Goal: Task Accomplishment & Management: Complete application form

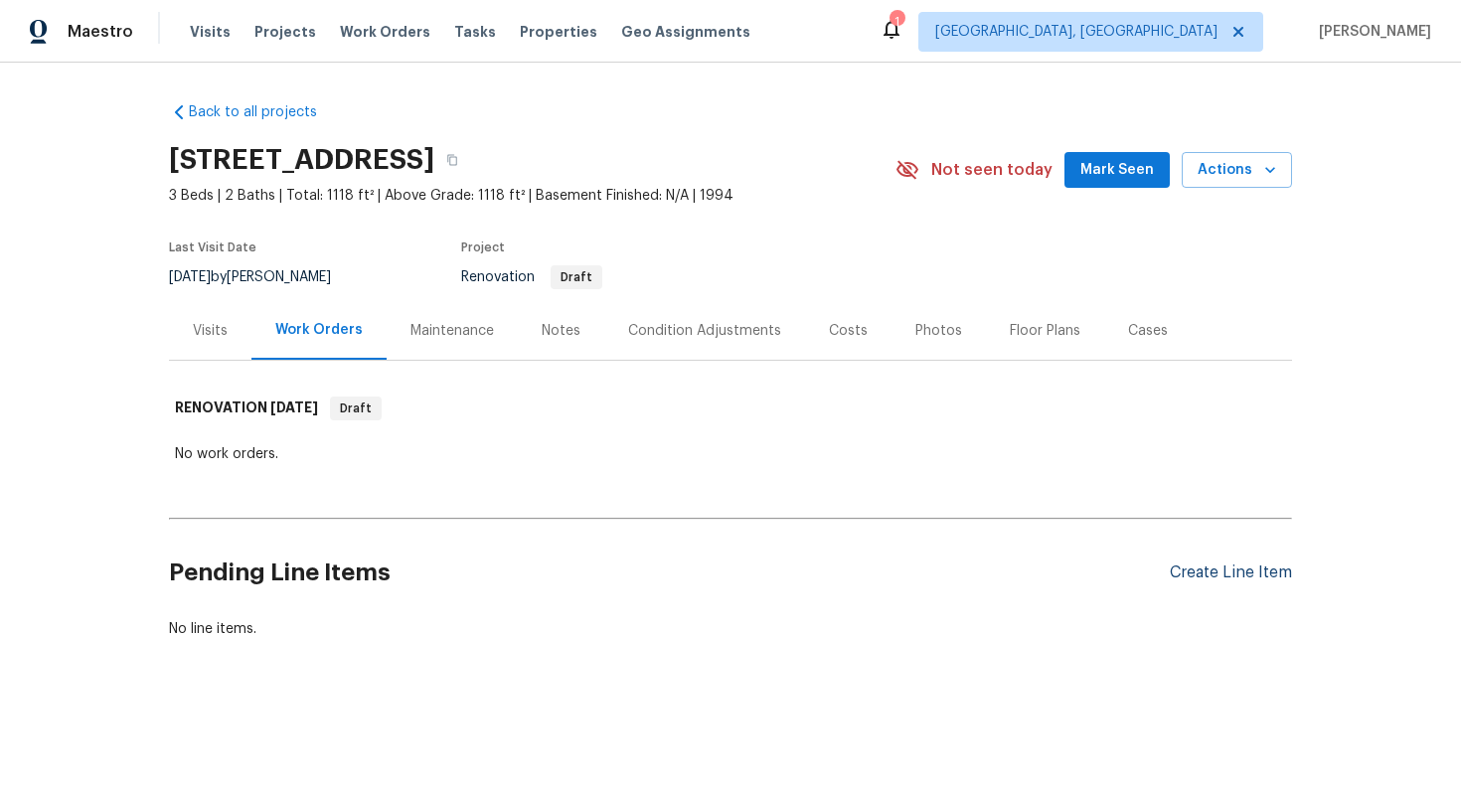
click at [1213, 566] on div "Create Line Item" at bounding box center [1231, 573] width 122 height 19
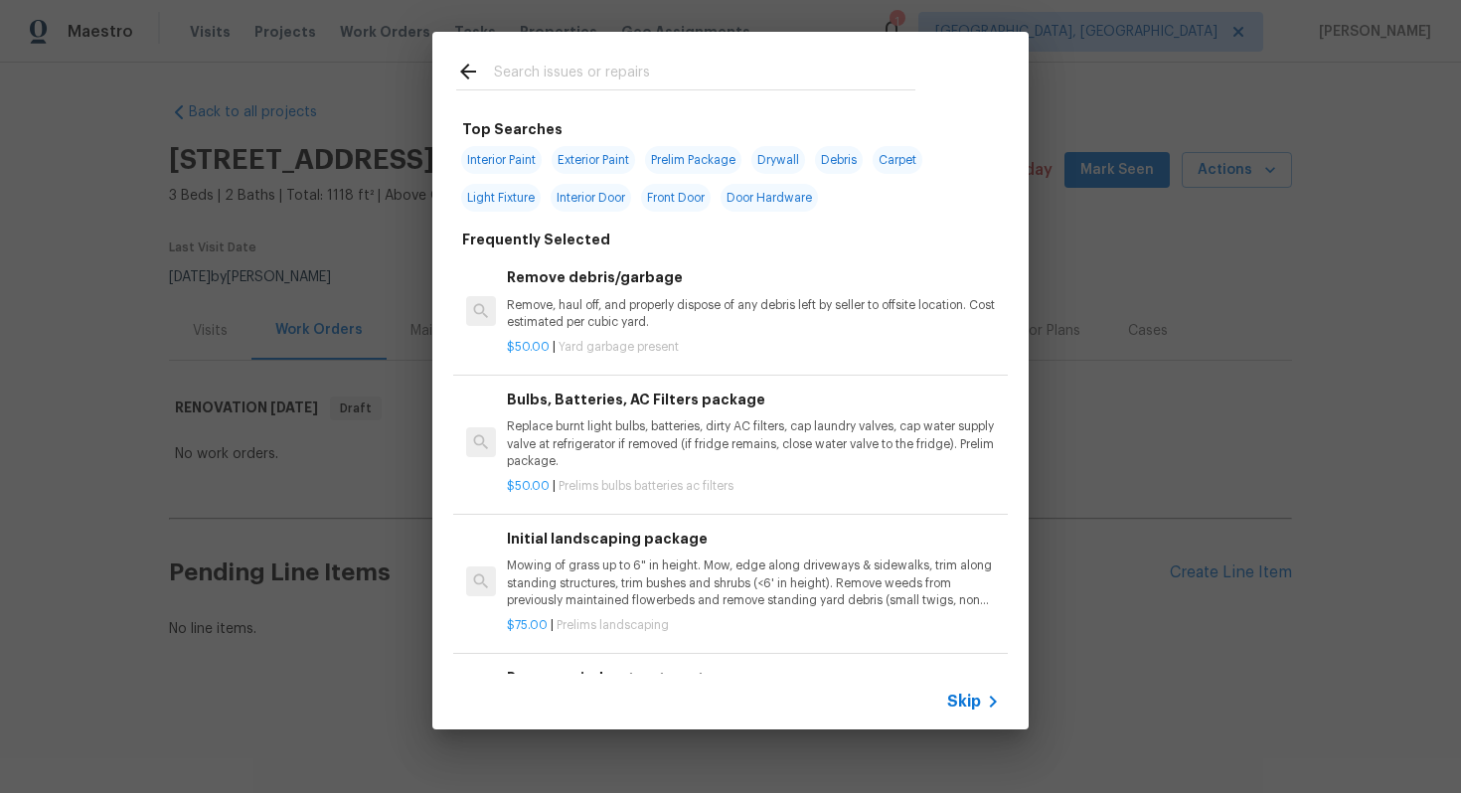
click at [967, 699] on span "Skip" at bounding box center [964, 702] width 34 height 20
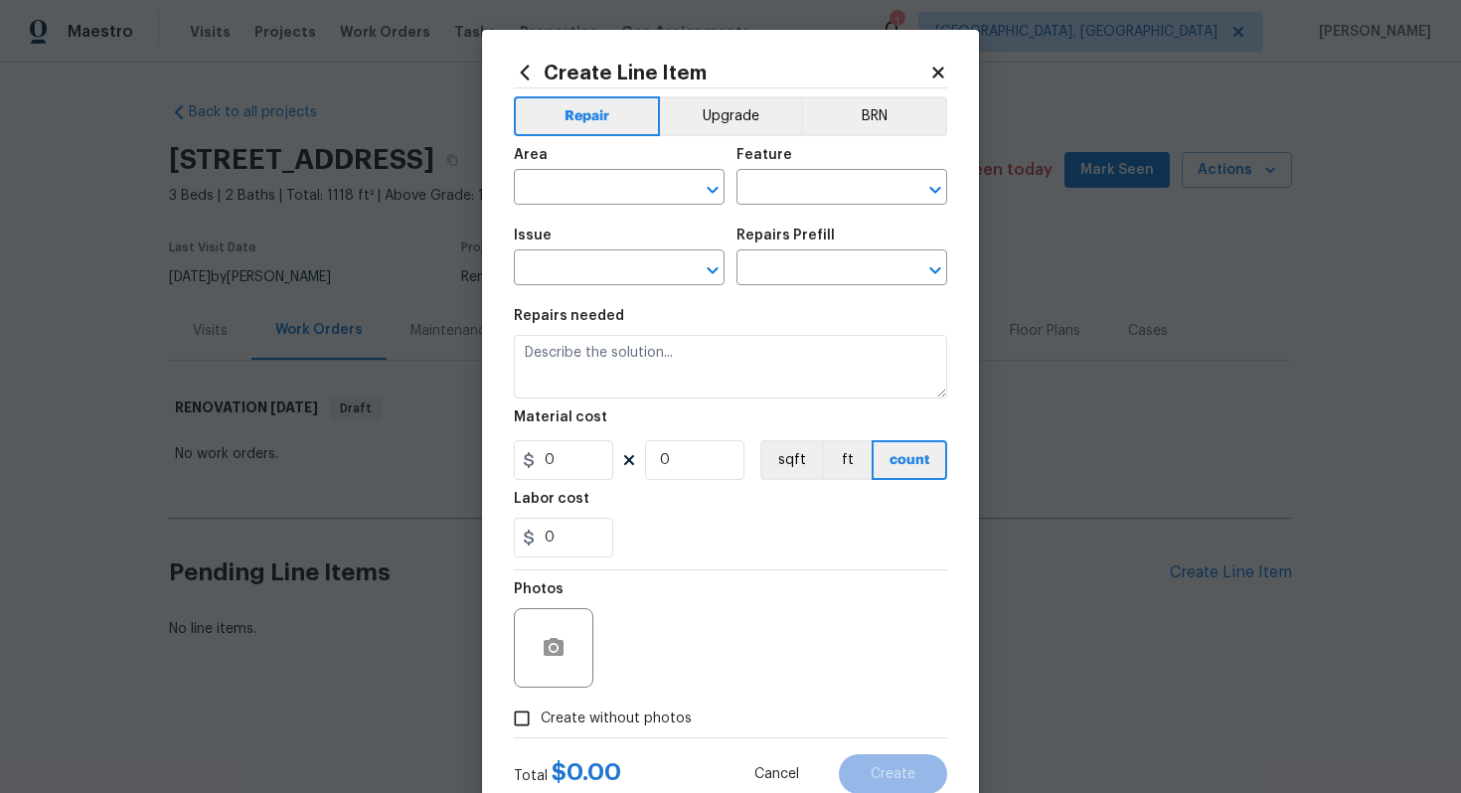
click at [616, 170] on div "Area" at bounding box center [619, 161] width 211 height 26
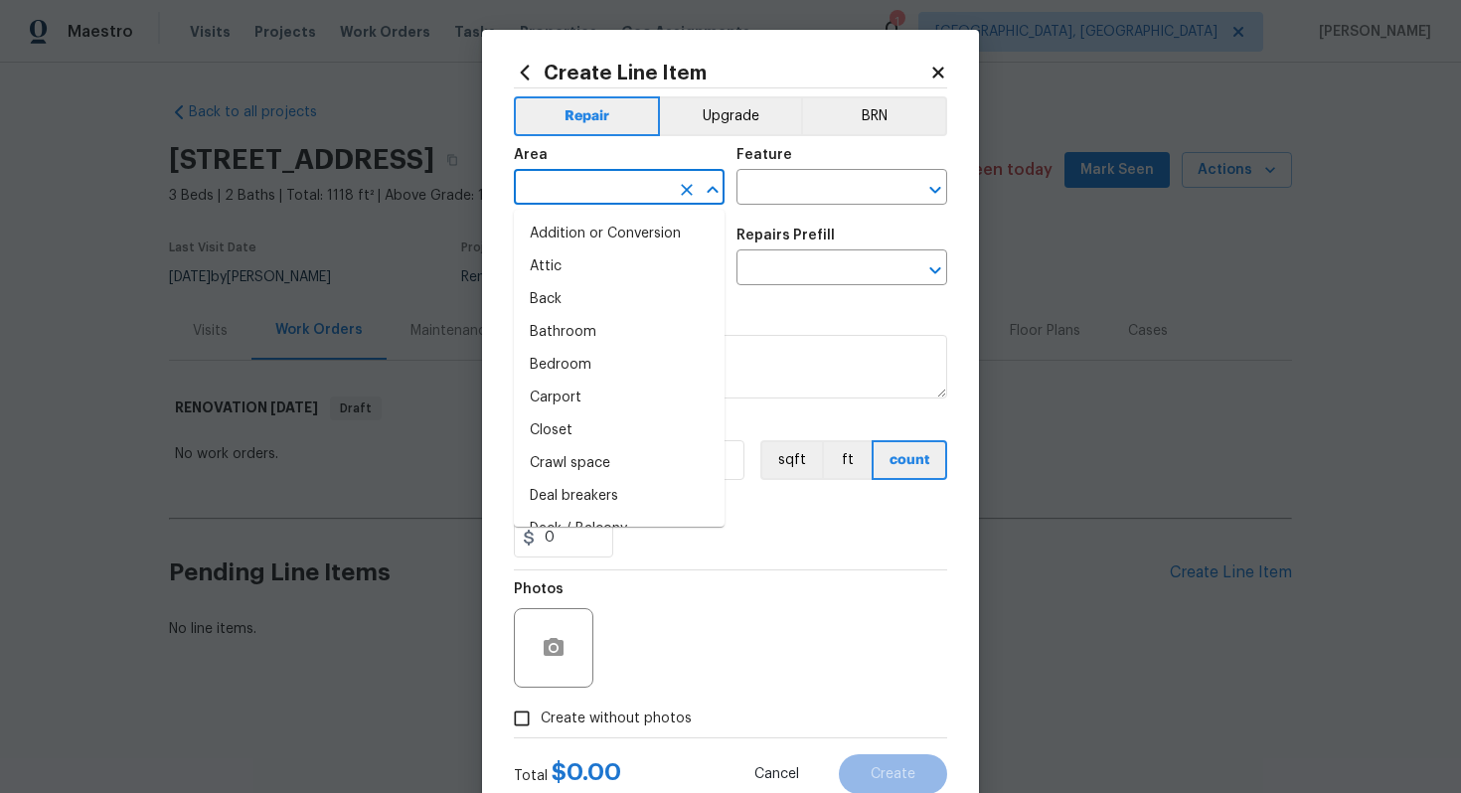
click at [613, 178] on input "text" at bounding box center [591, 189] width 155 height 31
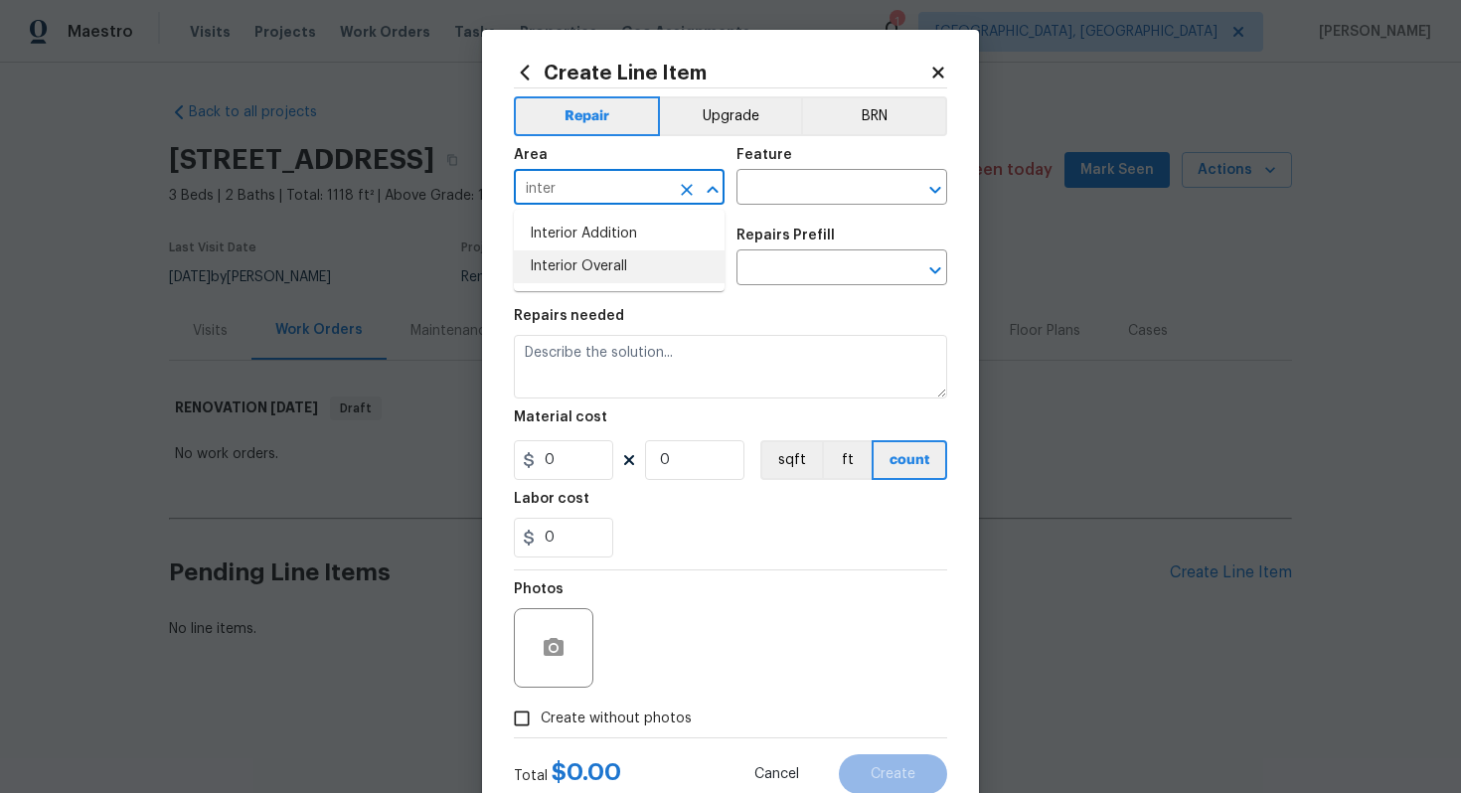
click at [647, 273] on li "Interior Overall" at bounding box center [619, 266] width 211 height 33
type input "Interior Overall"
click at [788, 181] on input "text" at bounding box center [814, 189] width 155 height 31
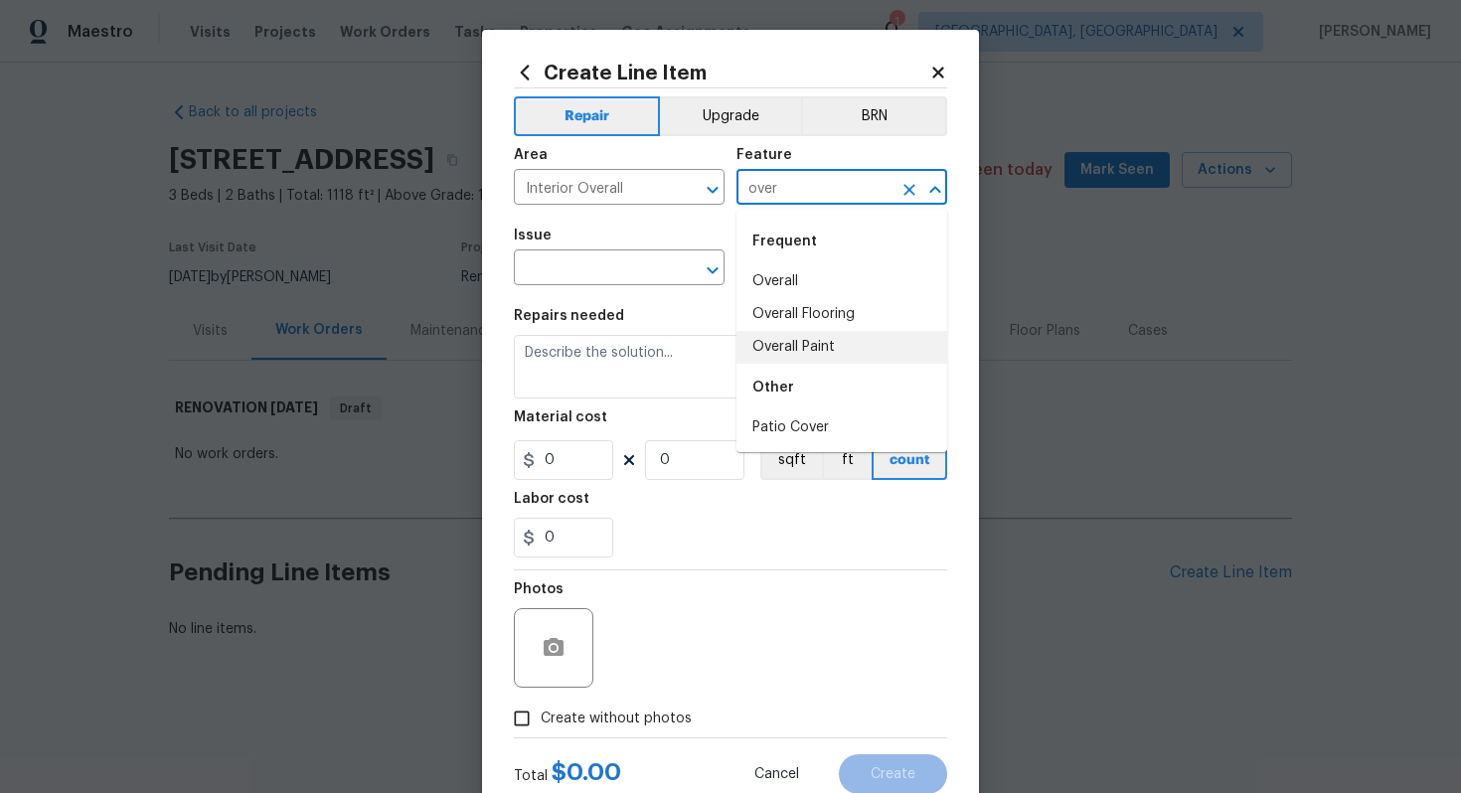
click at [799, 351] on li "Overall Paint" at bounding box center [842, 347] width 211 height 33
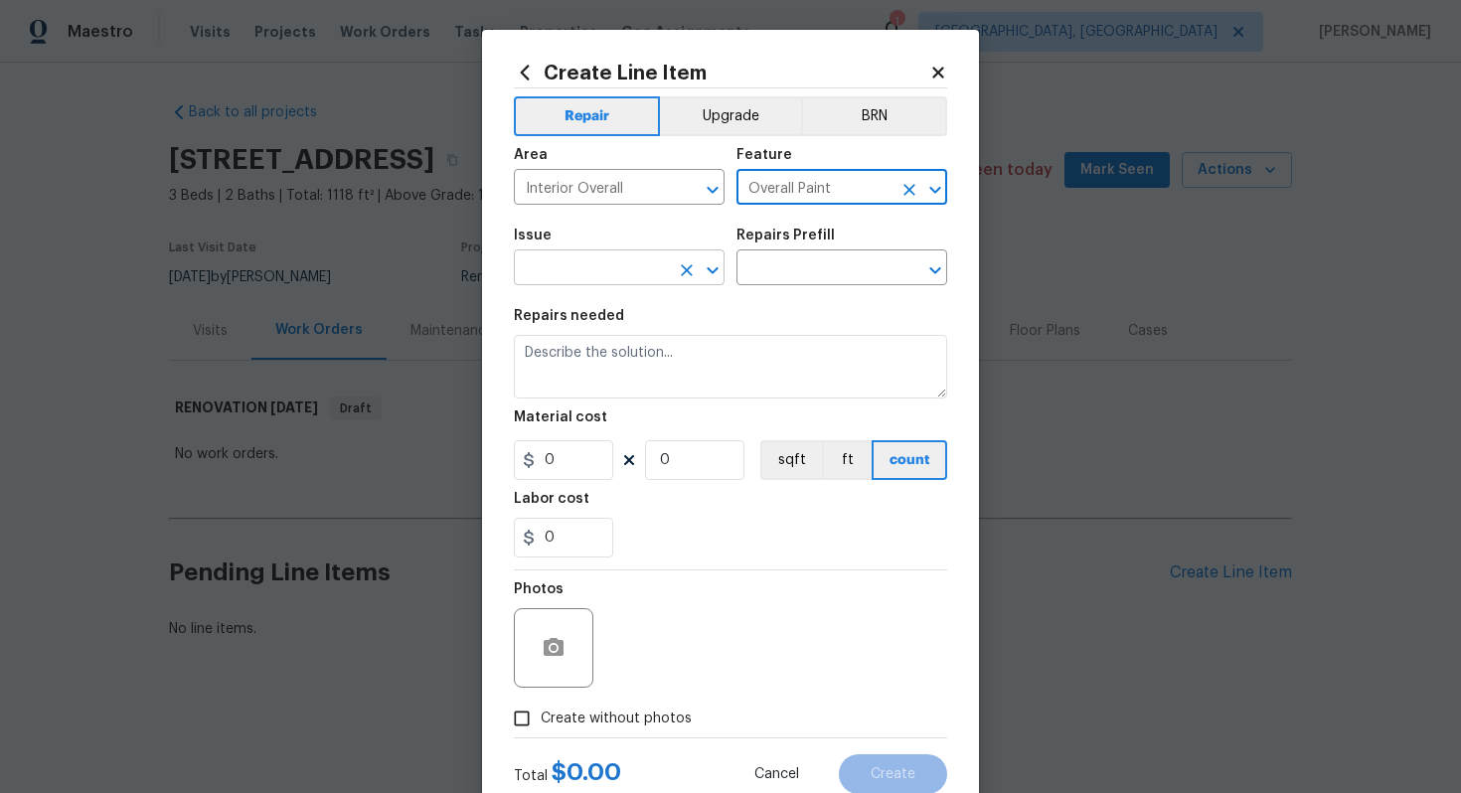
type input "Overall Paint"
click at [587, 267] on input "text" at bounding box center [591, 269] width 155 height 31
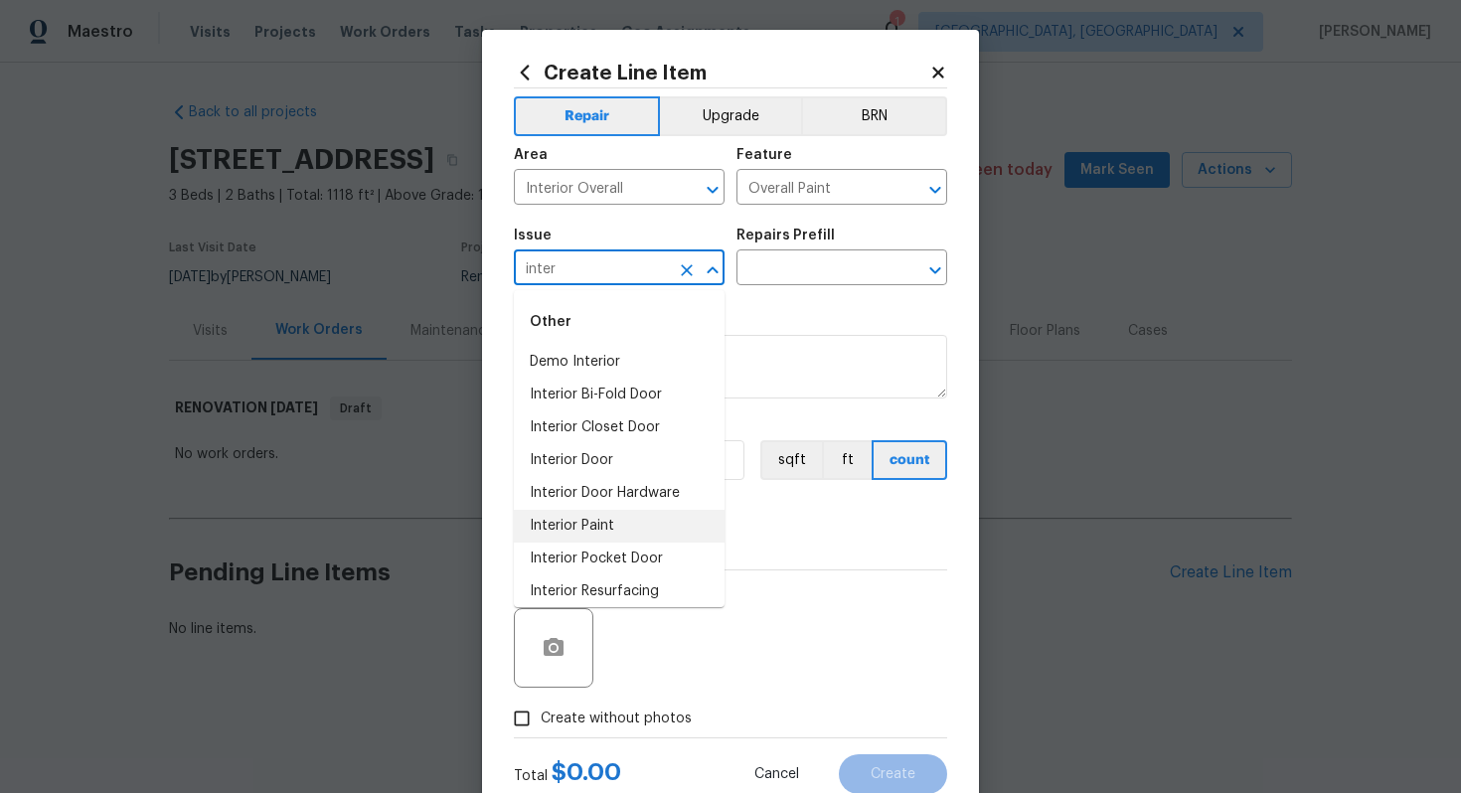
click at [561, 518] on li "Interior Paint" at bounding box center [619, 526] width 211 height 33
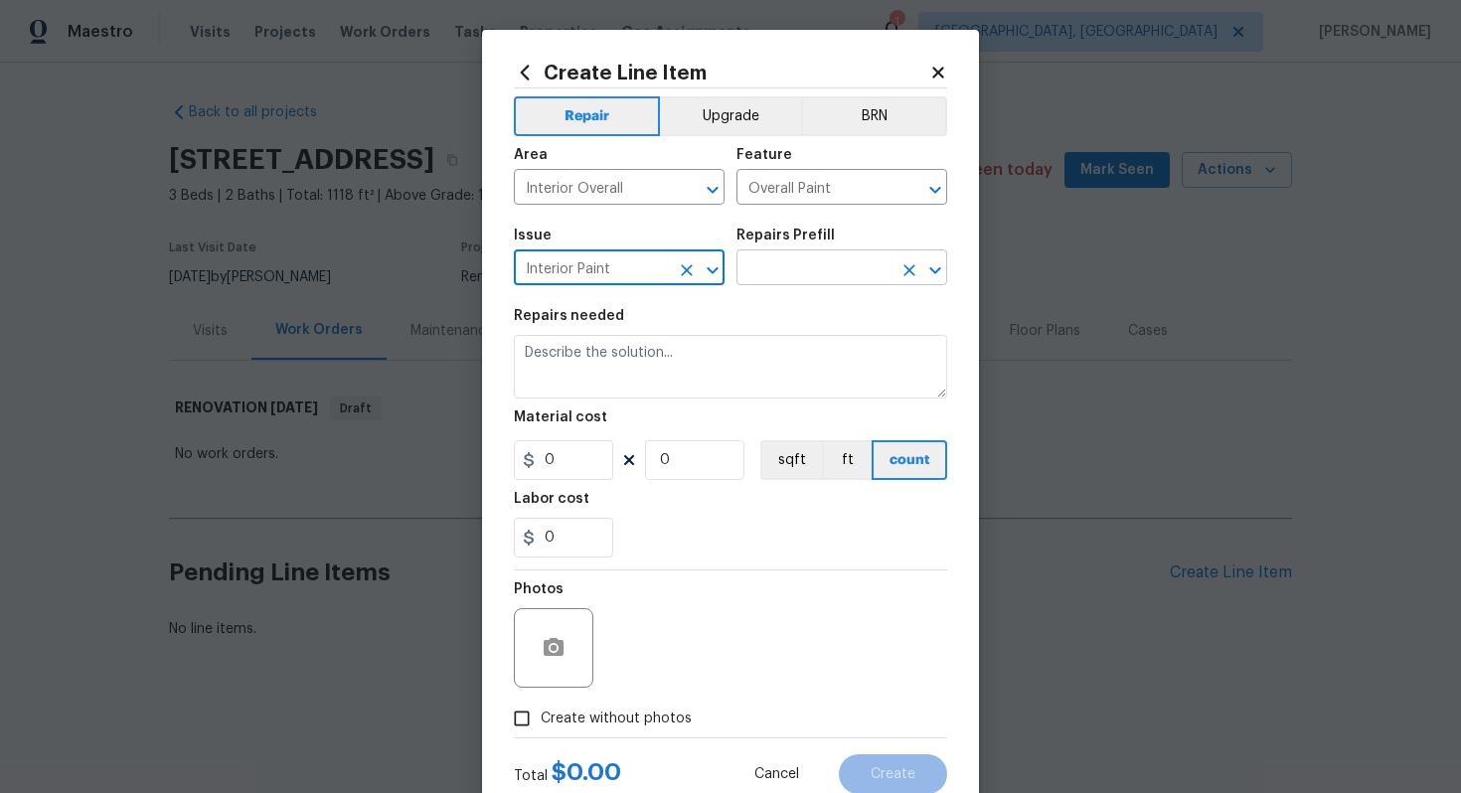
type input "Interior Paint"
click at [804, 272] on input "text" at bounding box center [814, 269] width 155 height 31
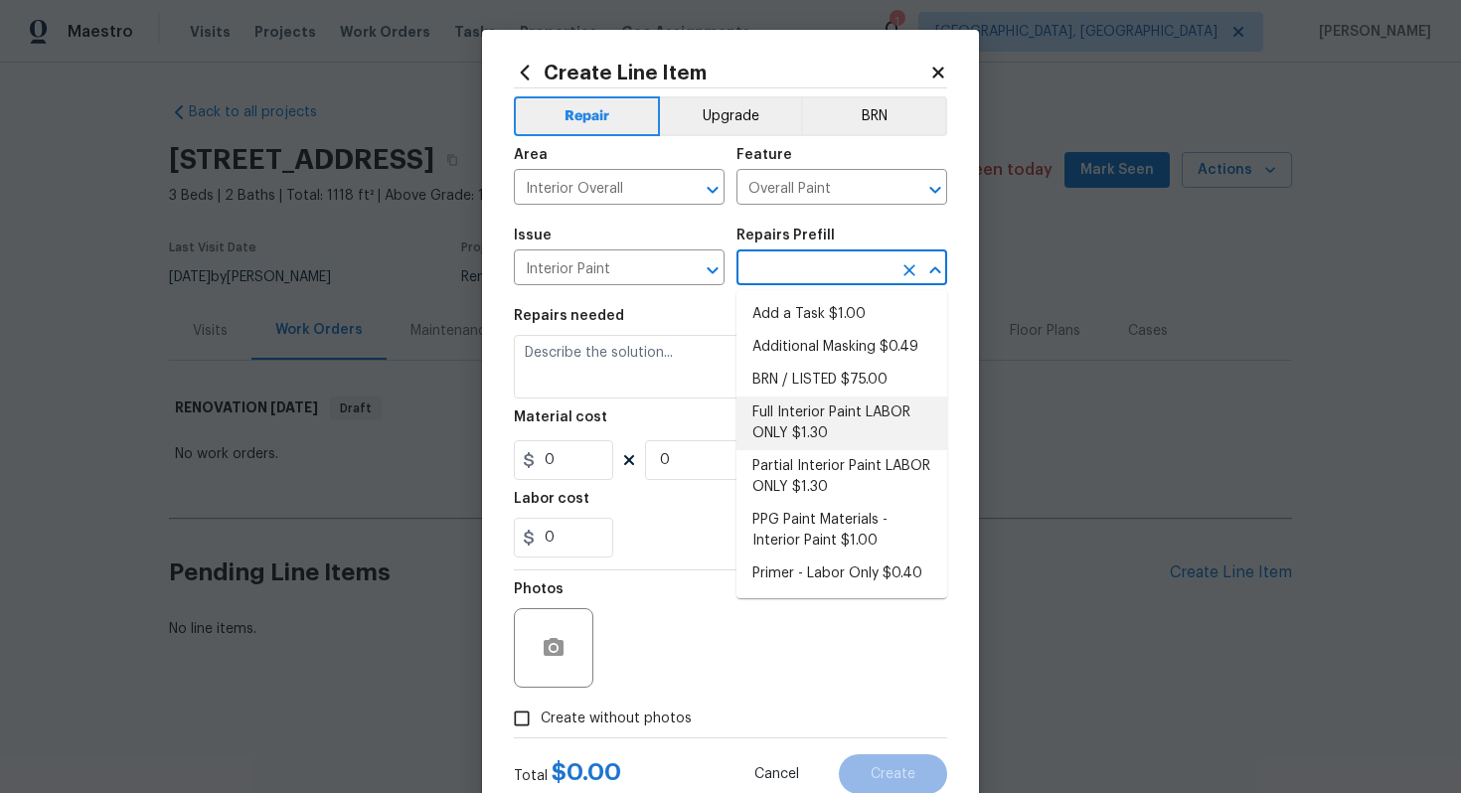
click at [802, 421] on li "Full Interior Paint LABOR ONLY $1.30" at bounding box center [842, 424] width 211 height 54
type input "Full Interior Paint LABOR ONLY $1.30"
type textarea "Full Interior paint - (walls, ceilings, trim, and doors) - PAINT PROVIDED BY OP…"
type input "1.3"
type input "1"
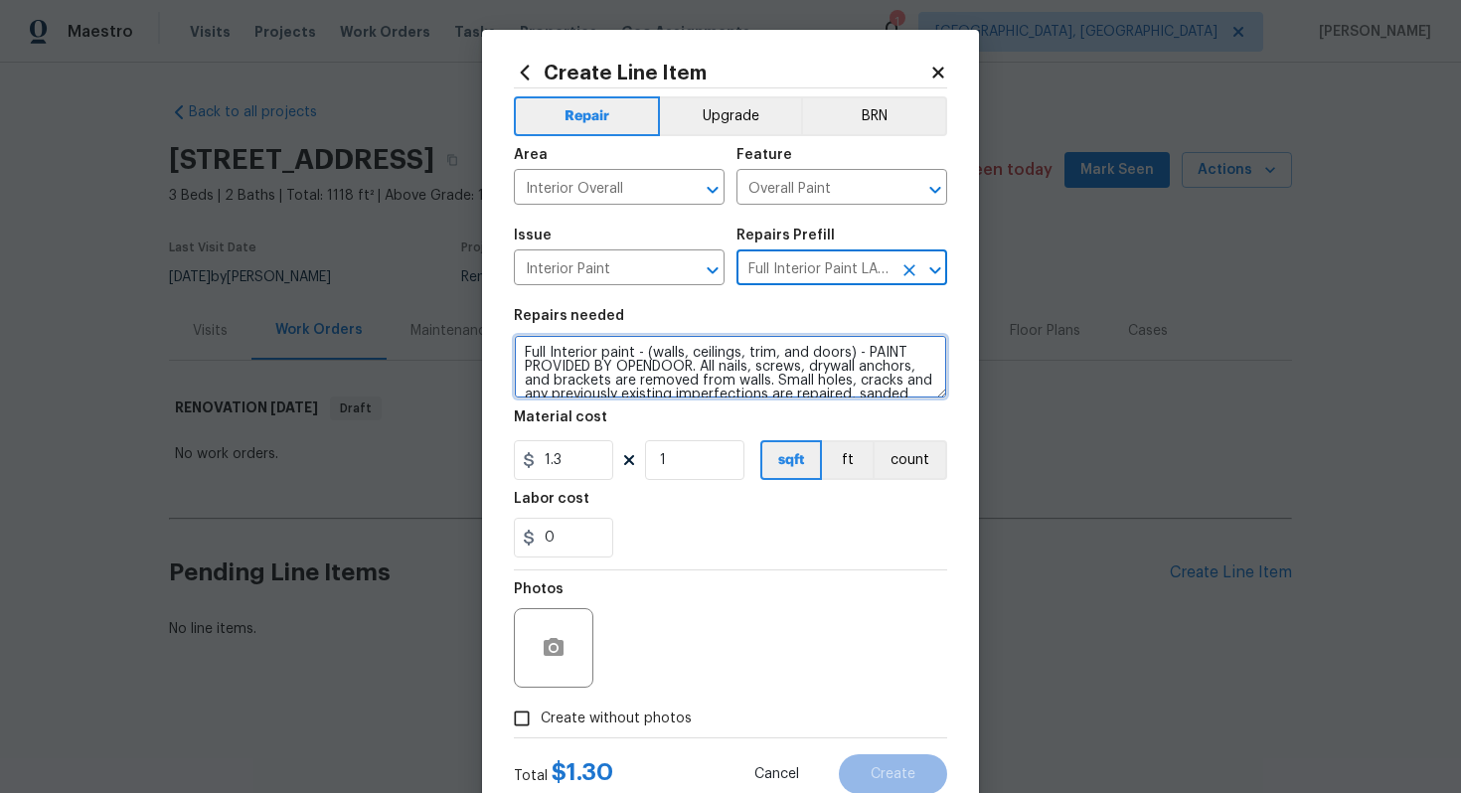
click at [516, 353] on textarea "Full Interior paint - (walls, ceilings, trim, and doors) - PAINT PROVIDED BY OP…" at bounding box center [730, 367] width 433 height 64
type textarea "#sala - Full Interior paint - (walls, ceilings, trim, and doors) - PAINT PROVID…"
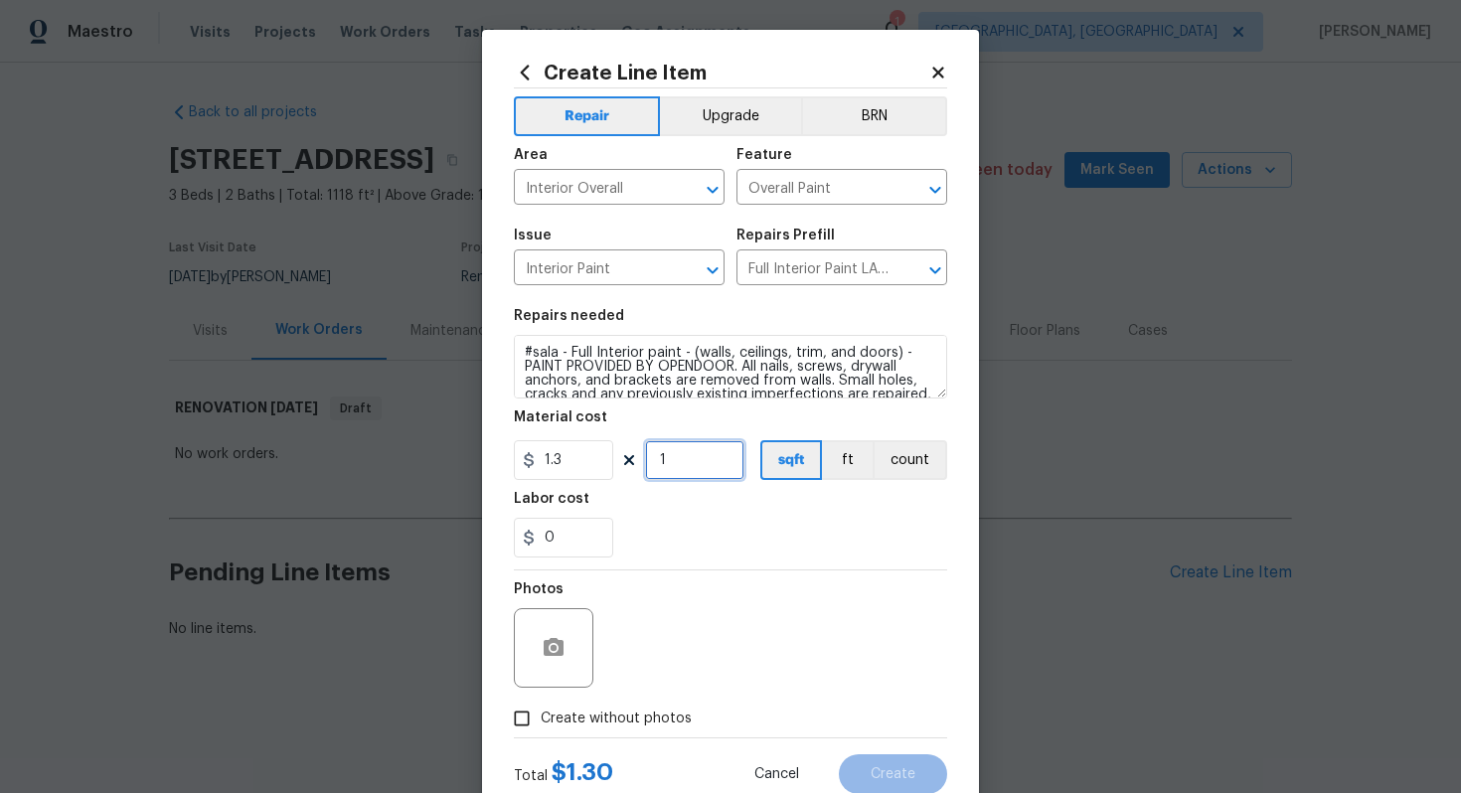
click at [702, 460] on input "1" at bounding box center [694, 460] width 99 height 40
type input "1118"
click at [616, 714] on span "Create without photos" at bounding box center [616, 719] width 151 height 21
click at [541, 714] on input "Create without photos" at bounding box center [522, 719] width 38 height 38
checkbox input "true"
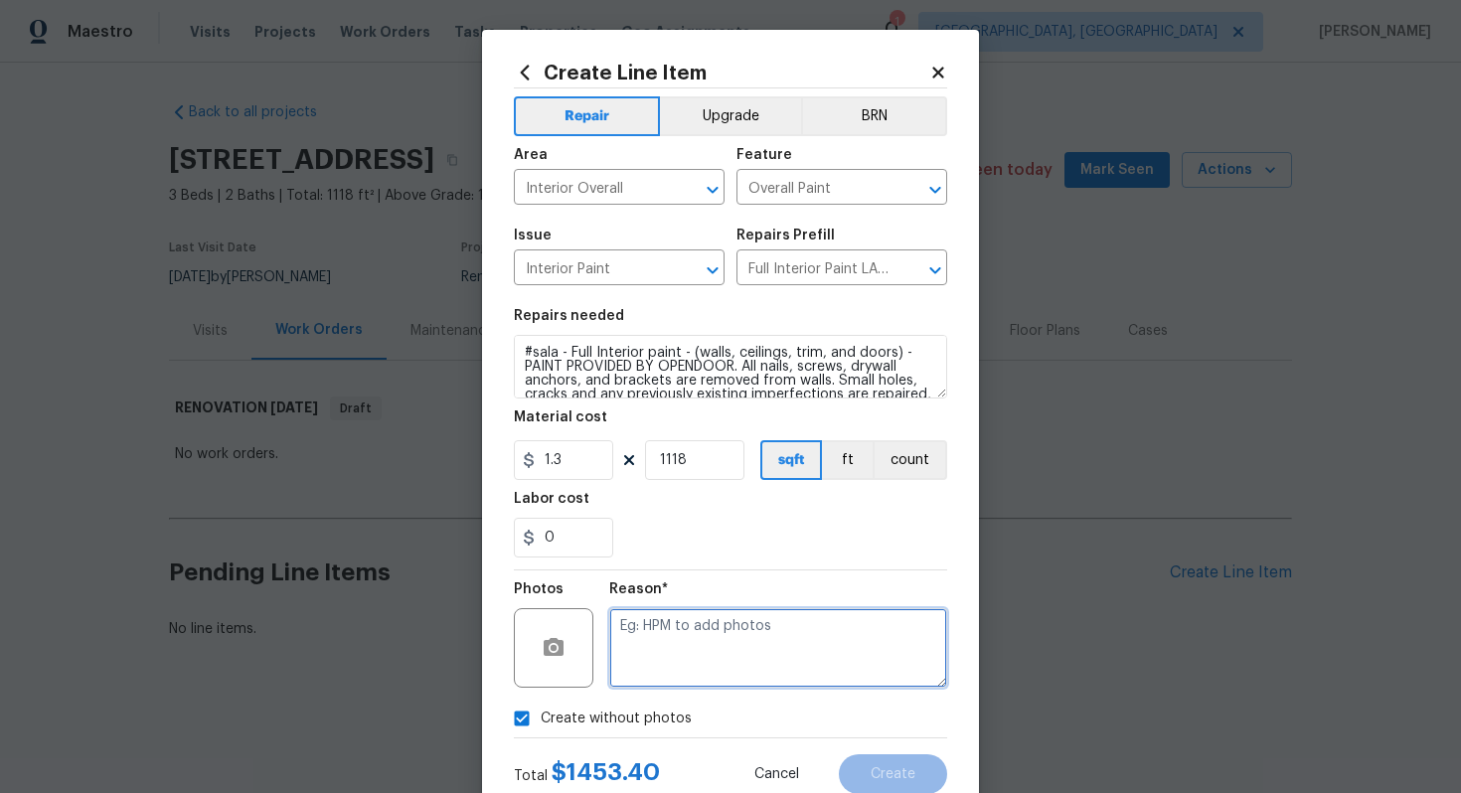
click at [692, 628] on textarea at bounding box center [778, 648] width 338 height 80
type textarea "n/a"
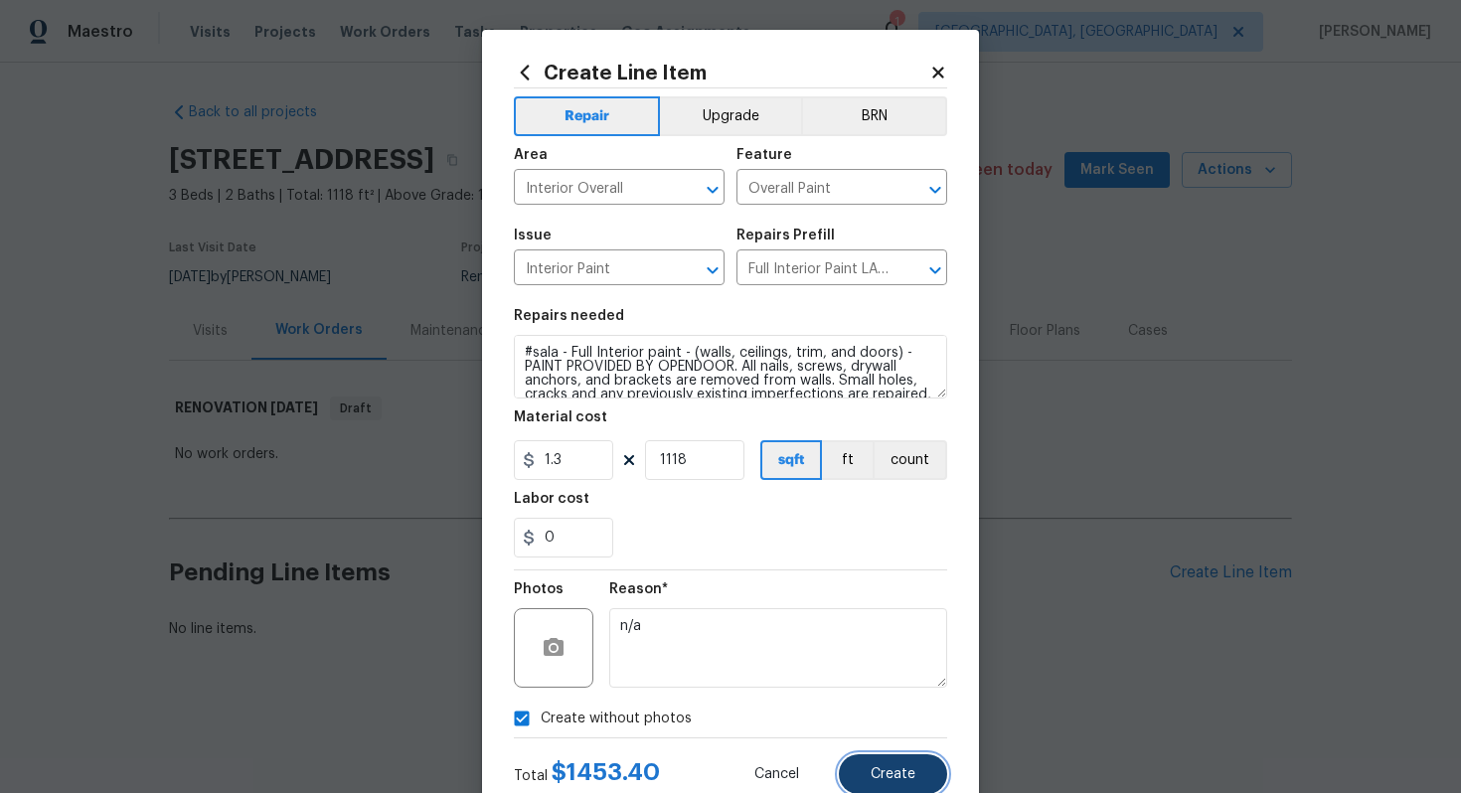
click at [901, 780] on span "Create" at bounding box center [893, 774] width 45 height 15
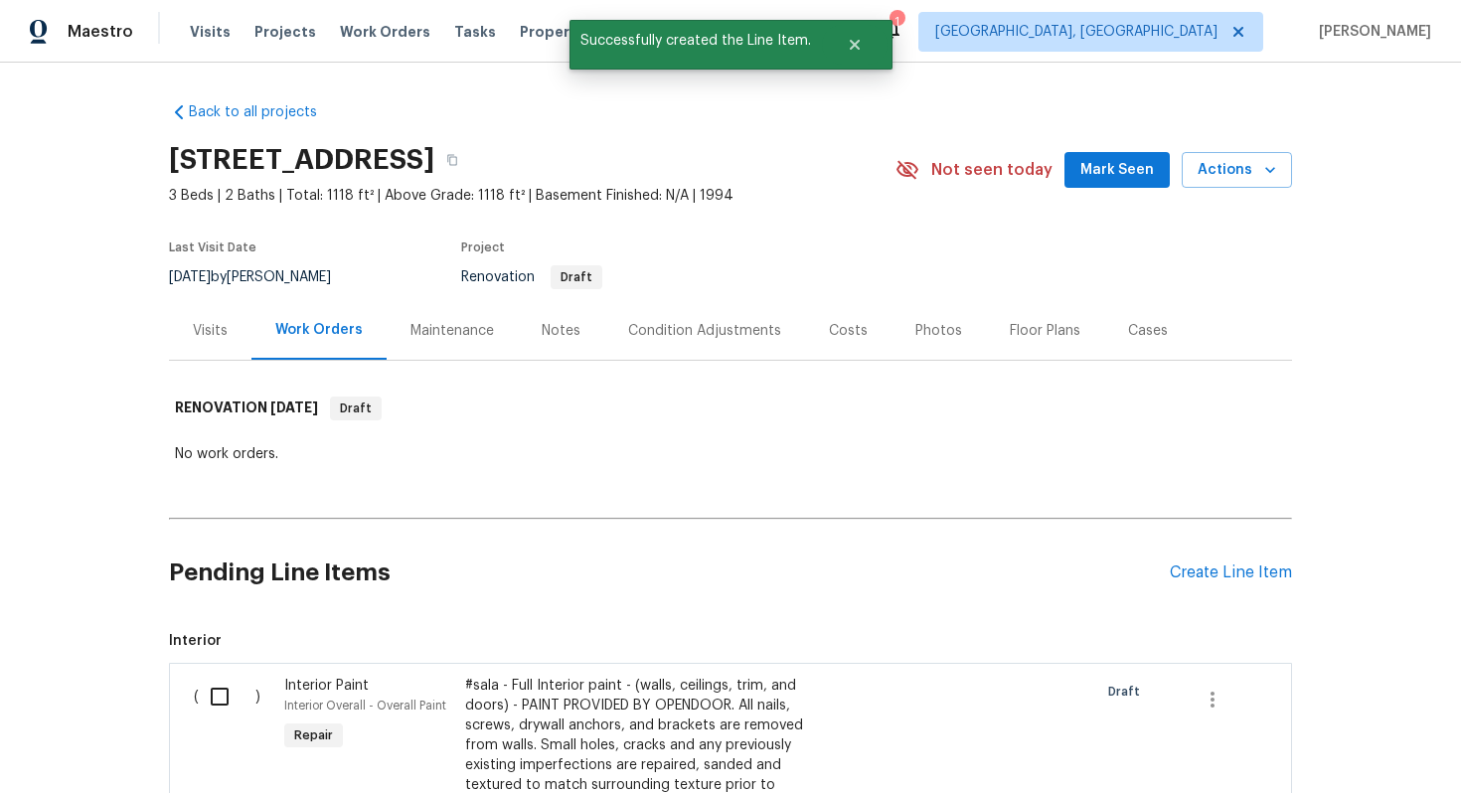
click at [1195, 558] on div "Pending Line Items Create Line Item" at bounding box center [730, 573] width 1123 height 92
click at [1195, 574] on div "Create Line Item" at bounding box center [1231, 573] width 122 height 19
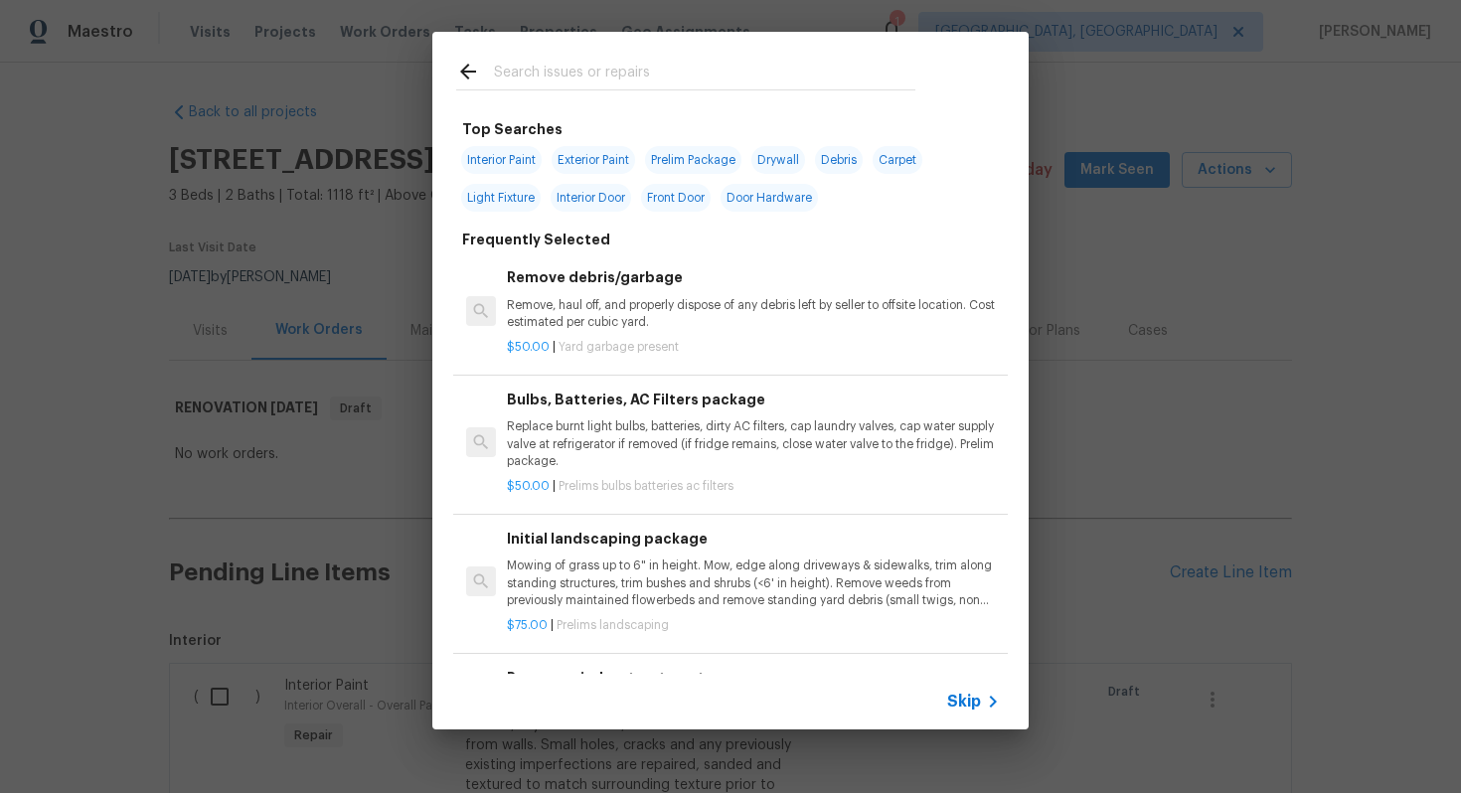
click at [974, 697] on span "Skip" at bounding box center [964, 702] width 34 height 20
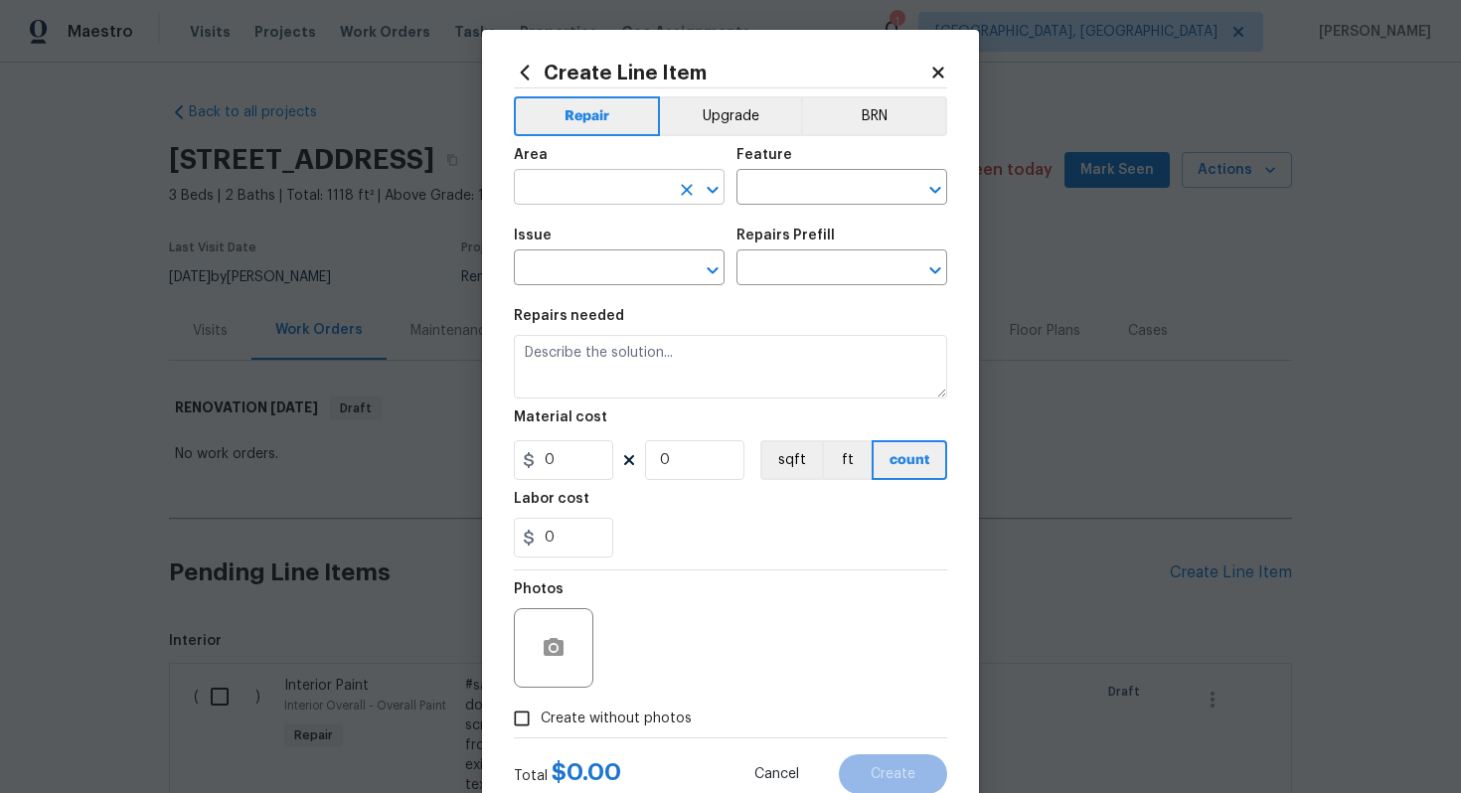
click at [599, 178] on input "text" at bounding box center [591, 189] width 155 height 31
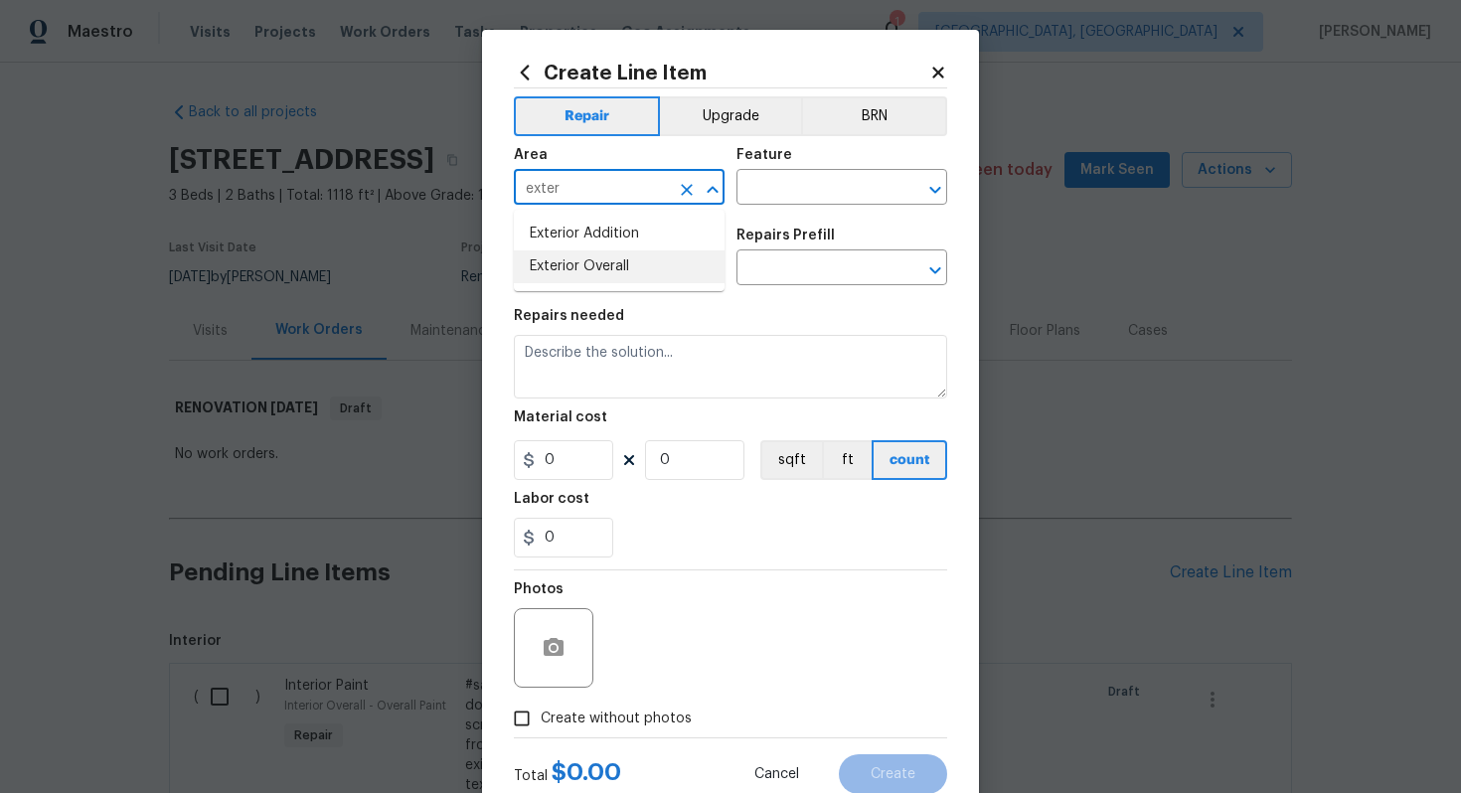
click at [604, 271] on li "Exterior Overall" at bounding box center [619, 266] width 211 height 33
type input "Exterior Overall"
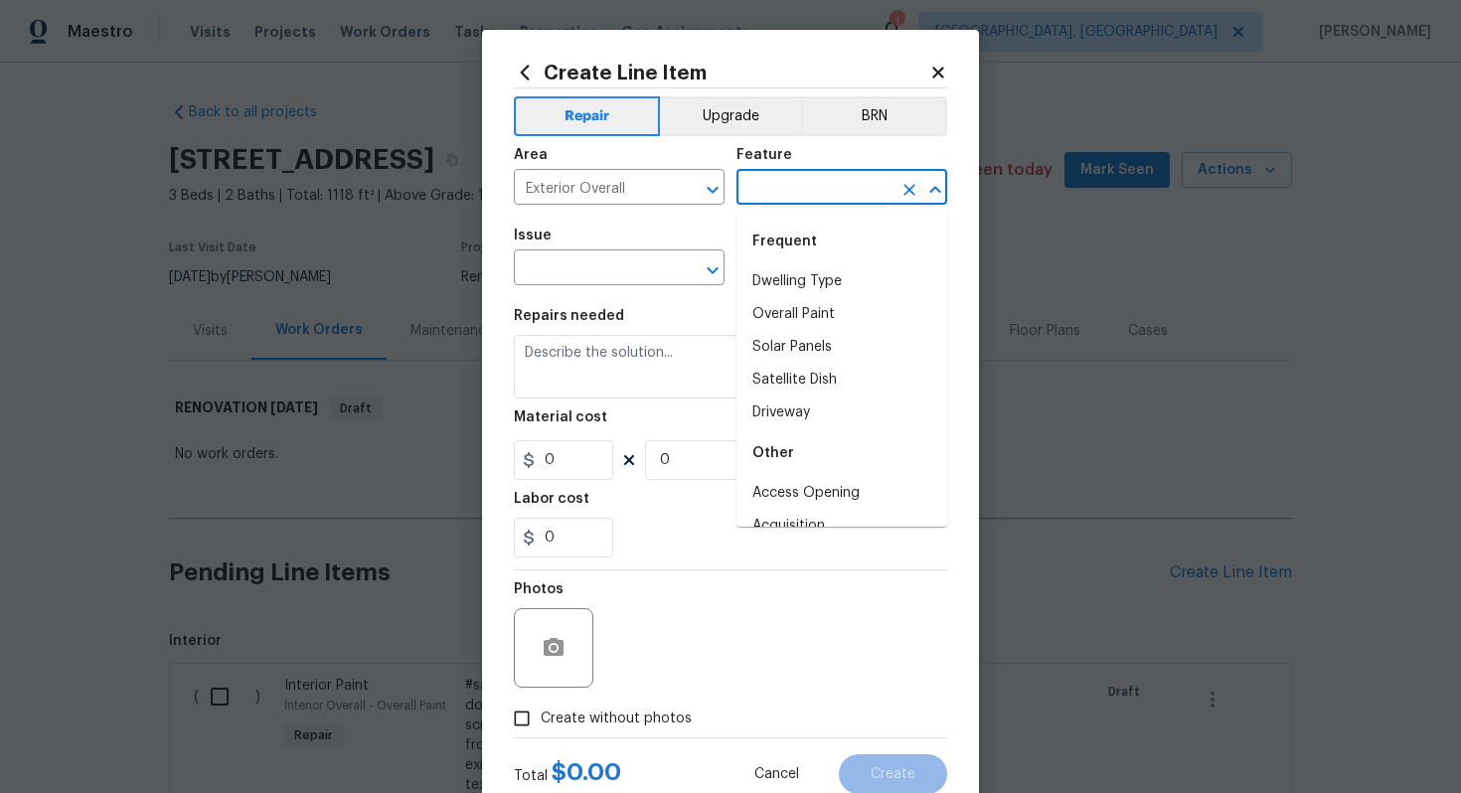
click at [787, 195] on input "text" at bounding box center [814, 189] width 155 height 31
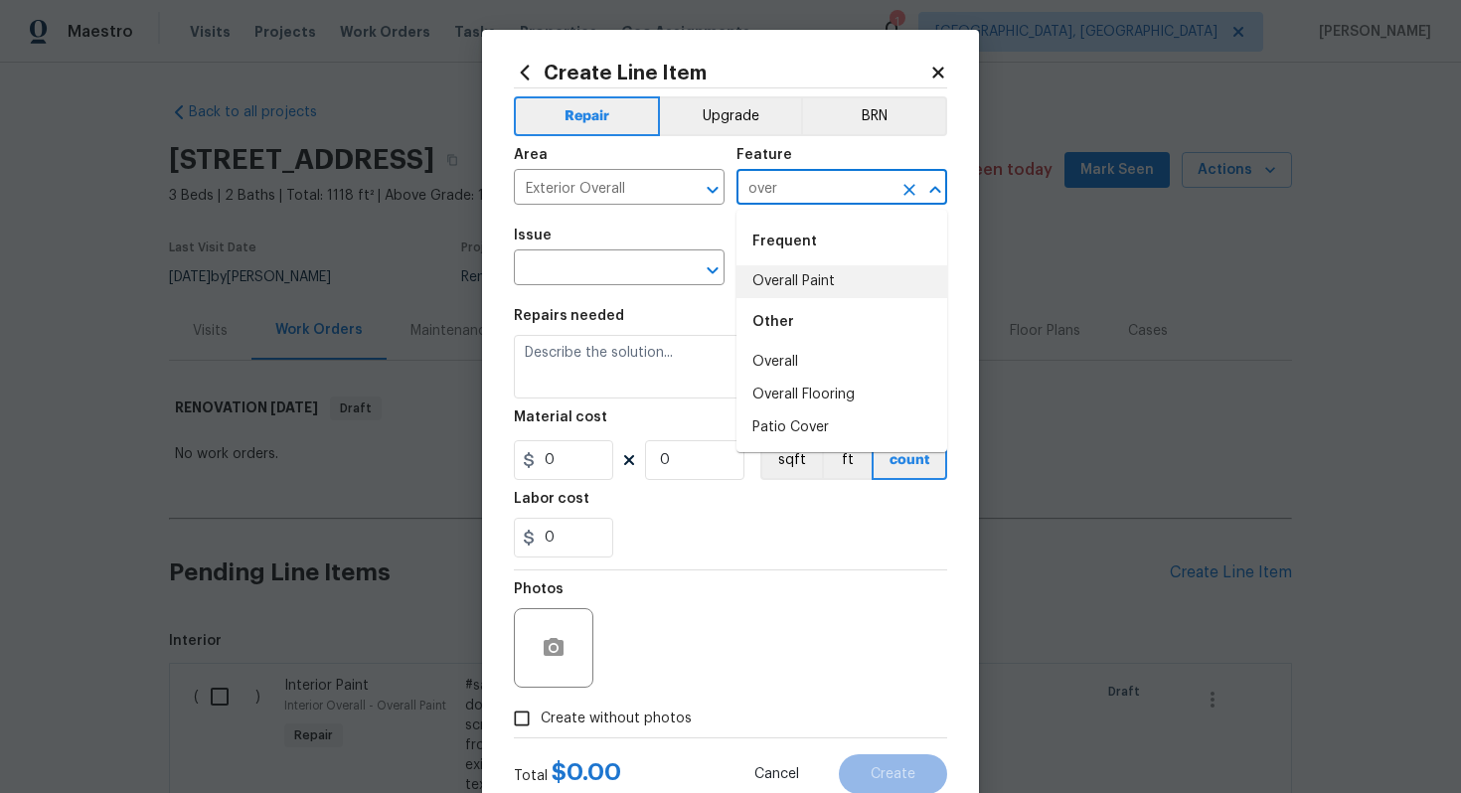
click at [804, 279] on li "Overall Paint" at bounding box center [842, 281] width 211 height 33
type input "Overall Paint"
click at [640, 275] on input "text" at bounding box center [591, 269] width 155 height 31
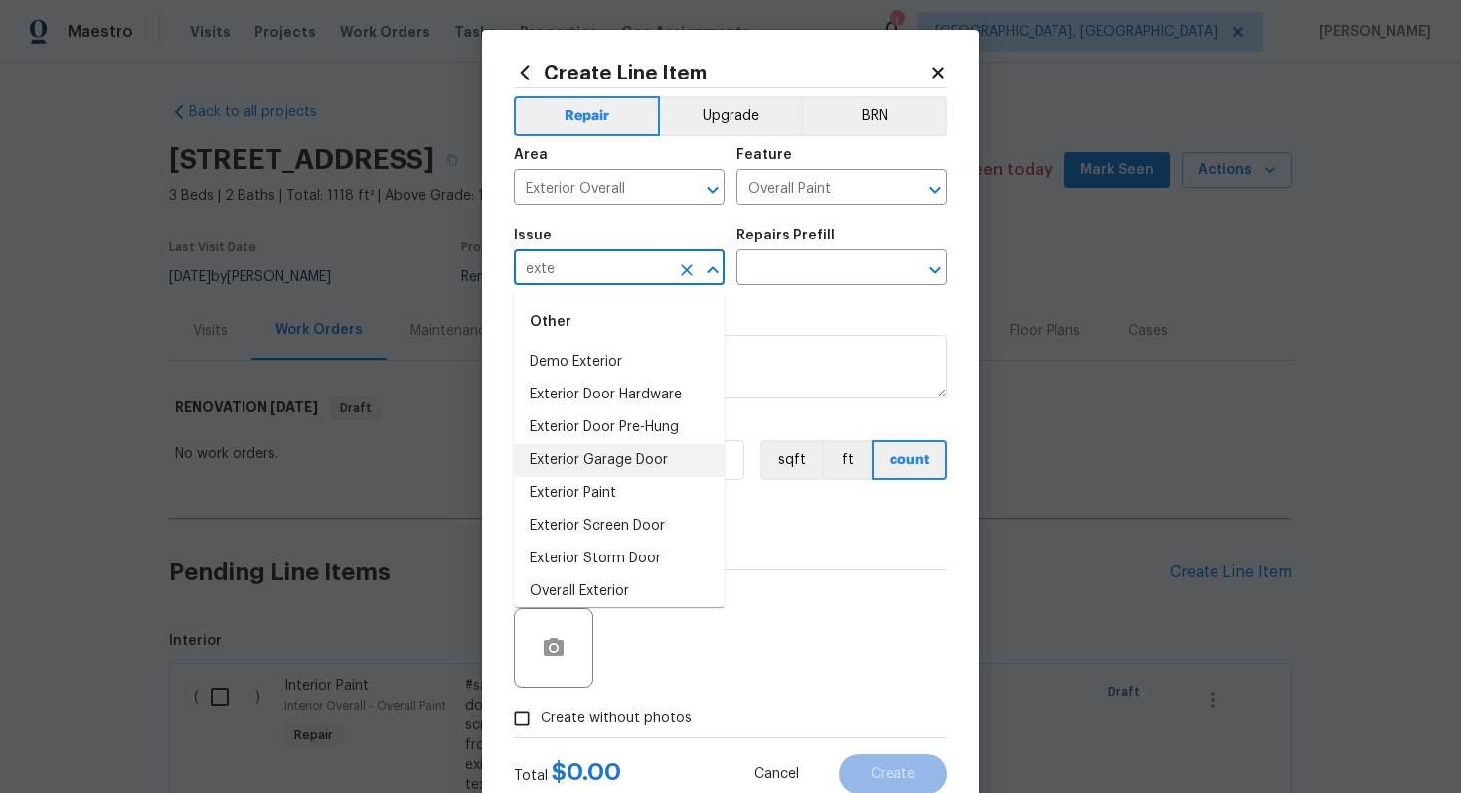
click at [580, 476] on li "Exterior Garage Door" at bounding box center [619, 460] width 211 height 33
type input "Exterior Garage Door"
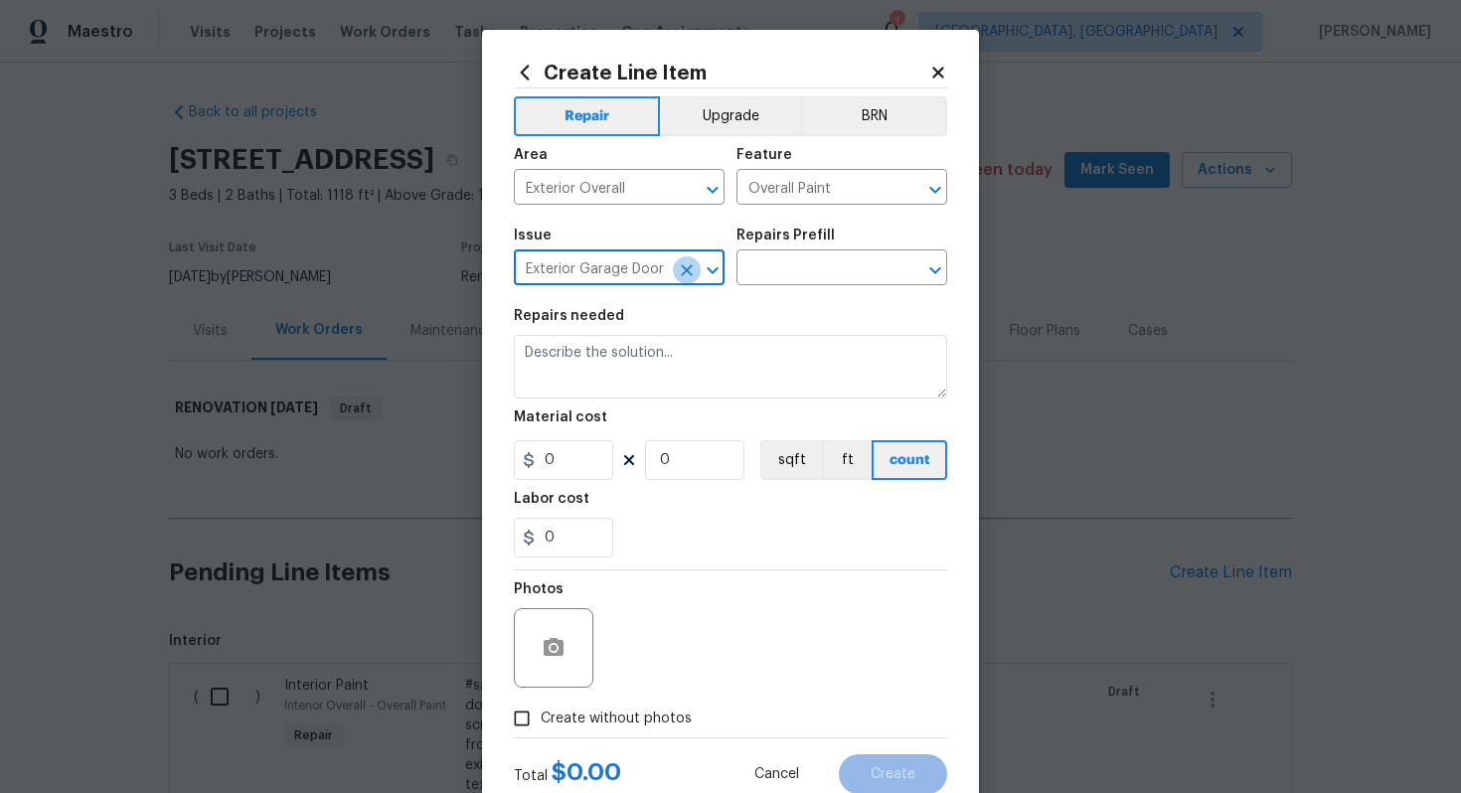
click at [688, 275] on icon "Clear" at bounding box center [687, 270] width 20 height 20
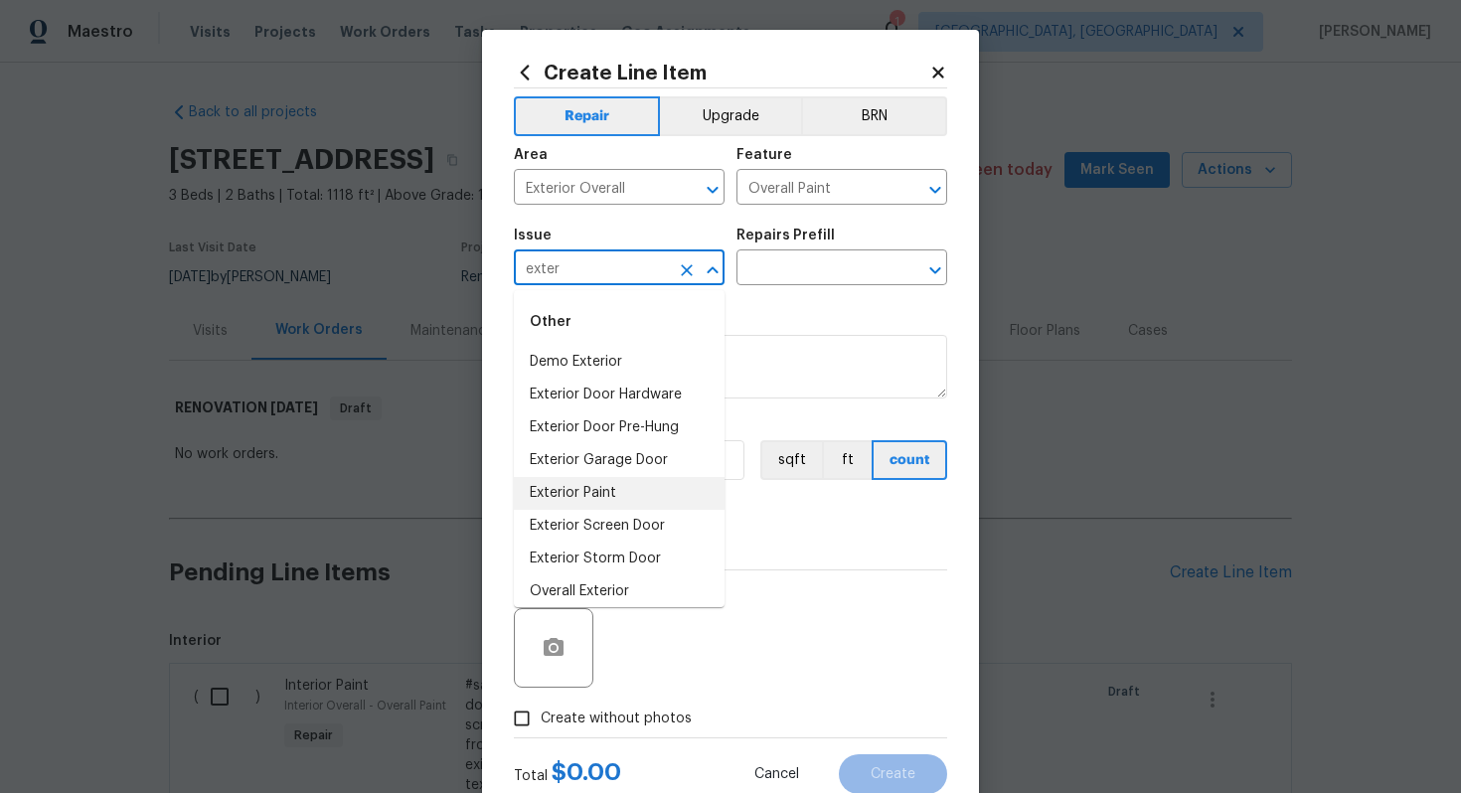
click at [582, 496] on li "Exterior Paint" at bounding box center [619, 493] width 211 height 33
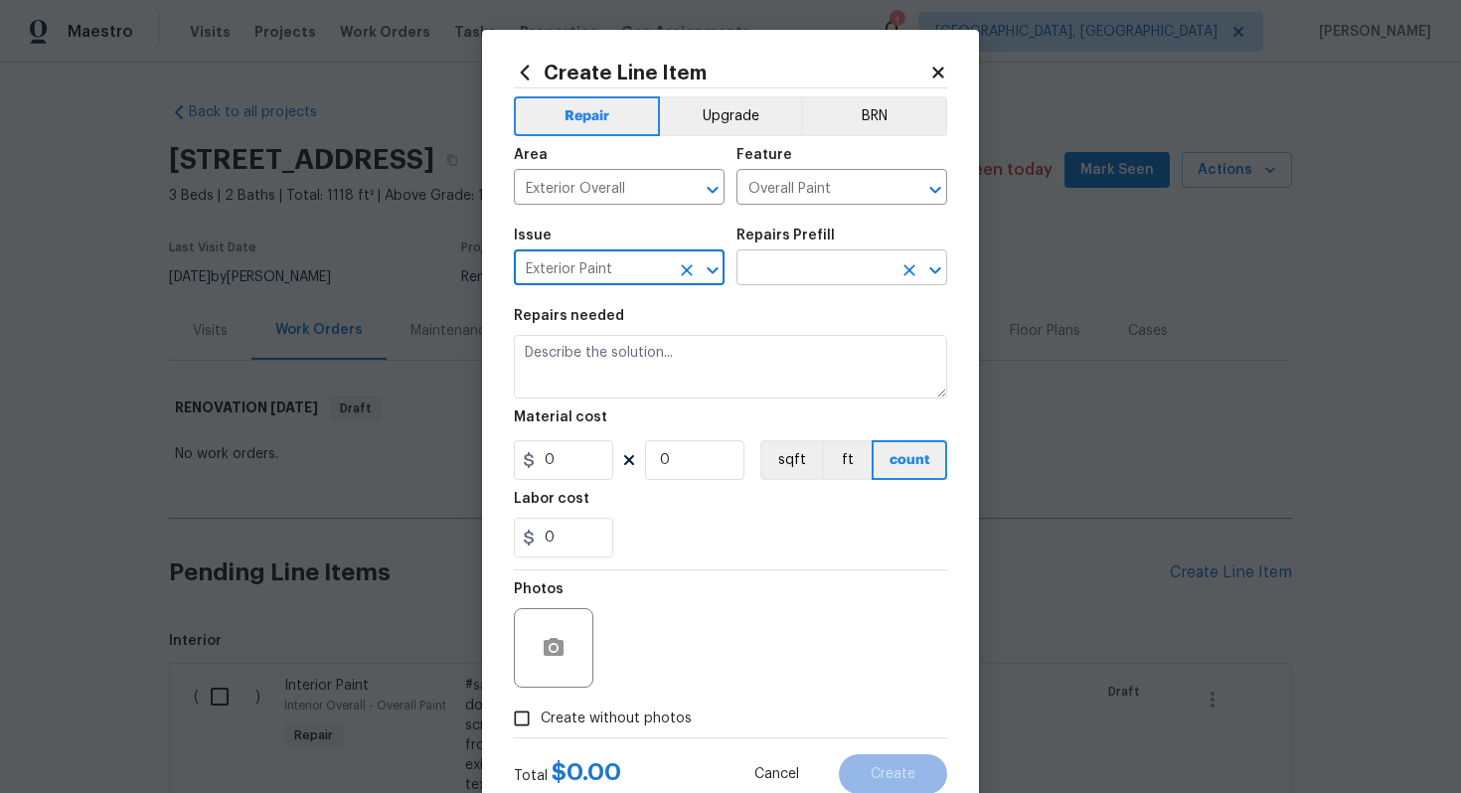
type input "Exterior Paint"
click at [799, 266] on input "text" at bounding box center [814, 269] width 155 height 31
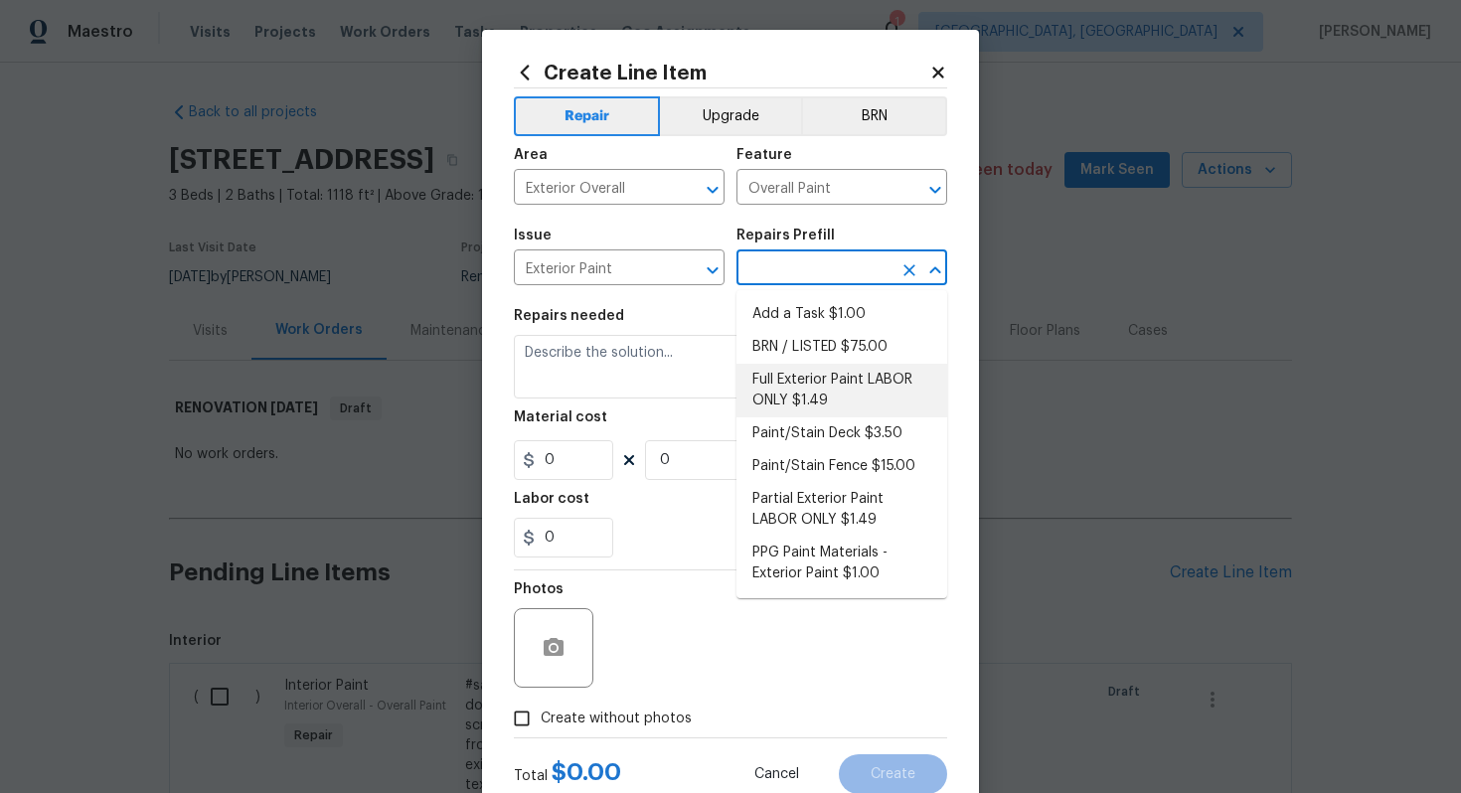
click at [879, 388] on li "Full Exterior Paint LABOR ONLY $1.49" at bounding box center [842, 391] width 211 height 54
type input "Full Exterior Paint LABOR ONLY $1.49"
type textarea "Full Exterior Paint - Prep, mask and paint the exterior of the home. Ensure tha…"
type input "1.49"
type input "1"
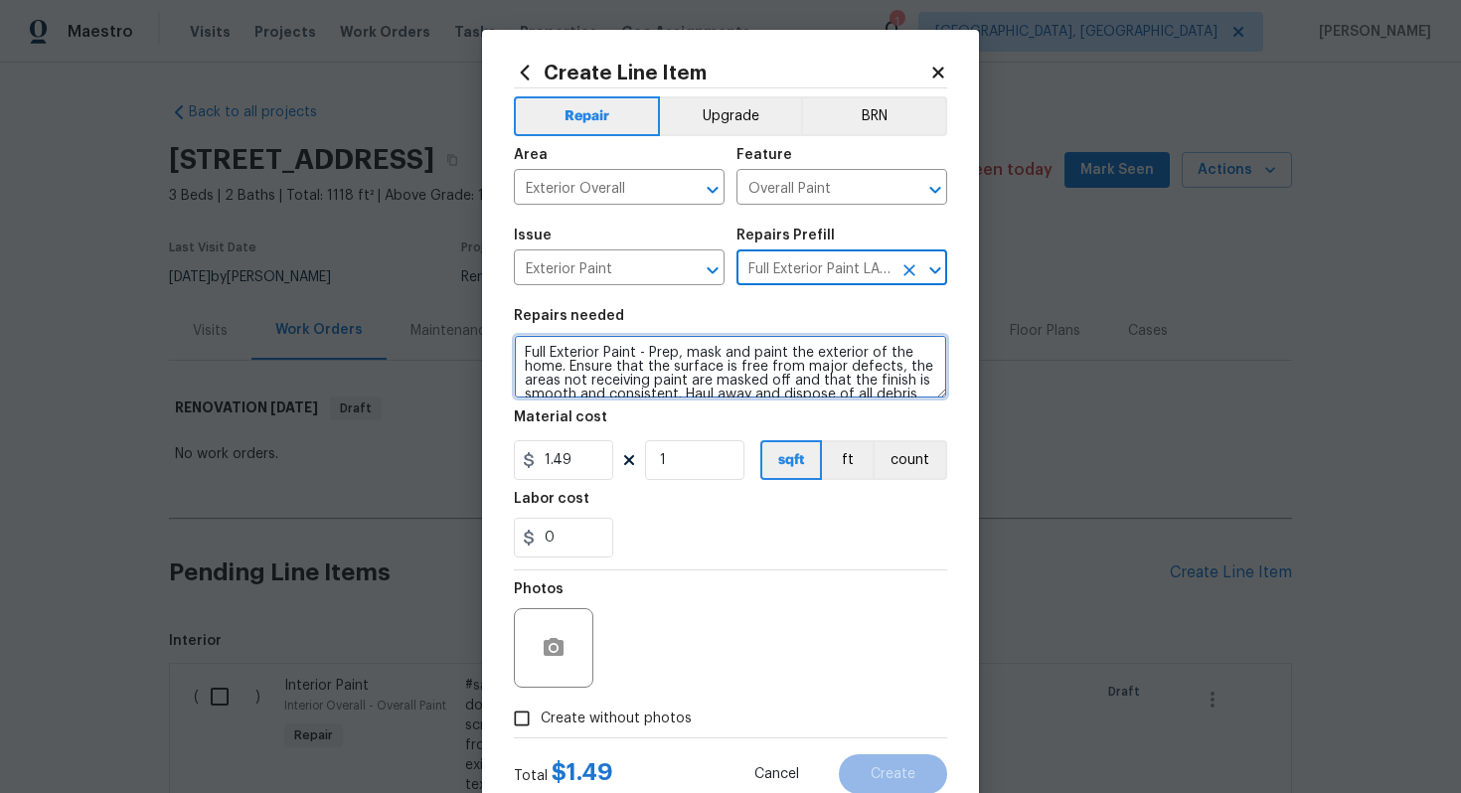
click at [517, 351] on textarea "Full Exterior Paint - Prep, mask and paint the exterior of the home. Ensure tha…" at bounding box center [730, 367] width 433 height 64
type textarea "#sala - Full Exterior Paint - Prep, mask and paint the exterior of the home. En…"
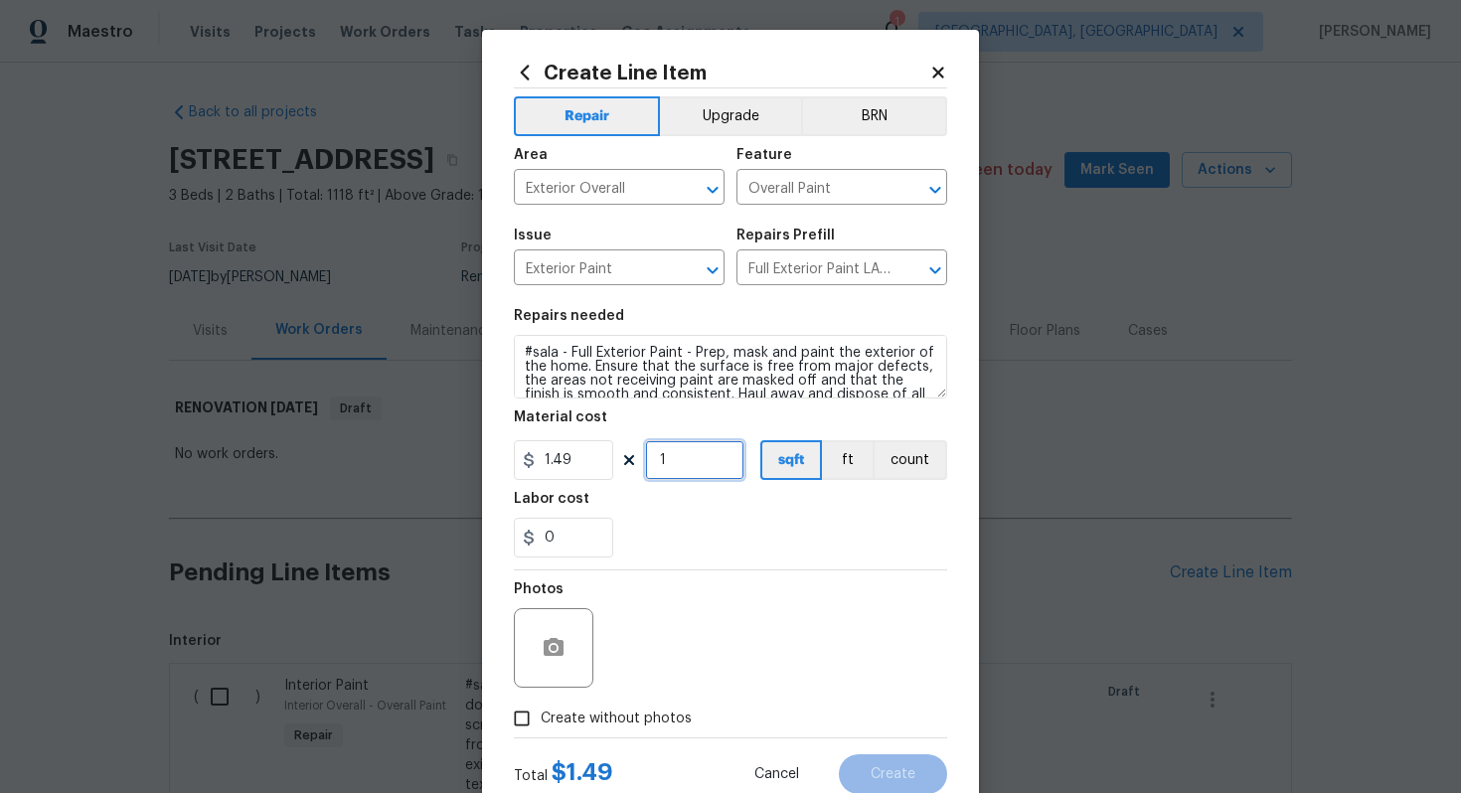
click at [679, 470] on input "1" at bounding box center [694, 460] width 99 height 40
type input "1118"
click at [624, 704] on label "Create without photos" at bounding box center [597, 719] width 189 height 38
click at [541, 704] on input "Create without photos" at bounding box center [522, 719] width 38 height 38
checkbox input "true"
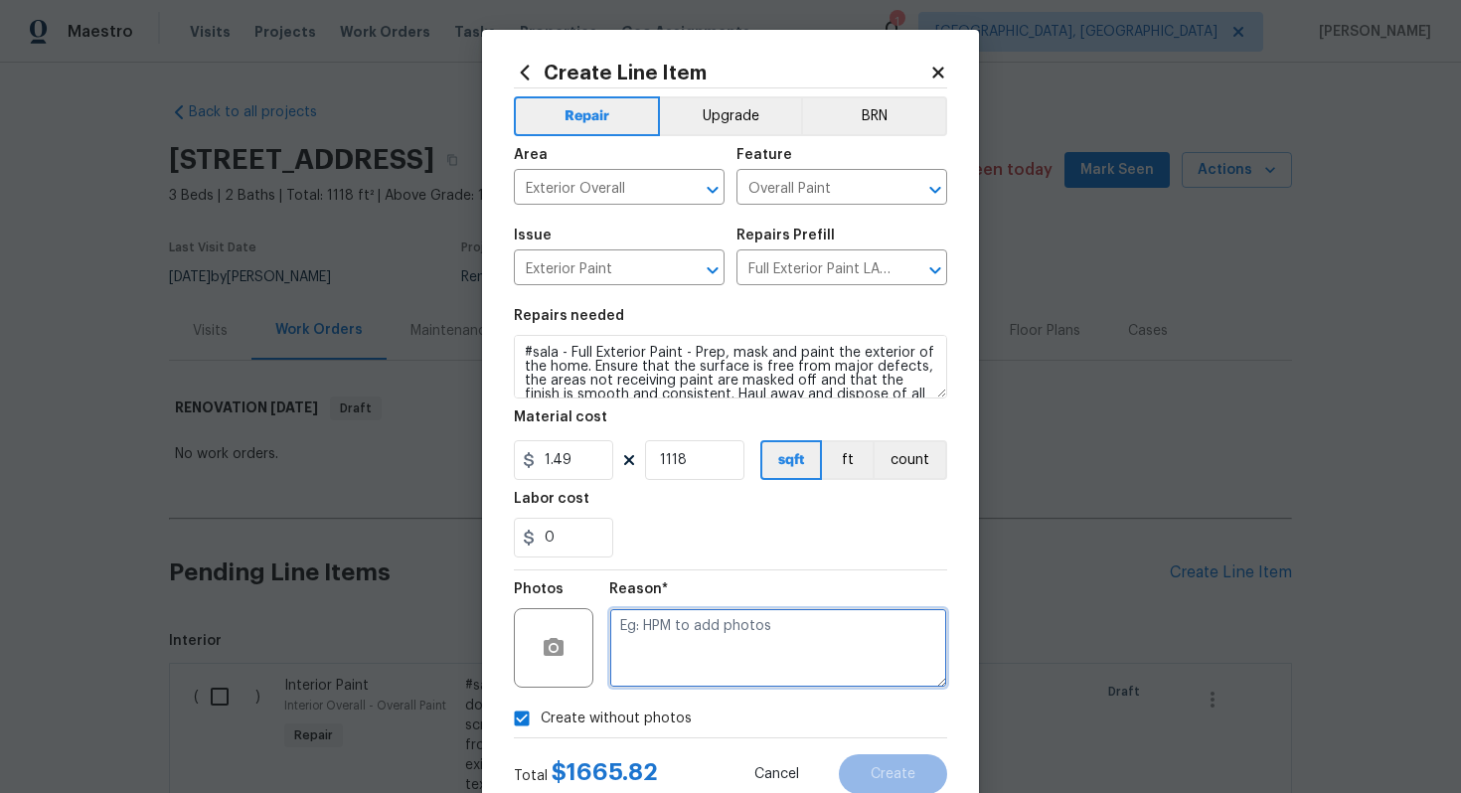
click at [667, 660] on textarea at bounding box center [778, 648] width 338 height 80
type textarea "n/a"
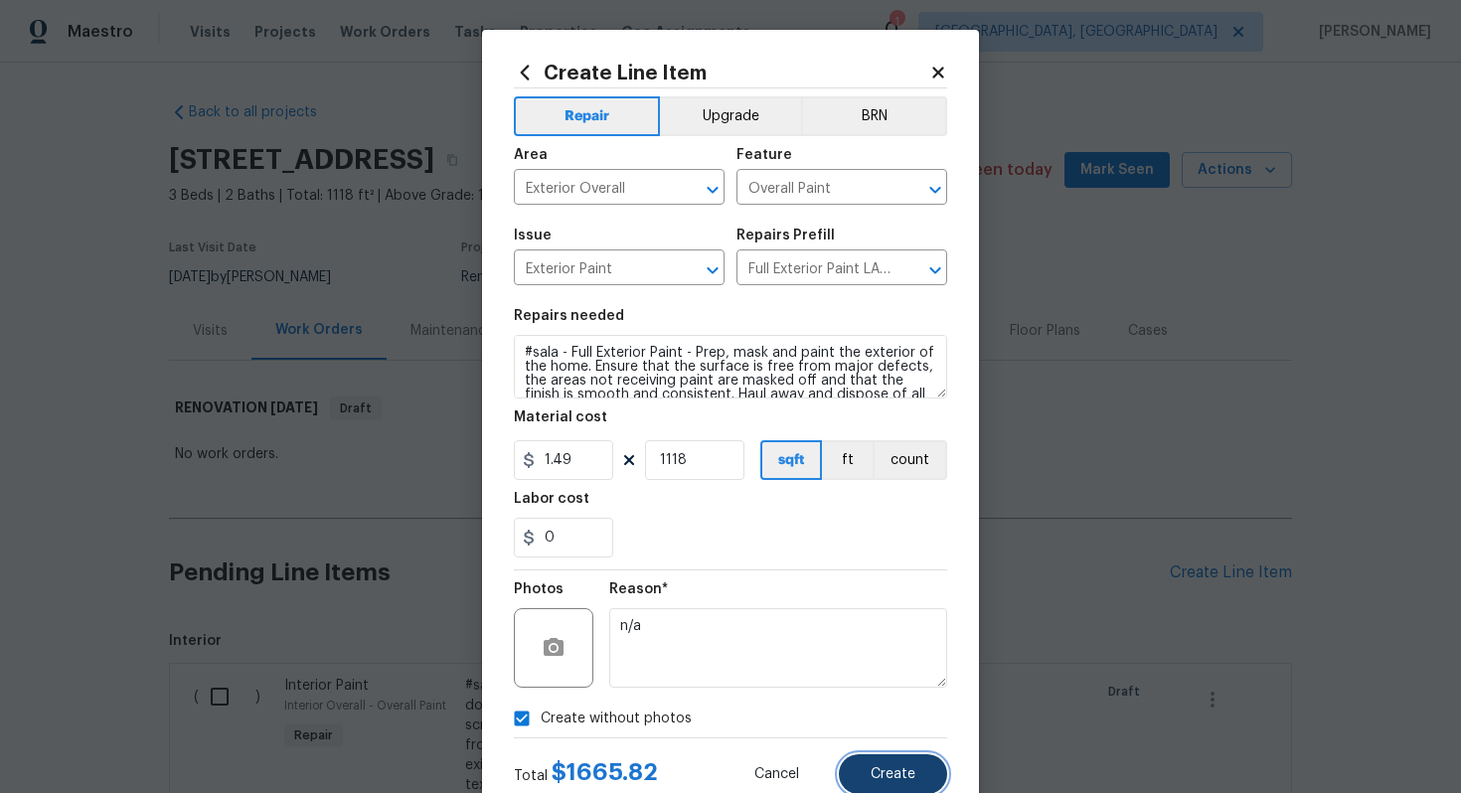
click at [886, 769] on span "Create" at bounding box center [893, 774] width 45 height 15
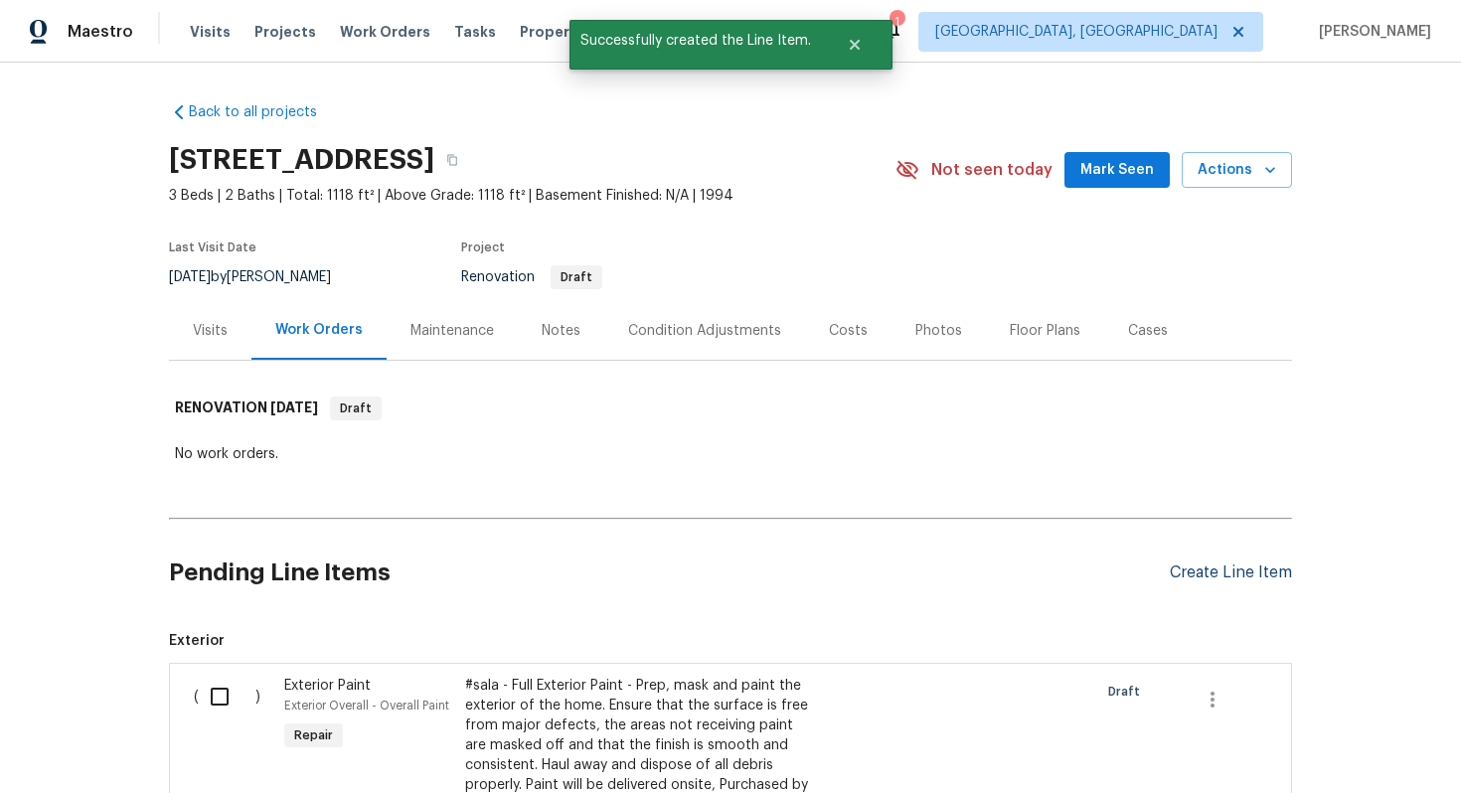
click at [1218, 573] on div "Create Line Item" at bounding box center [1231, 573] width 122 height 19
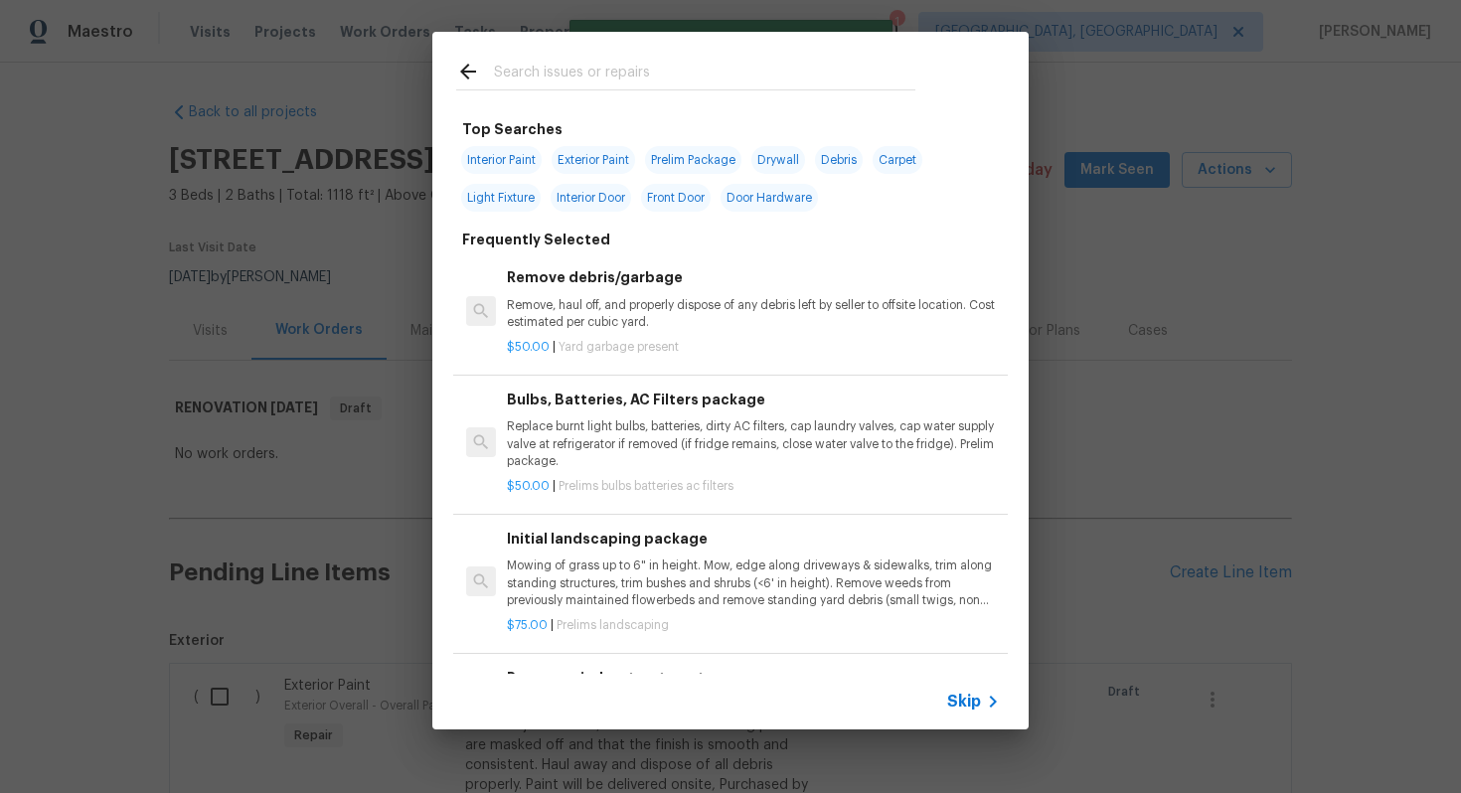
click at [940, 712] on div "Skip" at bounding box center [730, 702] width 596 height 56
click at [966, 701] on span "Skip" at bounding box center [964, 702] width 34 height 20
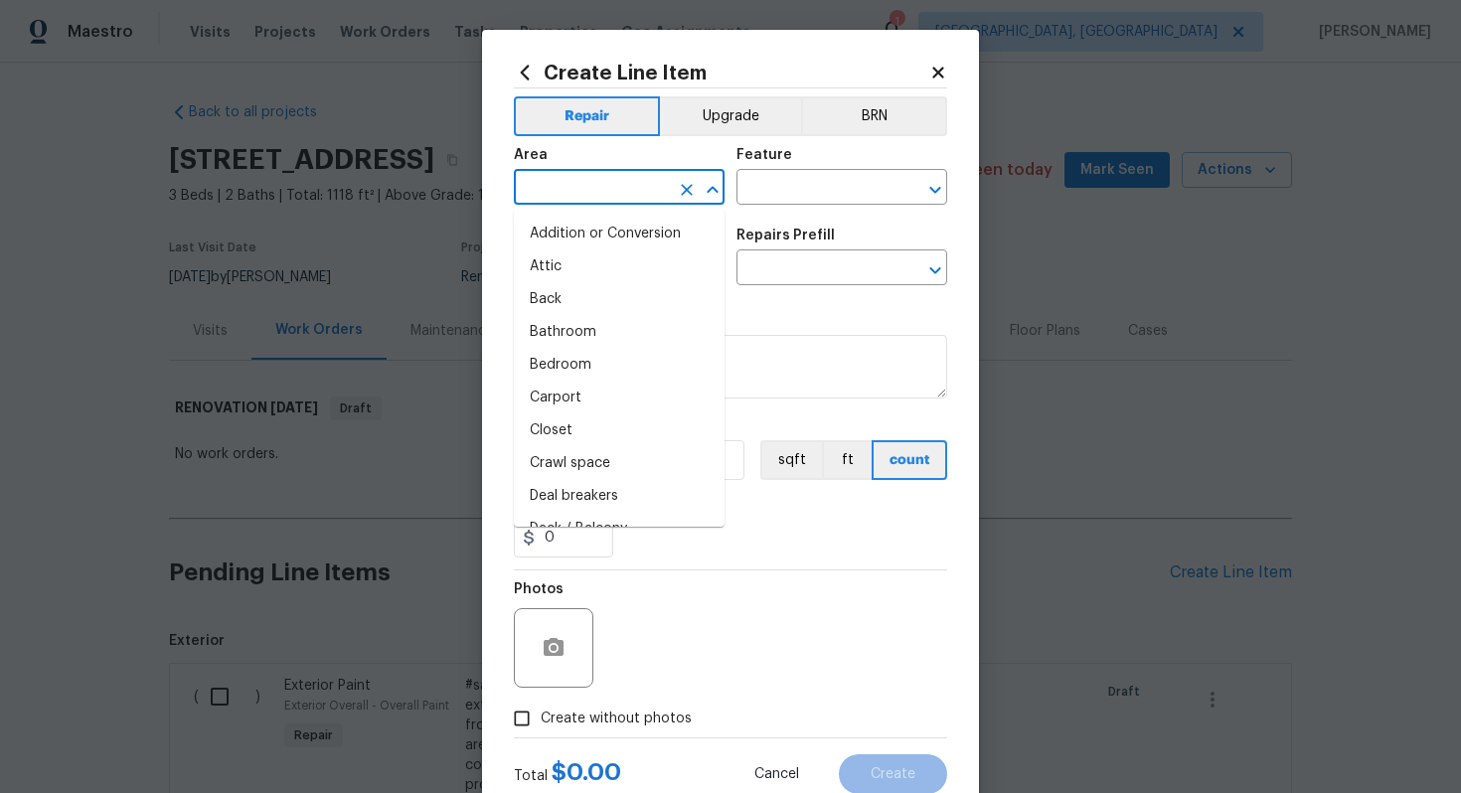
click at [610, 179] on input "text" at bounding box center [591, 189] width 155 height 31
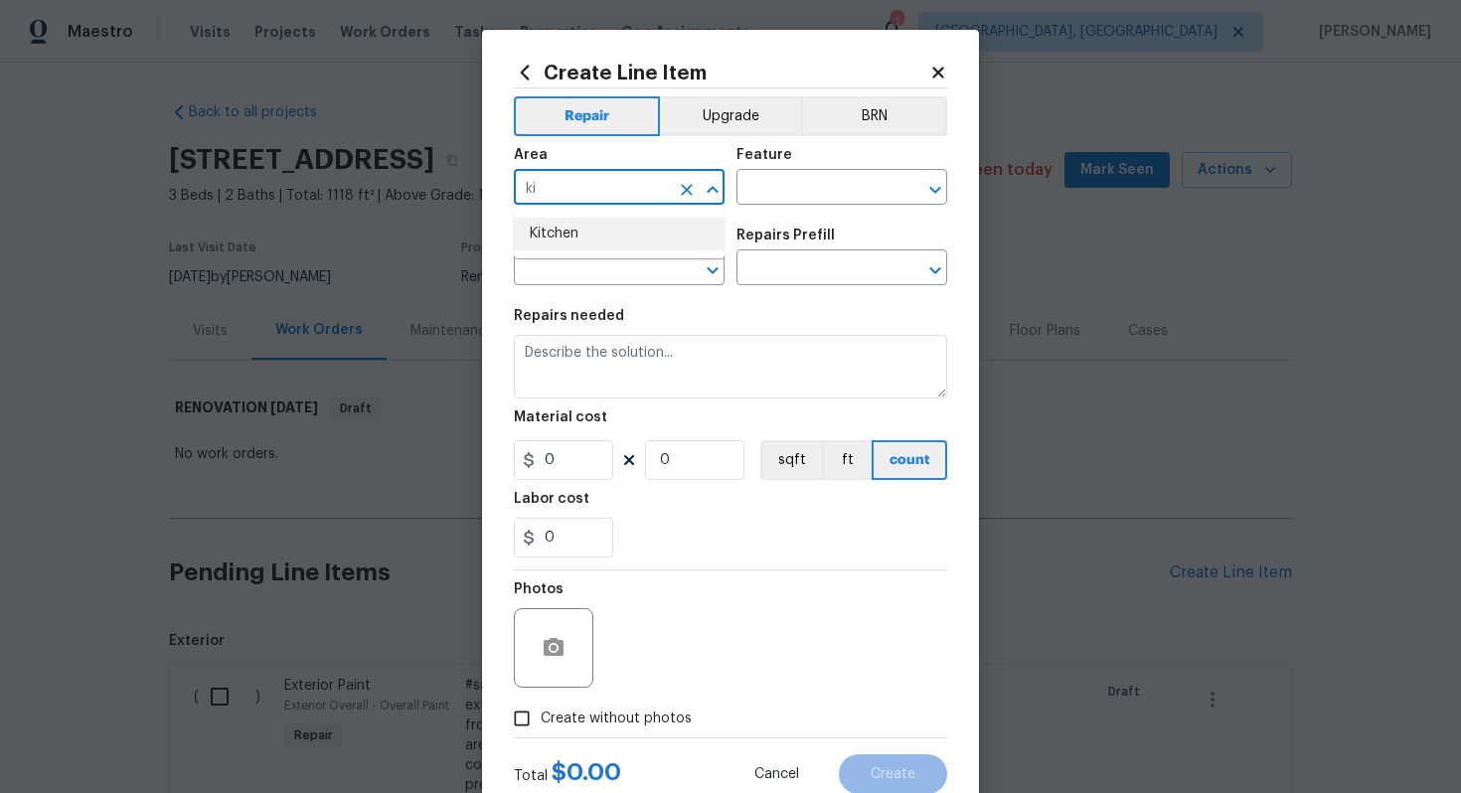
click at [612, 228] on li "Kitchen" at bounding box center [619, 234] width 211 height 33
type input "Kitchen"
click at [754, 191] on input "text" at bounding box center [814, 189] width 155 height 31
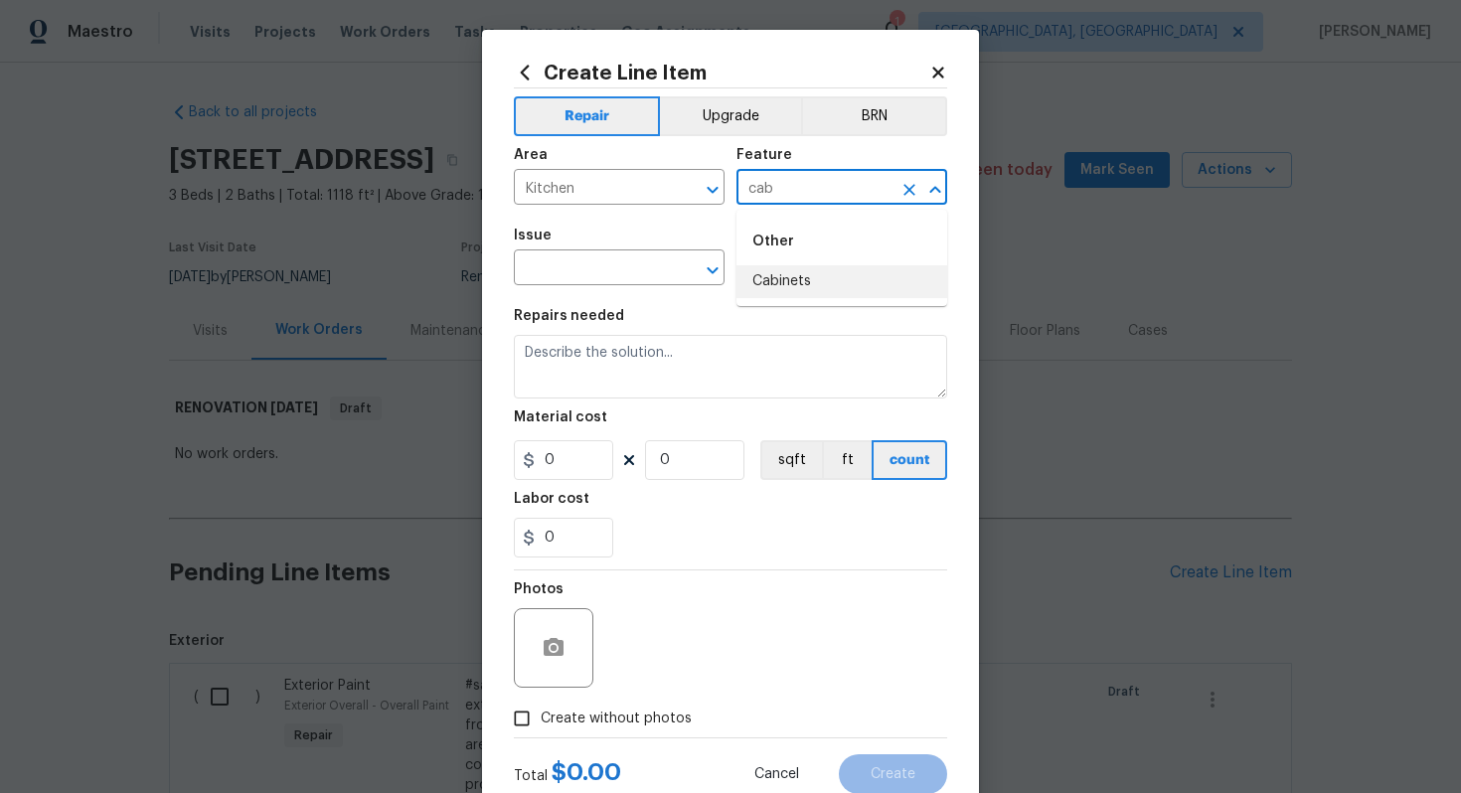
click at [786, 293] on li "Cabinets" at bounding box center [842, 281] width 211 height 33
type input "Cabinets"
click at [631, 241] on div "Issue" at bounding box center [619, 242] width 211 height 26
click at [602, 272] on input "text" at bounding box center [591, 269] width 155 height 31
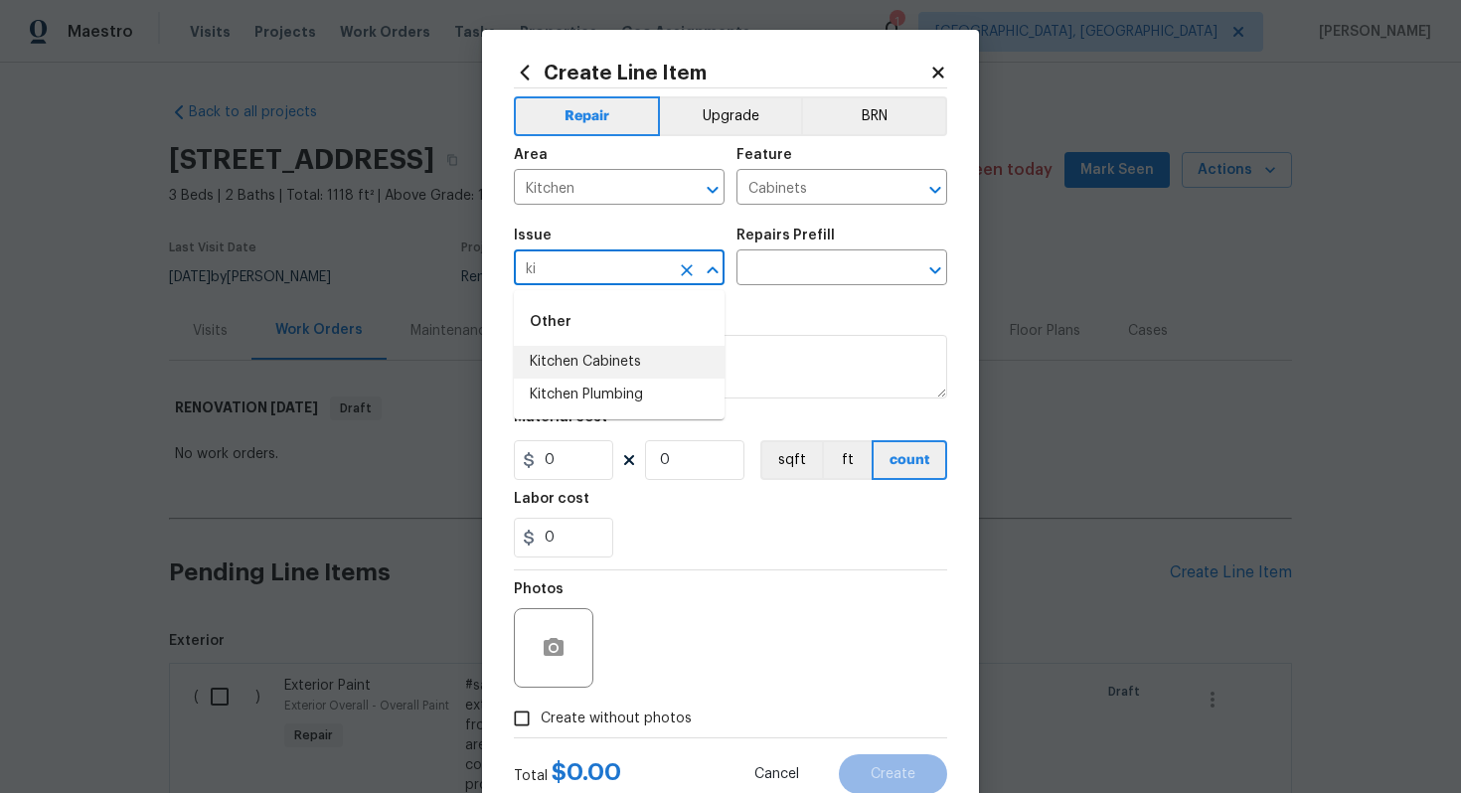
click at [611, 369] on li "Kitchen Cabinets" at bounding box center [619, 362] width 211 height 33
type input "Kitchen Cabinets"
click at [822, 260] on input "text" at bounding box center [814, 269] width 155 height 31
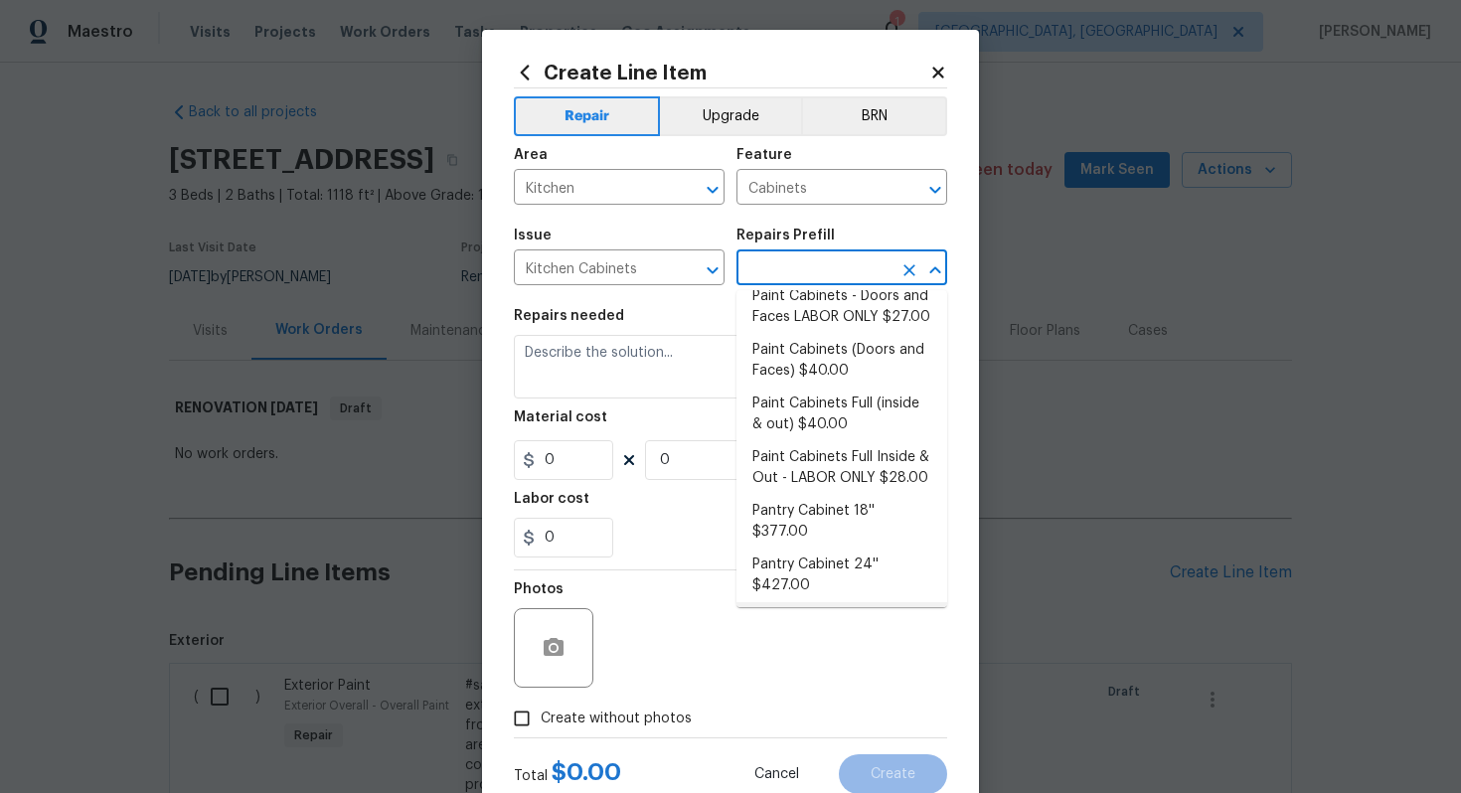
scroll to position [319, 0]
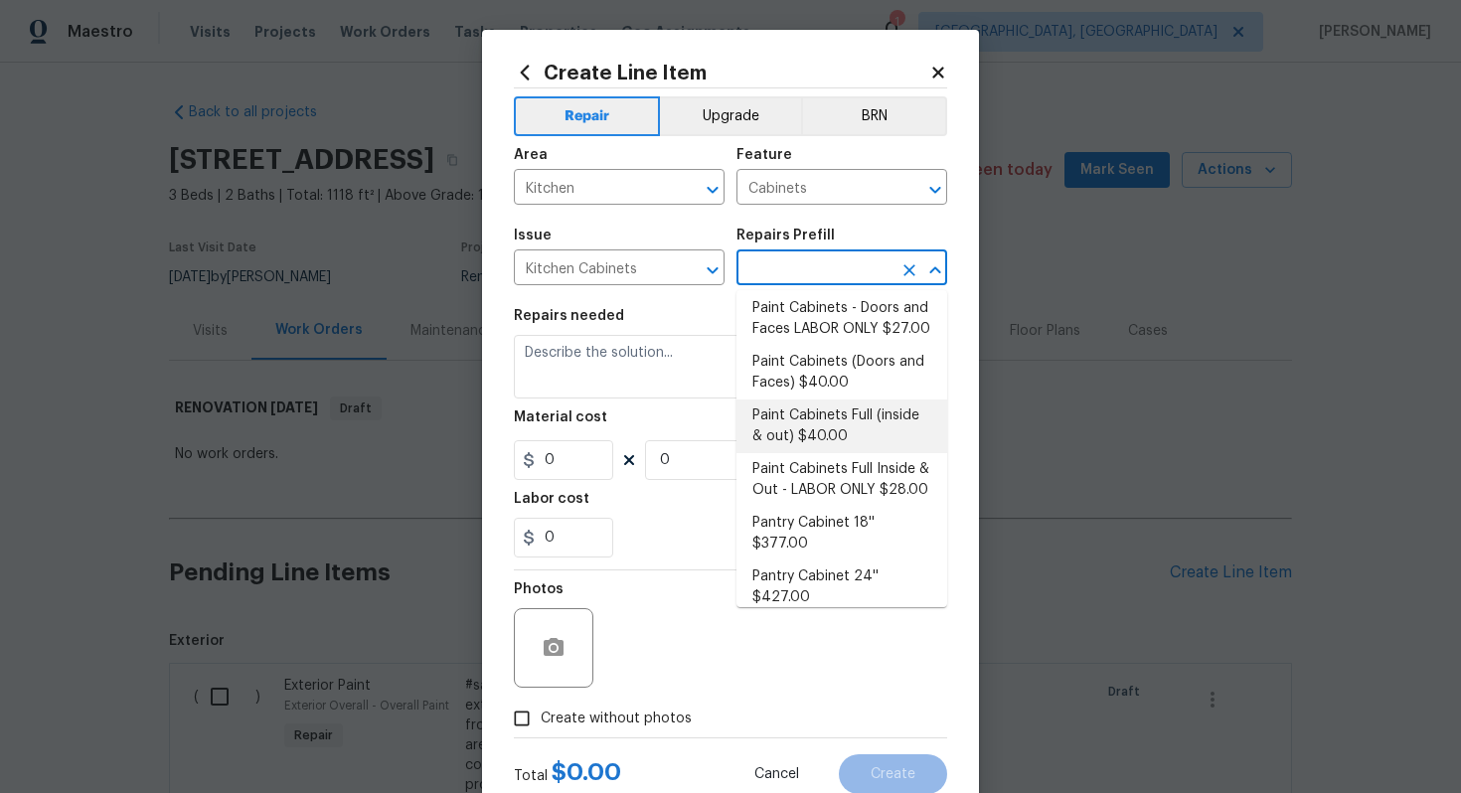
click at [856, 405] on li "Paint Cabinets Full (inside & out) $40.00" at bounding box center [842, 427] width 211 height 54
type input "Paint Cabinets Full (inside & out) $40.00"
type textarea "Prep, sand, mask and apply 2 coats of paint to the kitchen cabinet doors, inter…"
type input "40"
type input "1"
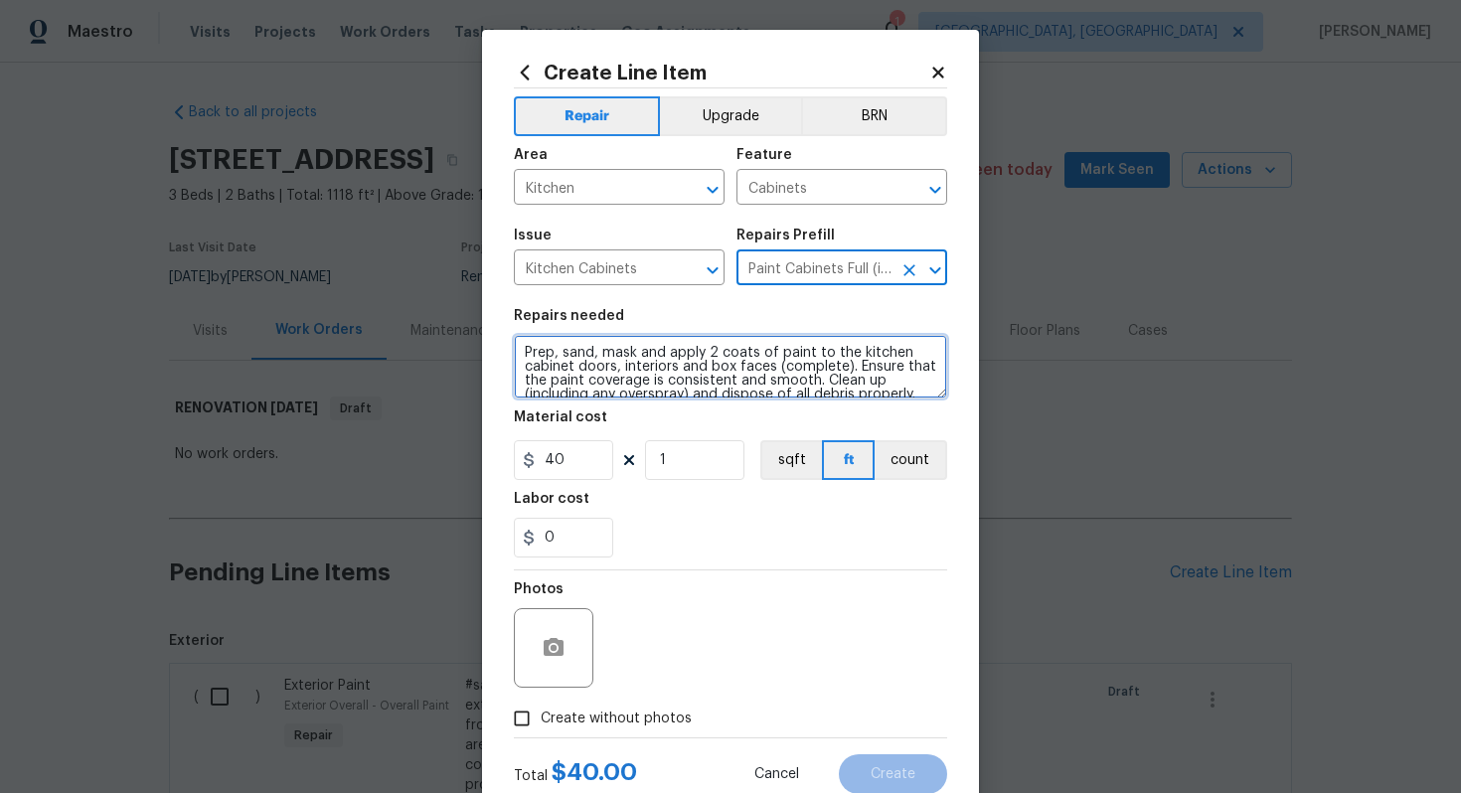
click at [520, 349] on textarea "Prep, sand, mask and apply 2 coats of paint to the kitchen cabinet doors, inter…" at bounding box center [730, 367] width 433 height 64
type textarea "#sala - Prep, sand, mask and apply 2 coats of paint to the kitchen cabinet door…"
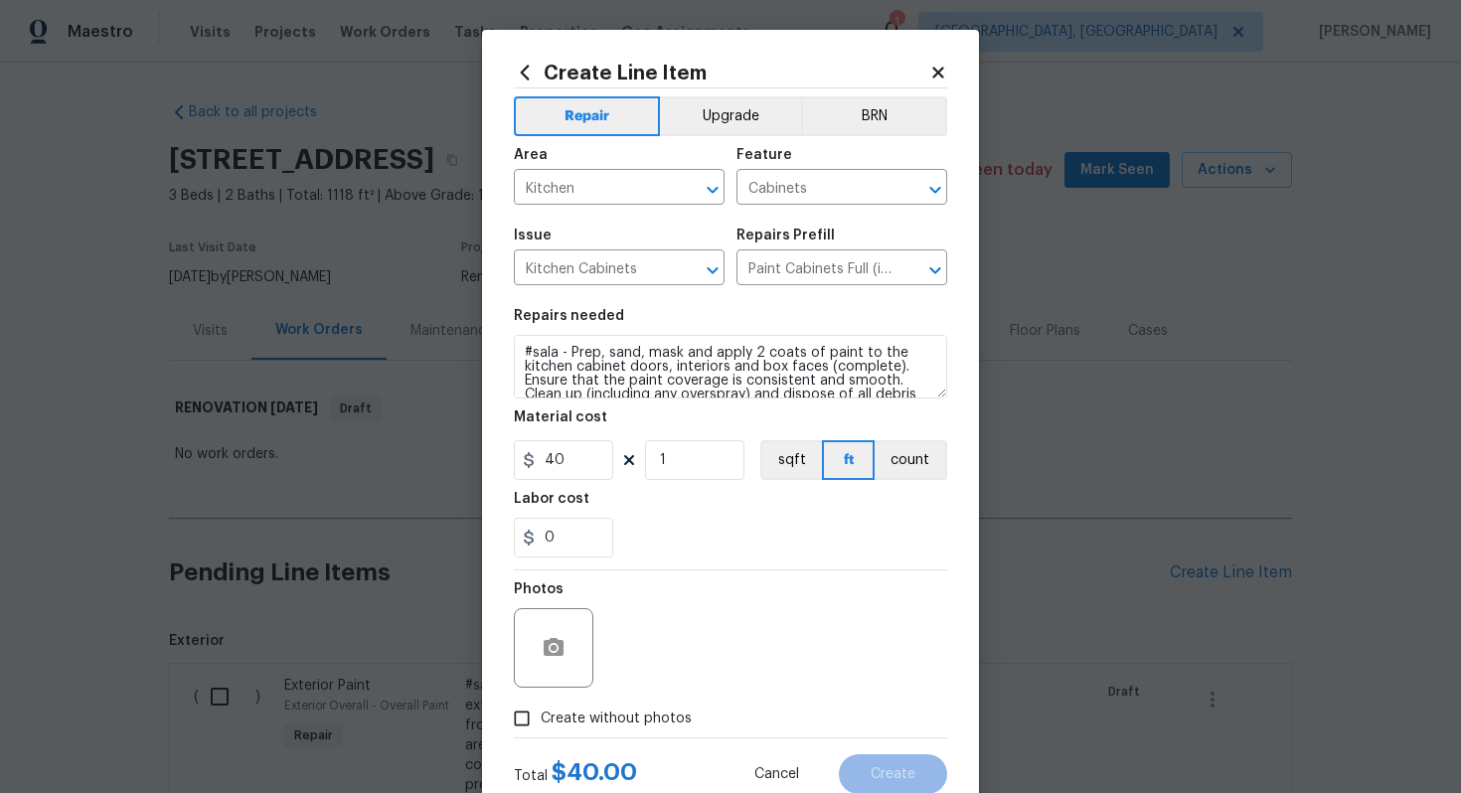
click at [735, 494] on div "Labor cost" at bounding box center [730, 505] width 433 height 26
click at [652, 440] on input "1" at bounding box center [694, 460] width 99 height 40
type input "60"
click at [622, 710] on span "Create without photos" at bounding box center [616, 719] width 151 height 21
click at [541, 710] on input "Create without photos" at bounding box center [522, 719] width 38 height 38
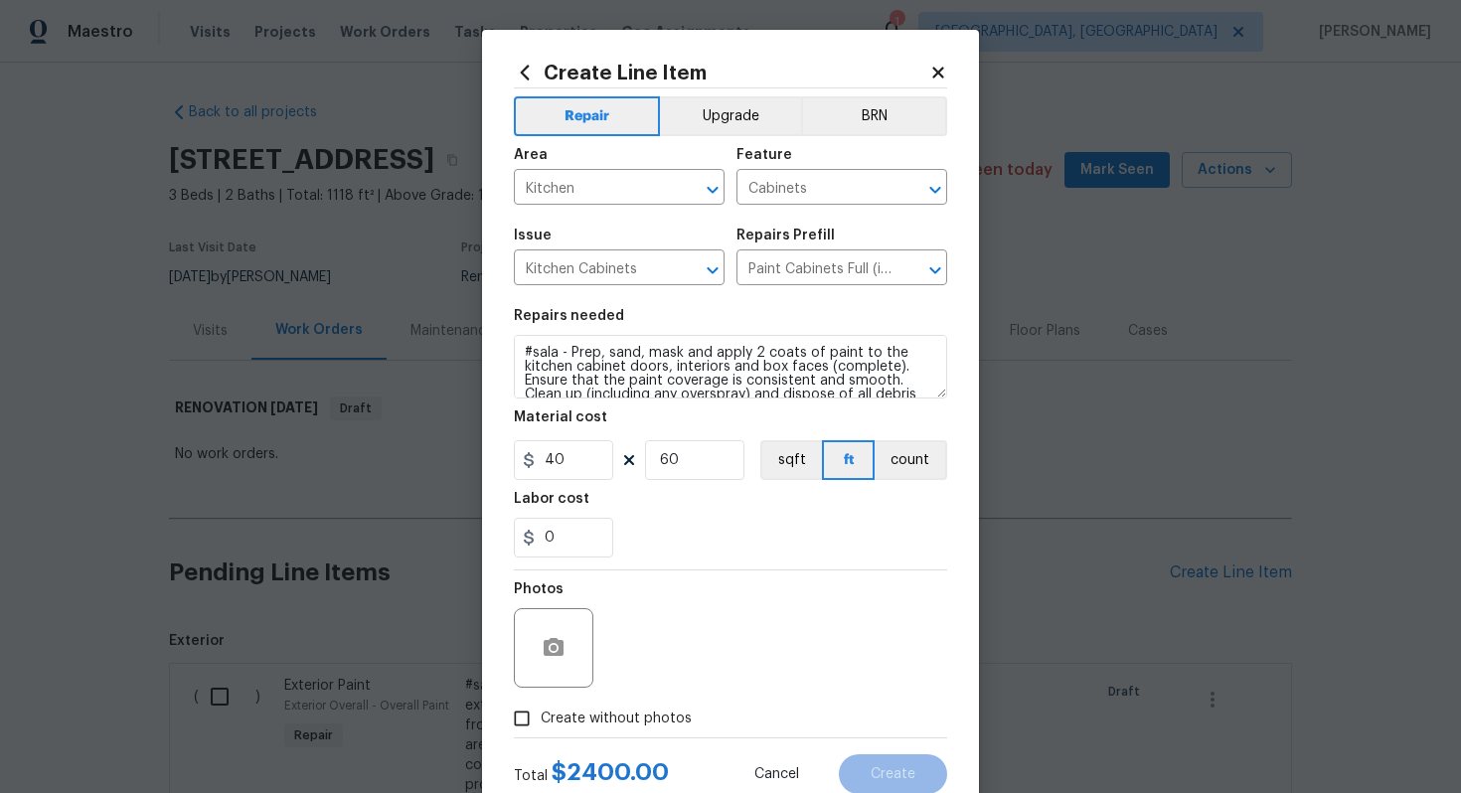
checkbox input "true"
click at [673, 592] on div "Reason*" at bounding box center [778, 595] width 338 height 26
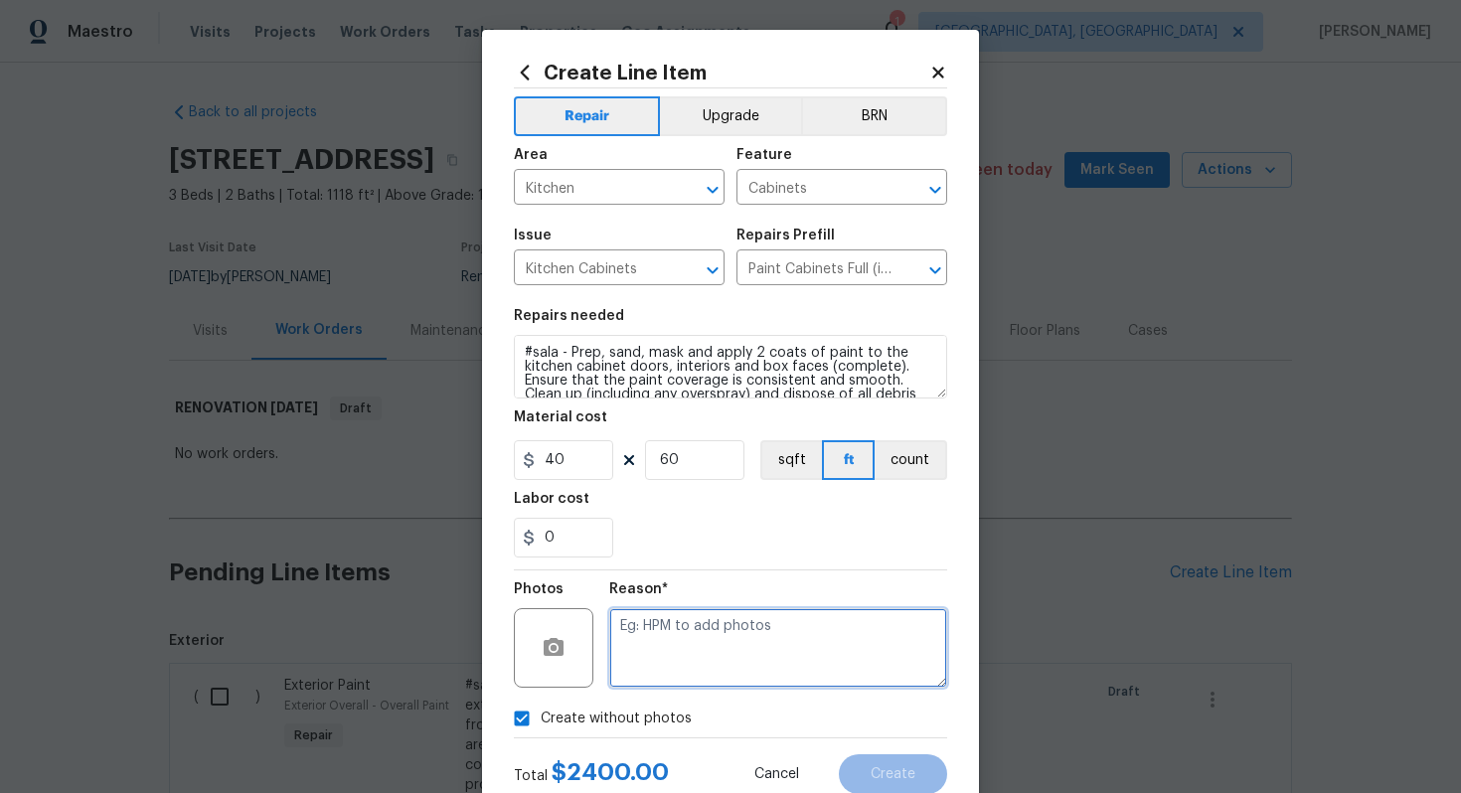
click at [665, 658] on textarea at bounding box center [778, 648] width 338 height 80
type textarea "n/a"
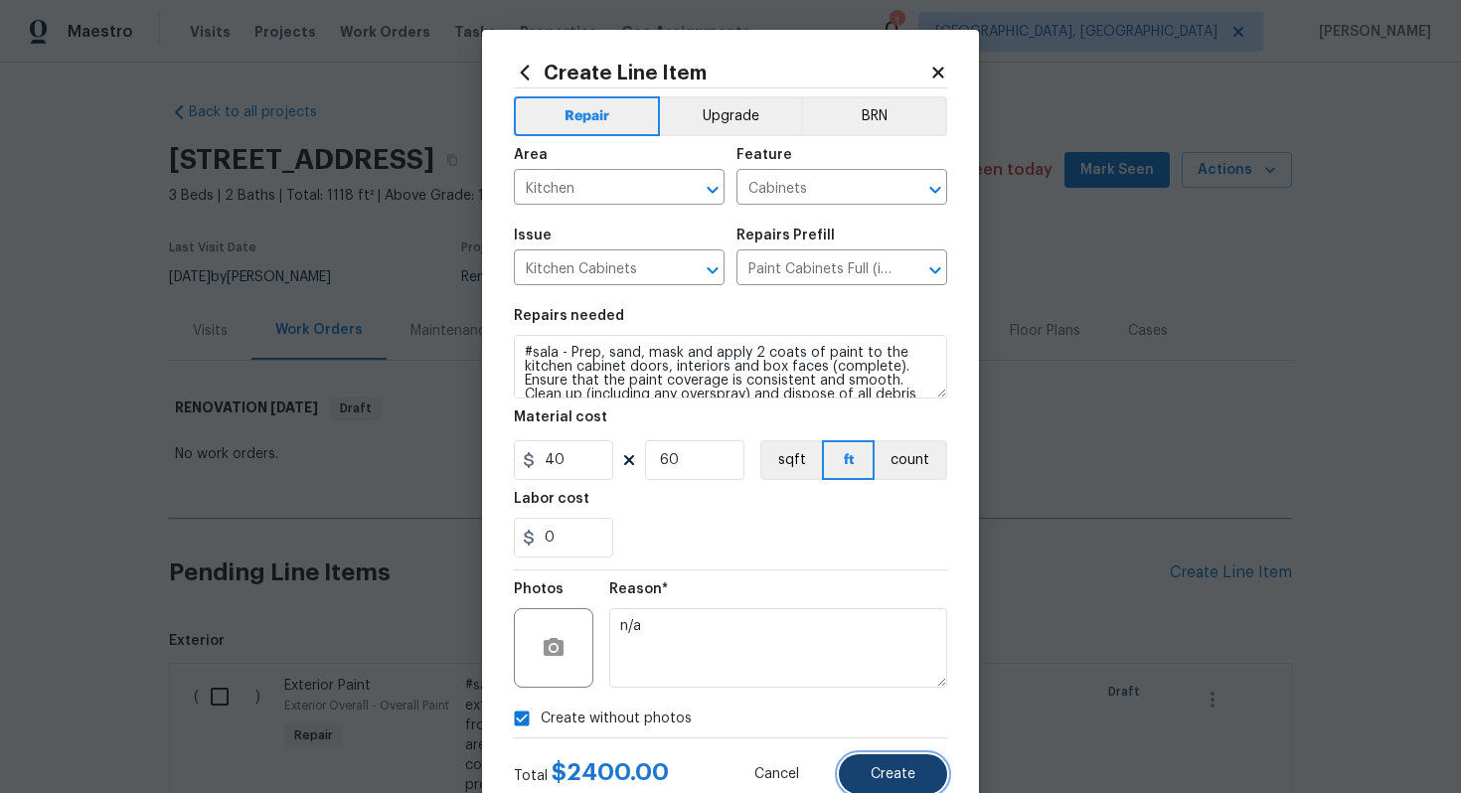
click at [899, 764] on button "Create" at bounding box center [893, 774] width 108 height 40
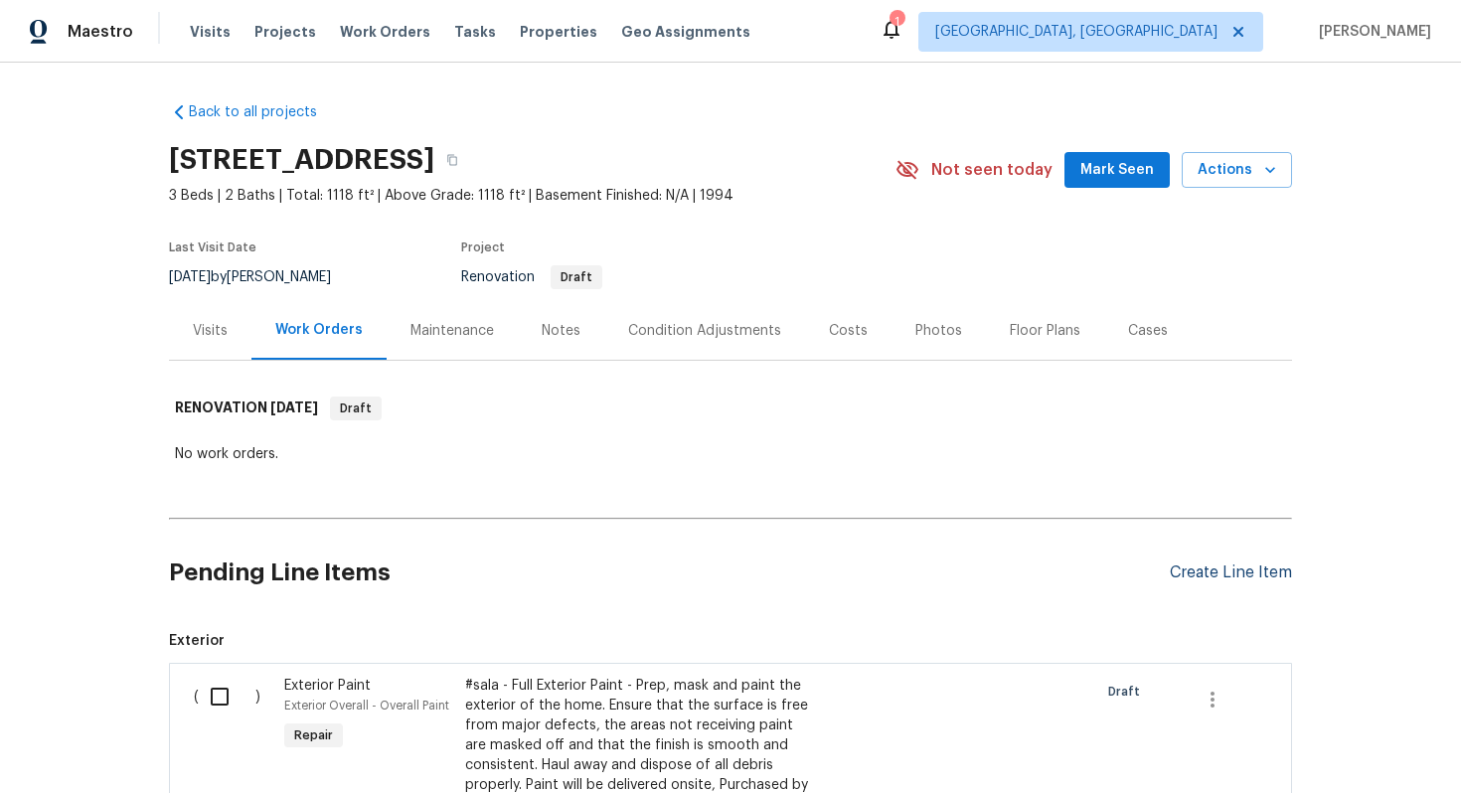
click at [1231, 570] on div "Create Line Item" at bounding box center [1231, 573] width 122 height 19
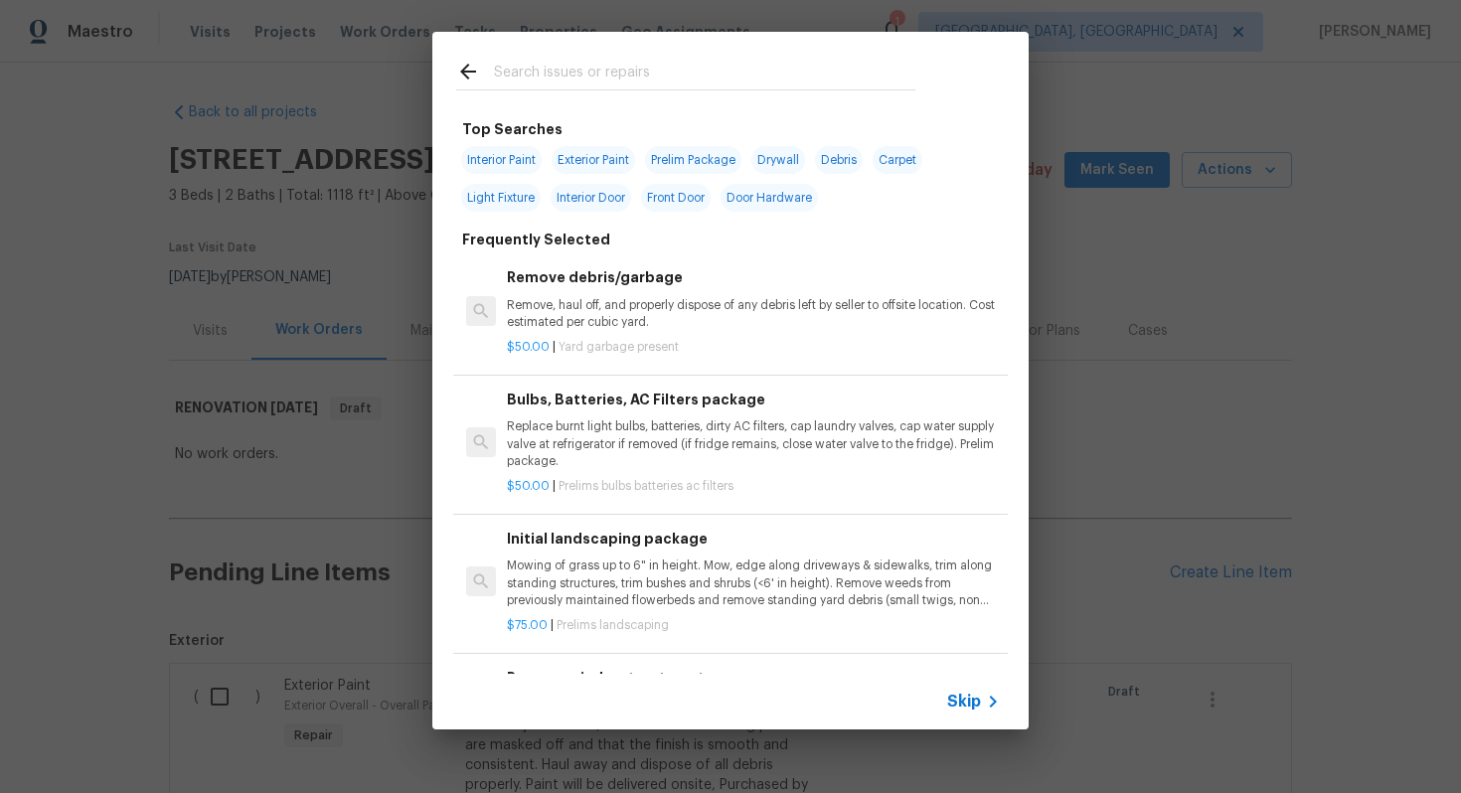
click at [950, 705] on span "Skip" at bounding box center [964, 702] width 34 height 20
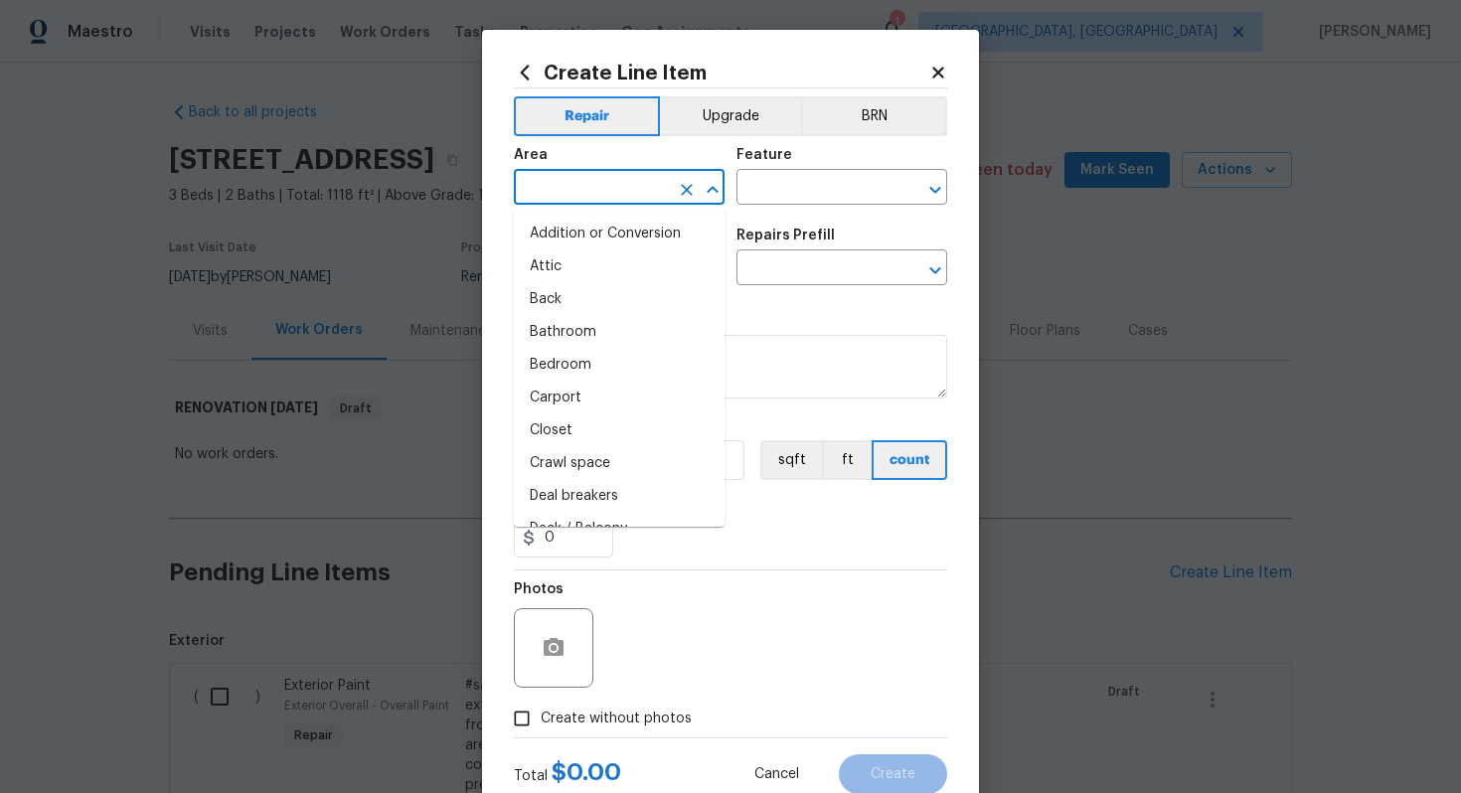
click at [582, 180] on input "text" at bounding box center [591, 189] width 155 height 31
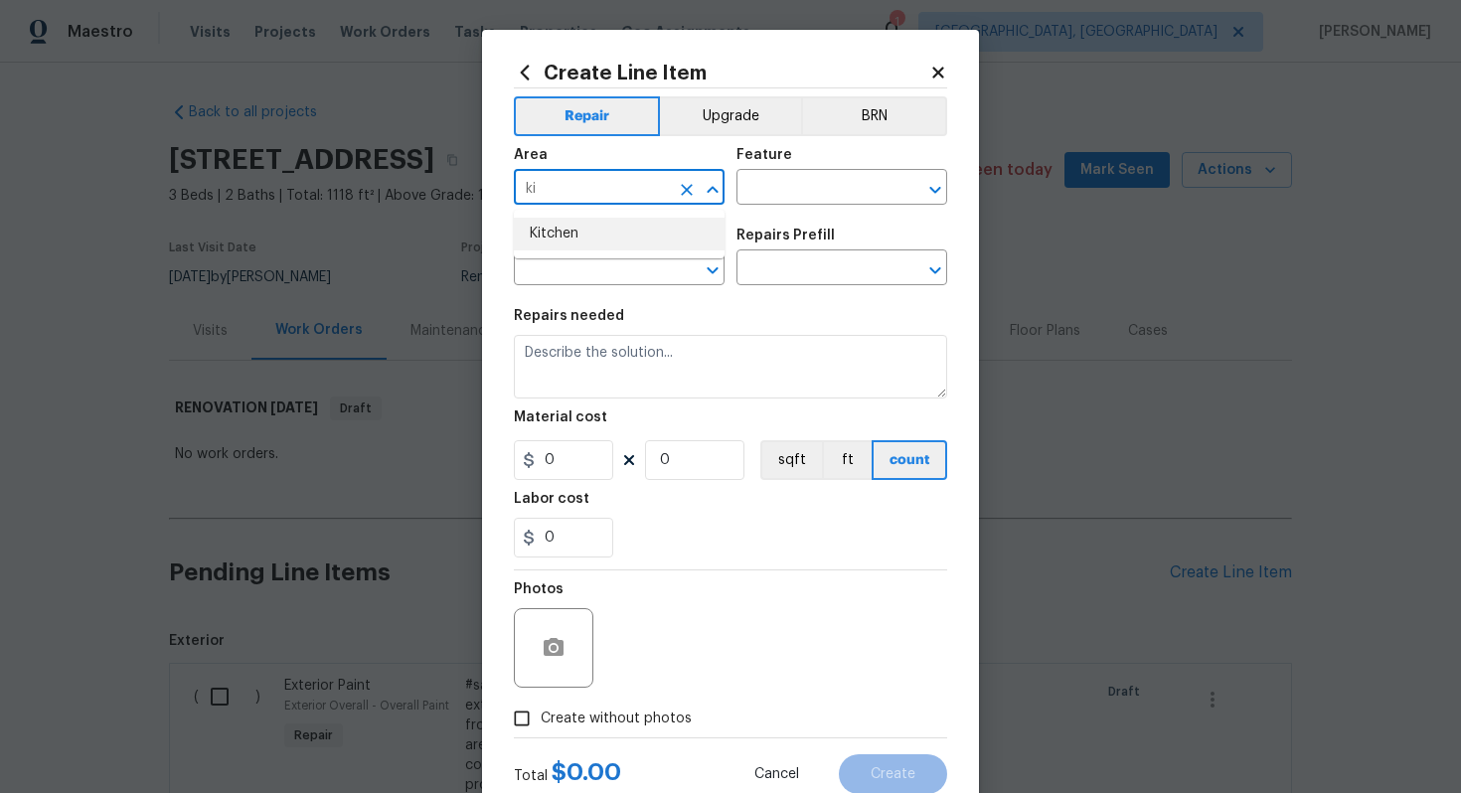
click at [593, 234] on li "Kitchen" at bounding box center [619, 234] width 211 height 33
type input "Kitchen"
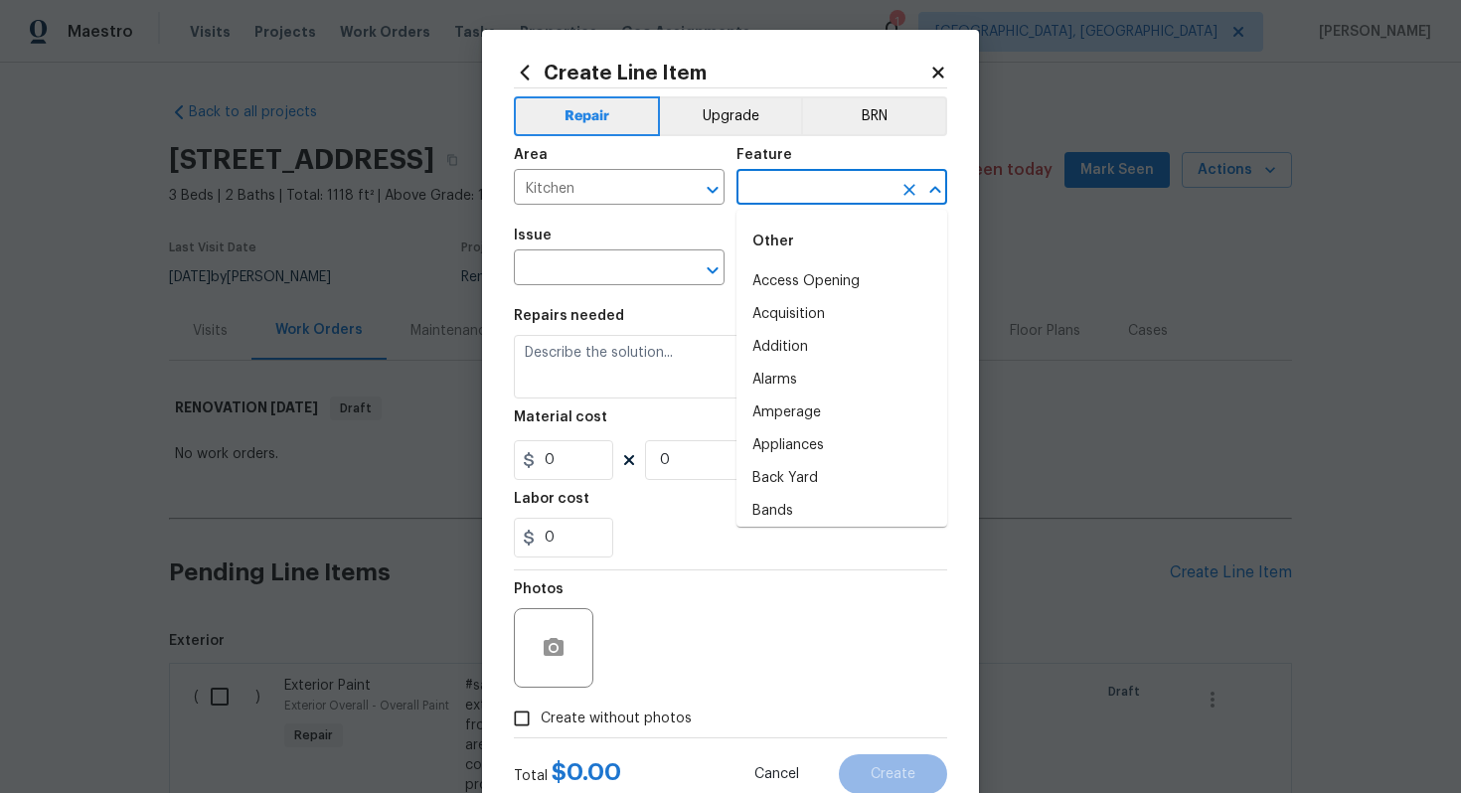
click at [789, 195] on input "text" at bounding box center [814, 189] width 155 height 31
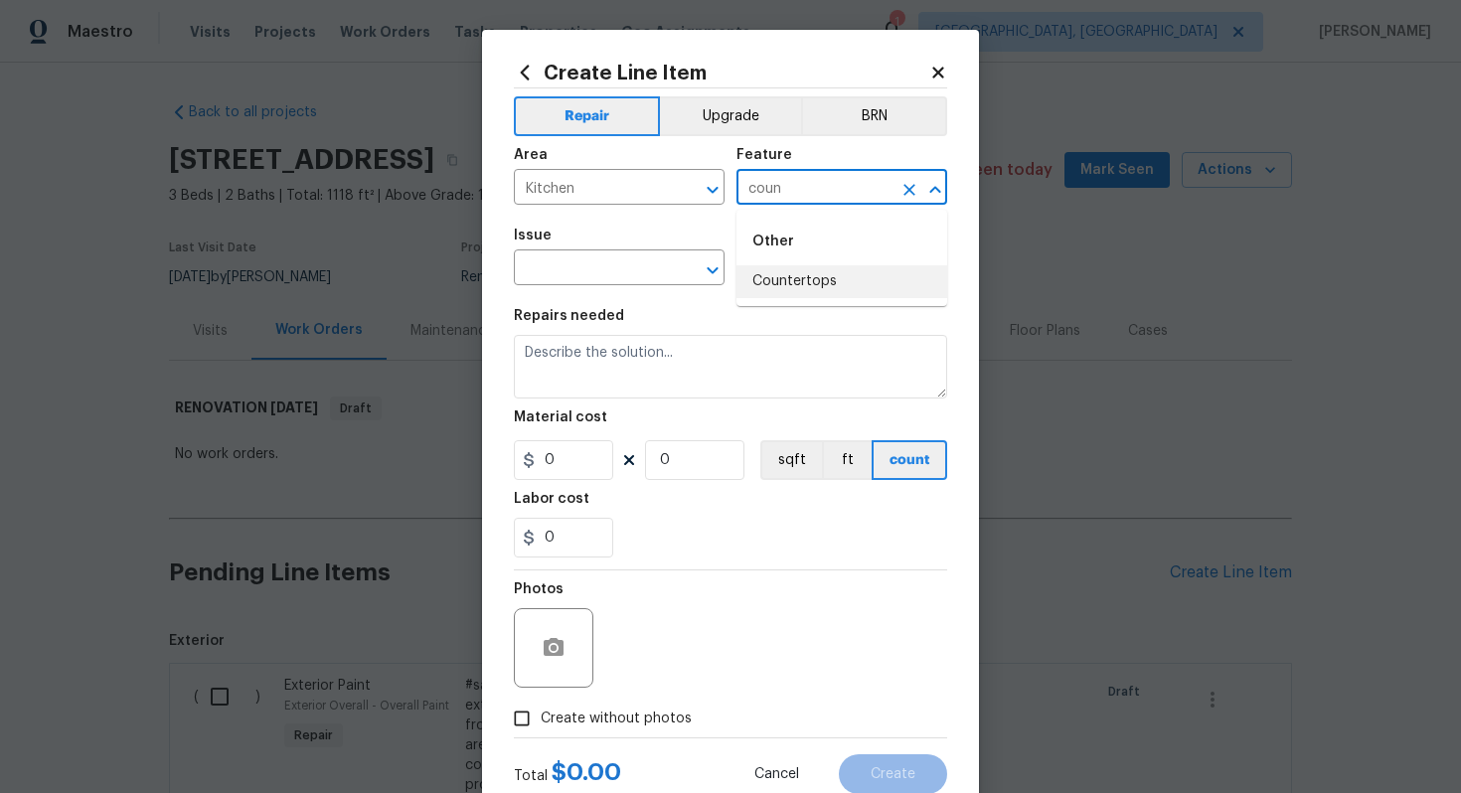
click at [815, 293] on li "Countertops" at bounding box center [842, 281] width 211 height 33
type input "Countertops"
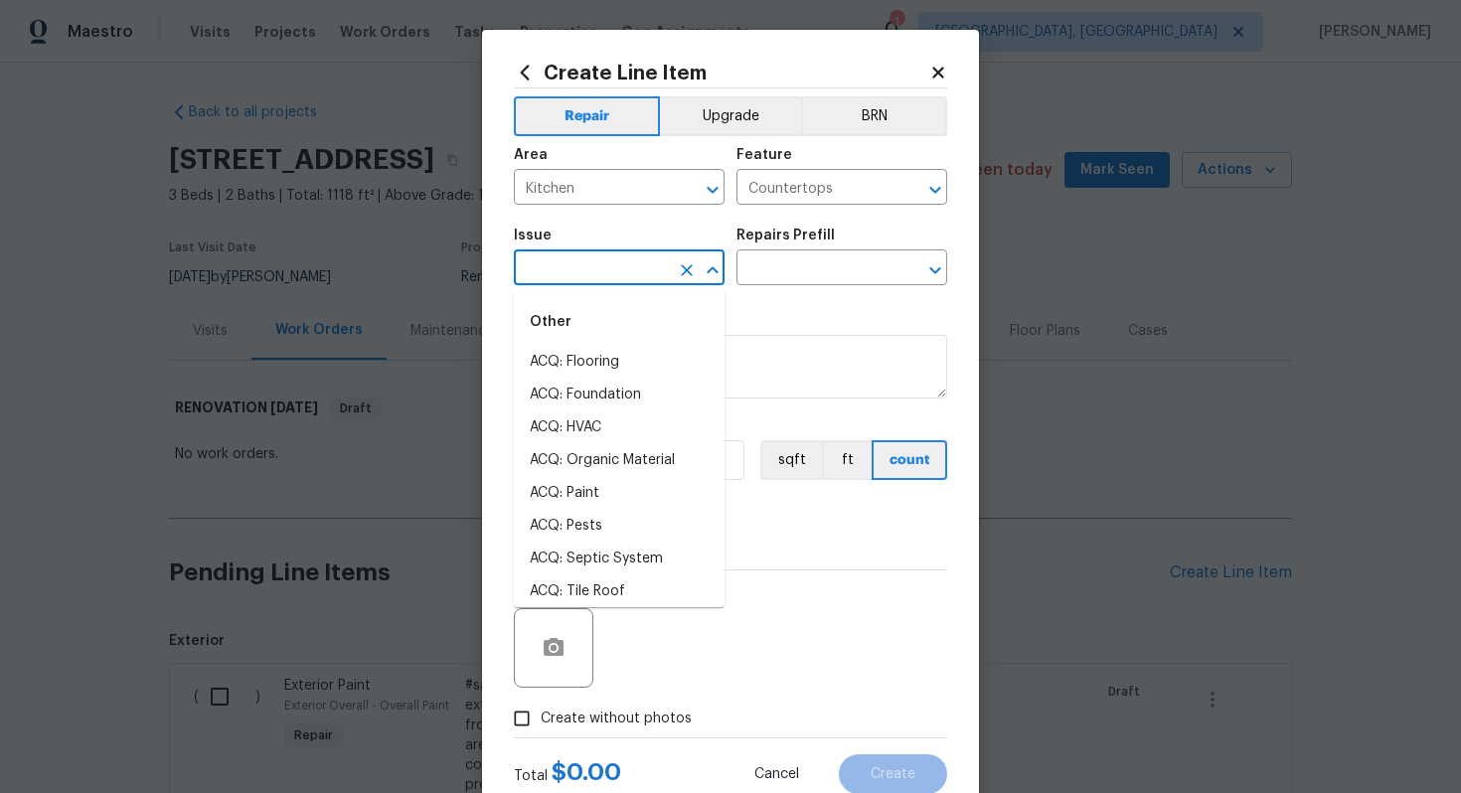
click at [632, 268] on input "text" at bounding box center [591, 269] width 155 height 31
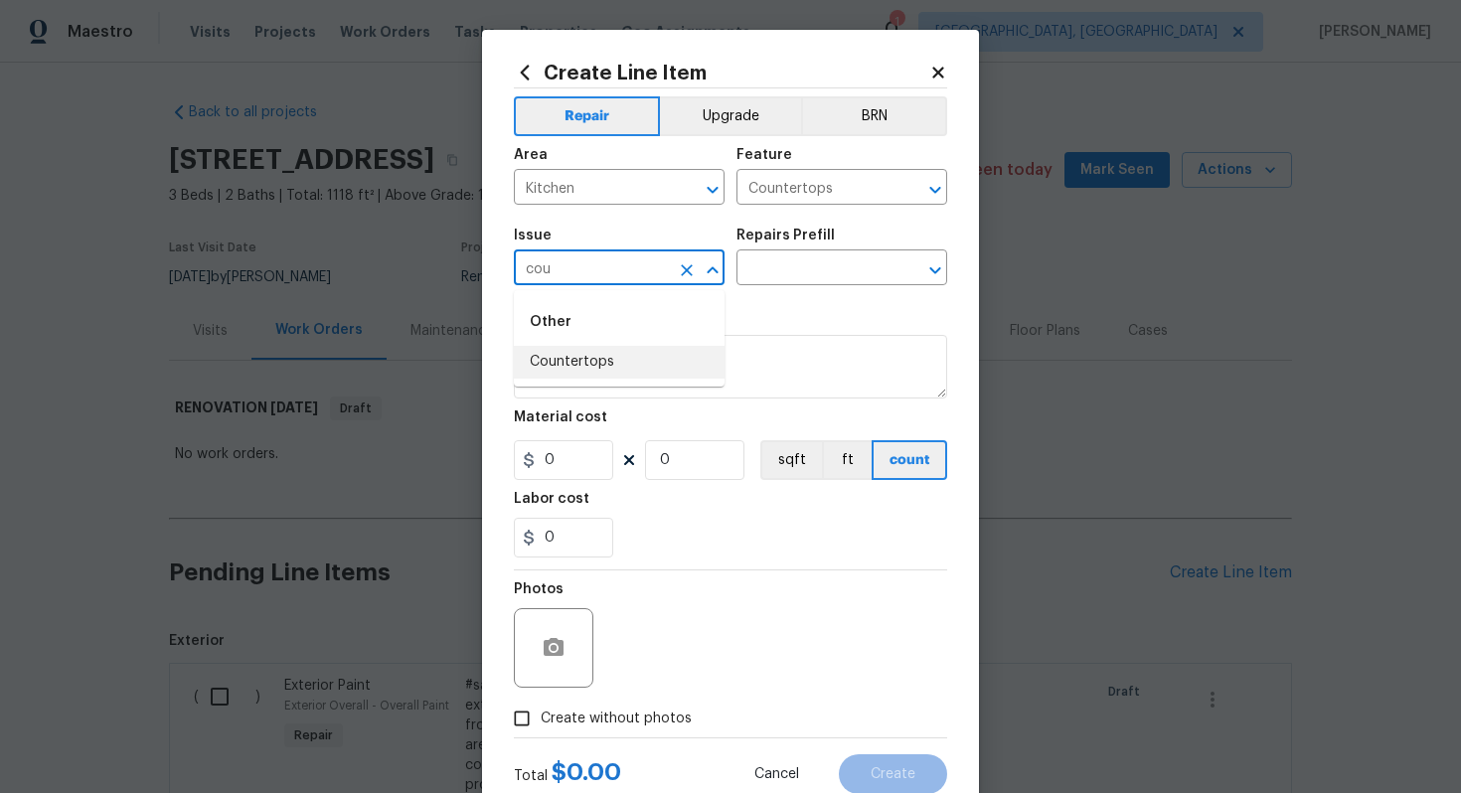
click at [627, 377] on li "Countertops" at bounding box center [619, 362] width 211 height 33
type input "Countertops"
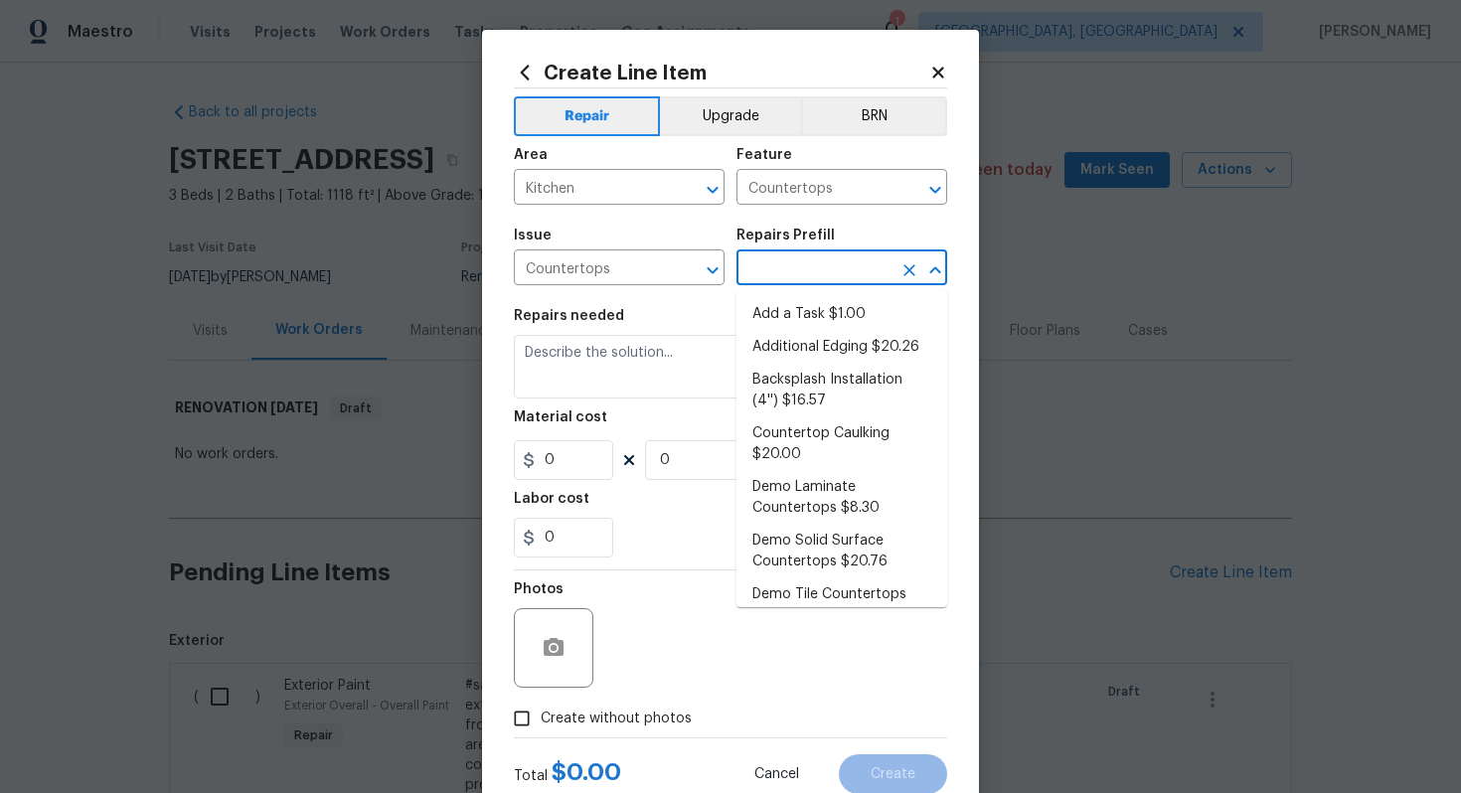
click at [791, 263] on input "text" at bounding box center [814, 269] width 155 height 31
click at [778, 306] on li "Add a Task $1.00" at bounding box center [842, 314] width 211 height 33
type input "Add a Task $1.00"
type textarea "HPM to detail"
type input "1"
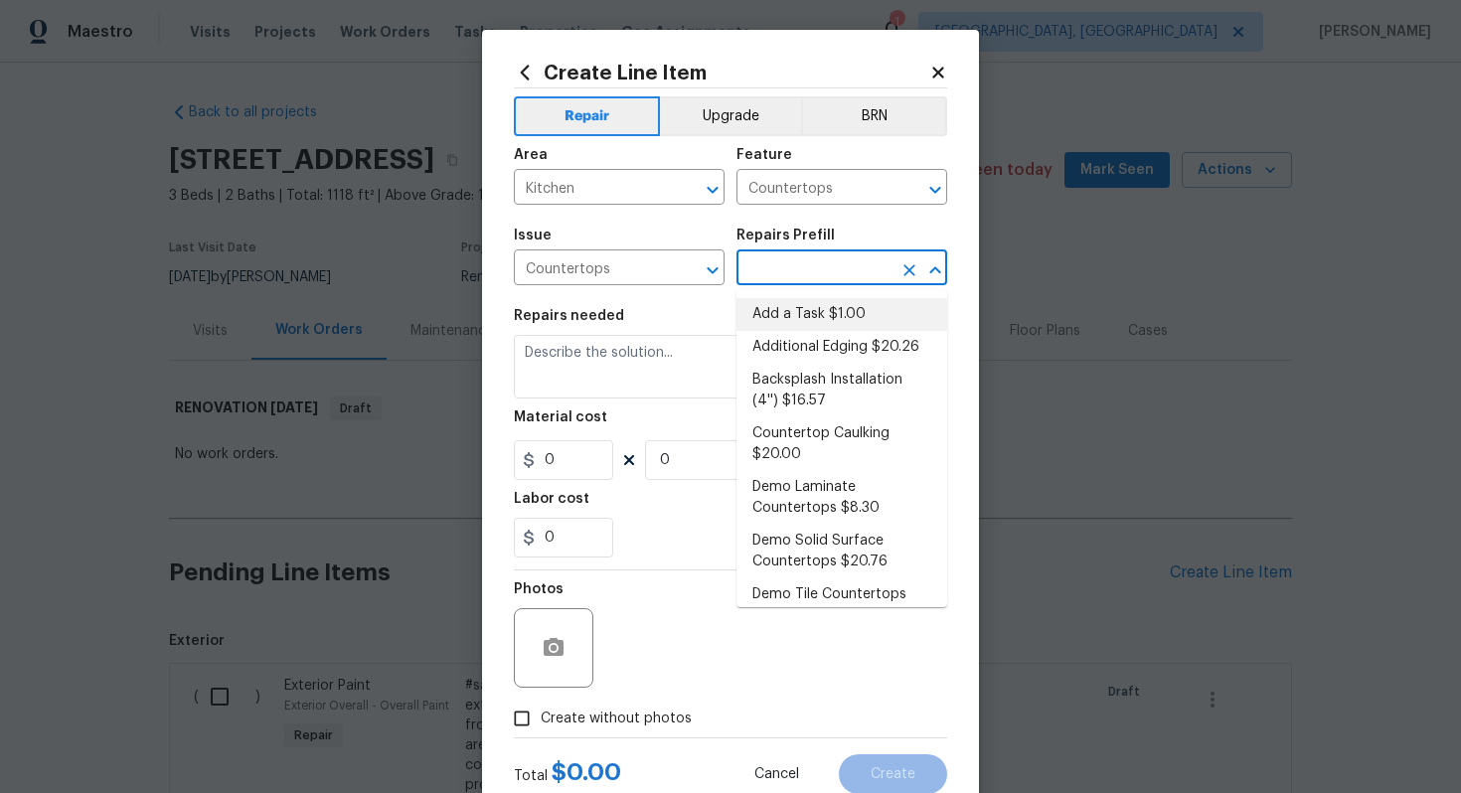
type input "1"
click at [651, 345] on textarea "HPM to detail" at bounding box center [730, 367] width 433 height 64
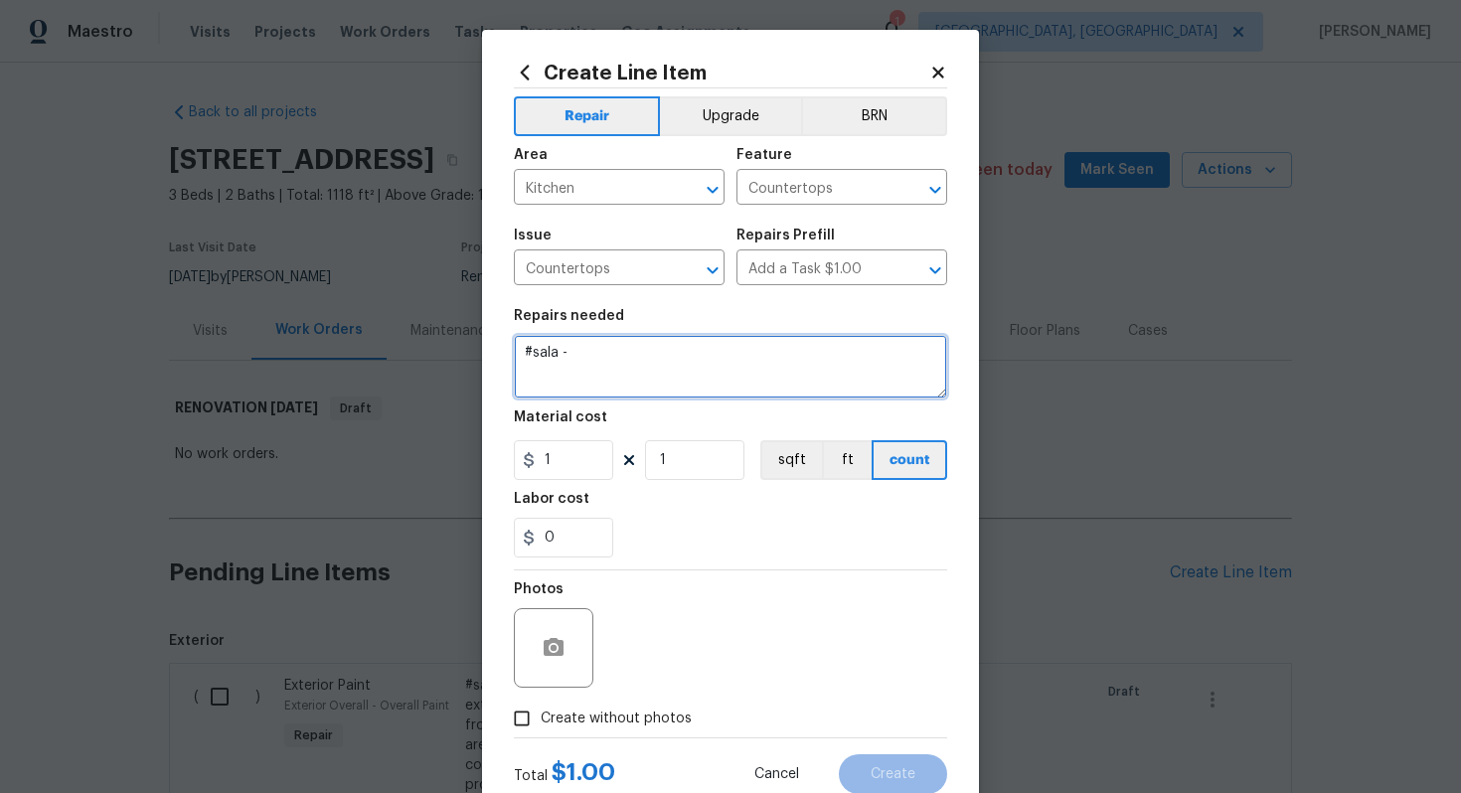
paste textarea "Resurface/refinish counters"
paste textarea "Kitchen/Both bathrooms"
type textarea "#sala - Resurface/refinish counters - Kitchen/Both bathrooms"
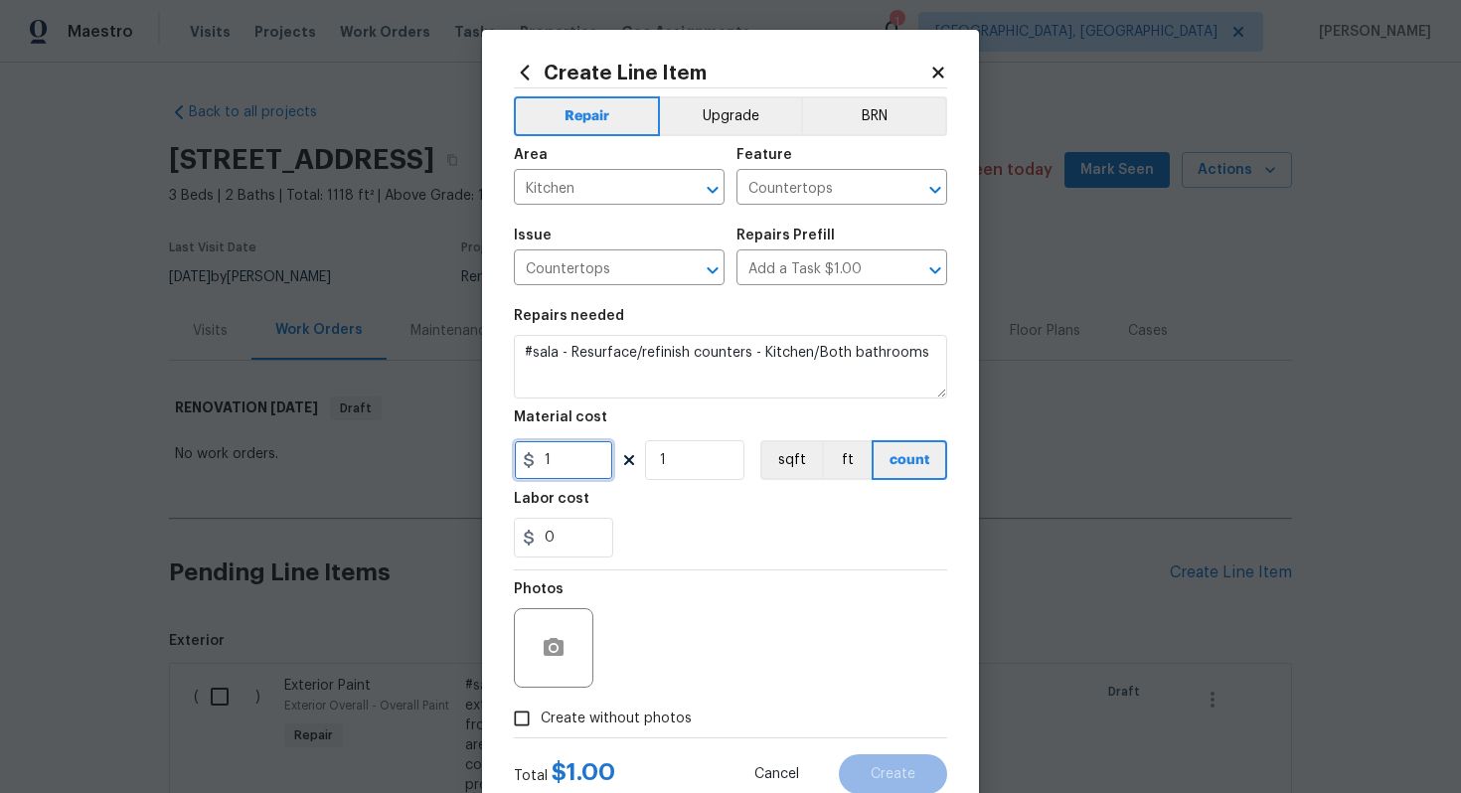
click at [552, 466] on input "1" at bounding box center [563, 460] width 99 height 40
type input "1600"
click at [651, 709] on span "Create without photos" at bounding box center [616, 719] width 151 height 21
click at [541, 709] on input "Create without photos" at bounding box center [522, 719] width 38 height 38
checkbox input "true"
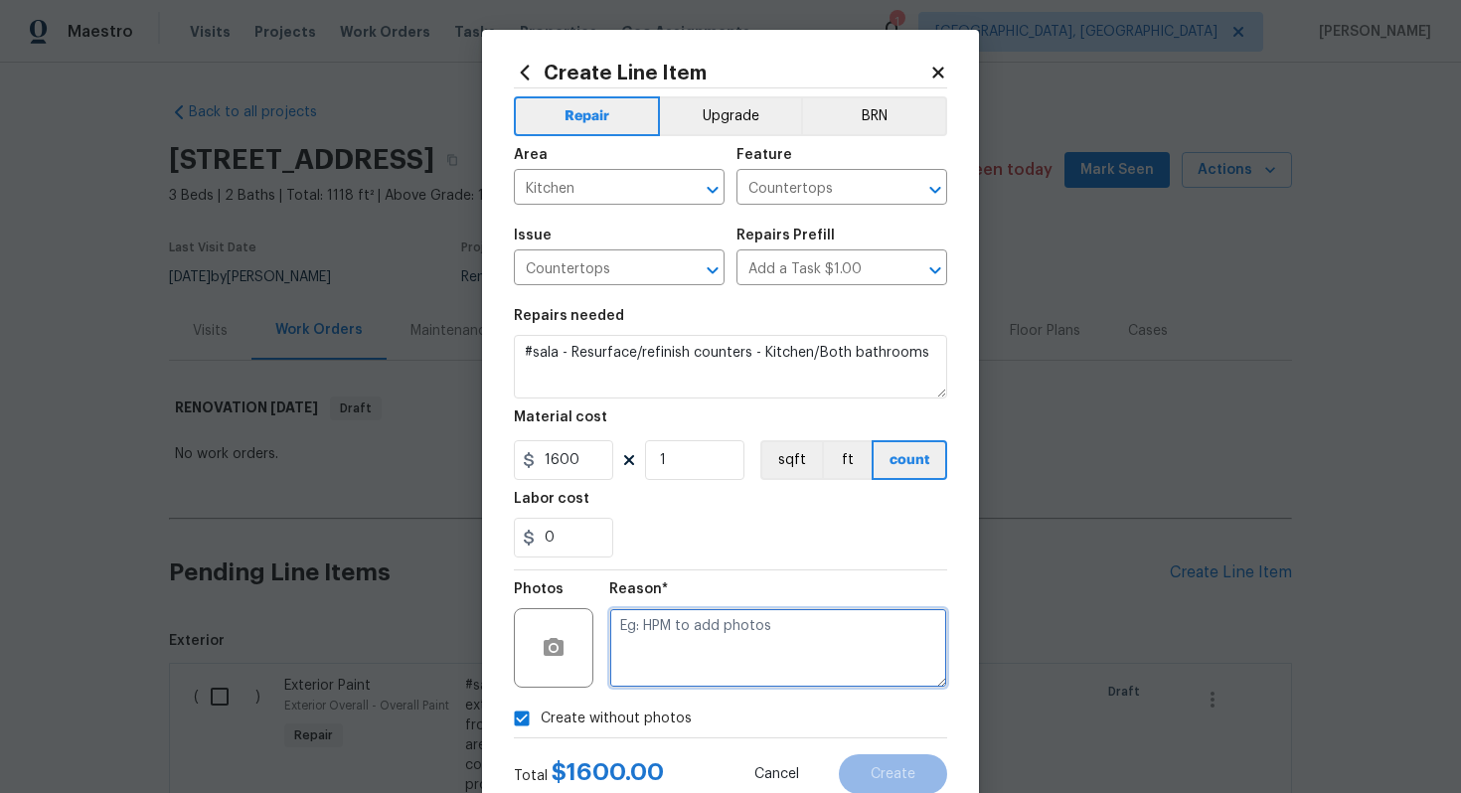
click at [687, 648] on textarea at bounding box center [778, 648] width 338 height 80
type textarea "n/a"
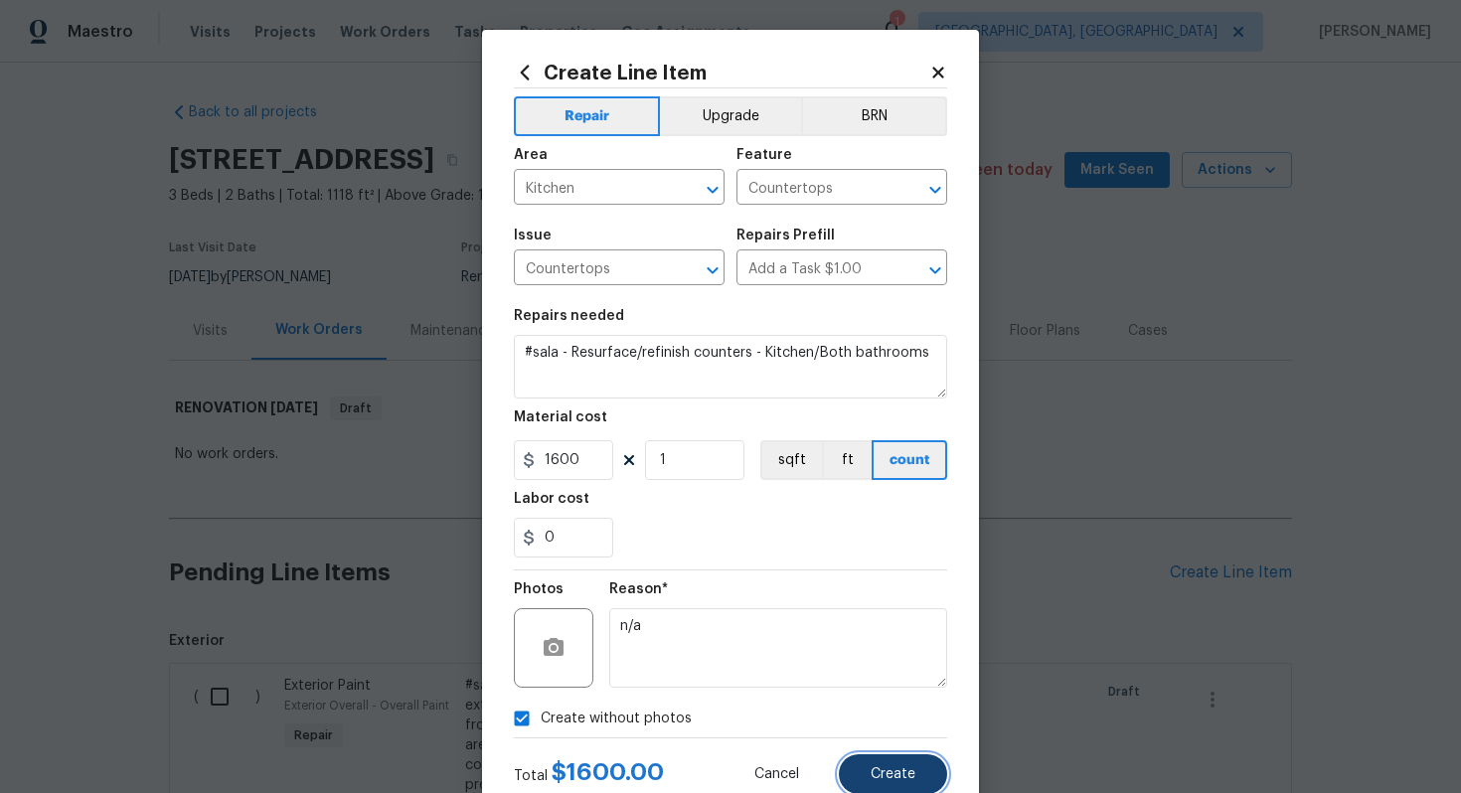
click at [934, 782] on button "Create" at bounding box center [893, 774] width 108 height 40
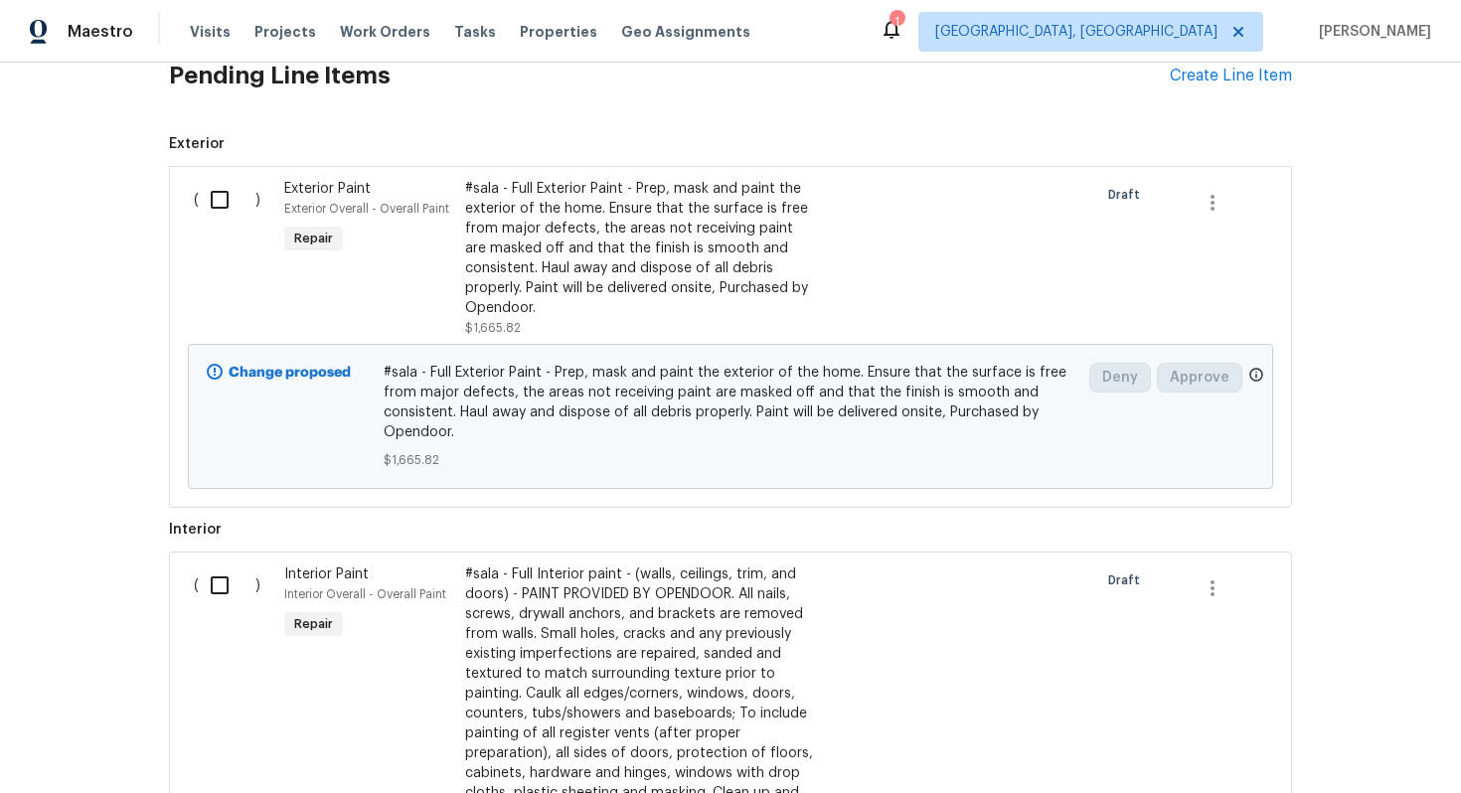
scroll to position [109, 0]
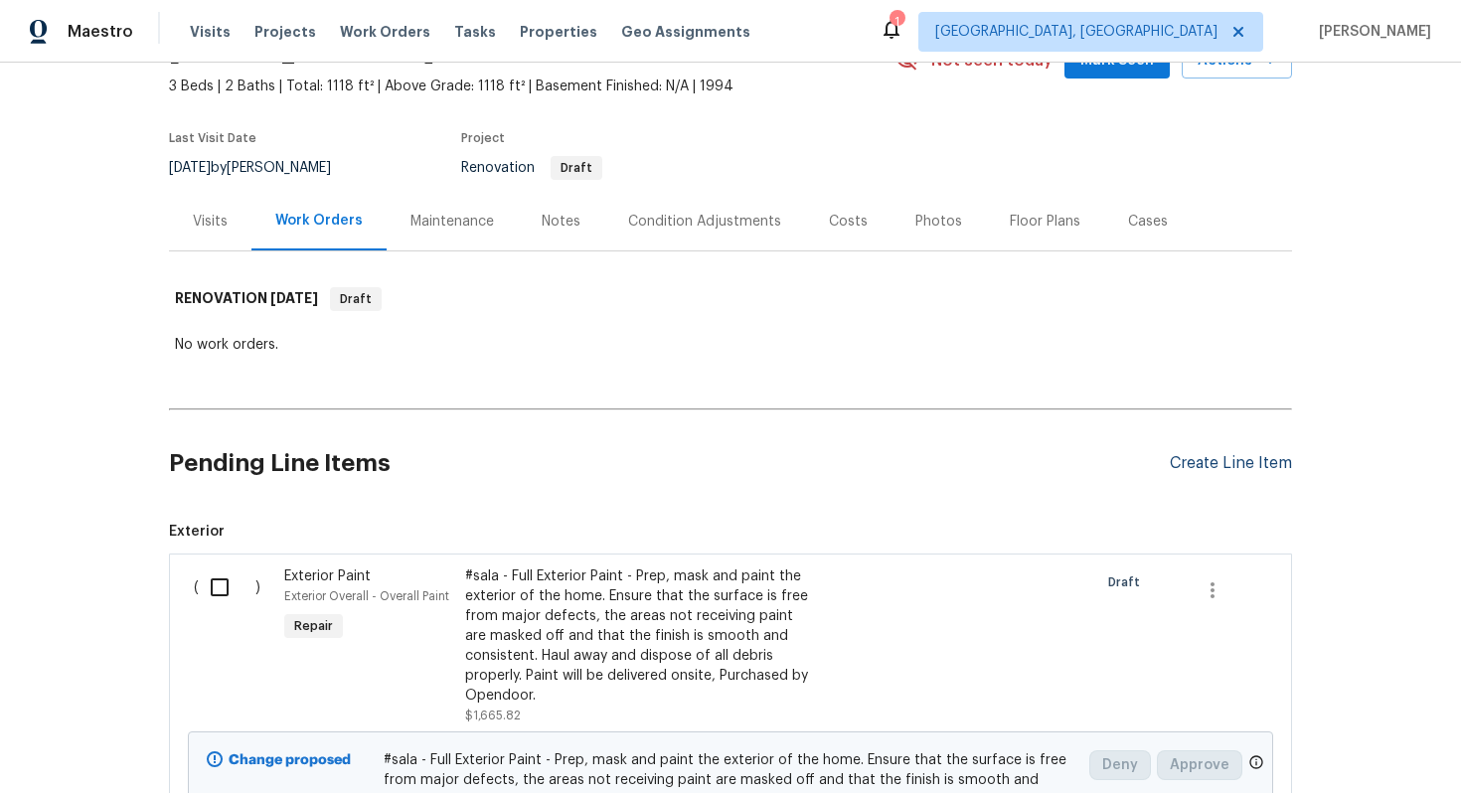
click at [1197, 471] on div "Create Line Item" at bounding box center [1231, 463] width 122 height 19
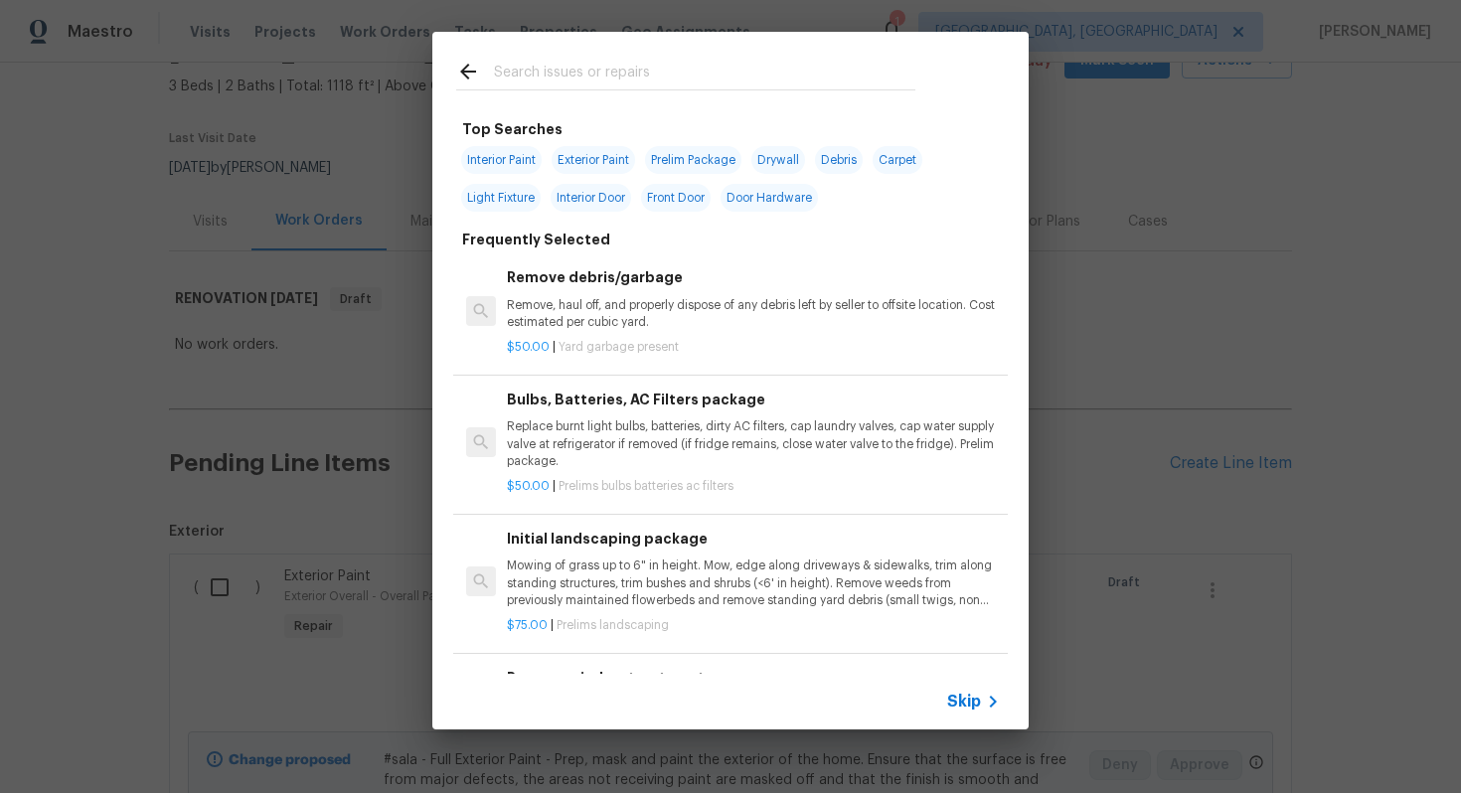
click at [984, 691] on icon at bounding box center [993, 702] width 24 height 24
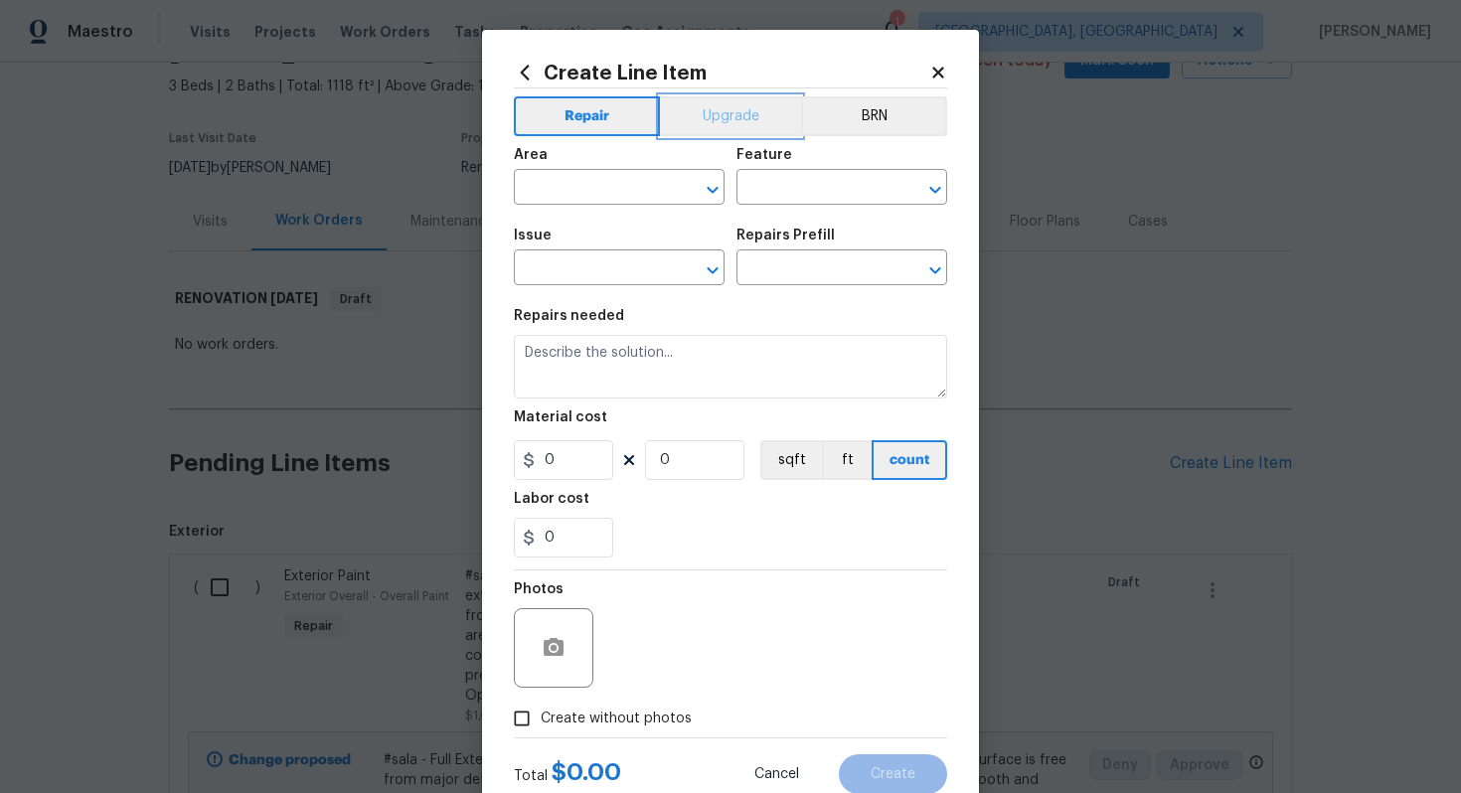
click at [709, 105] on button "Upgrade" at bounding box center [731, 116] width 142 height 40
click at [568, 193] on input "text" at bounding box center [591, 189] width 155 height 31
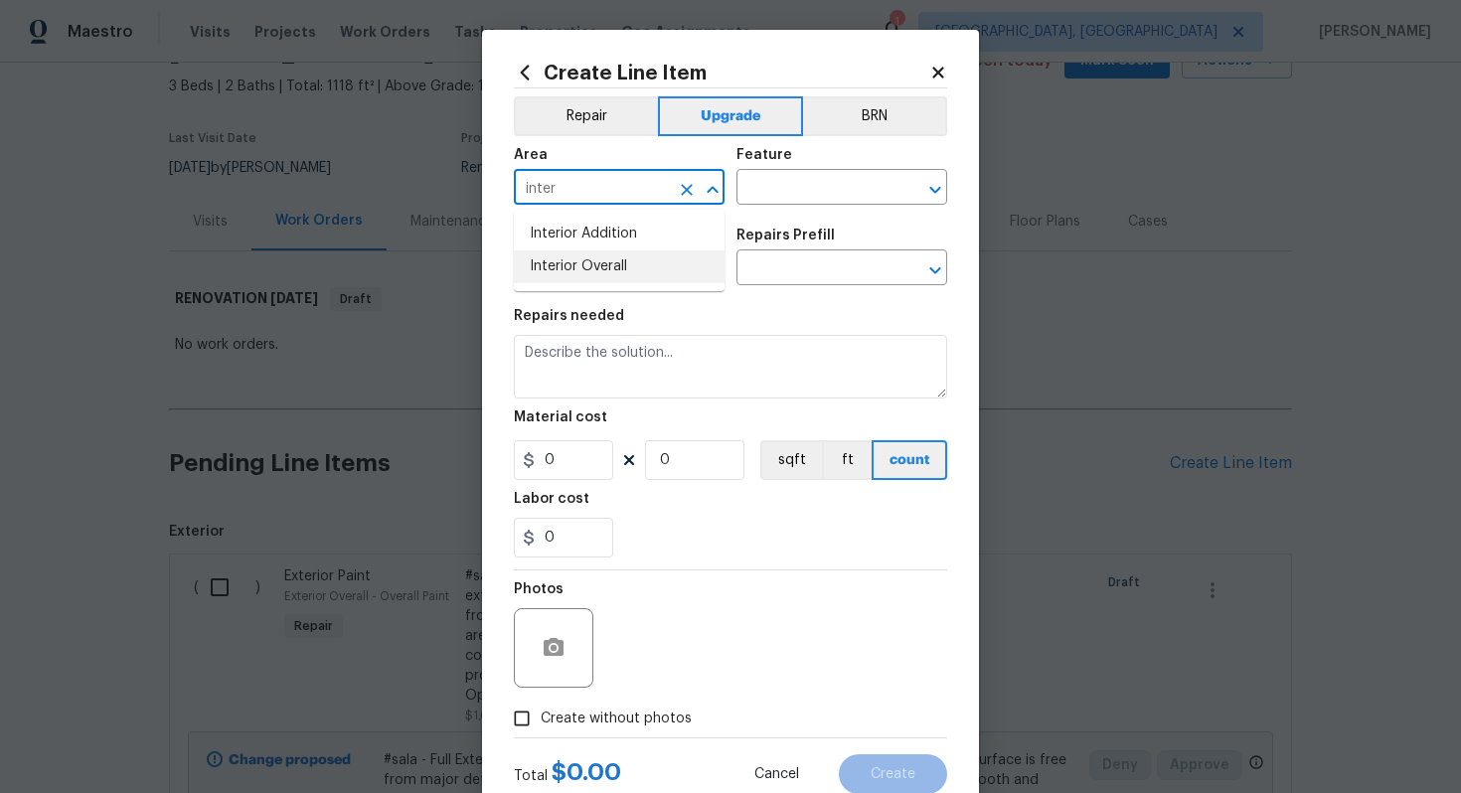
click at [626, 270] on li "Interior Overall" at bounding box center [619, 266] width 211 height 33
type input "Interior Overall"
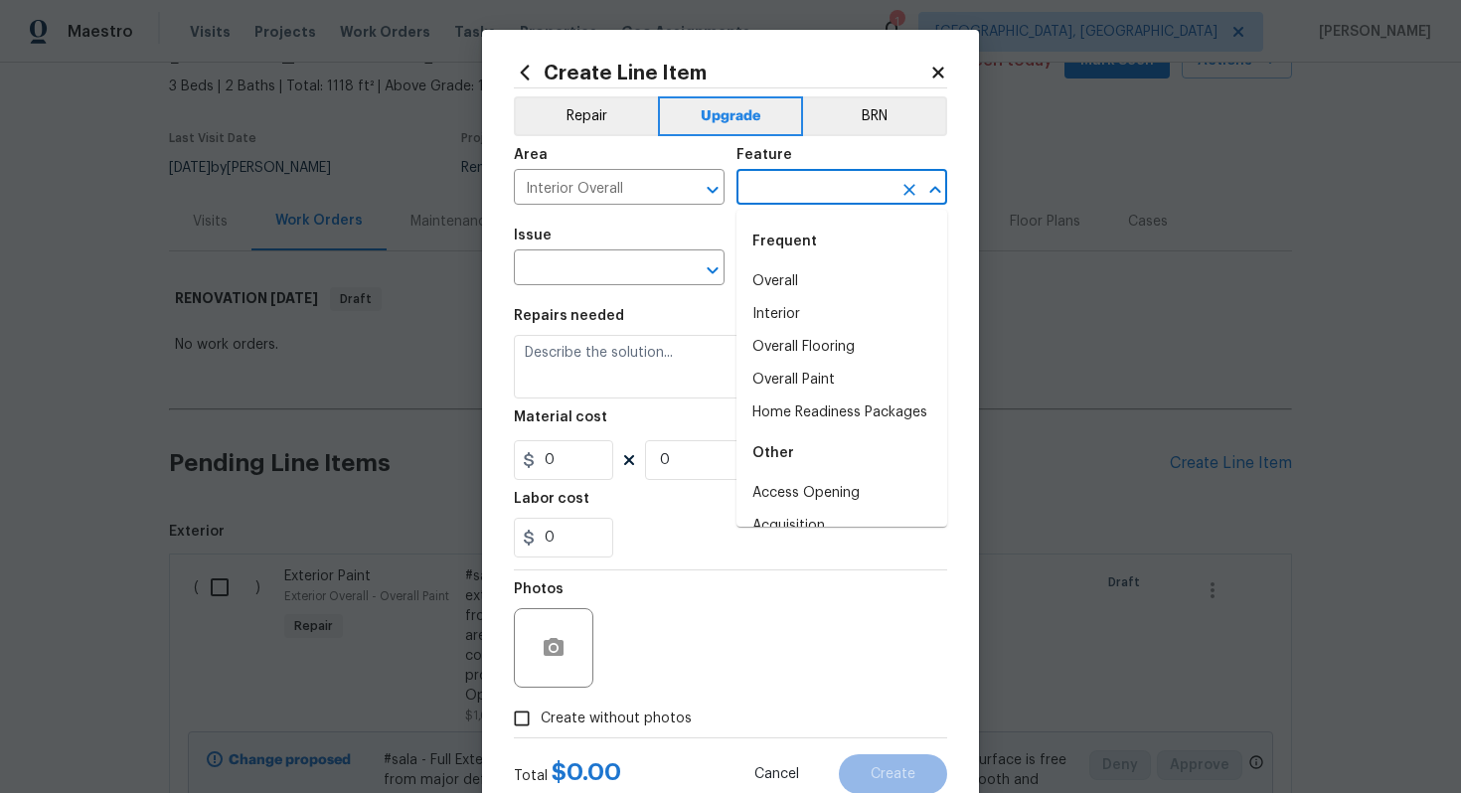
click at [820, 197] on input "text" at bounding box center [814, 189] width 155 height 31
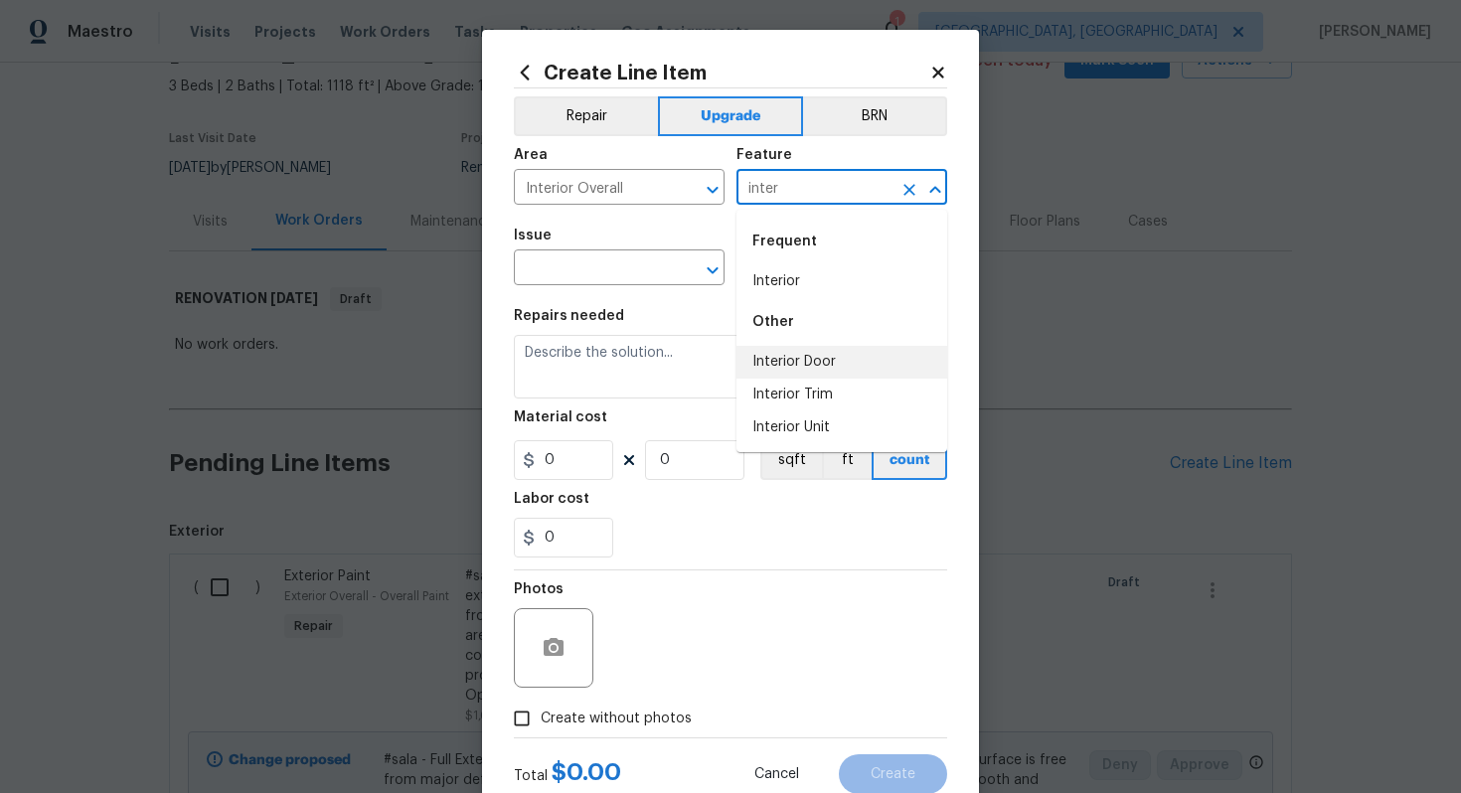
click at [802, 371] on li "Interior Door" at bounding box center [842, 362] width 211 height 33
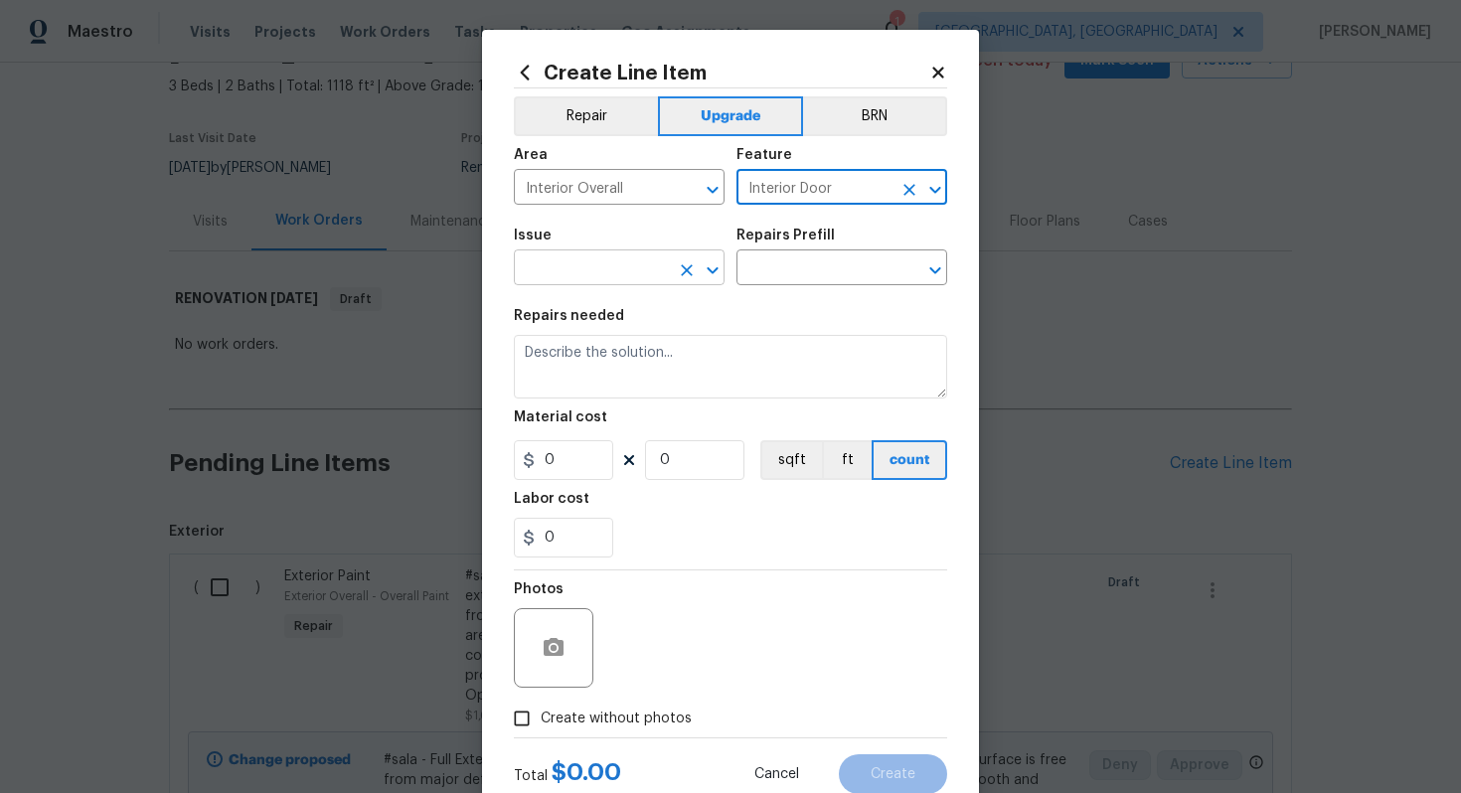
type input "Interior Door"
click at [606, 272] on input "text" at bounding box center [591, 269] width 155 height 31
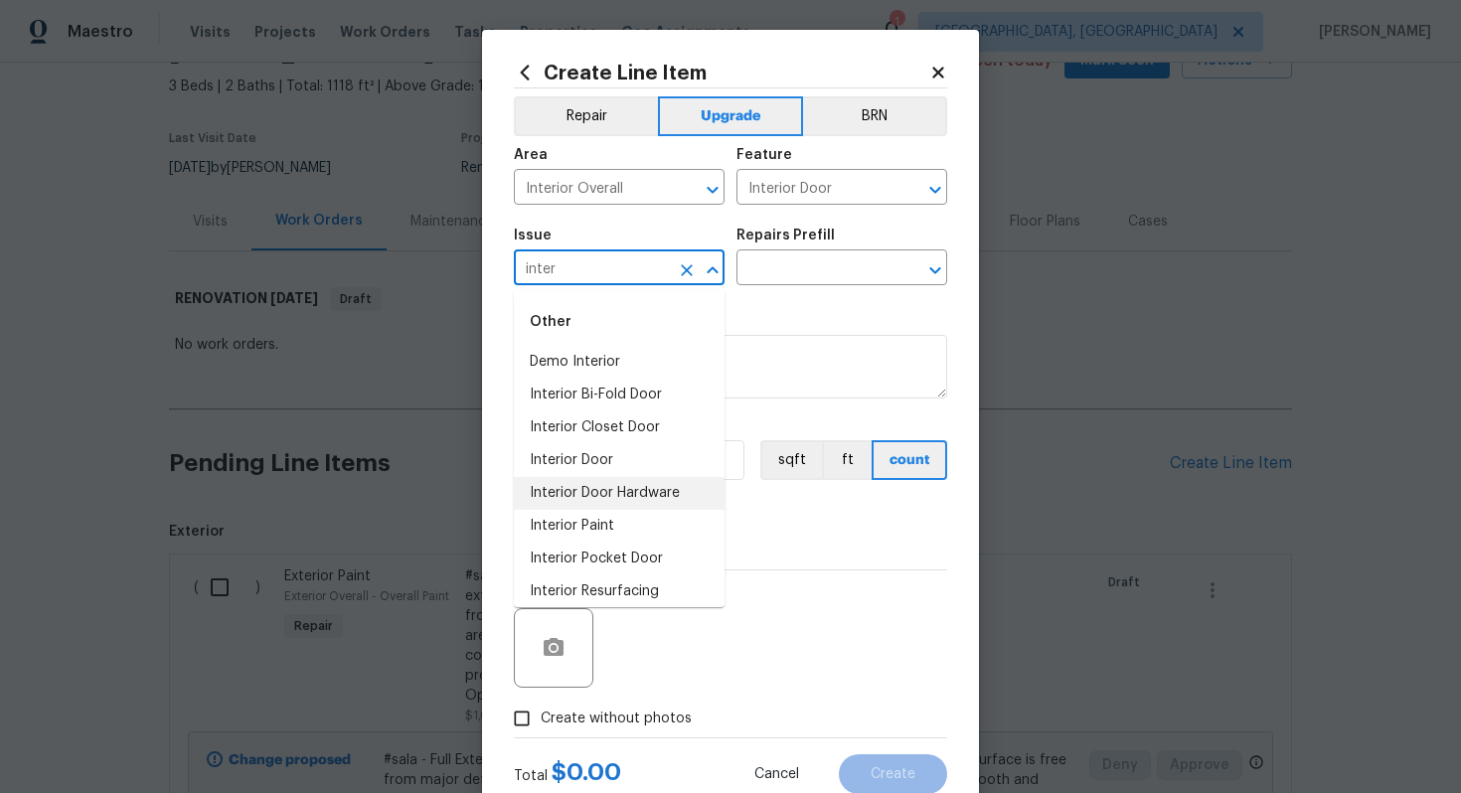
click at [640, 503] on li "Interior Door Hardware" at bounding box center [619, 493] width 211 height 33
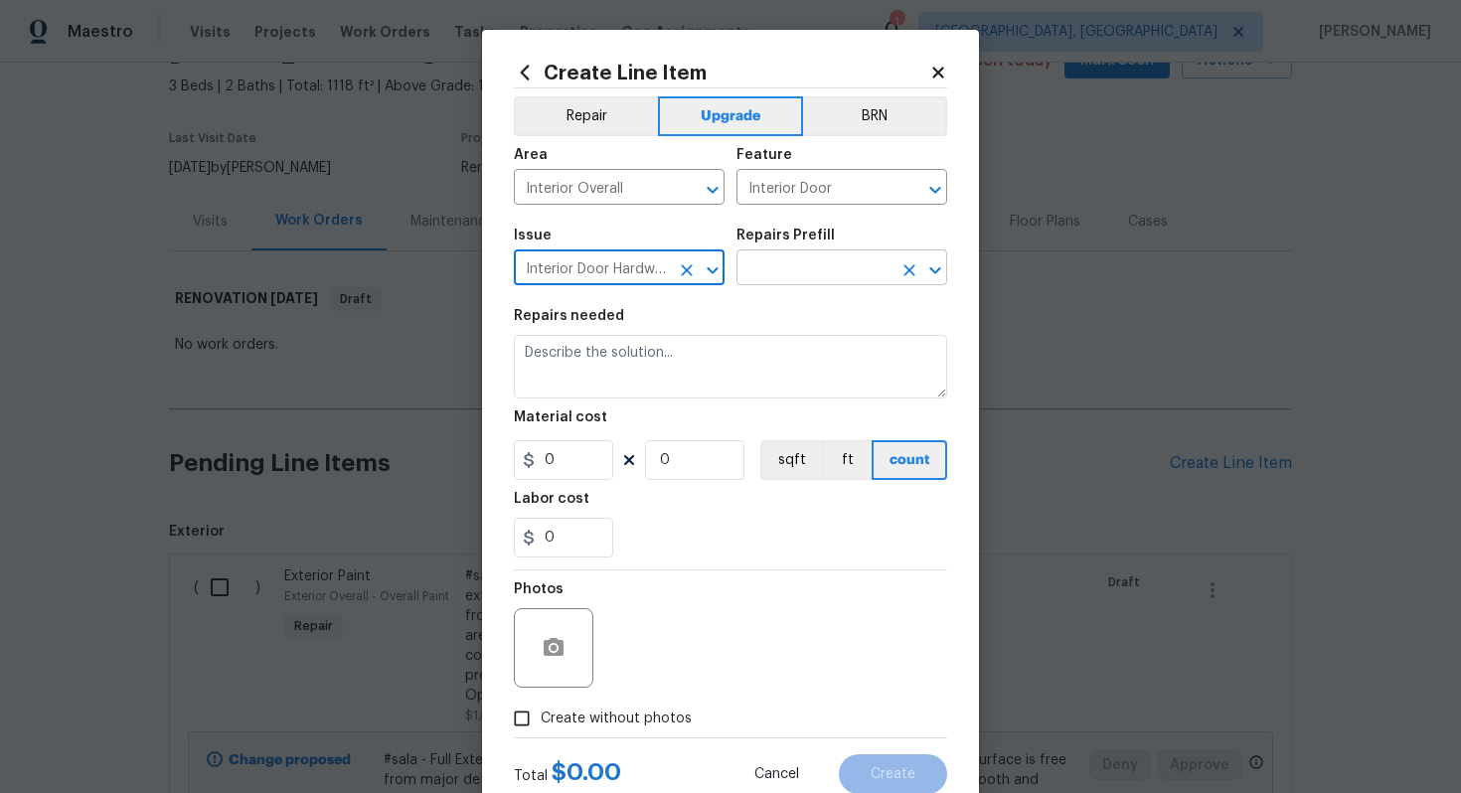
type input "Interior Door Hardware"
click at [834, 260] on input "text" at bounding box center [814, 269] width 155 height 31
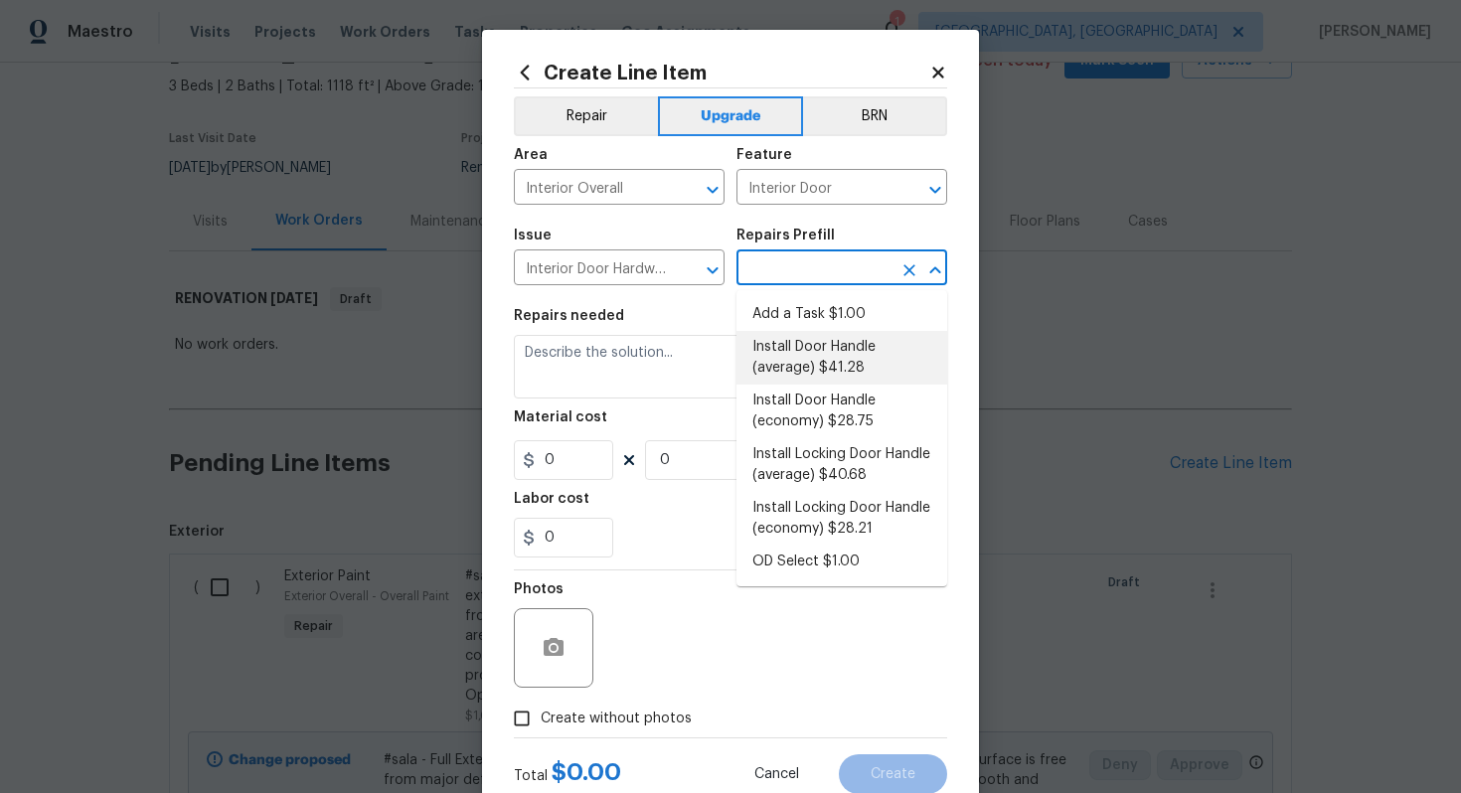
click at [777, 357] on li "Install Door Handle (average) $41.28" at bounding box center [842, 358] width 211 height 54
type input "Install Door Handle (average) $41.28"
type textarea "Remove the existing interior door handle (if present). Install a new (average) …"
type input "41.28"
type input "1"
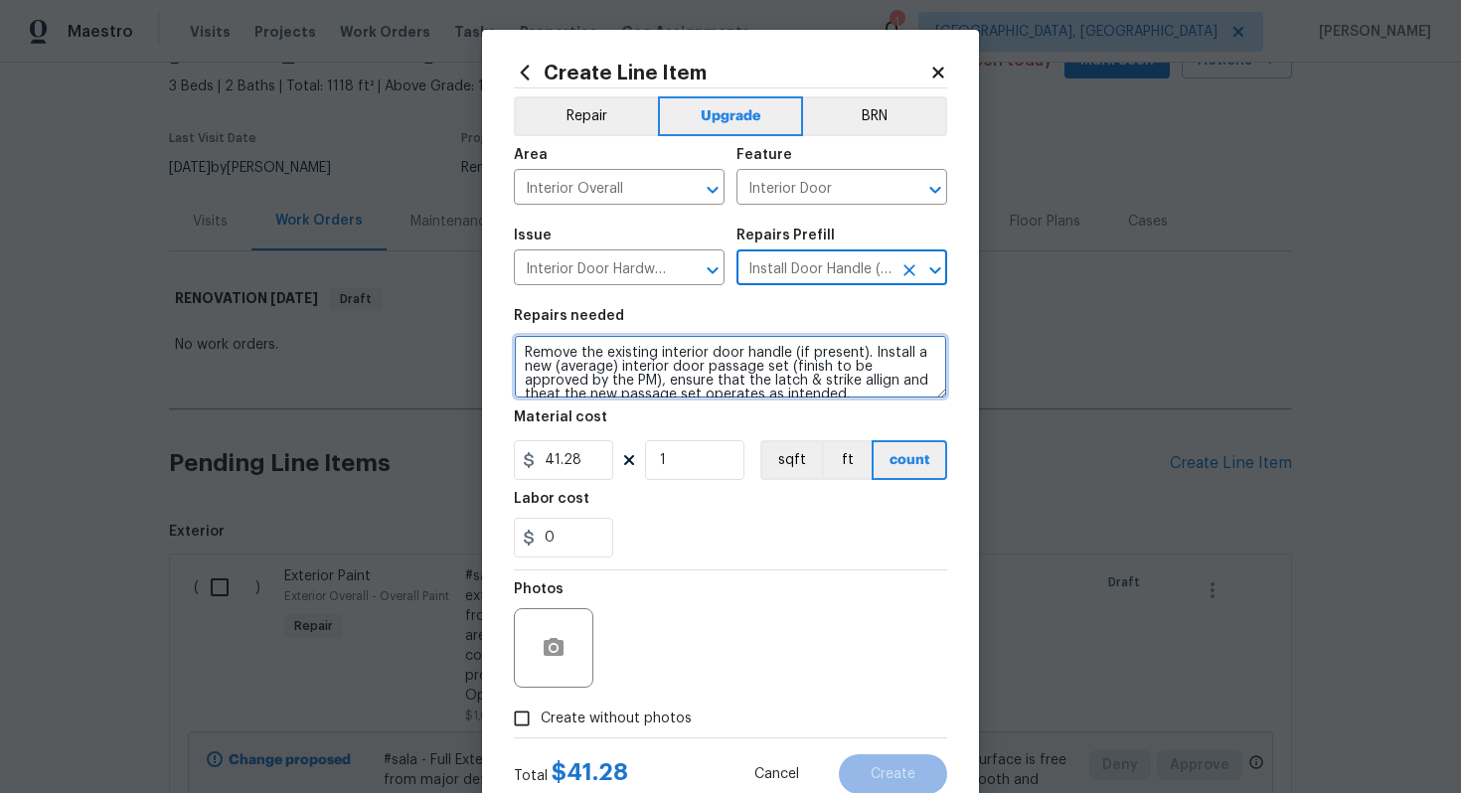
click at [523, 345] on textarea "Remove the existing interior door handle (if present). Install a new (average) …" at bounding box center [730, 367] width 433 height 64
type textarea "#sala - Remove the existing interior door handle (if present). Install a new (a…"
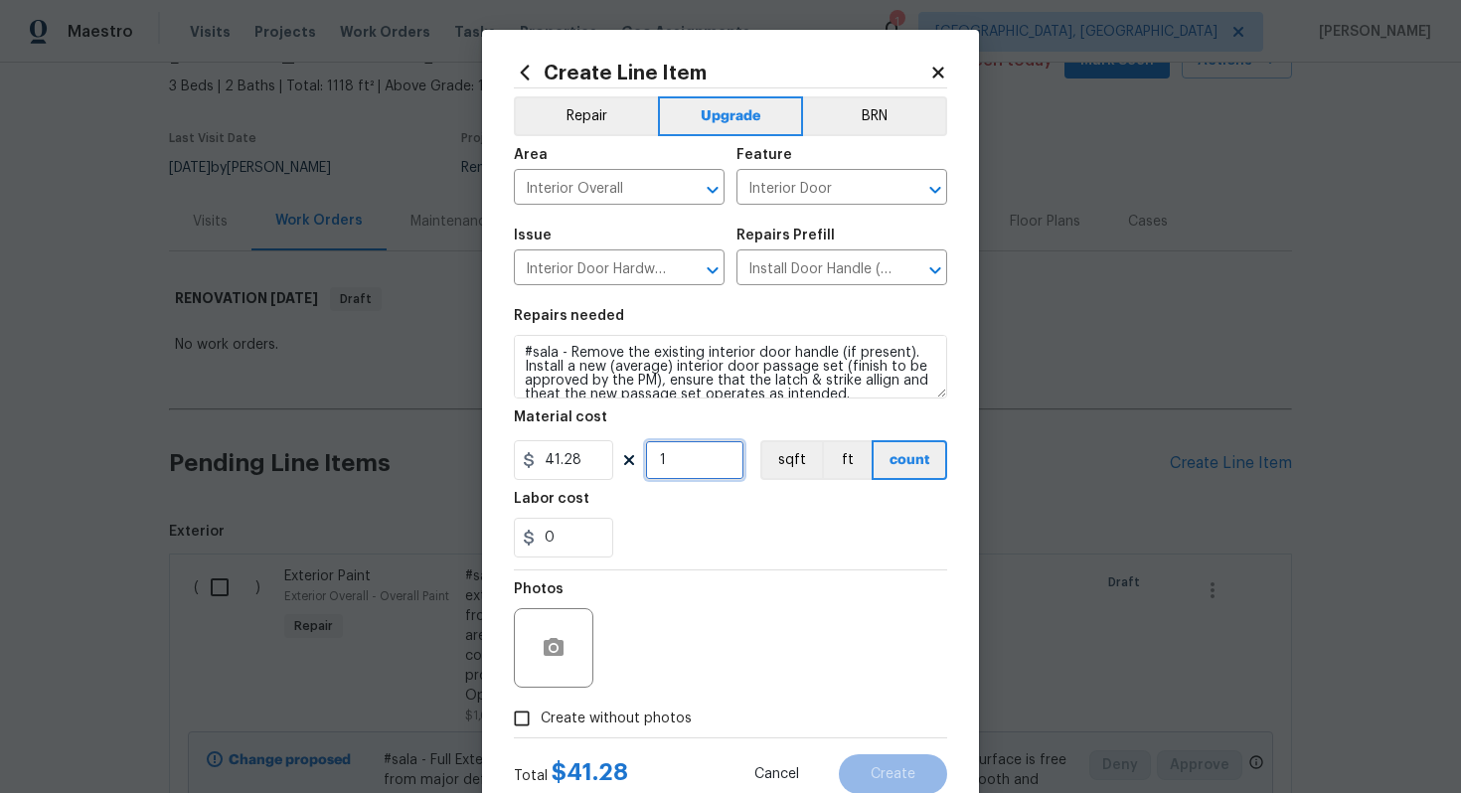
click at [711, 454] on input "1" at bounding box center [694, 460] width 99 height 40
type input "15"
click at [636, 727] on span "Create without photos" at bounding box center [616, 719] width 151 height 21
click at [541, 727] on input "Create without photos" at bounding box center [522, 719] width 38 height 38
checkbox input "true"
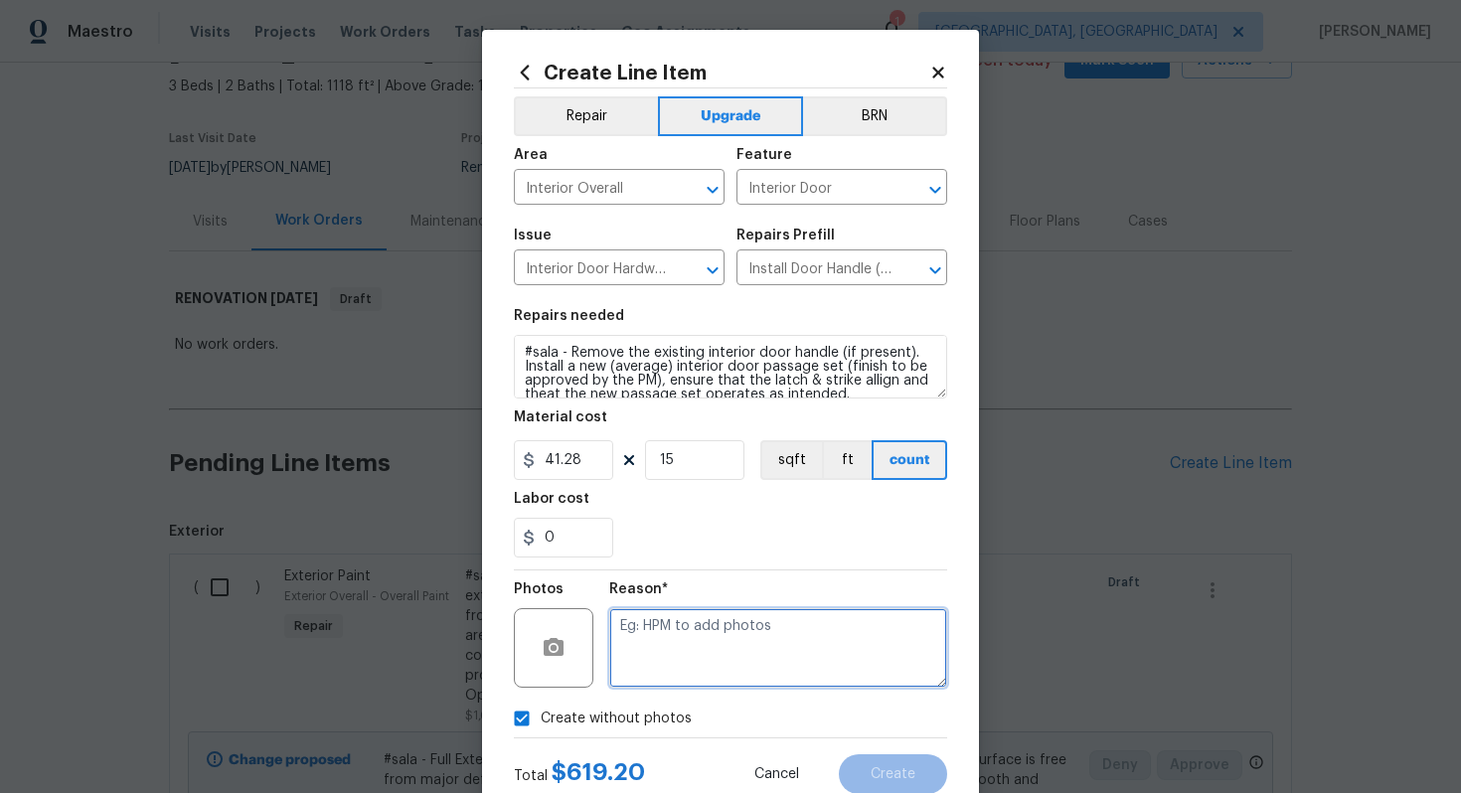
click at [673, 670] on textarea at bounding box center [778, 648] width 338 height 80
type textarea "n/a"
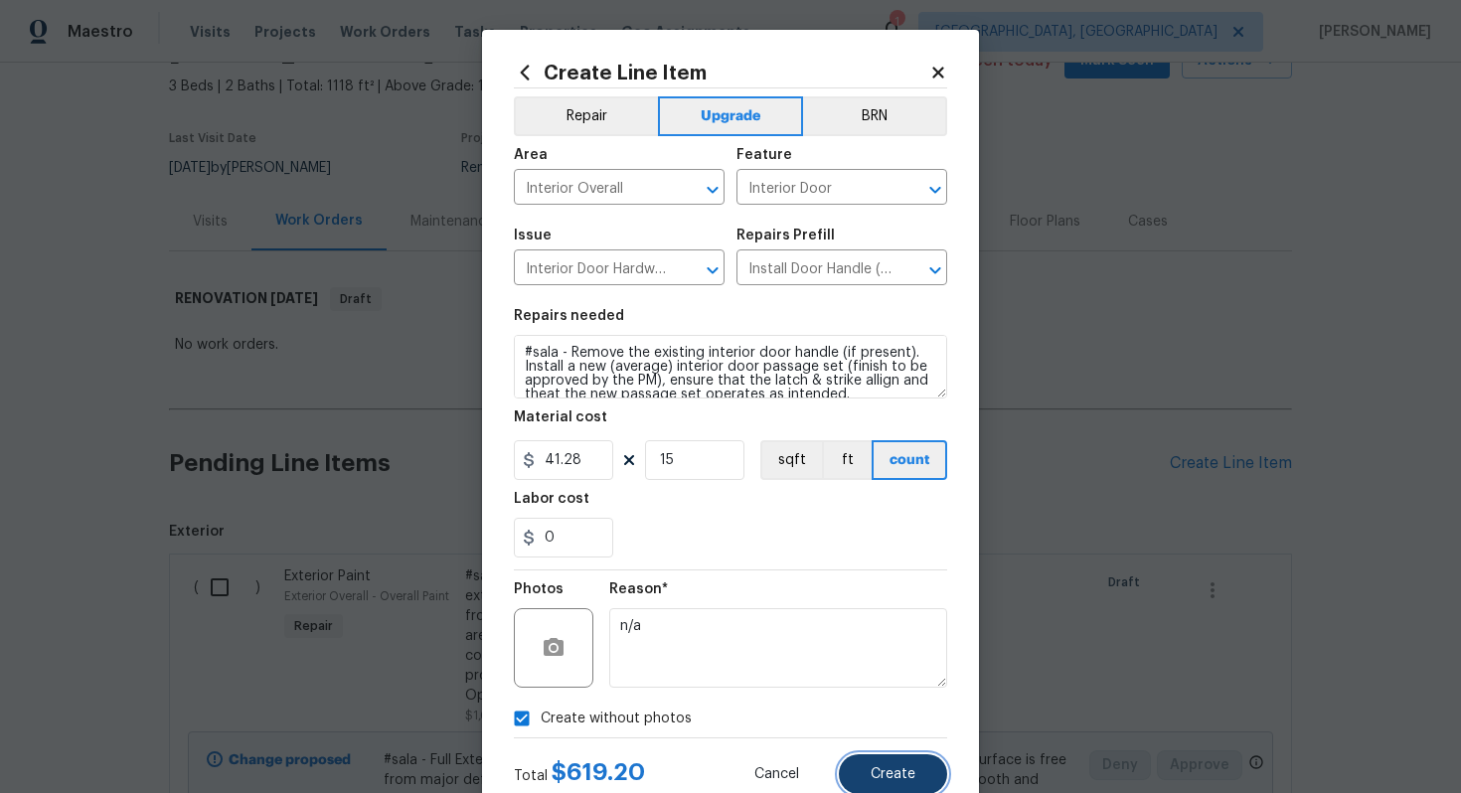
click at [893, 769] on span "Create" at bounding box center [893, 774] width 45 height 15
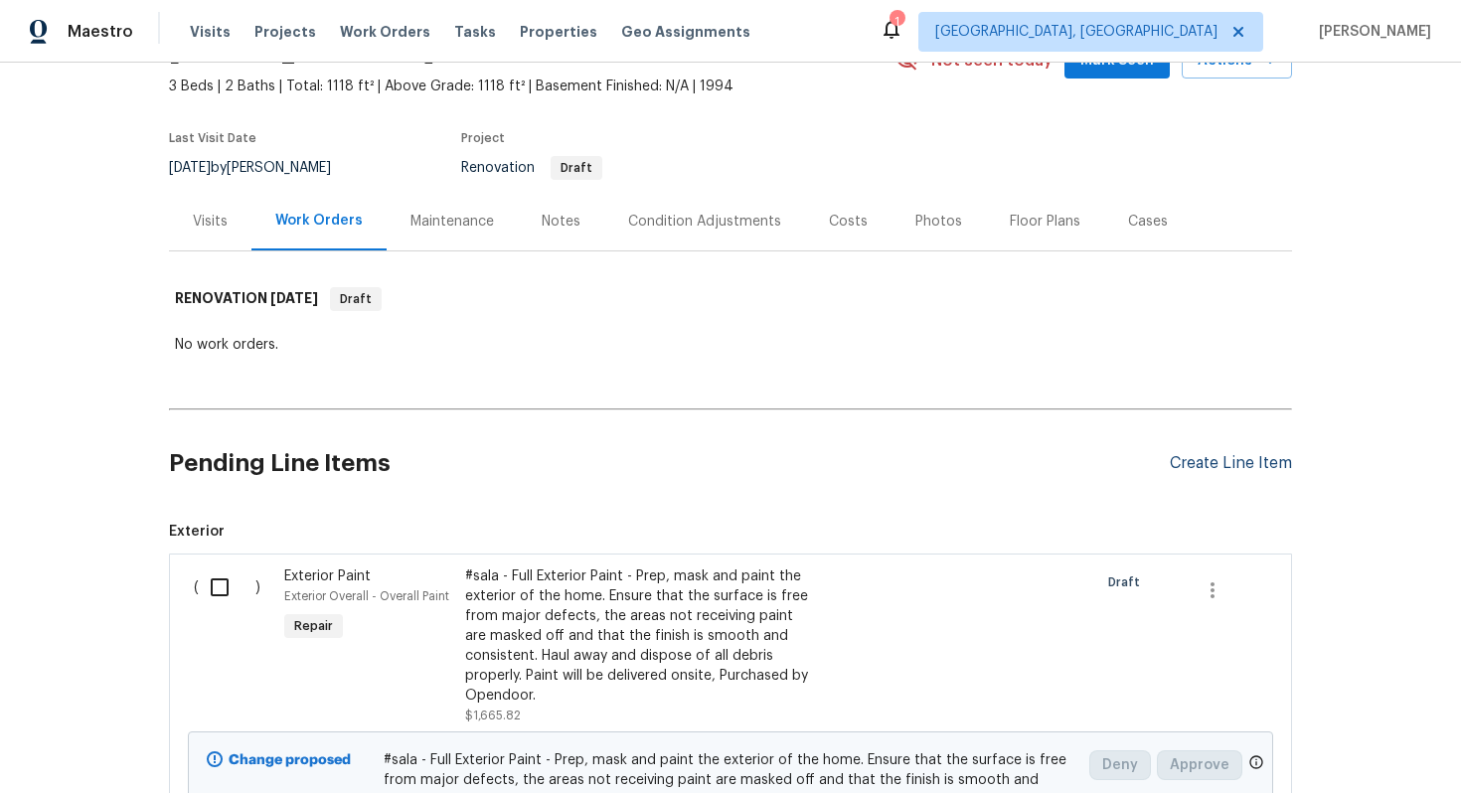
click at [1198, 454] on div "Create Line Item" at bounding box center [1231, 463] width 122 height 19
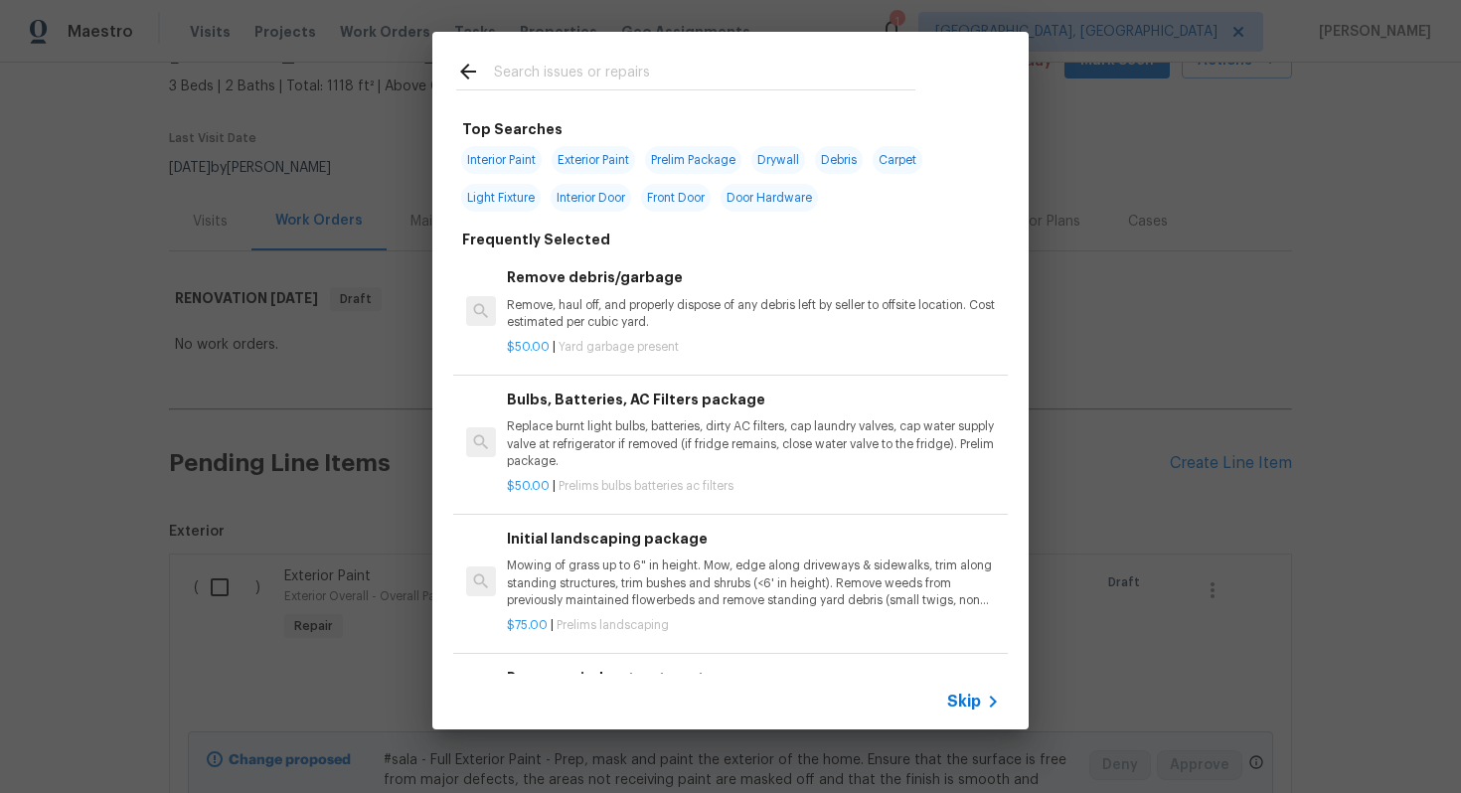
click at [966, 697] on span "Skip" at bounding box center [964, 702] width 34 height 20
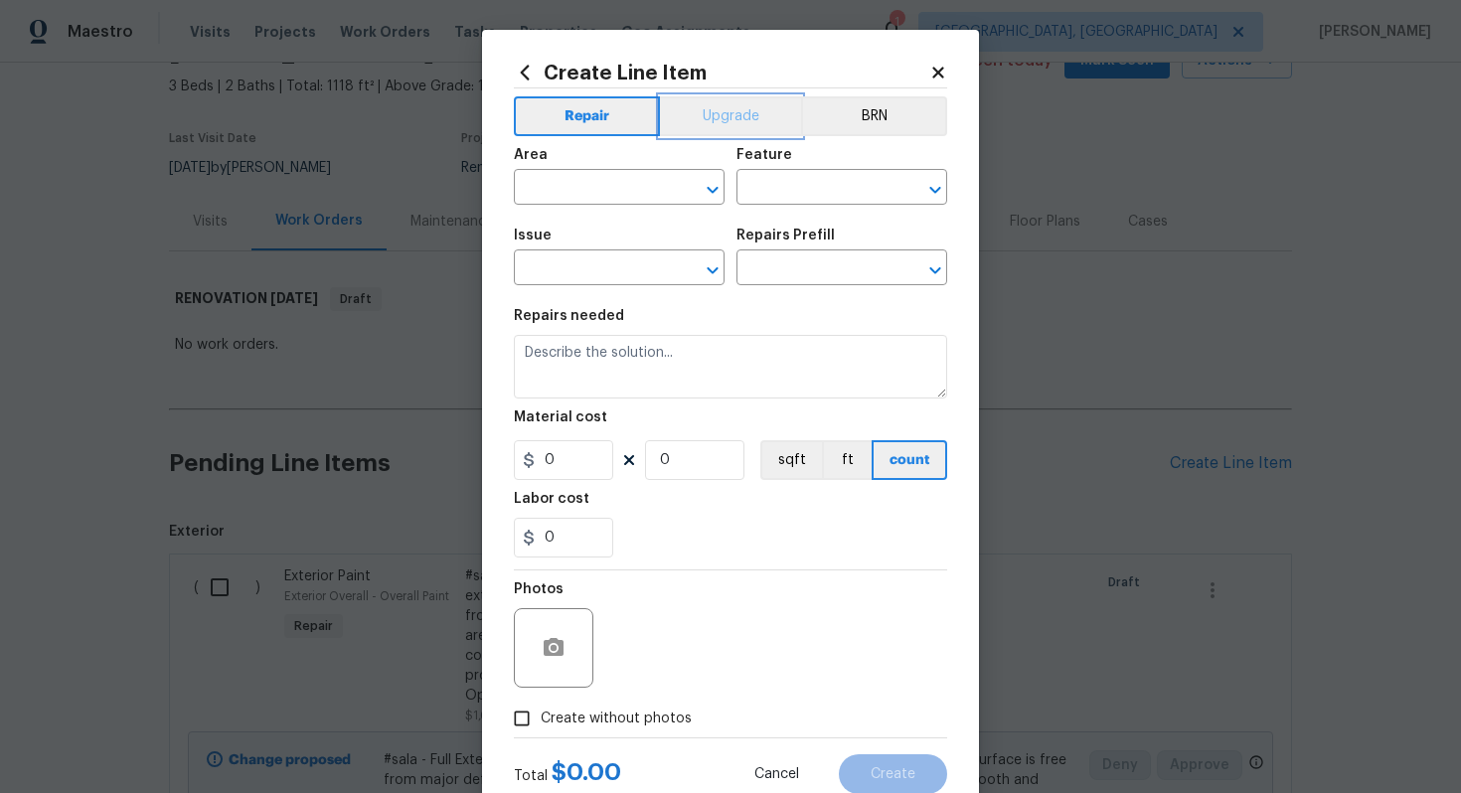
click at [708, 104] on button "Upgrade" at bounding box center [731, 116] width 142 height 40
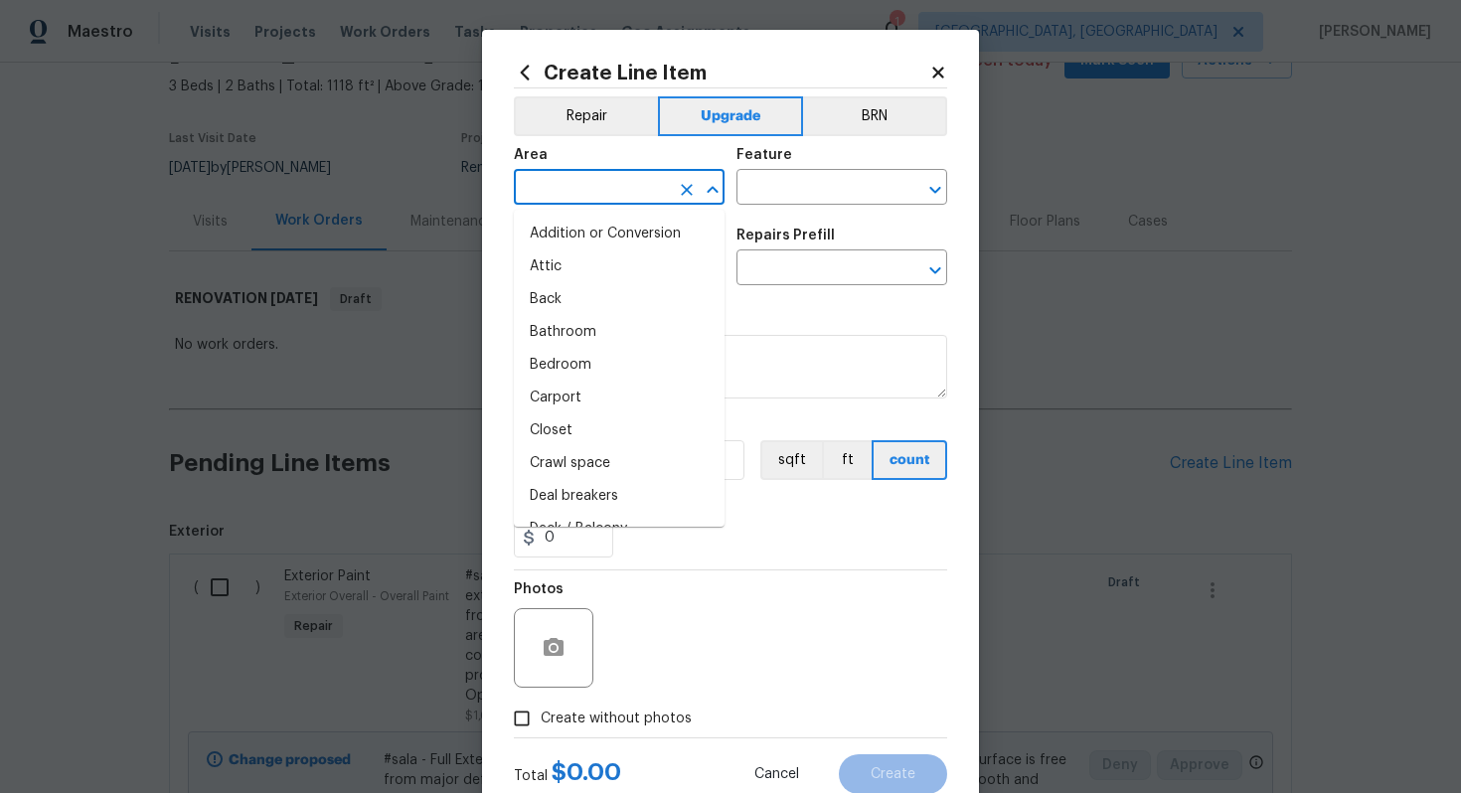
click at [615, 187] on input "text" at bounding box center [591, 189] width 155 height 31
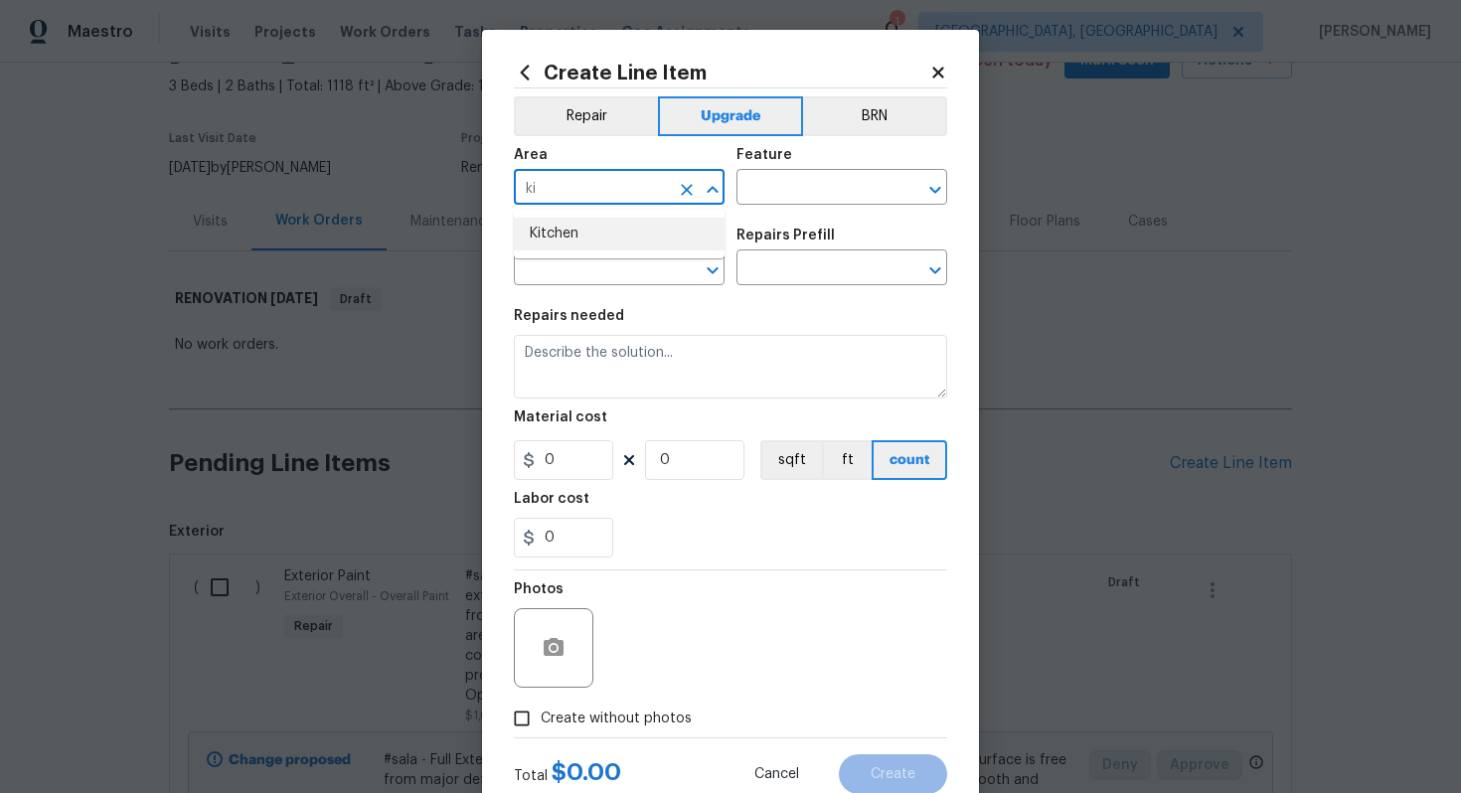
click at [617, 226] on li "Kitchen" at bounding box center [619, 234] width 211 height 33
type input "Kitchen"
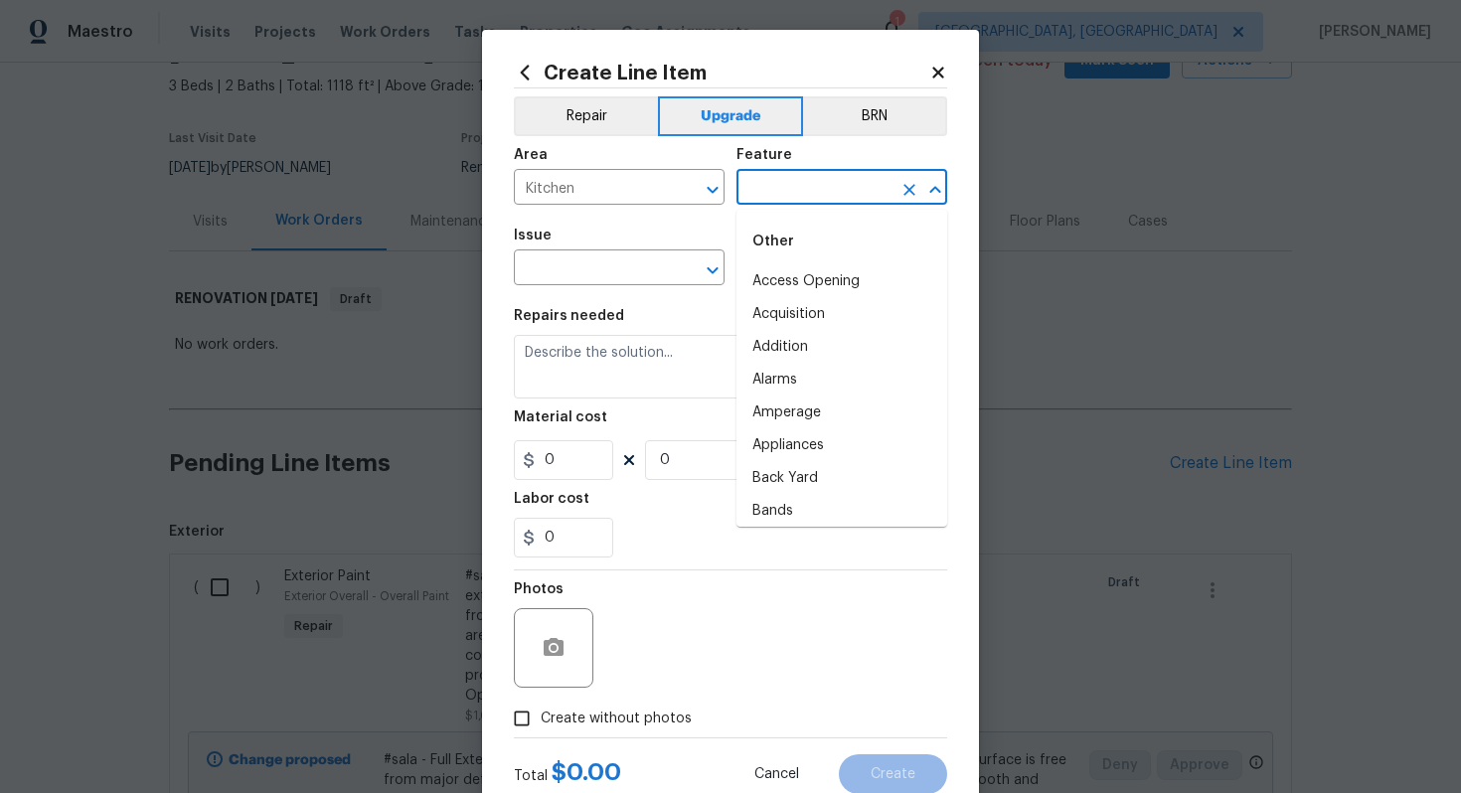
click at [759, 191] on input "text" at bounding box center [814, 189] width 155 height 31
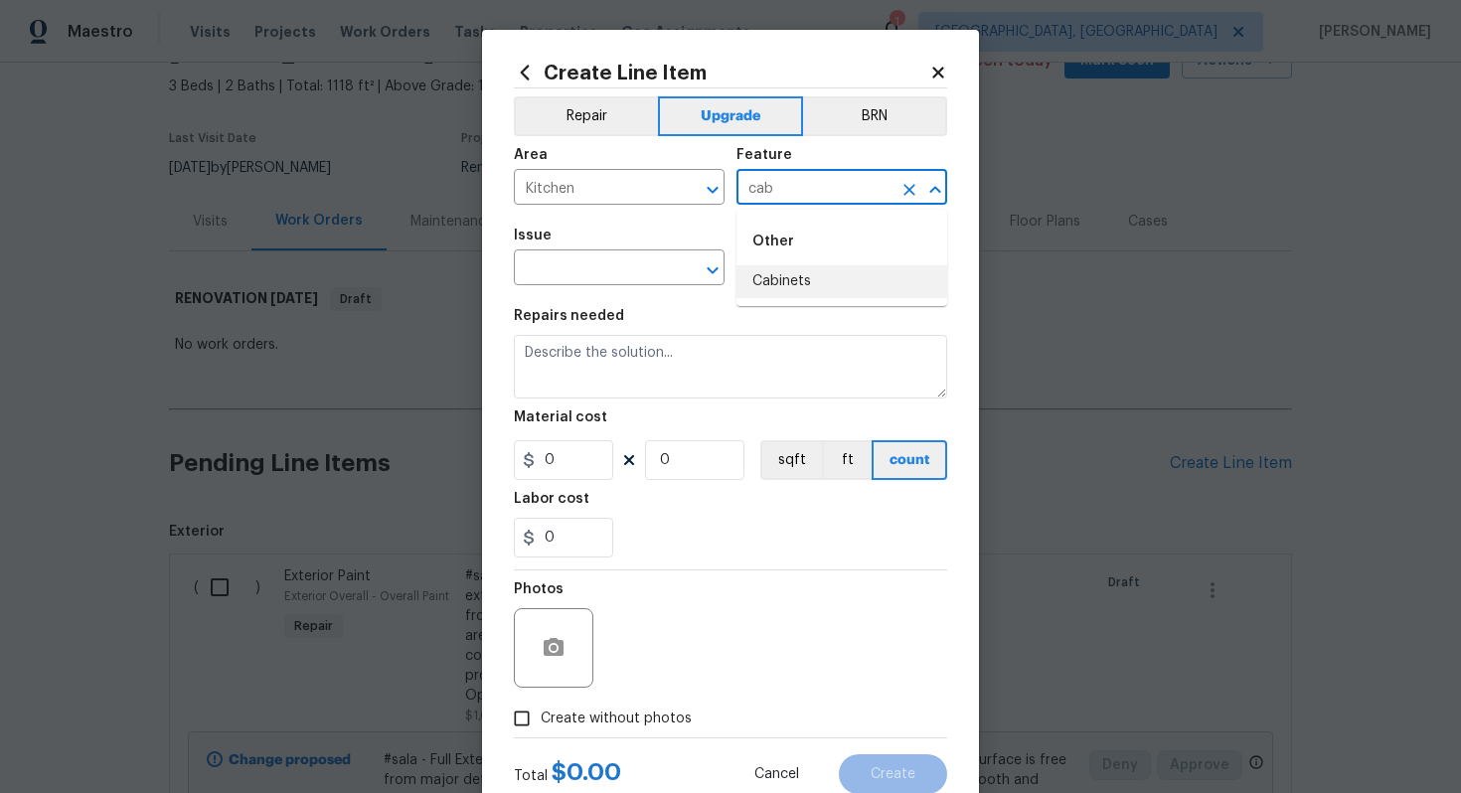
click at [783, 268] on li "Cabinets" at bounding box center [842, 281] width 211 height 33
type input "Cabinets"
click at [620, 268] on input "text" at bounding box center [591, 269] width 155 height 31
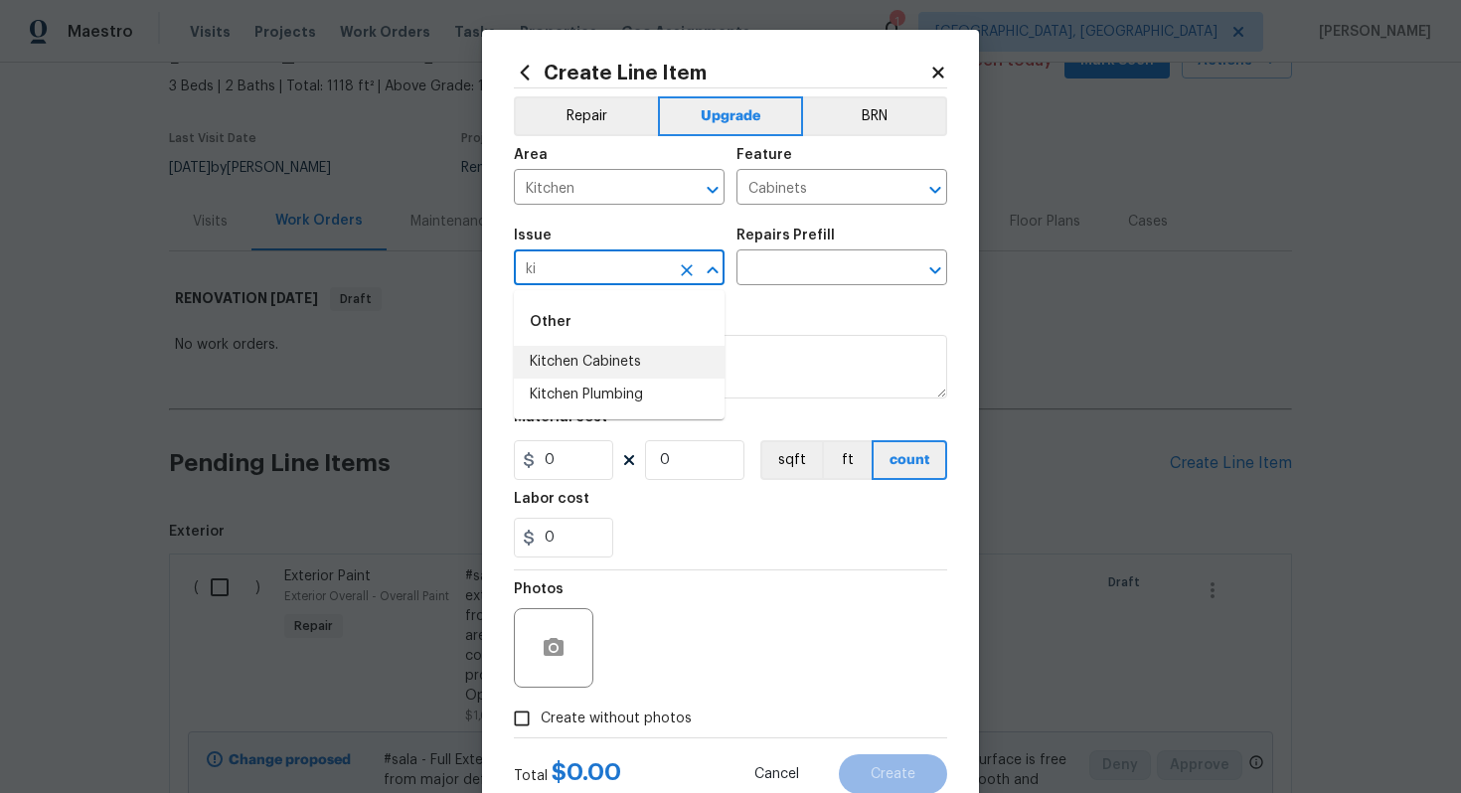
click at [608, 365] on li "Kitchen Cabinets" at bounding box center [619, 362] width 211 height 33
type input "Kitchen Cabinets"
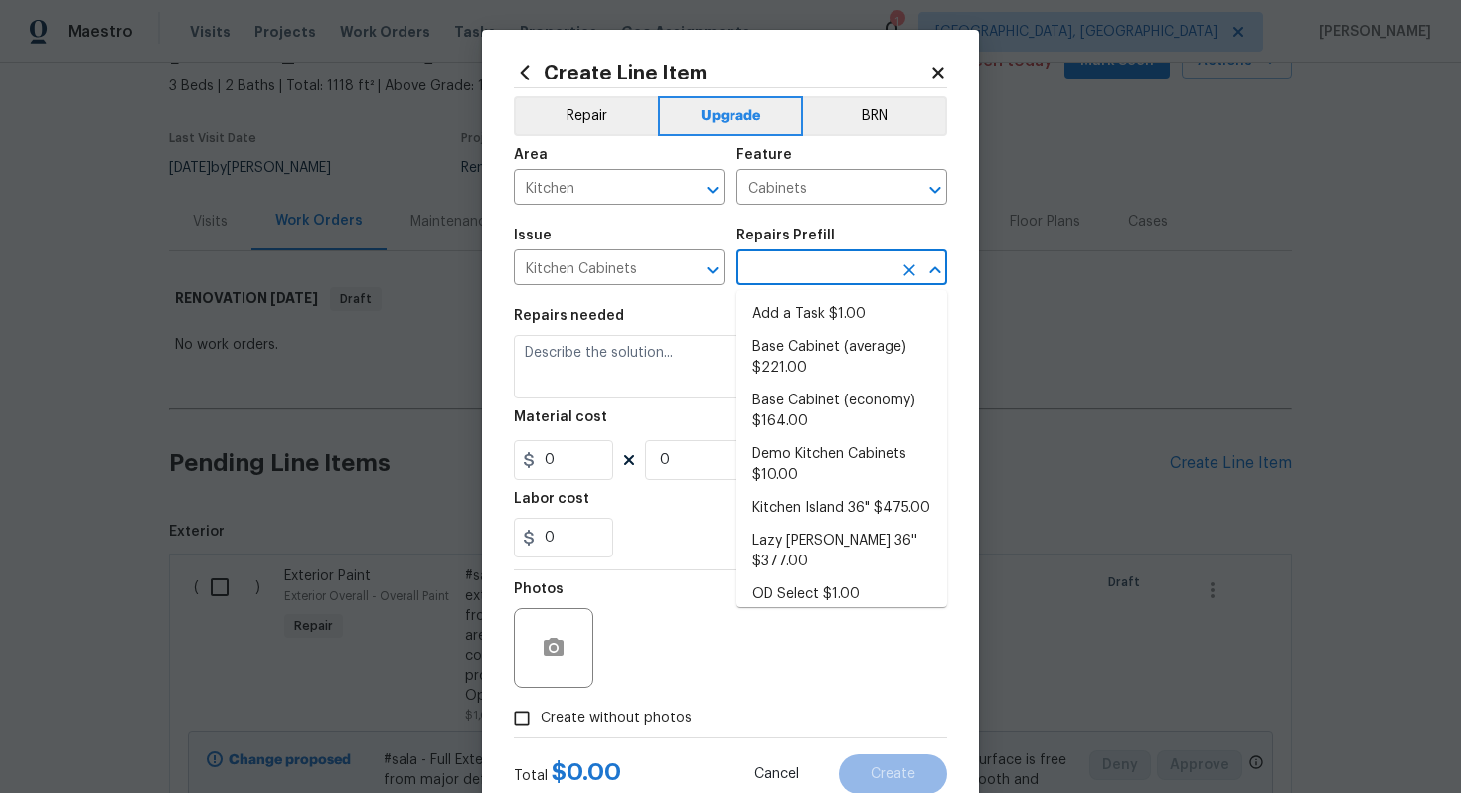
click at [809, 277] on input "text" at bounding box center [814, 269] width 155 height 31
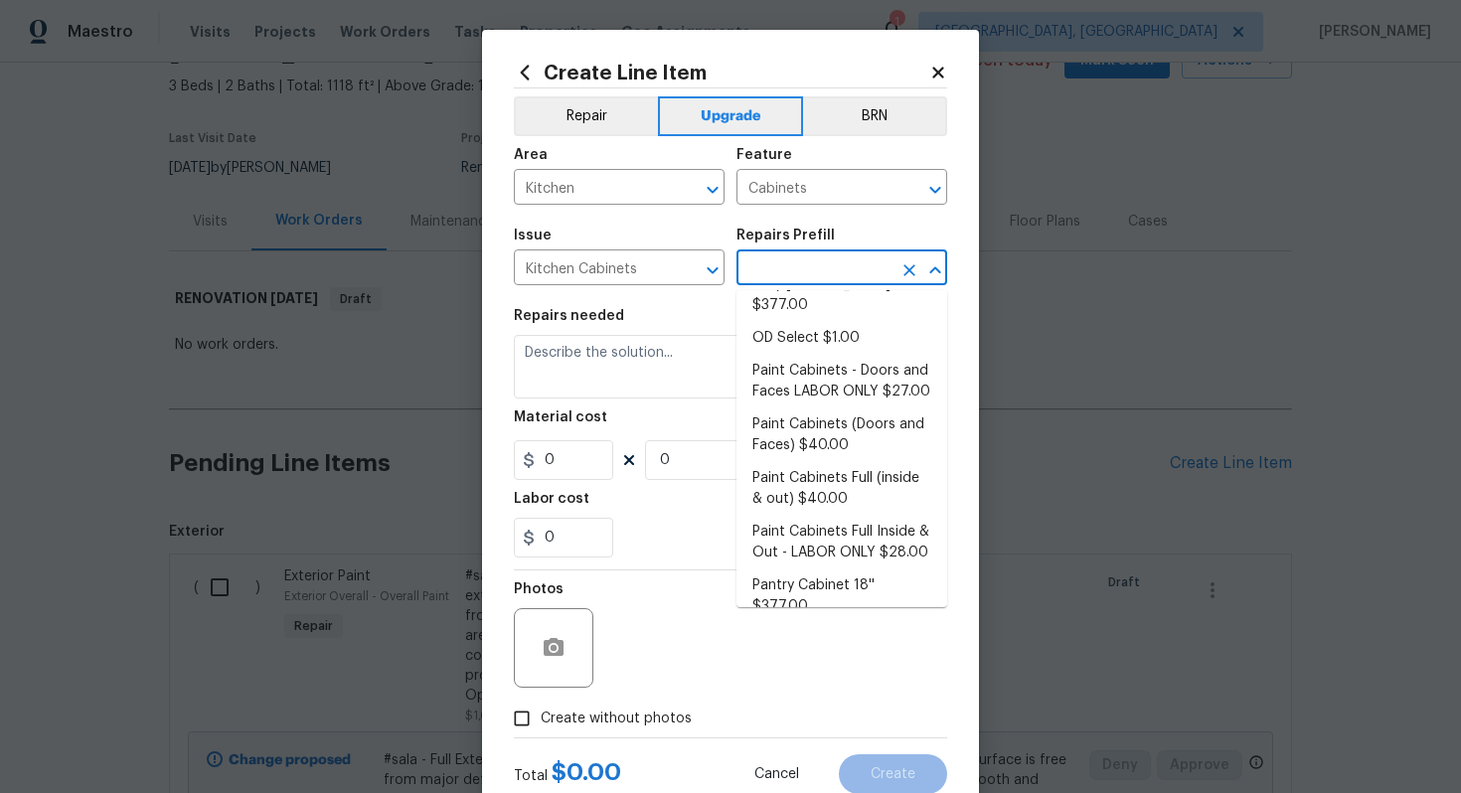
scroll to position [258, 0]
click at [801, 460] on li "Paint Cabinets Full (inside & out) $40.00" at bounding box center [842, 487] width 211 height 54
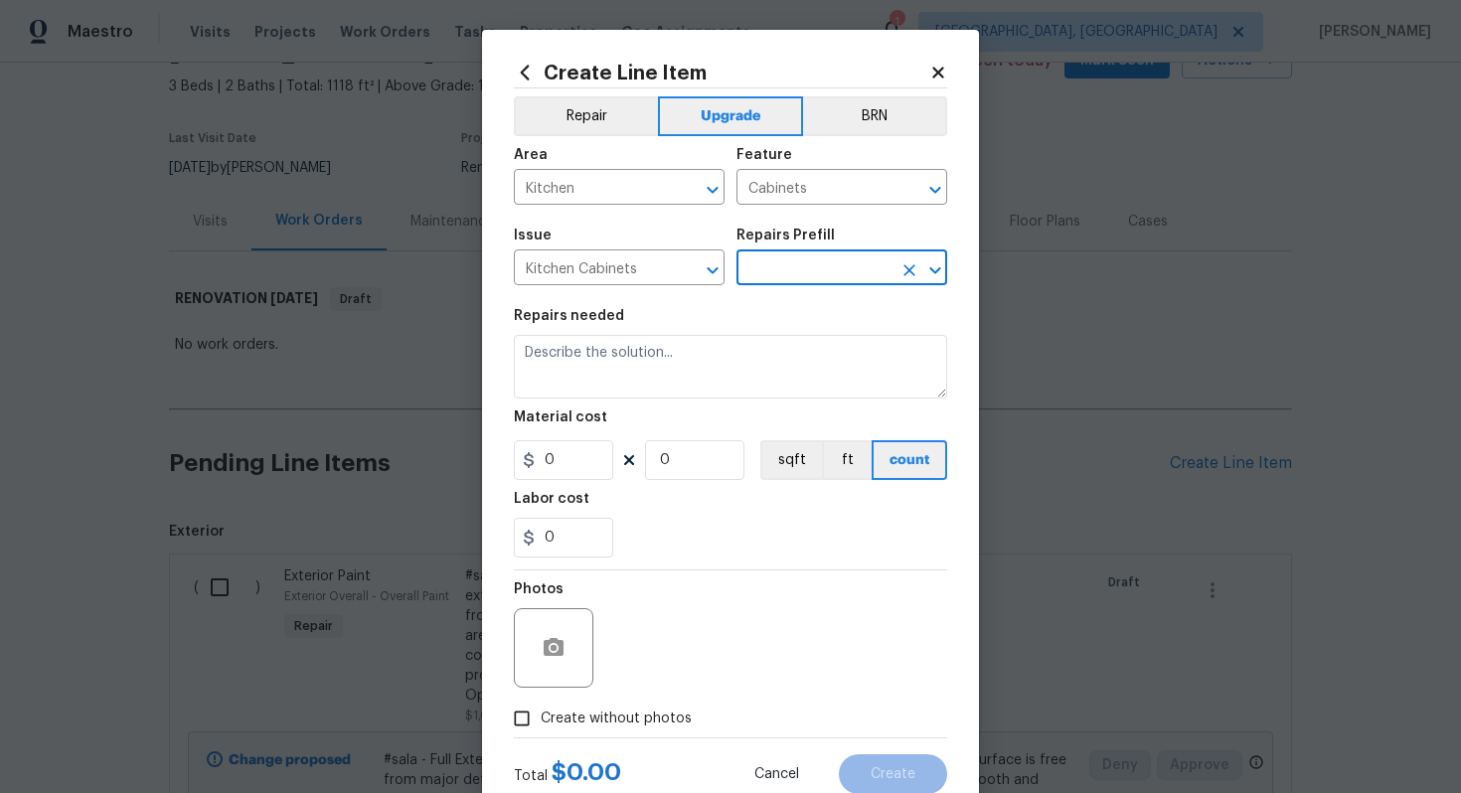
type input "Paint Cabinets Full (inside & out) $40.00"
type textarea "Prep, sand, mask and apply 2 coats of paint to the kitchen cabinet doors, inter…"
type input "40"
type input "1"
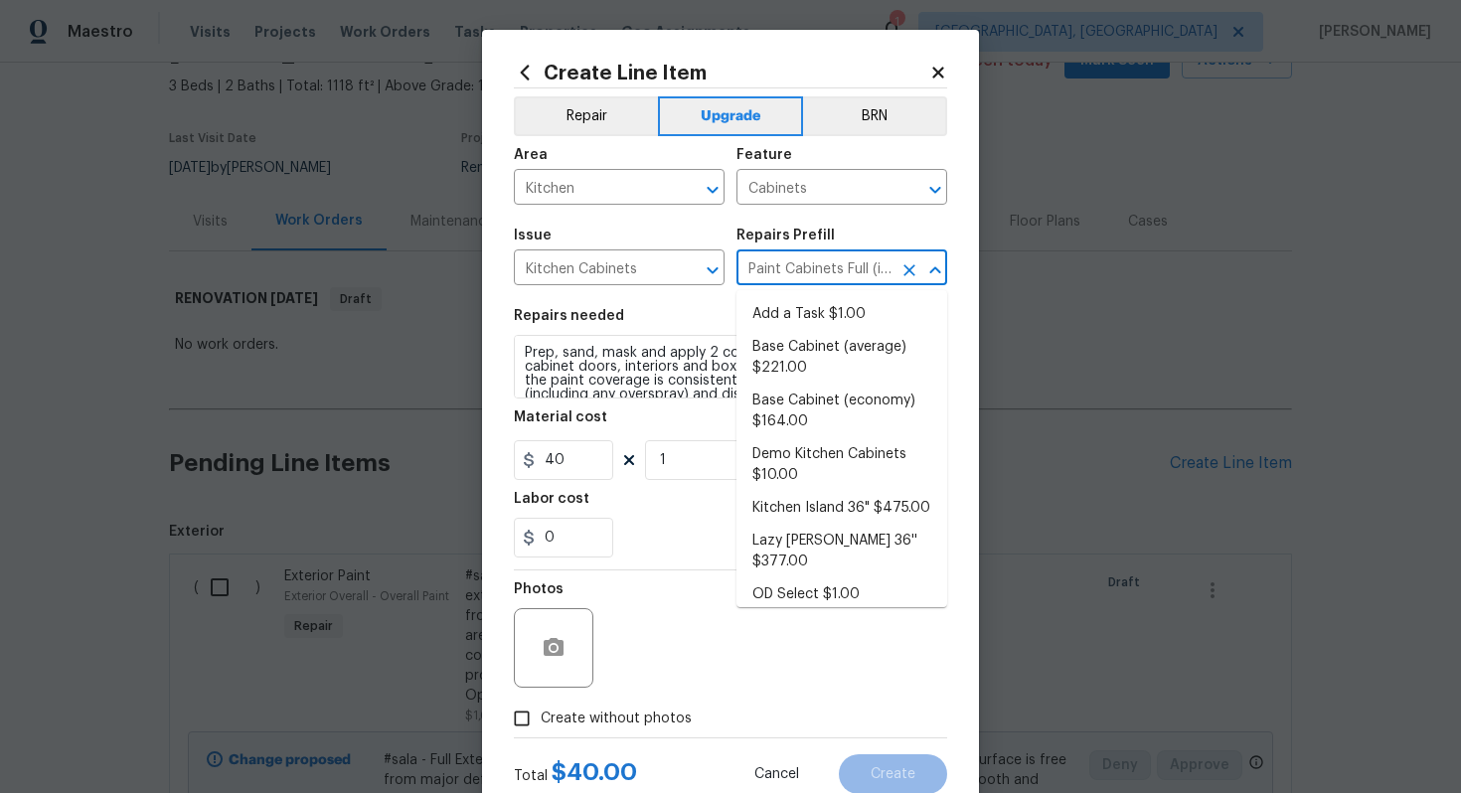
scroll to position [144, 0]
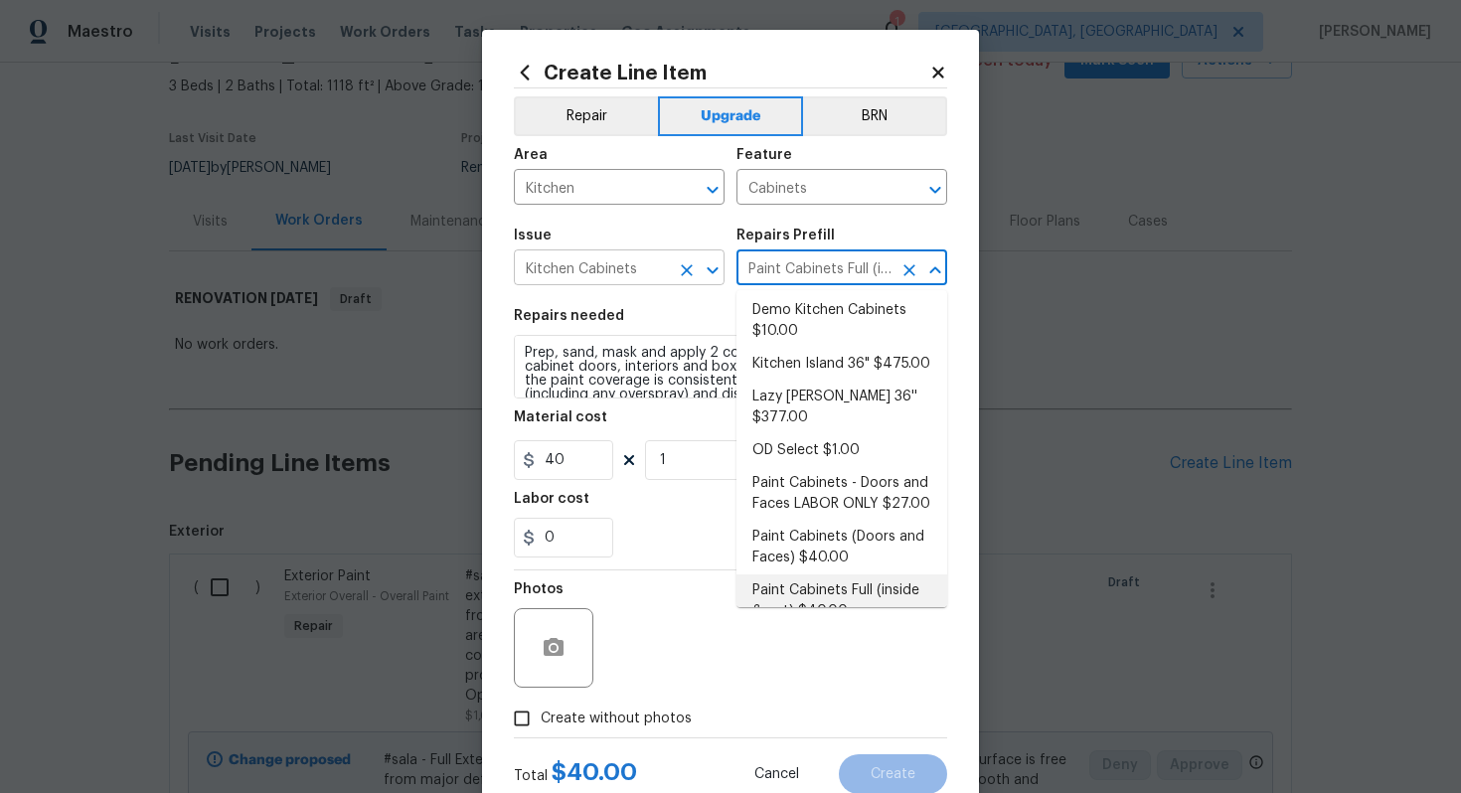
click at [614, 264] on input "Kitchen Cabinets" at bounding box center [591, 269] width 155 height 31
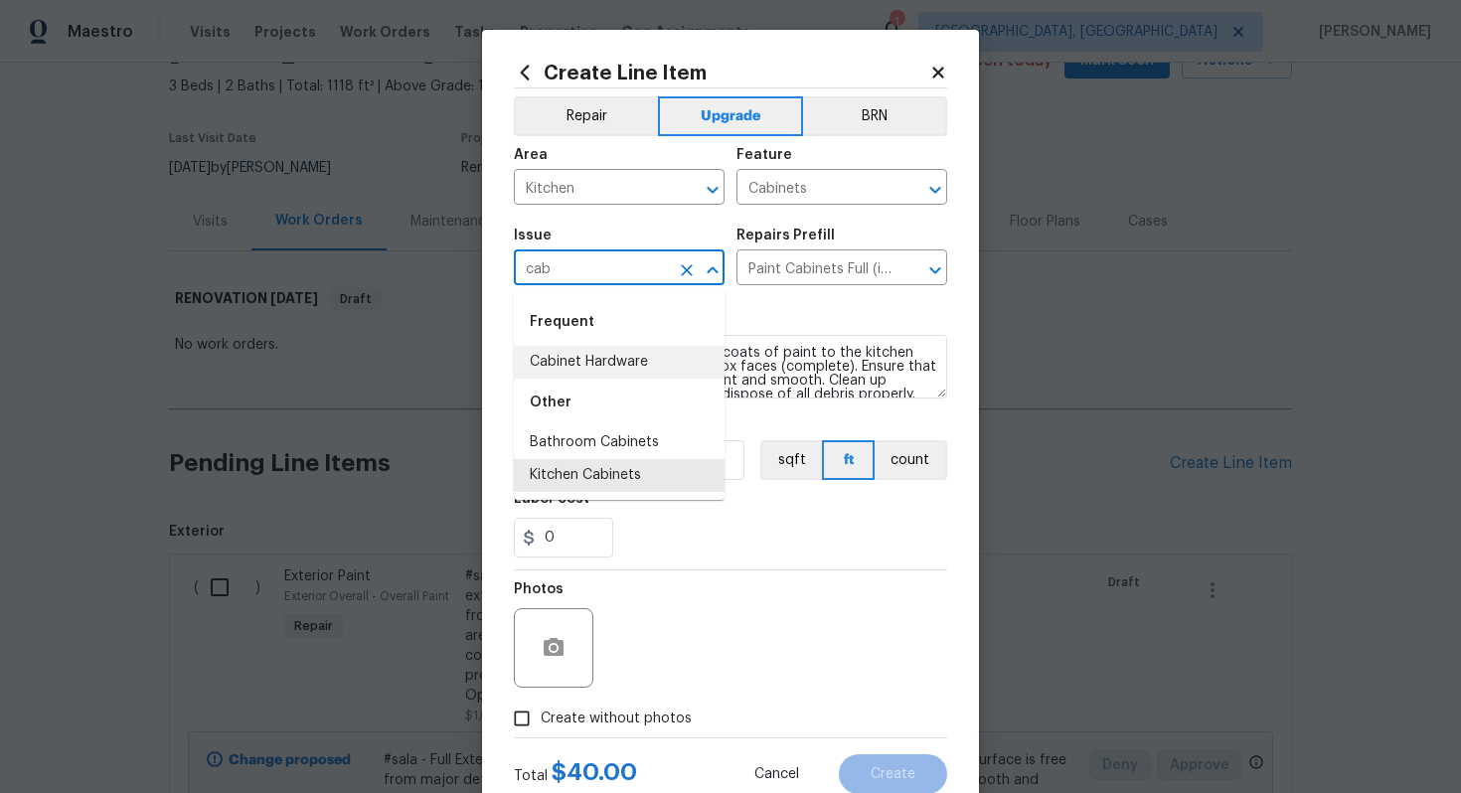
click at [603, 372] on li "Cabinet Hardware" at bounding box center [619, 362] width 211 height 33
type input "Cabinet Hardware"
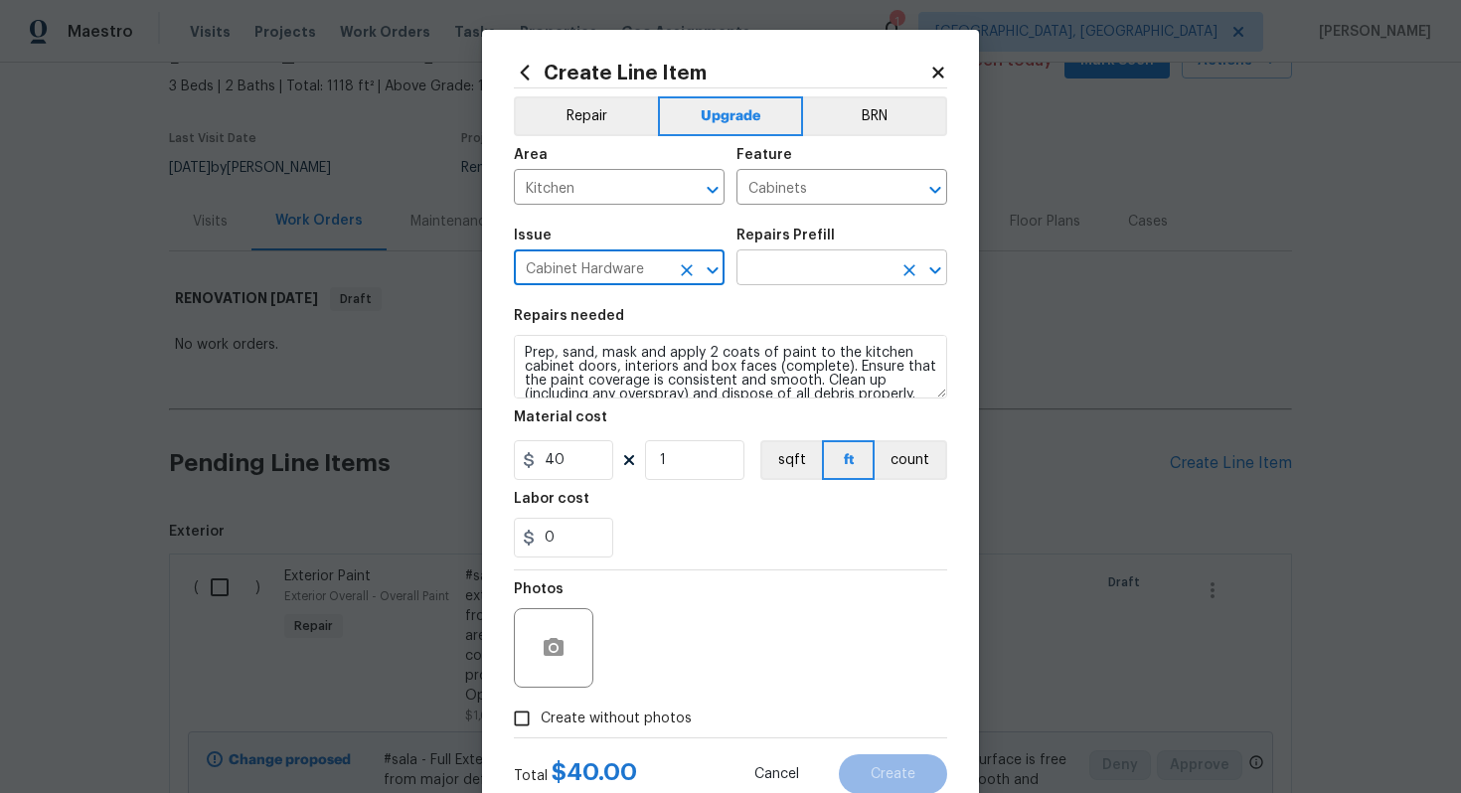
type input "Cabinet Hardware"
click at [830, 284] on input "text" at bounding box center [814, 269] width 155 height 31
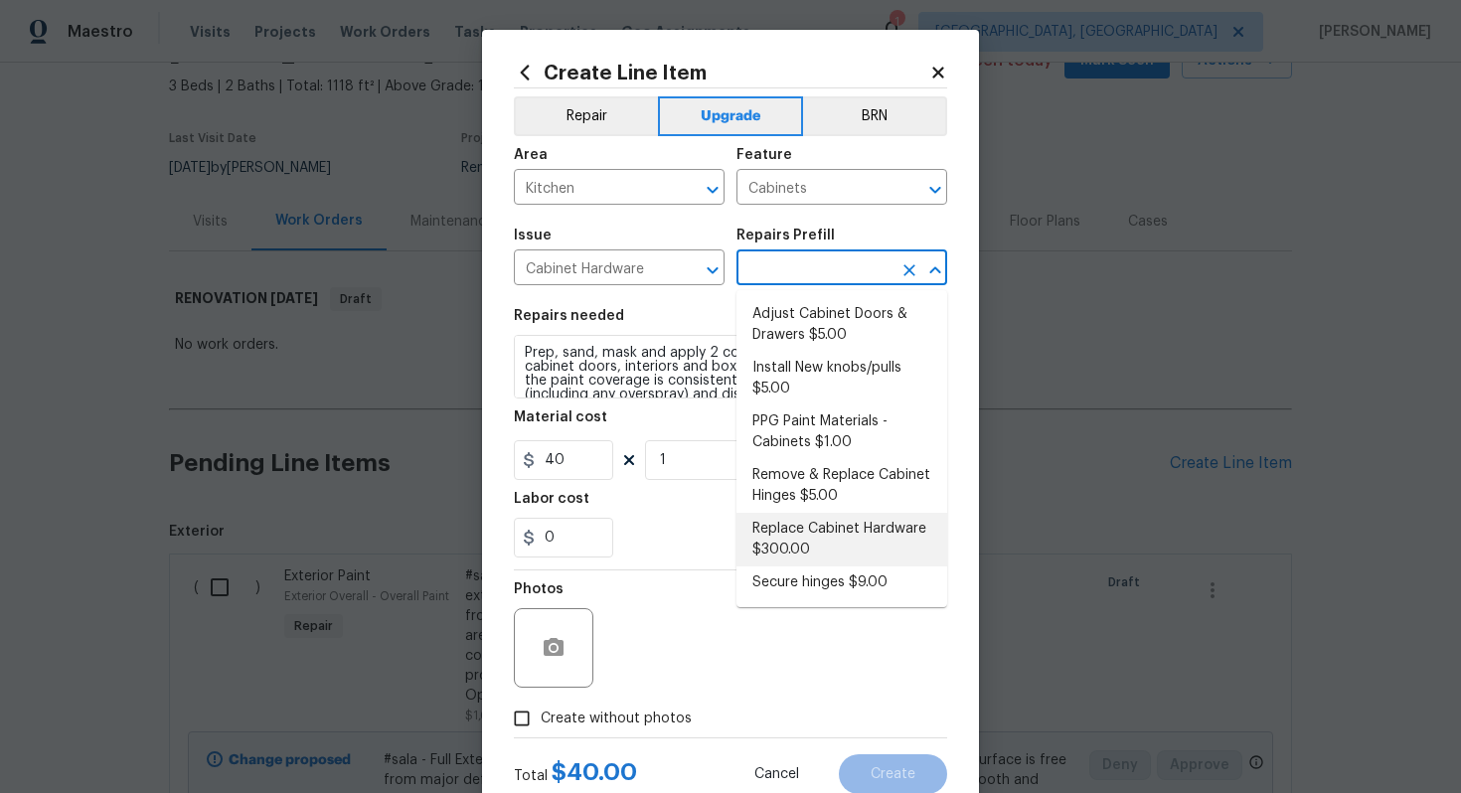
click at [808, 543] on li "Replace Cabinet Hardware $300.00" at bounding box center [842, 540] width 211 height 54
type input "Replace Cabinet Hardware $300.00"
type textarea "Replace cabinet hardware with new hinges and pulls. HPM to provide specs"
type input "300"
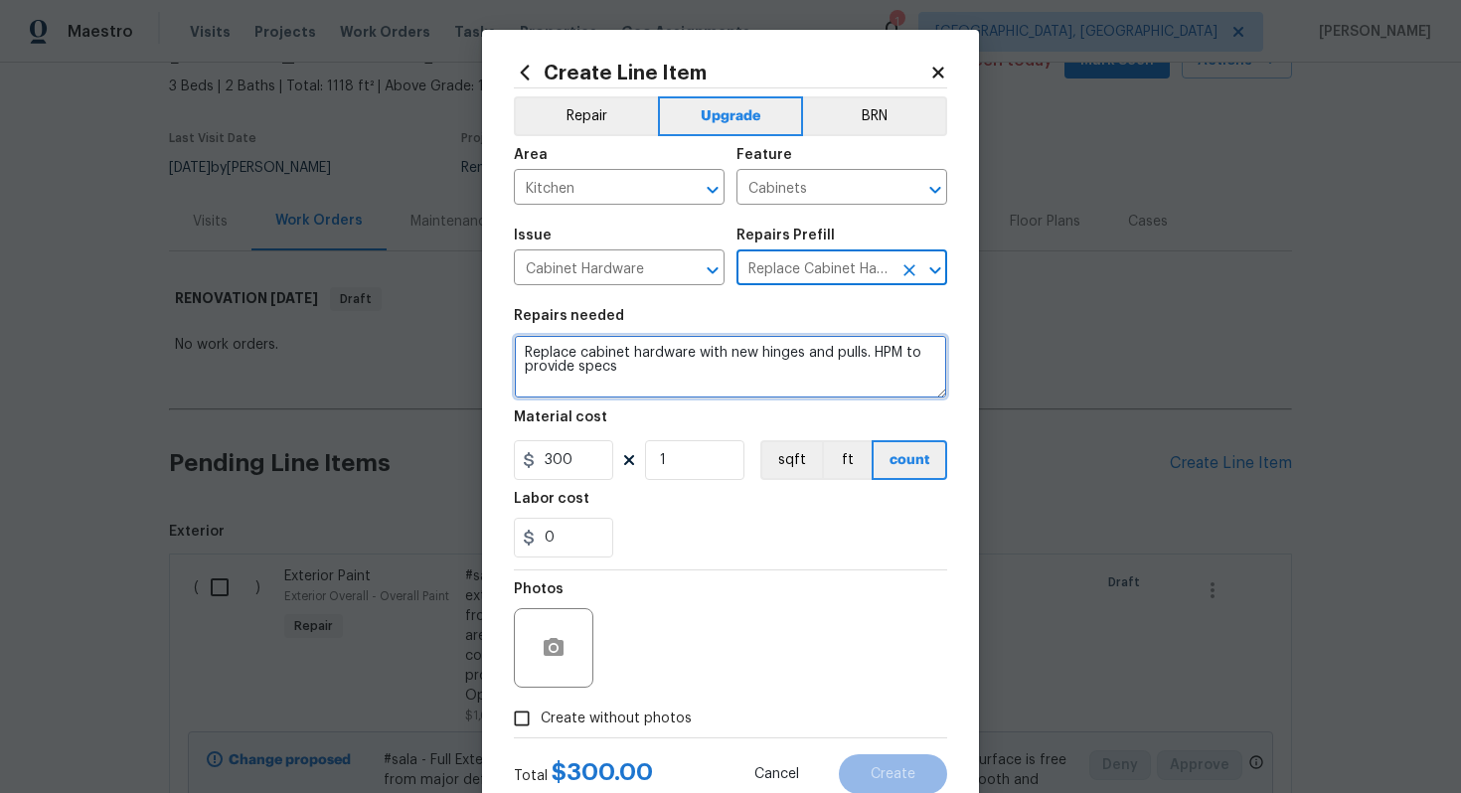
click at [524, 350] on textarea "Replace cabinet hardware with new hinges and pulls. HPM to provide specs" at bounding box center [730, 367] width 433 height 64
type textarea "#sala - Replace cabinet hardware with new hinges and pulls. HPM to provide specs"
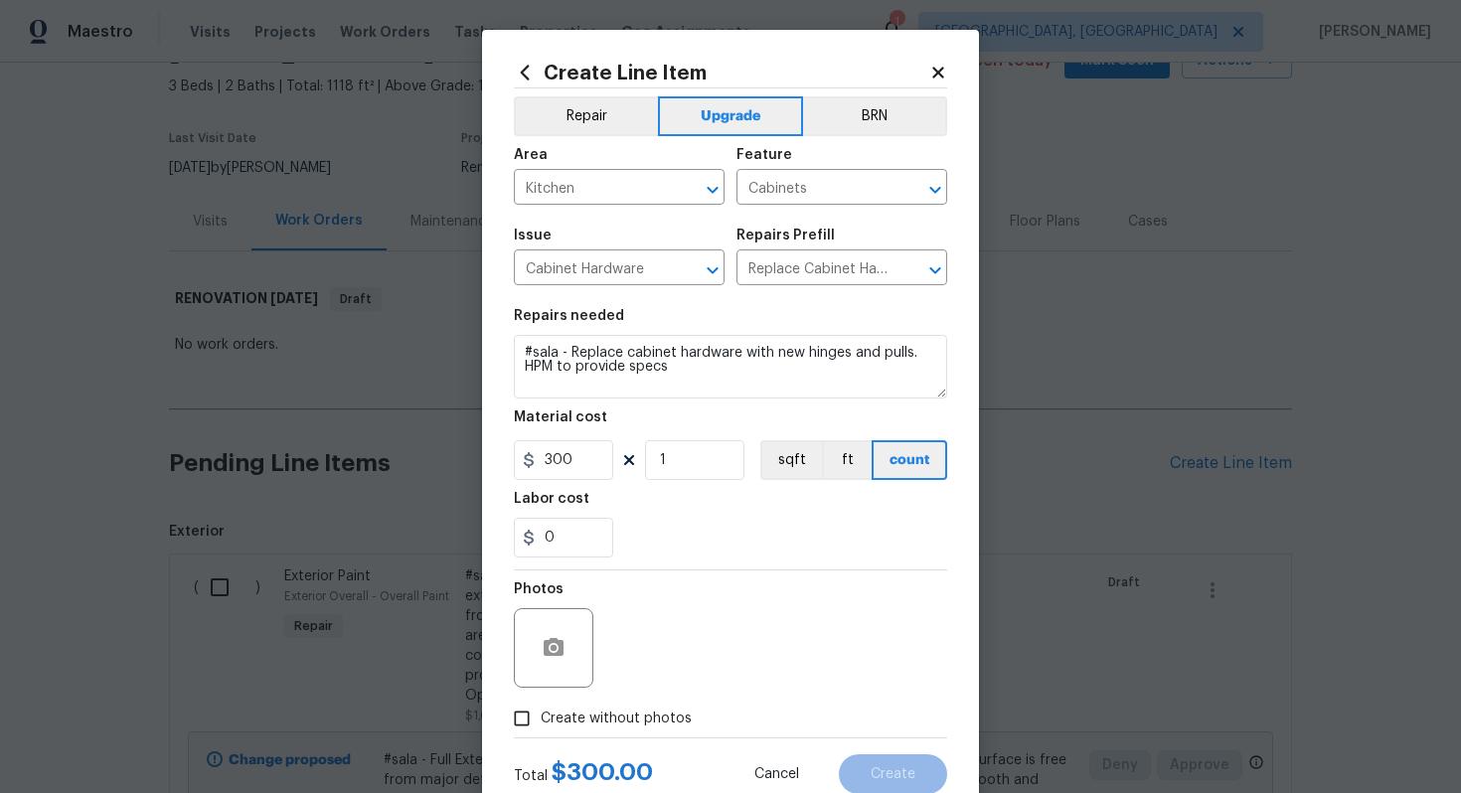
click at [622, 708] on label "Create without photos" at bounding box center [597, 719] width 189 height 38
click at [541, 708] on input "Create without photos" at bounding box center [522, 719] width 38 height 38
checkbox input "true"
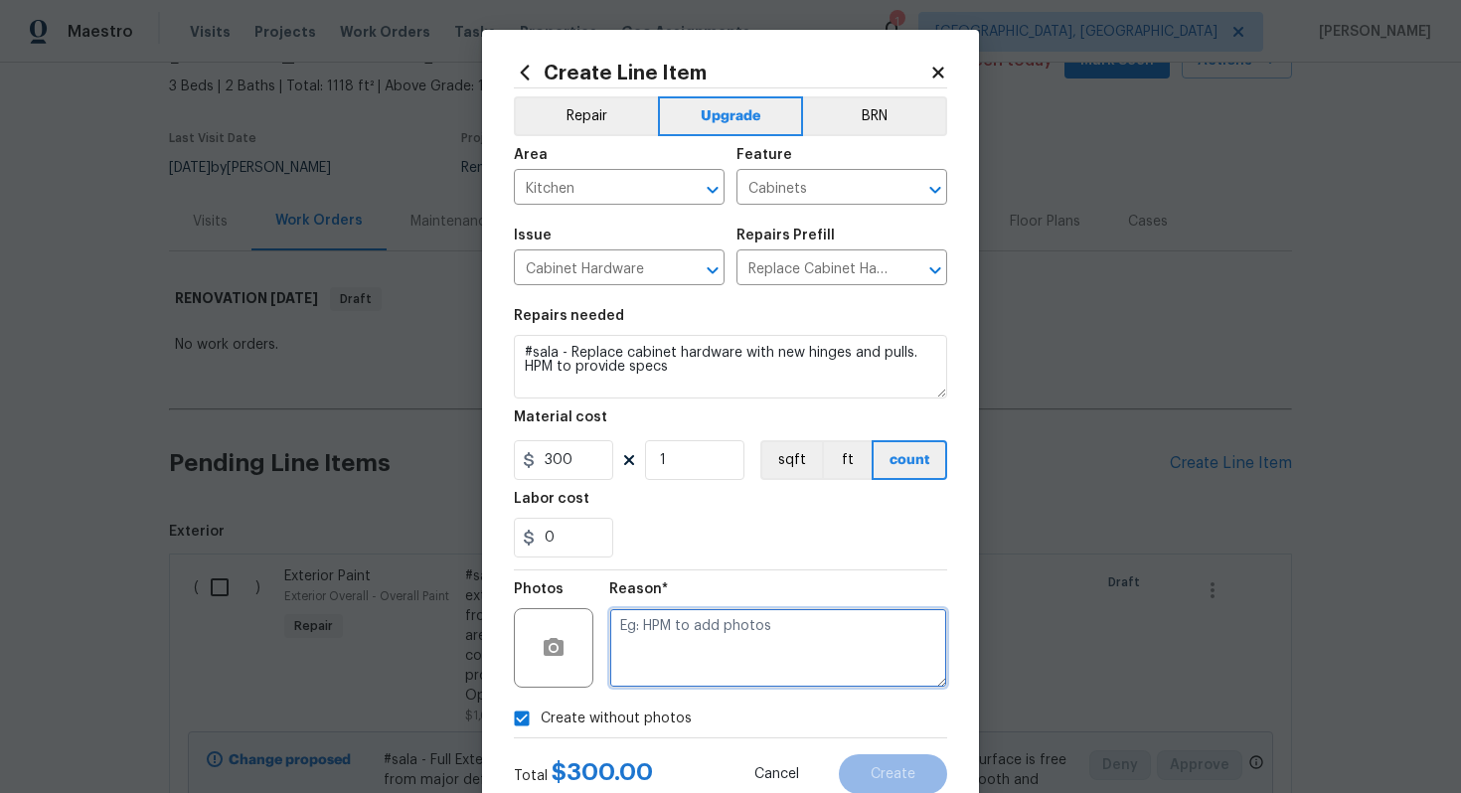
click at [642, 687] on textarea at bounding box center [778, 648] width 338 height 80
type textarea "n/a"
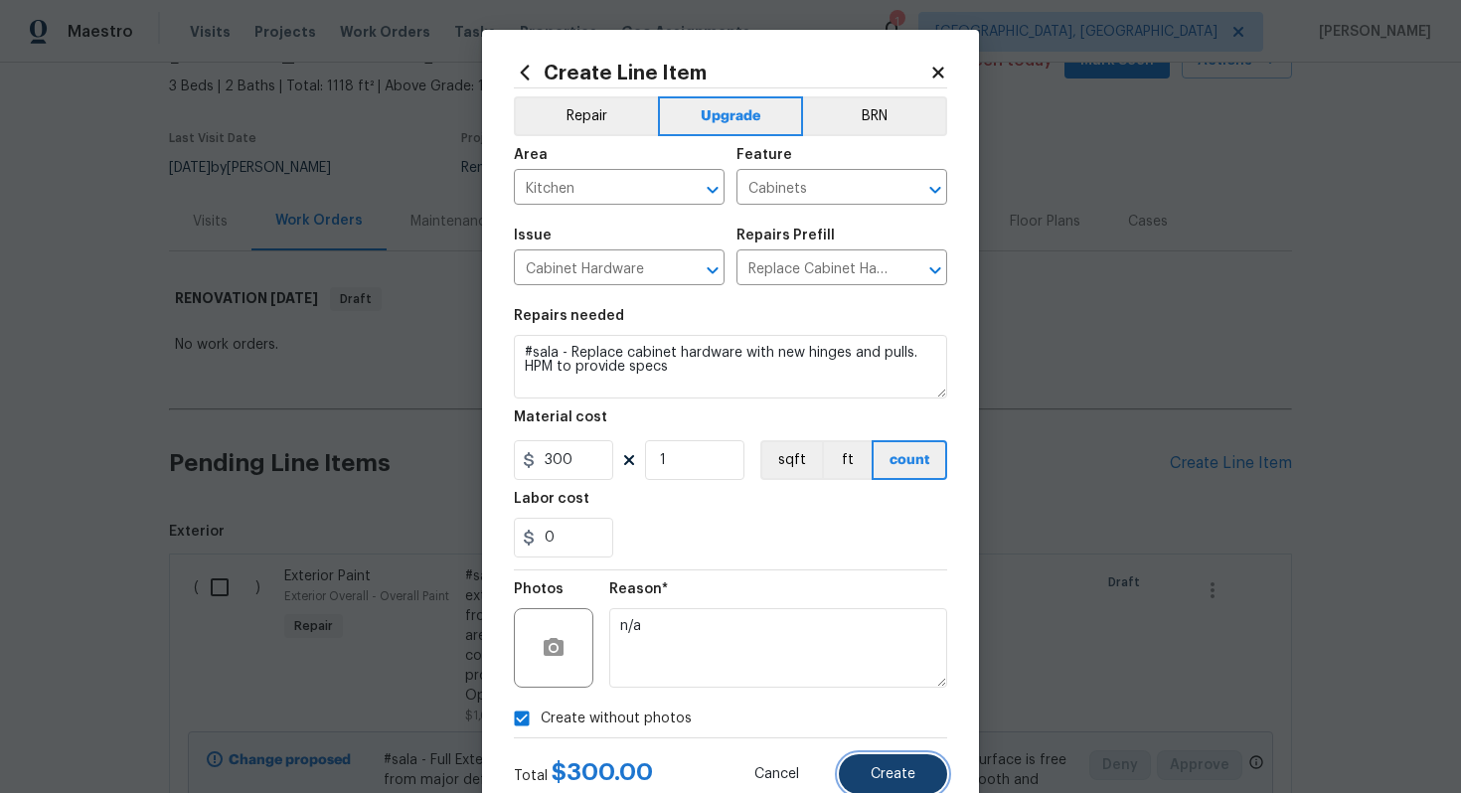
click at [896, 780] on span "Create" at bounding box center [893, 774] width 45 height 15
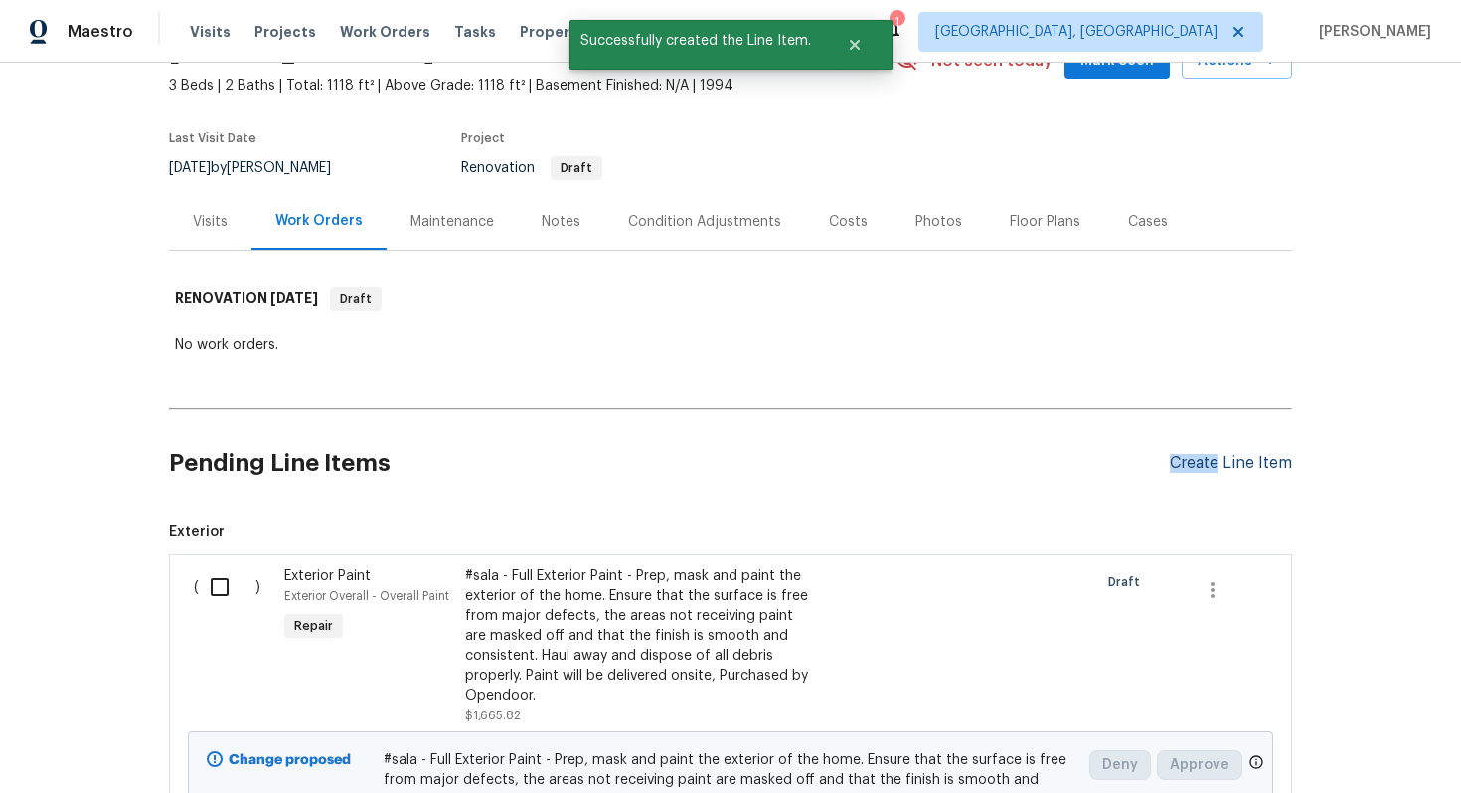
click at [1200, 459] on div "Create Line Item" at bounding box center [1231, 463] width 122 height 19
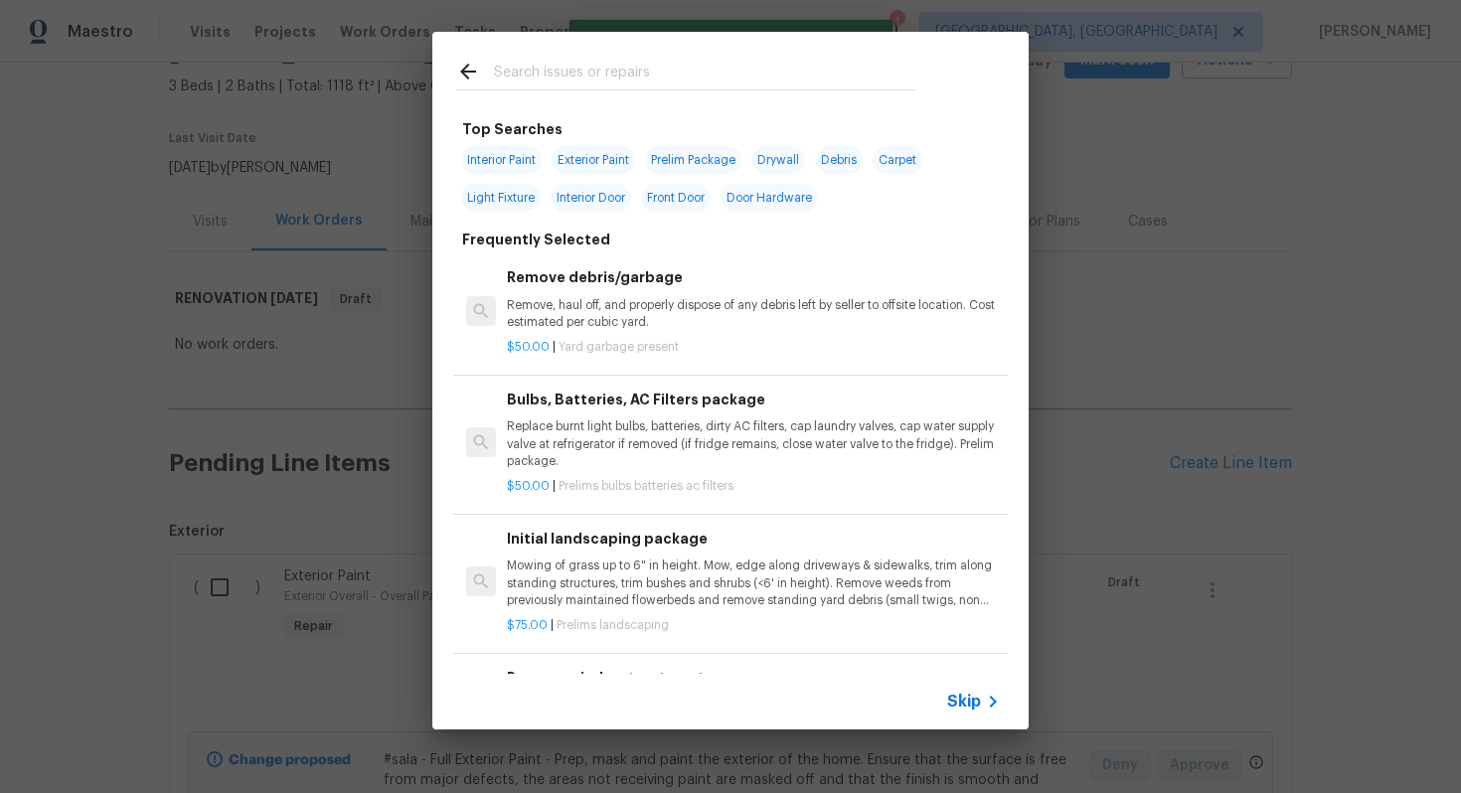
click at [970, 701] on span "Skip" at bounding box center [964, 702] width 34 height 20
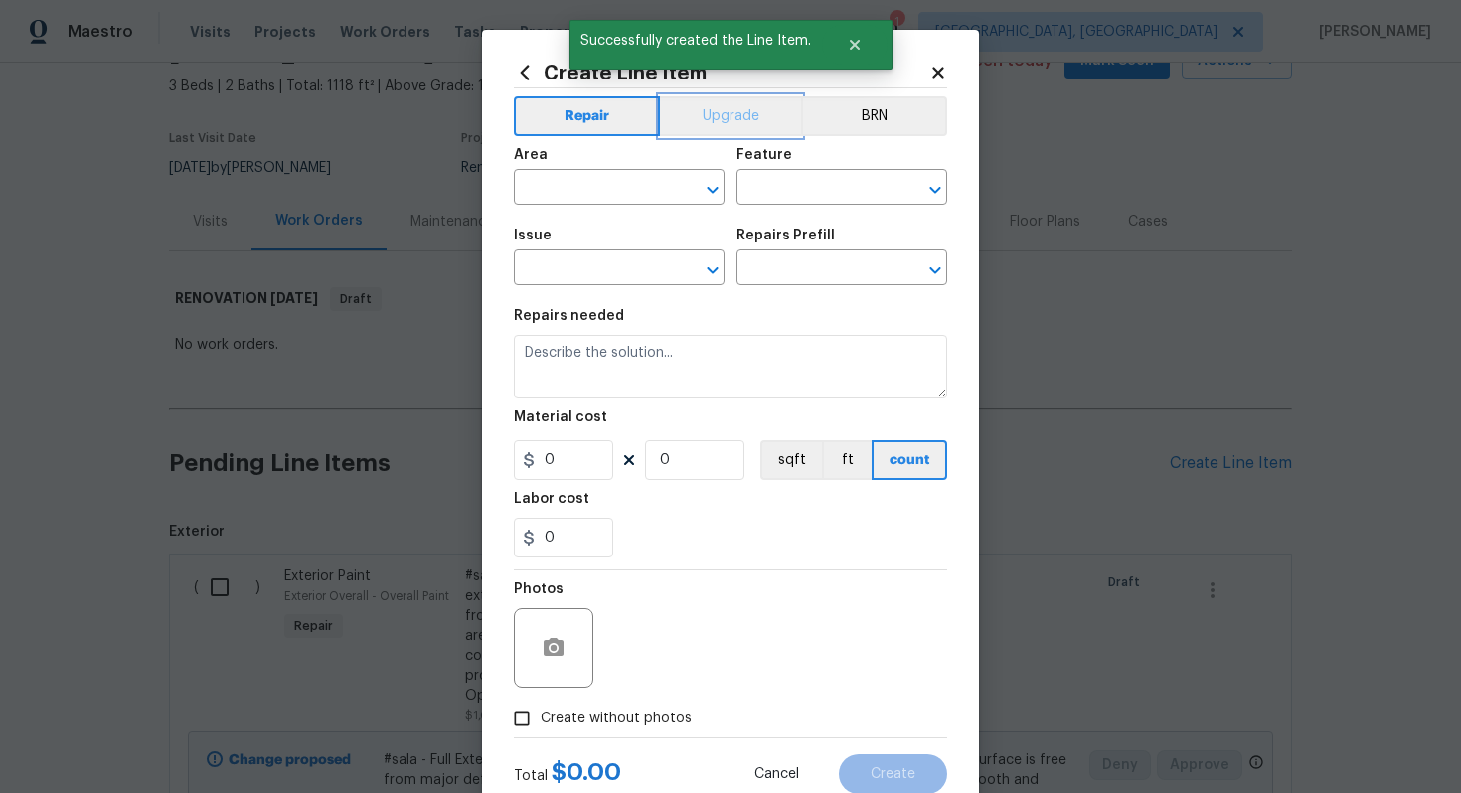
click at [707, 99] on button "Upgrade" at bounding box center [731, 116] width 142 height 40
click at [572, 197] on input "text" at bounding box center [591, 189] width 155 height 31
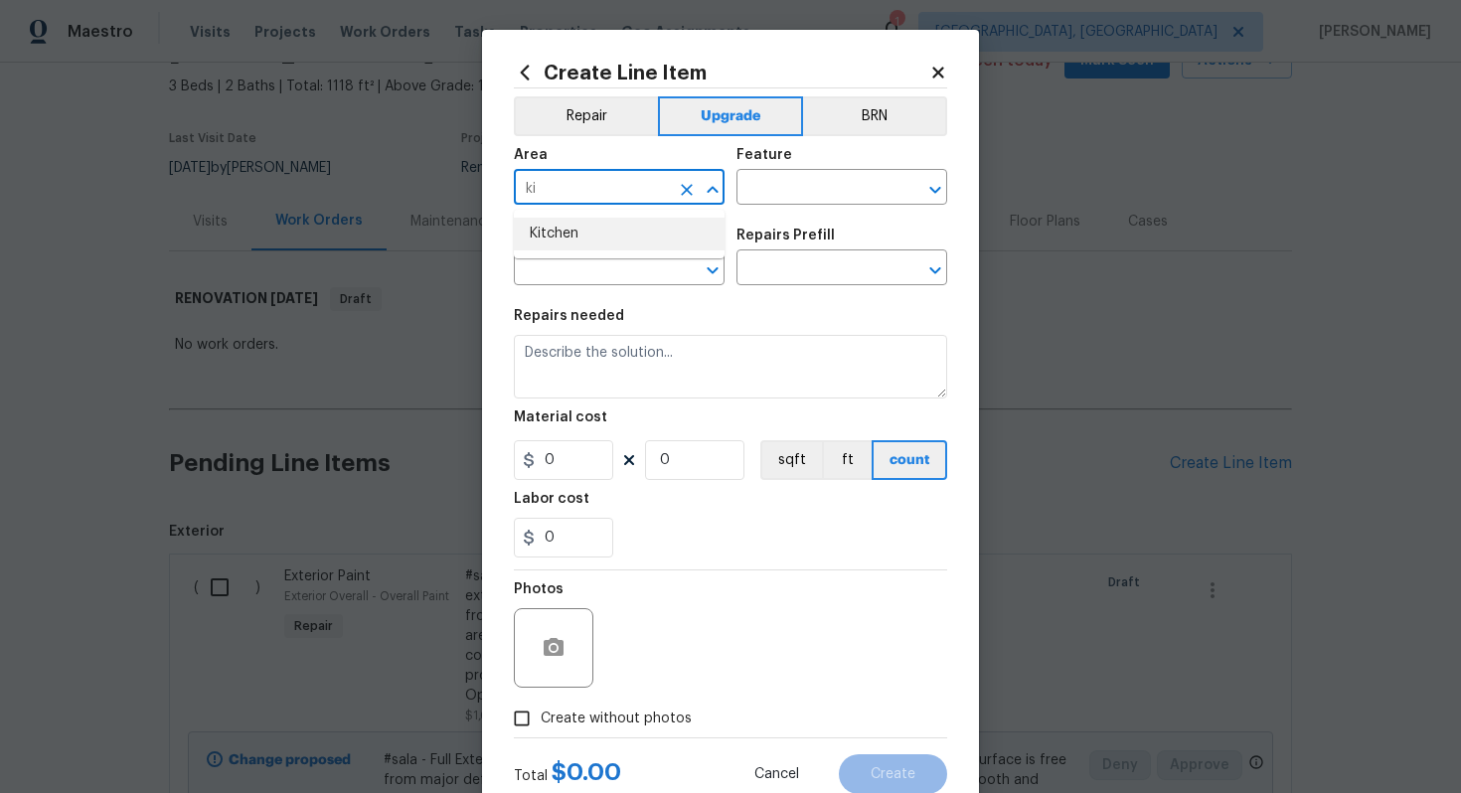
click at [644, 221] on li "Kitchen" at bounding box center [619, 234] width 211 height 33
type input "Kitchen"
click at [809, 191] on input "text" at bounding box center [814, 189] width 155 height 31
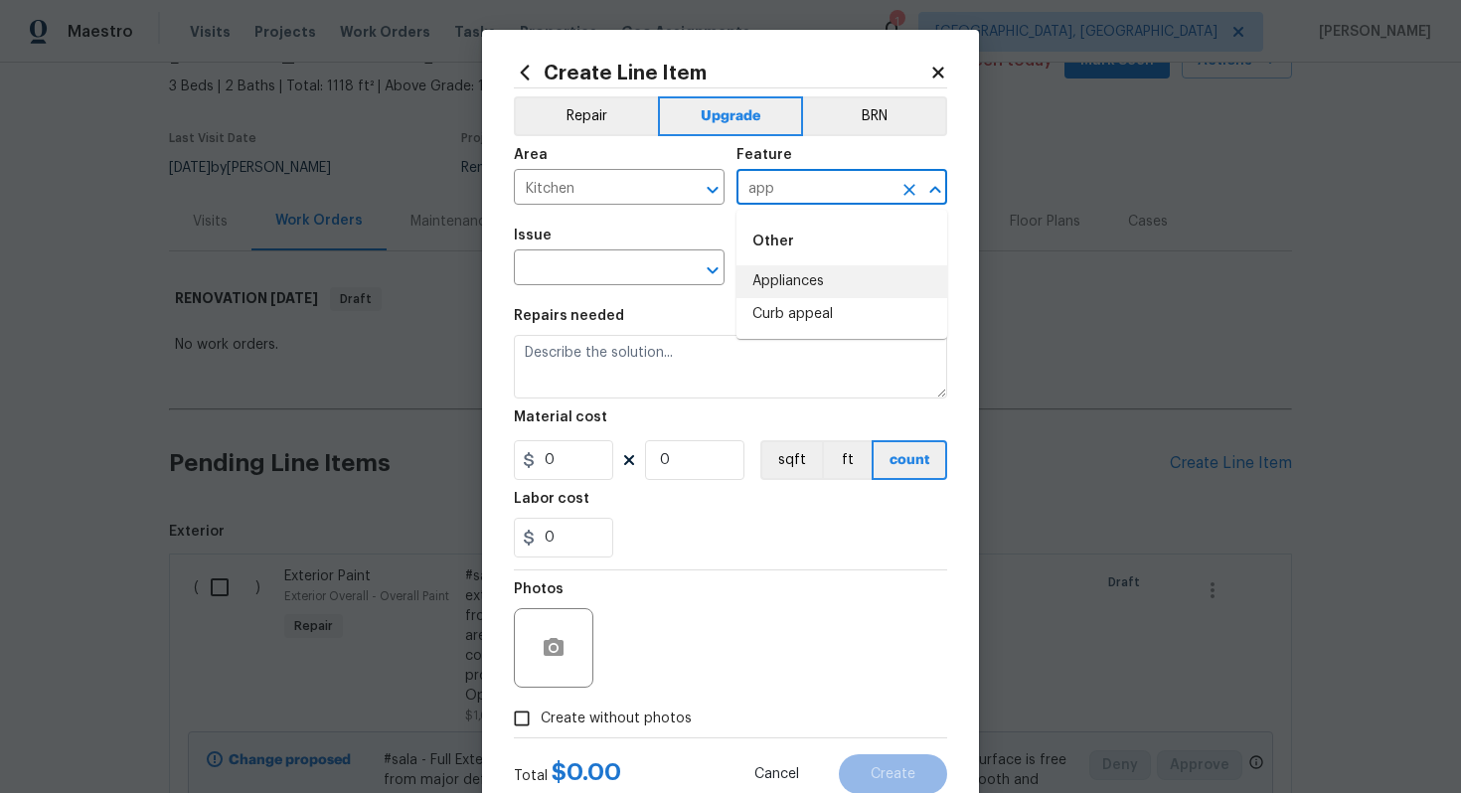
click at [838, 285] on li "Appliances" at bounding box center [842, 281] width 211 height 33
type input "Appliances"
click at [552, 286] on span "Issue ​" at bounding box center [619, 257] width 211 height 81
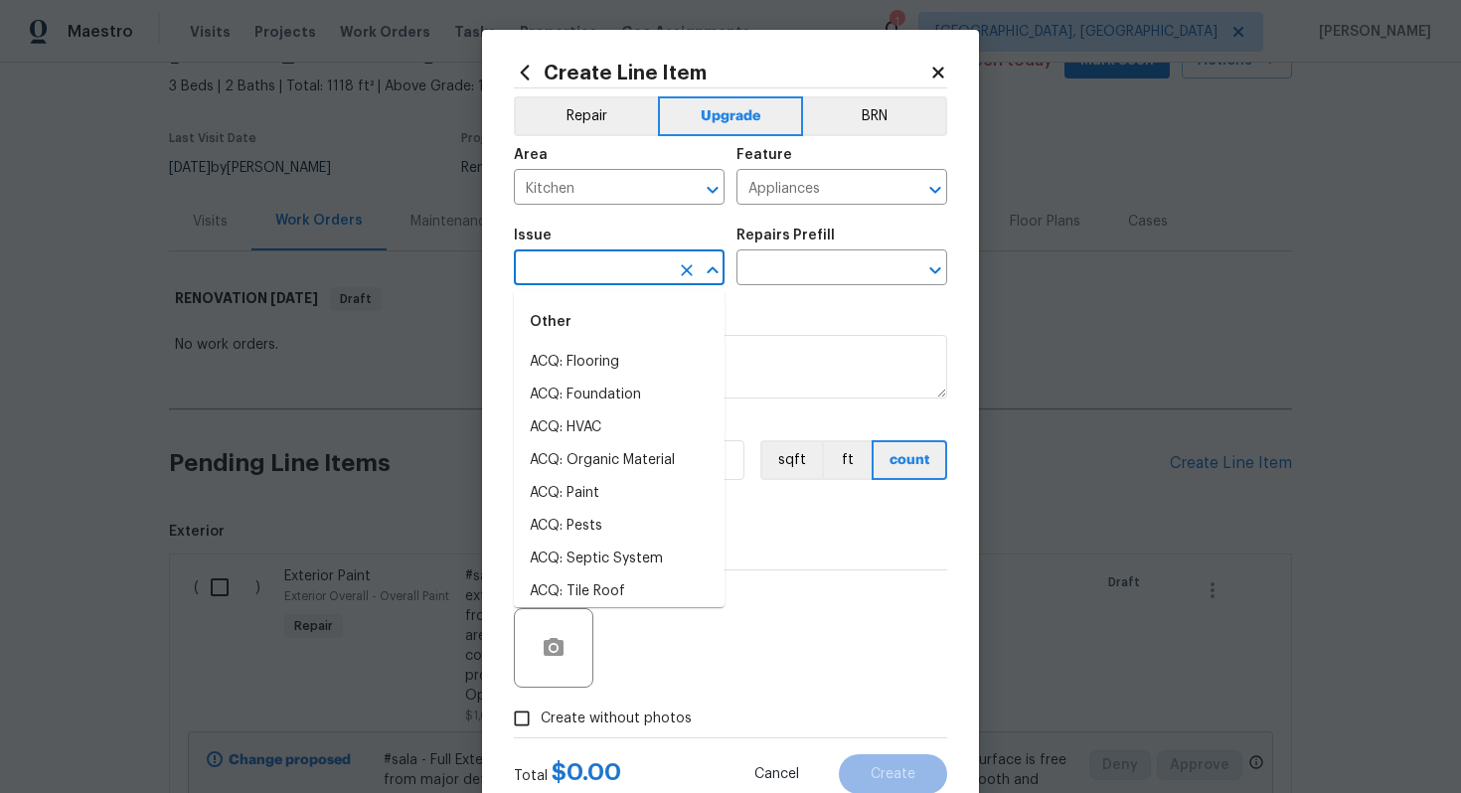
click at [553, 256] on input "text" at bounding box center [591, 269] width 155 height 31
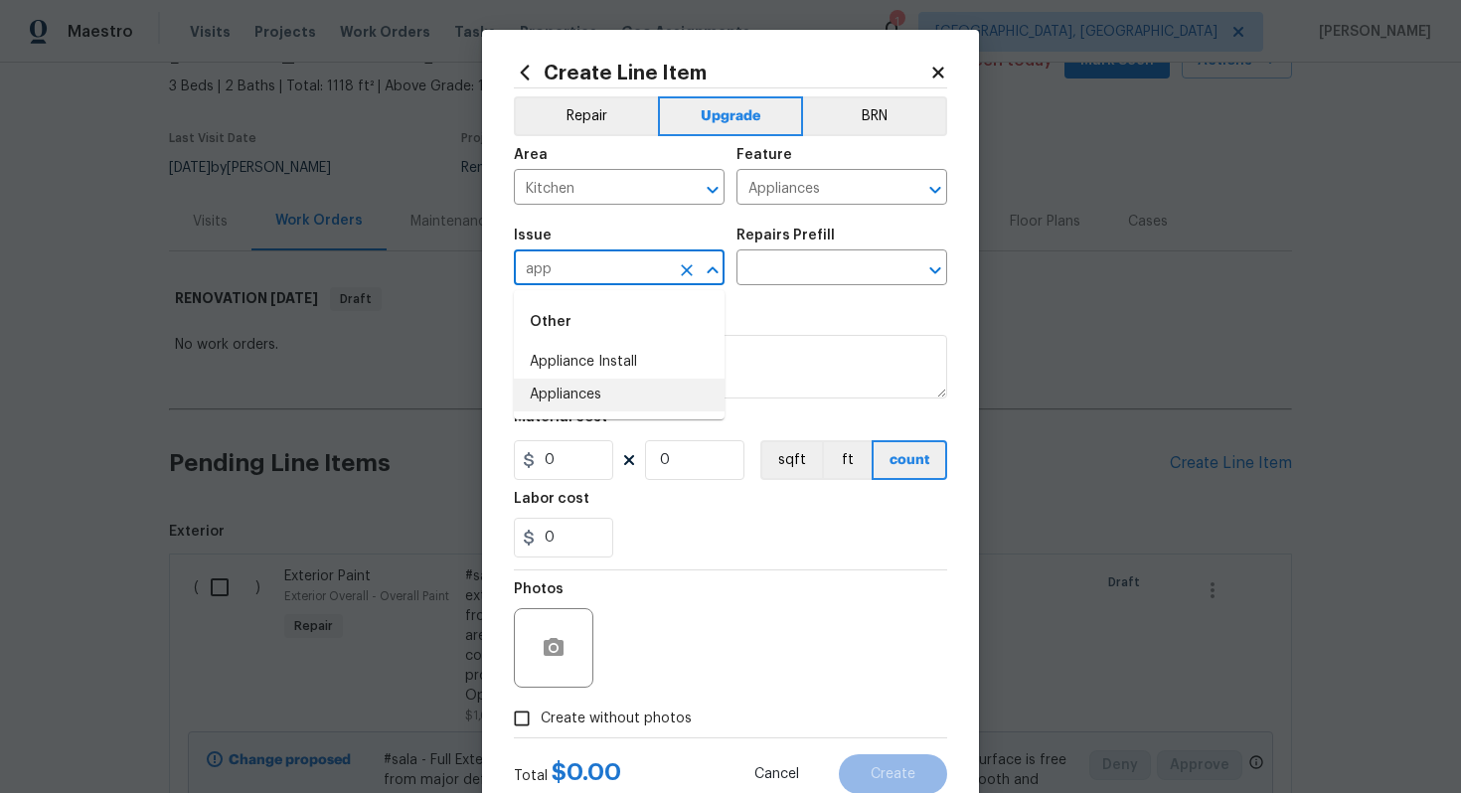
click at [594, 395] on li "Appliances" at bounding box center [619, 395] width 211 height 33
type input "Appliances"
click at [803, 282] on input "text" at bounding box center [814, 269] width 155 height 31
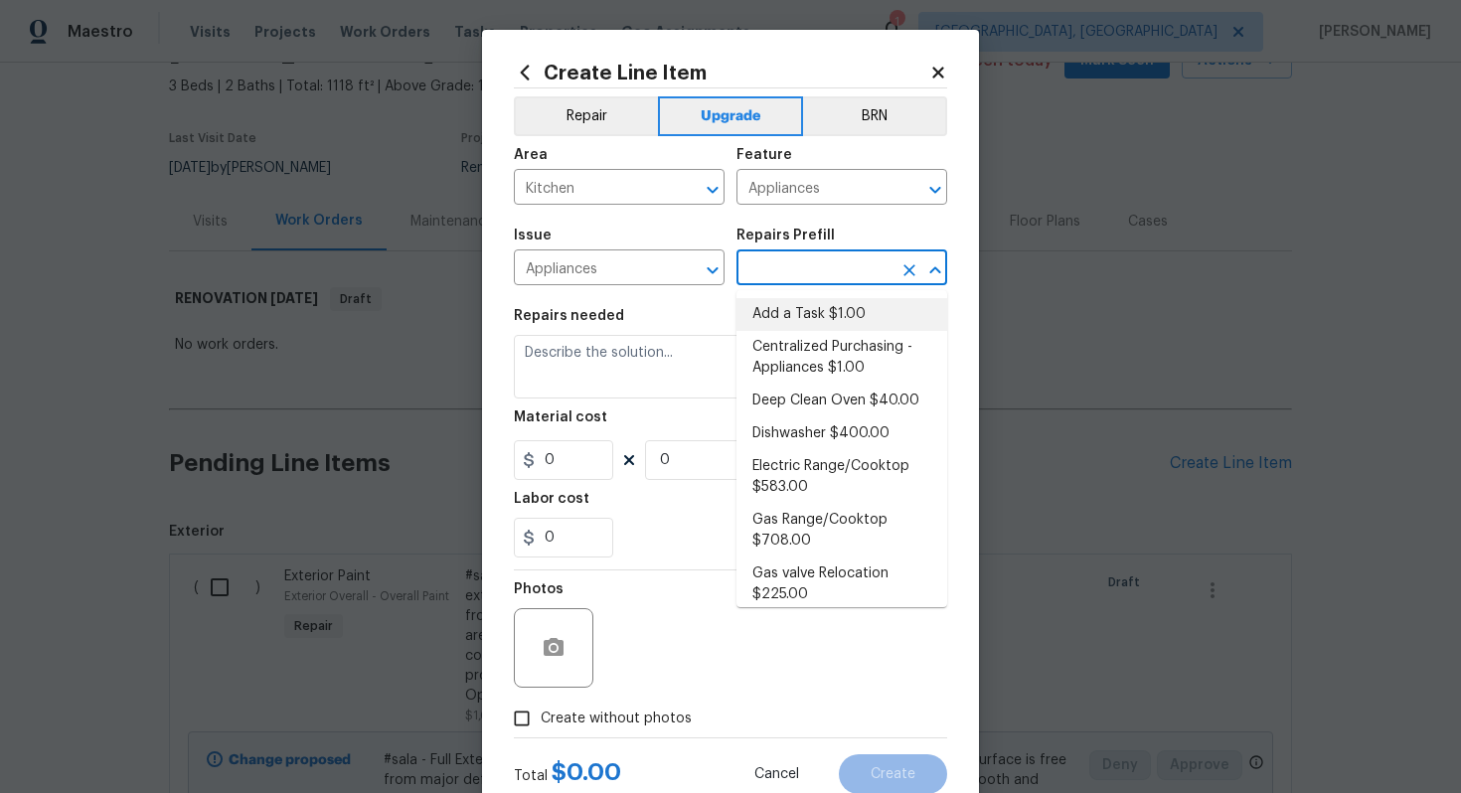
click at [803, 300] on li "Add a Task $1.00" at bounding box center [842, 314] width 211 height 33
type input "Add a Task $1.00"
type textarea "HPM to detail"
type input "1"
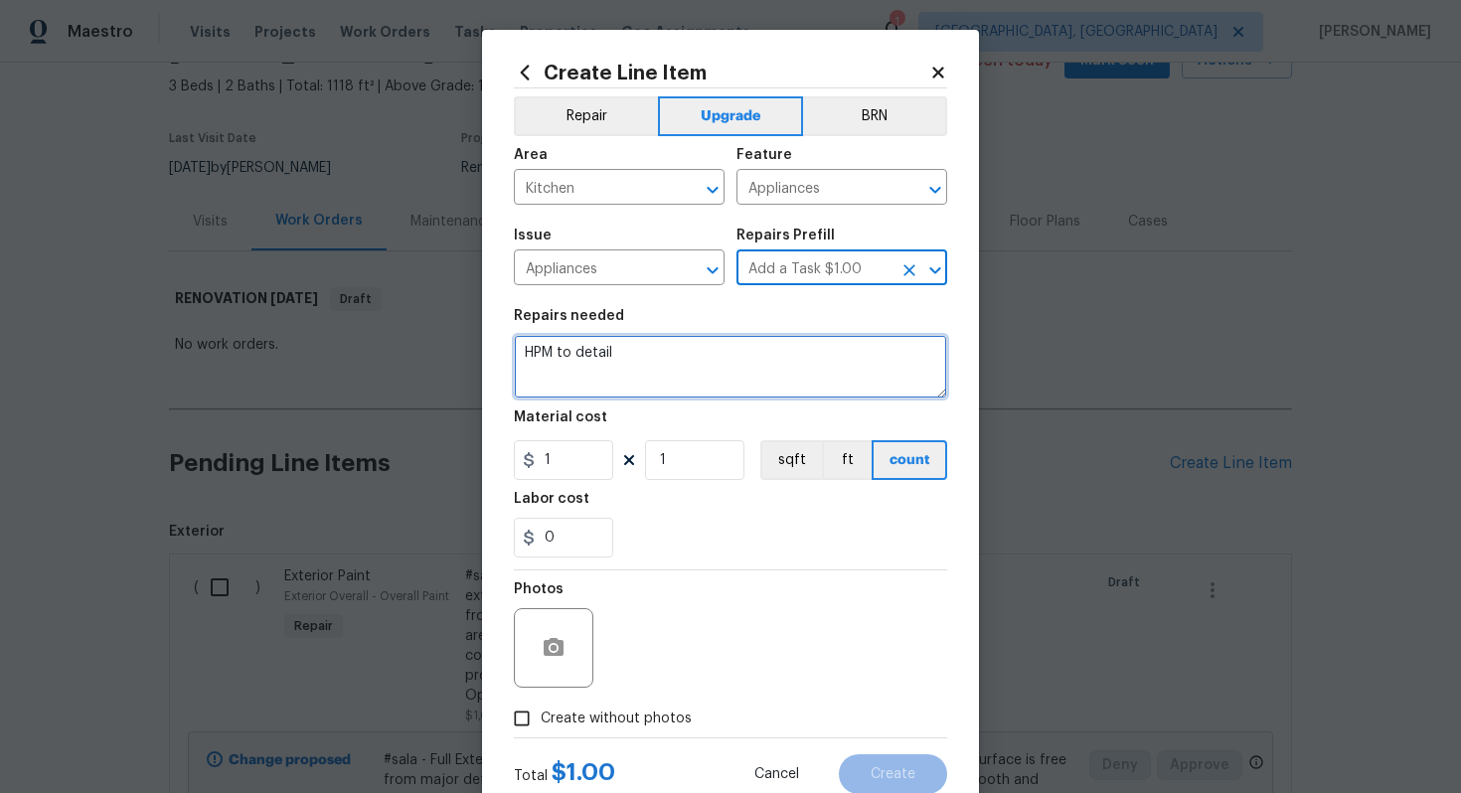
click at [766, 350] on textarea "HPM to detail" at bounding box center [730, 367] width 433 height 64
paste textarea "Install SS appliance package"
type textarea "#sala - Install SS appliance package"
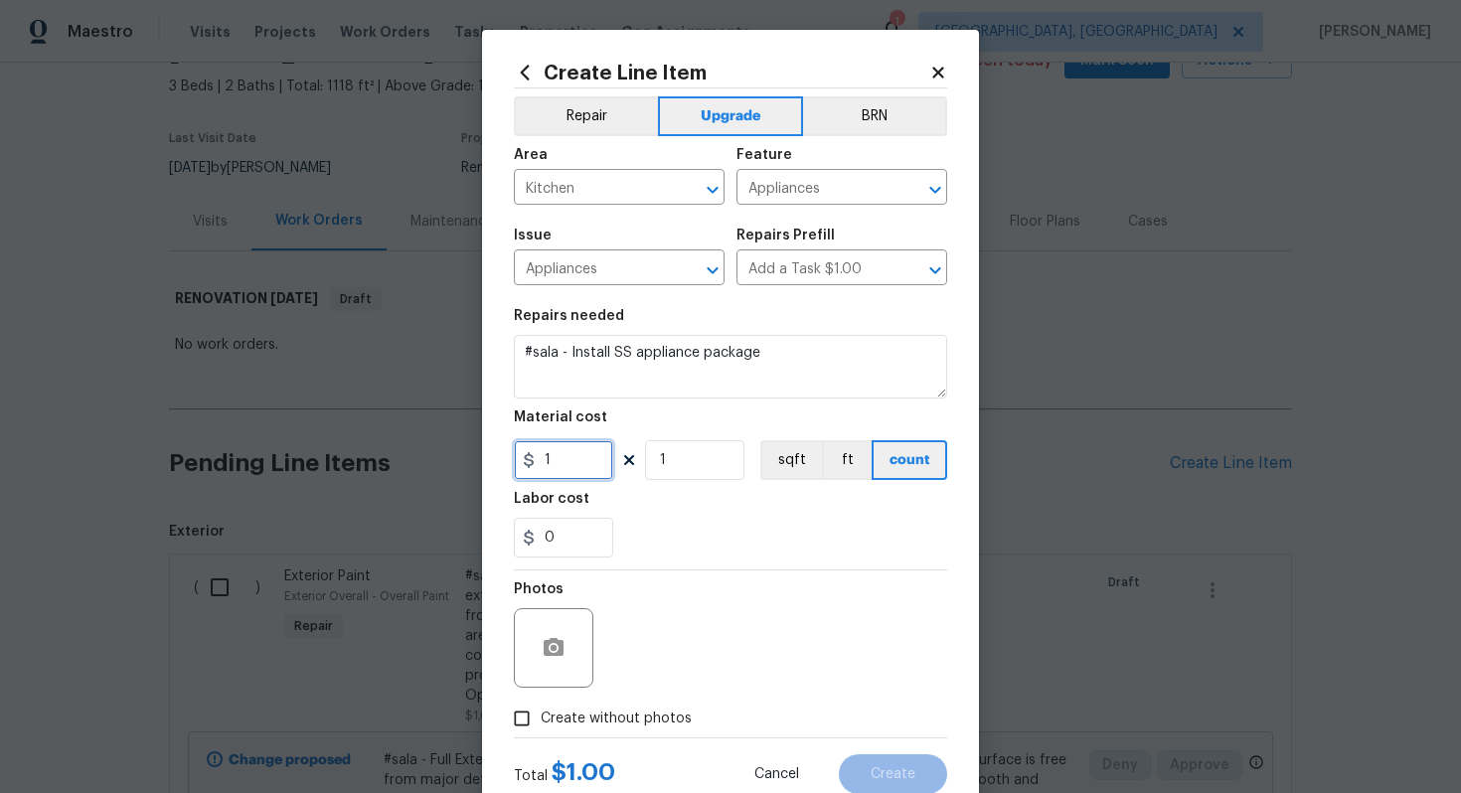
click at [572, 473] on input "1" at bounding box center [563, 460] width 99 height 40
type input "4500"
click at [643, 719] on span "Create without photos" at bounding box center [616, 719] width 151 height 21
click at [541, 719] on input "Create without photos" at bounding box center [522, 719] width 38 height 38
checkbox input "true"
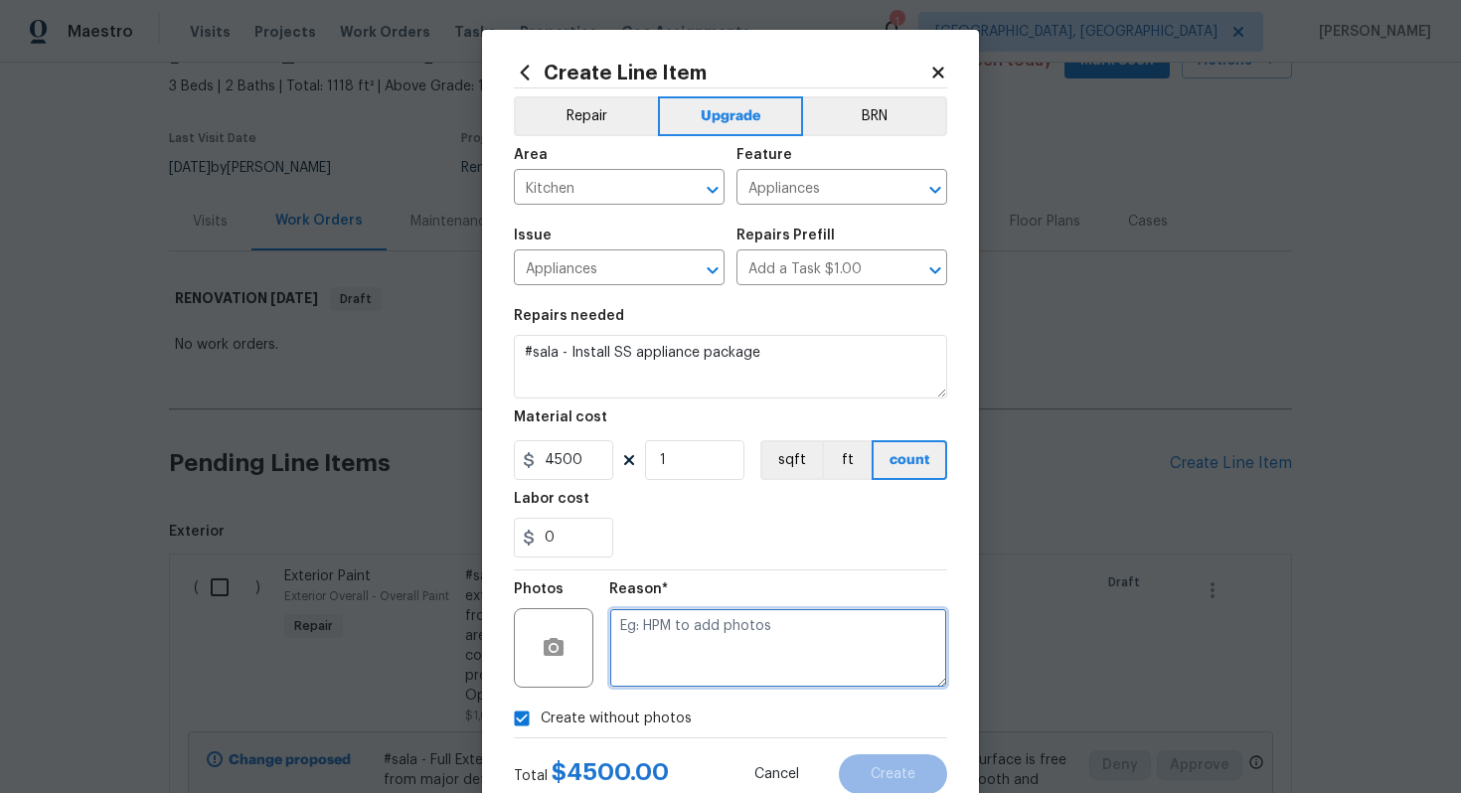
click at [654, 617] on textarea at bounding box center [778, 648] width 338 height 80
type textarea "n/a"
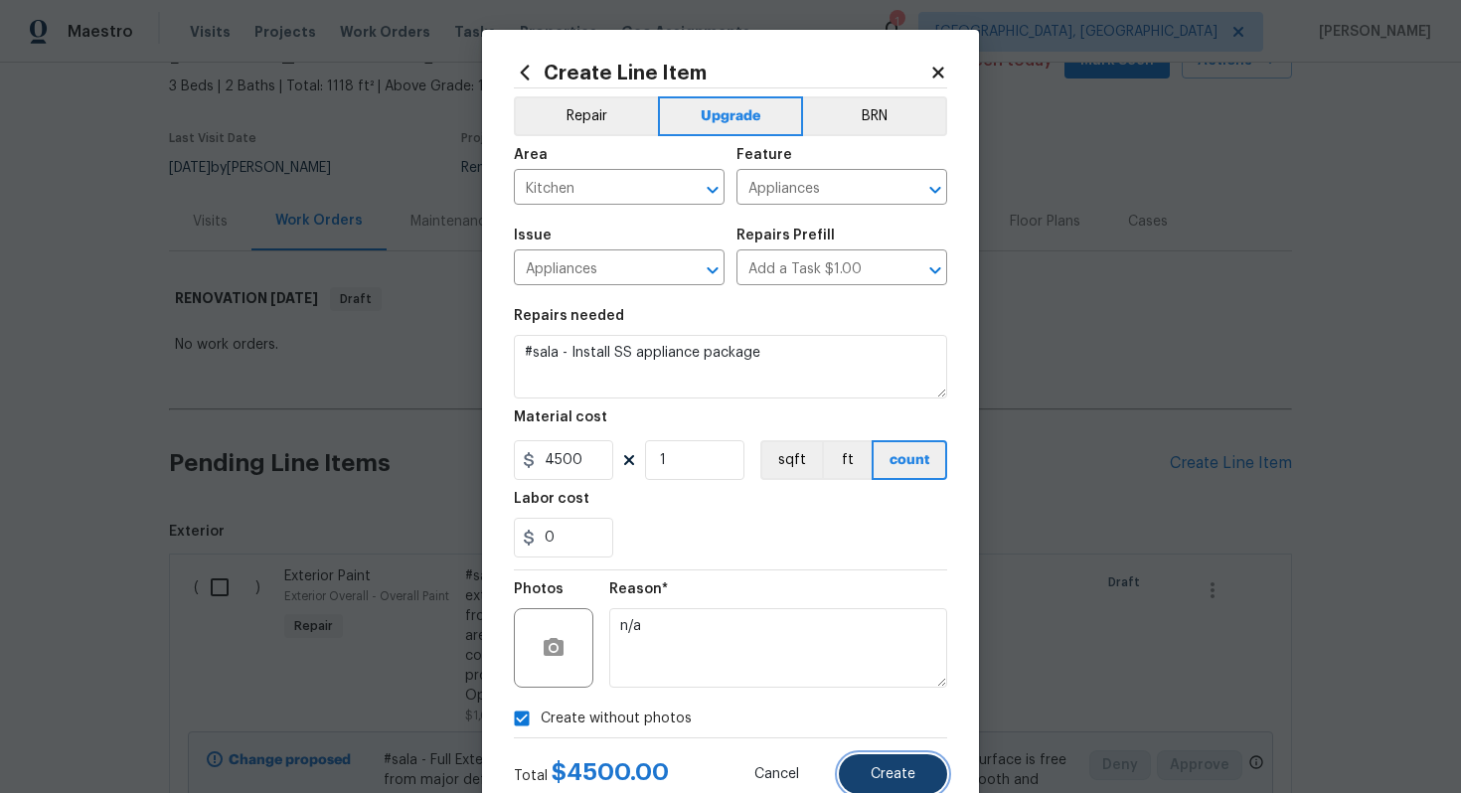
click at [877, 770] on span "Create" at bounding box center [893, 774] width 45 height 15
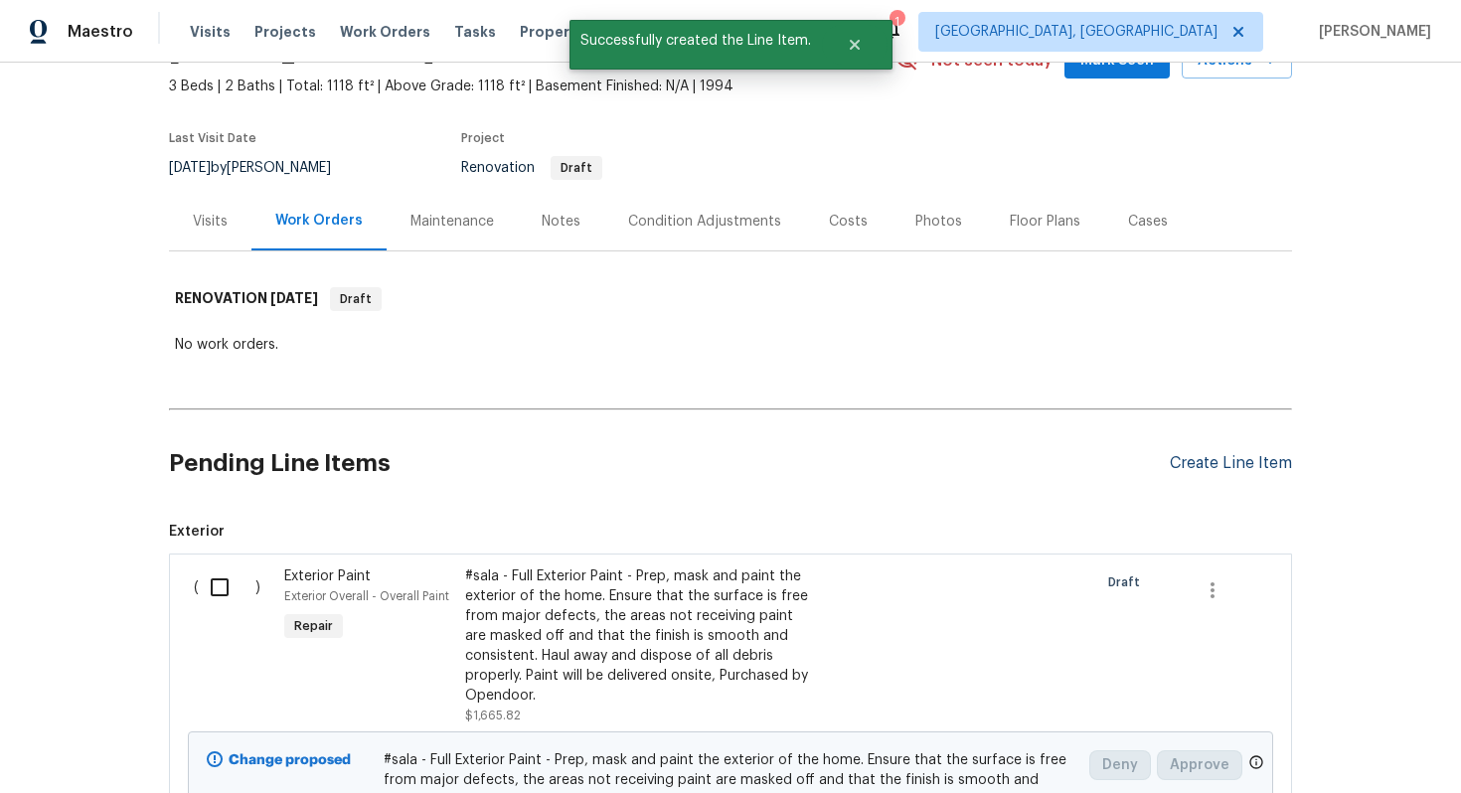
click at [1209, 461] on div "Create Line Item" at bounding box center [1231, 463] width 122 height 19
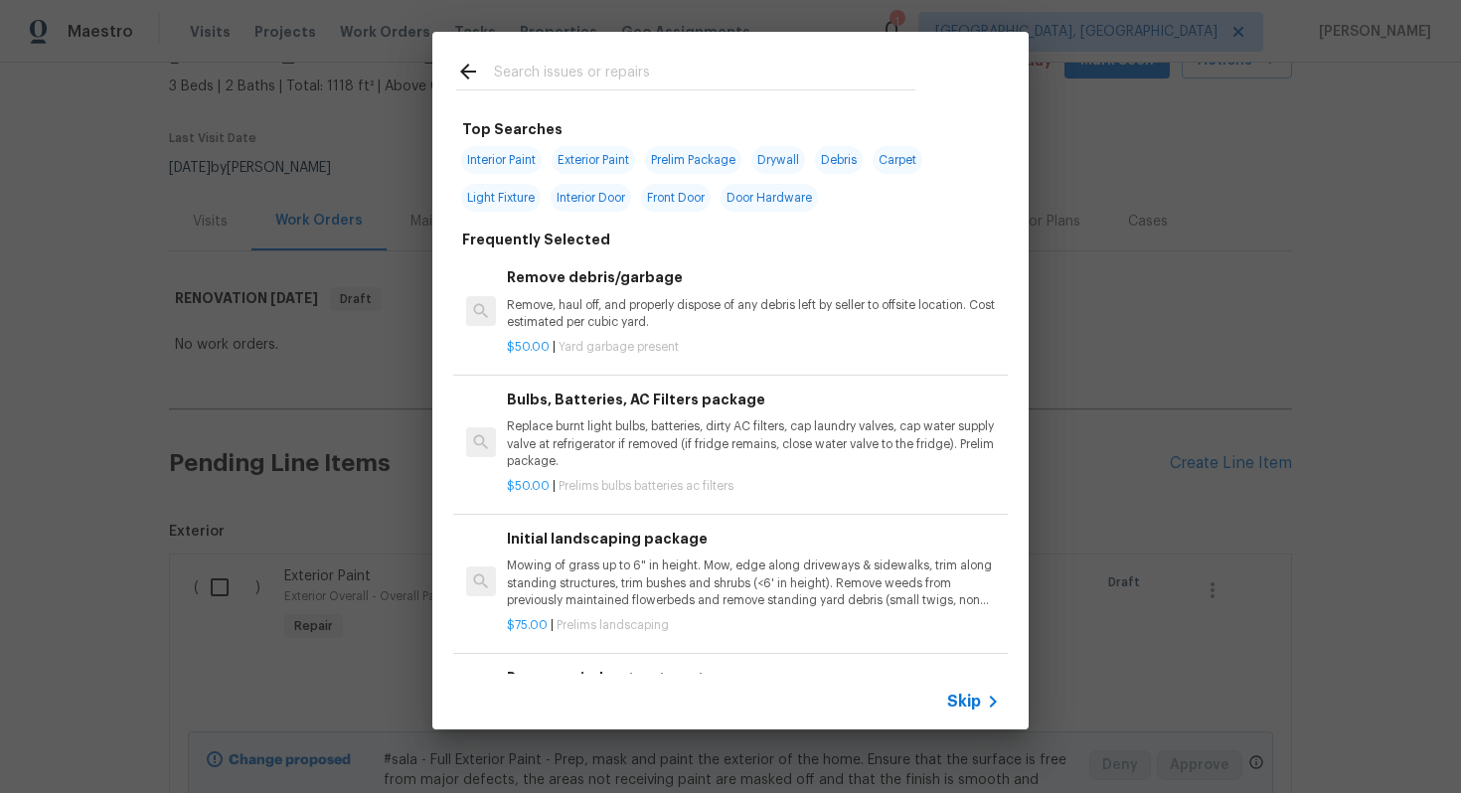
click at [983, 700] on icon at bounding box center [993, 702] width 24 height 24
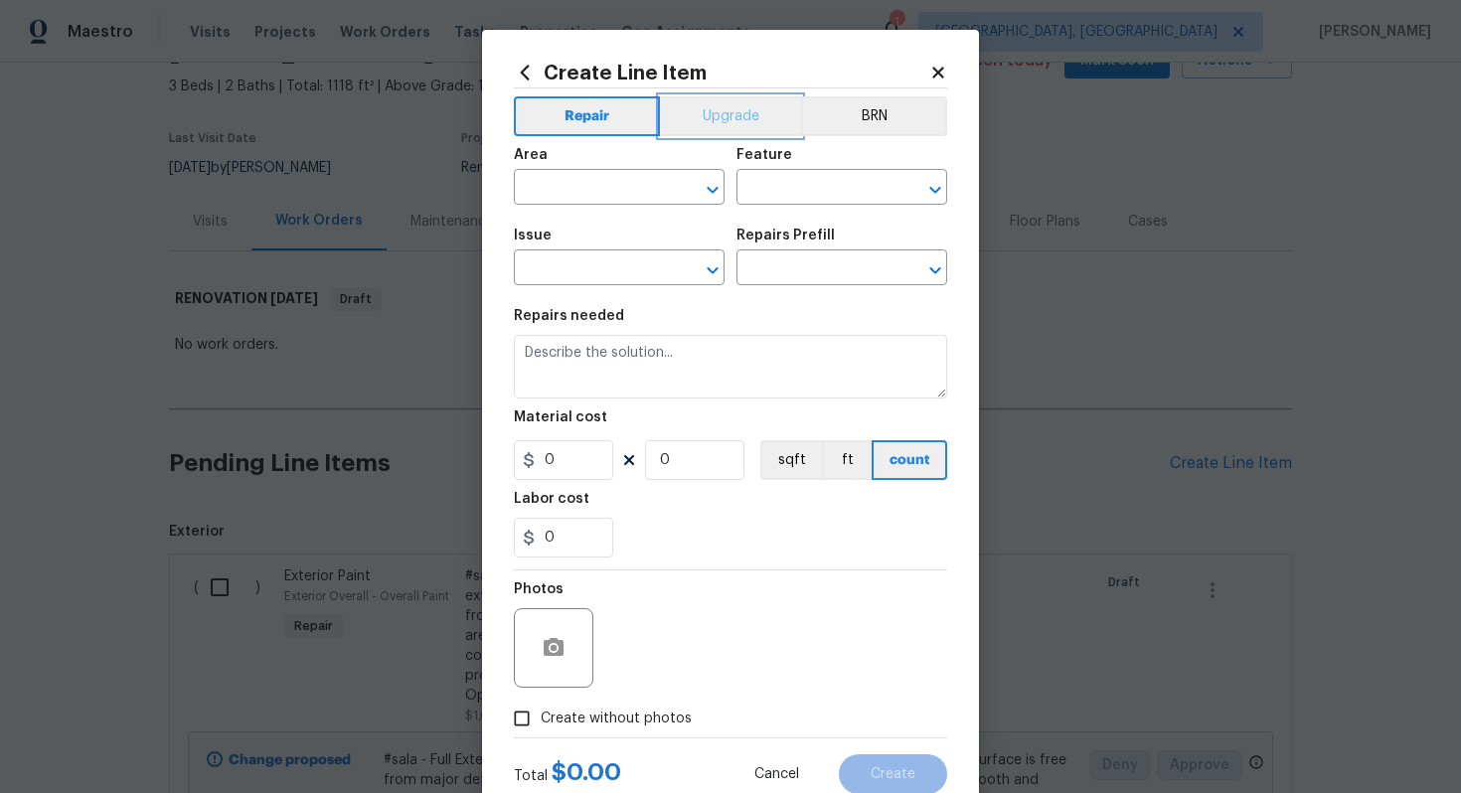
click at [694, 103] on button "Upgrade" at bounding box center [731, 116] width 142 height 40
click at [608, 206] on span "Area ​" at bounding box center [619, 176] width 211 height 81
click at [601, 200] on input "text" at bounding box center [591, 189] width 155 height 31
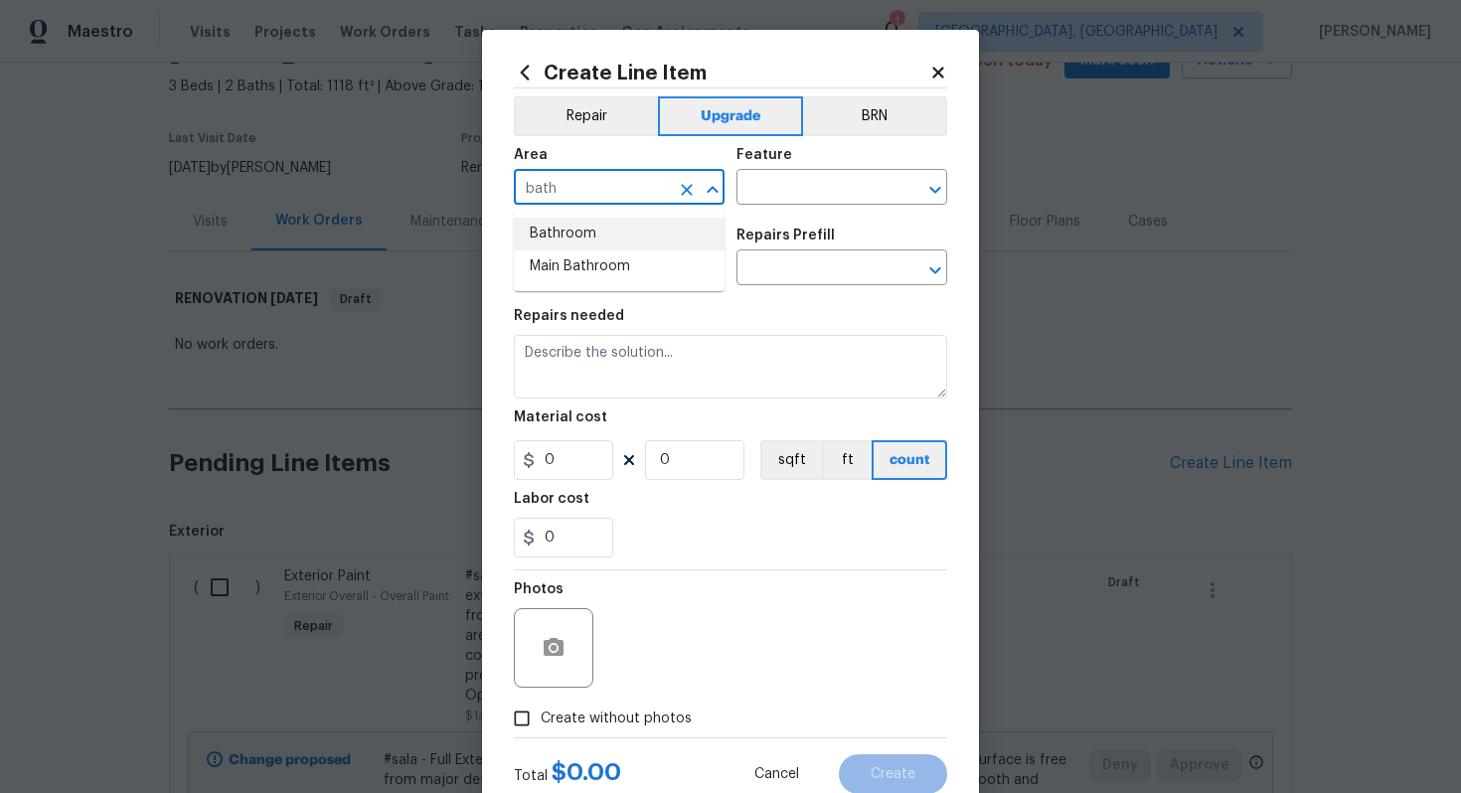
click at [600, 232] on li "Bathroom" at bounding box center [619, 234] width 211 height 33
type input "Bathroom"
click at [793, 194] on input "text" at bounding box center [814, 189] width 155 height 31
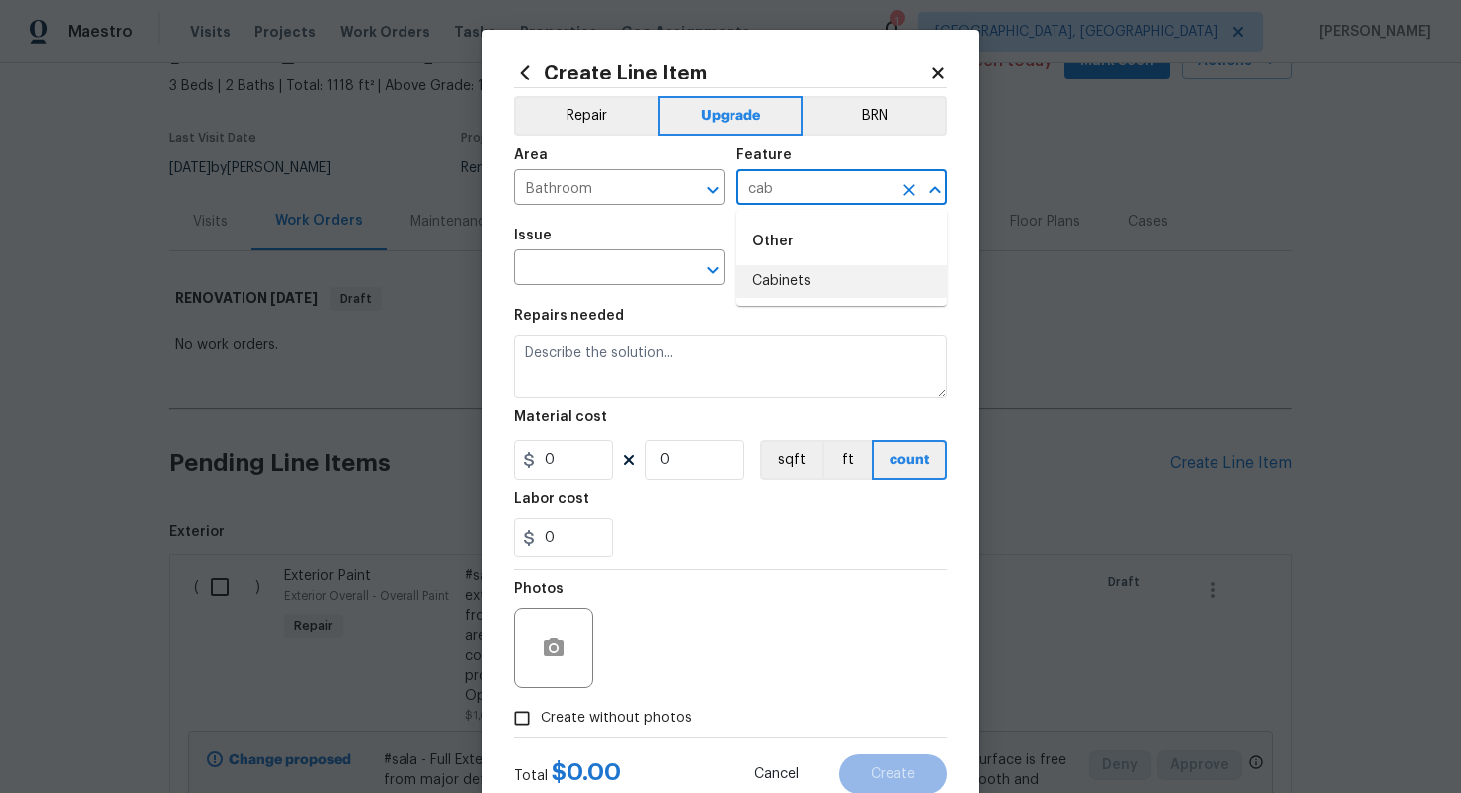
click at [774, 288] on li "Cabinets" at bounding box center [842, 281] width 211 height 33
type input "Cabinets"
click at [607, 267] on input "text" at bounding box center [591, 269] width 155 height 31
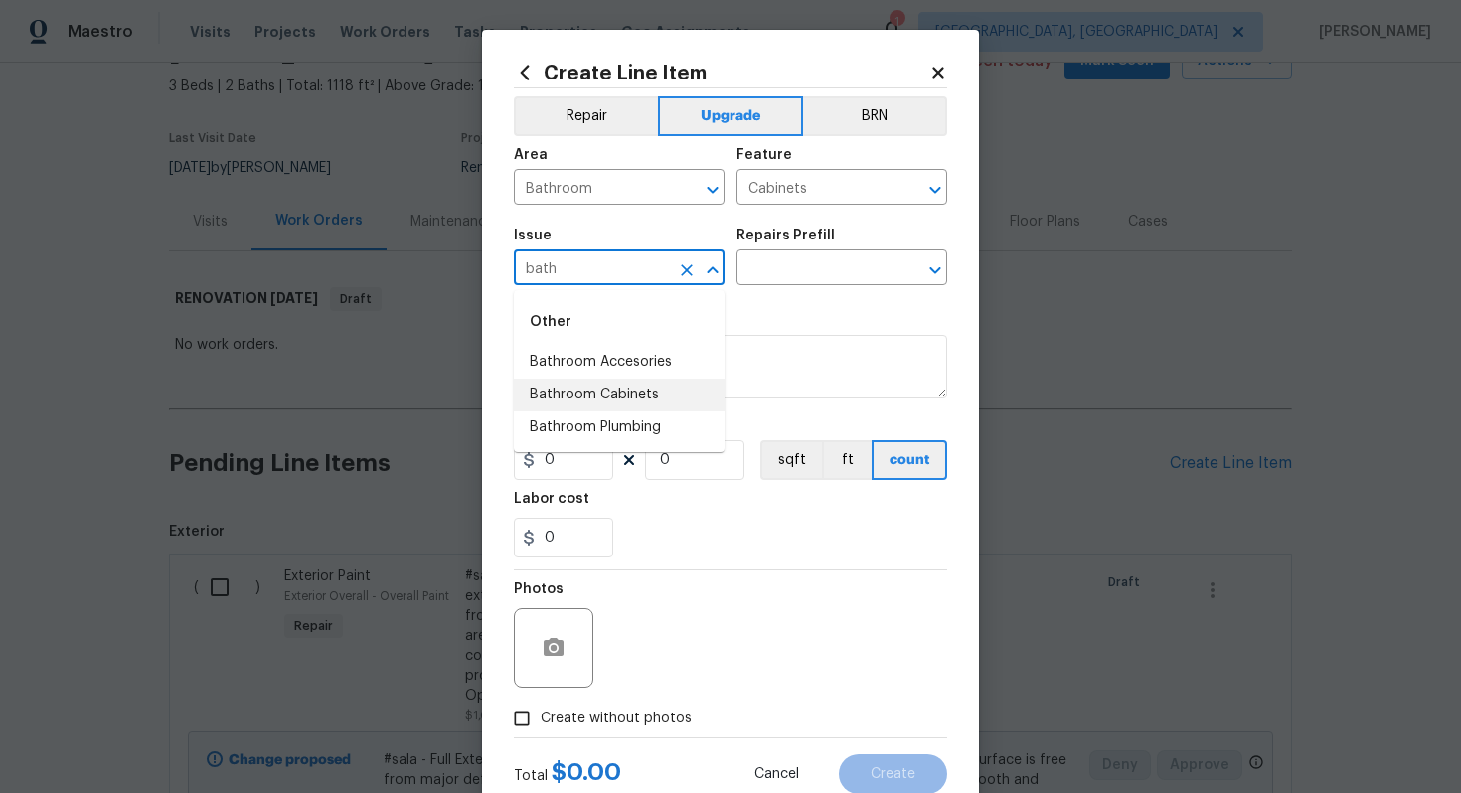
click at [625, 385] on li "Bathroom Cabinets" at bounding box center [619, 395] width 211 height 33
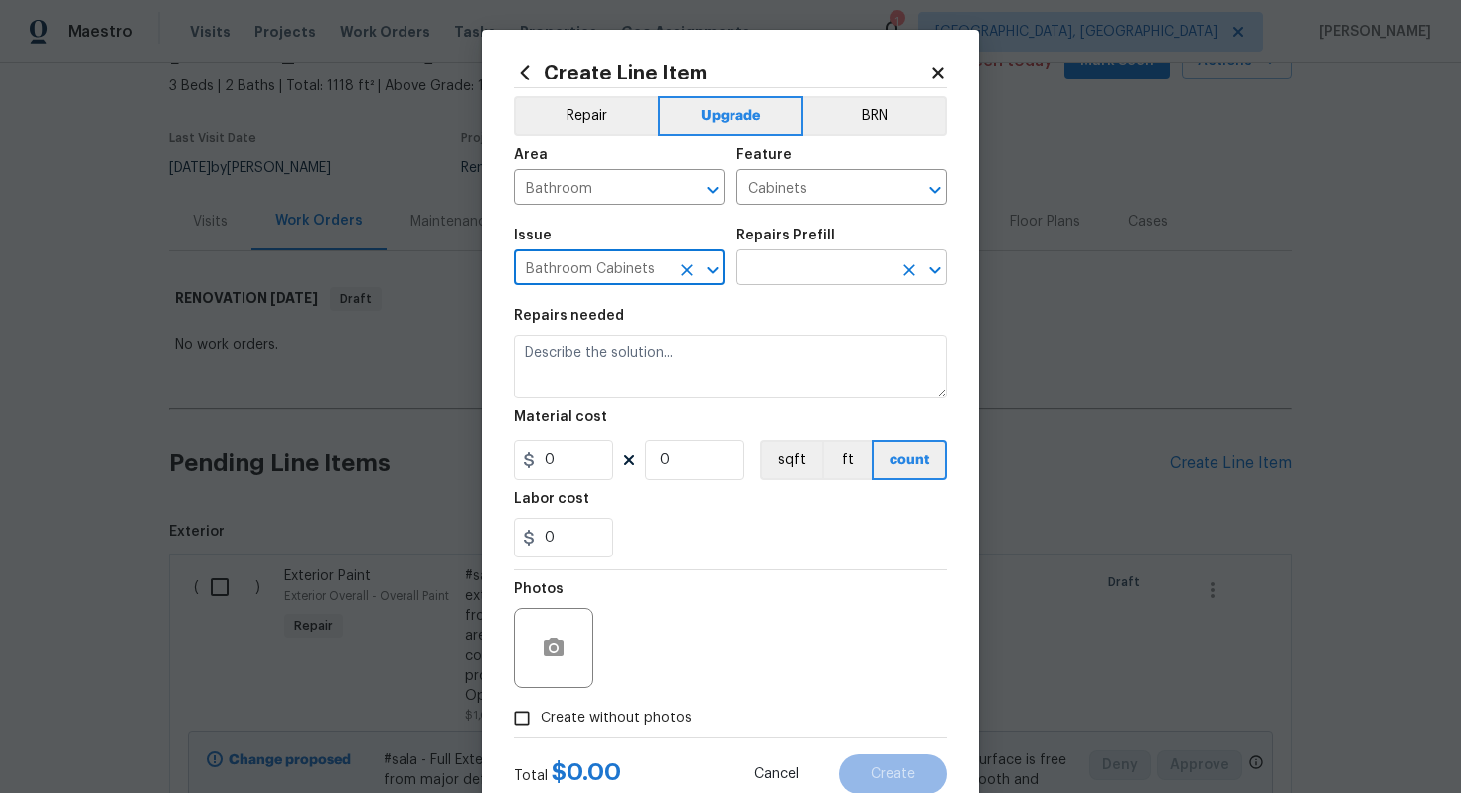
type input "Bathroom Cabinets"
click at [783, 260] on input "text" at bounding box center [814, 269] width 155 height 31
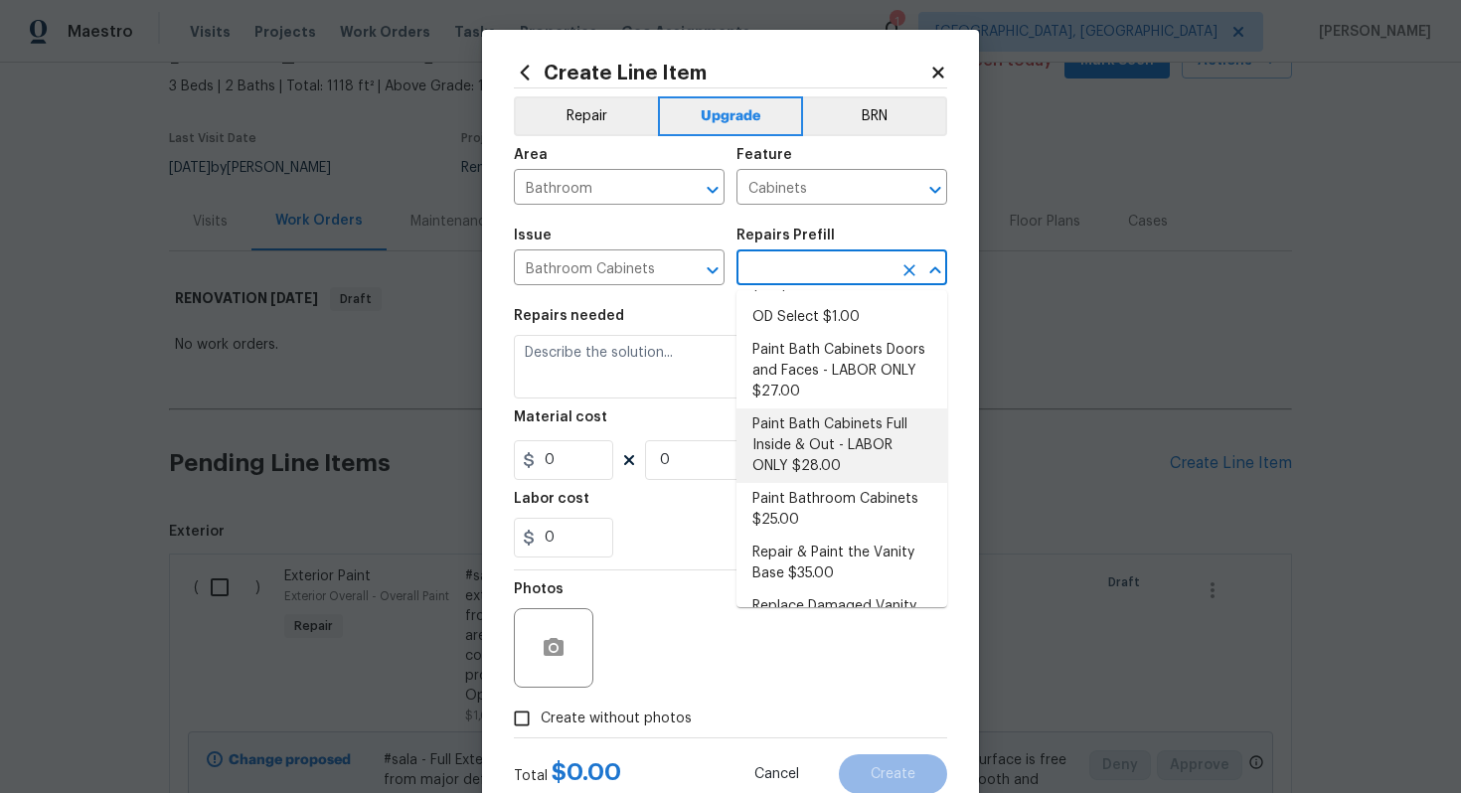
scroll to position [289, 0]
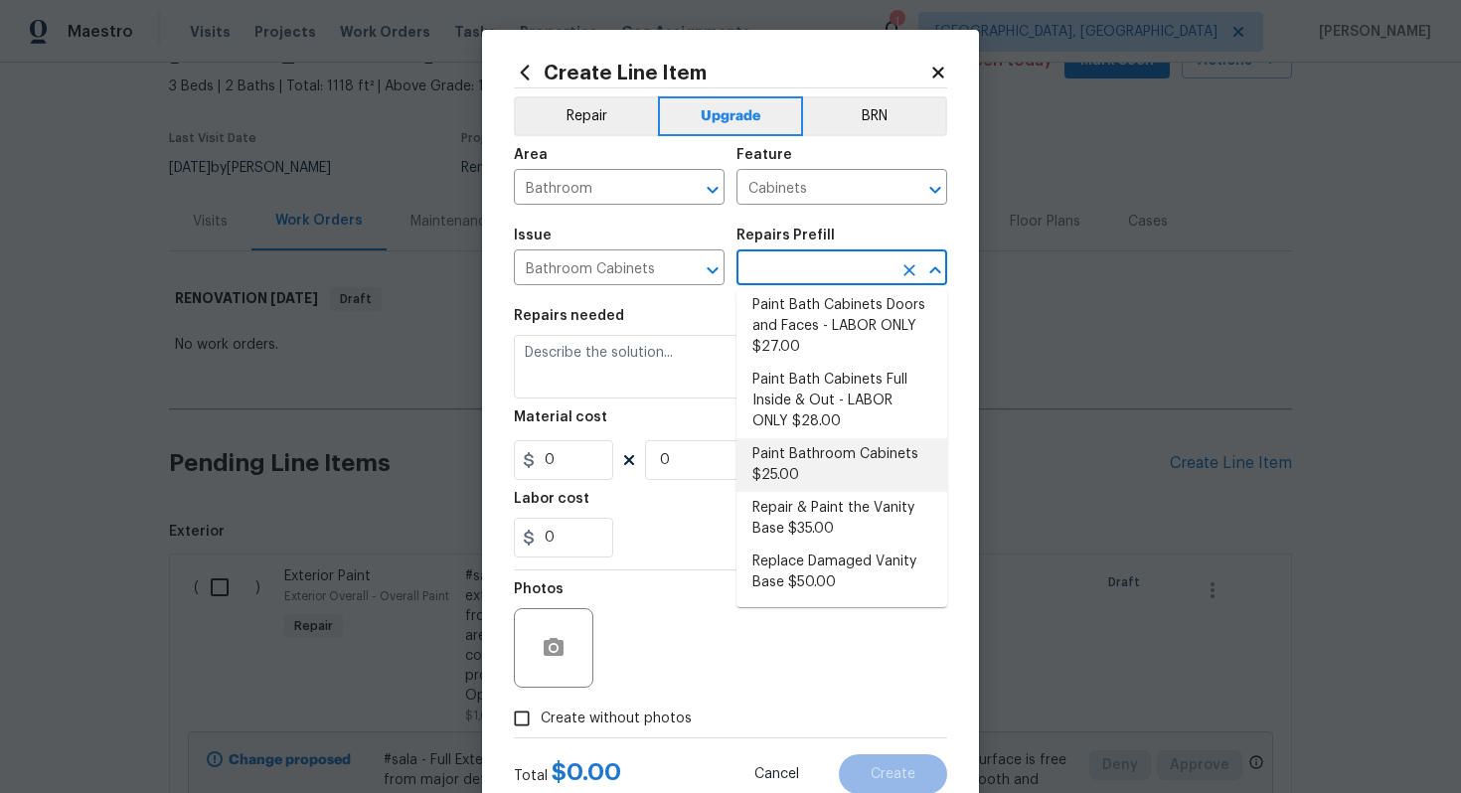
click at [825, 467] on li "Paint Bathroom Cabinets $25.00" at bounding box center [842, 465] width 211 height 54
type input "Paint Bathroom Cabinets $25.00"
type textarea "Prep, sand, mask and apply 2 coats of paint to the bathroom cabinet doors, inte…"
type input "25"
type input "1"
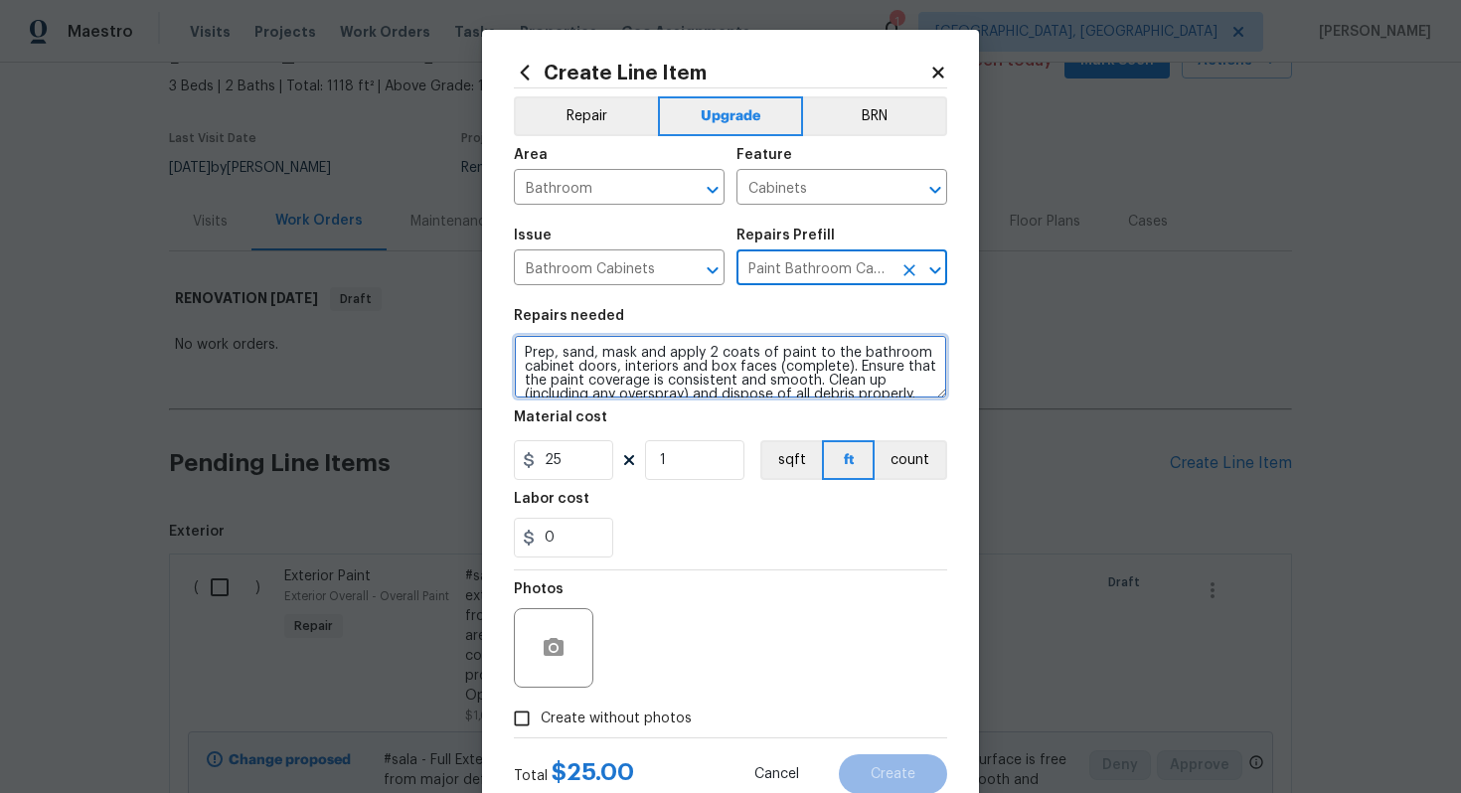
click at [521, 349] on textarea "Prep, sand, mask and apply 2 coats of paint to the bathroom cabinet doors, inte…" at bounding box center [730, 367] width 433 height 64
type textarea "#sala - Prep, sand, mask and apply 2 coats of paint to the bathroom cabinet doo…"
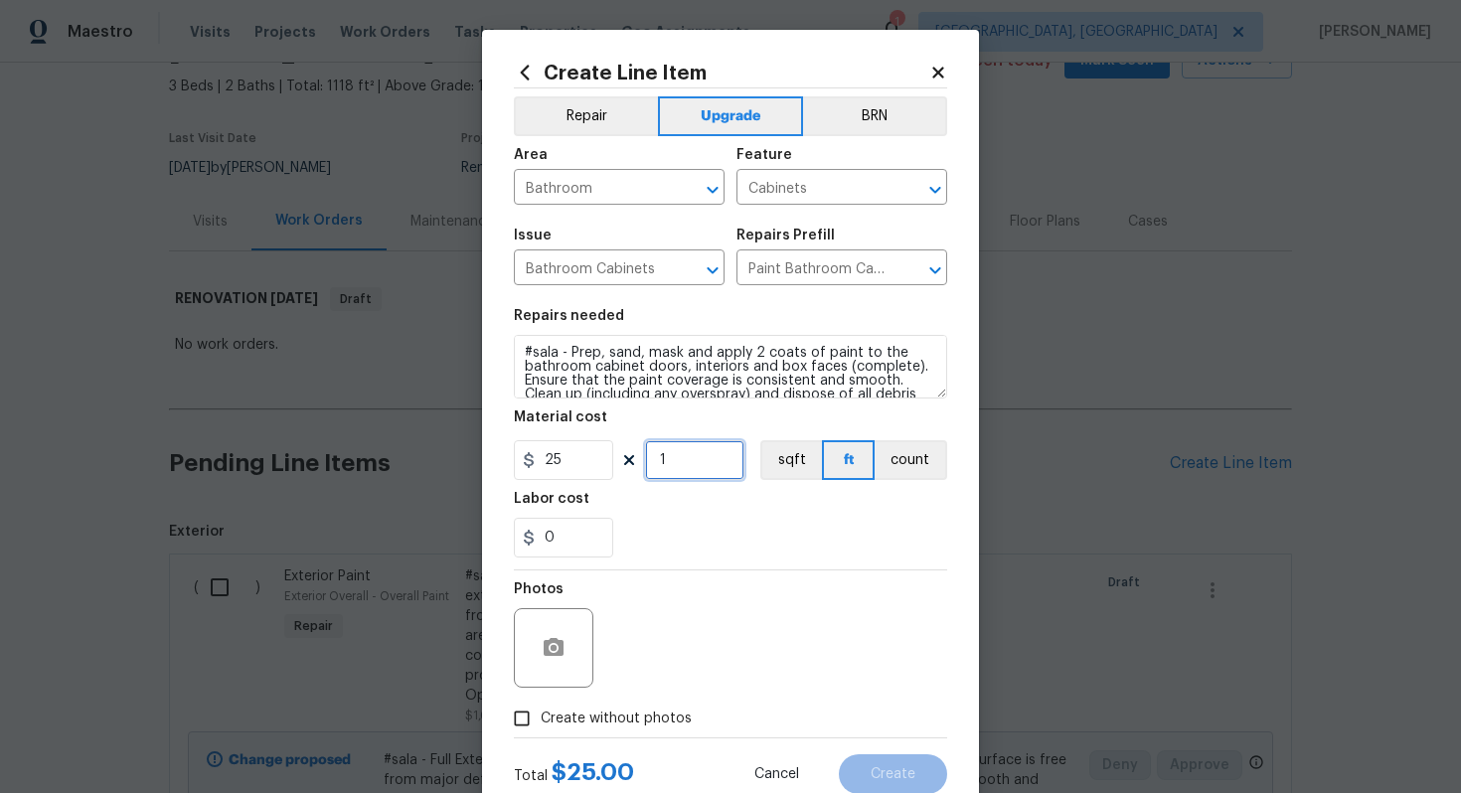
click at [696, 462] on input "1" at bounding box center [694, 460] width 99 height 40
type input "40"
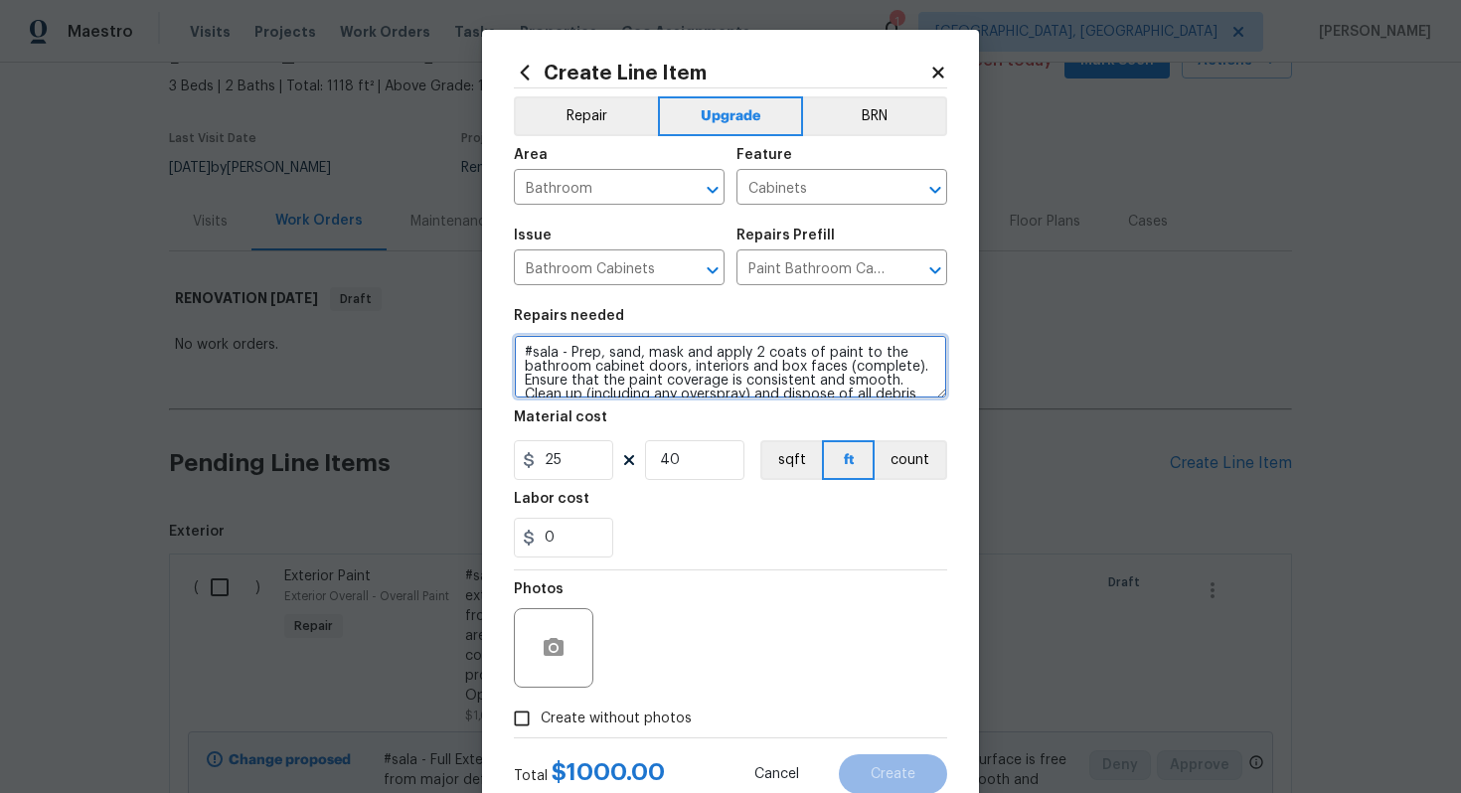
click at [568, 346] on textarea "#sala - Prep, sand, mask and apply 2 coats of paint to the bathroom cabinet doo…" at bounding box center [730, 367] width 433 height 64
paste textarea "Both bathrooms"
type textarea "#sala - Both bathrooms - Prep, sand, mask and apply 2 coats of paint to the bat…"
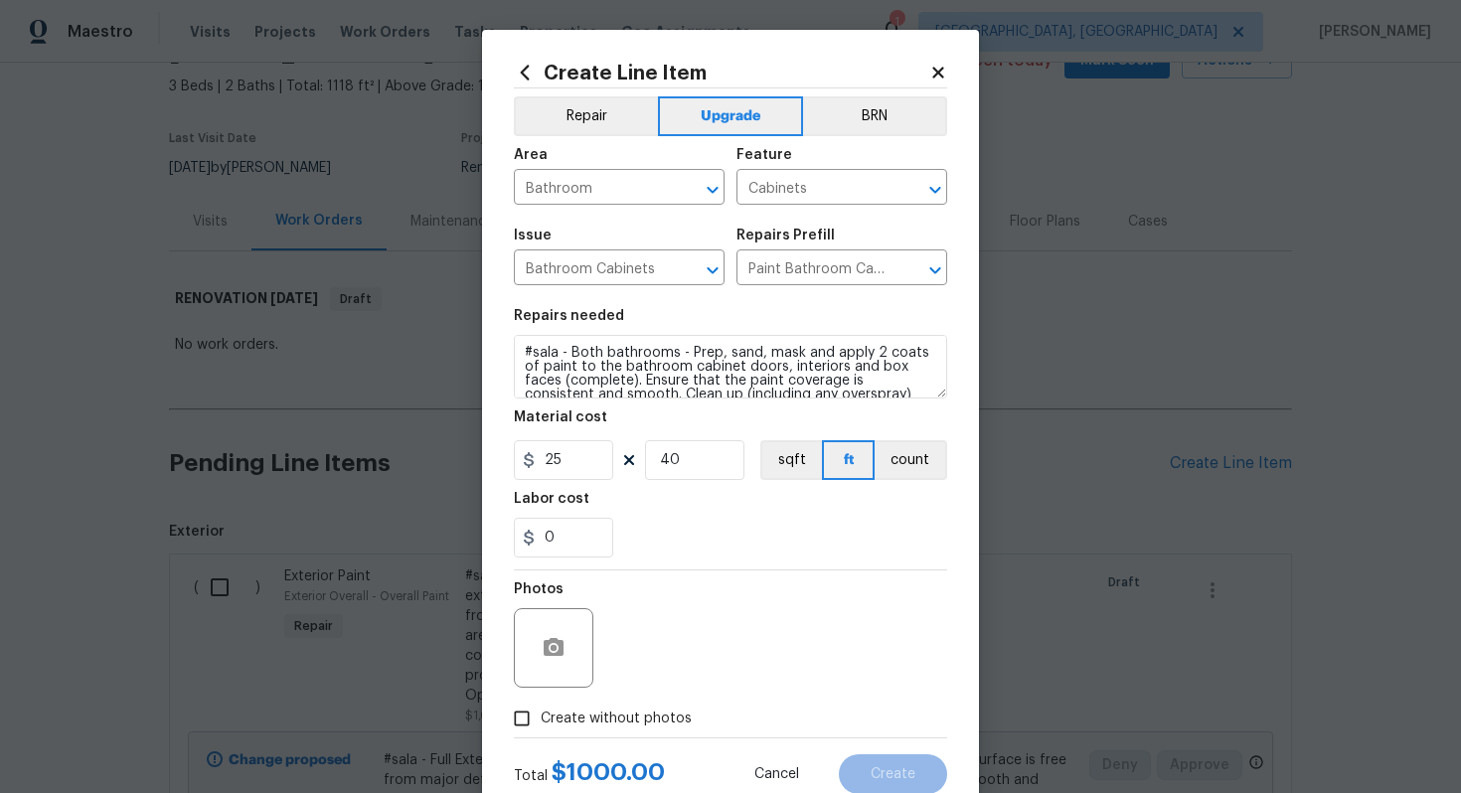
click at [642, 721] on span "Create without photos" at bounding box center [616, 719] width 151 height 21
click at [541, 721] on input "Create without photos" at bounding box center [522, 719] width 38 height 38
checkbox input "true"
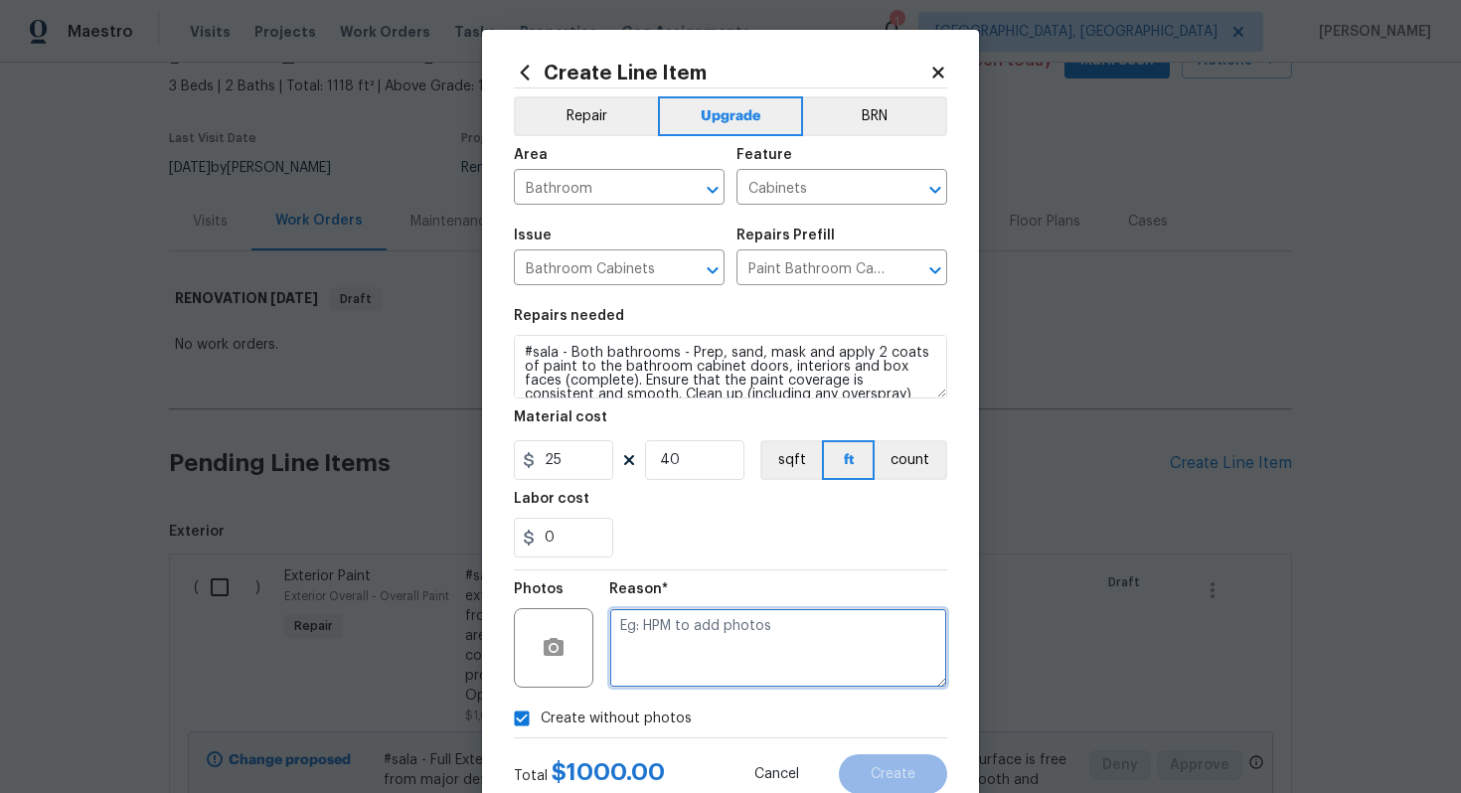
click at [677, 633] on textarea at bounding box center [778, 648] width 338 height 80
type textarea "n/a"
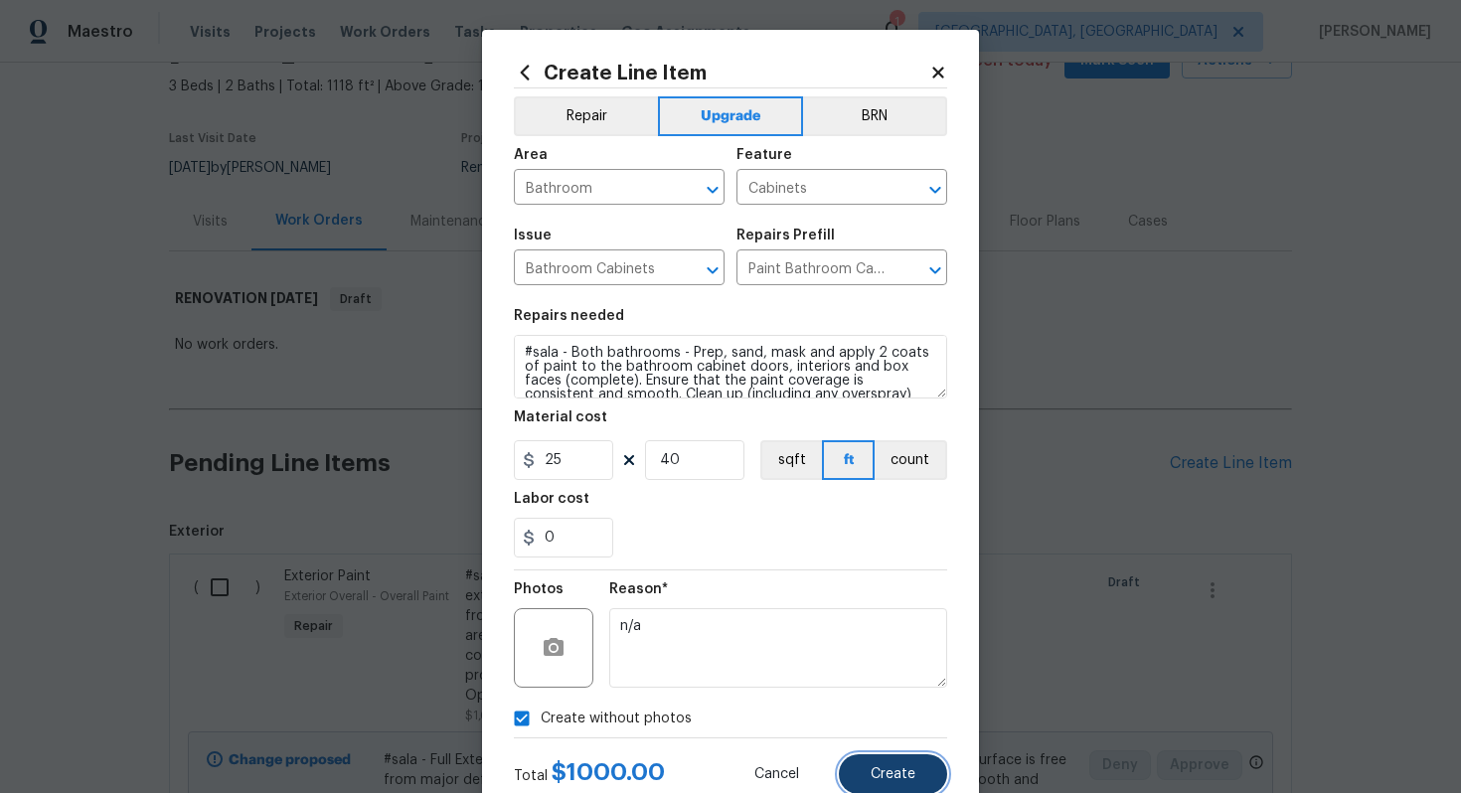
click at [886, 784] on button "Create" at bounding box center [893, 774] width 108 height 40
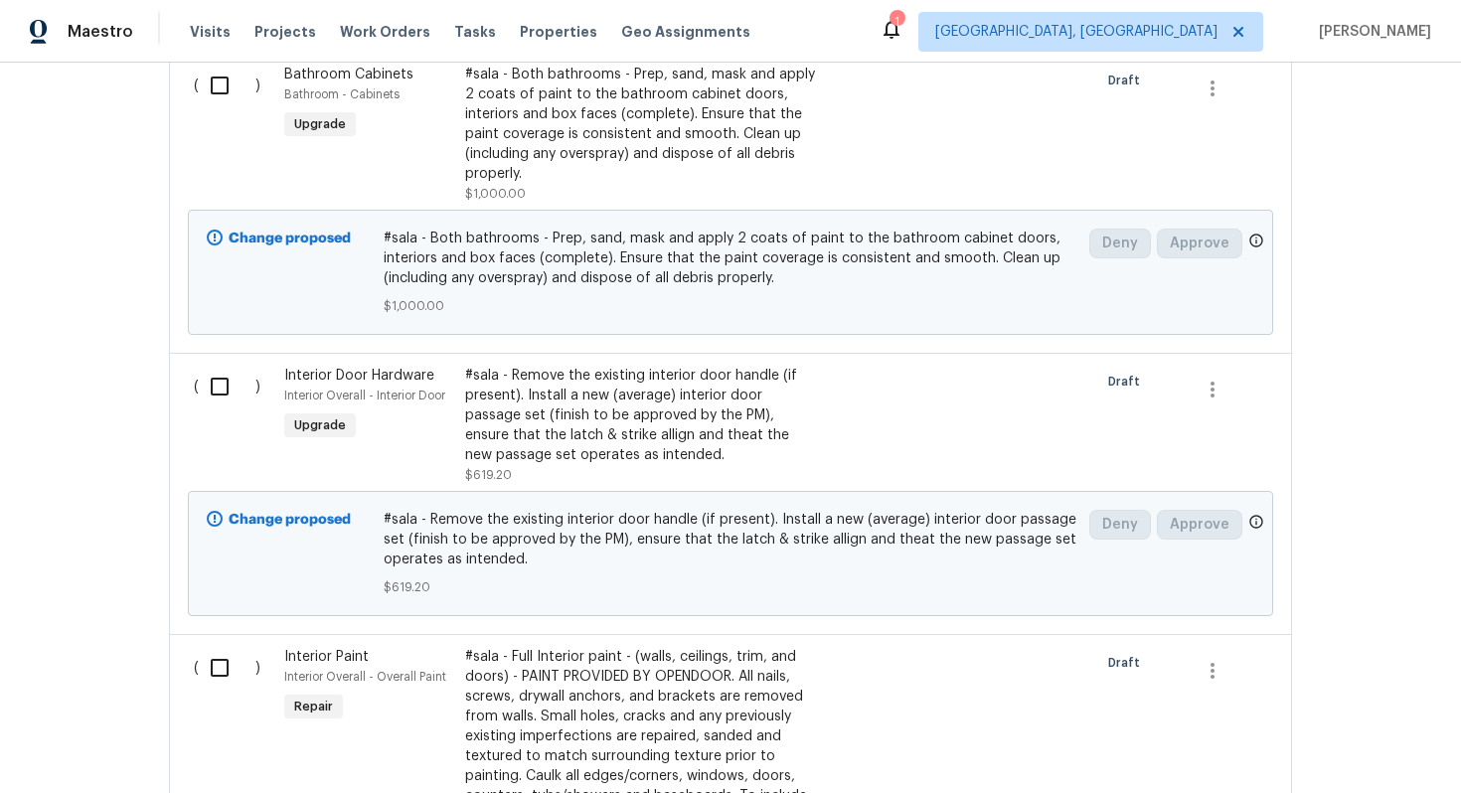
scroll to position [0, 0]
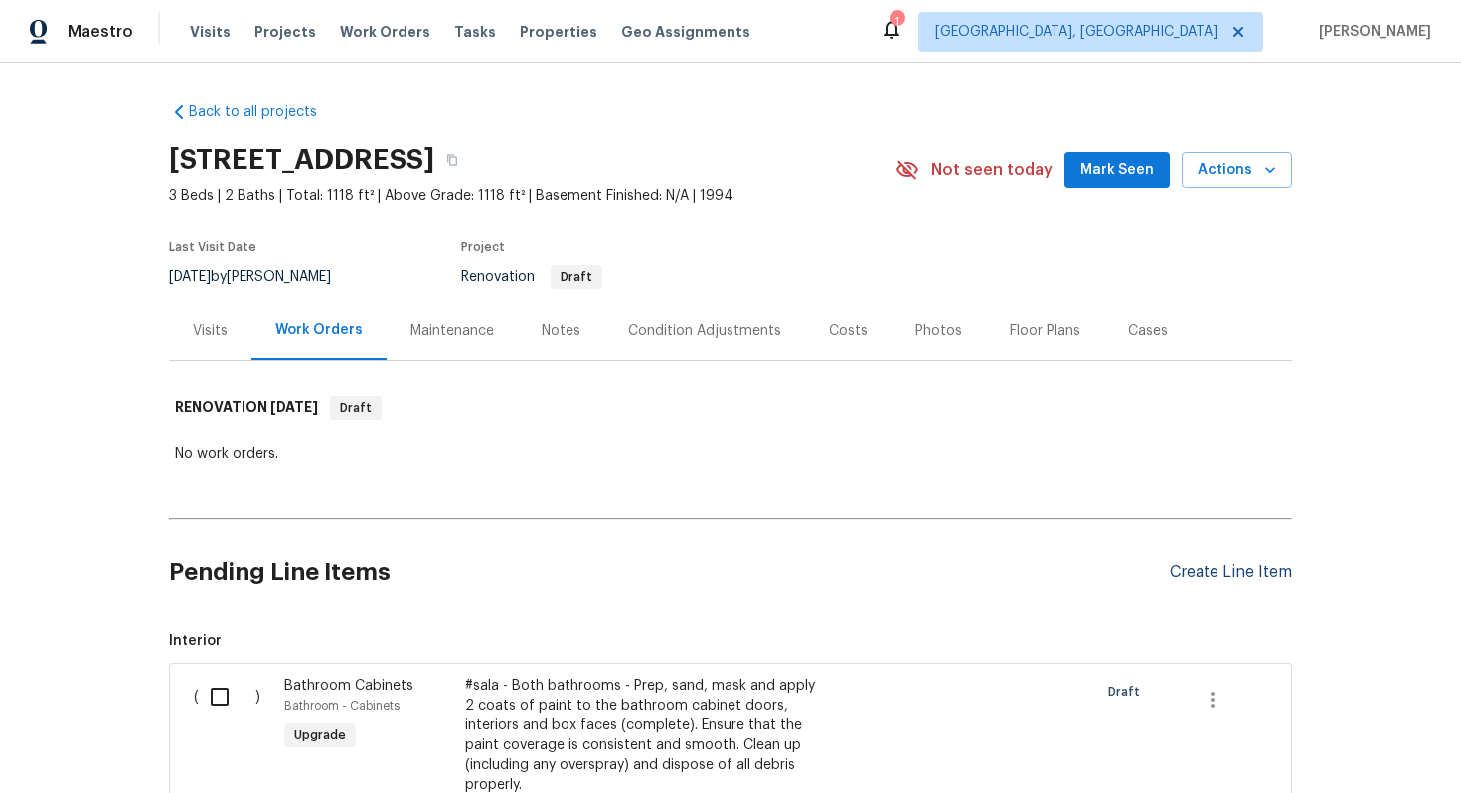
click at [1215, 572] on div "Create Line Item" at bounding box center [1231, 573] width 122 height 19
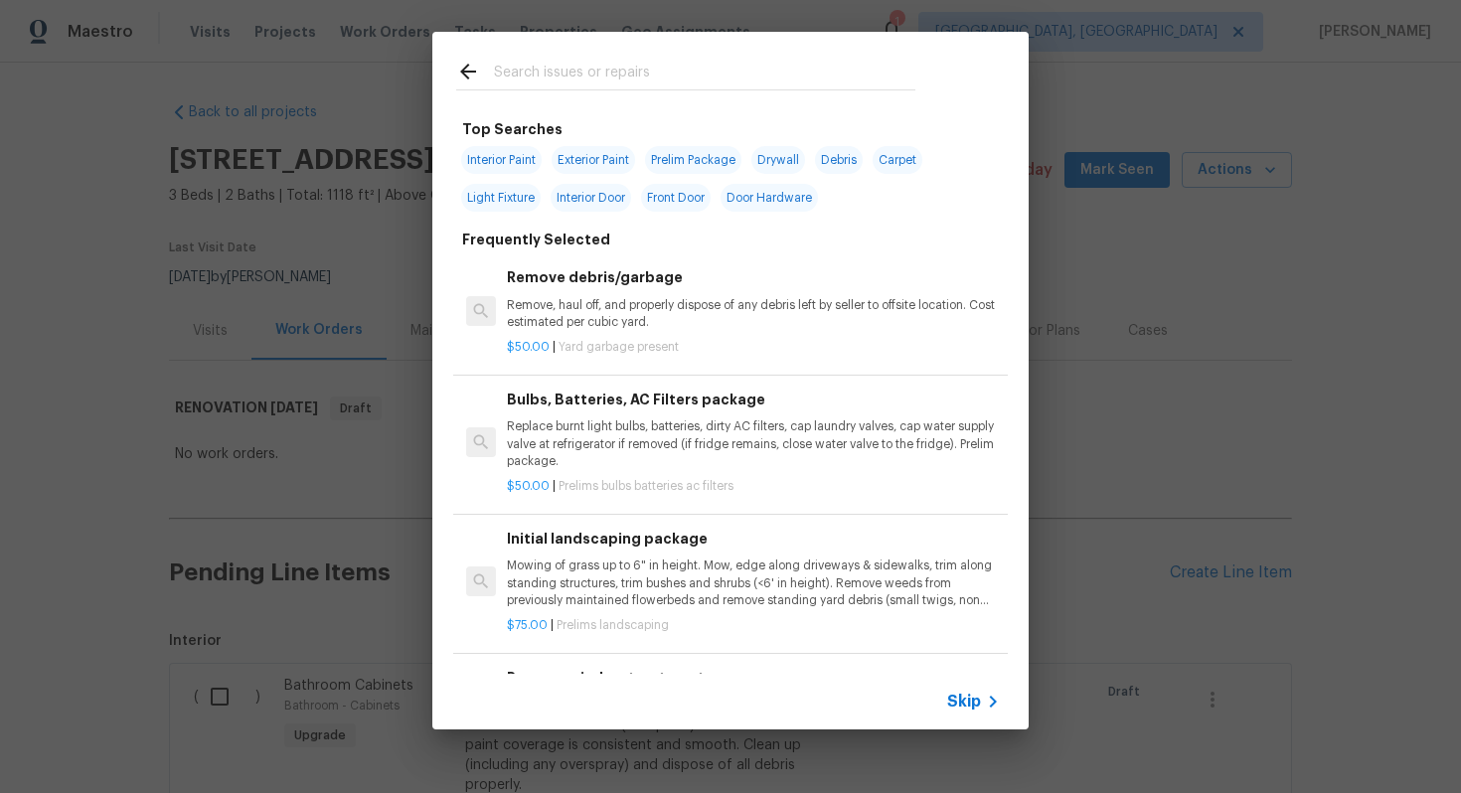
click at [962, 699] on span "Skip" at bounding box center [964, 702] width 34 height 20
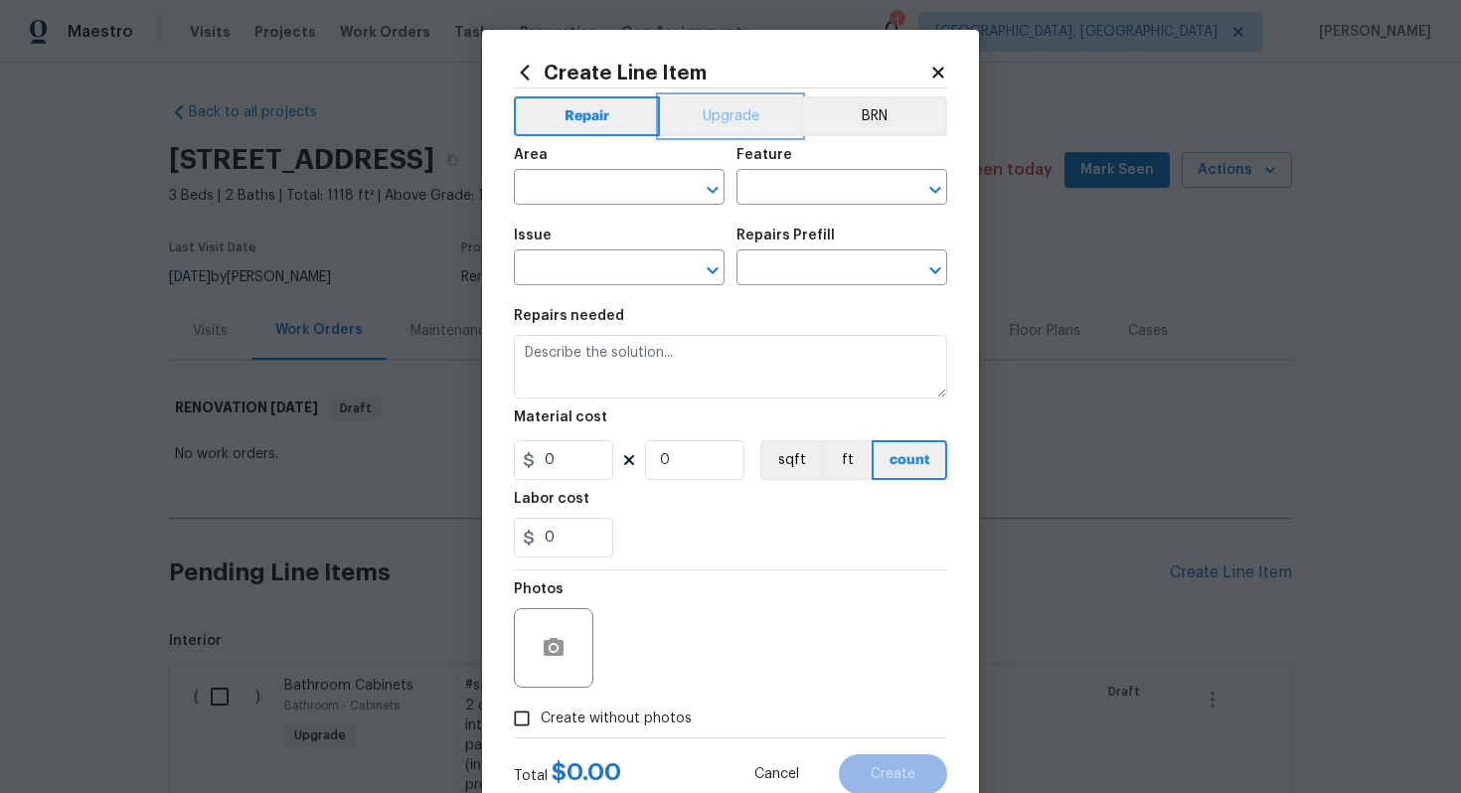
click at [746, 128] on button "Upgrade" at bounding box center [731, 116] width 142 height 40
click at [597, 186] on input "text" at bounding box center [591, 189] width 155 height 31
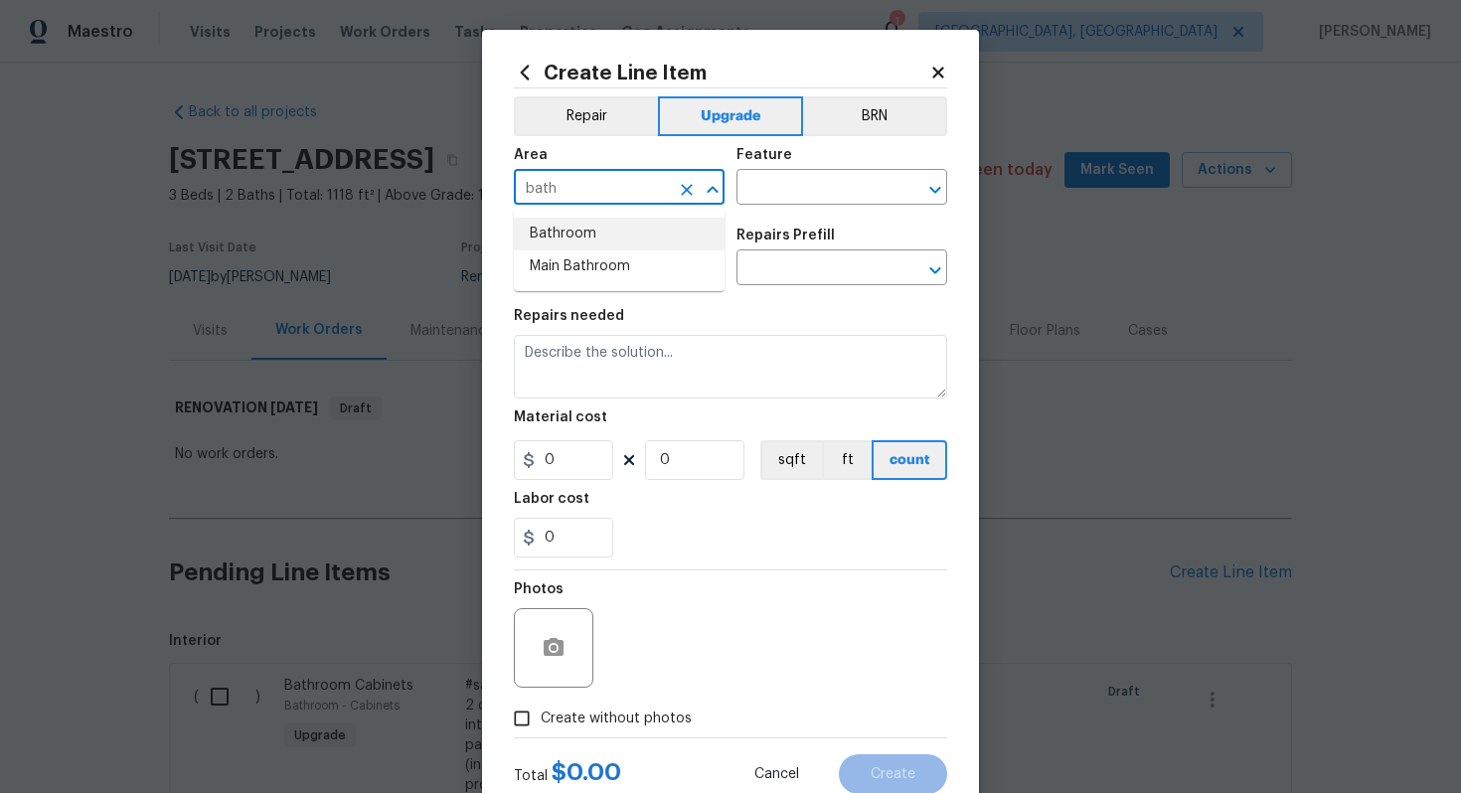
click at [599, 245] on li "Bathroom" at bounding box center [619, 234] width 211 height 33
type input "Bathroom"
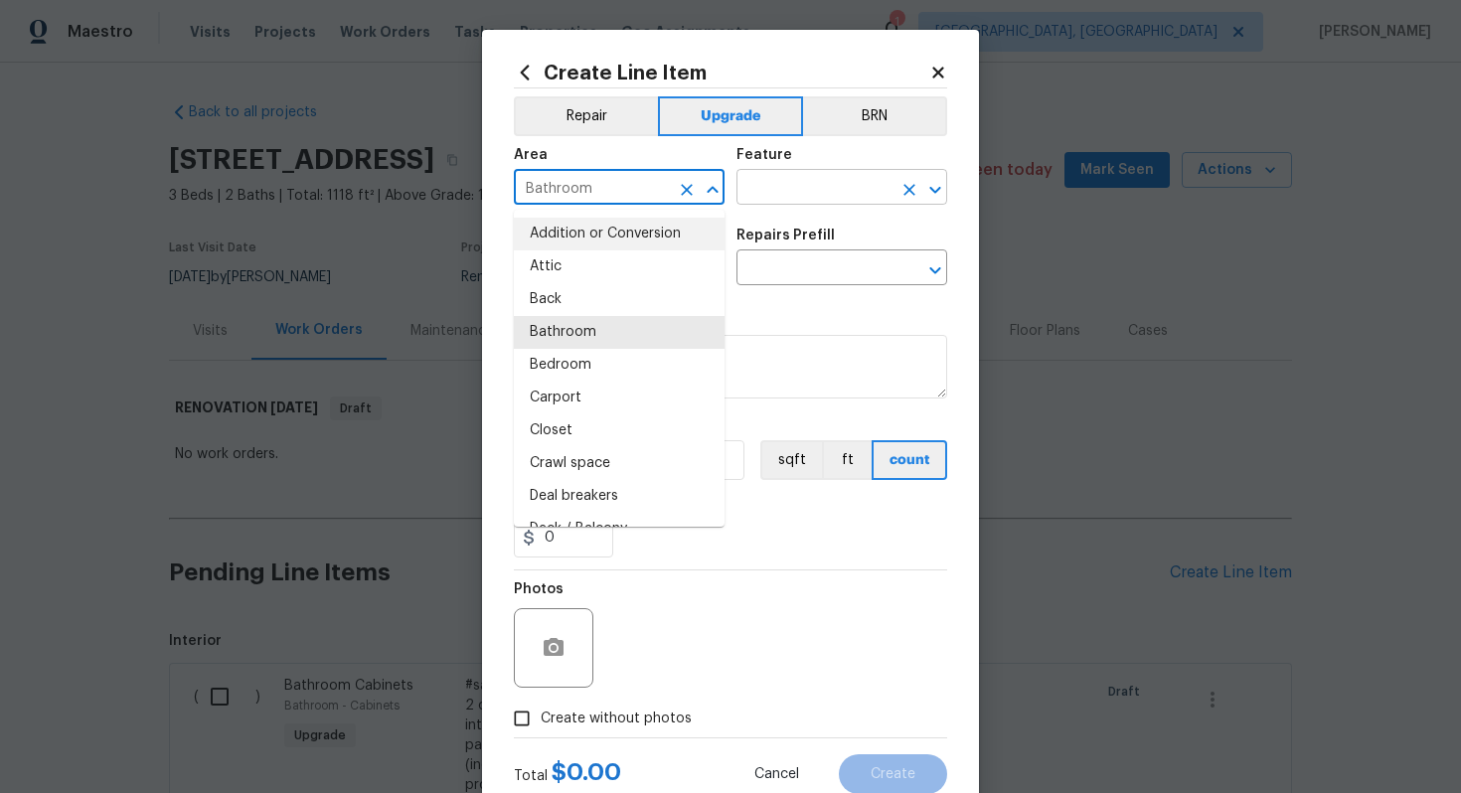
click at [753, 190] on input "text" at bounding box center [814, 189] width 155 height 31
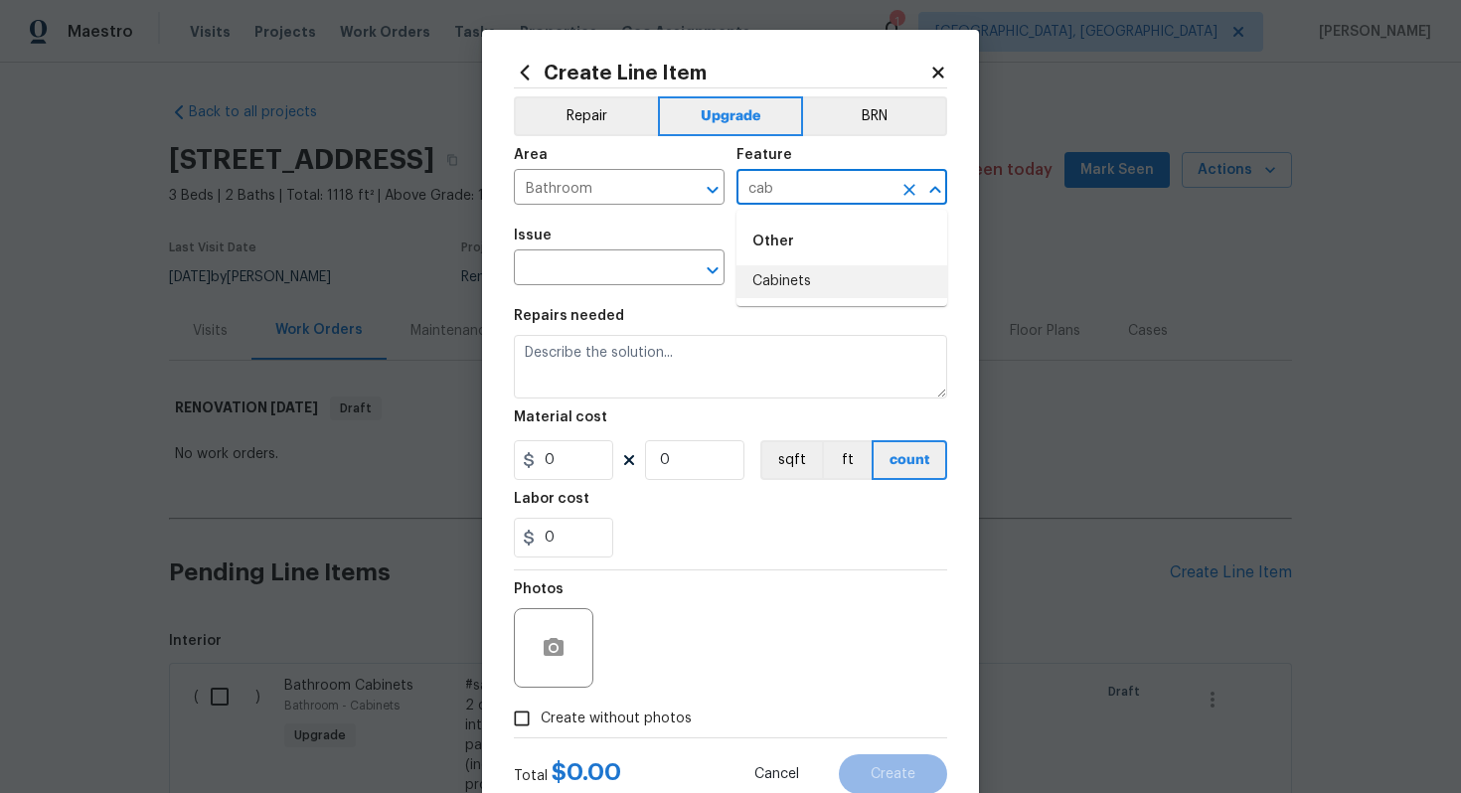
click at [766, 288] on li "Cabinets" at bounding box center [842, 281] width 211 height 33
type input "Cabinets"
click at [600, 278] on input "text" at bounding box center [591, 269] width 155 height 31
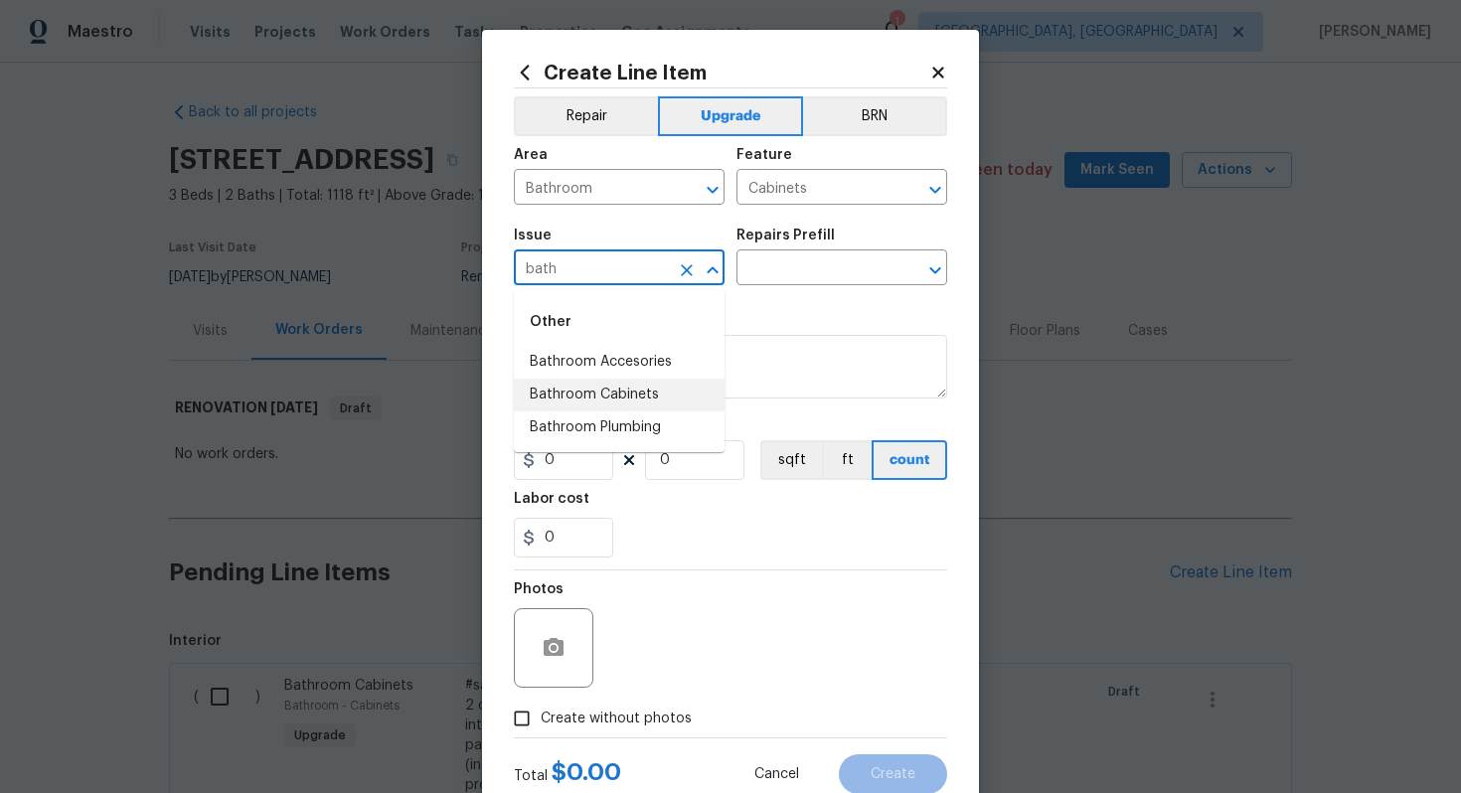
click at [609, 387] on li "Bathroom Cabinets" at bounding box center [619, 395] width 211 height 33
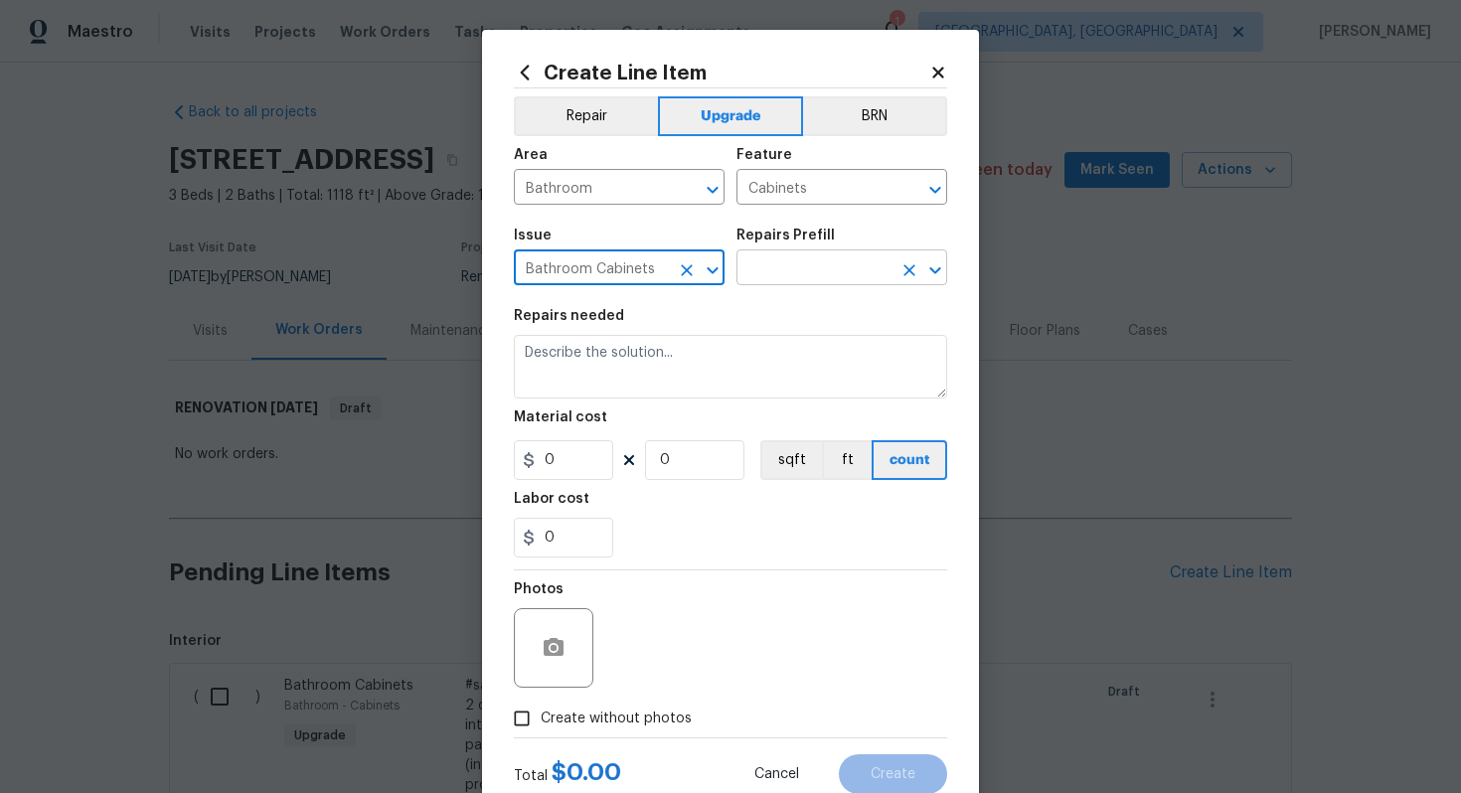
type input "Bathroom Cabinets"
click at [790, 267] on input "text" at bounding box center [814, 269] width 155 height 31
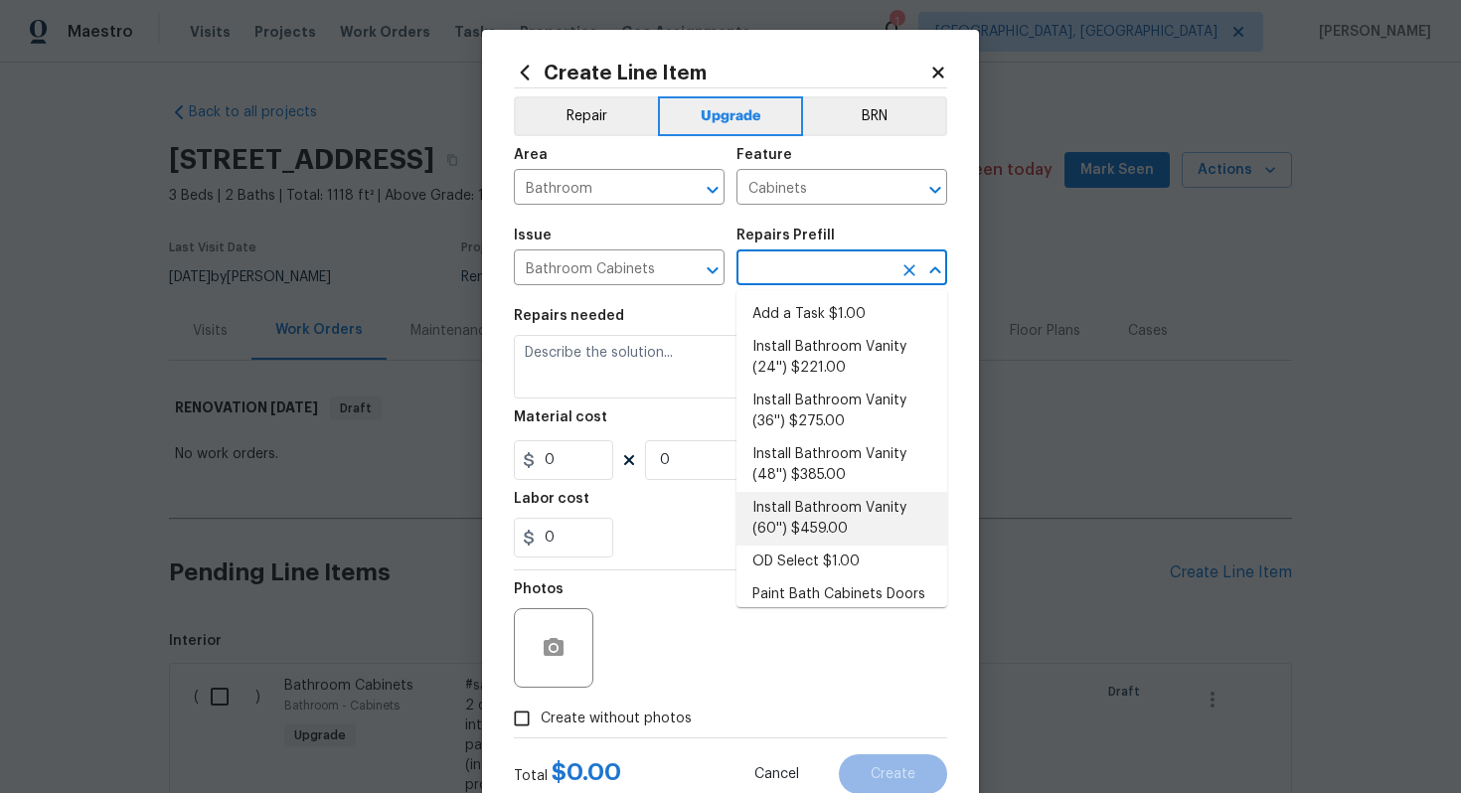
scroll to position [289, 0]
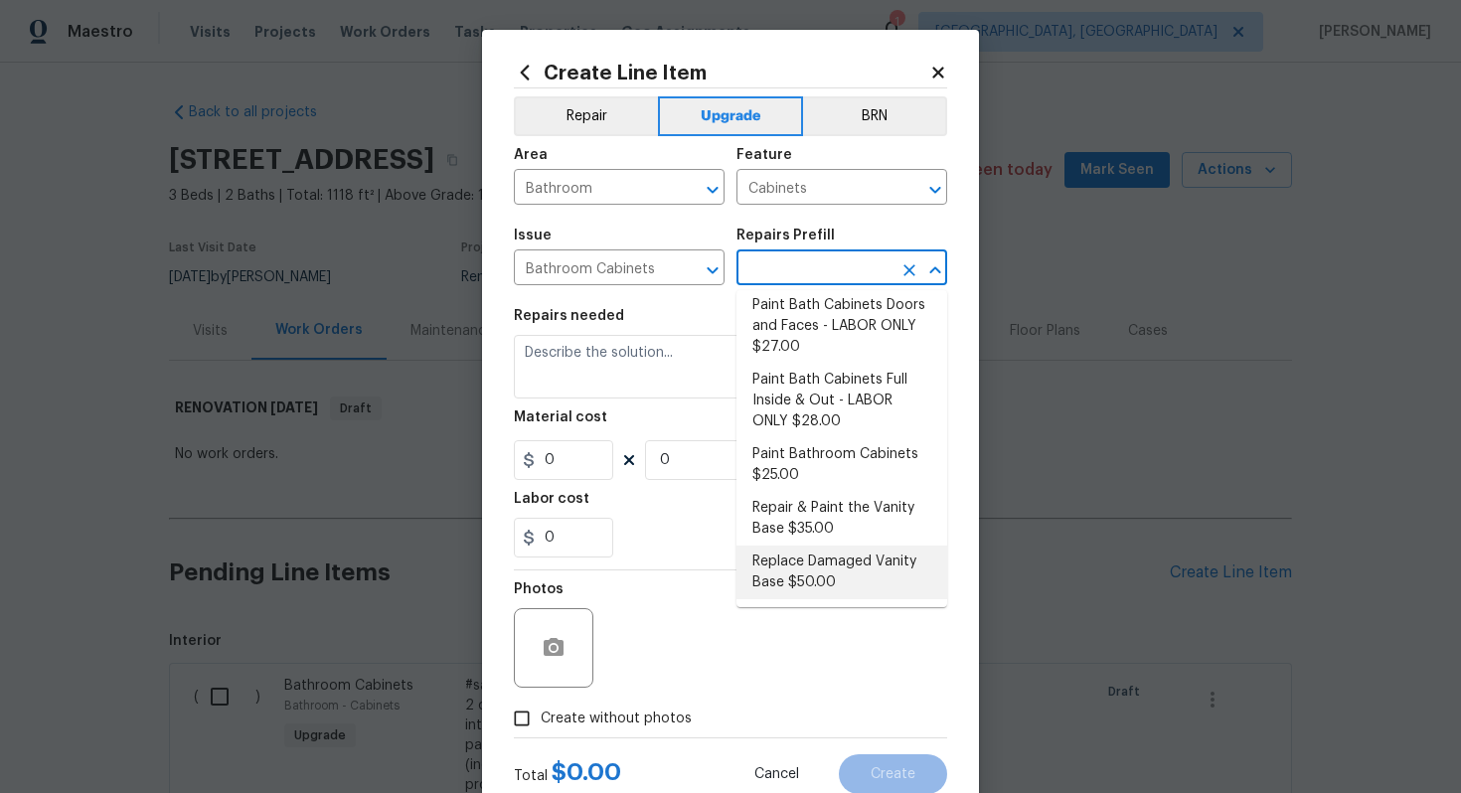
click at [827, 574] on li "Replace Damaged Vanity Base $50.00" at bounding box center [842, 573] width 211 height 54
type textarea "Remove the existing/damage cabinet base and replace with new. Ensure that the n…"
type input "1"
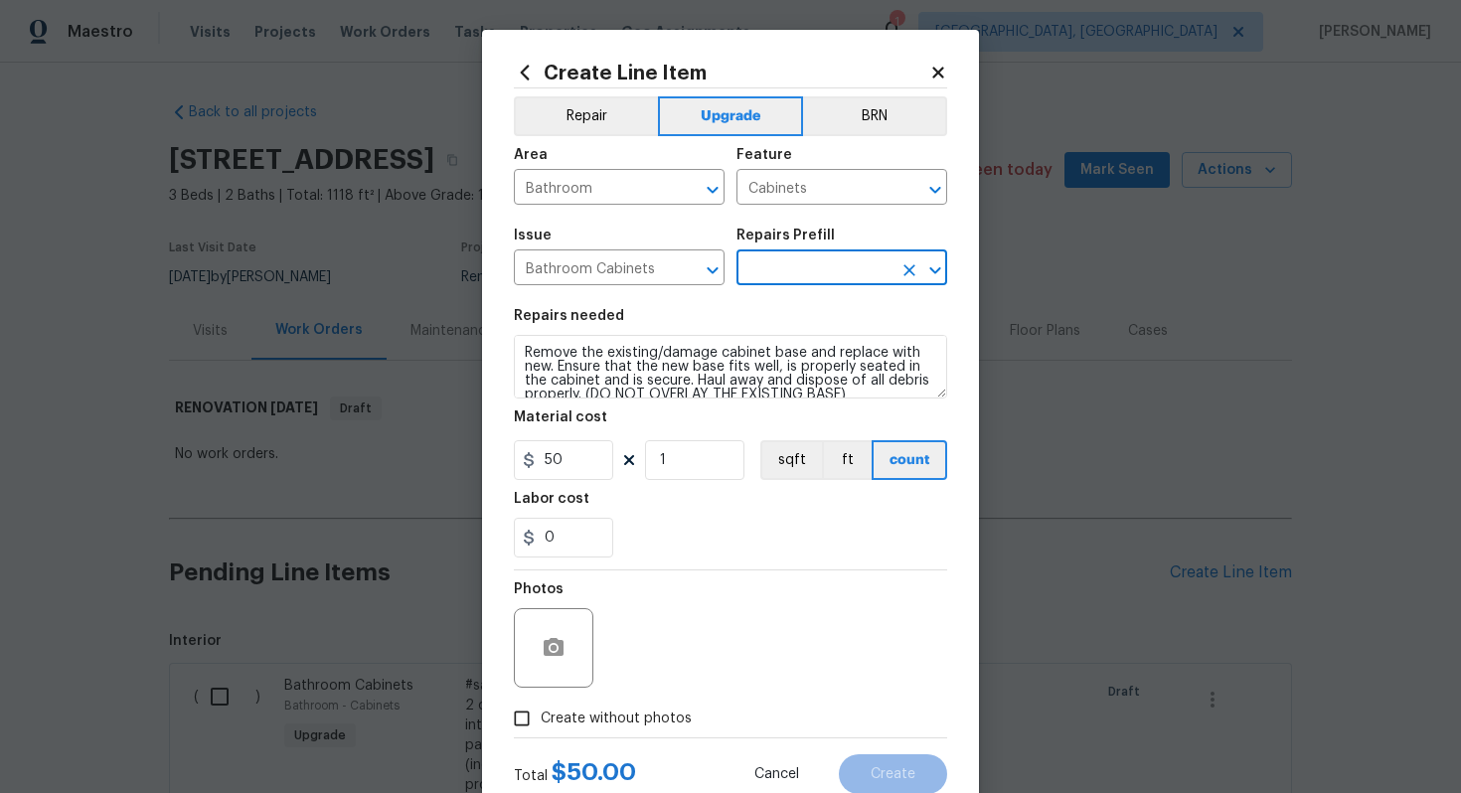
type input "Replace Damaged Vanity Base $50.00"
type input "50"
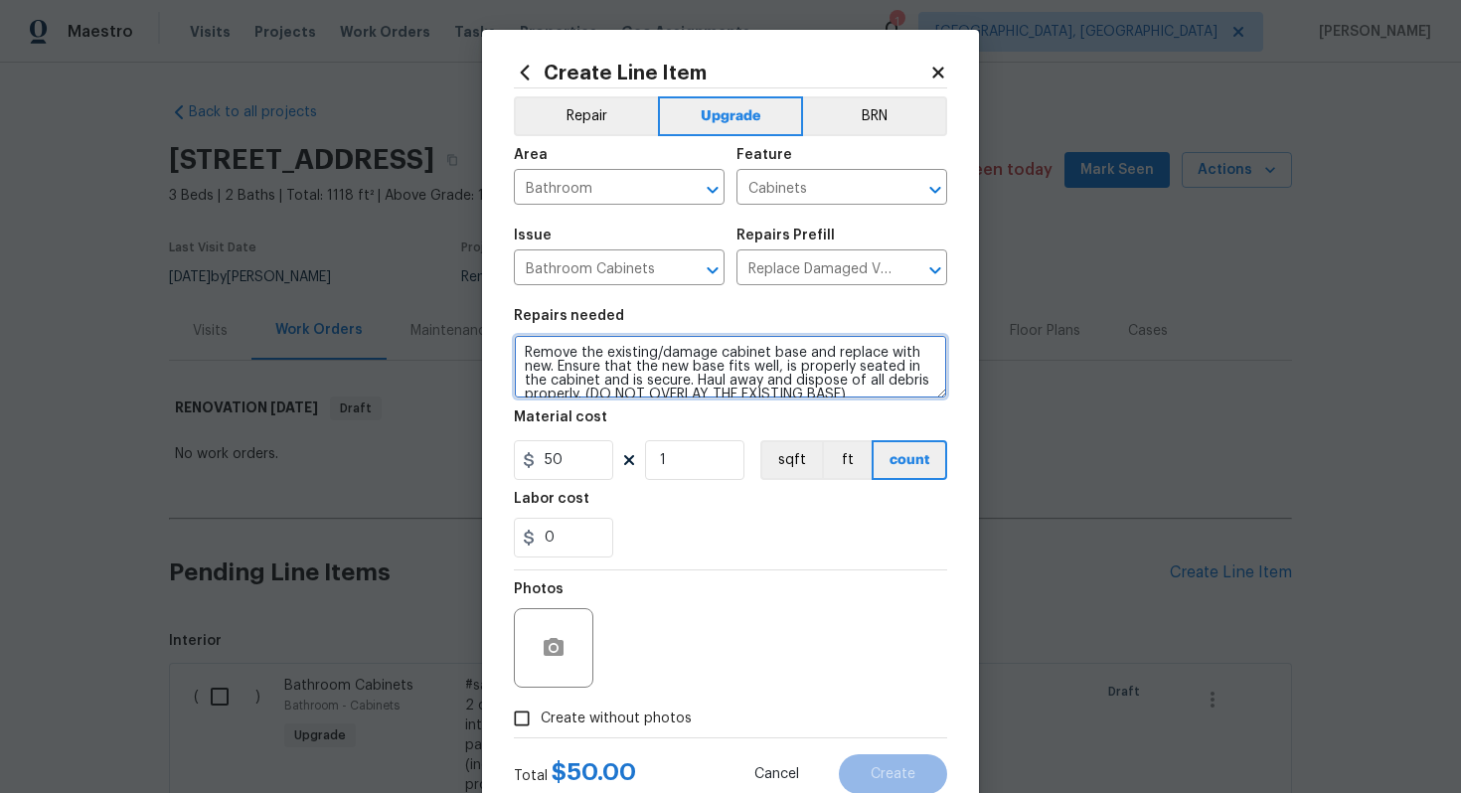
click at [523, 352] on textarea "Remove the existing/damage cabinet base and replace with new. Ensure that the n…" at bounding box center [730, 367] width 433 height 64
type textarea "#sala - Remove the existing/damage cabinet base and replace with new. Ensure th…"
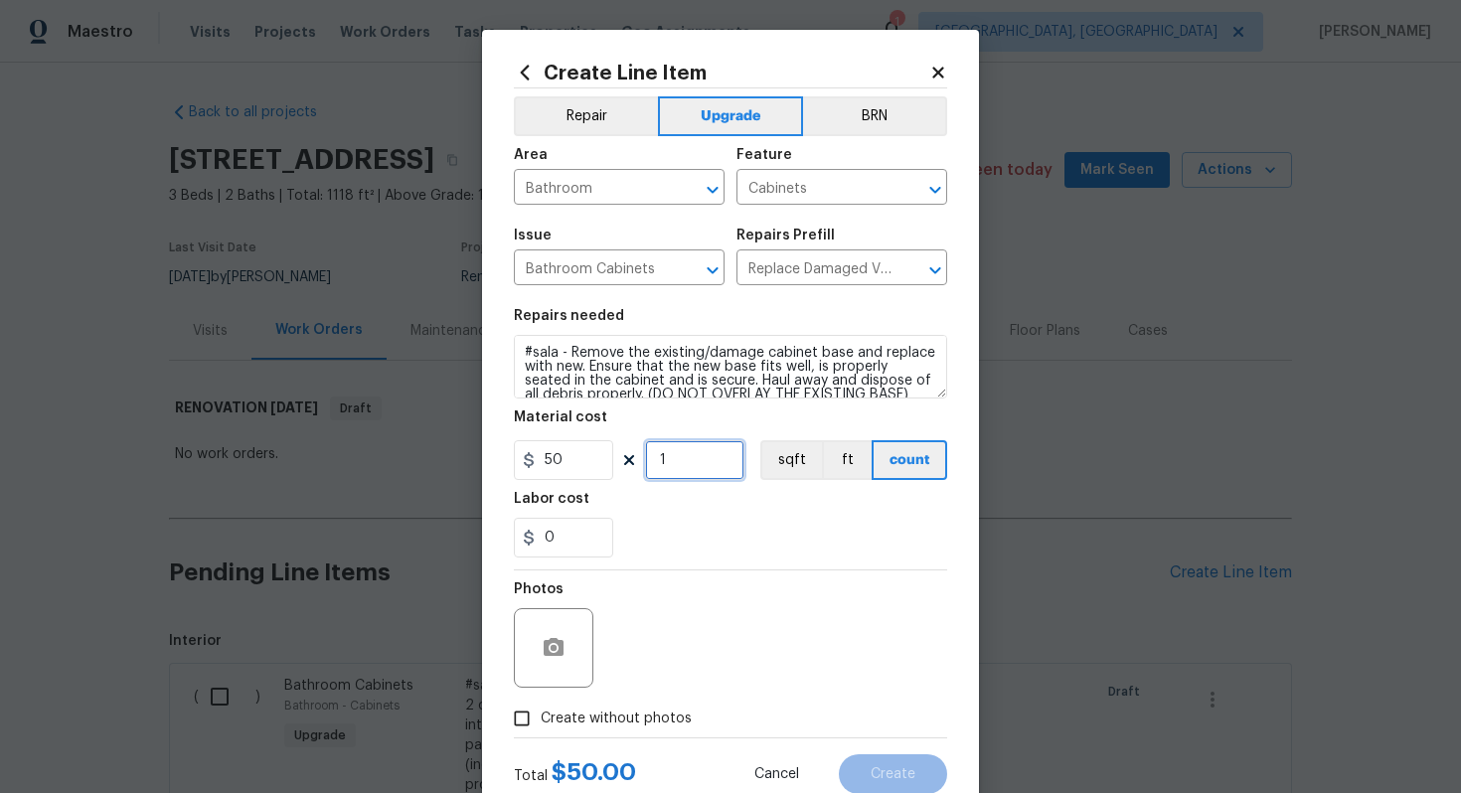
click at [707, 443] on input "1" at bounding box center [694, 460] width 99 height 40
type input "3"
click at [641, 722] on span "Create without photos" at bounding box center [616, 719] width 151 height 21
click at [541, 722] on input "Create without photos" at bounding box center [522, 719] width 38 height 38
checkbox input "true"
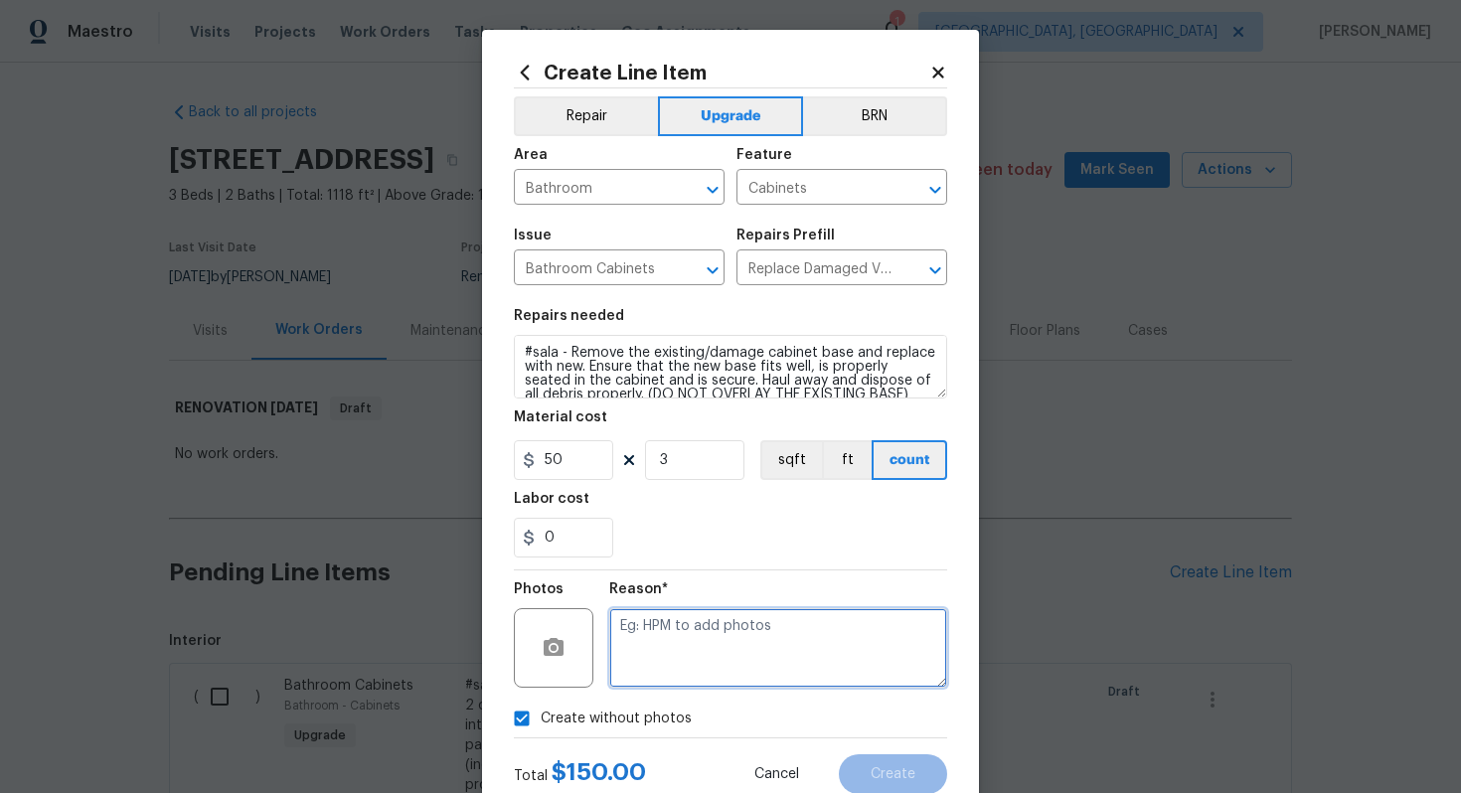
click at [665, 639] on textarea at bounding box center [778, 648] width 338 height 80
type textarea "n/a"
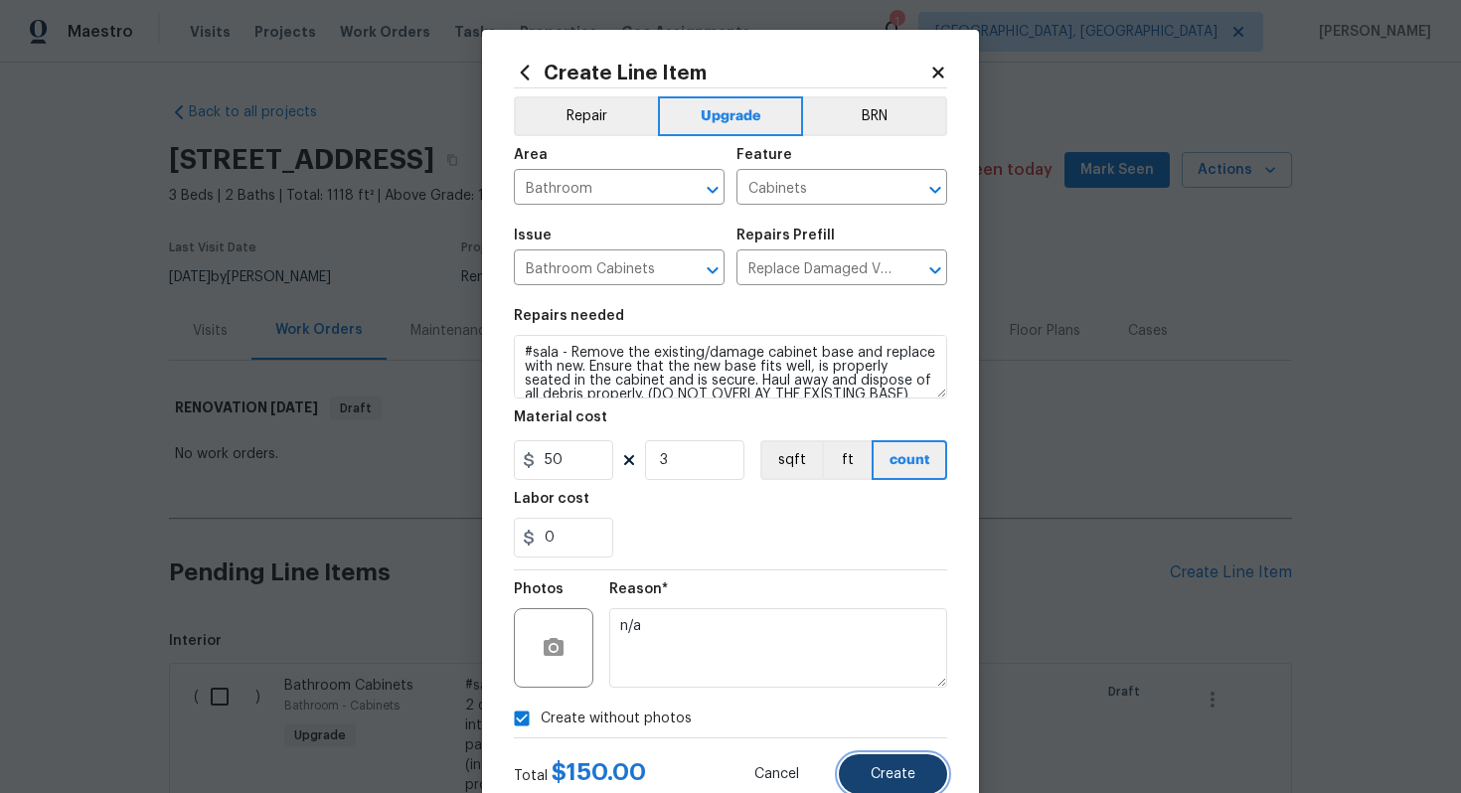
click at [884, 783] on button "Create" at bounding box center [893, 774] width 108 height 40
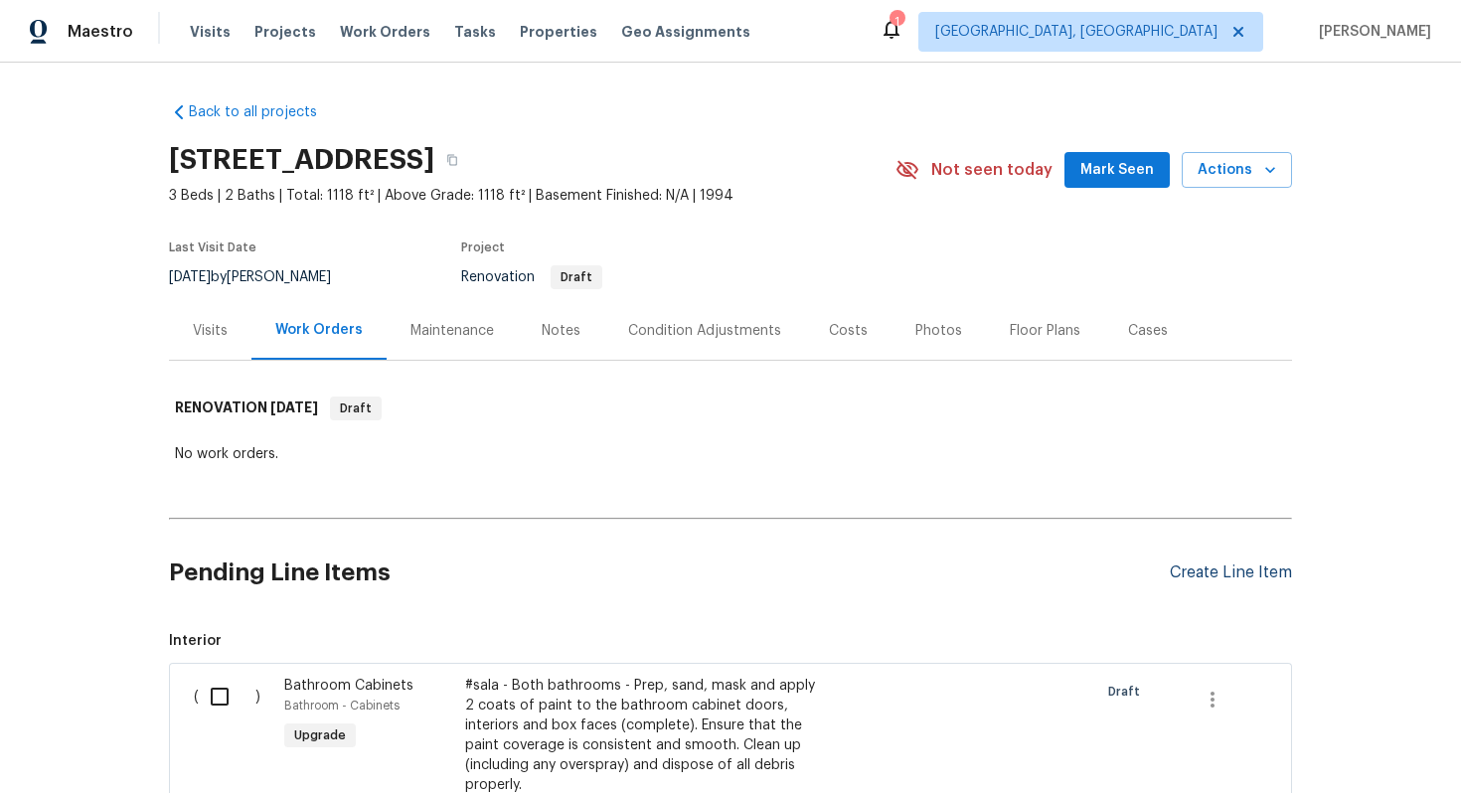
click at [1196, 571] on div "Create Line Item" at bounding box center [1231, 573] width 122 height 19
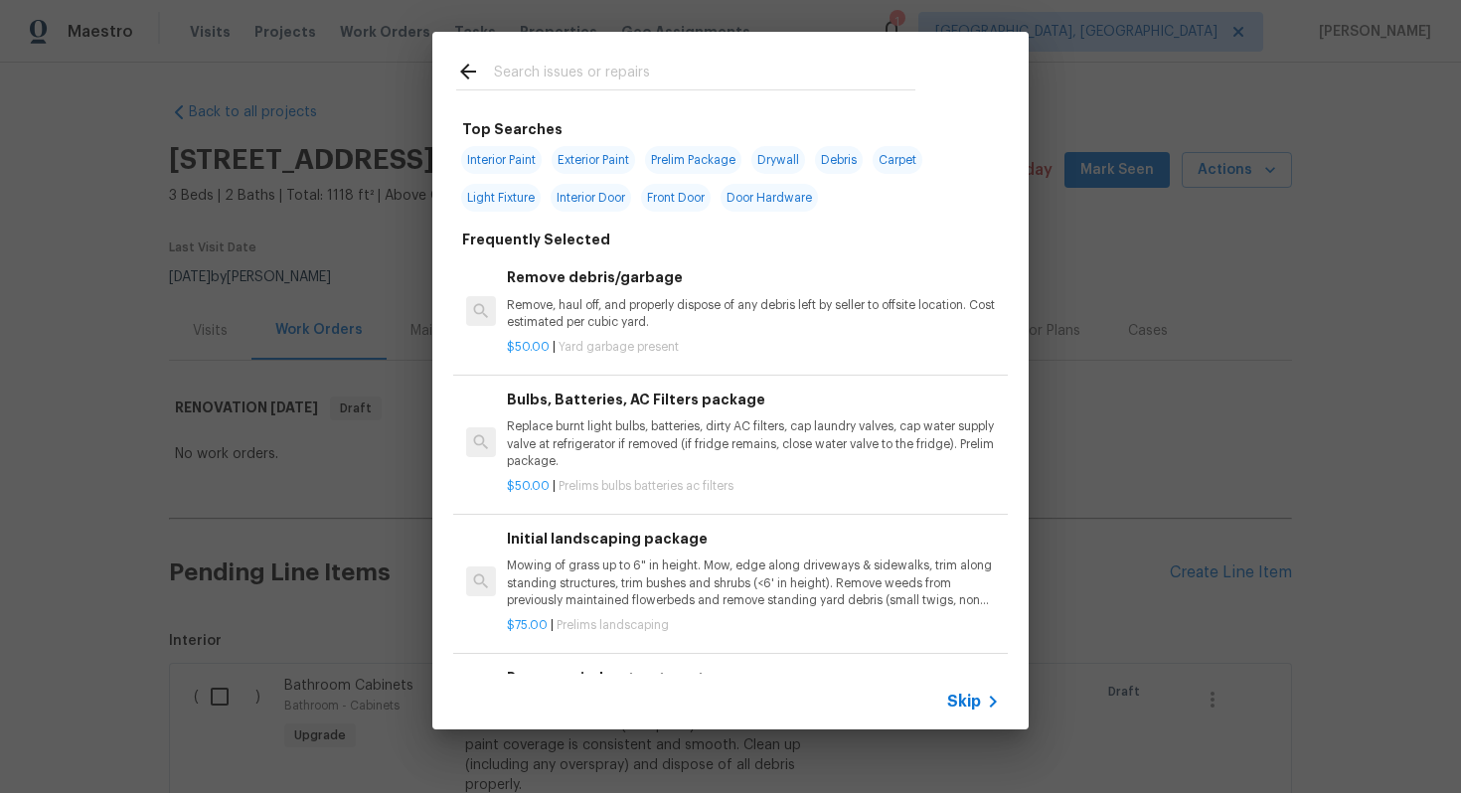
click at [960, 700] on span "Skip" at bounding box center [964, 702] width 34 height 20
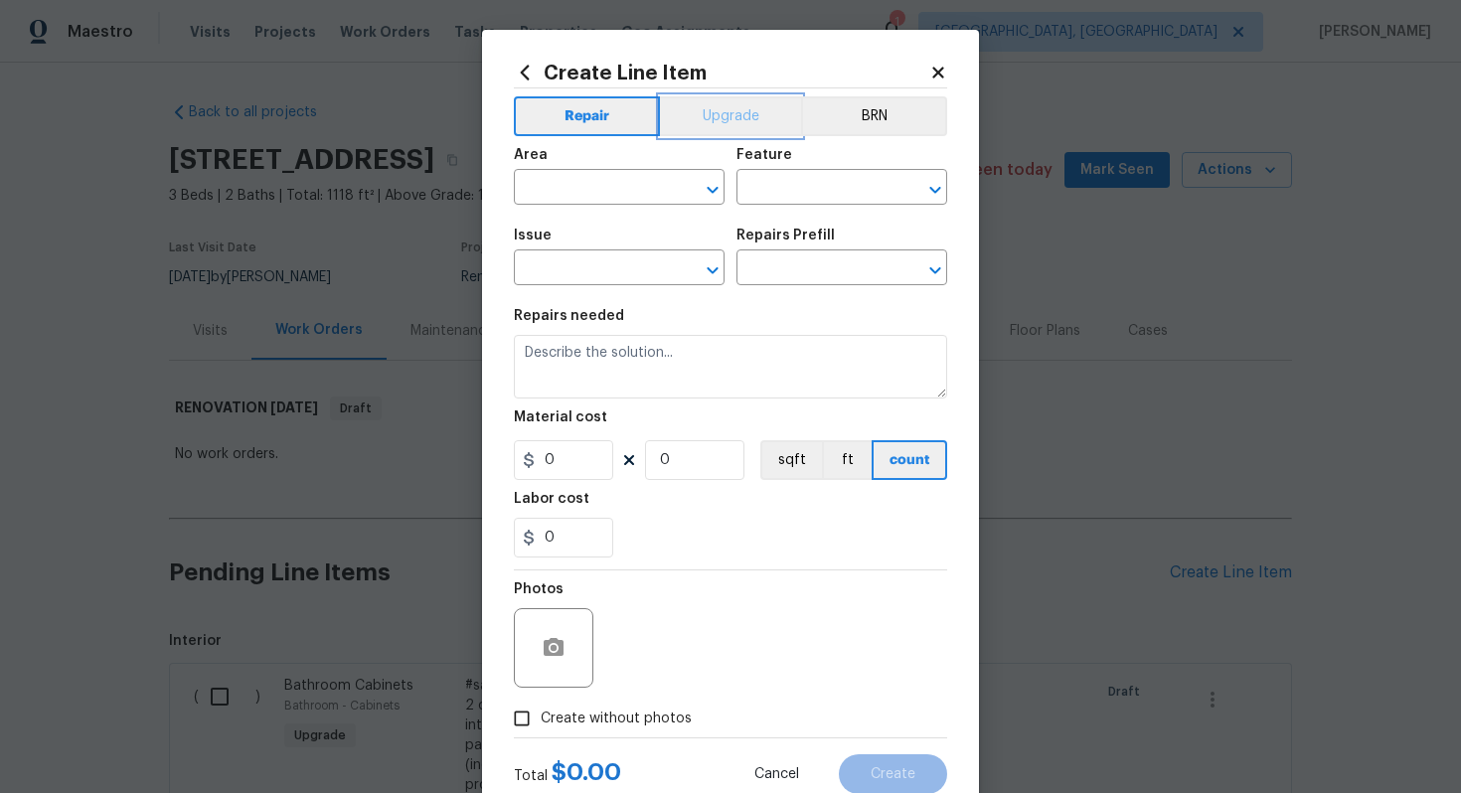
click at [728, 128] on button "Upgrade" at bounding box center [731, 116] width 142 height 40
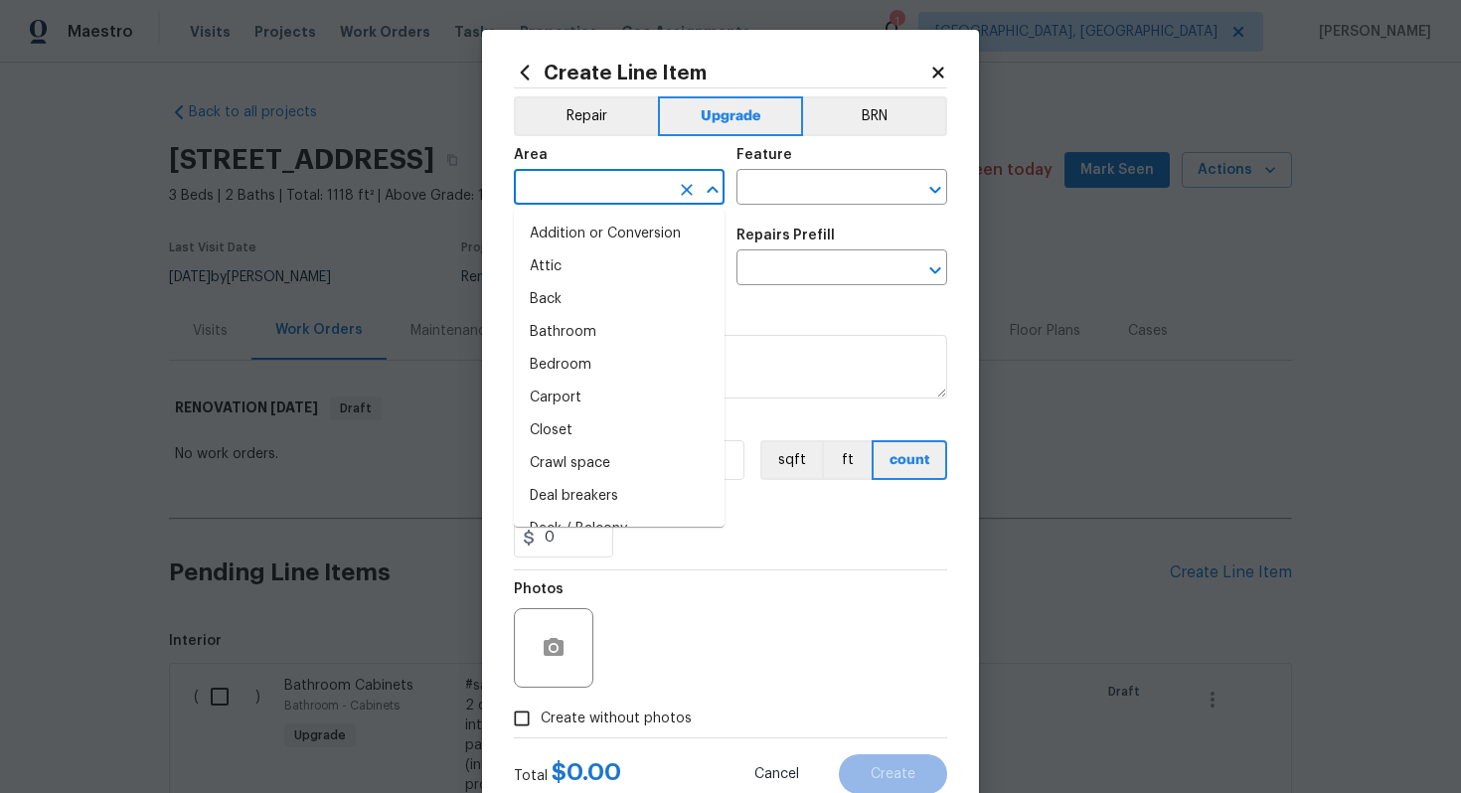
click at [628, 178] on input "text" at bounding box center [591, 189] width 155 height 31
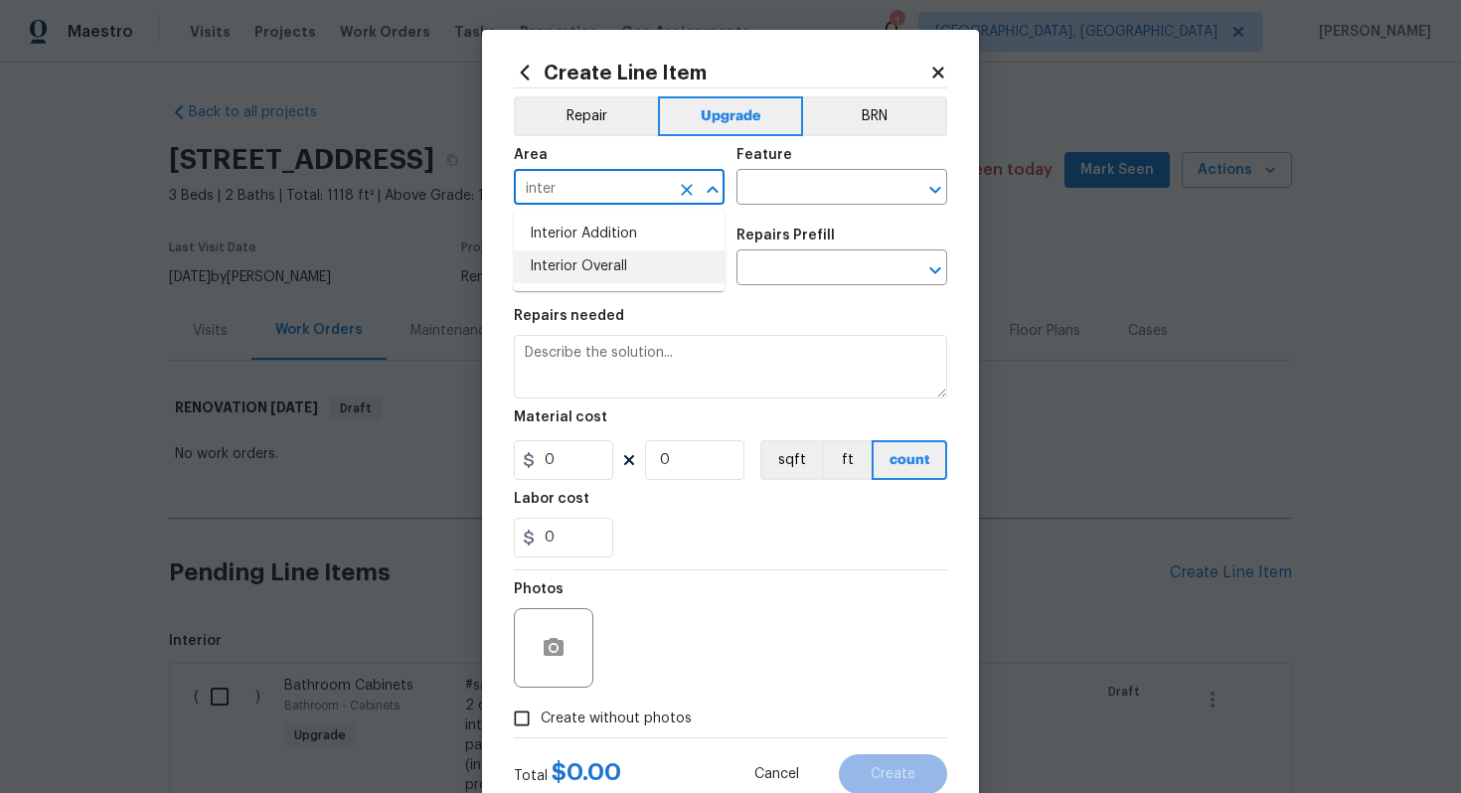
click at [603, 261] on li "Interior Overall" at bounding box center [619, 266] width 211 height 33
type input "Interior Overall"
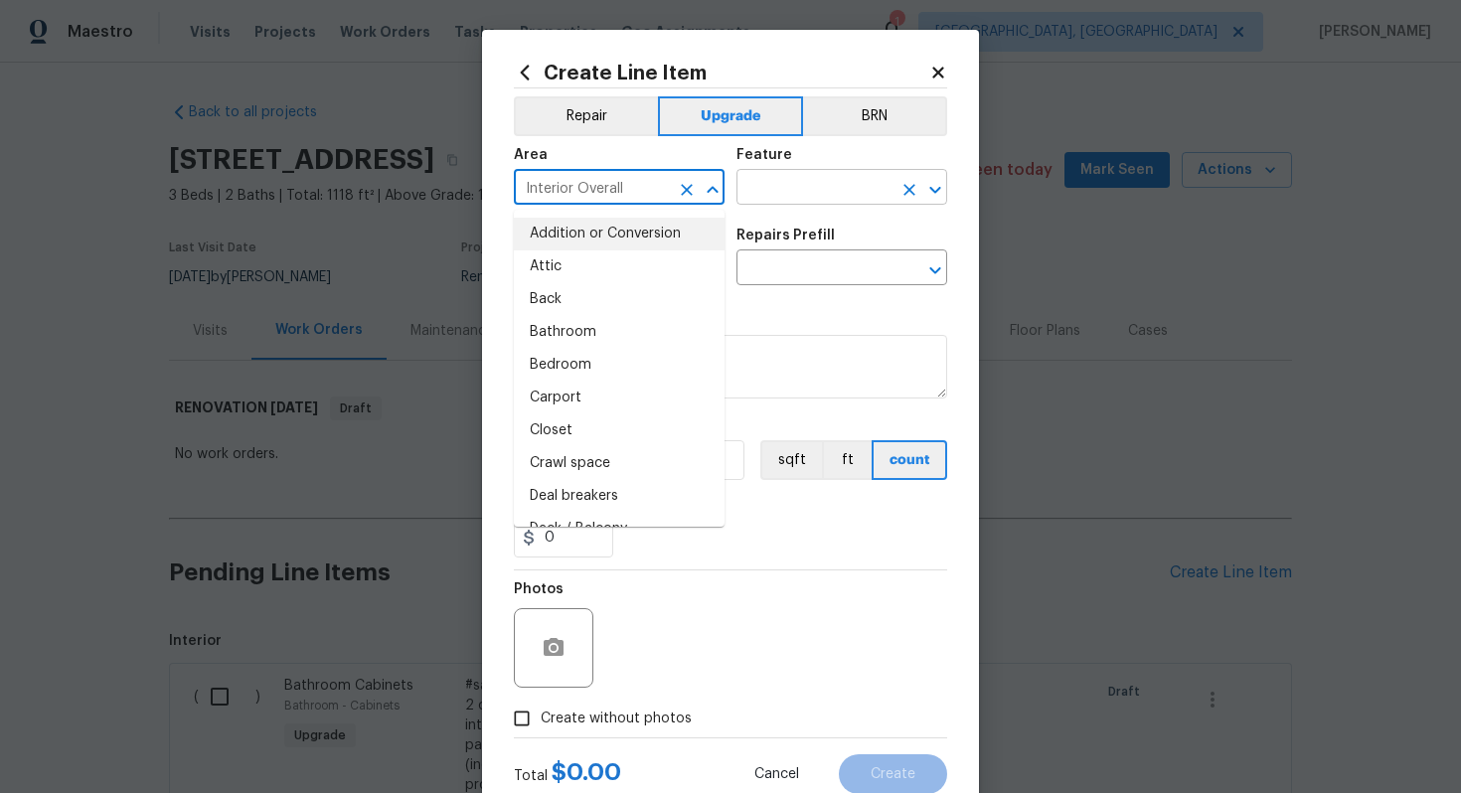
click at [785, 193] on input "text" at bounding box center [814, 189] width 155 height 31
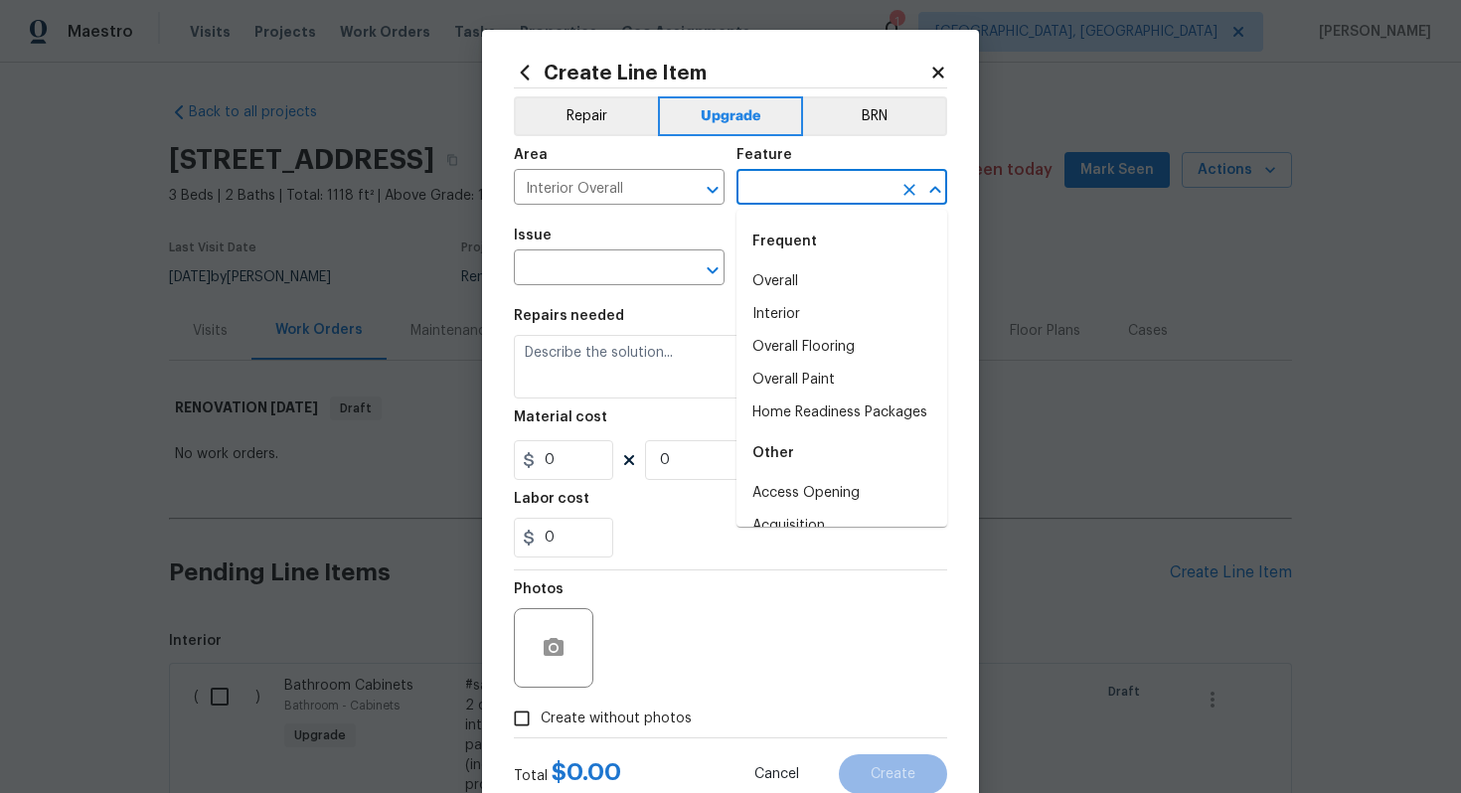
click at [785, 193] on input "text" at bounding box center [814, 189] width 155 height 31
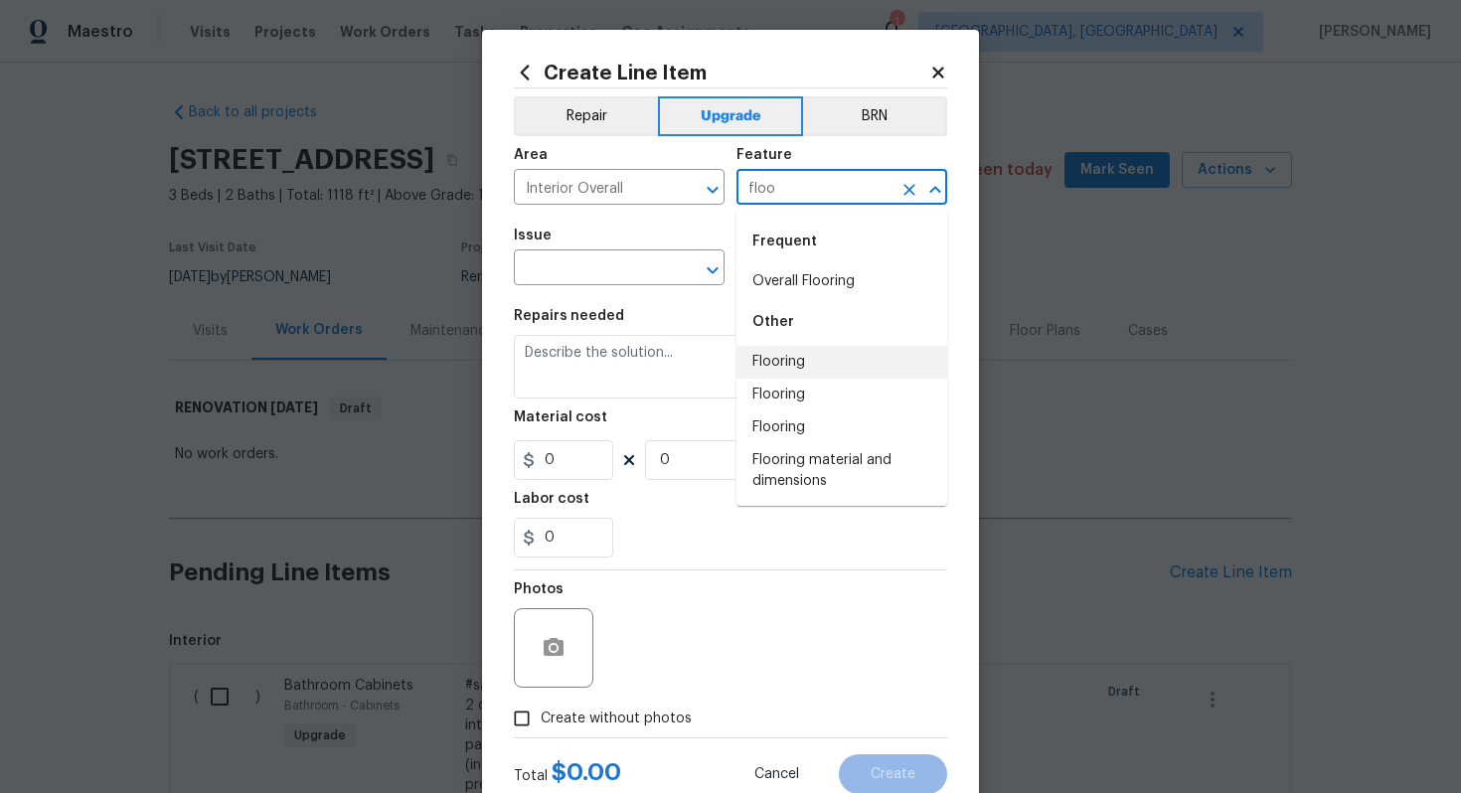
click at [810, 358] on li "Flooring" at bounding box center [842, 362] width 211 height 33
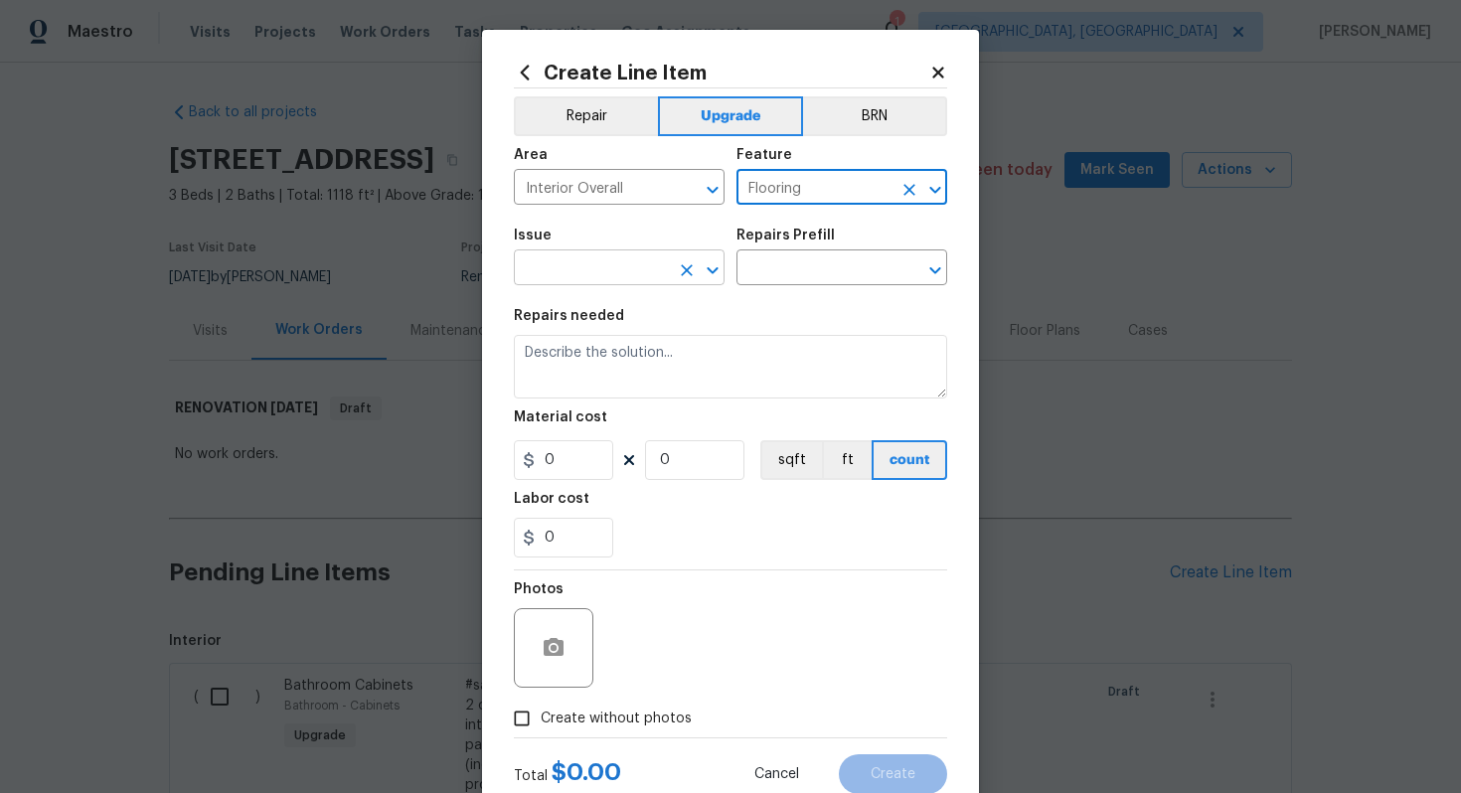
type input "Flooring"
click at [573, 278] on input "text" at bounding box center [591, 269] width 155 height 31
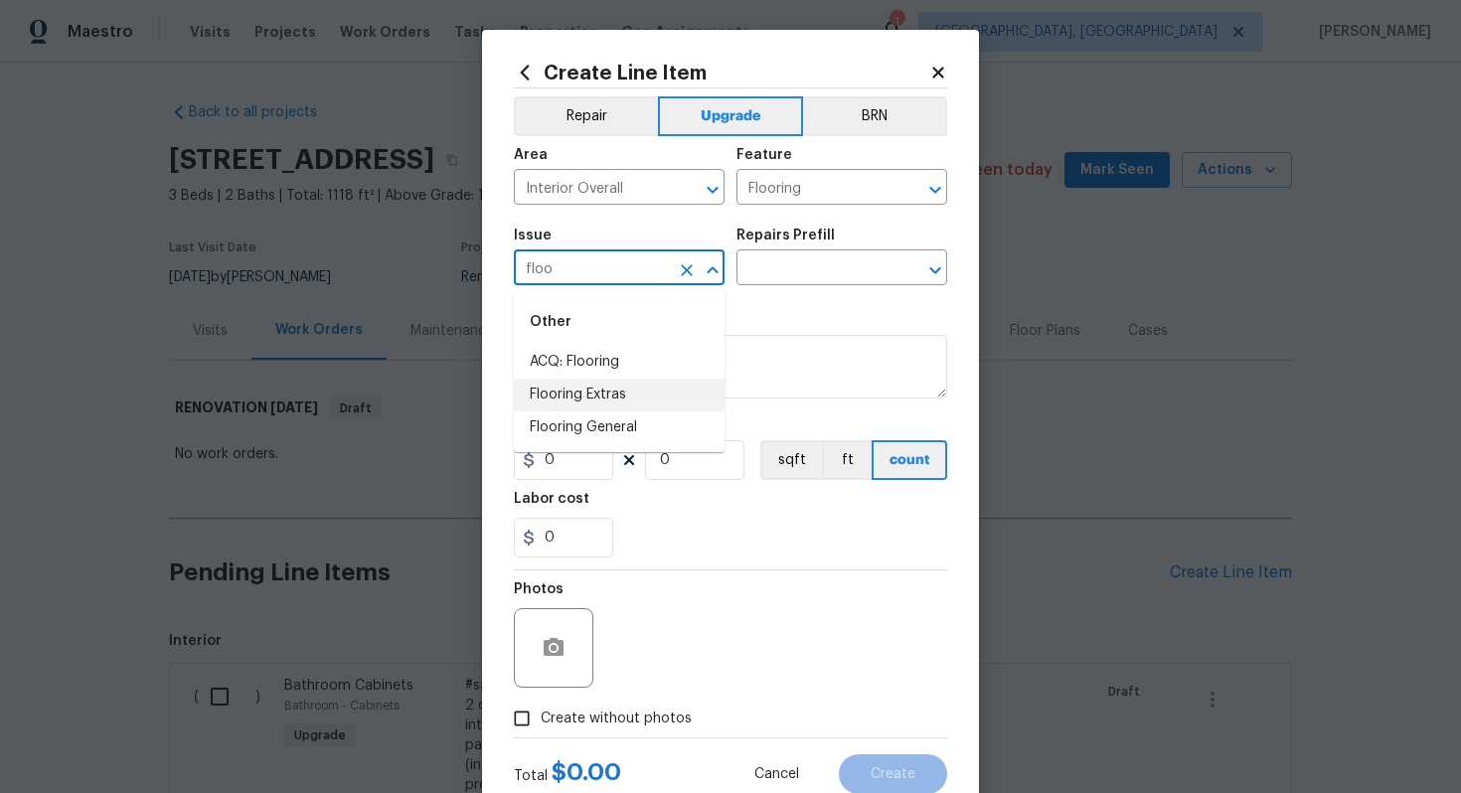
click at [634, 397] on li "Flooring Extras" at bounding box center [619, 395] width 211 height 33
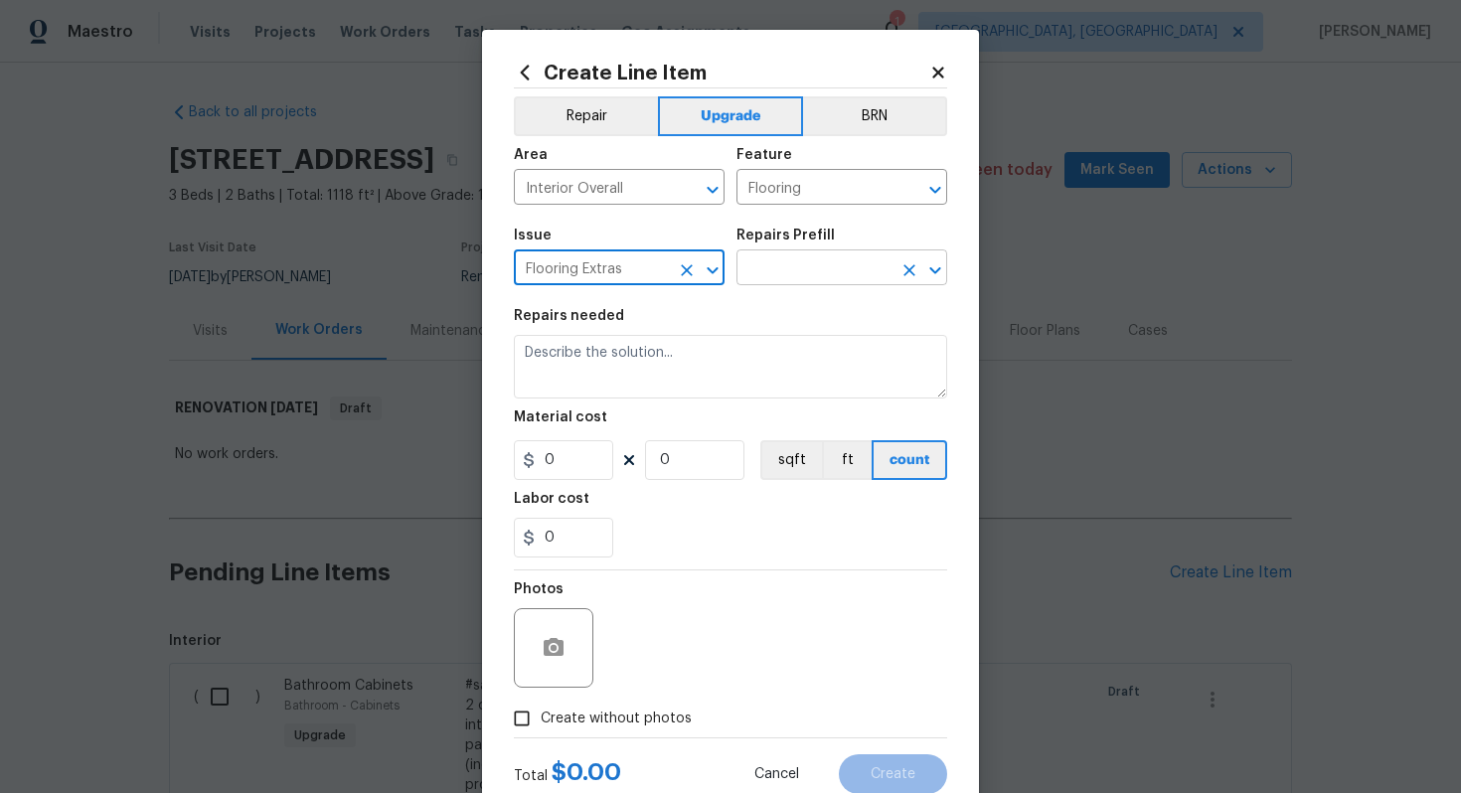
type input "Flooring Extras"
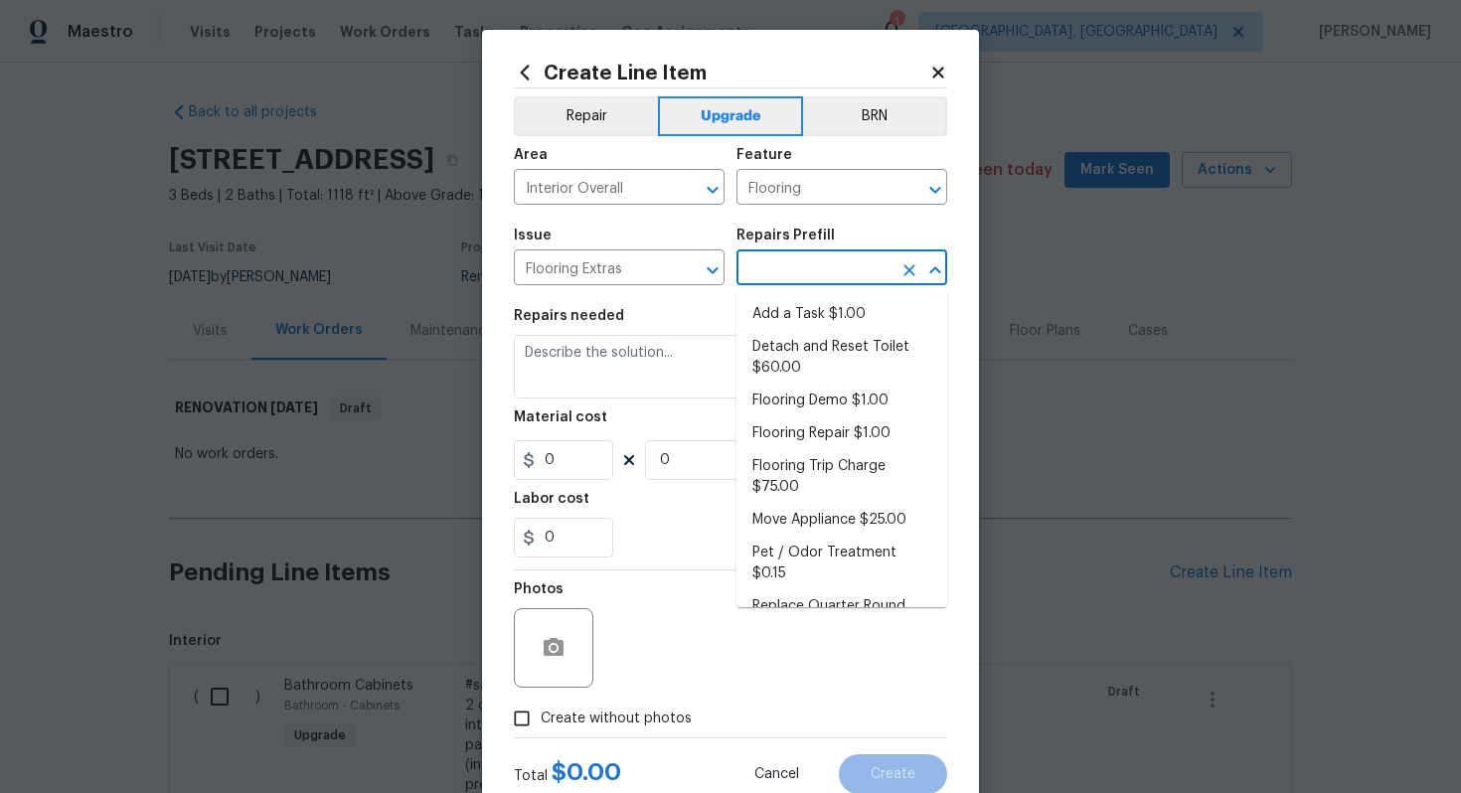
click at [774, 279] on input "text" at bounding box center [814, 269] width 155 height 31
click at [807, 324] on li "Add a Task $1.00" at bounding box center [842, 314] width 211 height 33
type input "Overall Flooring"
type input "Add a Task $1.00"
type textarea "HPM to detail"
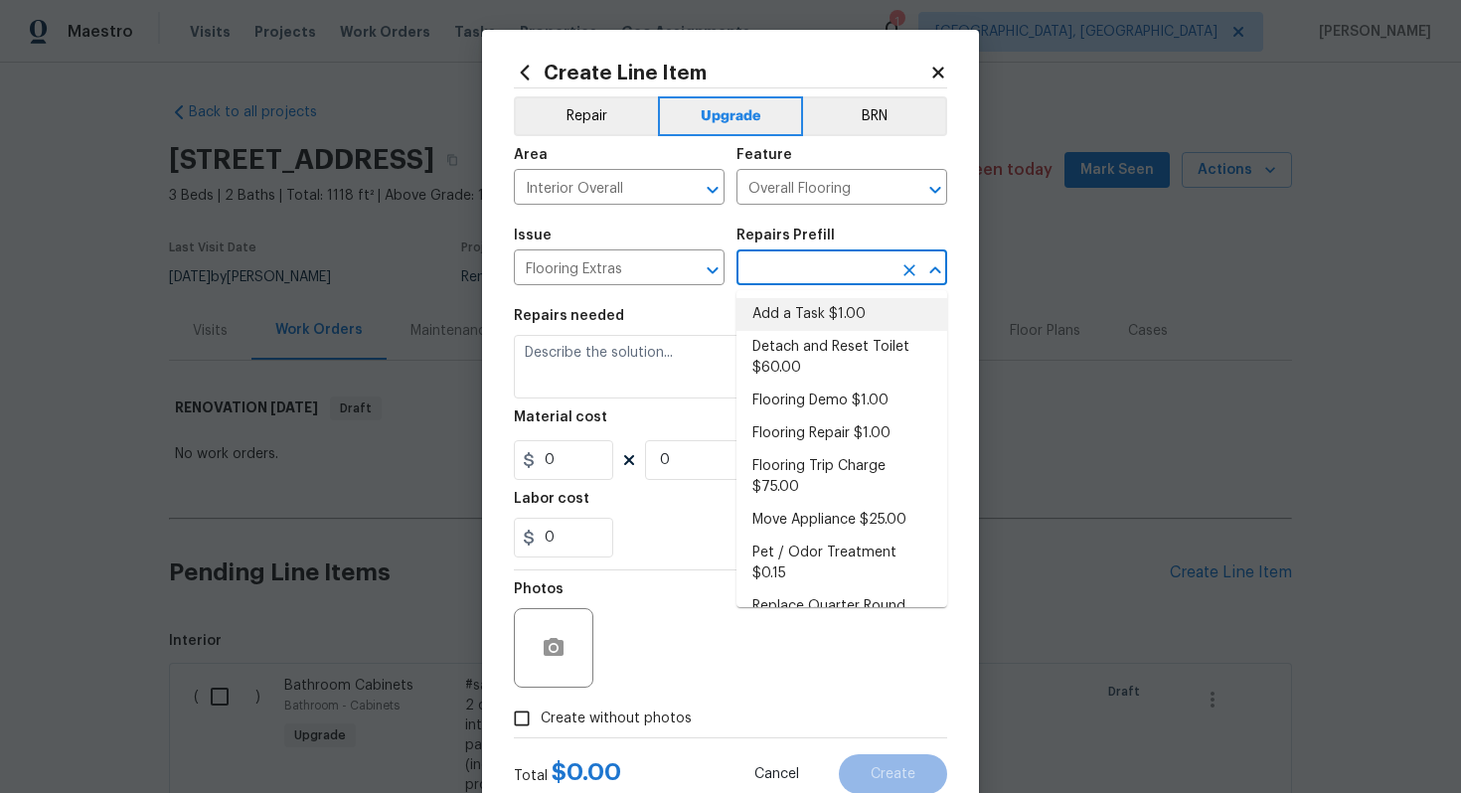
type input "1"
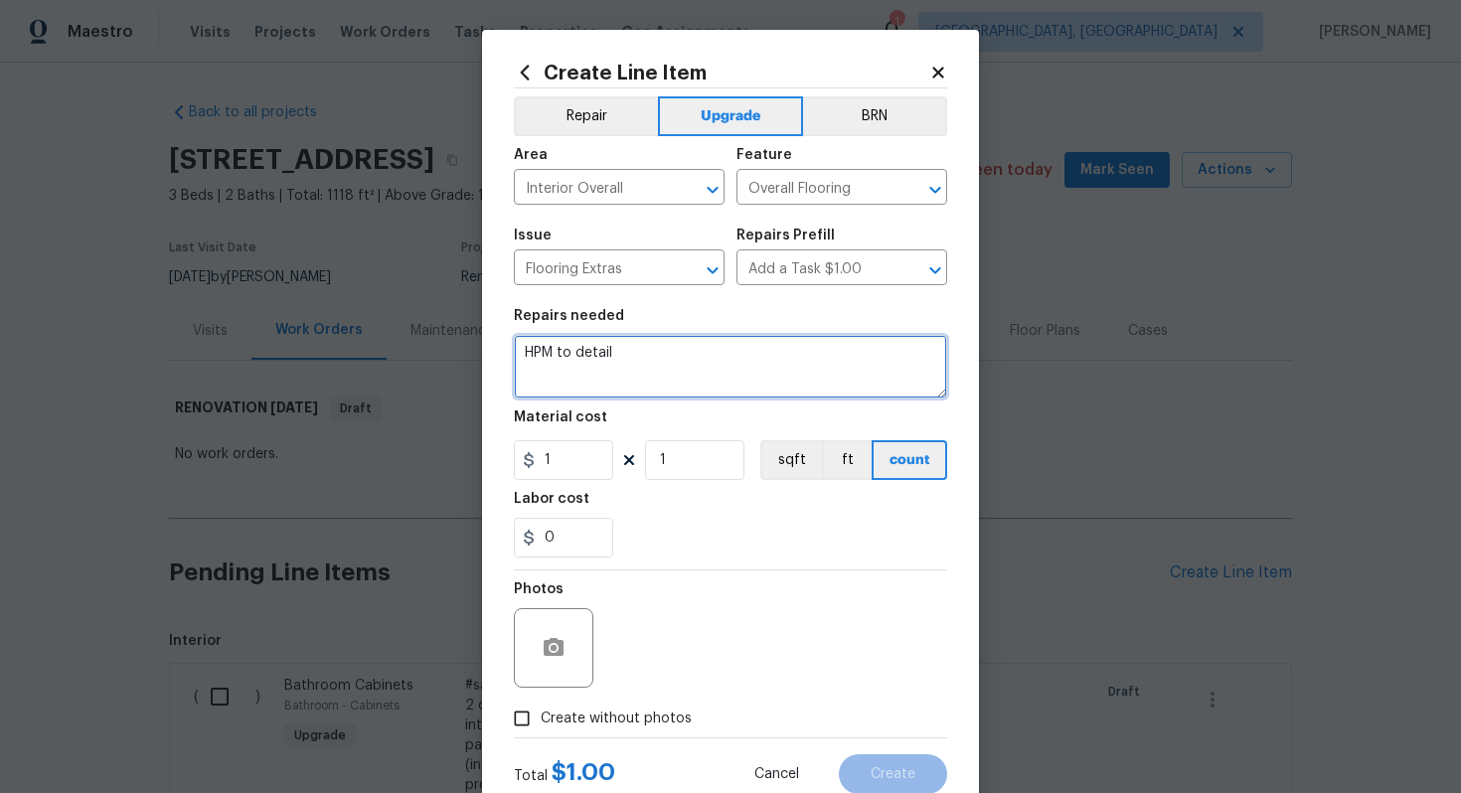
click at [709, 373] on textarea "HPM to detail" at bounding box center [730, 367] width 433 height 64
paste textarea "Replace flooring"
type textarea "#sala - Replace flooring"
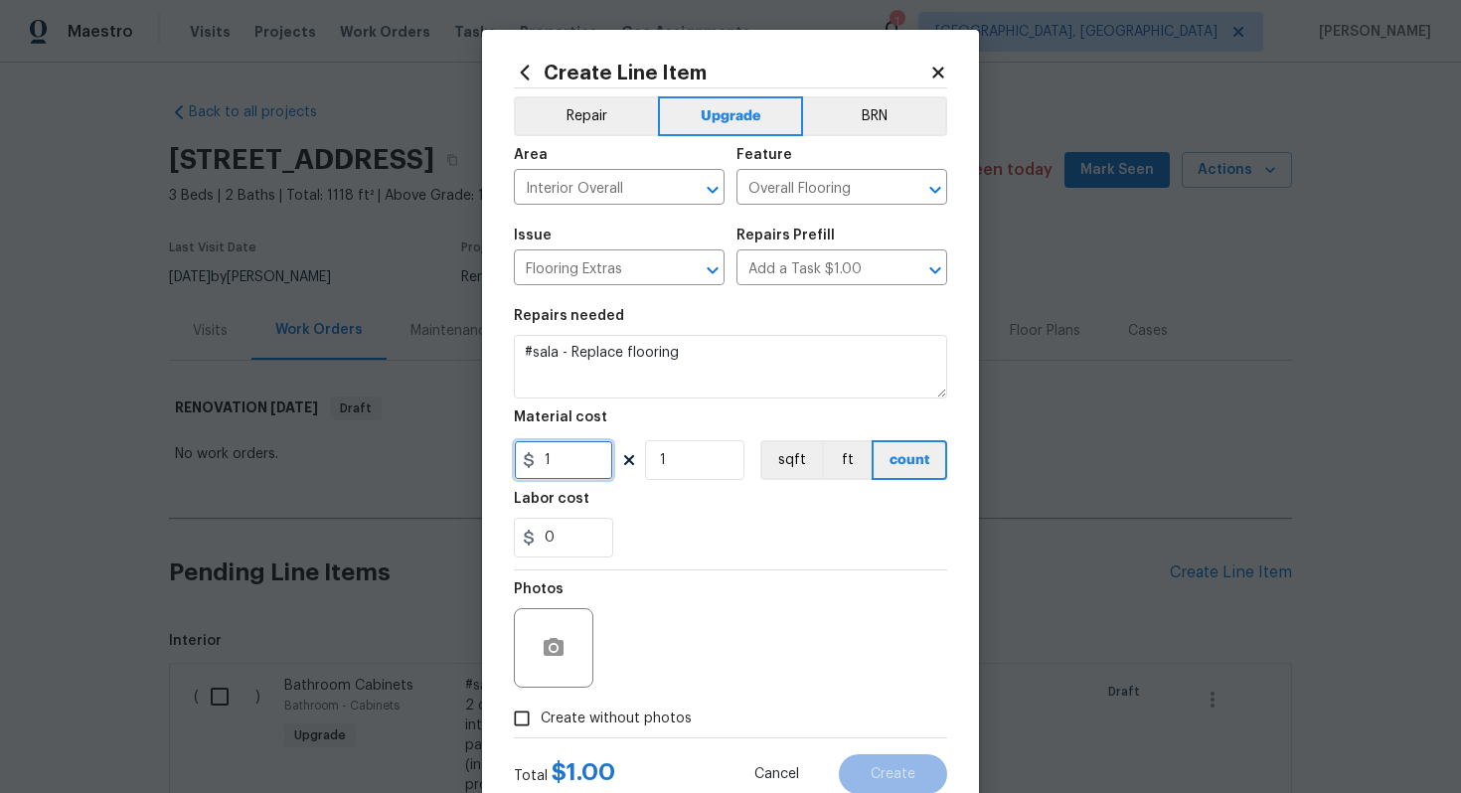
click at [576, 451] on input "1" at bounding box center [563, 460] width 99 height 40
type input "5315"
click at [631, 717] on span "Create without photos" at bounding box center [616, 719] width 151 height 21
click at [541, 717] on input "Create without photos" at bounding box center [522, 719] width 38 height 38
checkbox input "true"
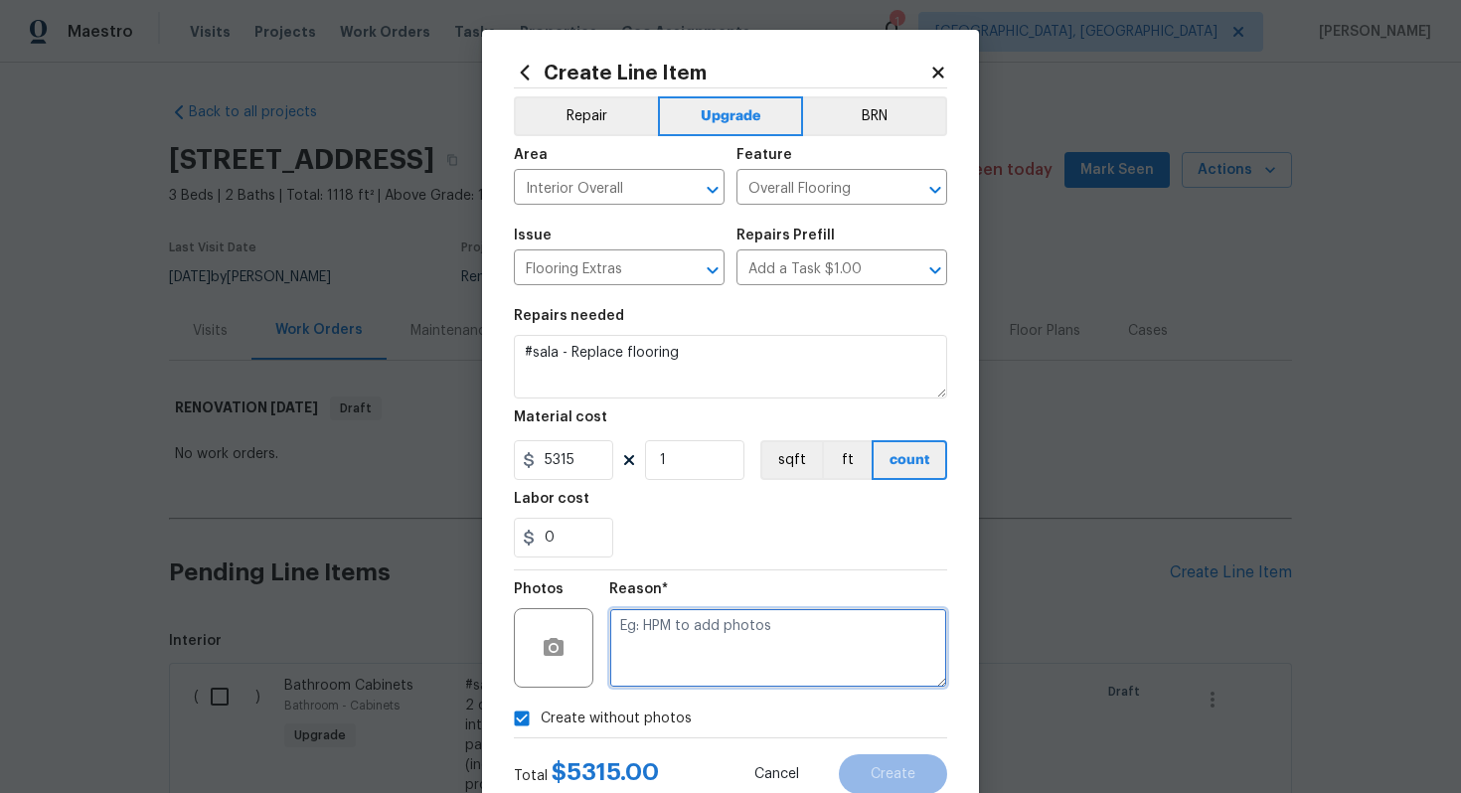
click at [684, 634] on textarea at bounding box center [778, 648] width 338 height 80
type textarea "n/a"
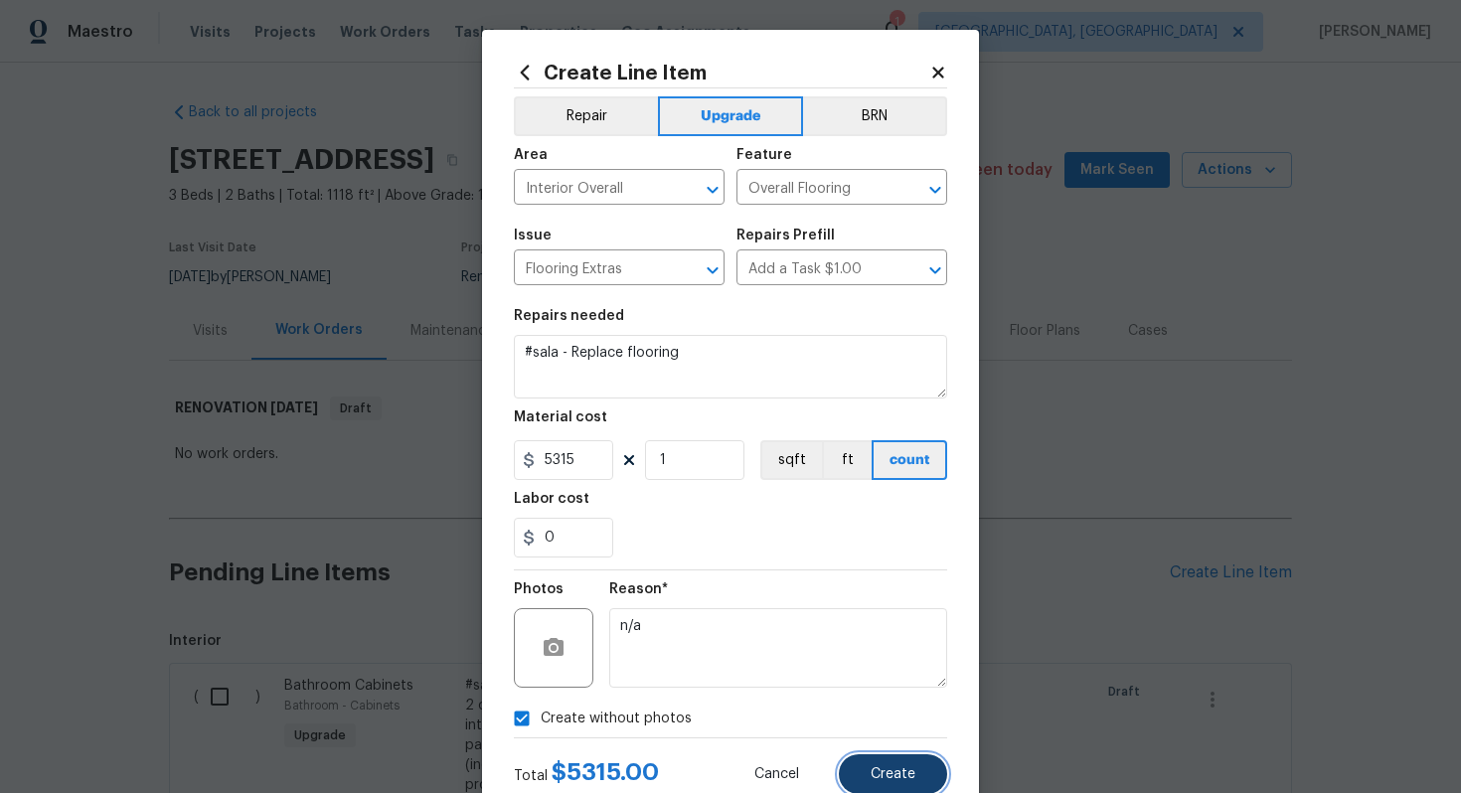
click at [873, 771] on span "Create" at bounding box center [893, 774] width 45 height 15
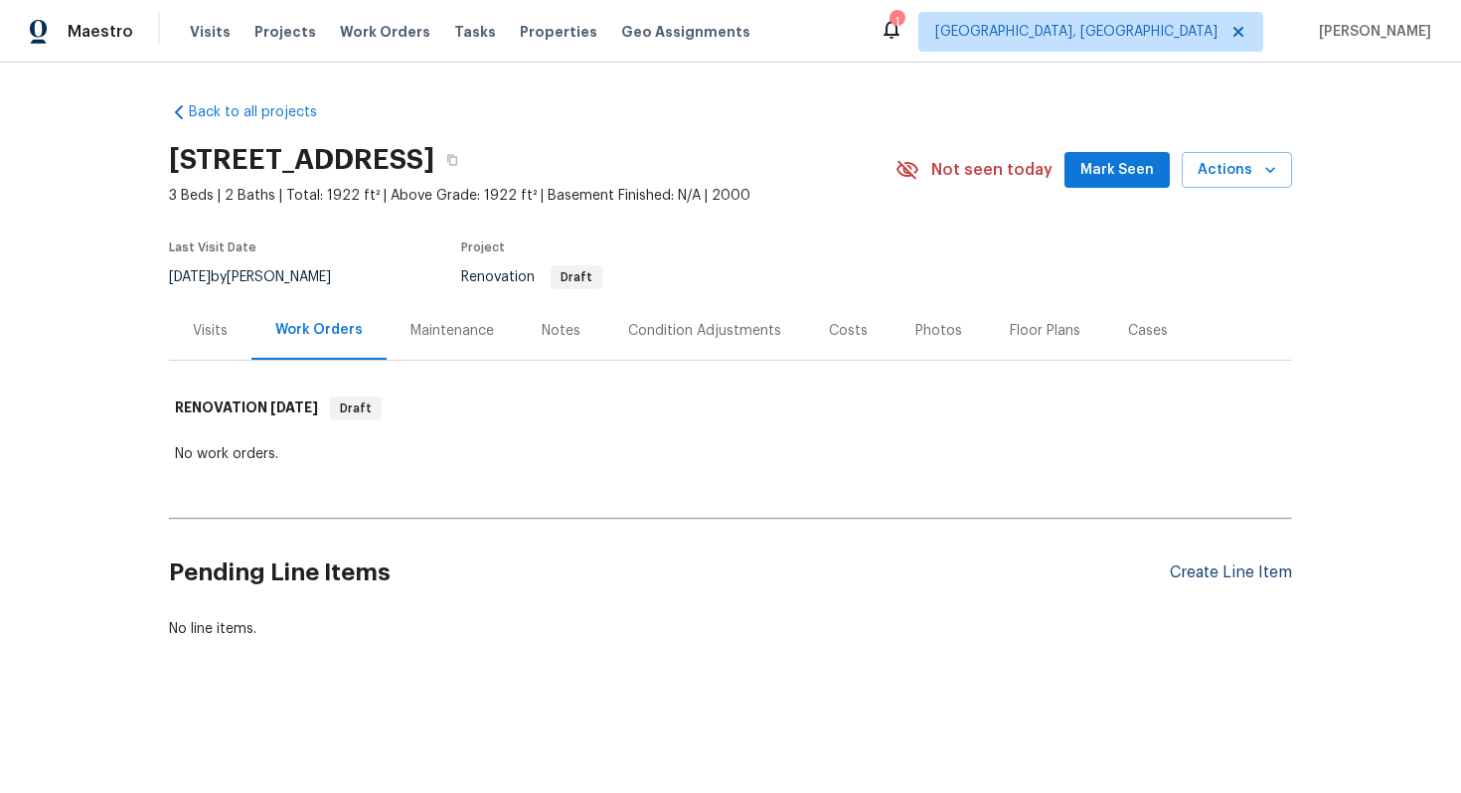
click at [1204, 576] on div "Create Line Item" at bounding box center [1231, 573] width 122 height 19
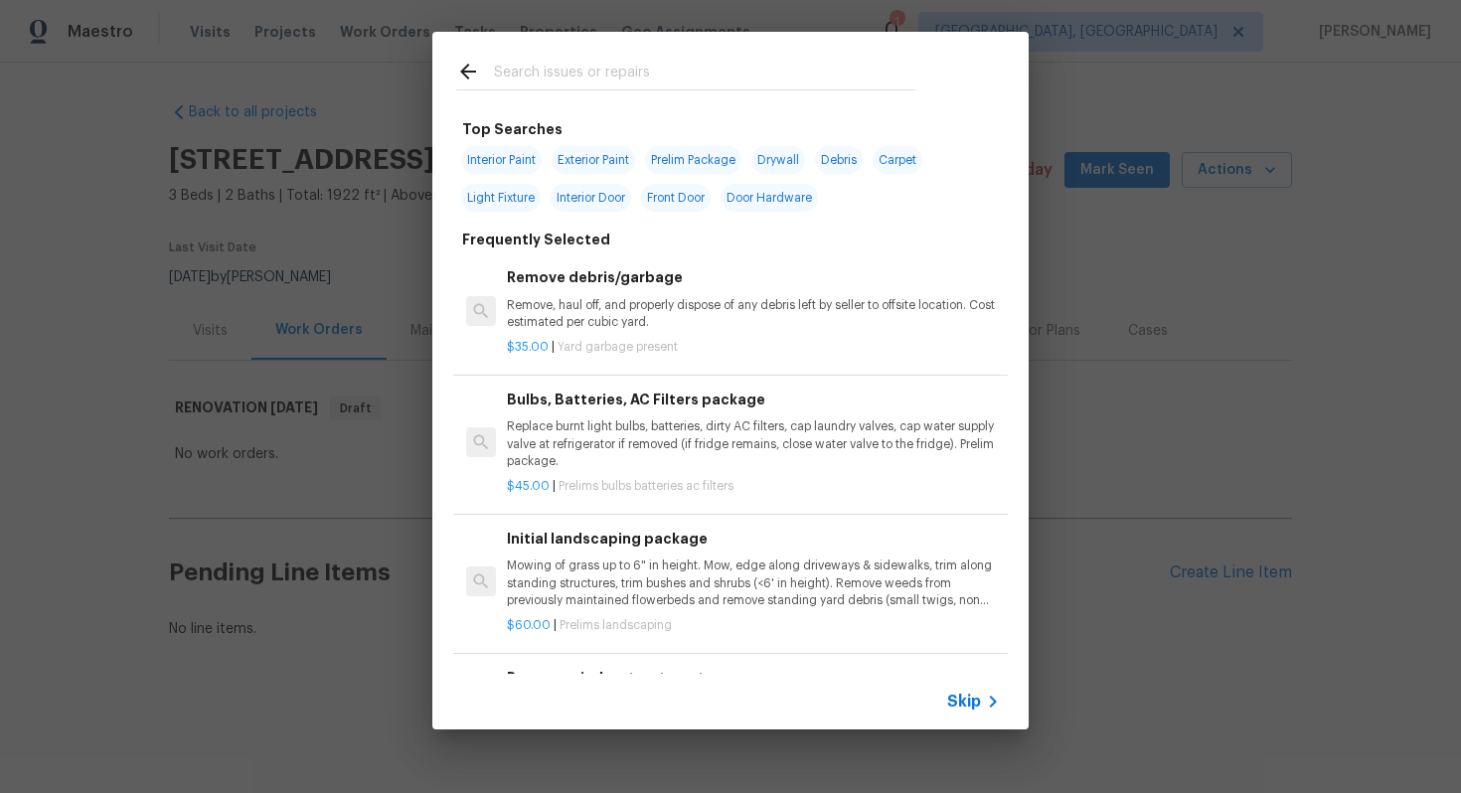
click at [981, 707] on icon at bounding box center [993, 702] width 24 height 24
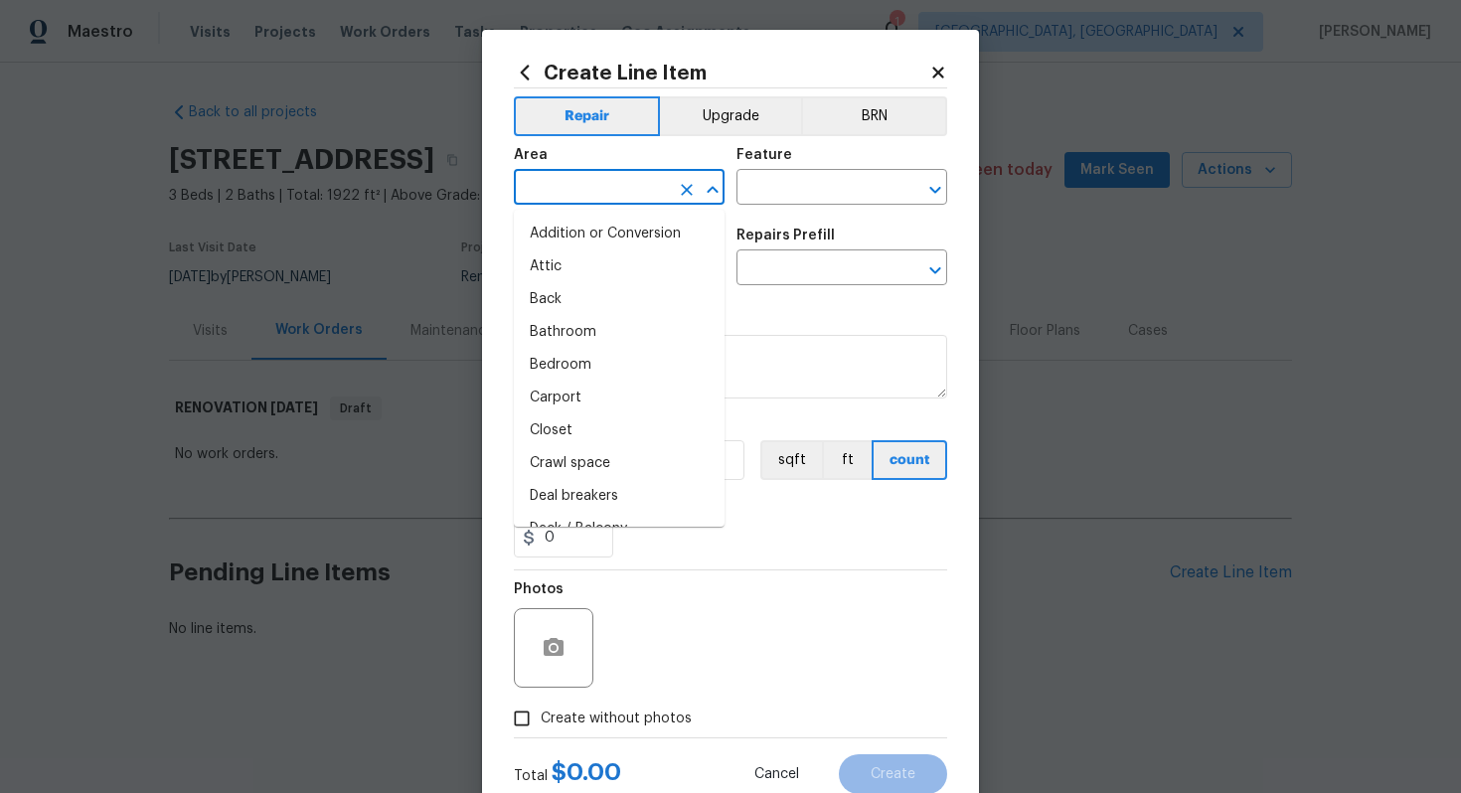
click at [618, 179] on input "text" at bounding box center [591, 189] width 155 height 31
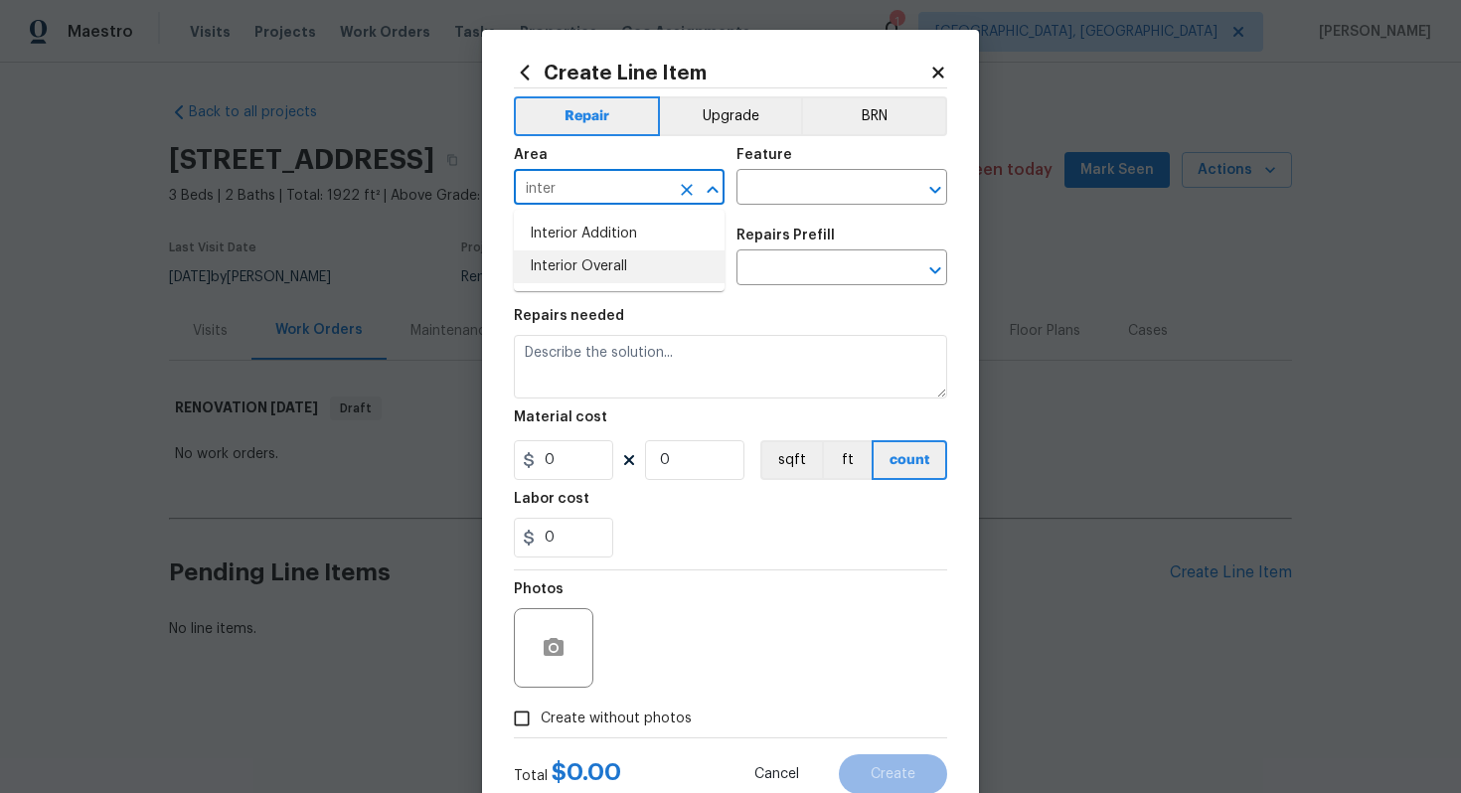
click at [620, 266] on li "Interior Overall" at bounding box center [619, 266] width 211 height 33
type input "Interior Overall"
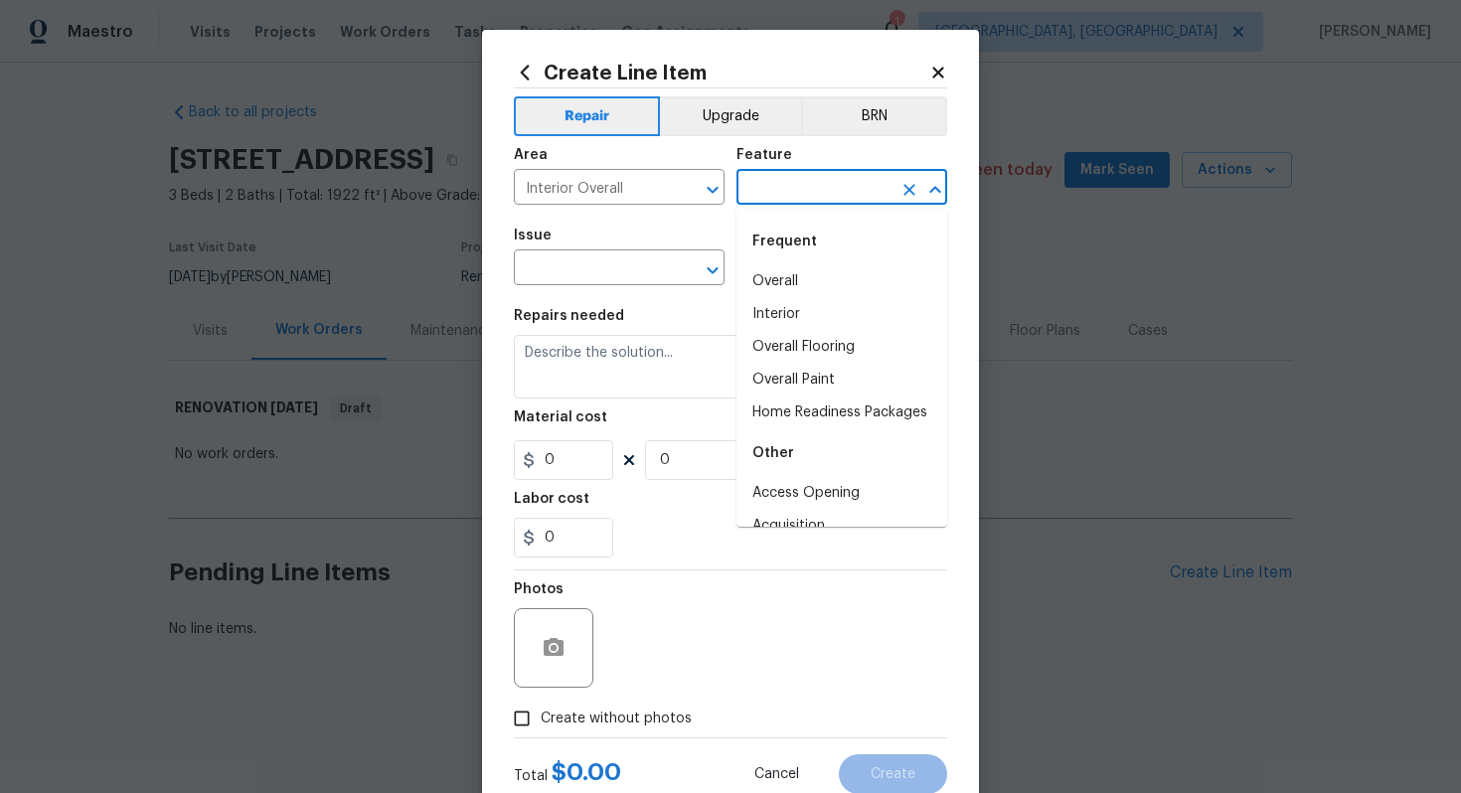
click at [795, 184] on input "text" at bounding box center [814, 189] width 155 height 31
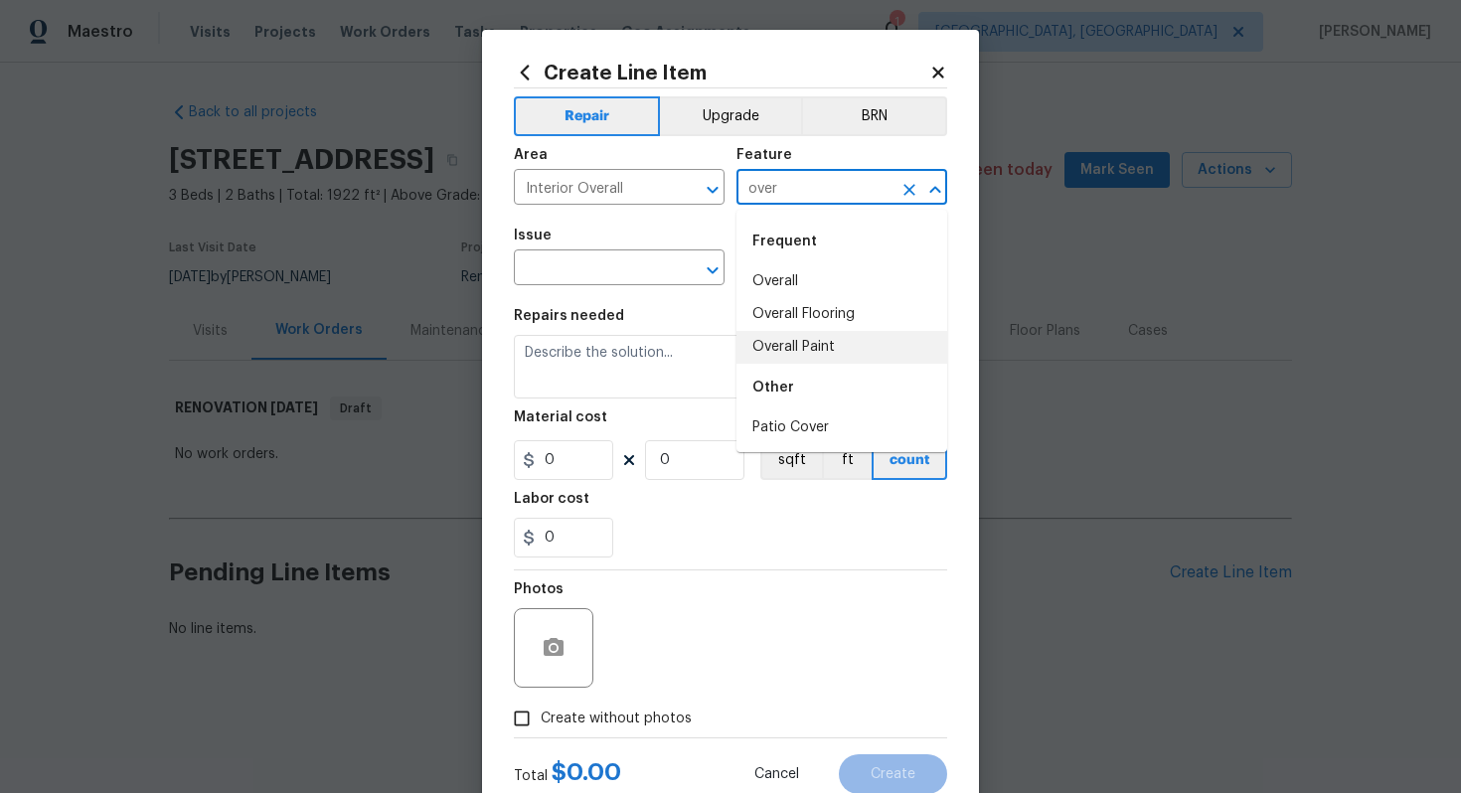
click at [790, 346] on li "Overall Paint" at bounding box center [842, 347] width 211 height 33
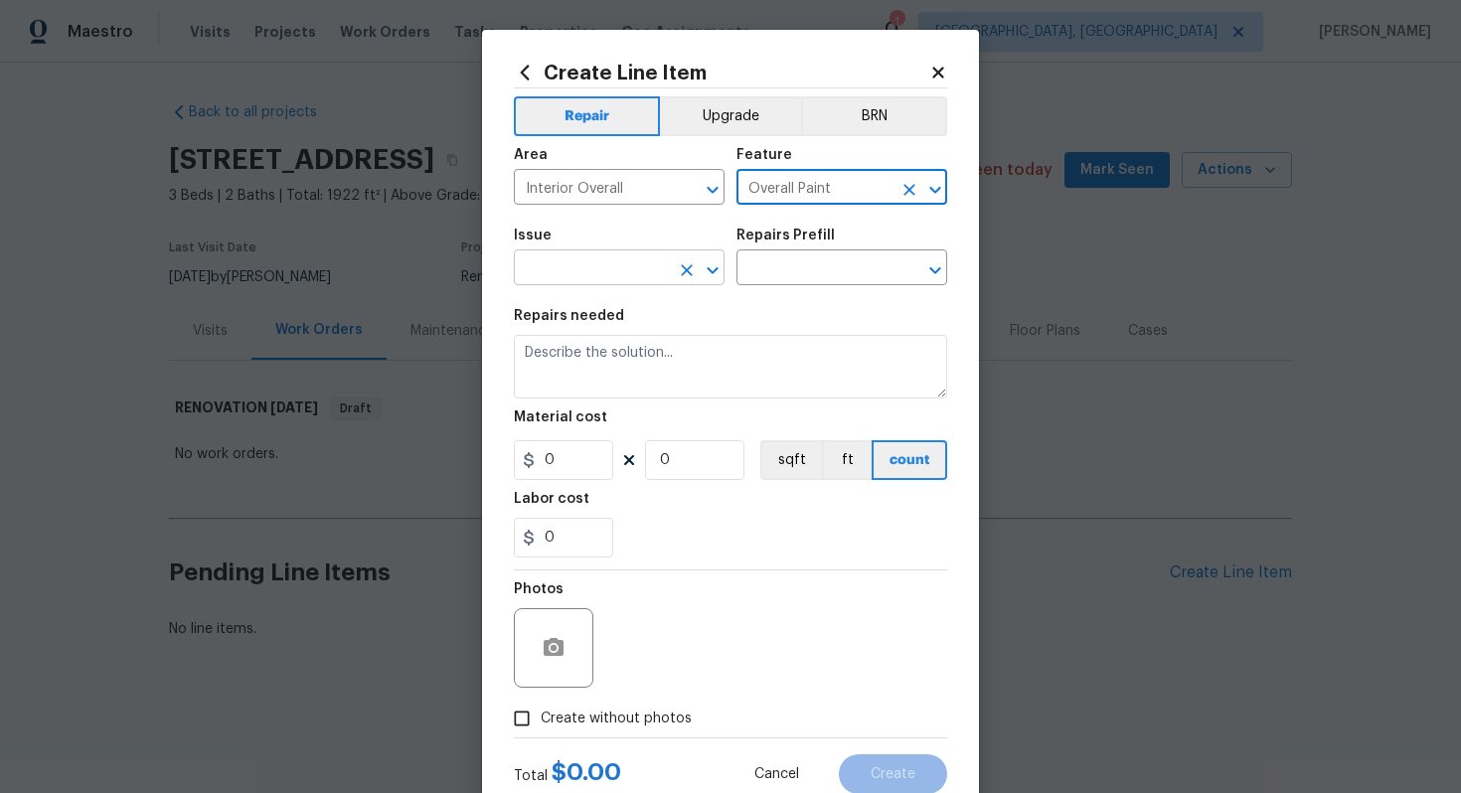
type input "Overall Paint"
click at [595, 268] on input "text" at bounding box center [591, 269] width 155 height 31
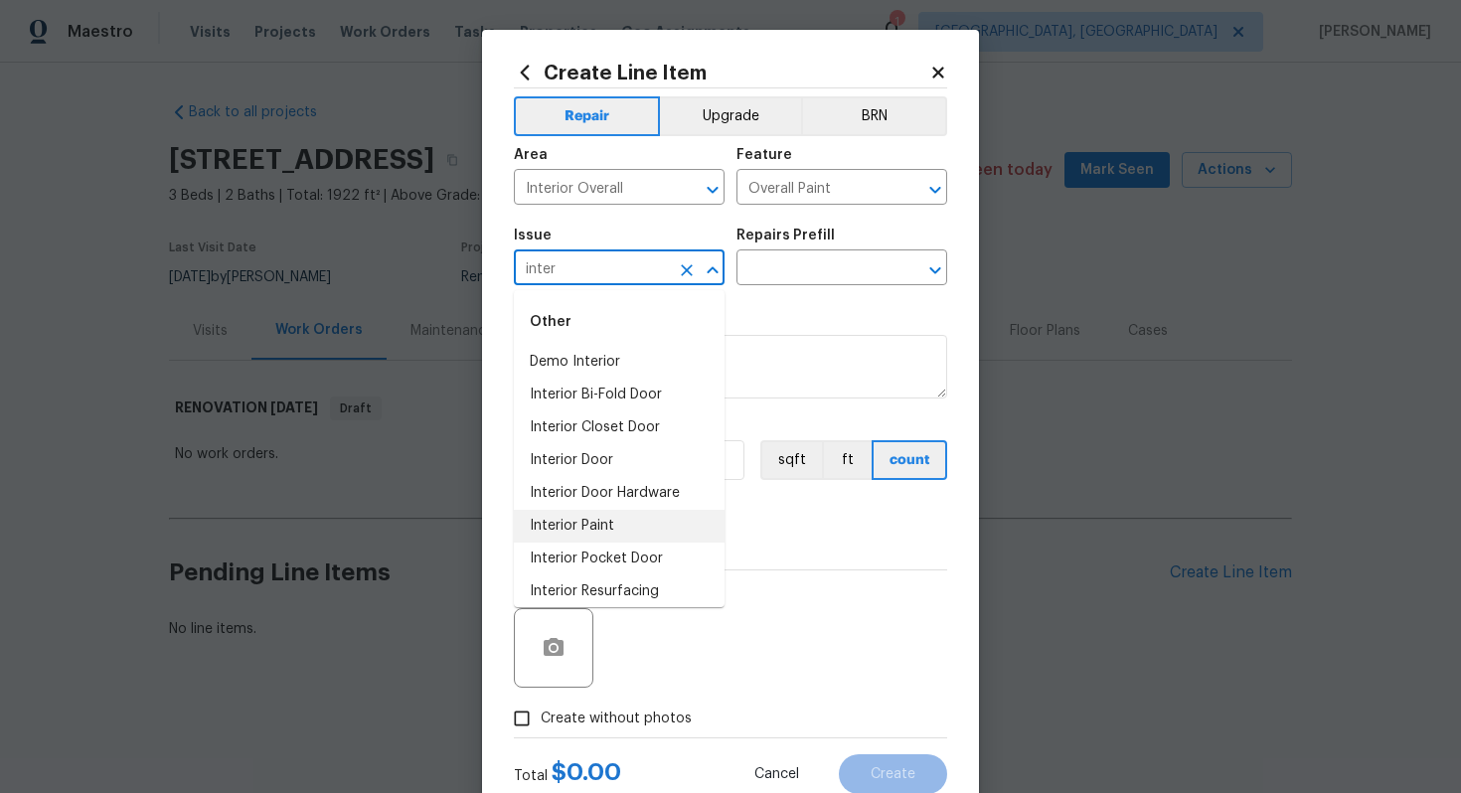
click at [584, 519] on li "Interior Paint" at bounding box center [619, 526] width 211 height 33
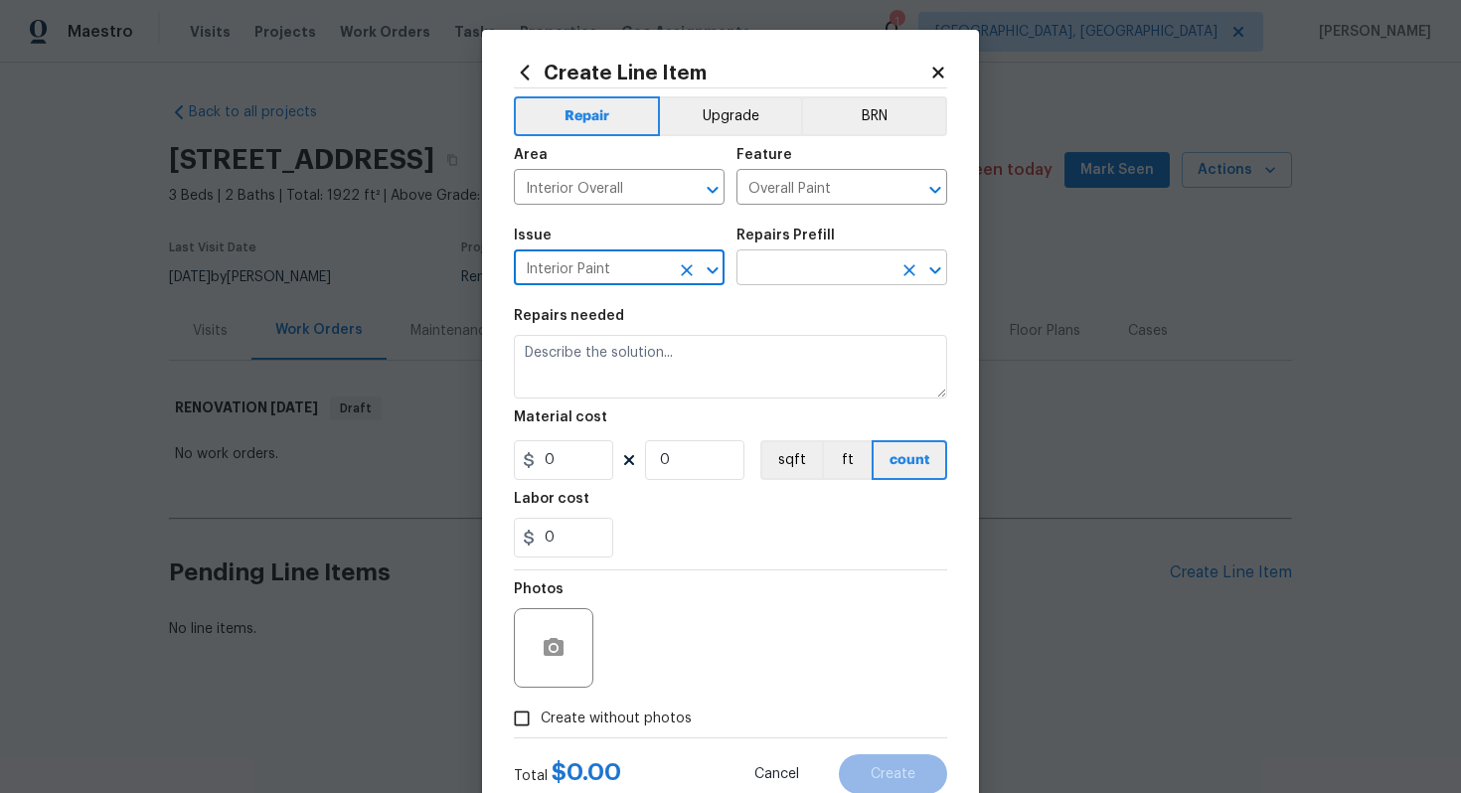
type input "Interior Paint"
click at [766, 256] on input "text" at bounding box center [814, 269] width 155 height 31
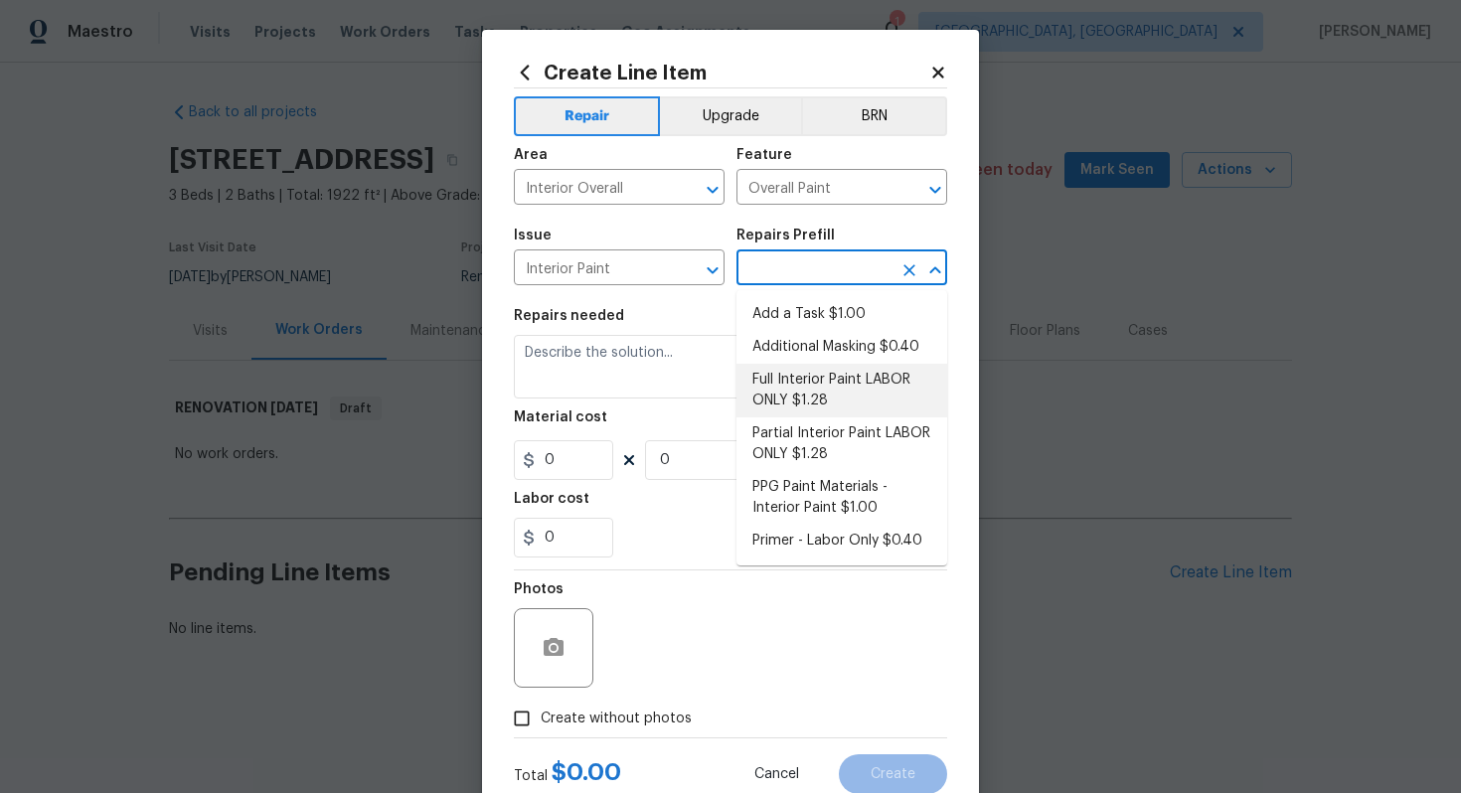
click at [810, 396] on li "Full Interior Paint LABOR ONLY $1.28" at bounding box center [842, 391] width 211 height 54
type input "Full Interior Paint LABOR ONLY $1.28"
type textarea "Full Interior paint - (walls, ceilings, trim, and doors) - PAINT PROVIDED BY OP…"
type input "1.28"
type input "1"
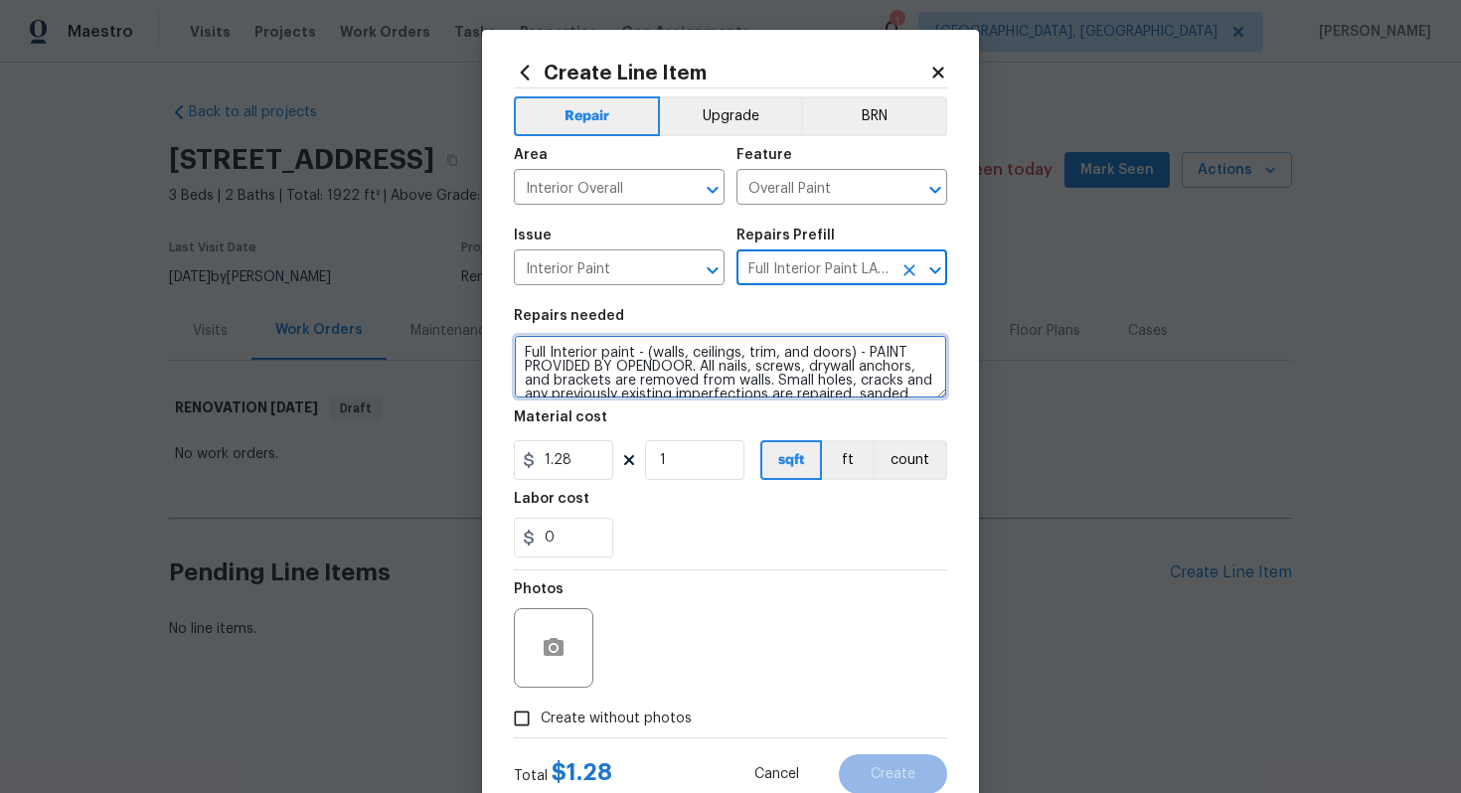
click at [518, 353] on textarea "Full Interior paint - (walls, ceilings, trim, and doors) - PAINT PROVIDED BY OP…" at bounding box center [730, 367] width 433 height 64
type textarea "#sala - Full Interior paint - (walls, ceilings, trim, and doors) - PAINT PROVID…"
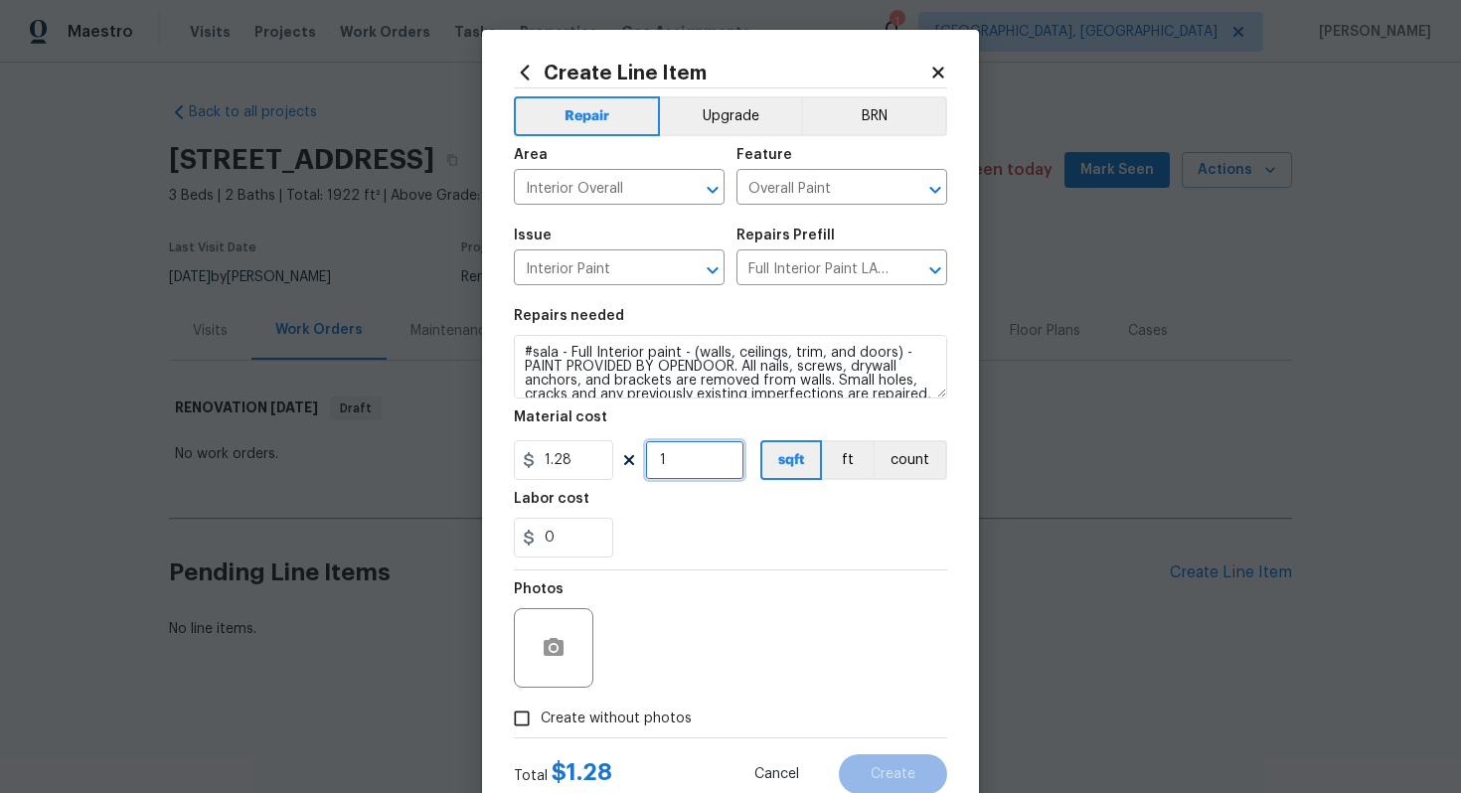
click at [700, 450] on input "1" at bounding box center [694, 460] width 99 height 40
type input "1922"
click at [640, 723] on span "Create without photos" at bounding box center [616, 719] width 151 height 21
click at [541, 723] on input "Create without photos" at bounding box center [522, 719] width 38 height 38
checkbox input "true"
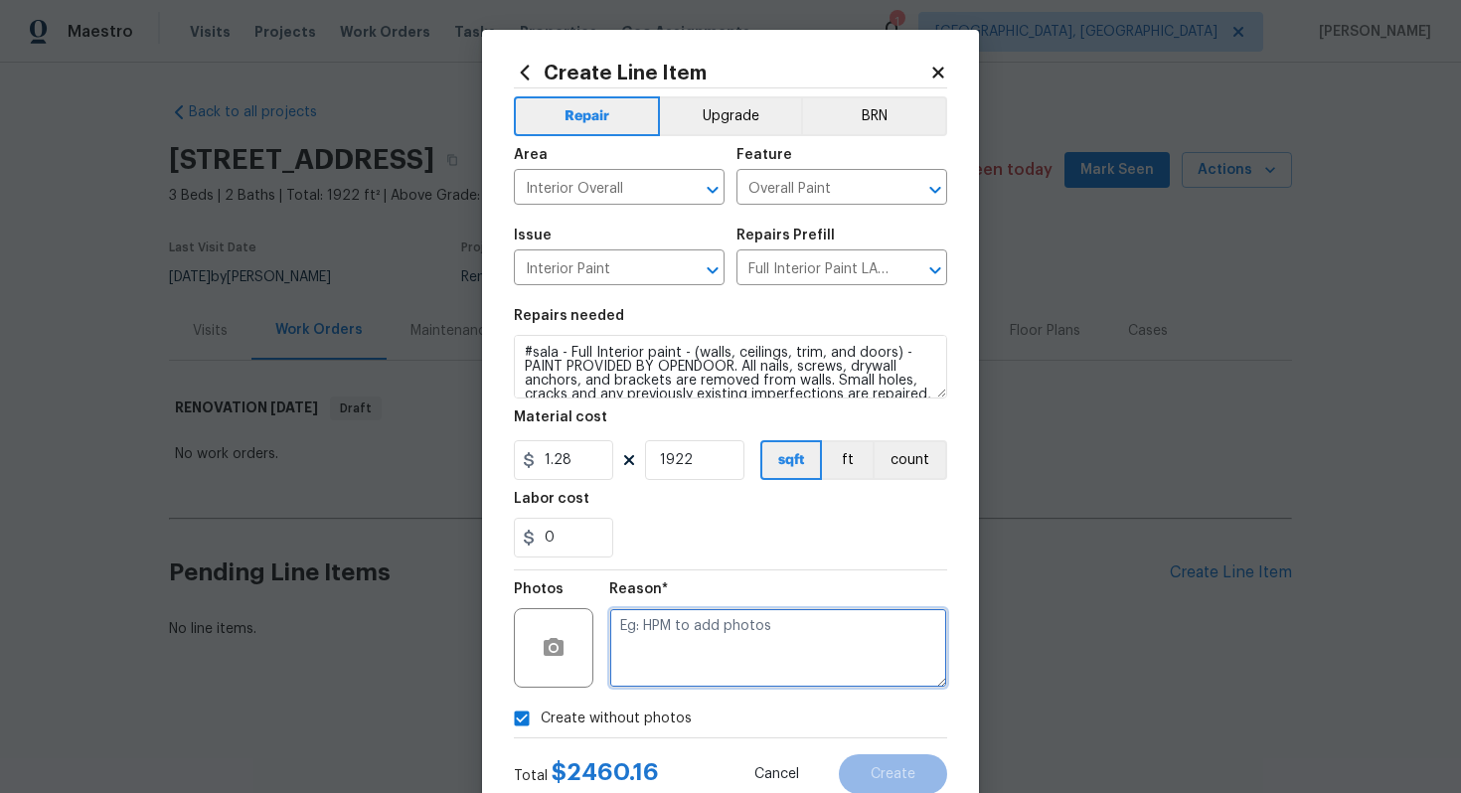
click at [682, 660] on textarea at bounding box center [778, 648] width 338 height 80
type textarea "n/a"
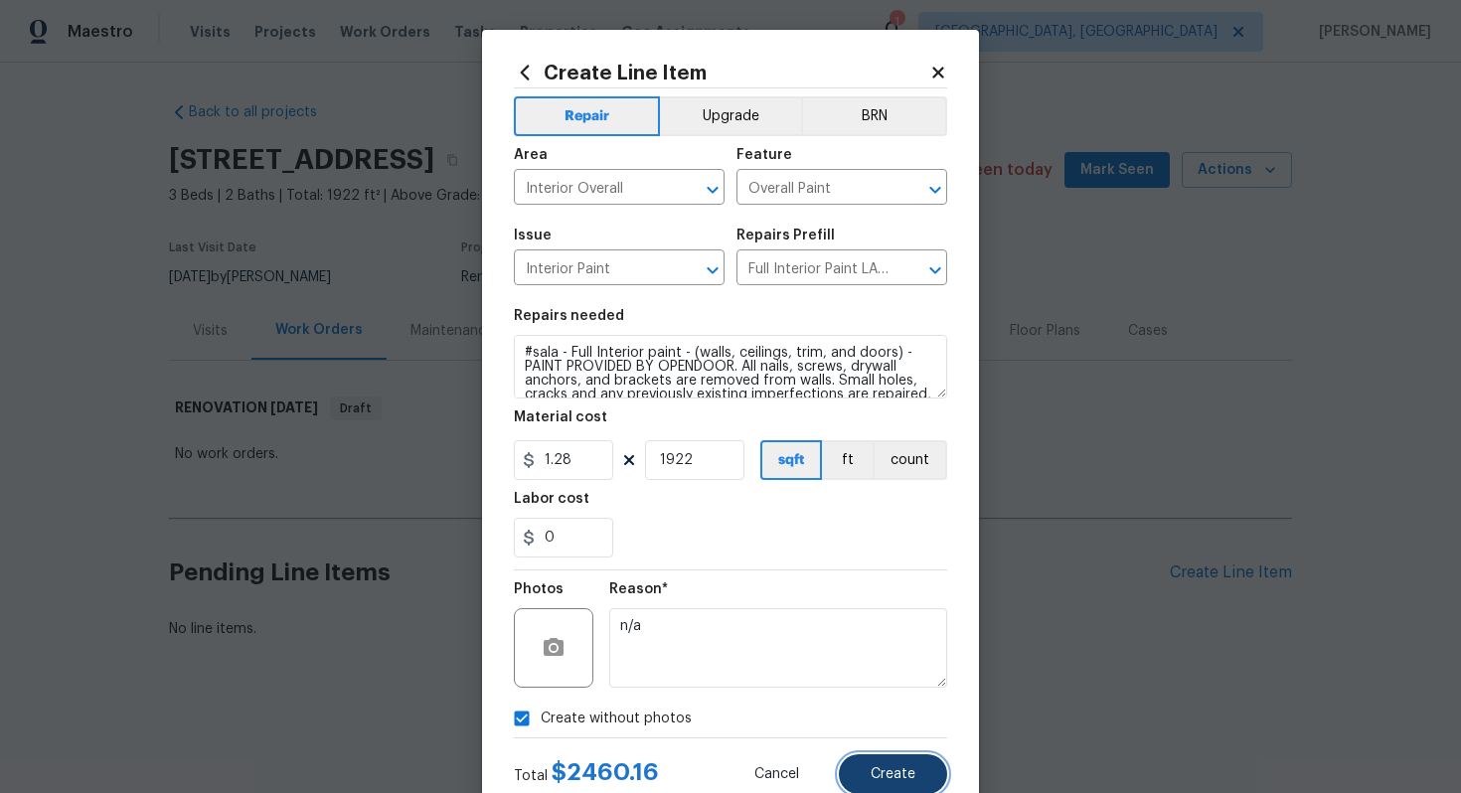
click at [867, 768] on button "Create" at bounding box center [893, 774] width 108 height 40
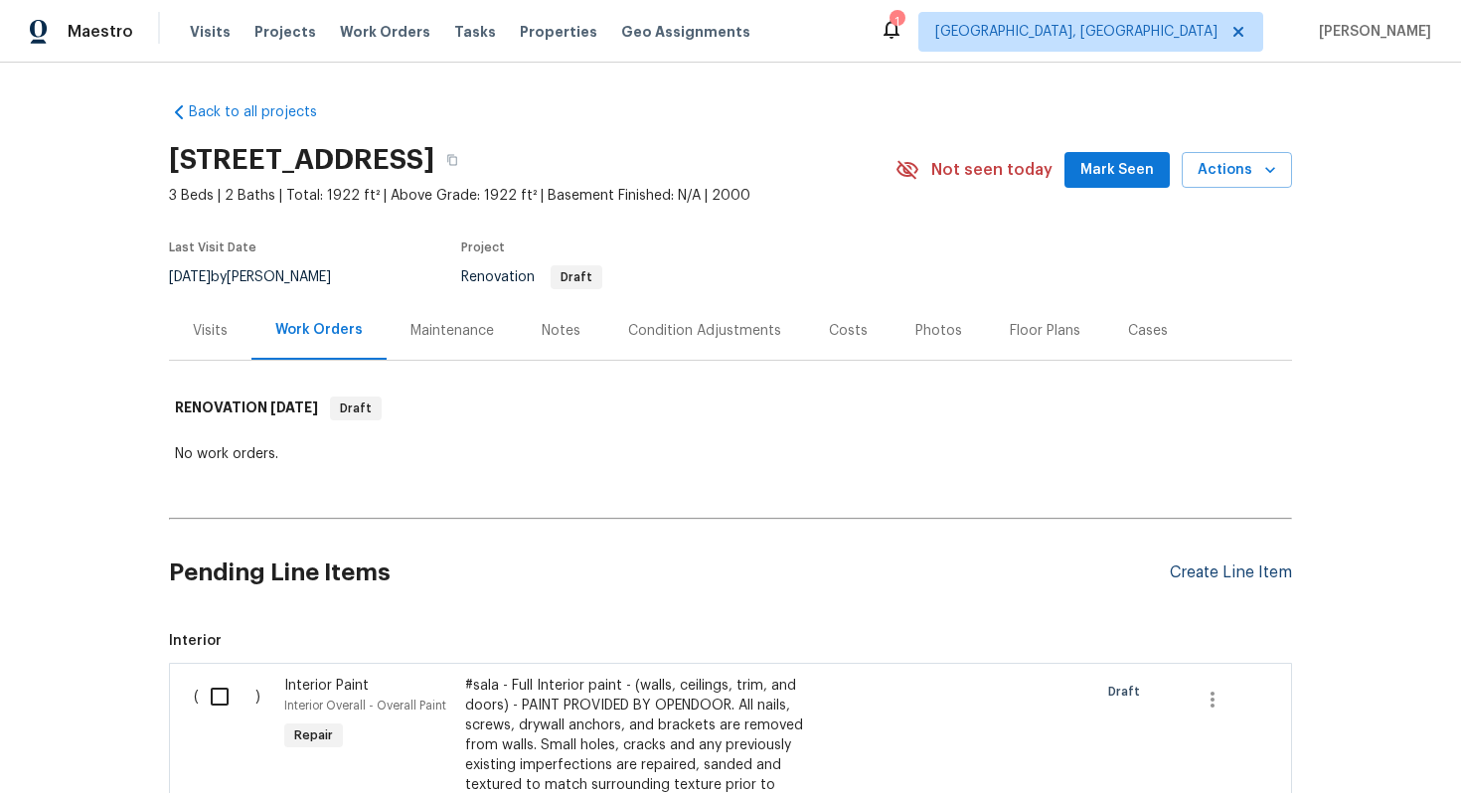
click at [1186, 565] on div "Create Line Item" at bounding box center [1231, 573] width 122 height 19
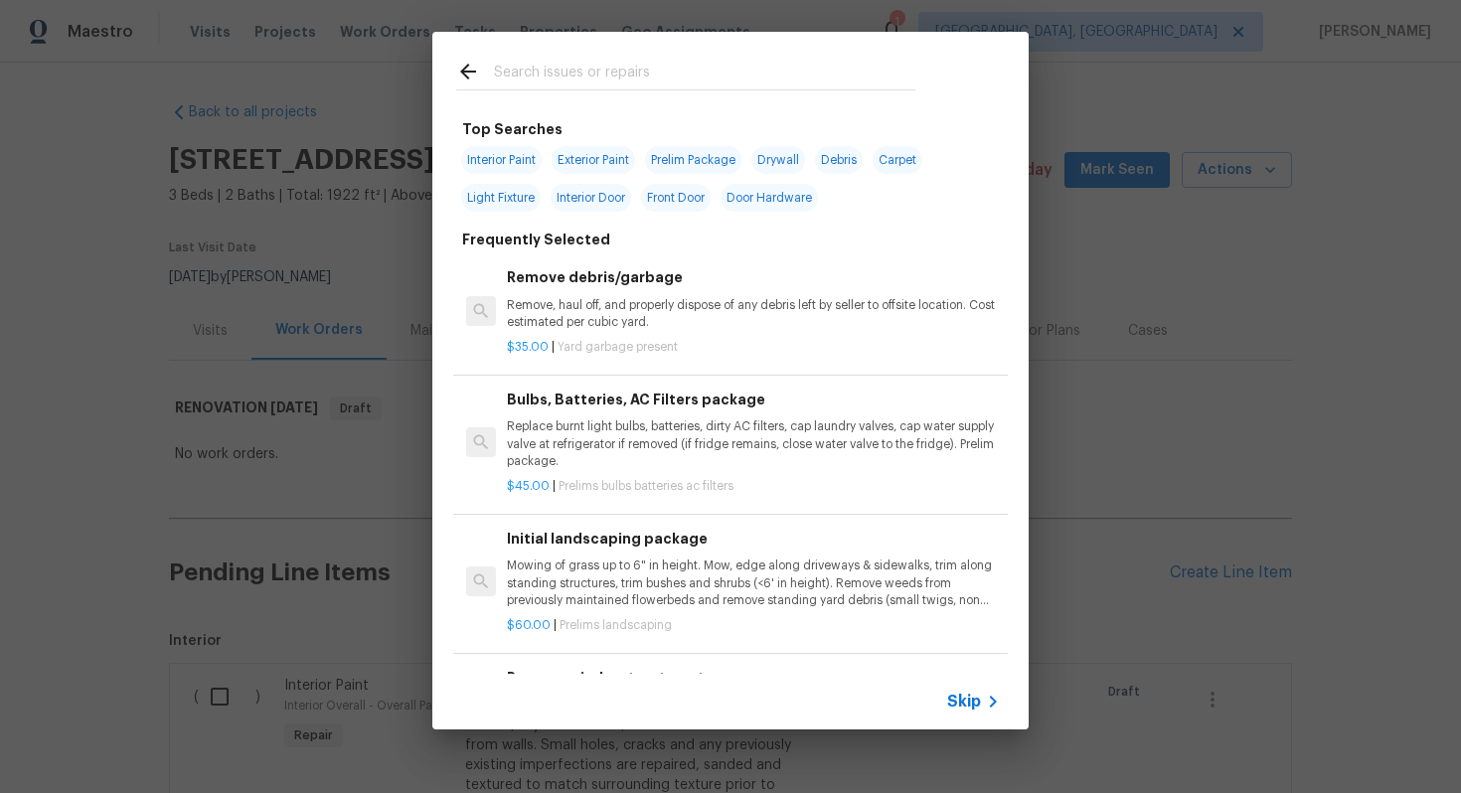
click at [960, 697] on span "Skip" at bounding box center [964, 702] width 34 height 20
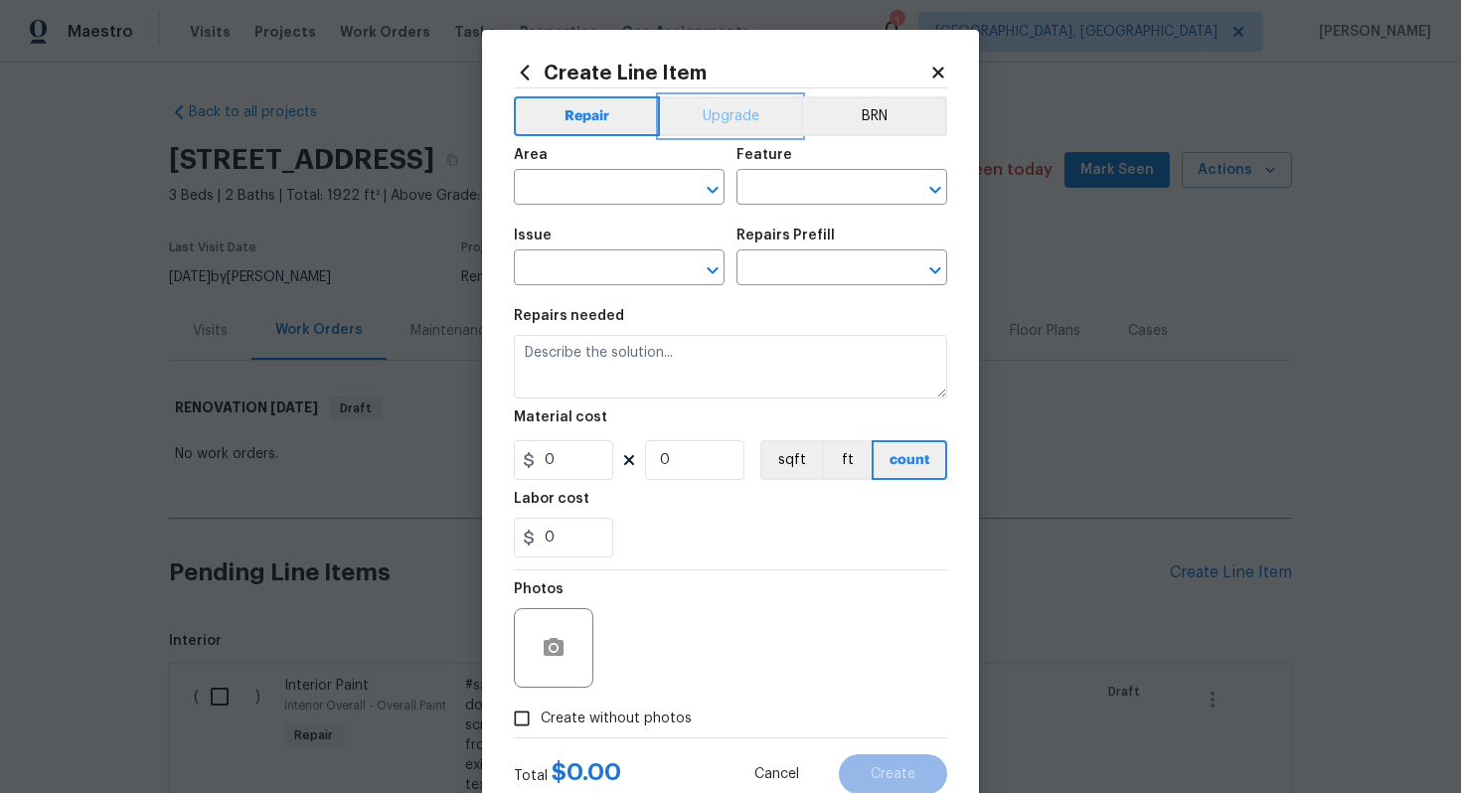
click at [707, 115] on button "Upgrade" at bounding box center [731, 116] width 142 height 40
click at [568, 198] on input "text" at bounding box center [591, 189] width 155 height 31
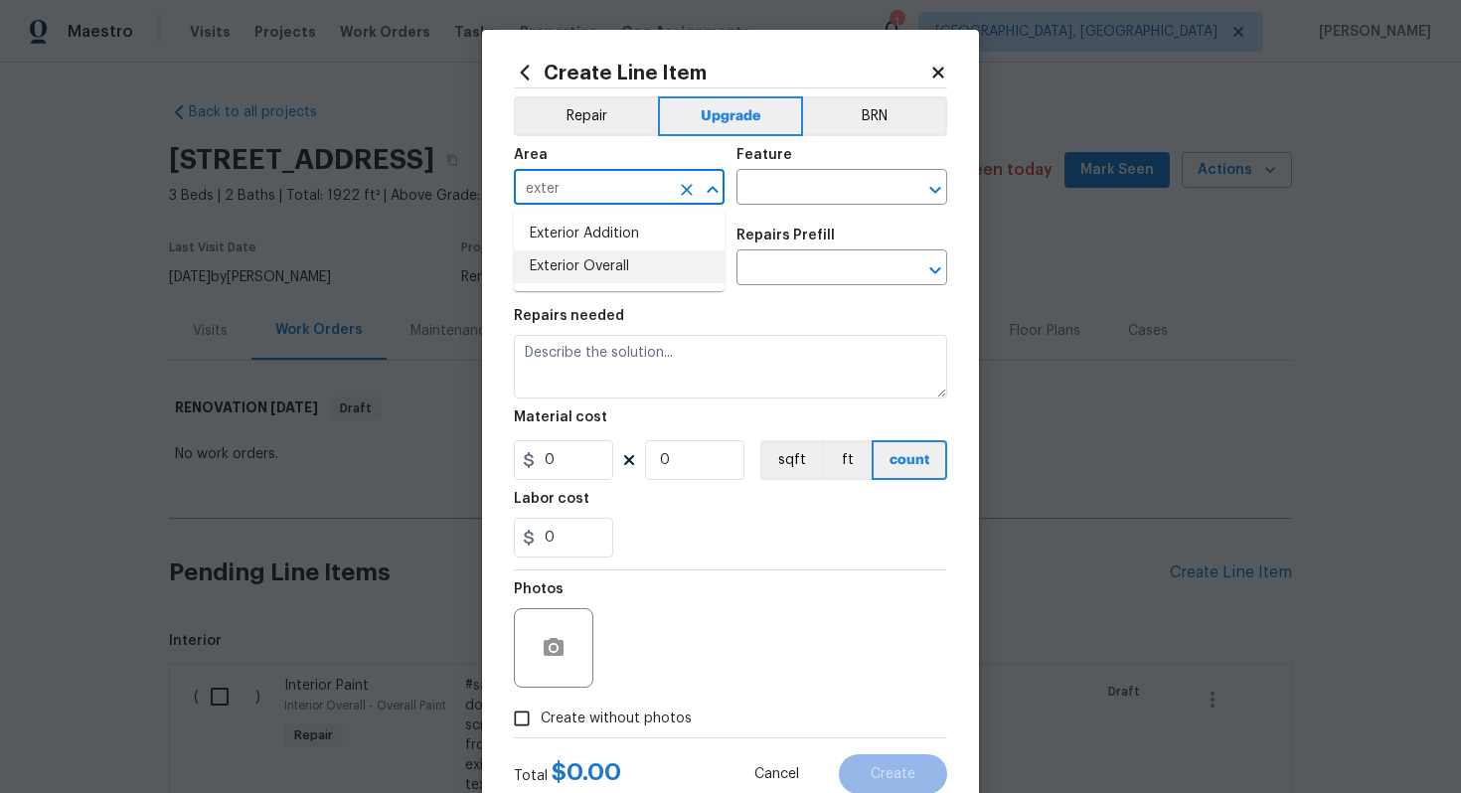
click at [630, 273] on li "Exterior Overall" at bounding box center [619, 266] width 211 height 33
type input "Exterior Overall"
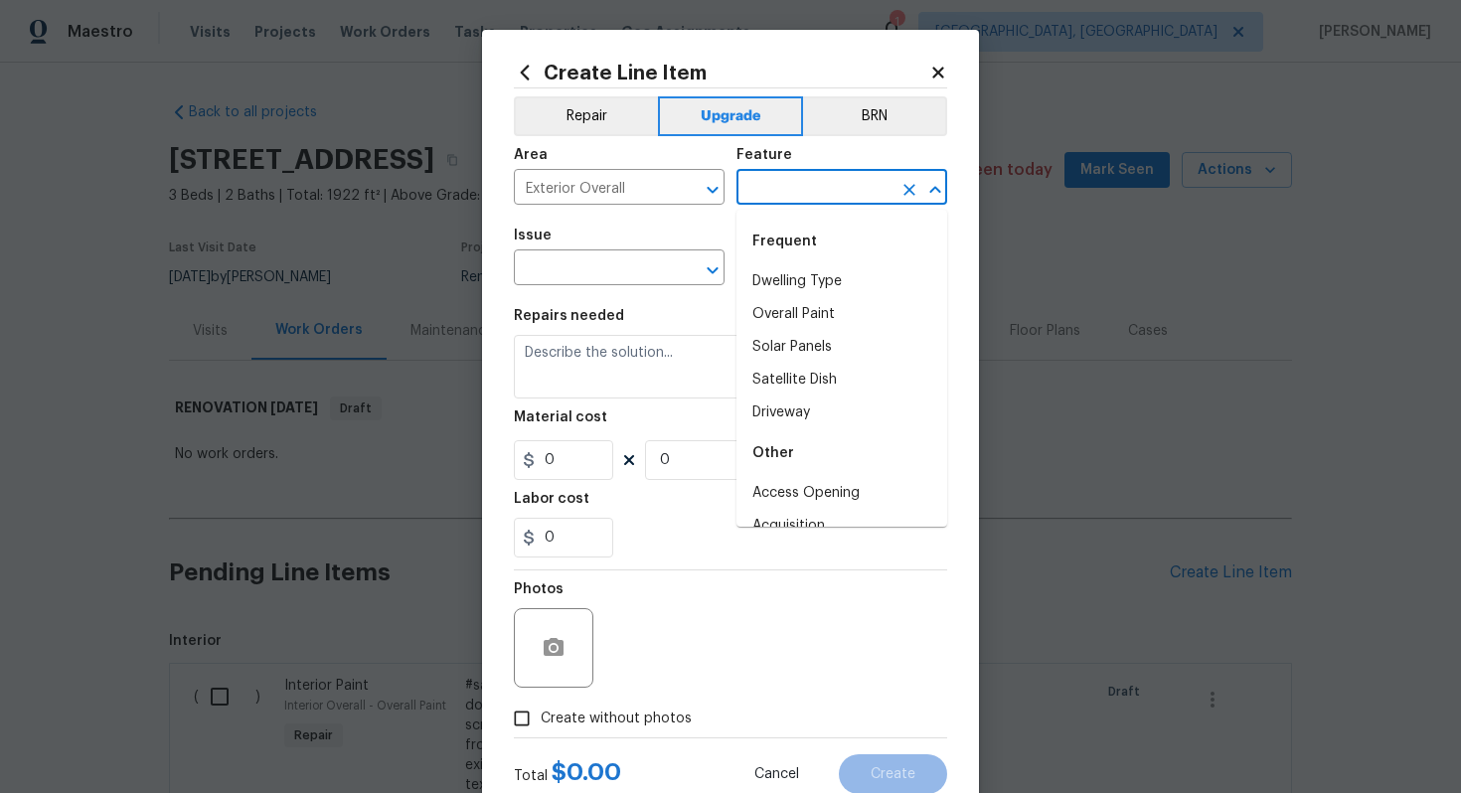
click at [787, 191] on input "text" at bounding box center [814, 189] width 155 height 31
type input "i"
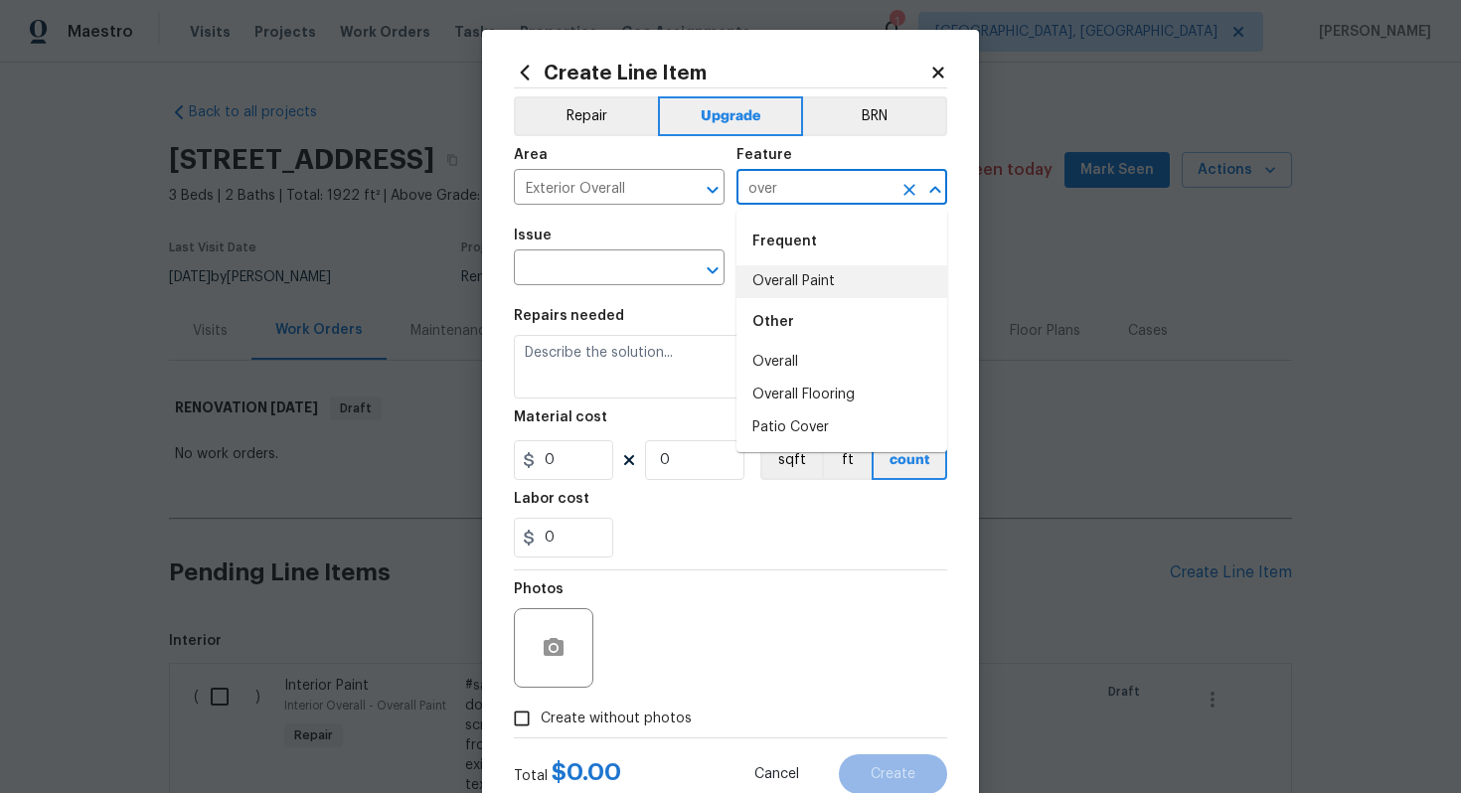
click at [795, 288] on li "Overall Paint" at bounding box center [842, 281] width 211 height 33
type input "Overall Paint"
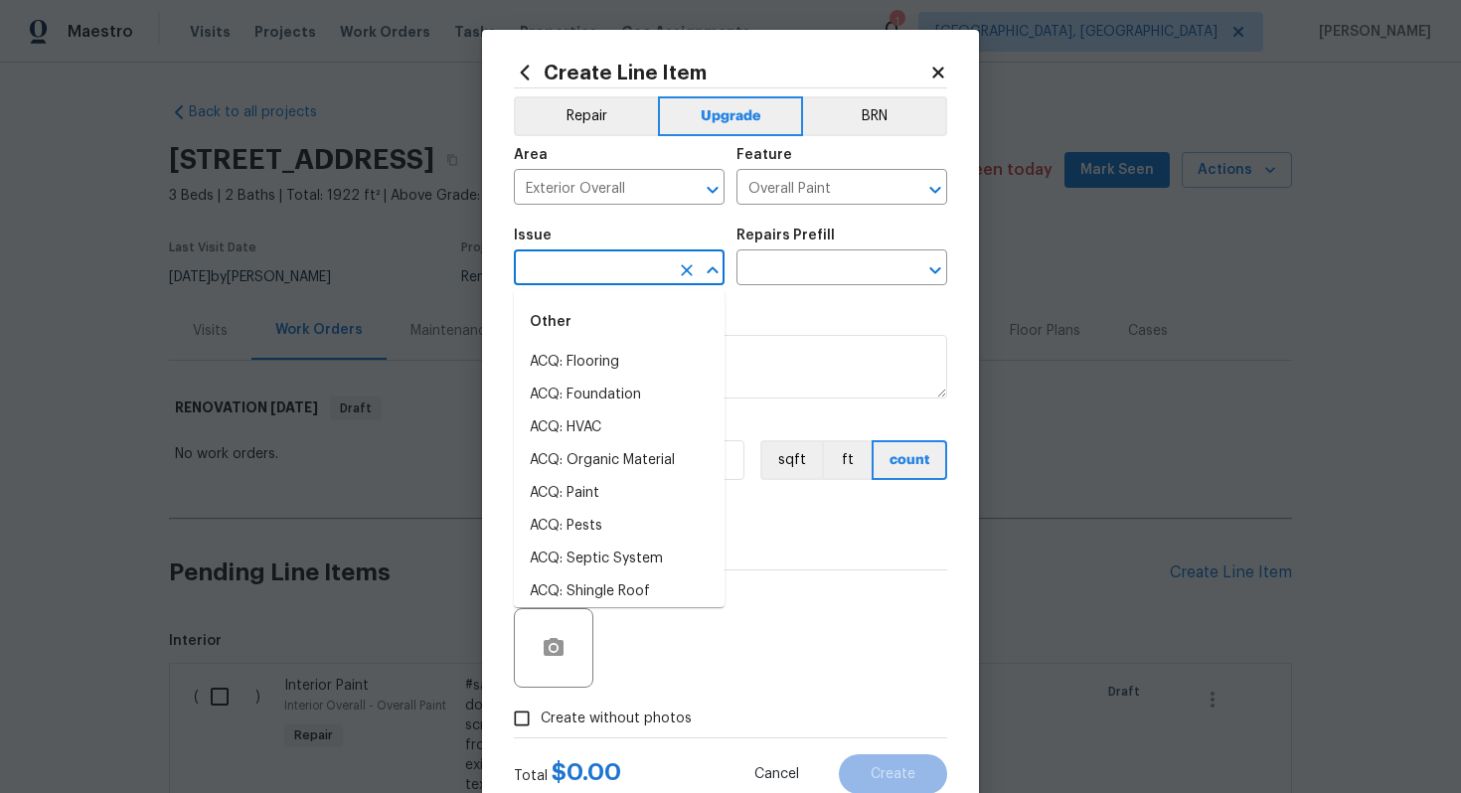
click at [614, 281] on input "text" at bounding box center [591, 269] width 155 height 31
click at [594, 498] on li "Exterior Paint" at bounding box center [619, 493] width 211 height 33
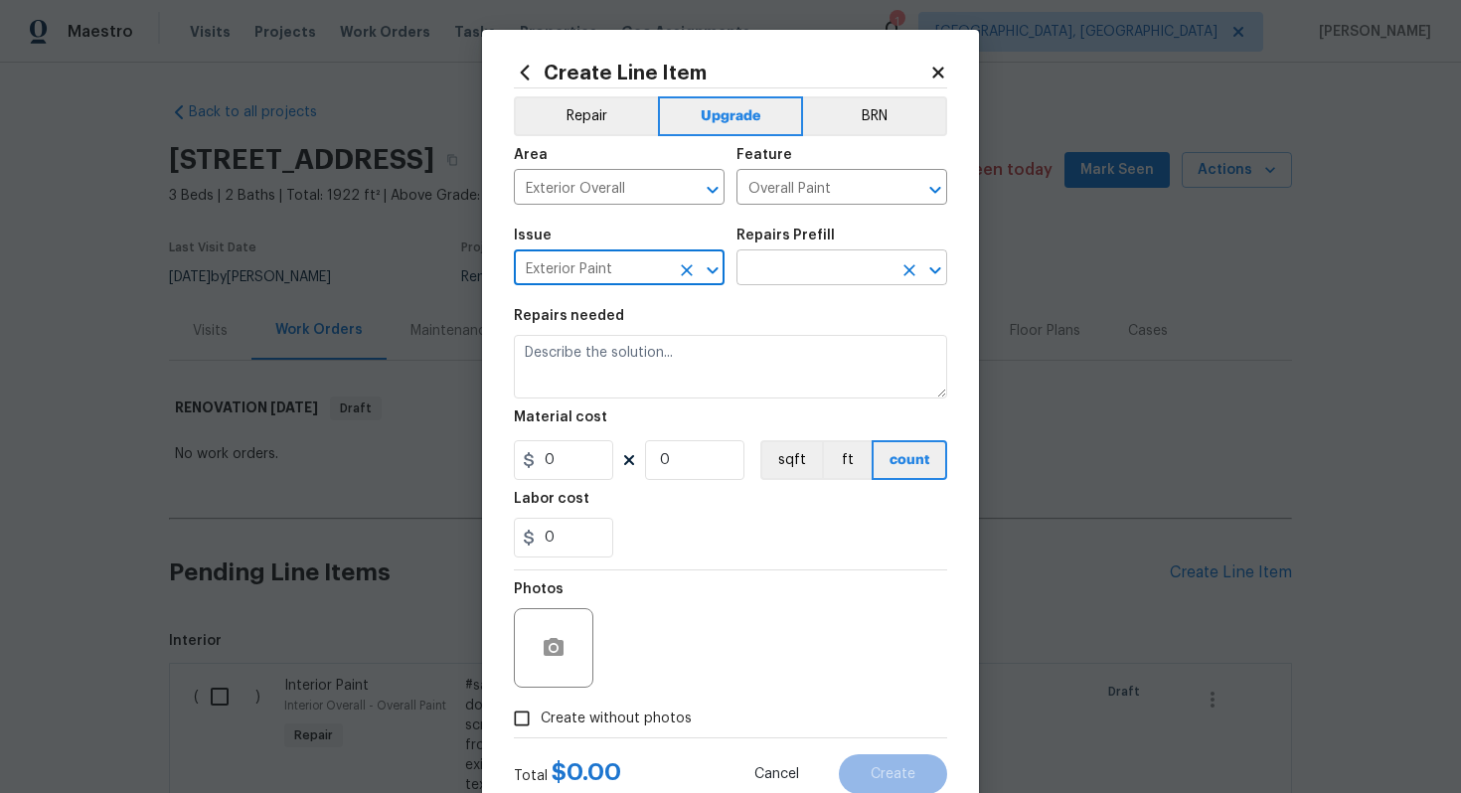
type input "Exterior Paint"
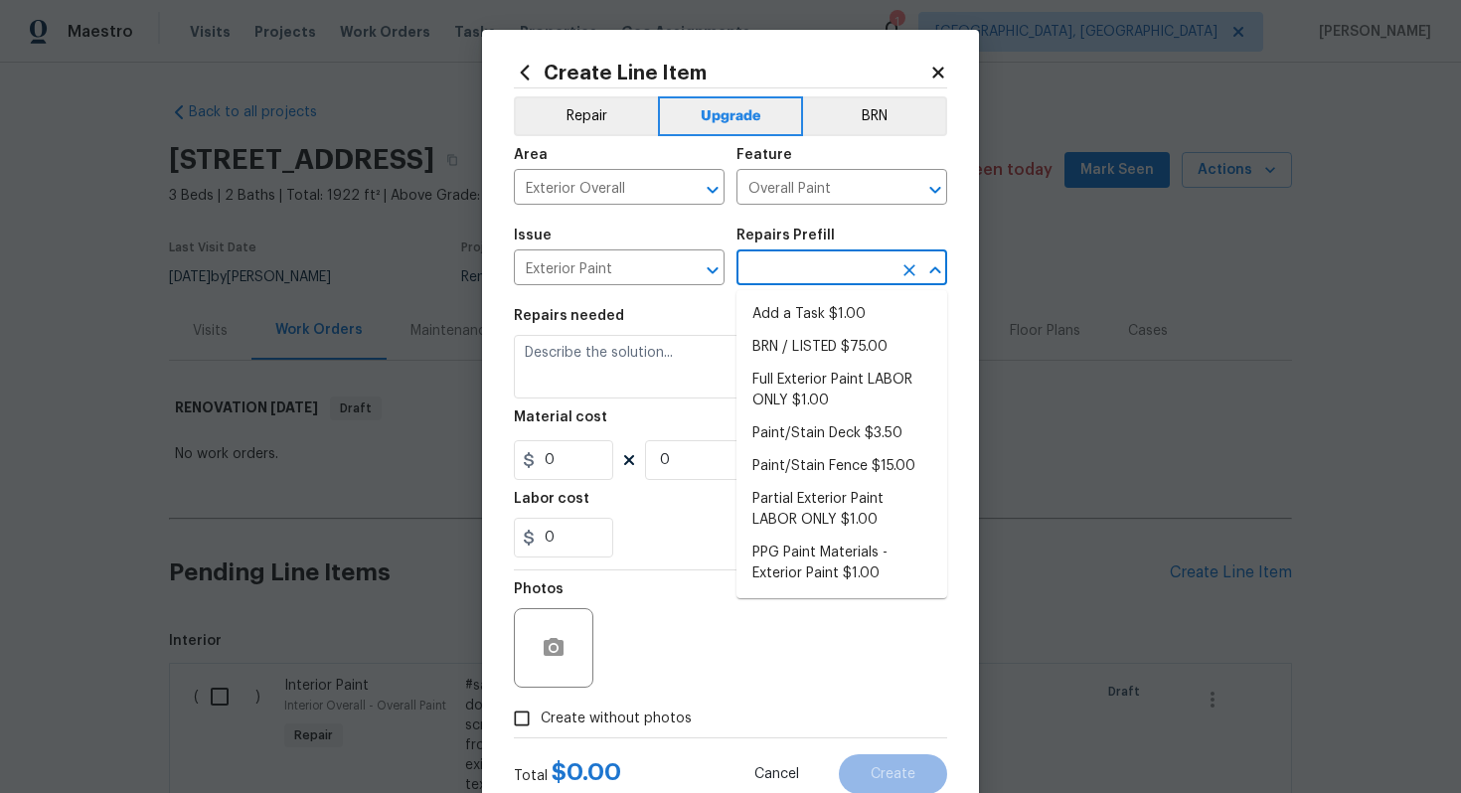
click at [838, 268] on input "text" at bounding box center [814, 269] width 155 height 31
click at [811, 413] on li "Full Exterior Paint LABOR ONLY $1.00" at bounding box center [842, 391] width 211 height 54
type input "Full Exterior Paint LABOR ONLY $1.00"
type textarea "Full Exterior Paint - Prep, mask and paint the exterior of the home. Ensure tha…"
type input "1"
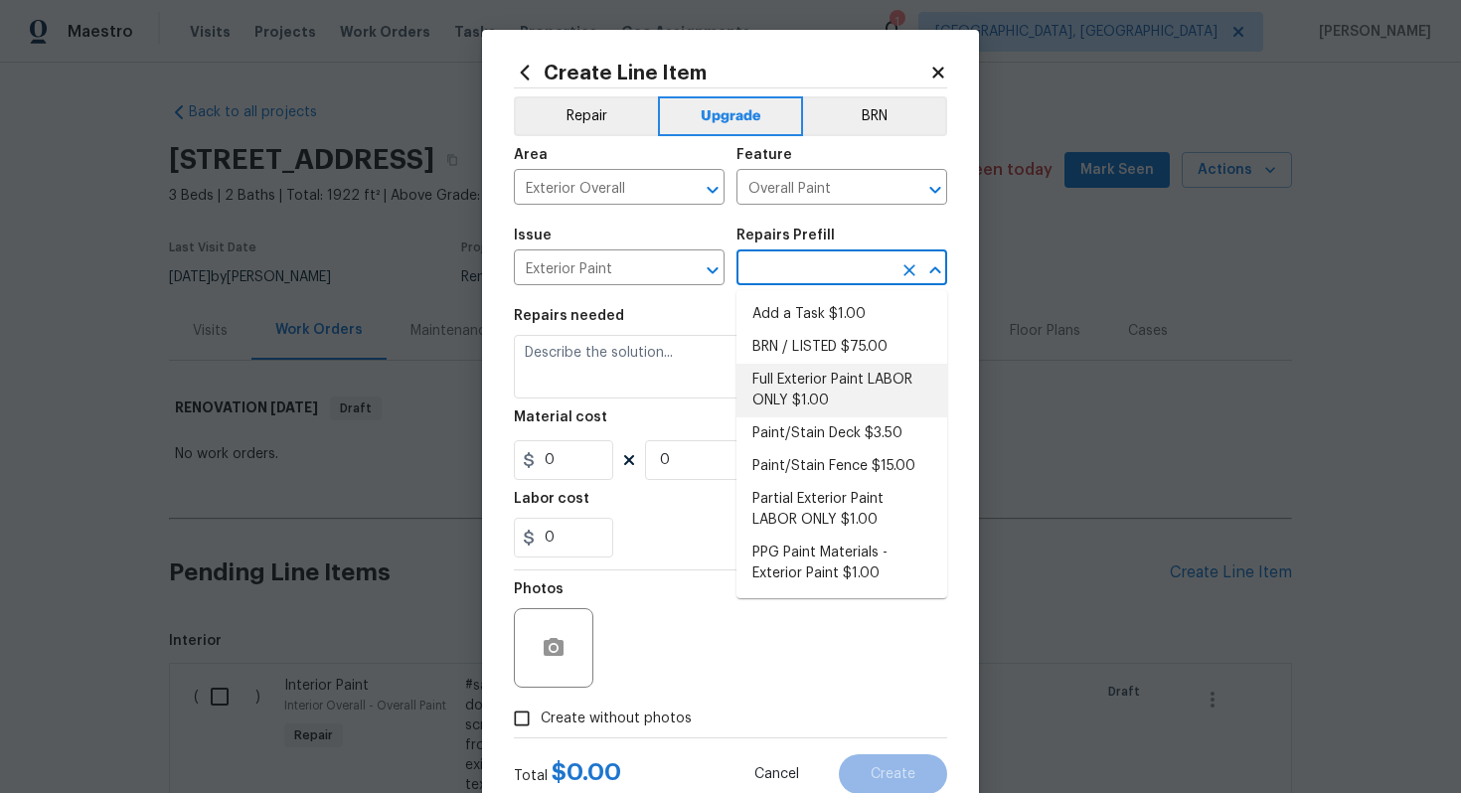
type input "1"
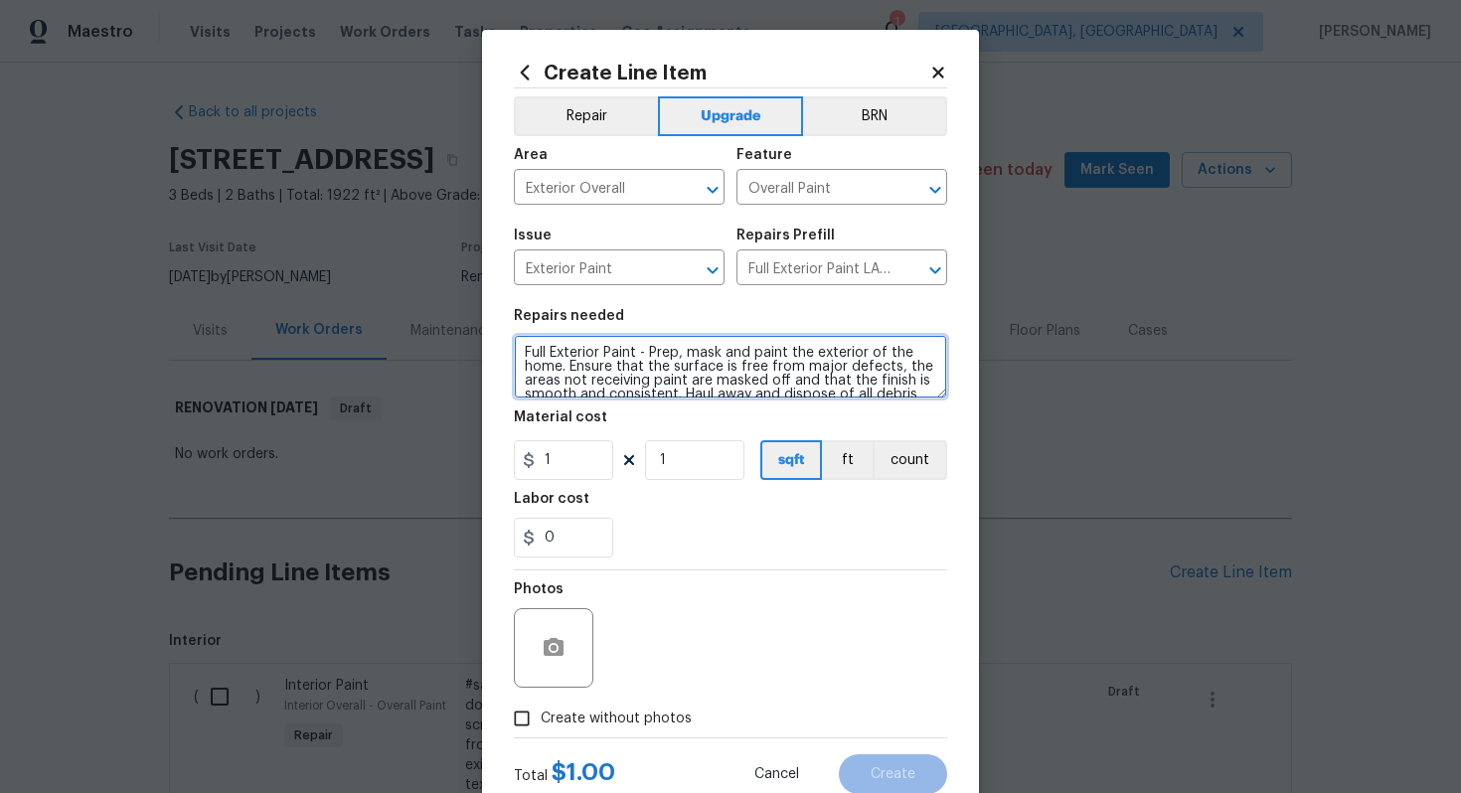
click at [520, 355] on textarea "Full Exterior Paint - Prep, mask and paint the exterior of the home. Ensure tha…" at bounding box center [730, 367] width 433 height 64
type textarea "#sala - Full Exterior Paint - Prep, mask and paint the exterior of the home. En…"
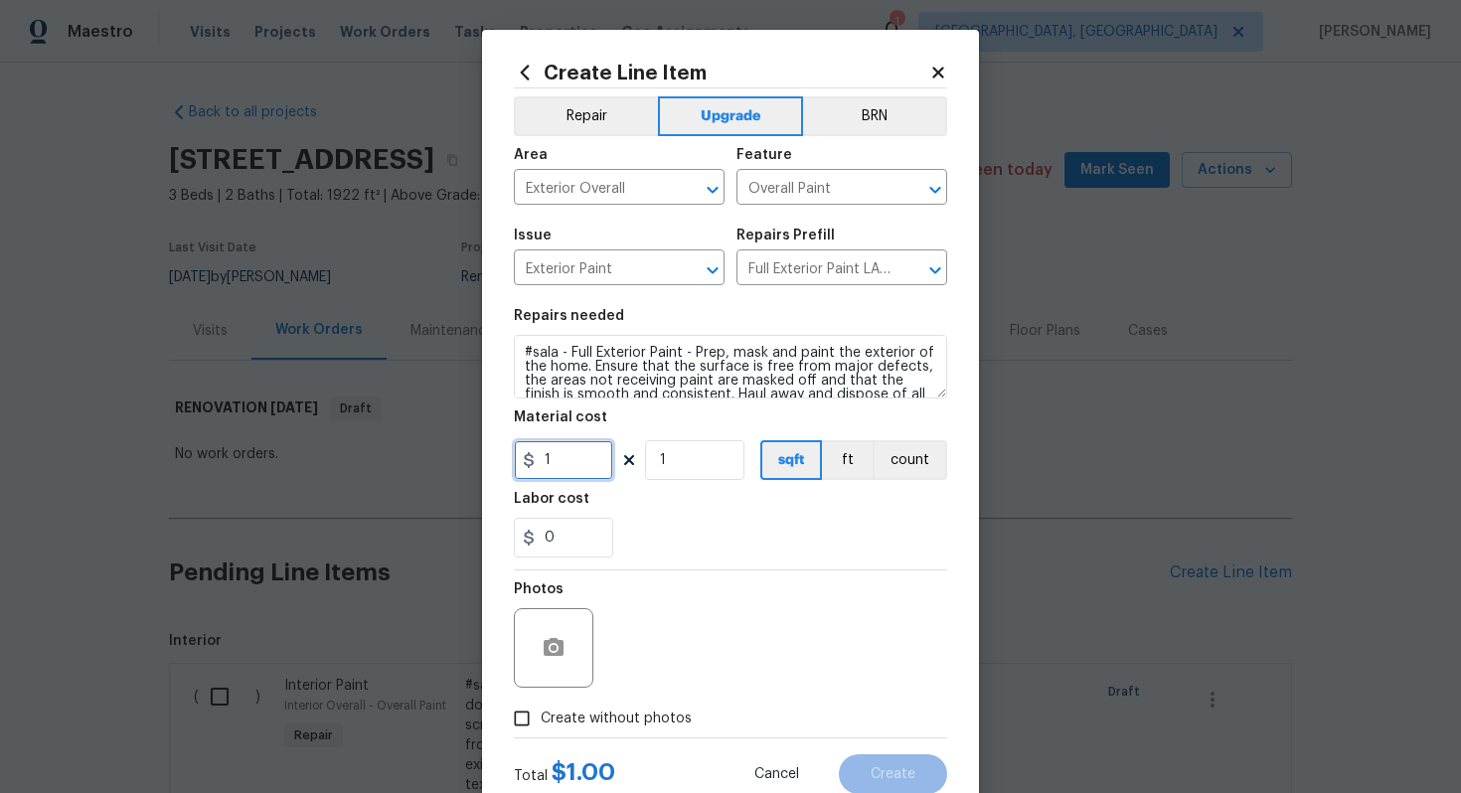
click at [572, 463] on input "1" at bounding box center [563, 460] width 99 height 40
click at [868, 272] on input "Full Exterior Paint LABOR ONLY $1.00" at bounding box center [814, 269] width 155 height 31
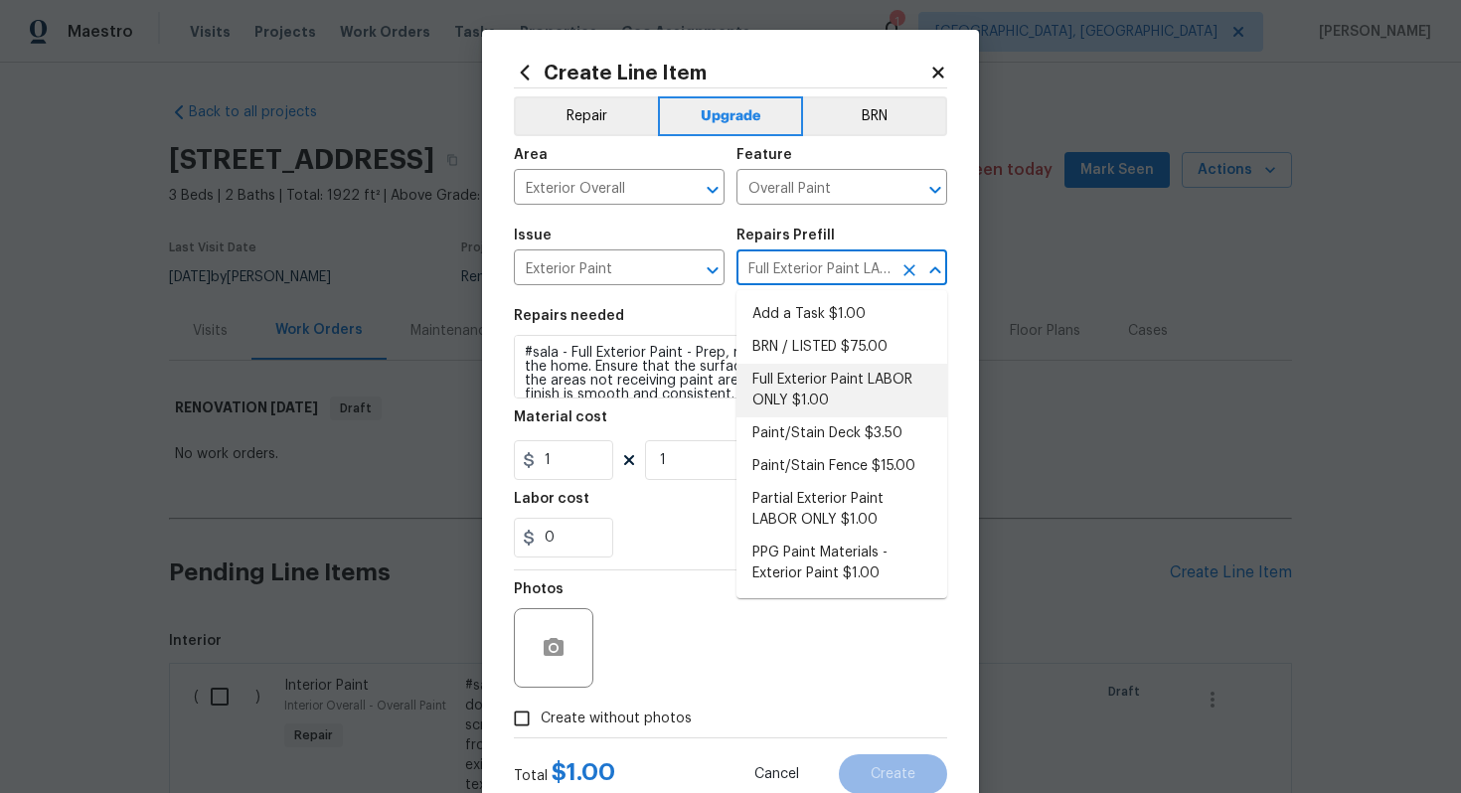
click at [697, 309] on div "Repairs needed" at bounding box center [730, 322] width 433 height 26
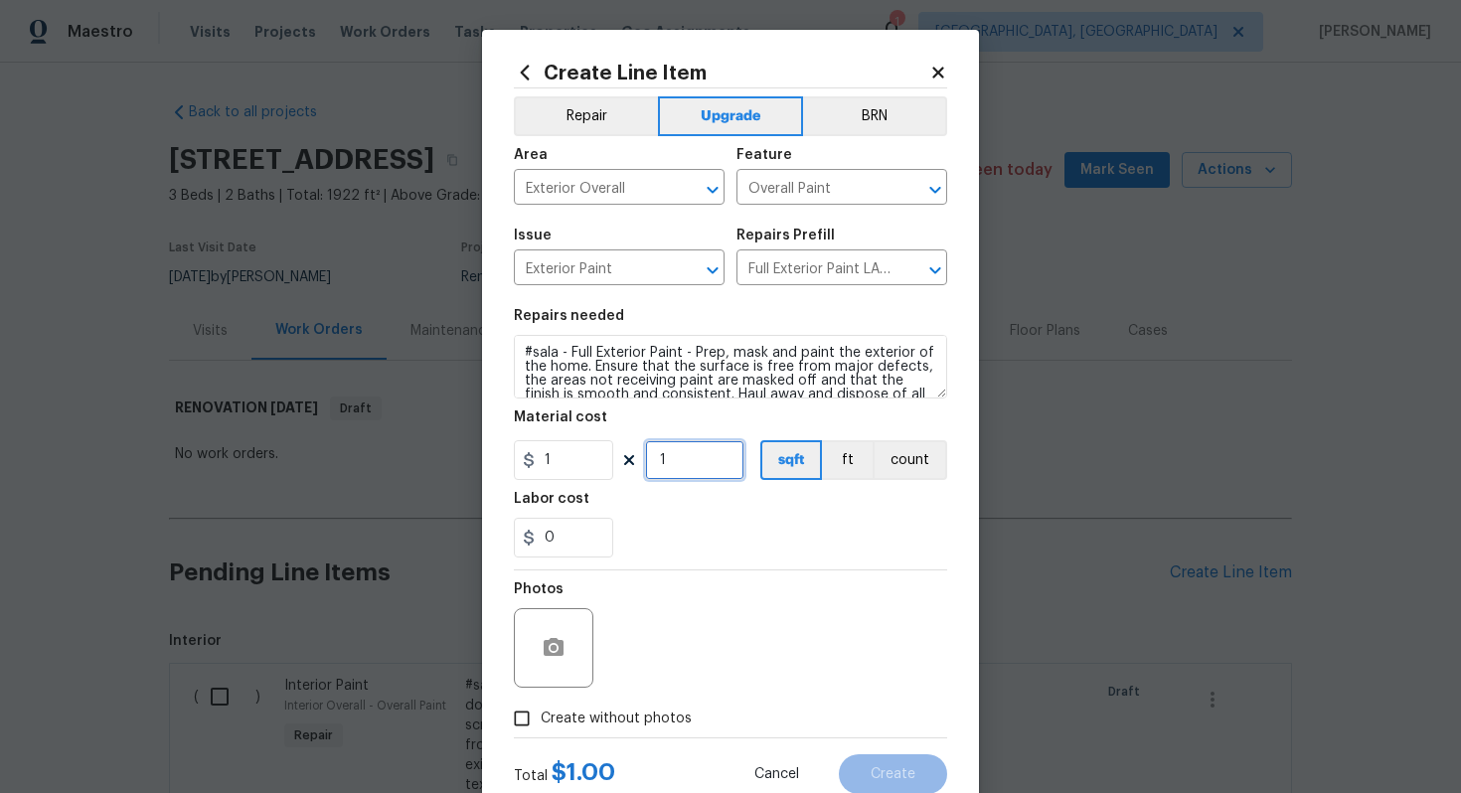
click at [683, 456] on input "1" at bounding box center [694, 460] width 99 height 40
click at [577, 460] on input "1" at bounding box center [563, 460] width 99 height 40
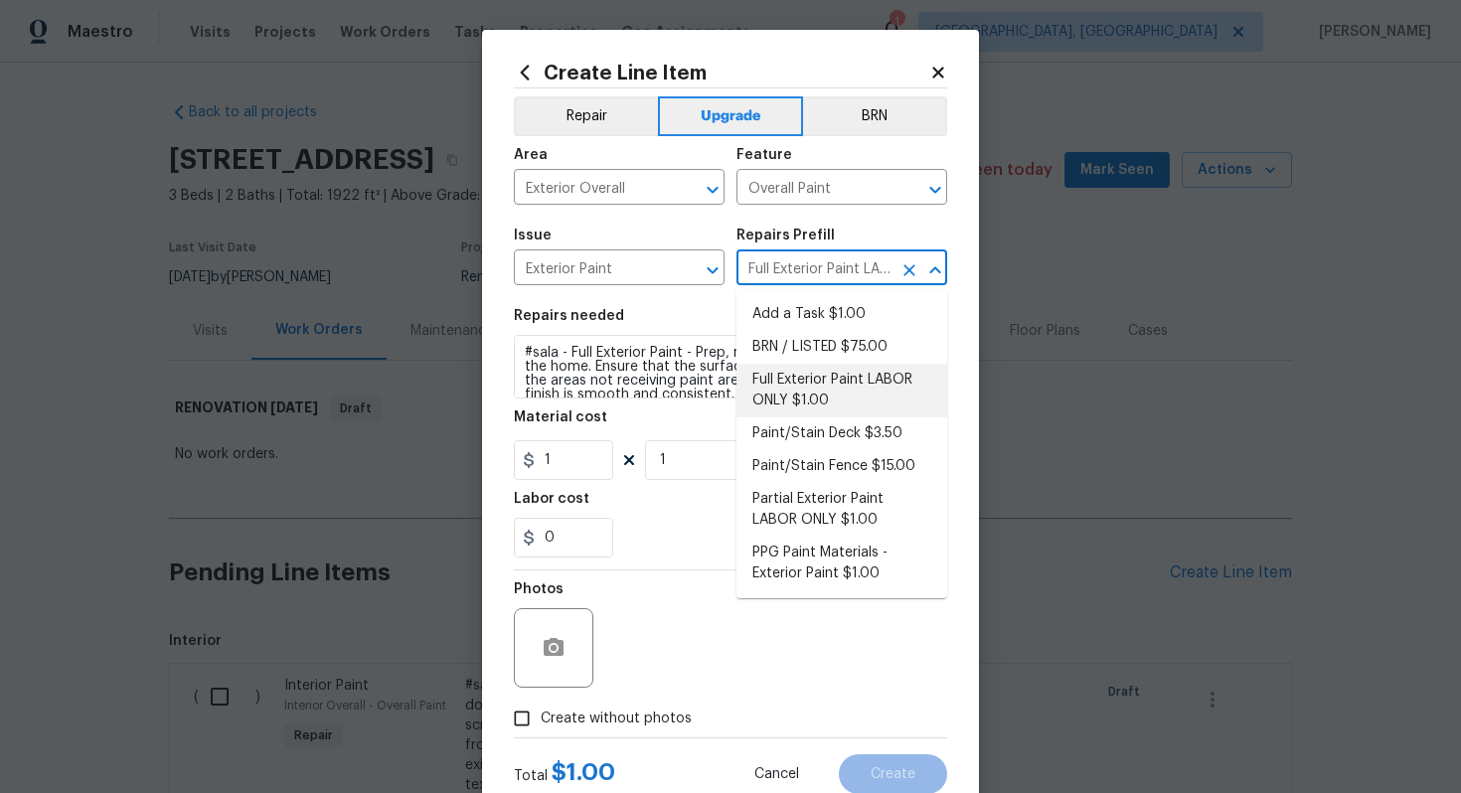
click at [824, 266] on input "Full Exterior Paint LABOR ONLY $1.00" at bounding box center [814, 269] width 155 height 31
click at [794, 318] on li "Add a Task $1.00" at bounding box center [842, 314] width 211 height 33
type input "Add a Task $1.00"
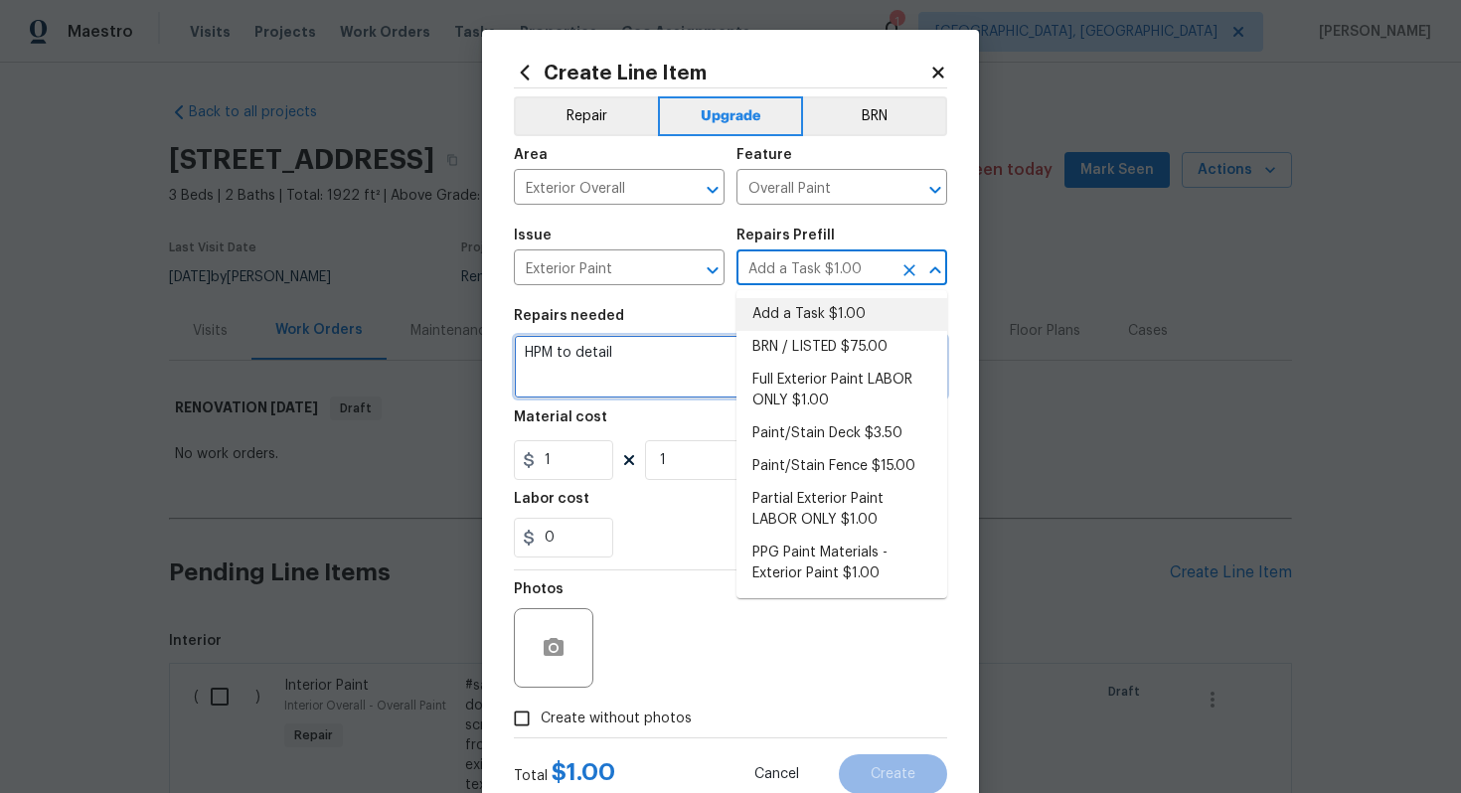
click at [645, 357] on textarea "HPM to detail" at bounding box center [730, 367] width 433 height 64
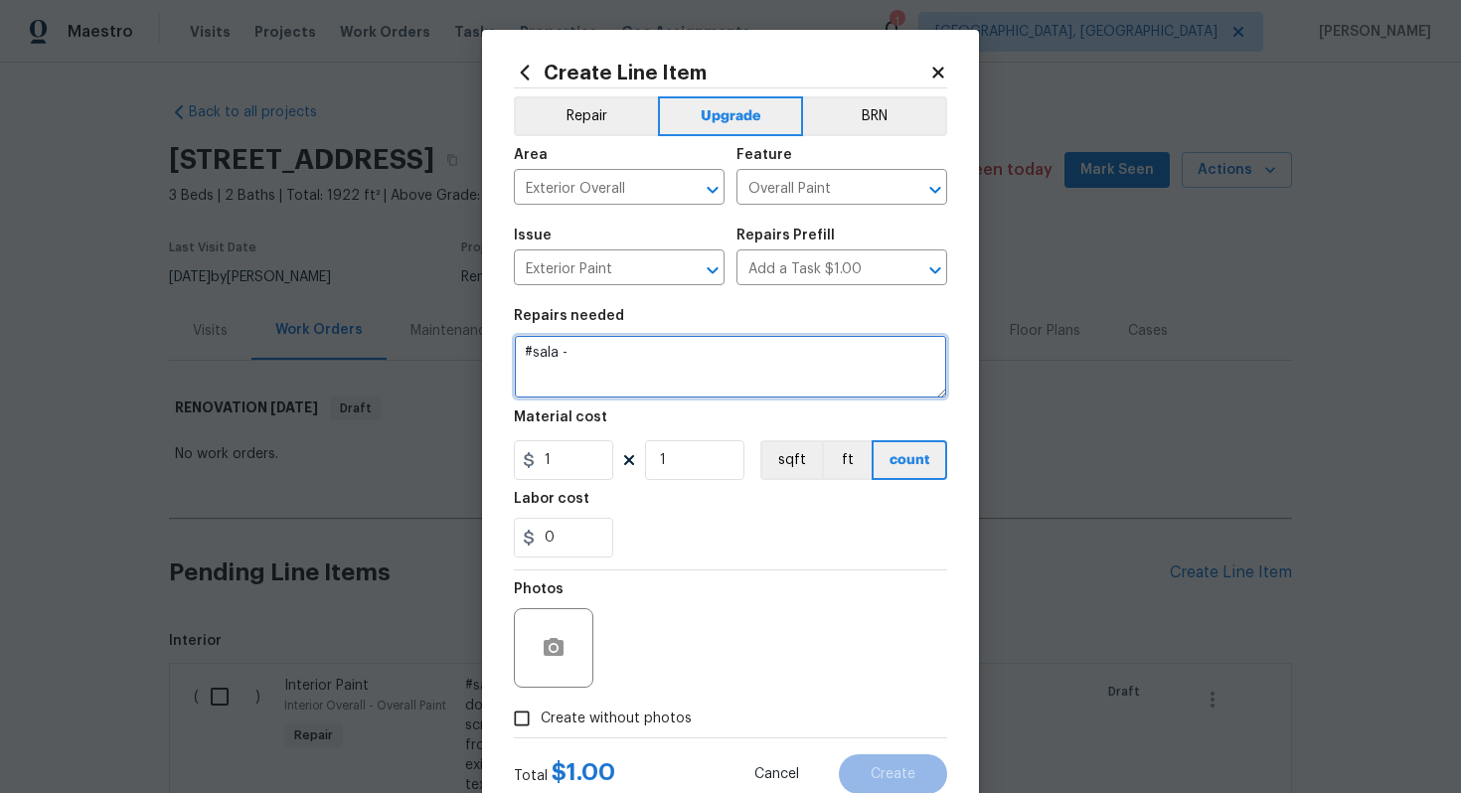
paste textarea "Full Exterior paint"
type textarea "#sala - Full Exterior paint"
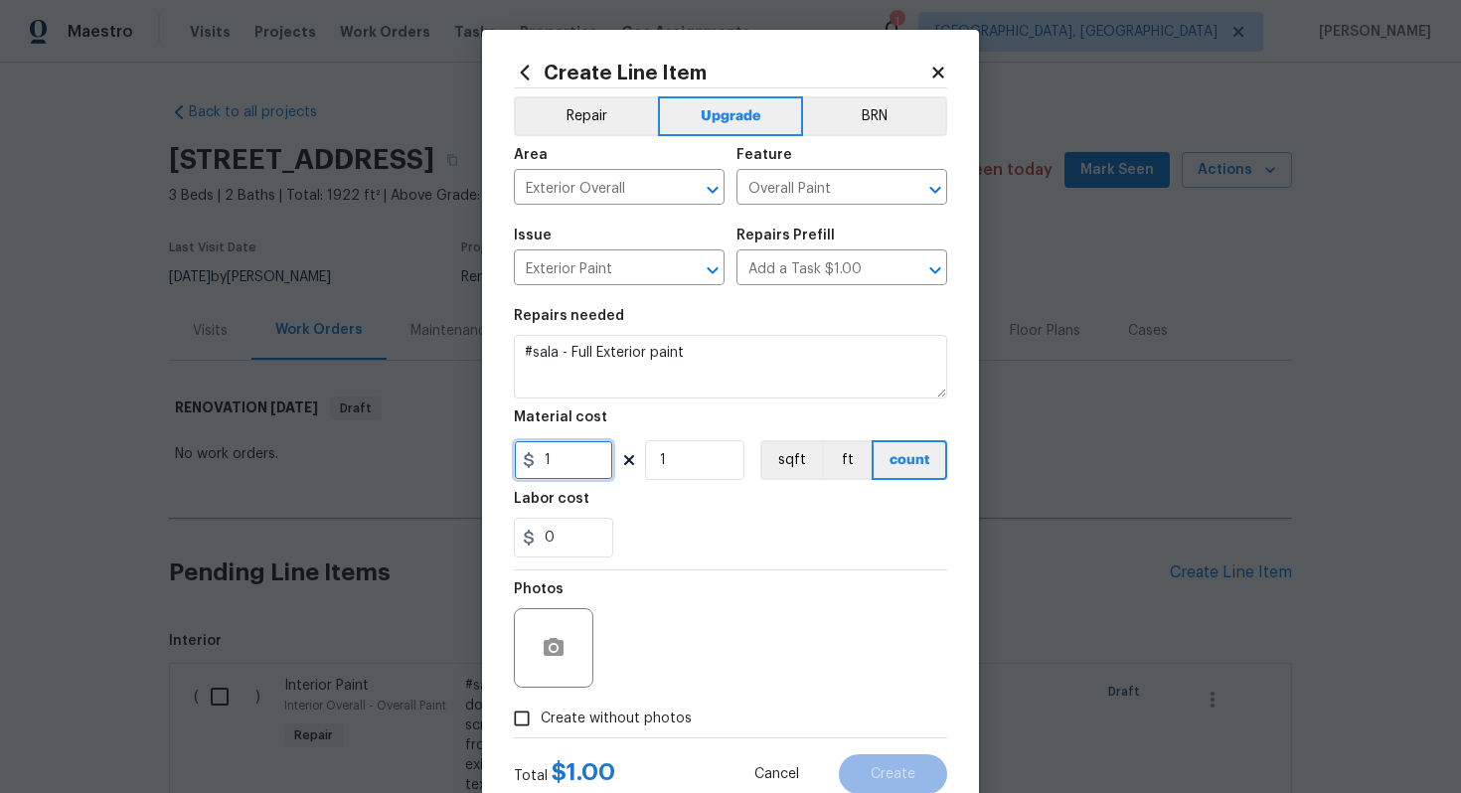
click at [561, 469] on input "1" at bounding box center [563, 460] width 99 height 40
type input "2345"
click at [615, 724] on span "Create without photos" at bounding box center [616, 719] width 151 height 21
click at [541, 724] on input "Create without photos" at bounding box center [522, 719] width 38 height 38
checkbox input "true"
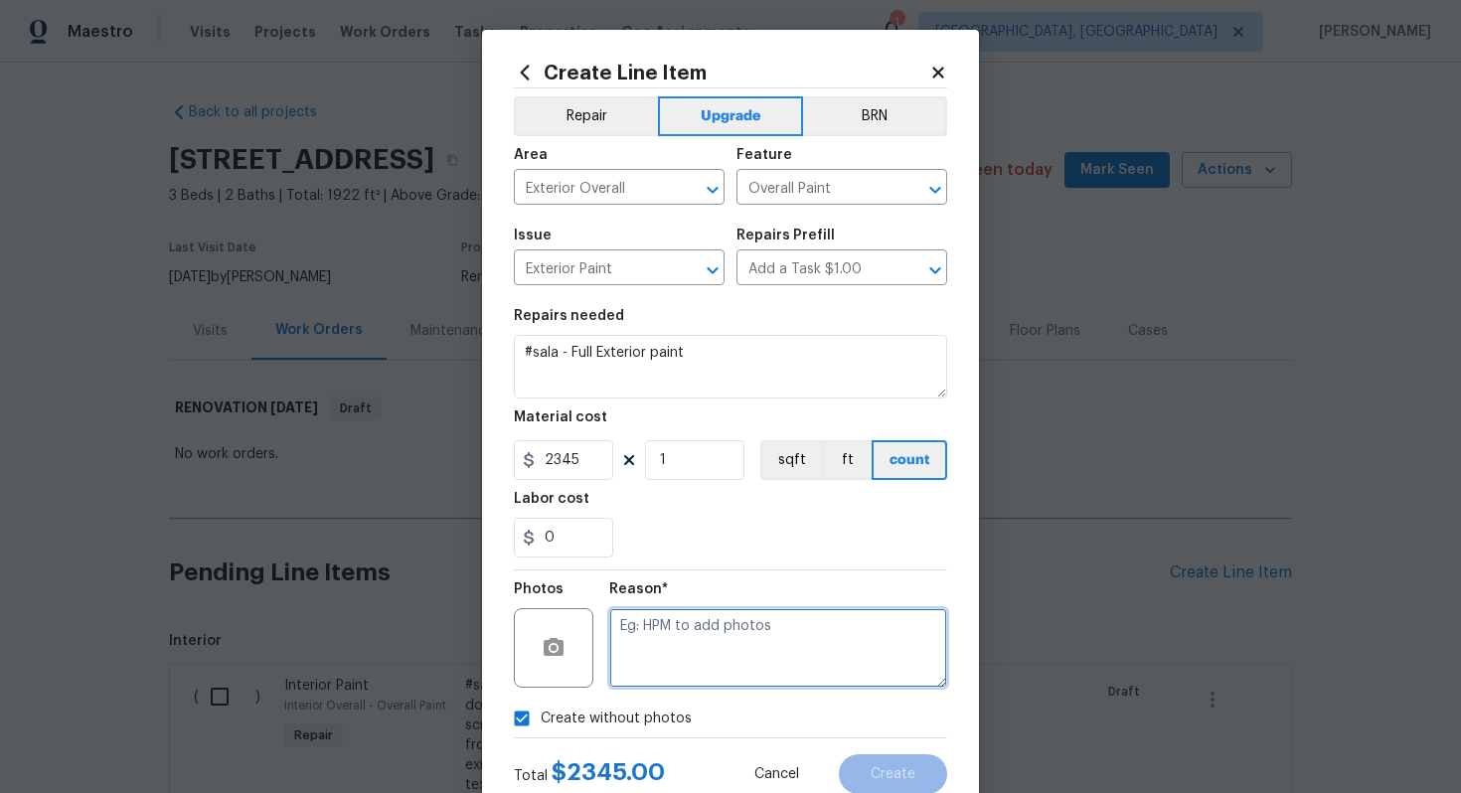
click at [673, 648] on textarea at bounding box center [778, 648] width 338 height 80
type textarea "n/a"
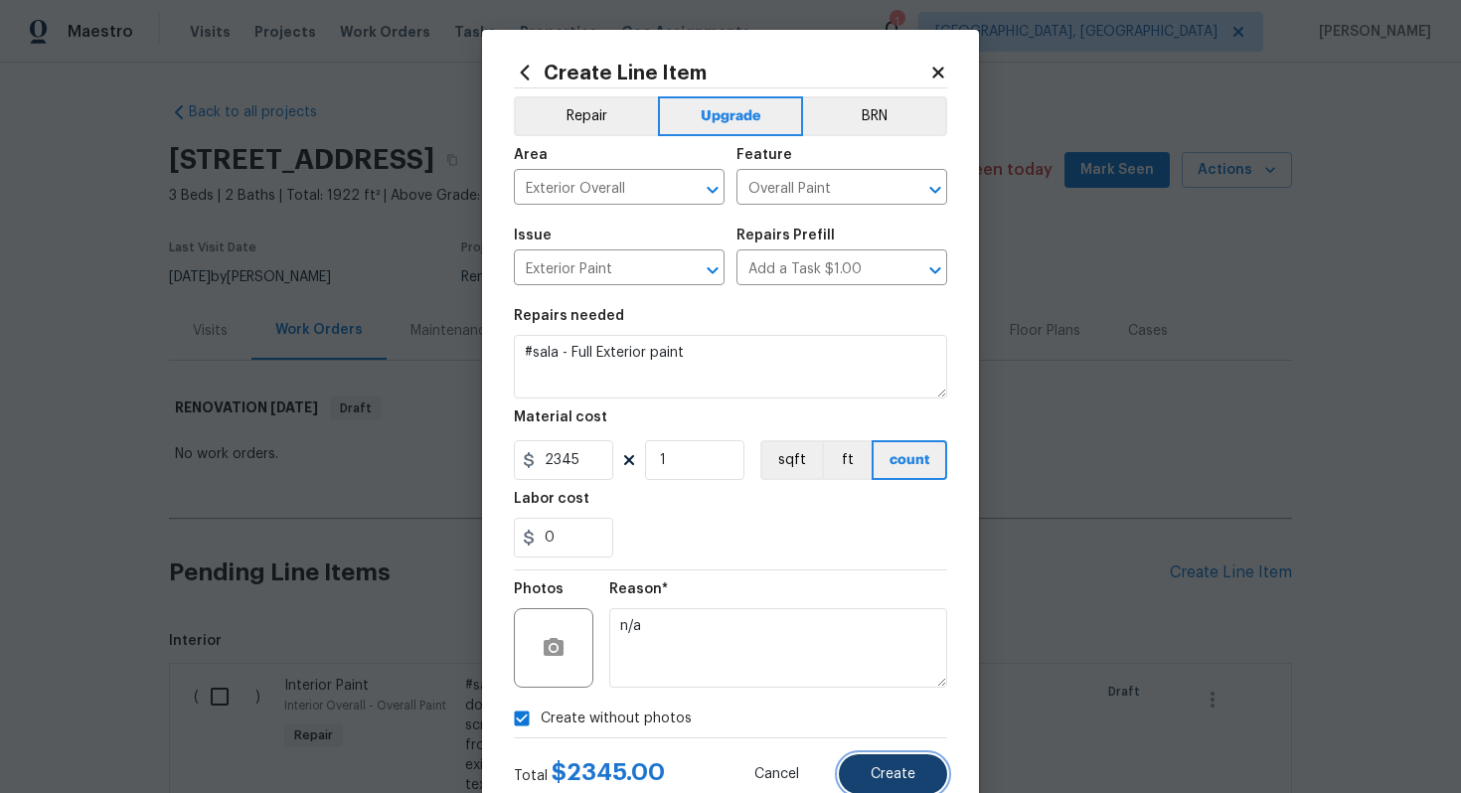
click at [898, 777] on span "Create" at bounding box center [893, 774] width 45 height 15
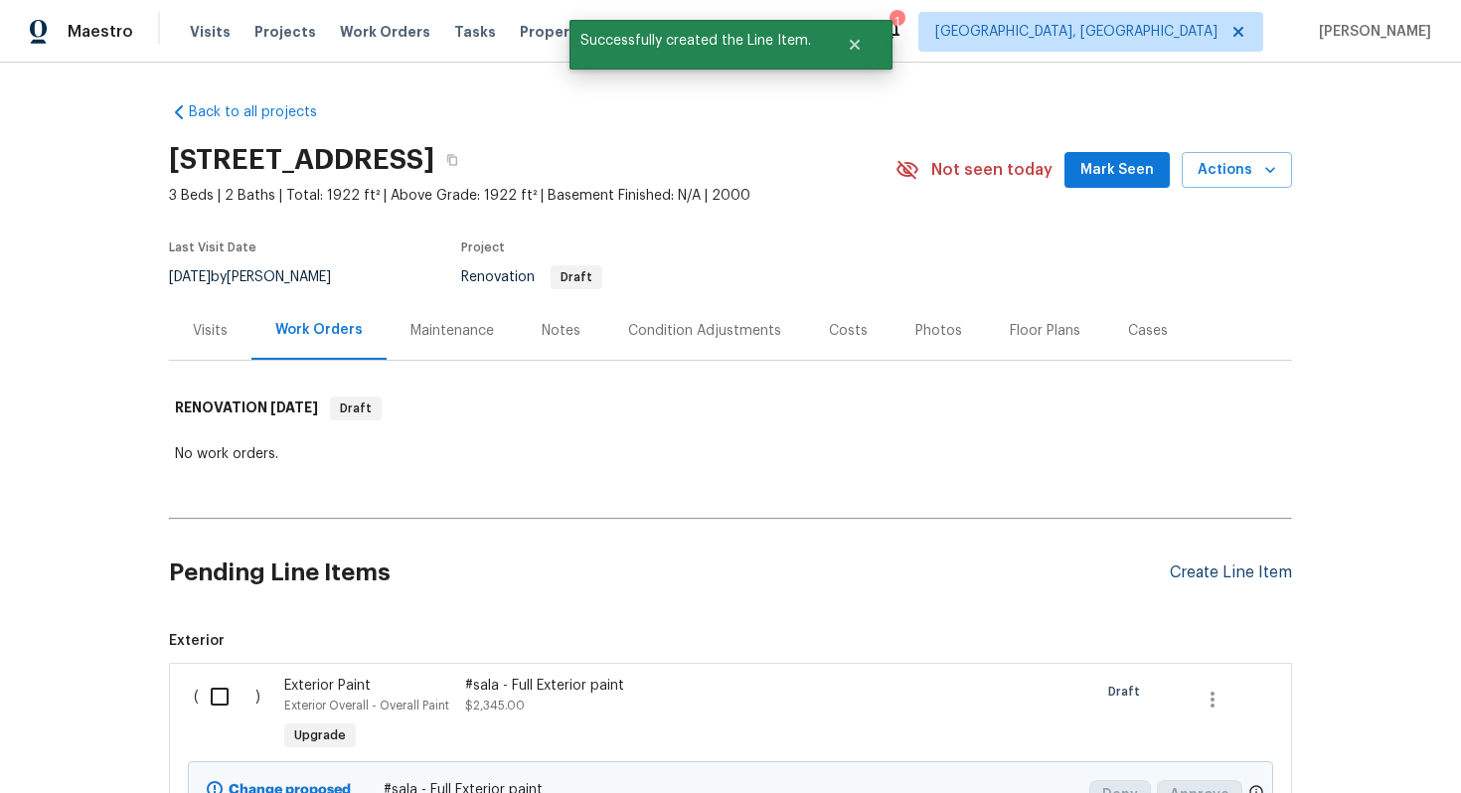
click at [1224, 571] on div "Create Line Item" at bounding box center [1231, 573] width 122 height 19
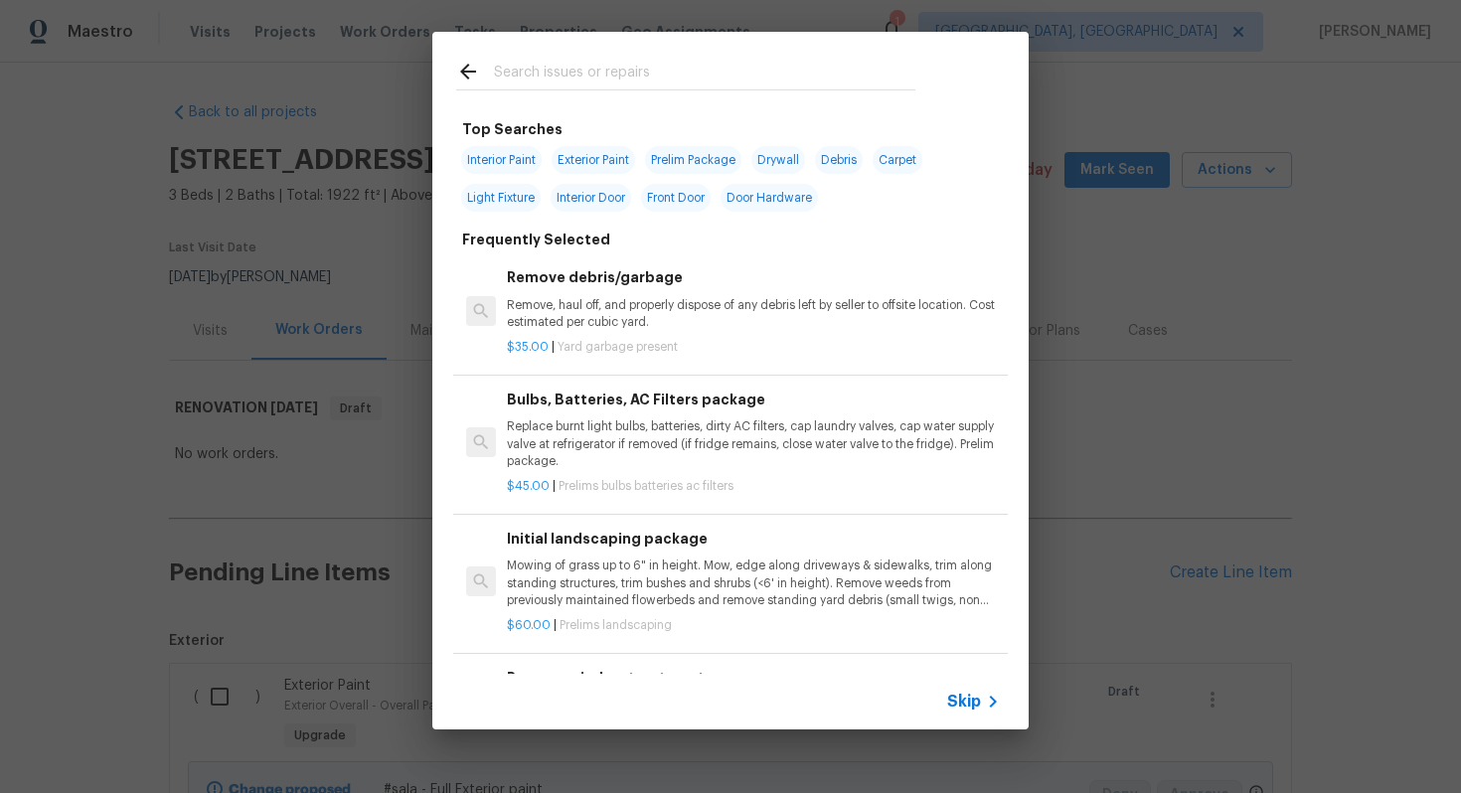
click at [964, 711] on span "Skip" at bounding box center [964, 702] width 34 height 20
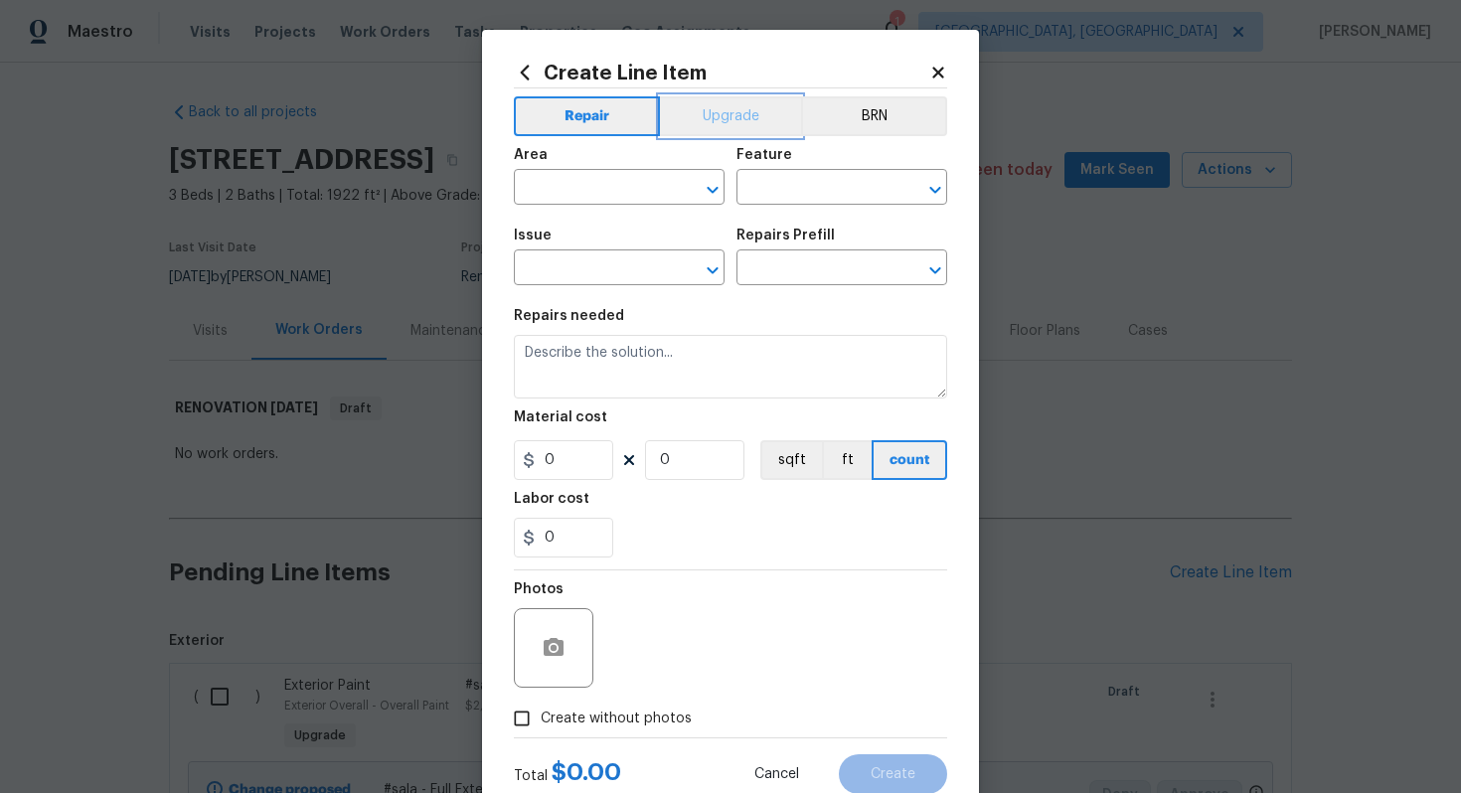
click at [714, 113] on button "Upgrade" at bounding box center [731, 116] width 142 height 40
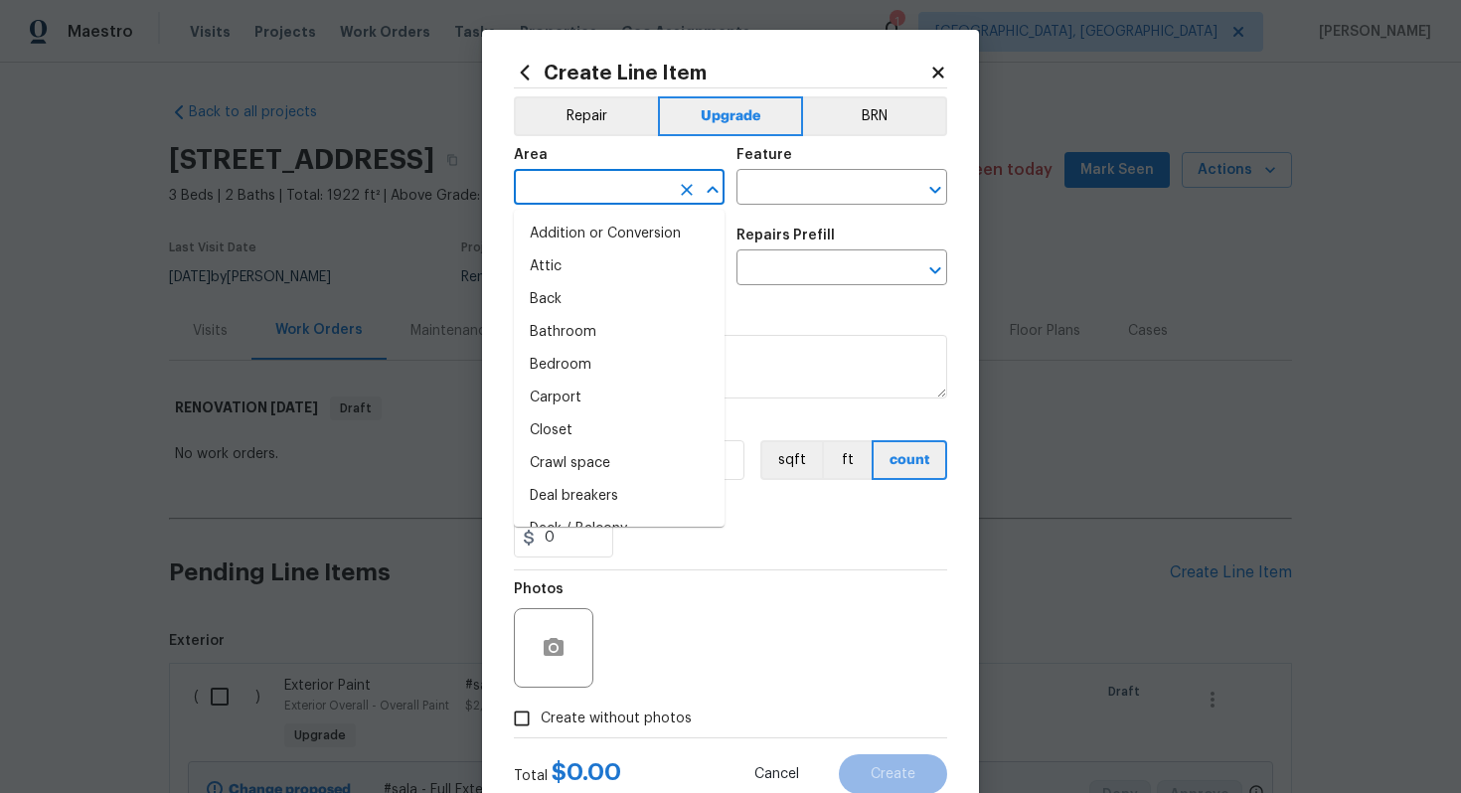
click at [563, 185] on input "text" at bounding box center [591, 189] width 155 height 31
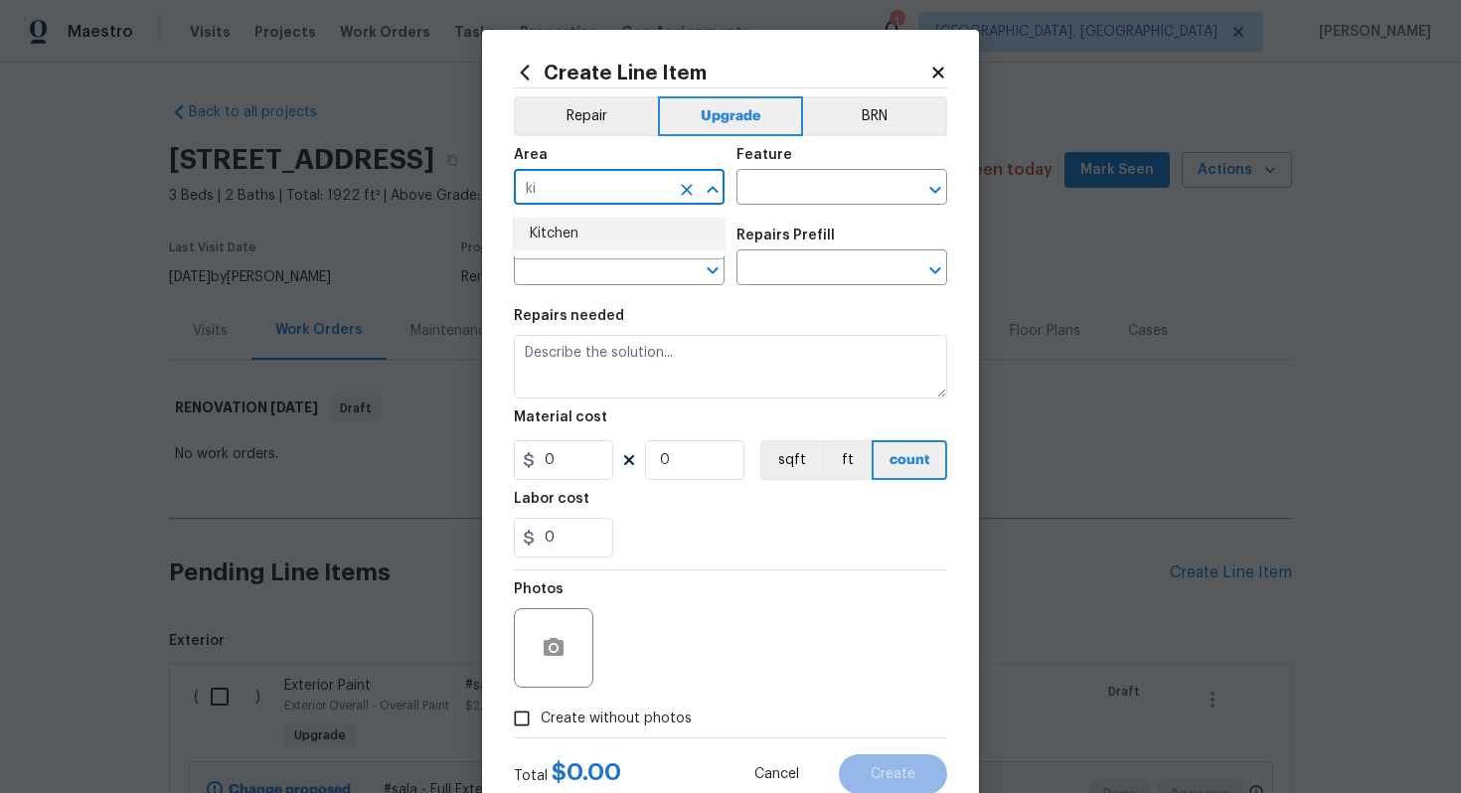
click at [597, 245] on li "Kitchen" at bounding box center [619, 234] width 211 height 33
type input "Kitchen"
click at [778, 199] on input "text" at bounding box center [814, 189] width 155 height 31
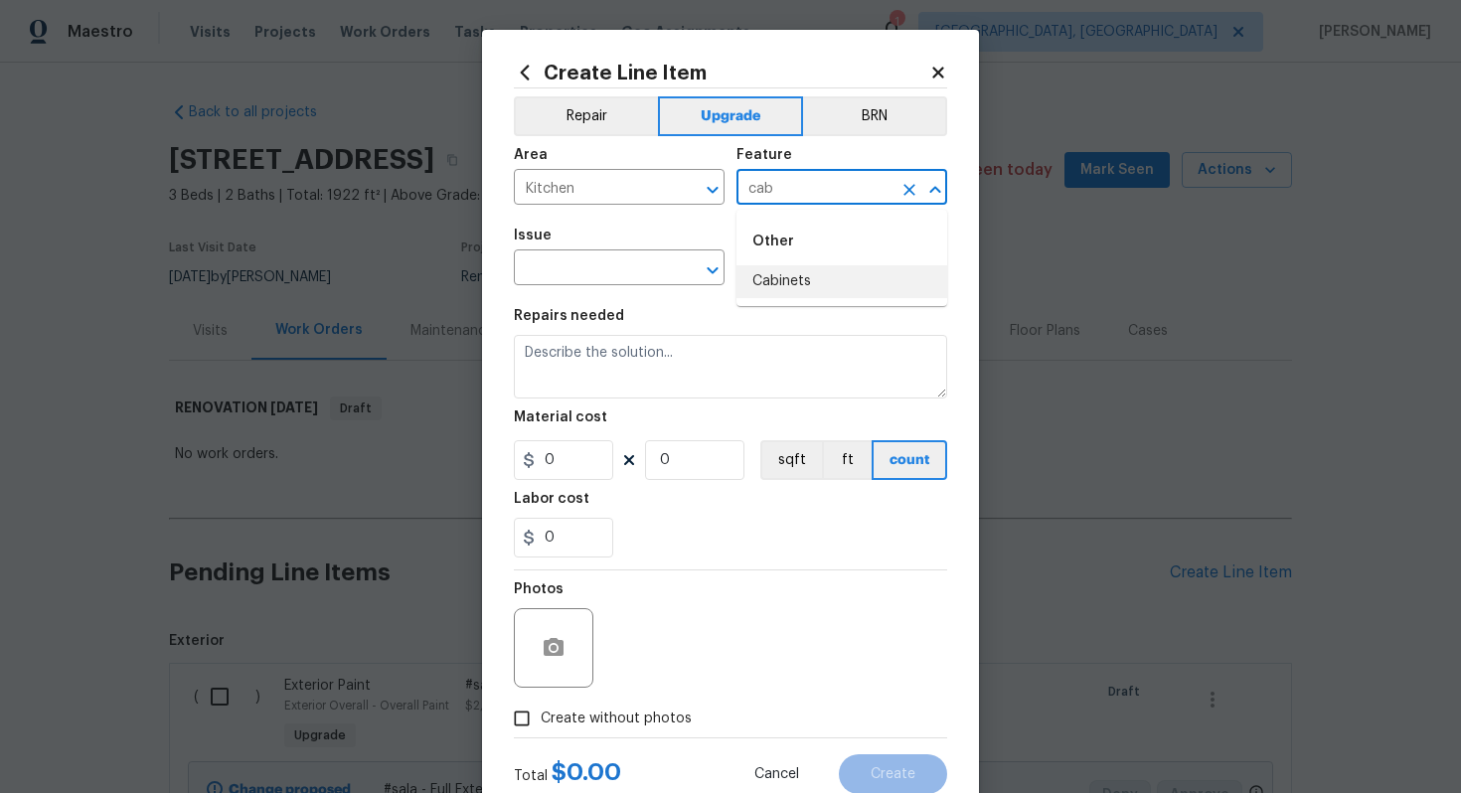
click at [777, 280] on li "Cabinets" at bounding box center [842, 281] width 211 height 33
type input "Cabinets"
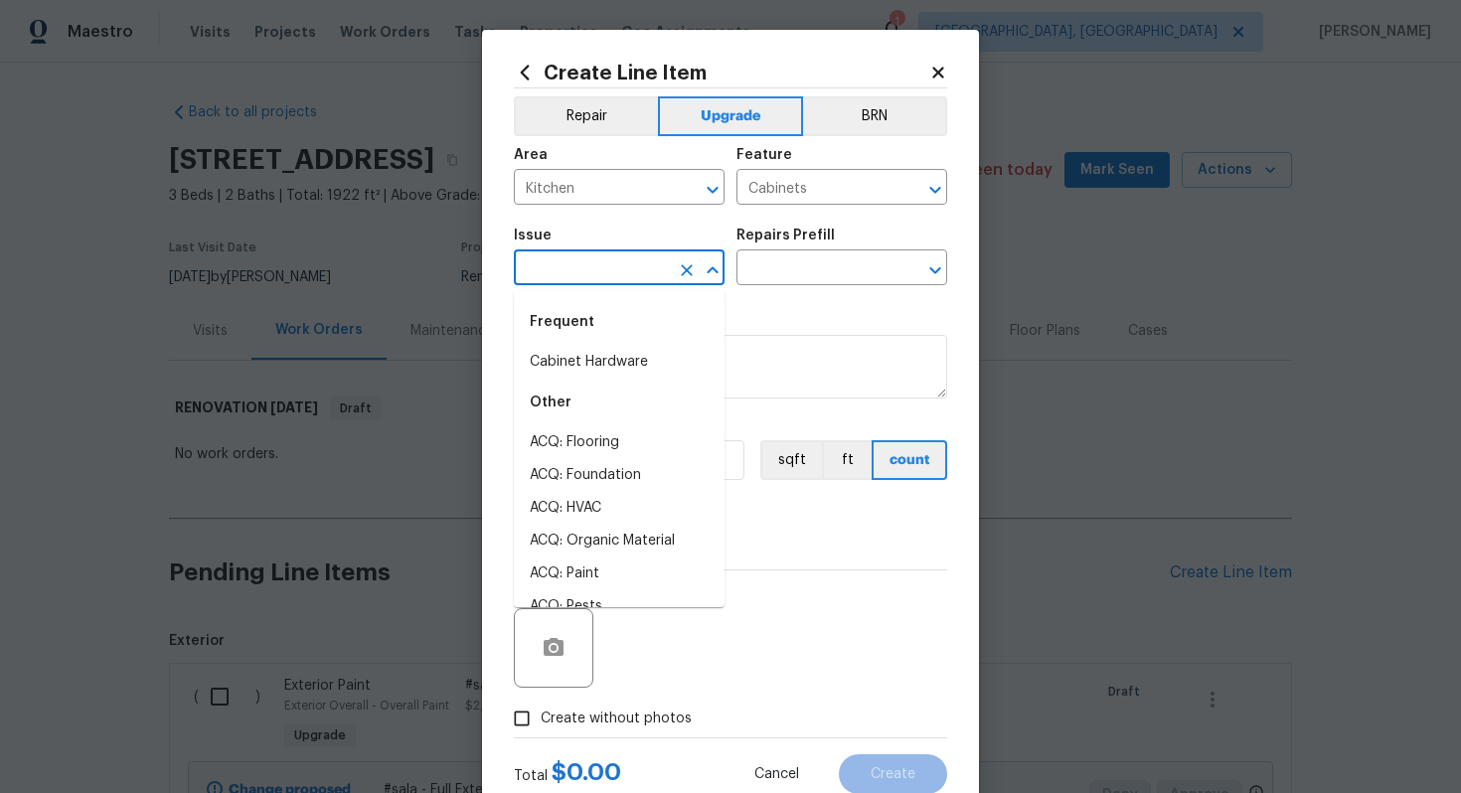
click at [601, 255] on input "text" at bounding box center [591, 269] width 155 height 31
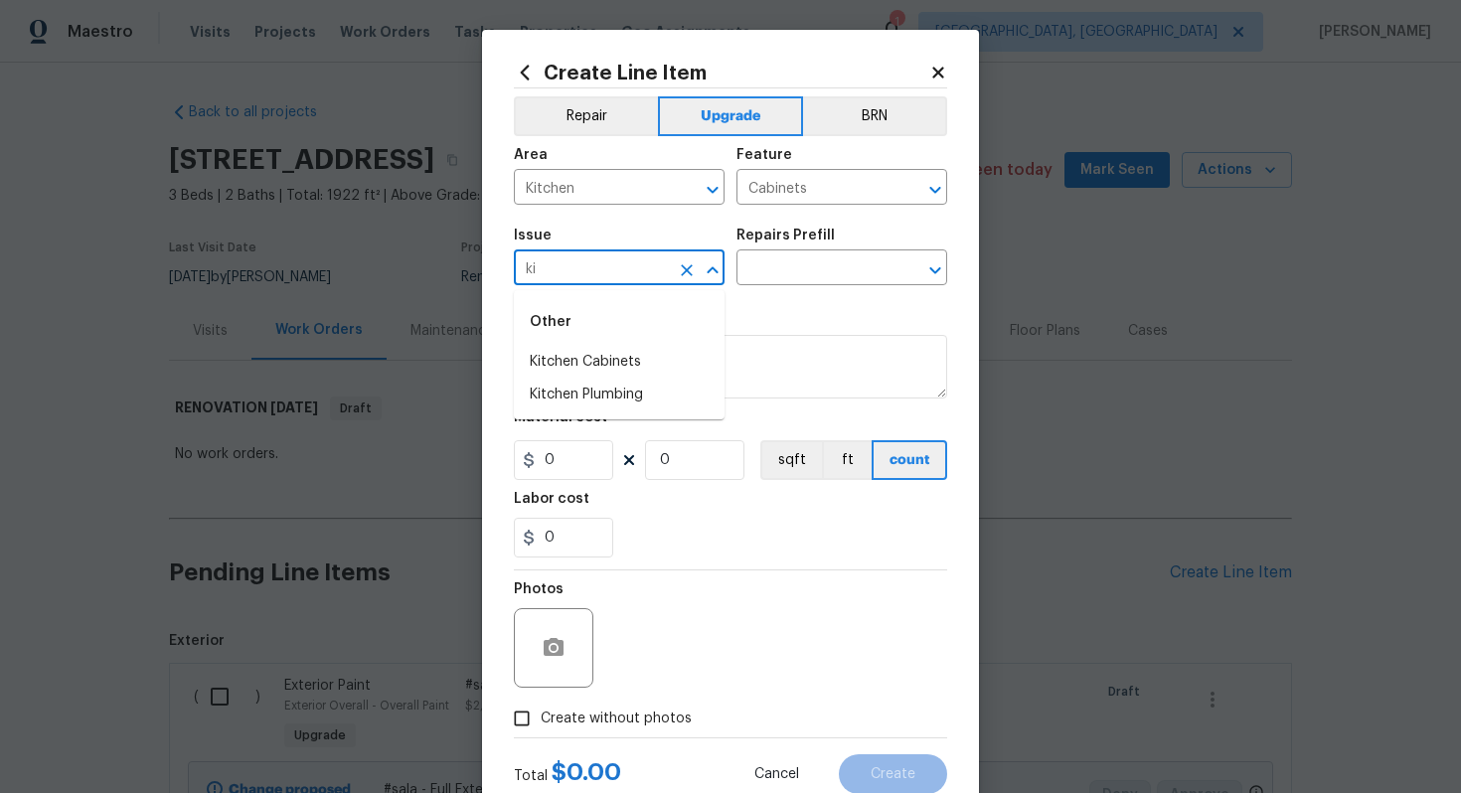
type input "ki"
click at [644, 362] on li "Kitchen Cabinets" at bounding box center [619, 362] width 211 height 33
type input "Kitchen Cabinets"
click at [769, 280] on input "text" at bounding box center [814, 269] width 155 height 31
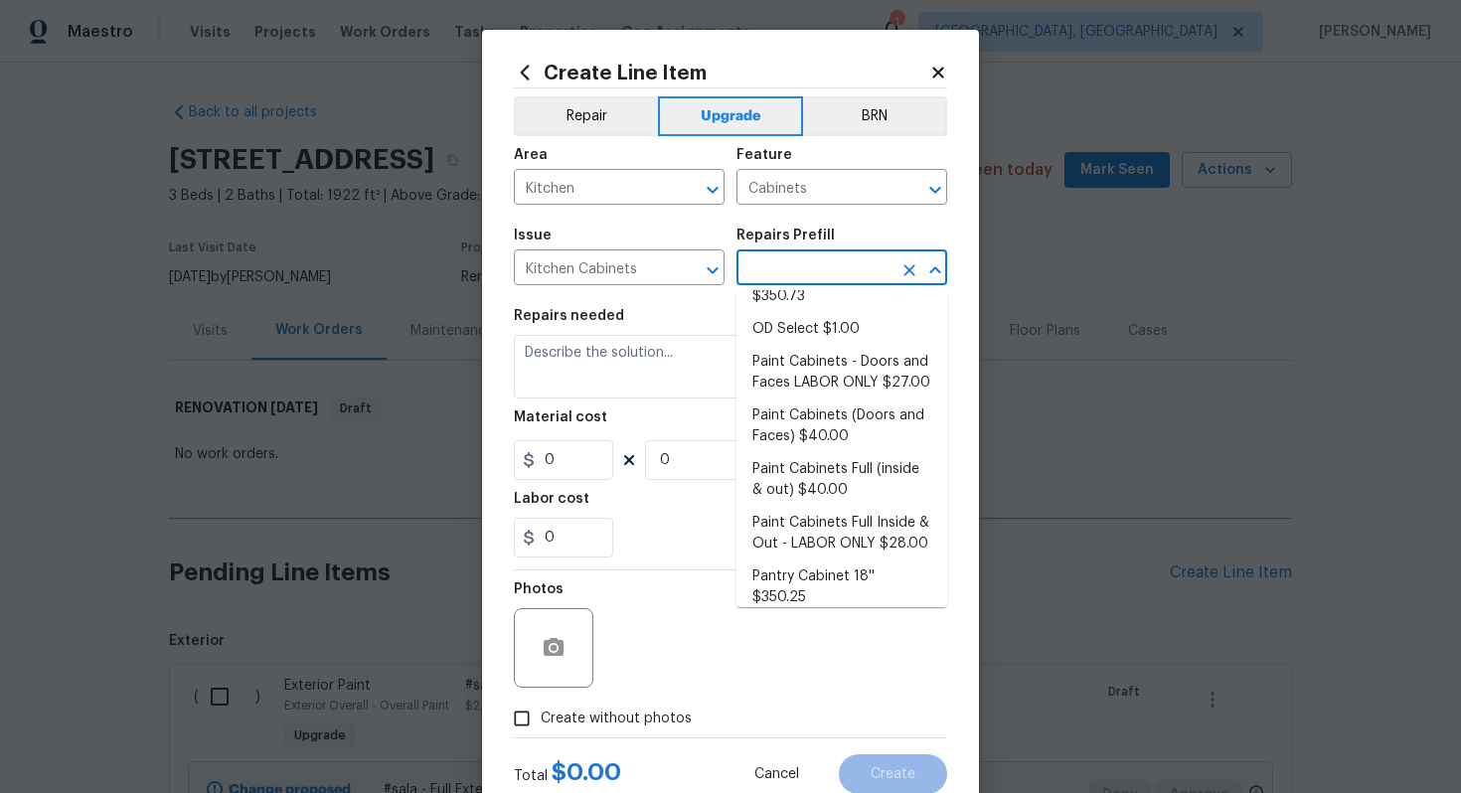
scroll to position [324, 0]
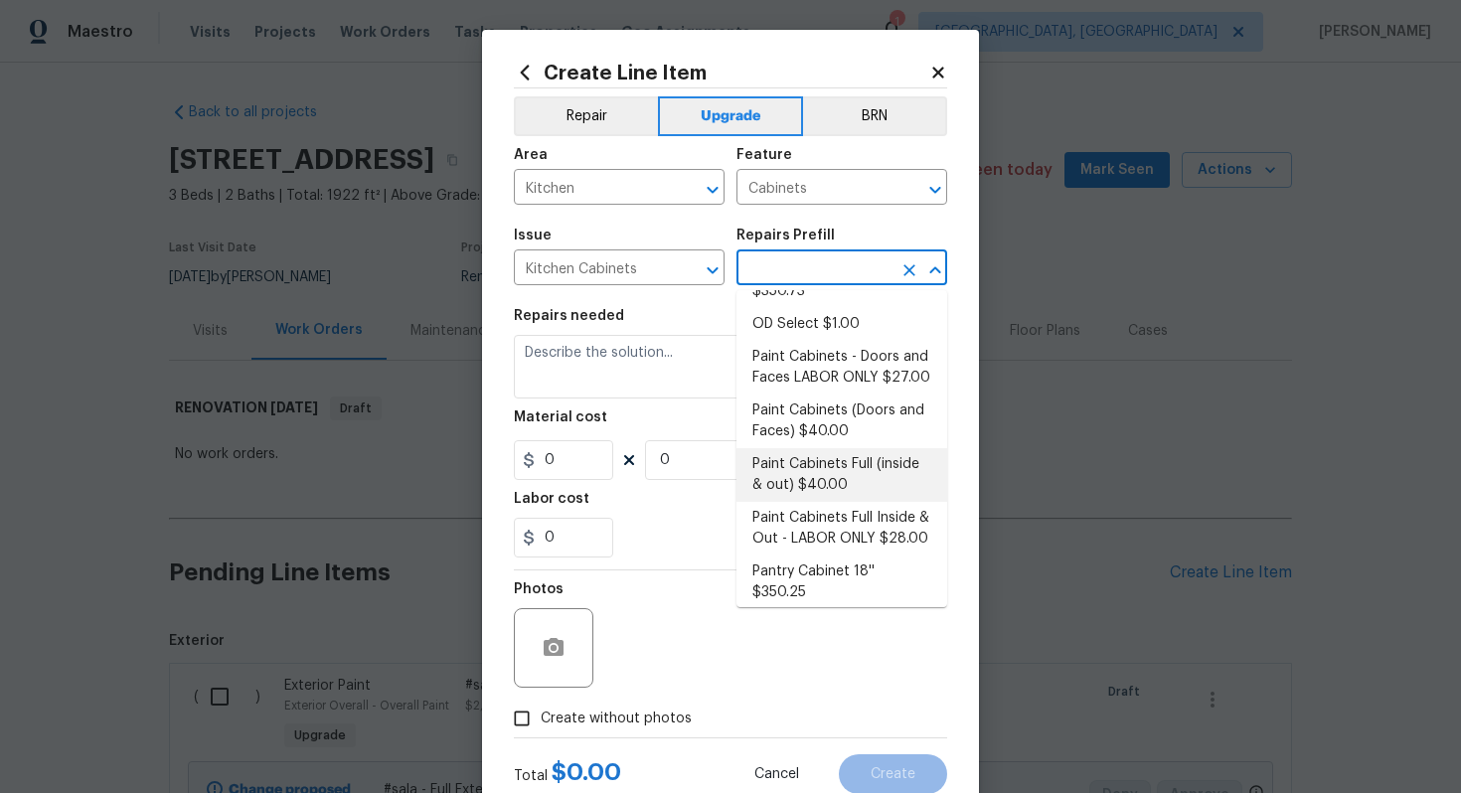
click at [804, 461] on li "Paint Cabinets Full (inside & out) $40.00" at bounding box center [842, 475] width 211 height 54
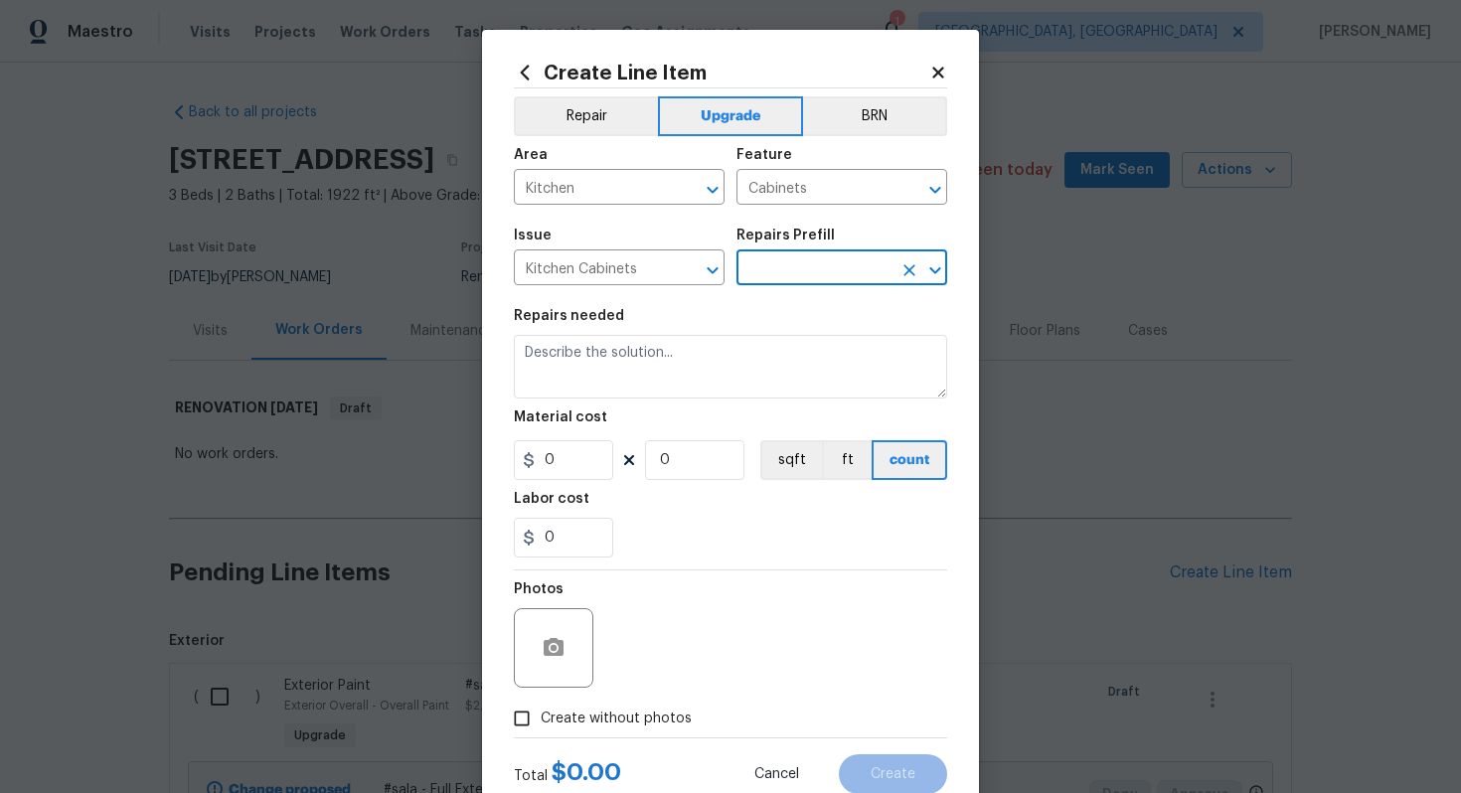
type input "Paint Cabinets Full (inside & out) $40.00"
type textarea "Prep, sand, mask and apply 2 coats of paint to the kitchen cabinet doors, inter…"
type input "40"
type input "1"
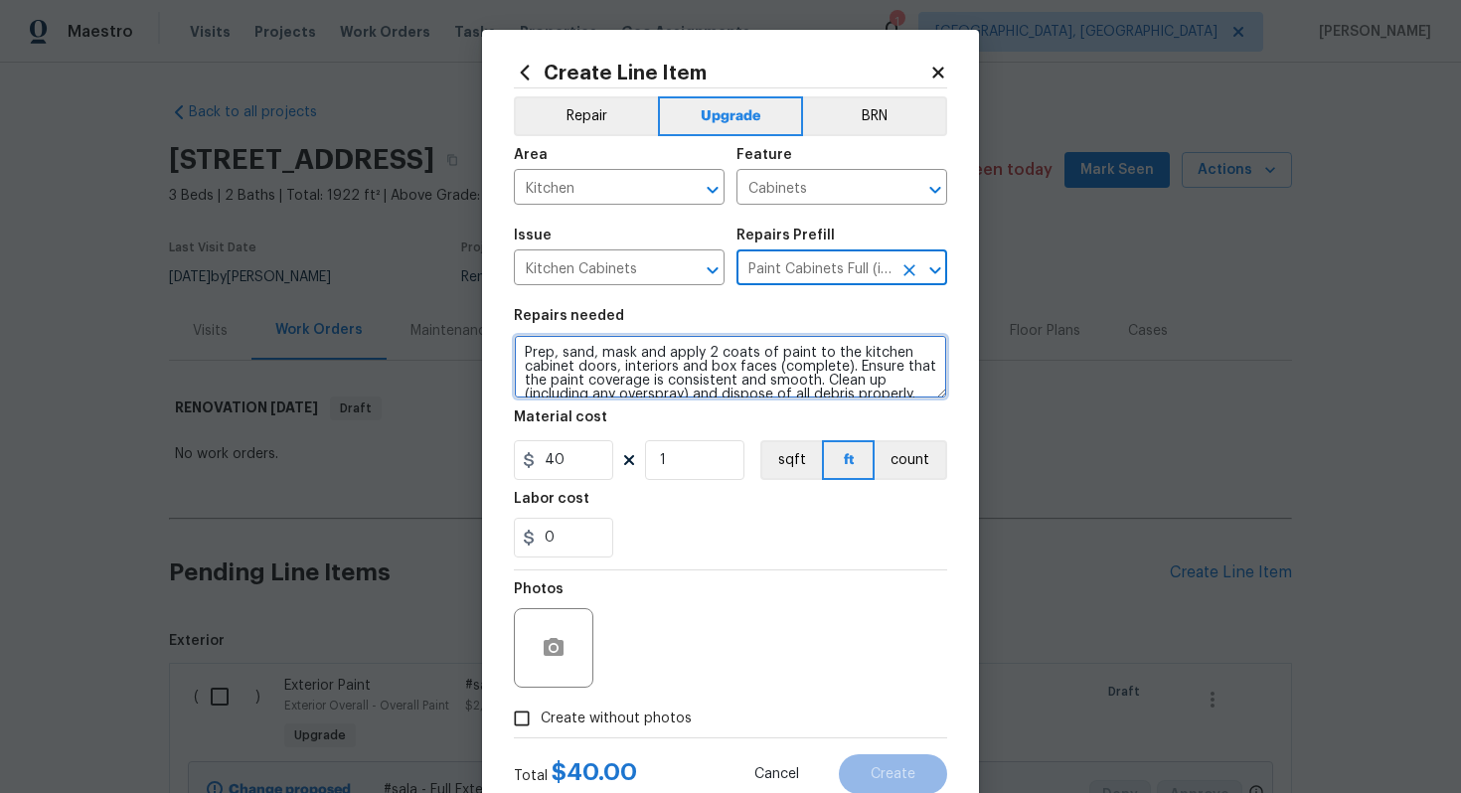
click at [516, 356] on textarea "Prep, sand, mask and apply 2 coats of paint to the kitchen cabinet doors, inter…" at bounding box center [730, 367] width 433 height 64
type textarea "#sala - Prep, sand, mask and apply 2 coats of paint to the kitchen cabinet door…"
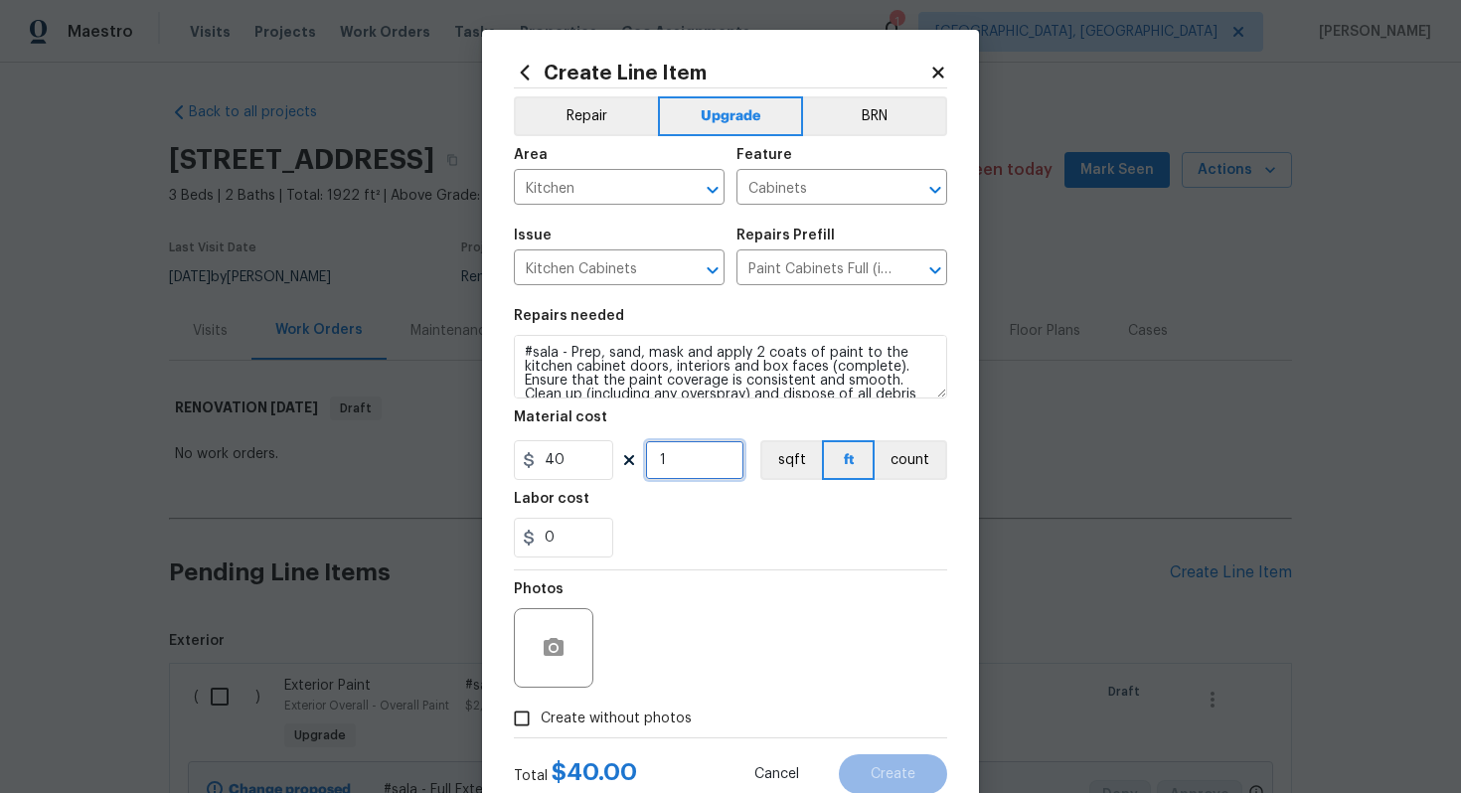
click at [670, 446] on input "1" at bounding box center [694, 460] width 99 height 40
type input "60"
click at [622, 711] on span "Create without photos" at bounding box center [616, 719] width 151 height 21
click at [541, 711] on input "Create without photos" at bounding box center [522, 719] width 38 height 38
checkbox input "true"
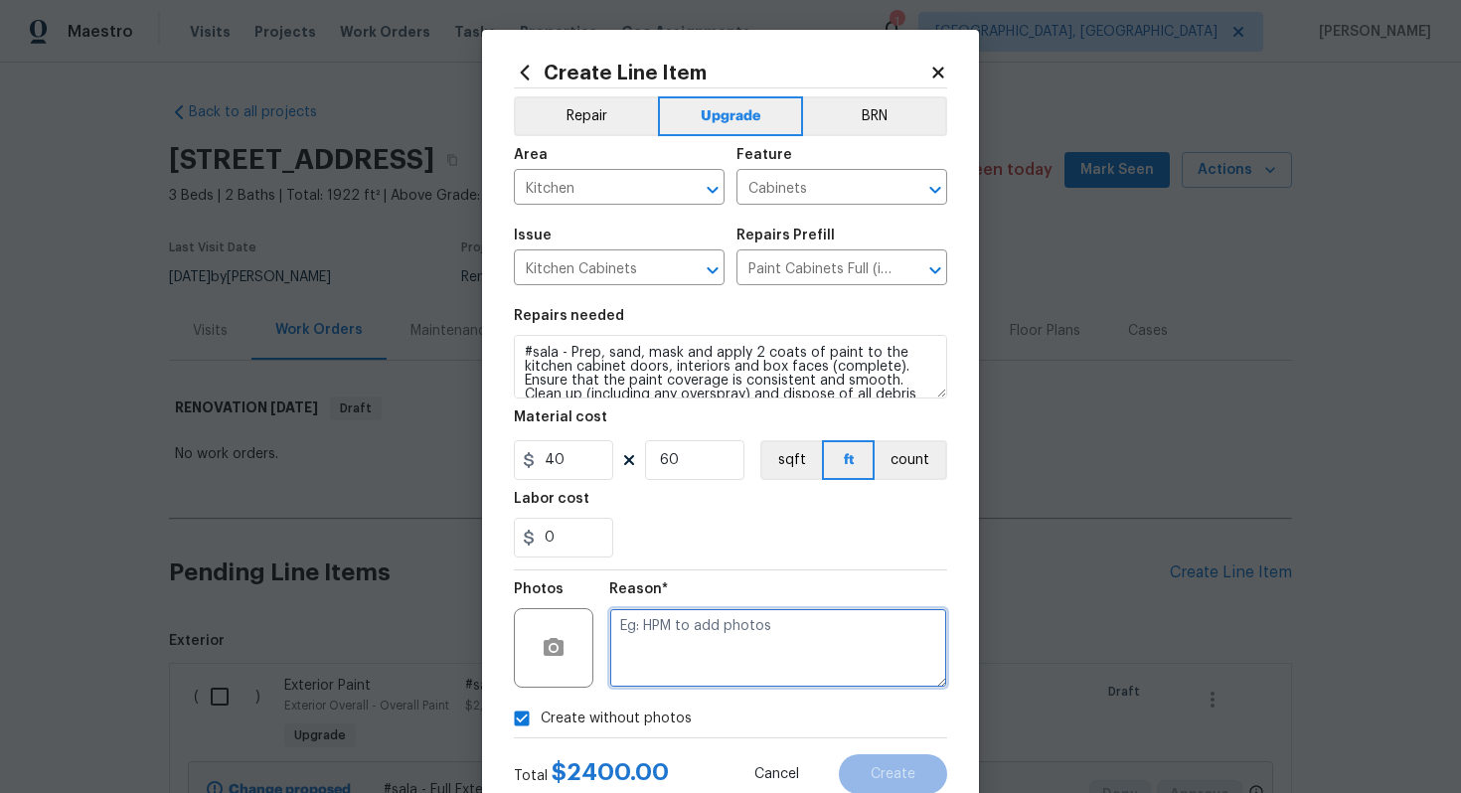
click at [682, 643] on textarea at bounding box center [778, 648] width 338 height 80
type textarea "n/a"
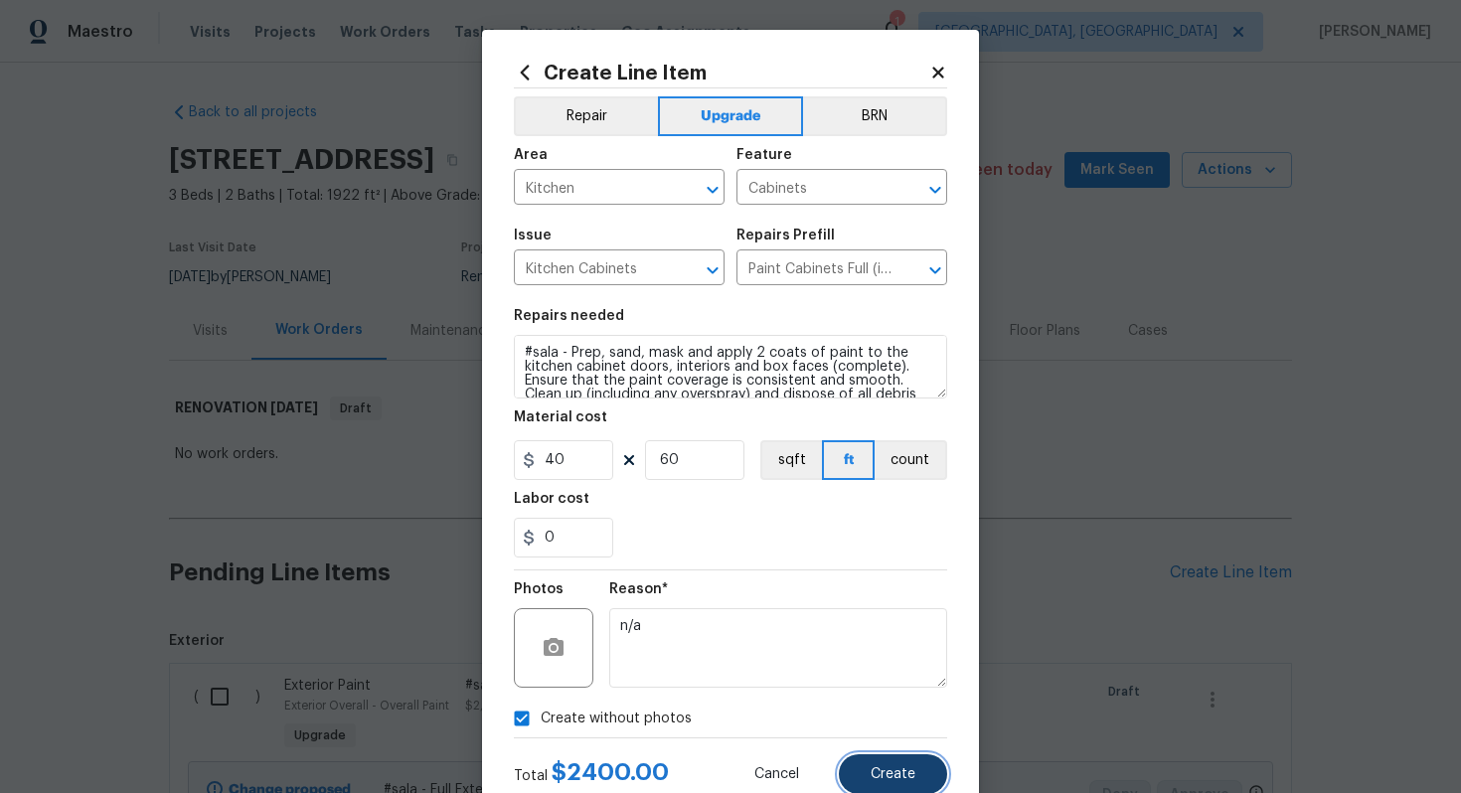
click at [878, 772] on span "Create" at bounding box center [893, 774] width 45 height 15
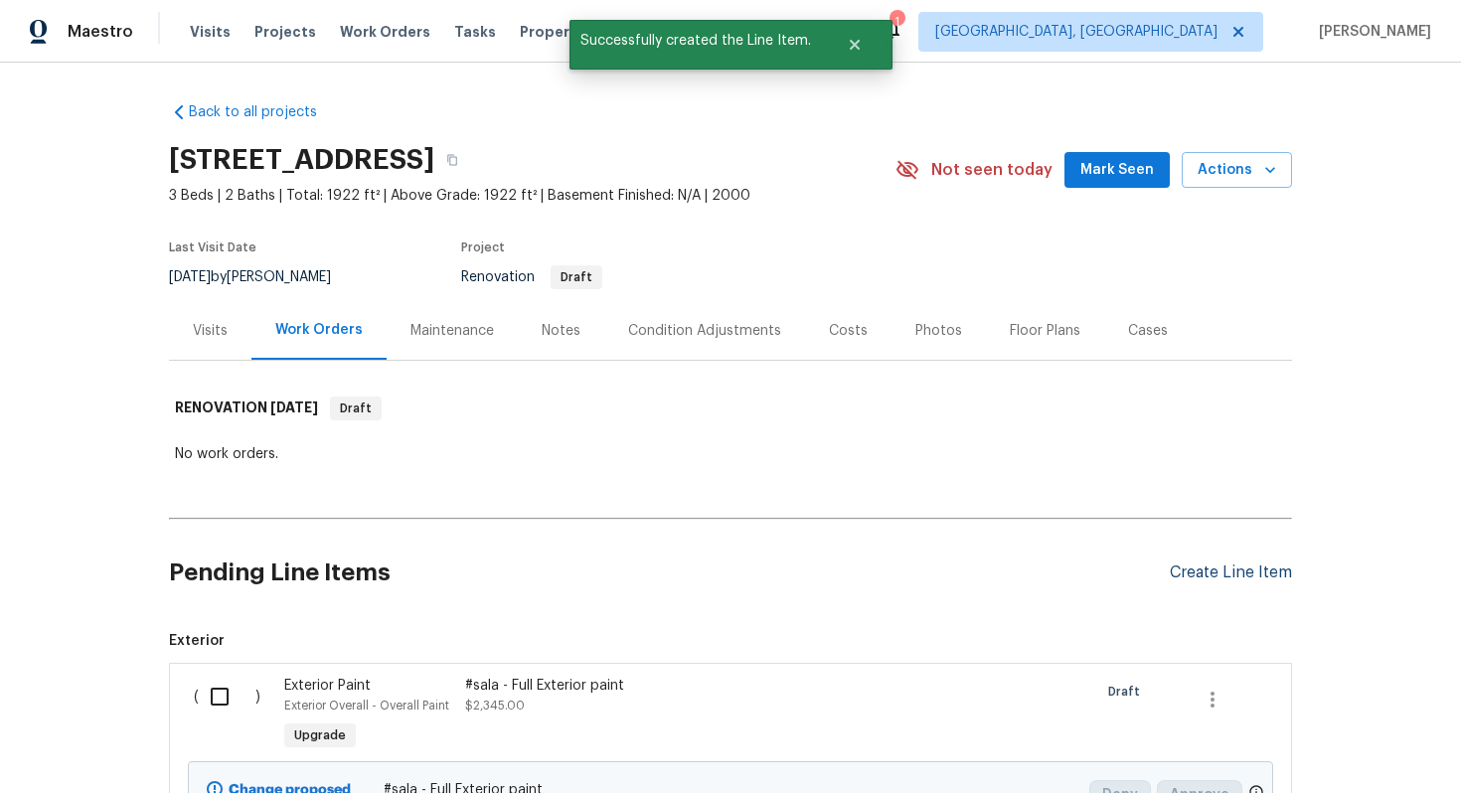
click at [1207, 573] on div "Create Line Item" at bounding box center [1231, 573] width 122 height 19
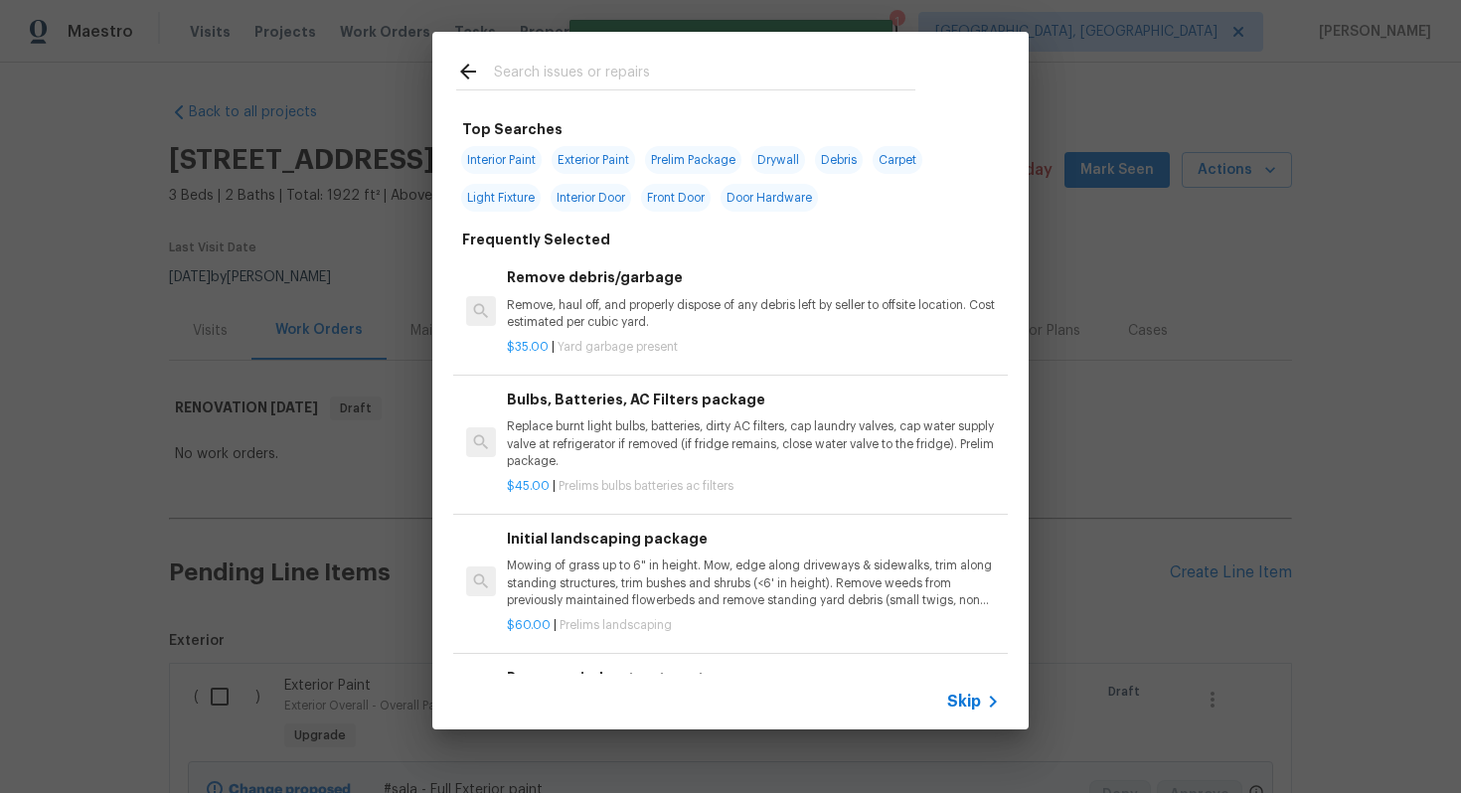
click at [964, 707] on span "Skip" at bounding box center [964, 702] width 34 height 20
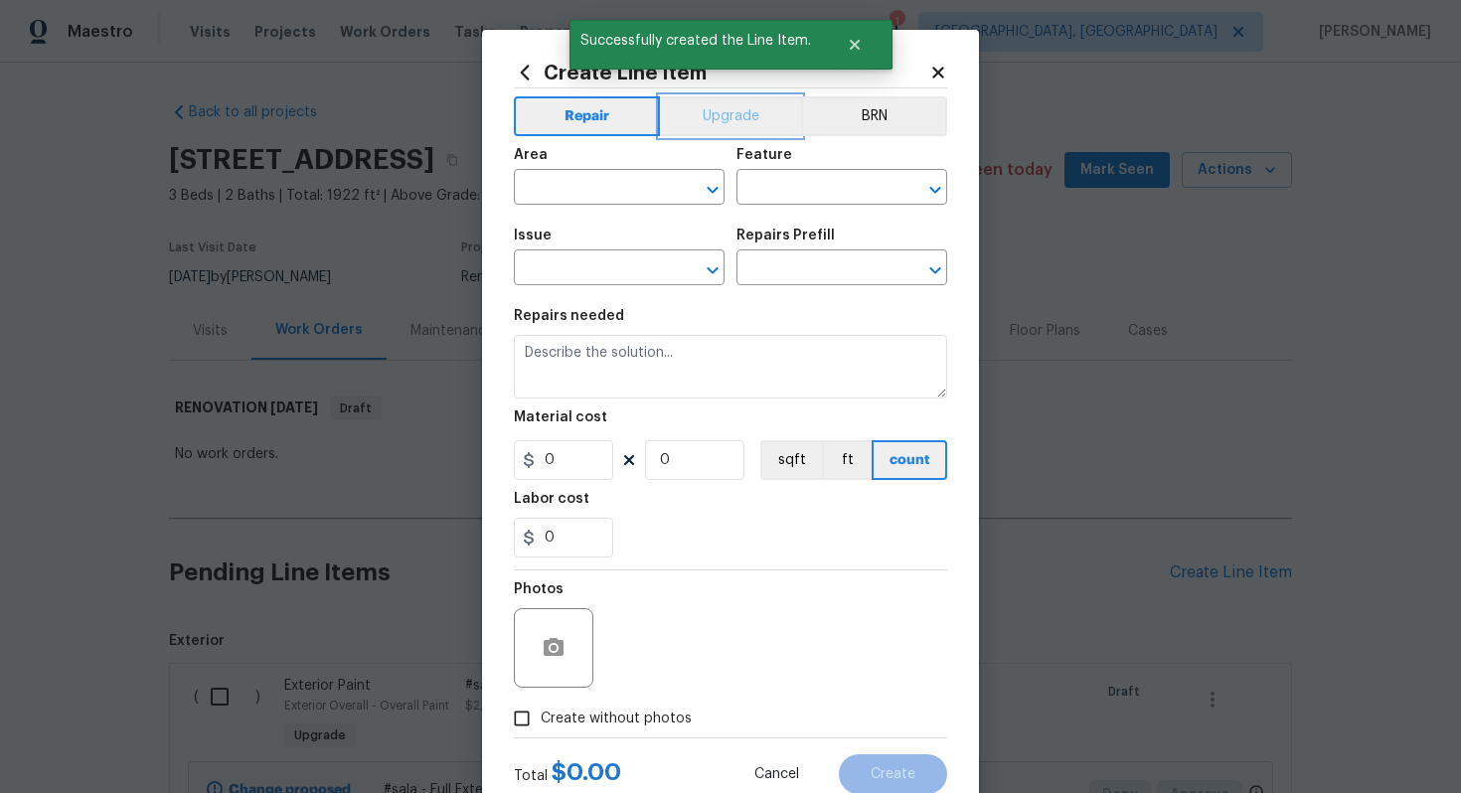
click at [703, 111] on button "Upgrade" at bounding box center [731, 116] width 142 height 40
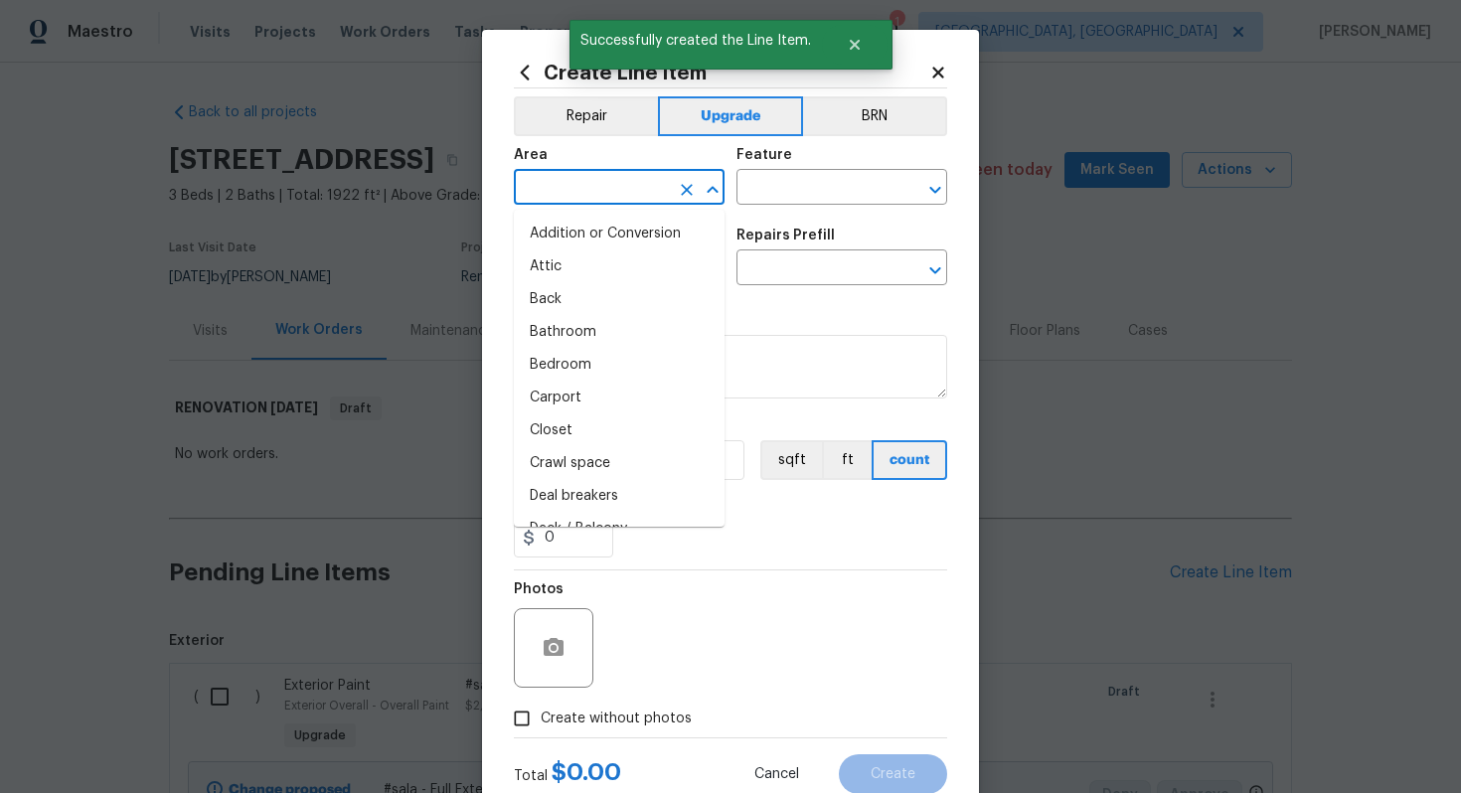
click at [592, 190] on input "text" at bounding box center [591, 189] width 155 height 31
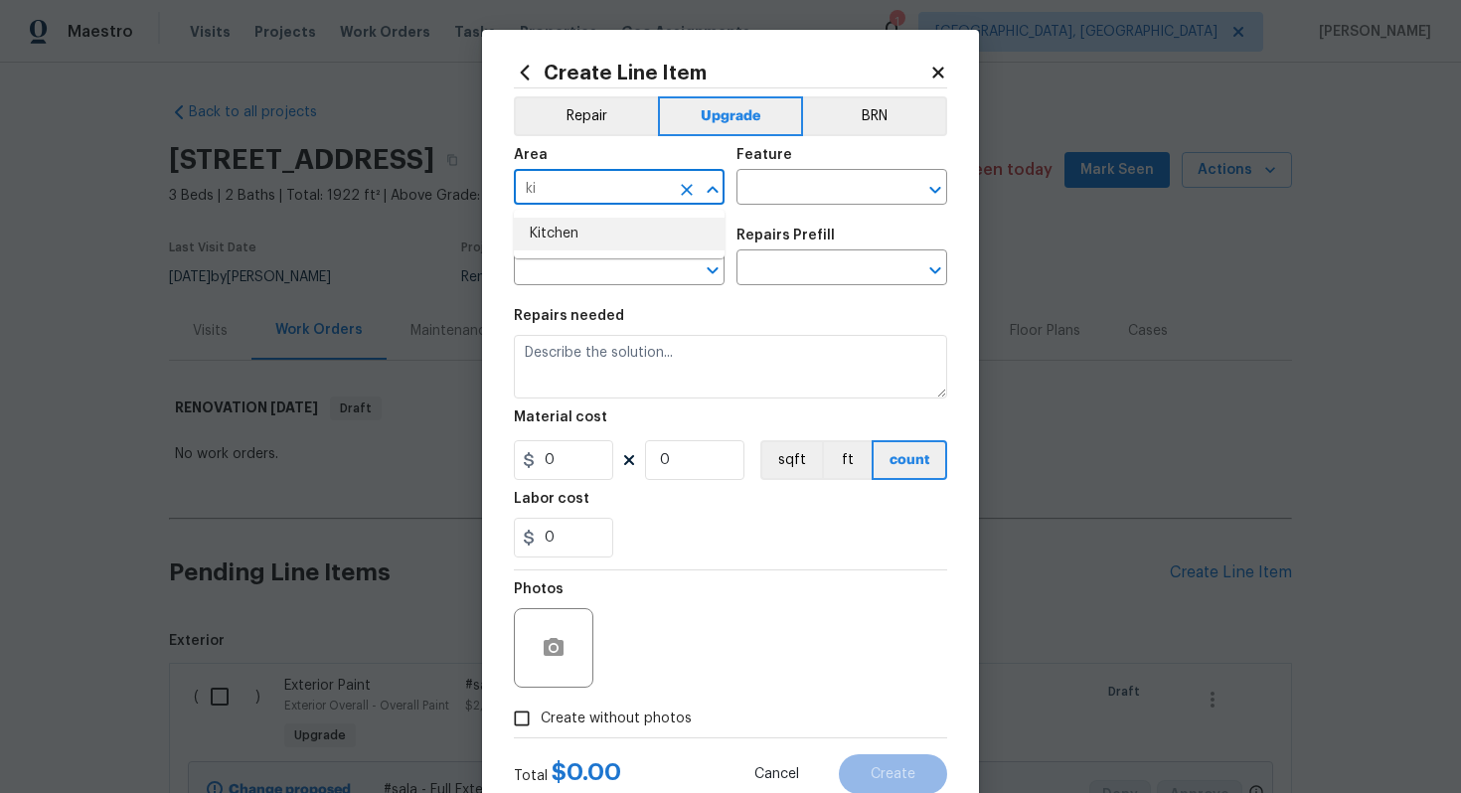
click at [612, 247] on li "Kitchen" at bounding box center [619, 234] width 211 height 33
type input "Kitchen"
click at [786, 208] on div "Area Kitchen ​ Feature ​" at bounding box center [730, 176] width 433 height 81
click at [783, 197] on input "text" at bounding box center [814, 189] width 155 height 31
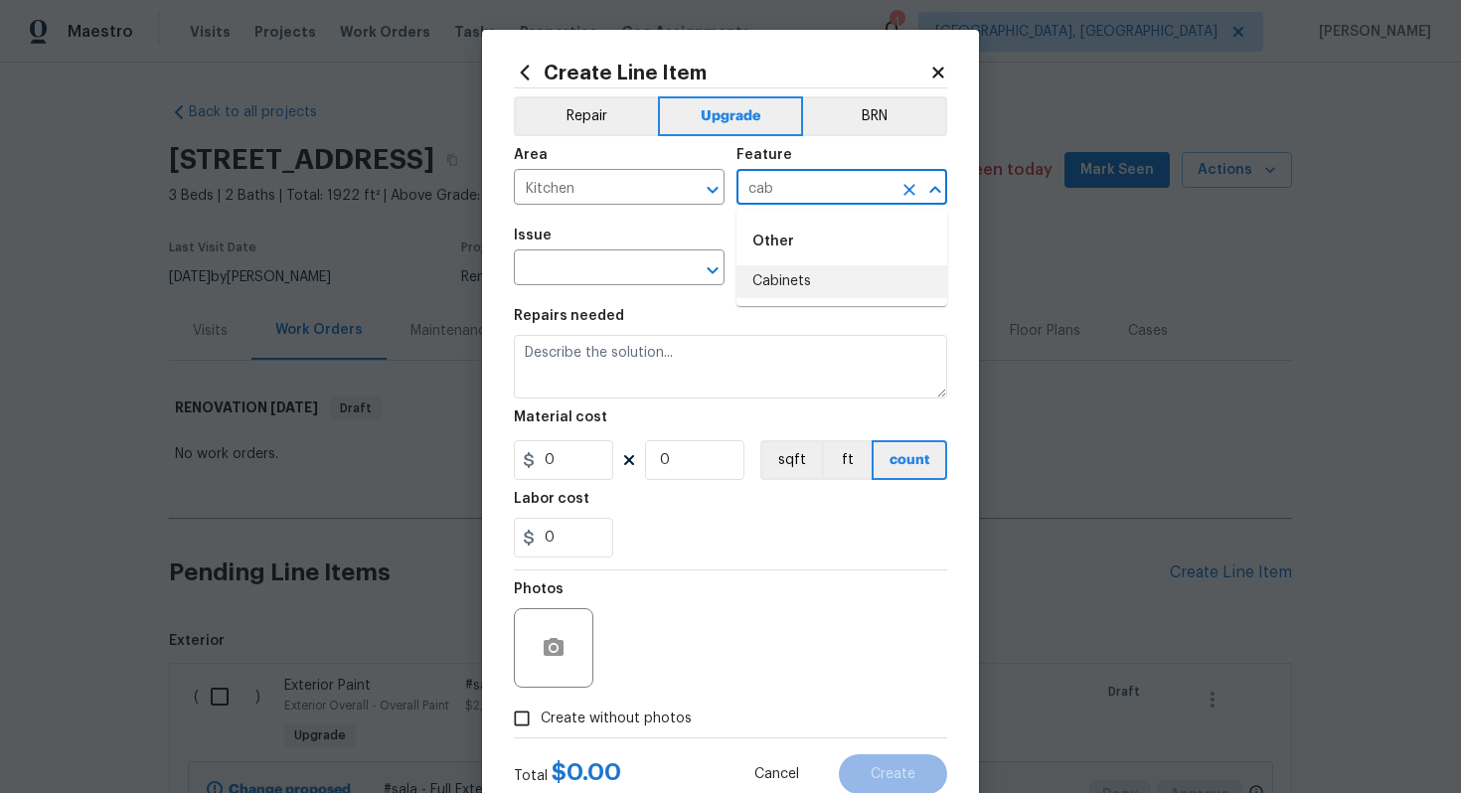
click at [806, 300] on ul "Other Cabinets" at bounding box center [842, 258] width 211 height 96
click at [785, 289] on li "Cabinets" at bounding box center [842, 281] width 211 height 33
type input "Cabinets"
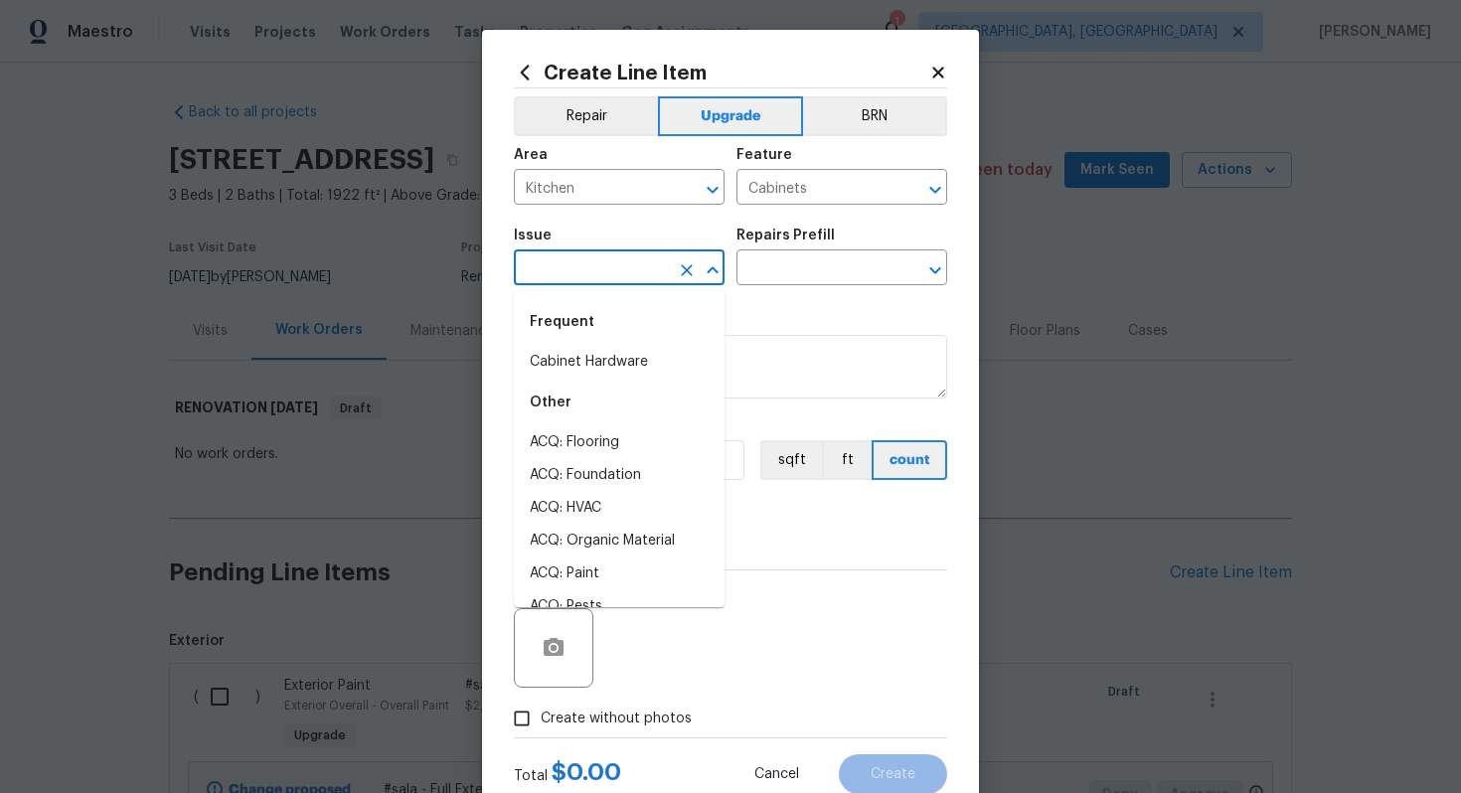
click at [607, 277] on input "text" at bounding box center [591, 269] width 155 height 31
type input "k"
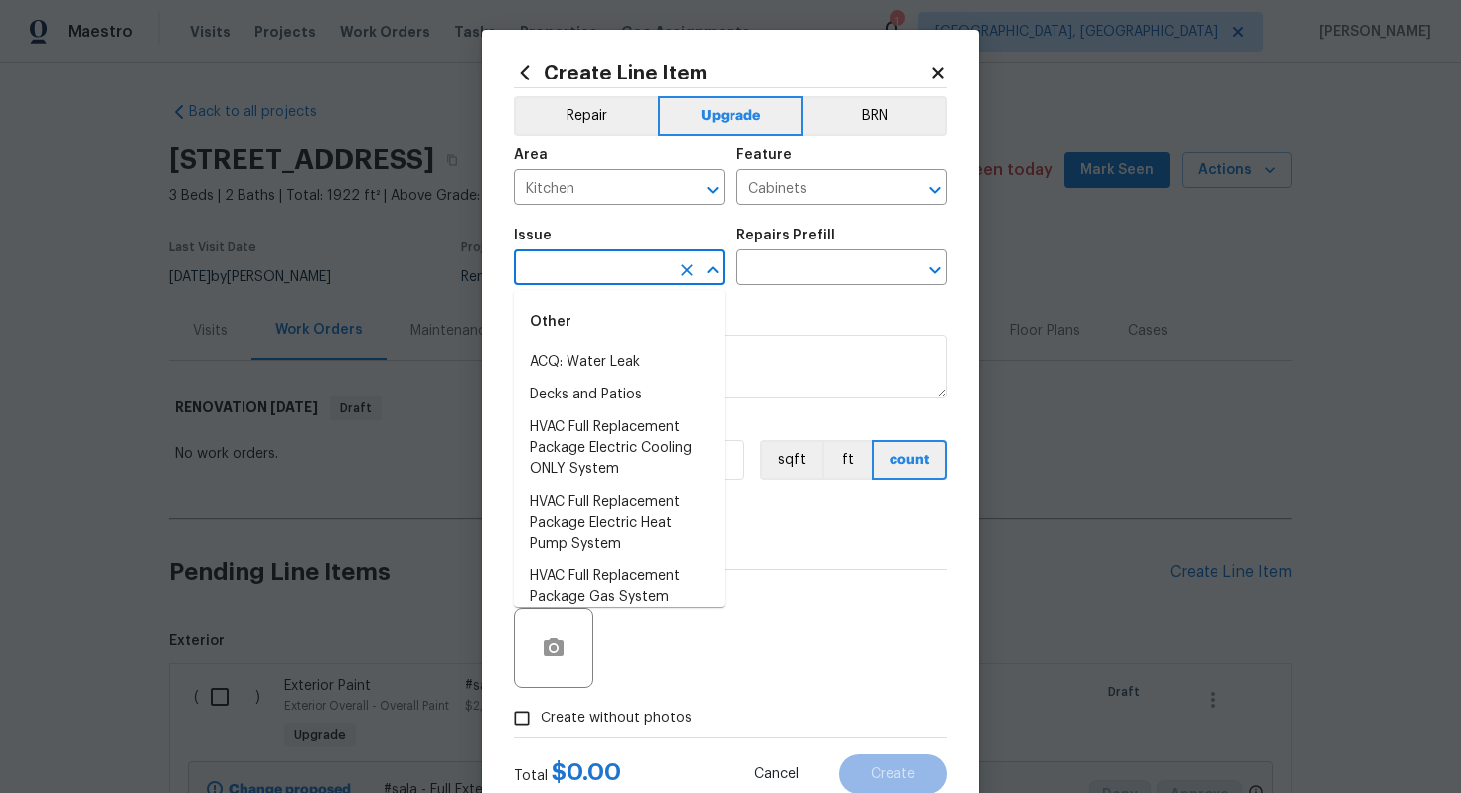
type input "="
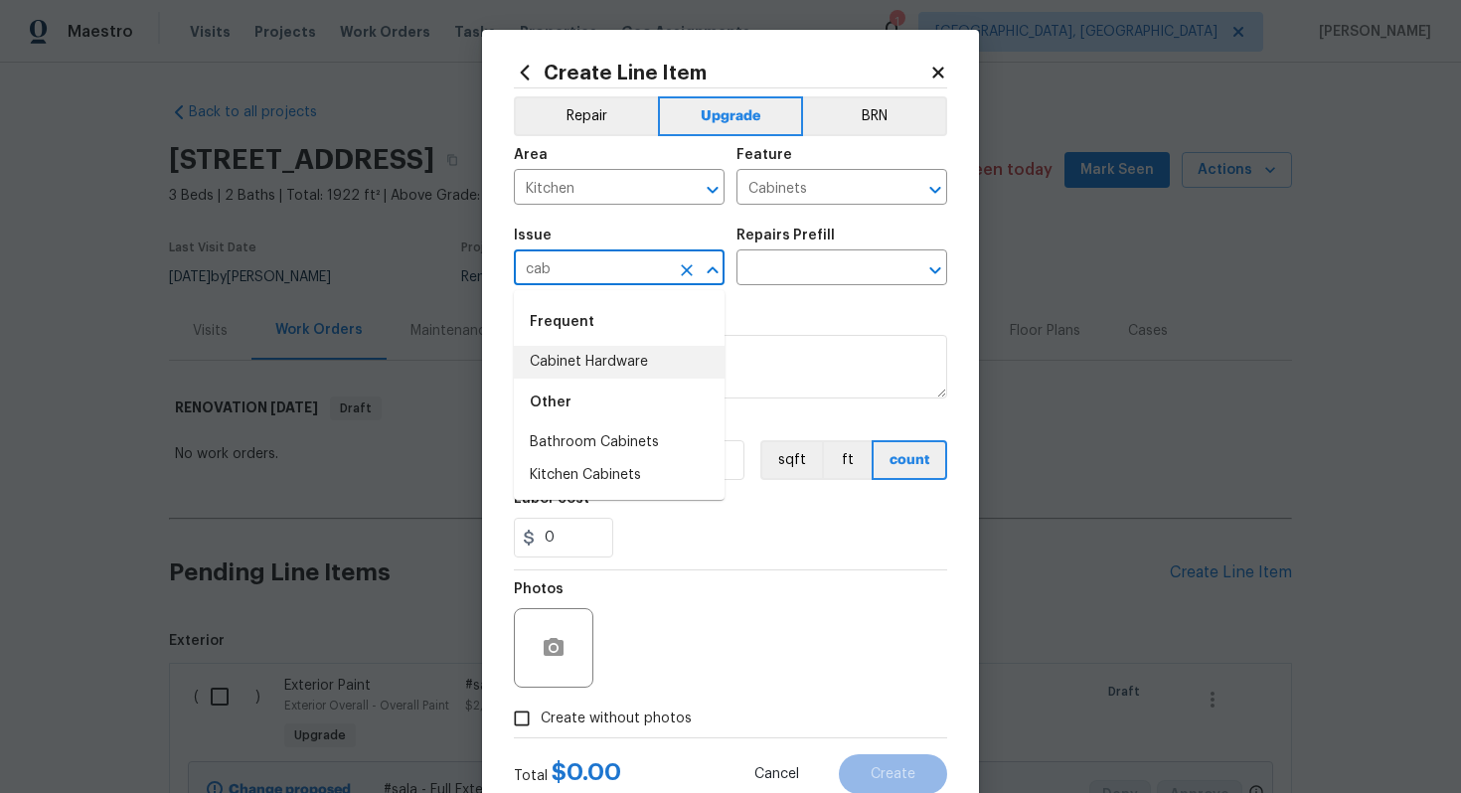
click at [649, 375] on li "Cabinet Hardware" at bounding box center [619, 362] width 211 height 33
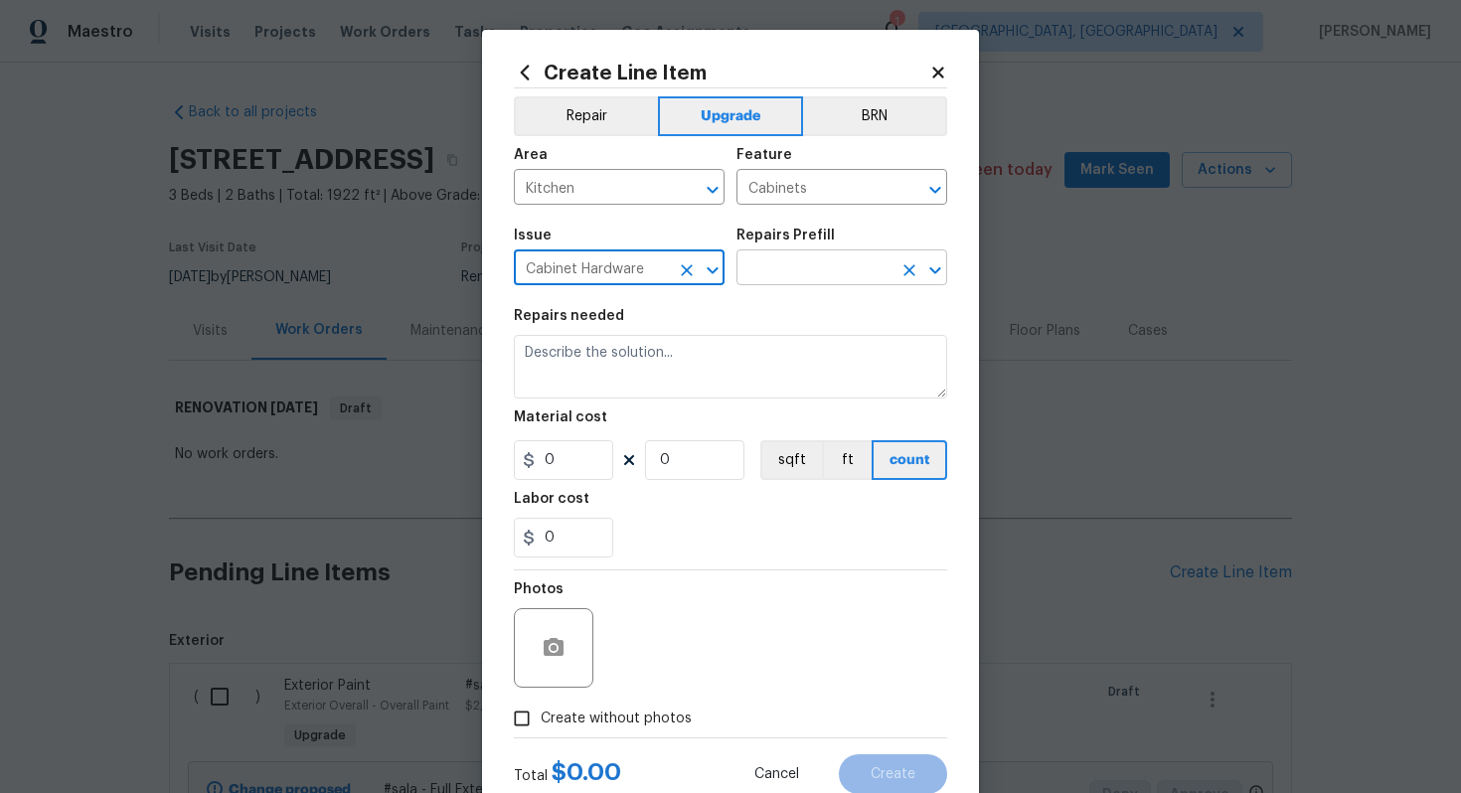
type input "Cabinet Hardware"
click at [808, 265] on input "text" at bounding box center [814, 269] width 155 height 31
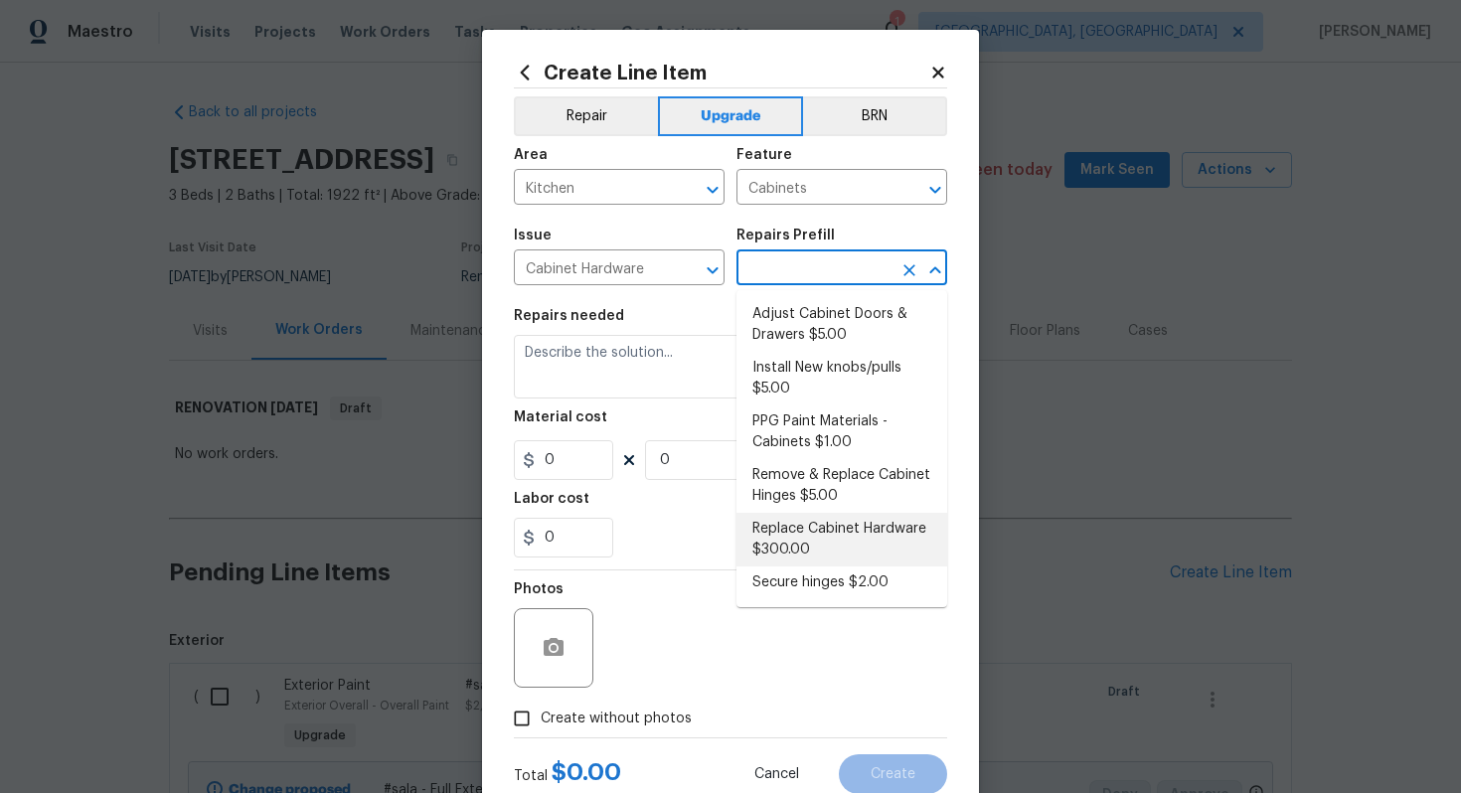
click at [808, 532] on li "Replace Cabinet Hardware $300.00" at bounding box center [842, 540] width 211 height 54
type input "Replace Cabinet Hardware $300.00"
type textarea "Replace cabinet hardware with new hinges and pulls. HPM to provide specs"
type input "300"
type input "1"
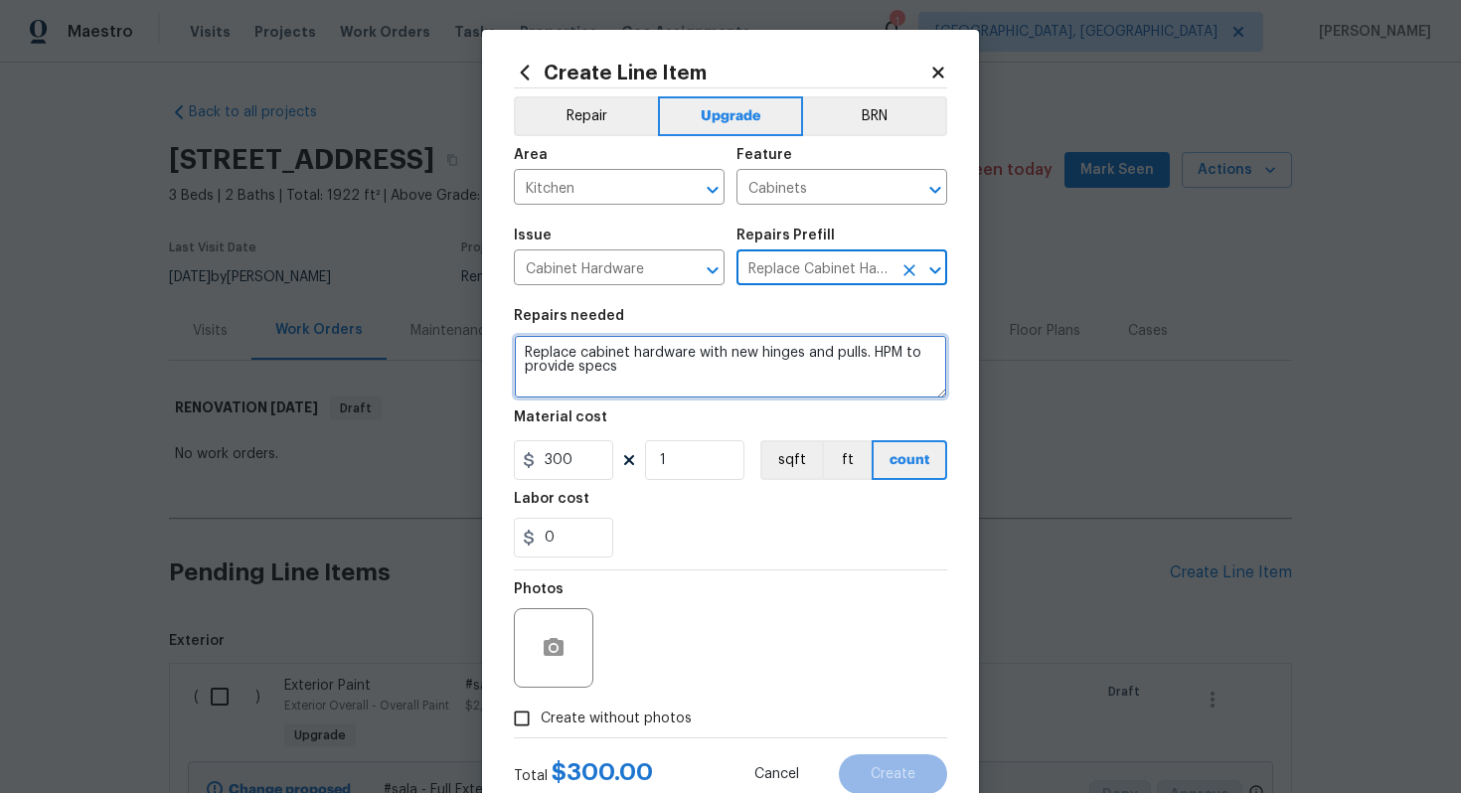
click at [519, 351] on textarea "Replace cabinet hardware with new hinges and pulls. HPM to provide specs" at bounding box center [730, 367] width 433 height 64
type textarea "#sala - Replace cabinet hardware with new hinges and pulls. HPM to provide specs"
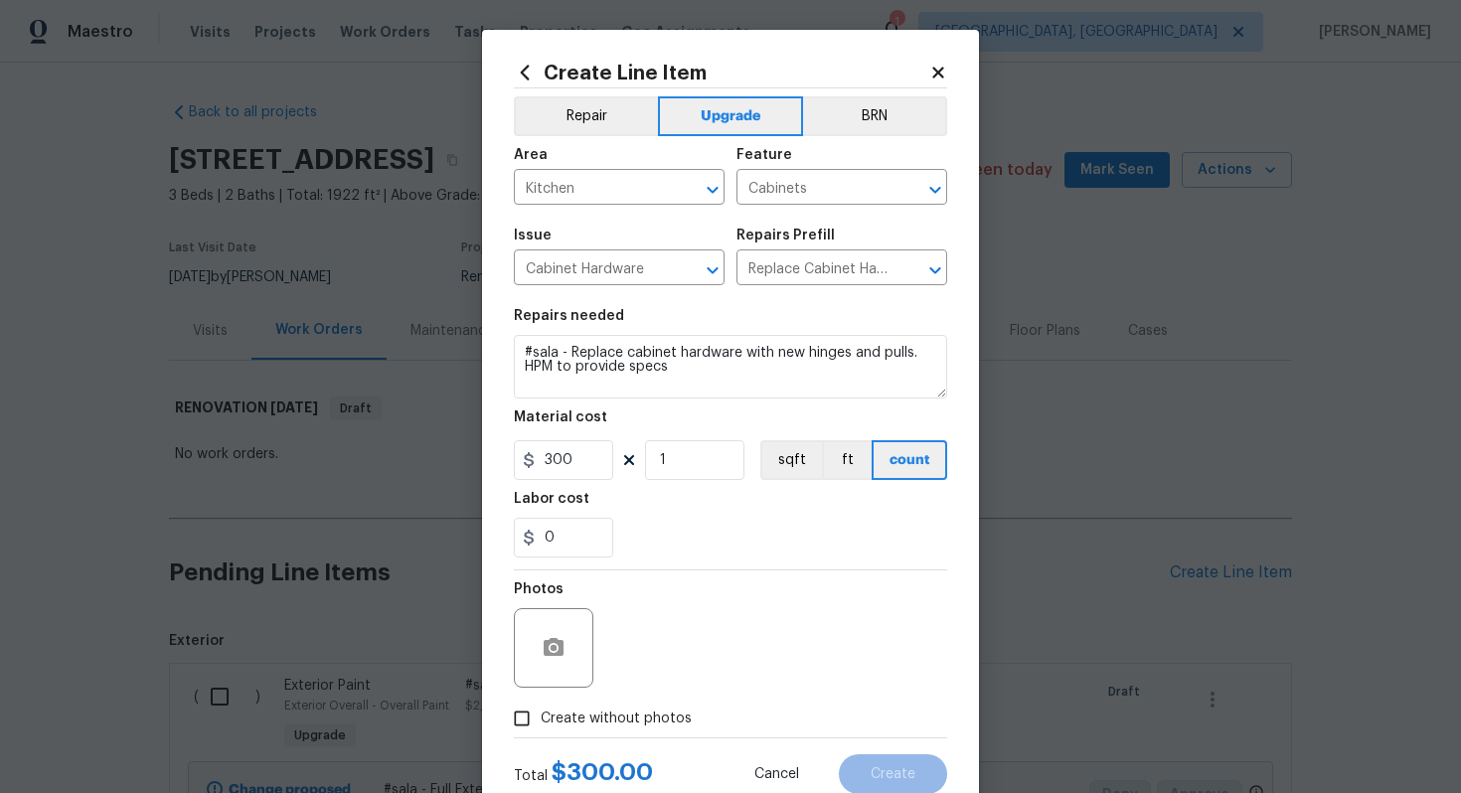
click at [615, 713] on span "Create without photos" at bounding box center [616, 719] width 151 height 21
click at [541, 713] on input "Create without photos" at bounding box center [522, 719] width 38 height 38
checkbox input "true"
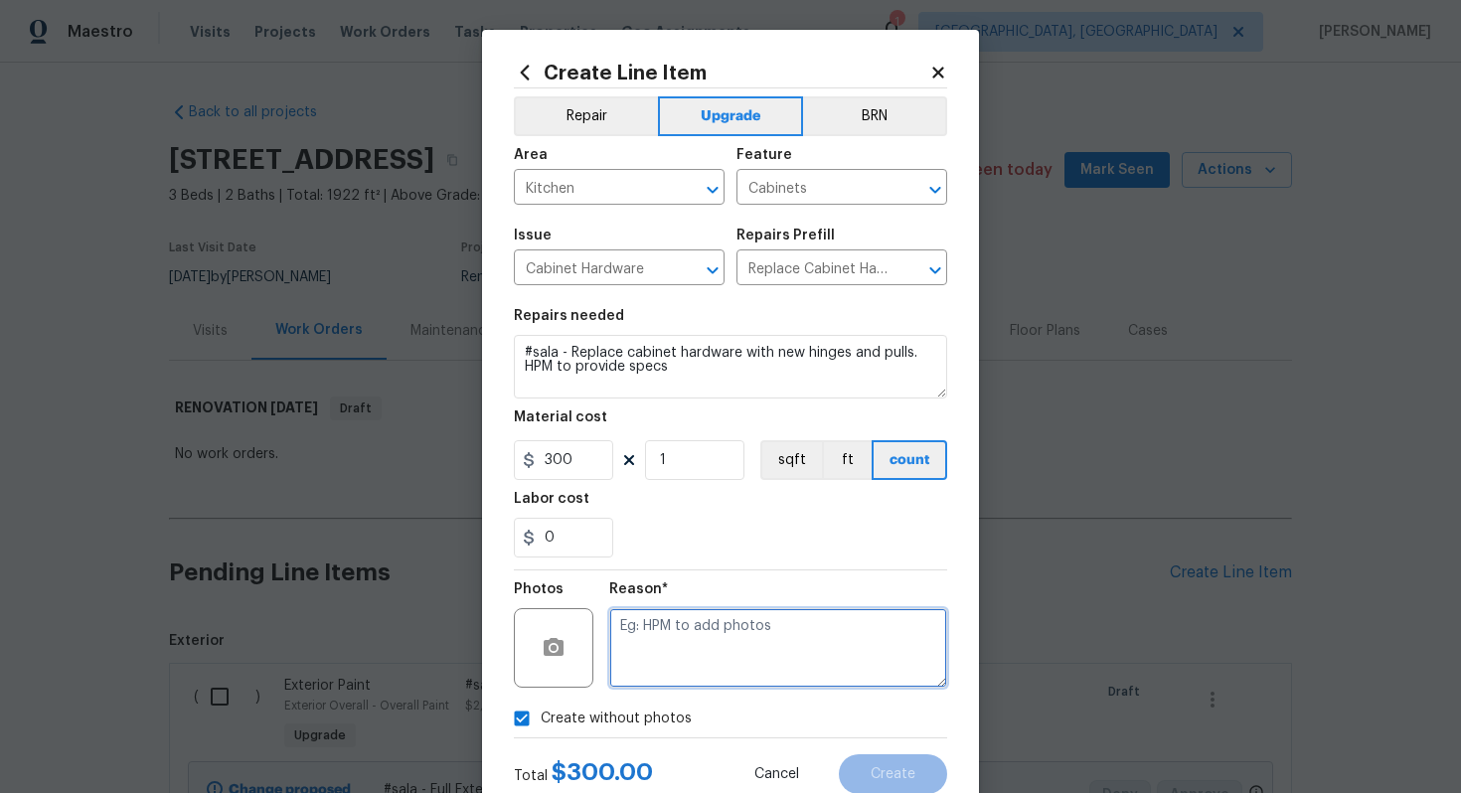
click at [648, 673] on textarea at bounding box center [778, 648] width 338 height 80
type textarea "n/a"
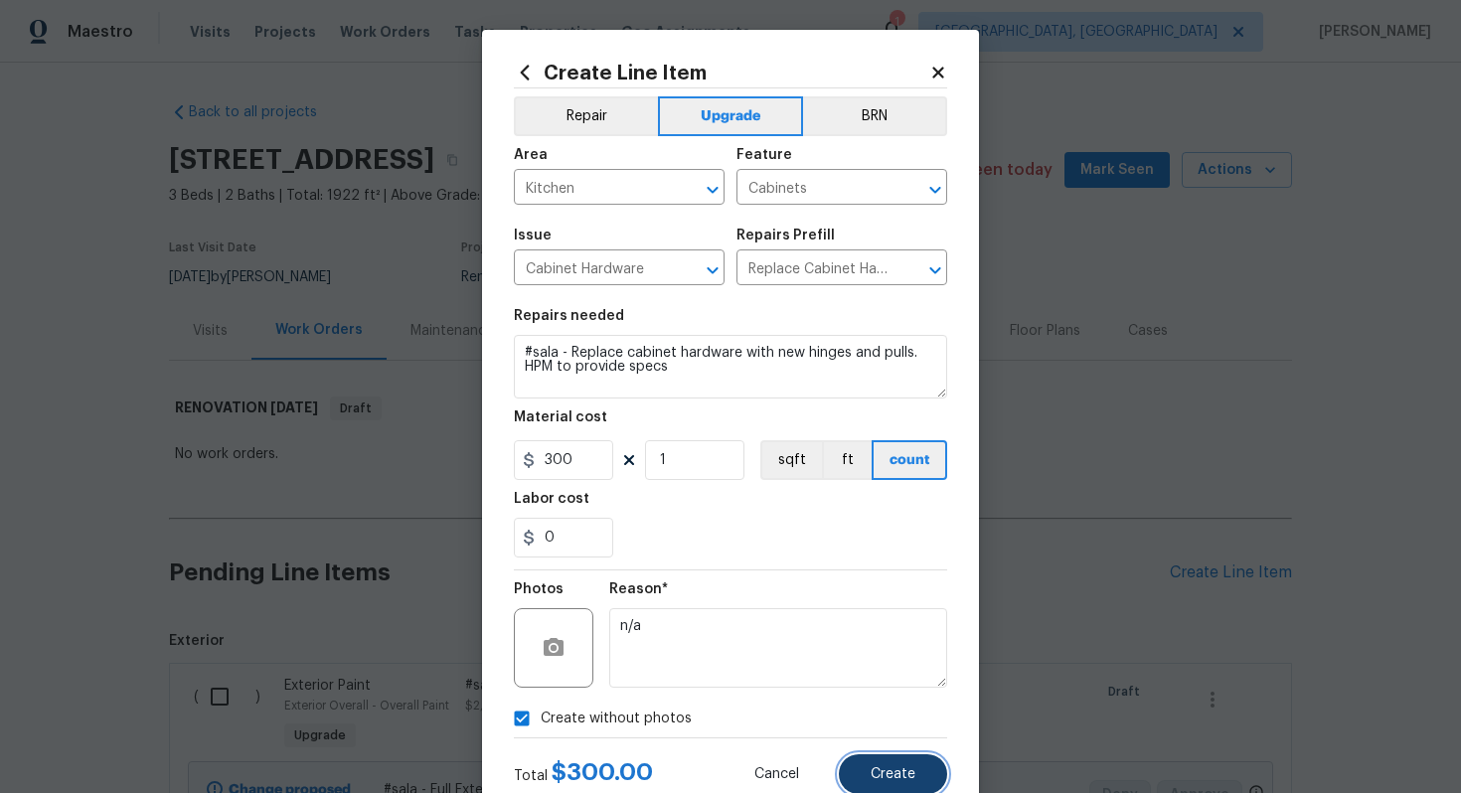
click at [916, 786] on button "Create" at bounding box center [893, 774] width 108 height 40
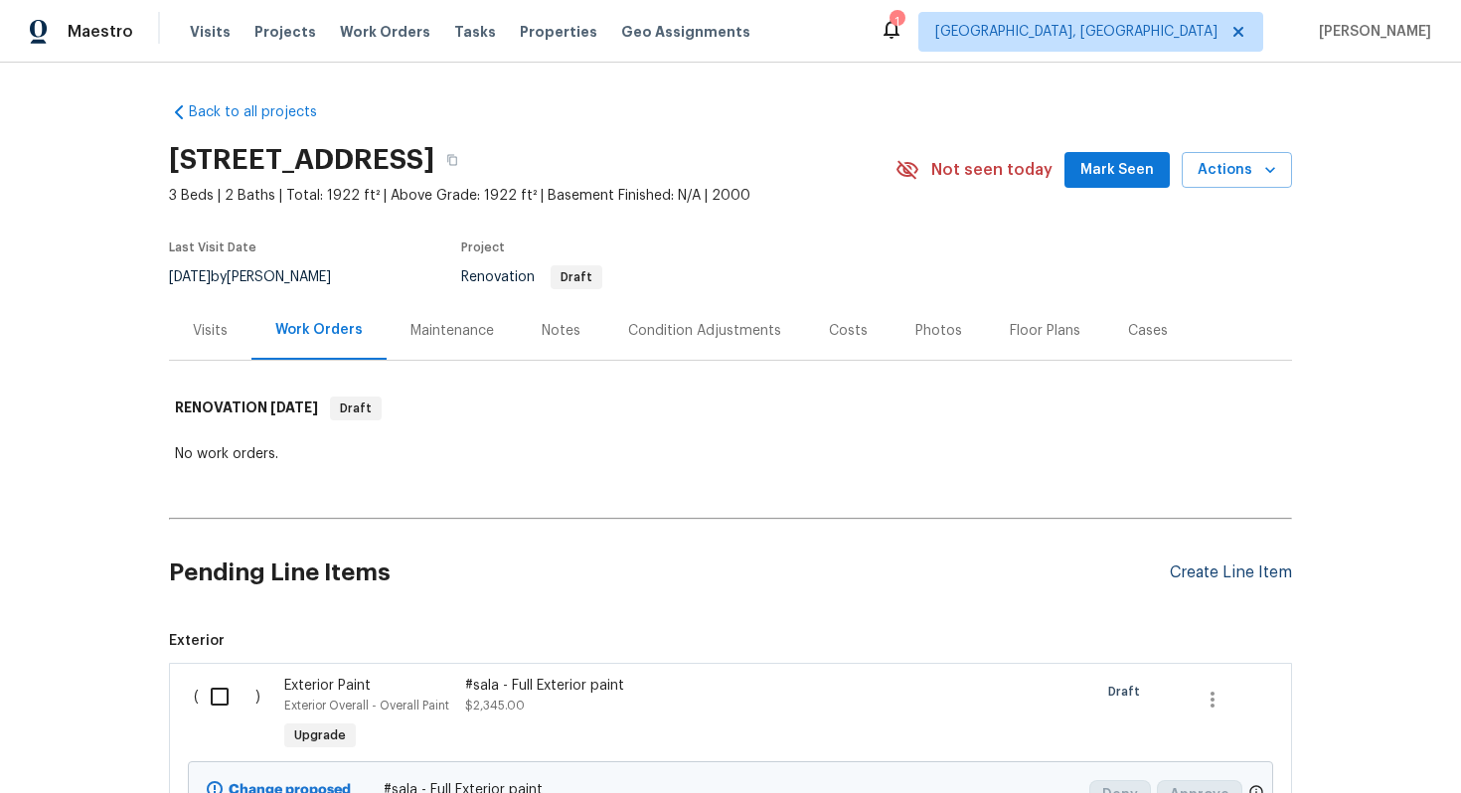
click at [1211, 581] on div "Create Line Item" at bounding box center [1231, 573] width 122 height 19
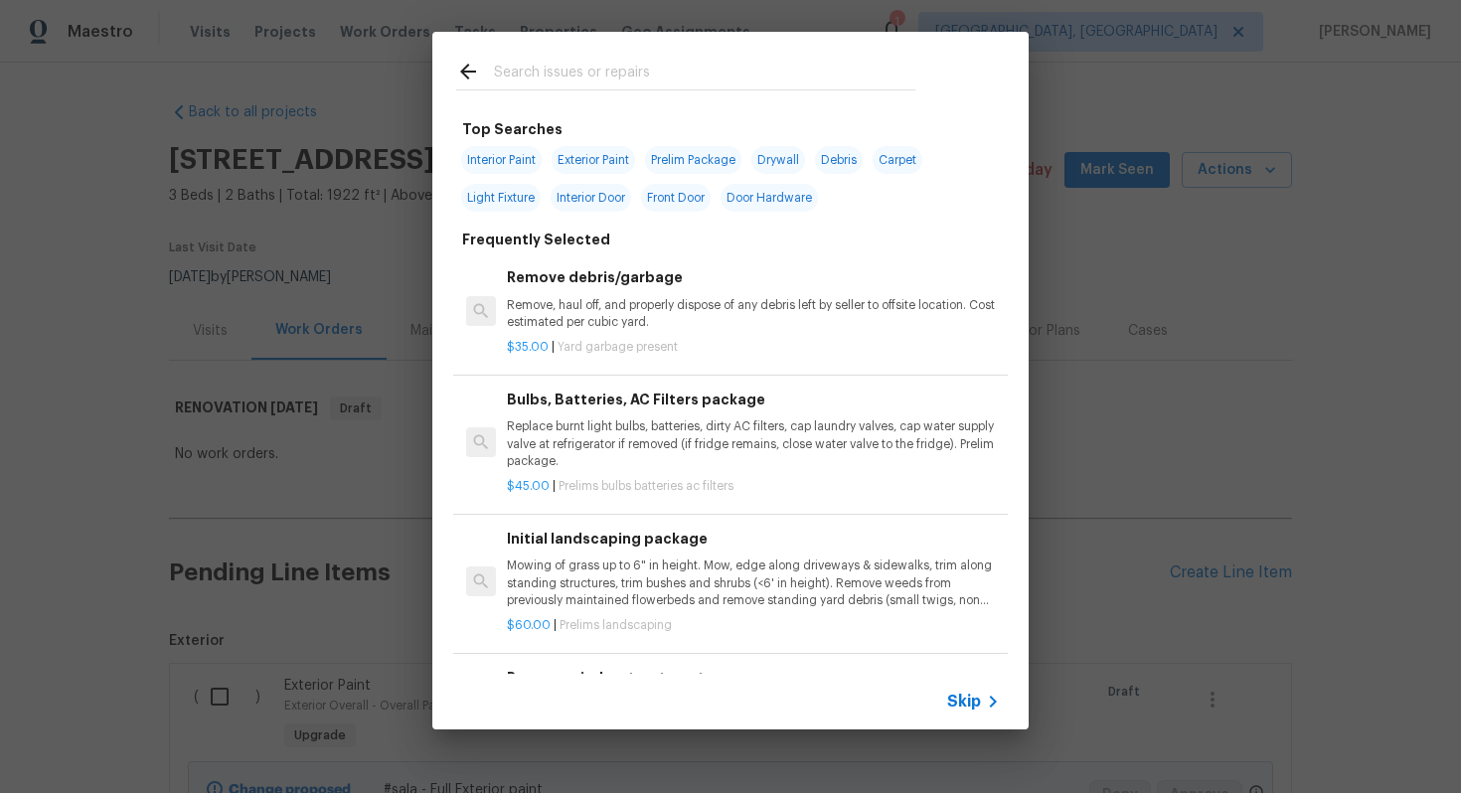
click at [967, 693] on span "Skip" at bounding box center [964, 702] width 34 height 20
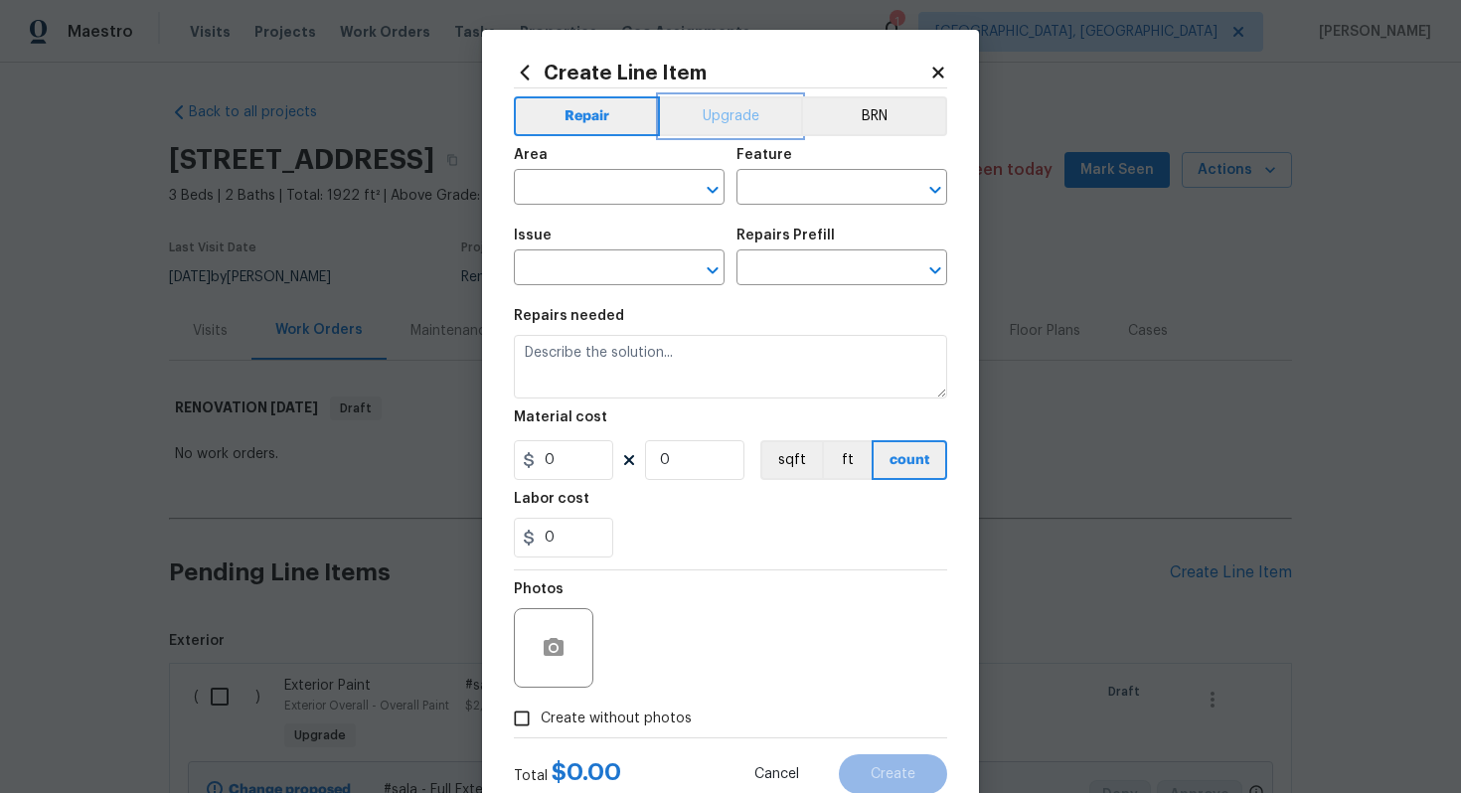
click at [715, 105] on button "Upgrade" at bounding box center [731, 116] width 142 height 40
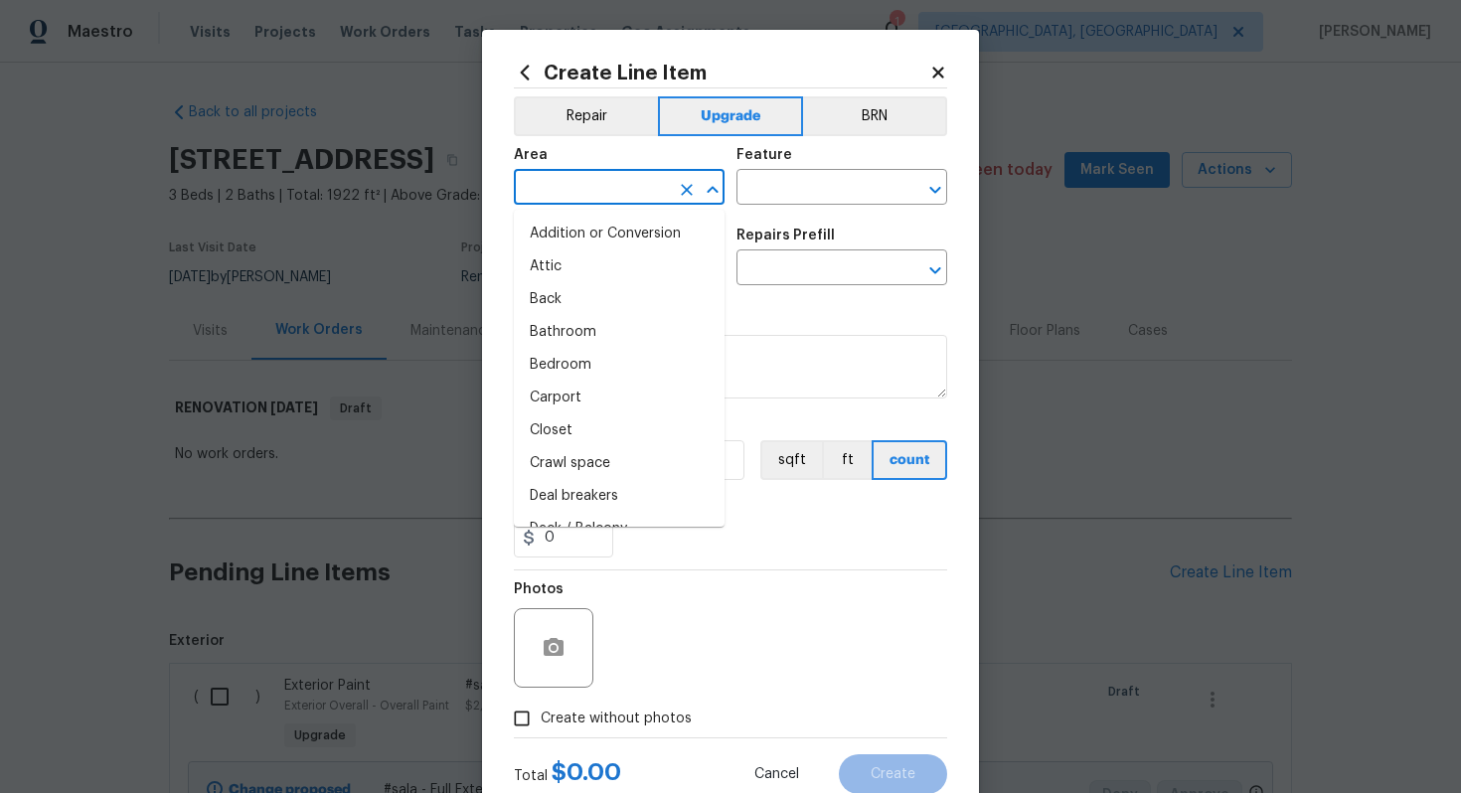
click at [610, 204] on input "text" at bounding box center [591, 189] width 155 height 31
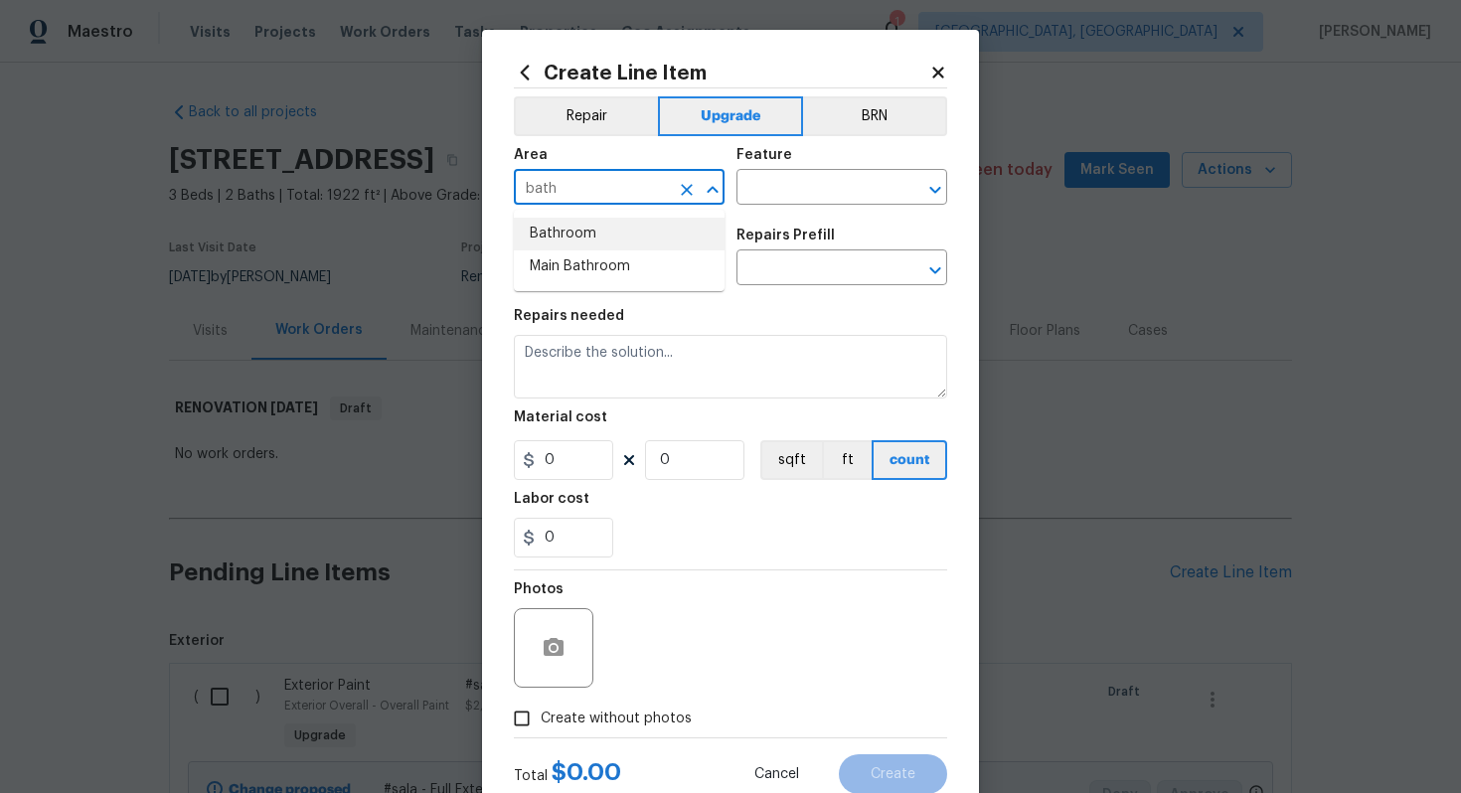
click at [601, 231] on li "Bathroom" at bounding box center [619, 234] width 211 height 33
type input "Bathroom"
click at [785, 175] on input "text" at bounding box center [814, 189] width 155 height 31
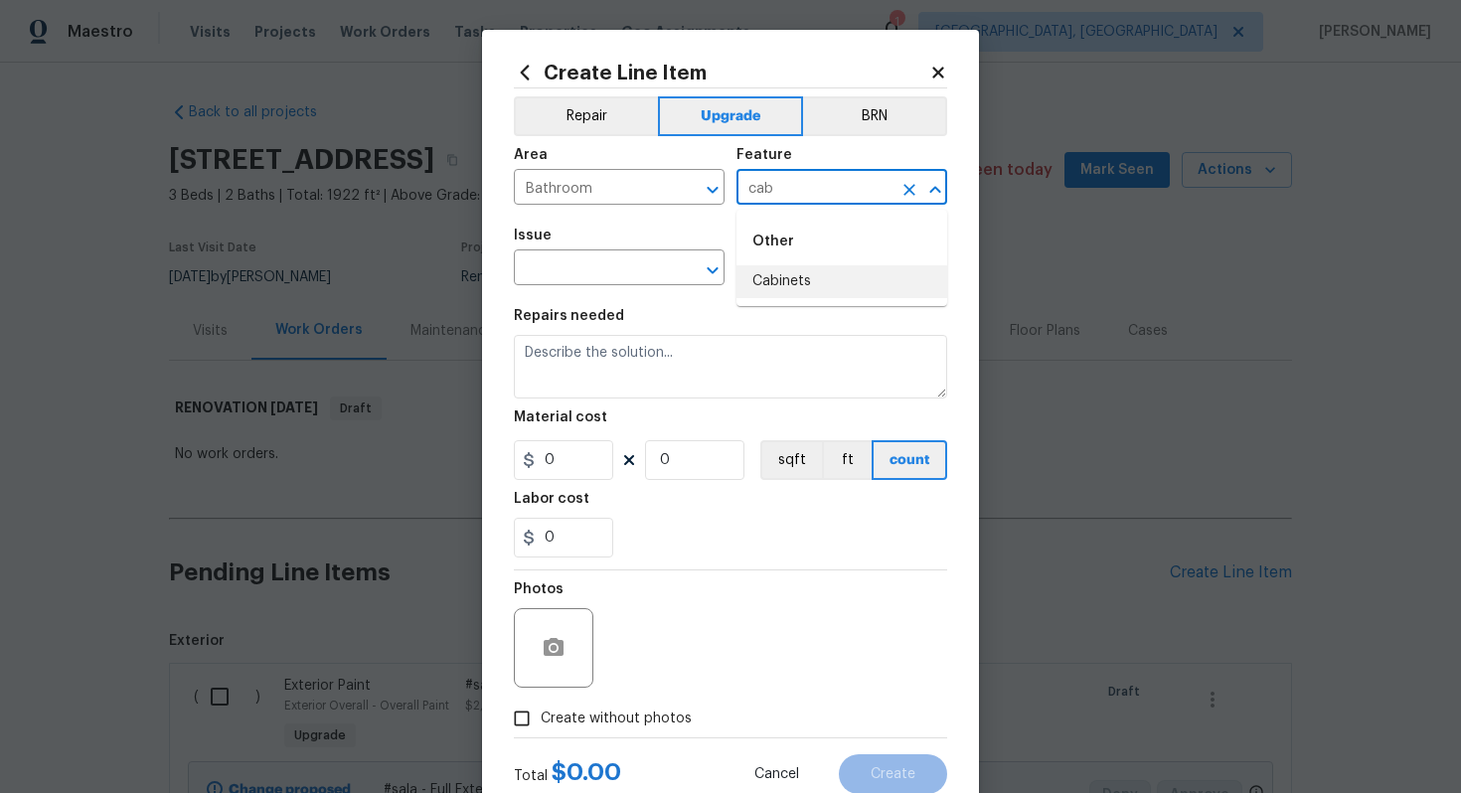
click at [787, 266] on li "Cabinets" at bounding box center [842, 281] width 211 height 33
type input "Cabinets"
click at [585, 295] on span "Issue ​" at bounding box center [619, 257] width 211 height 81
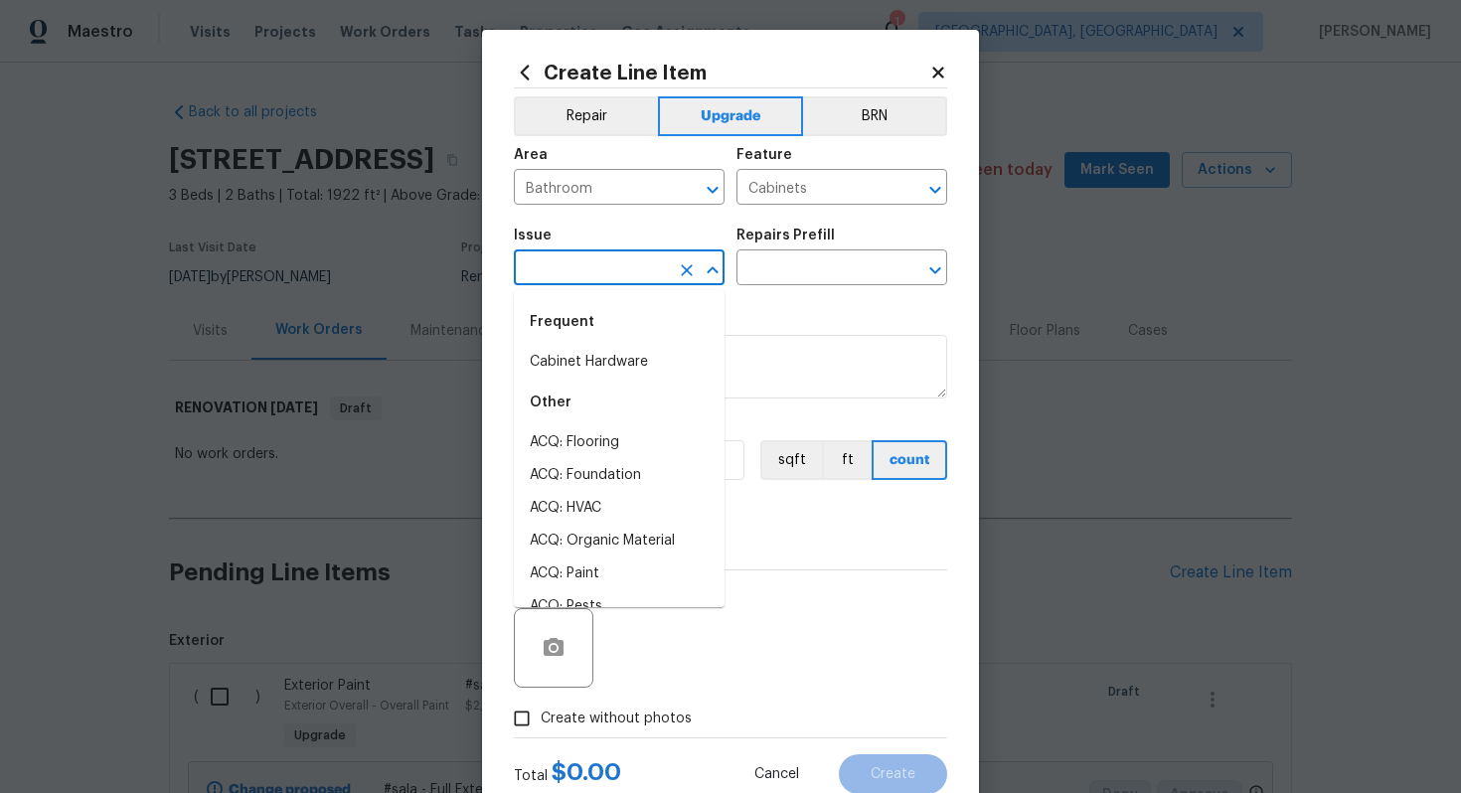
click at [585, 281] on input "text" at bounding box center [591, 269] width 155 height 31
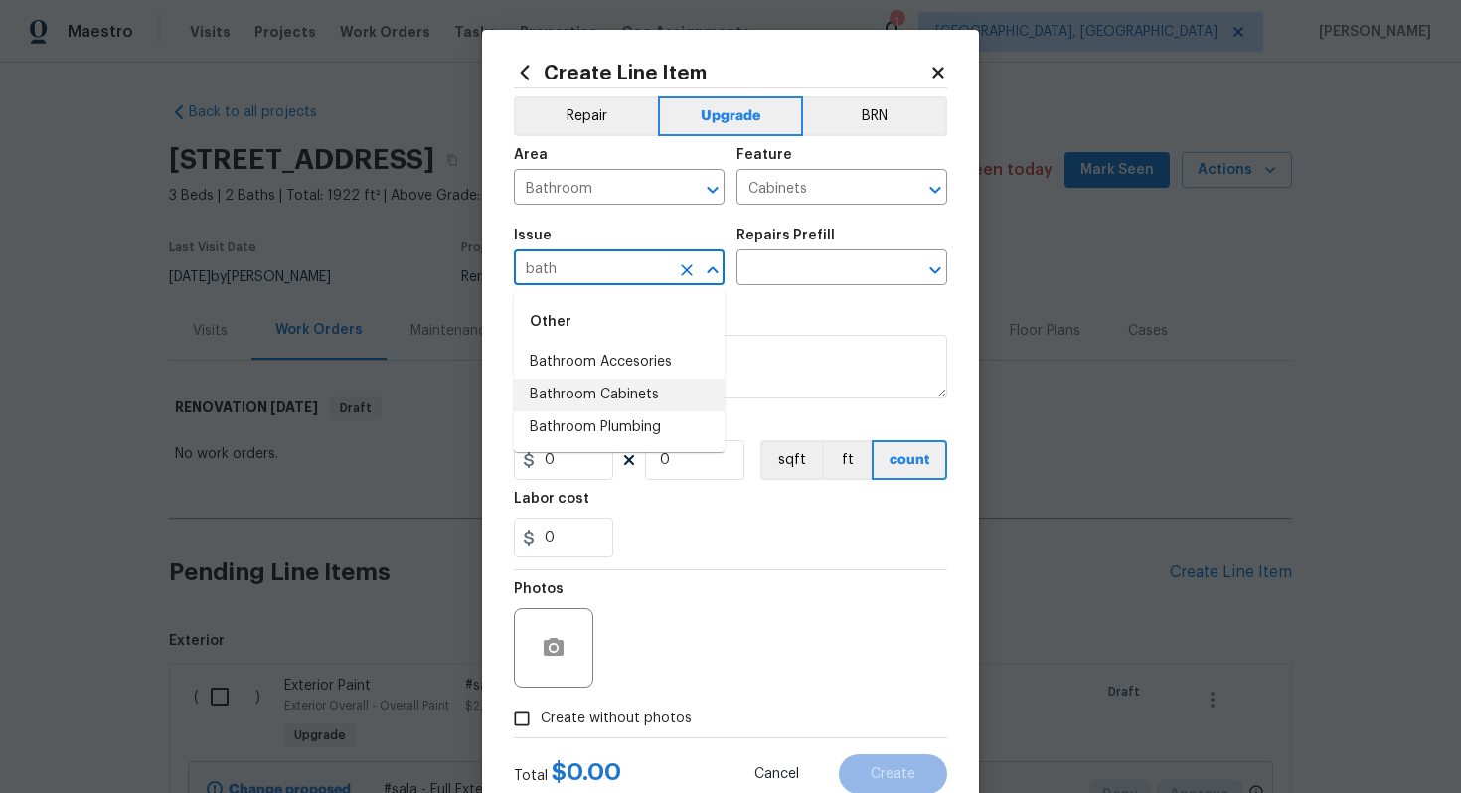
click at [619, 396] on li "Bathroom Cabinets" at bounding box center [619, 395] width 211 height 33
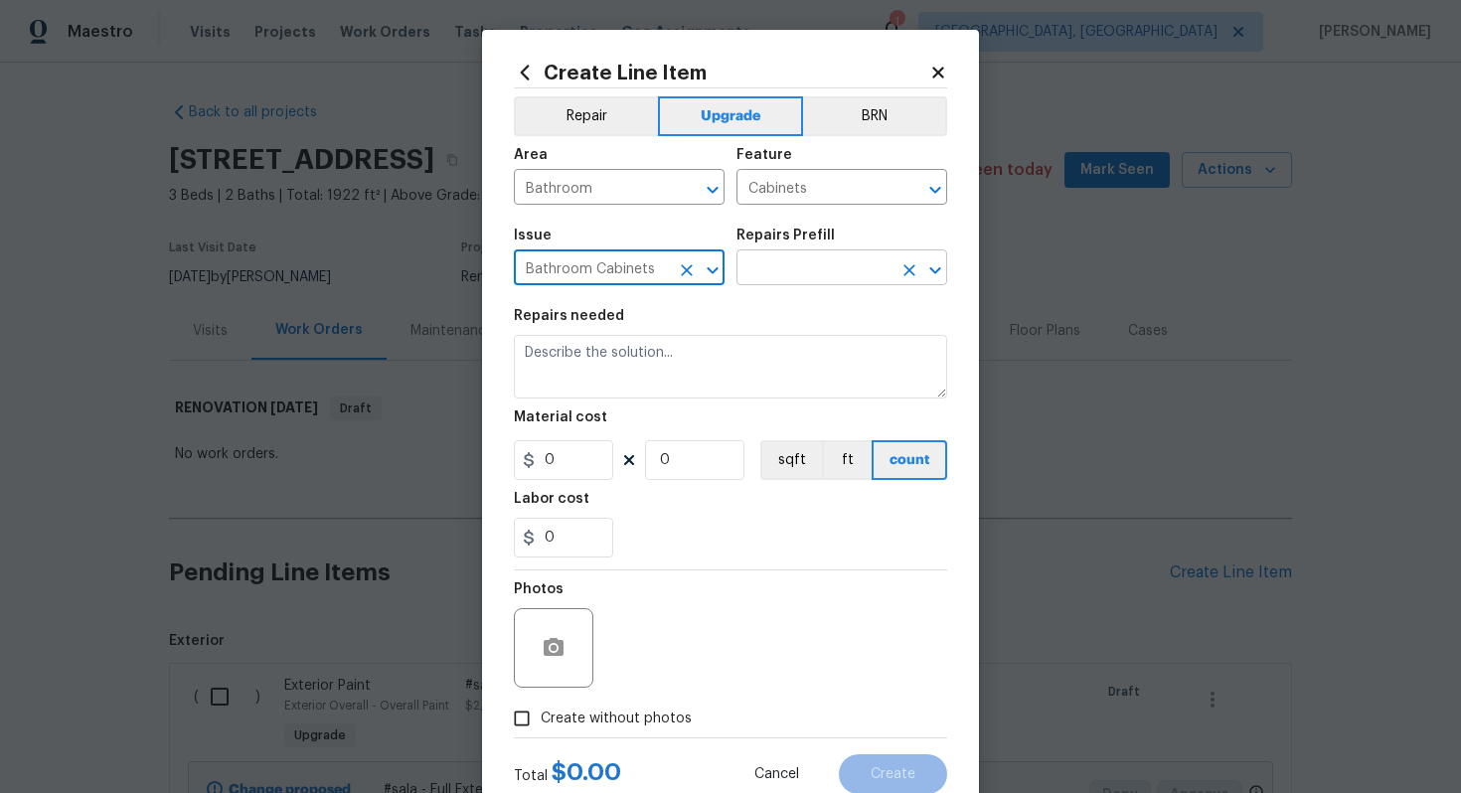
type input "Bathroom Cabinets"
click at [786, 282] on input "text" at bounding box center [814, 269] width 155 height 31
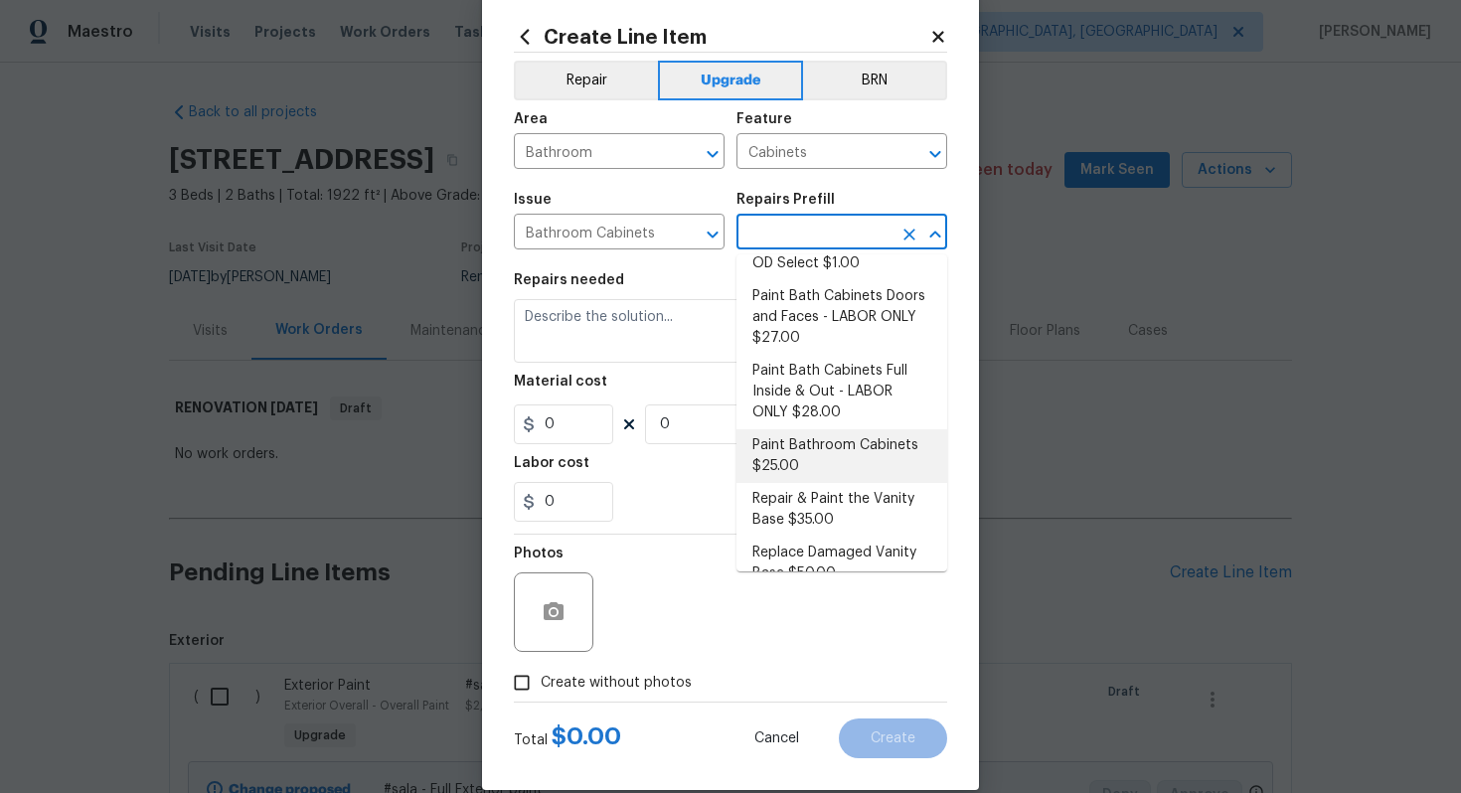
scroll to position [289, 0]
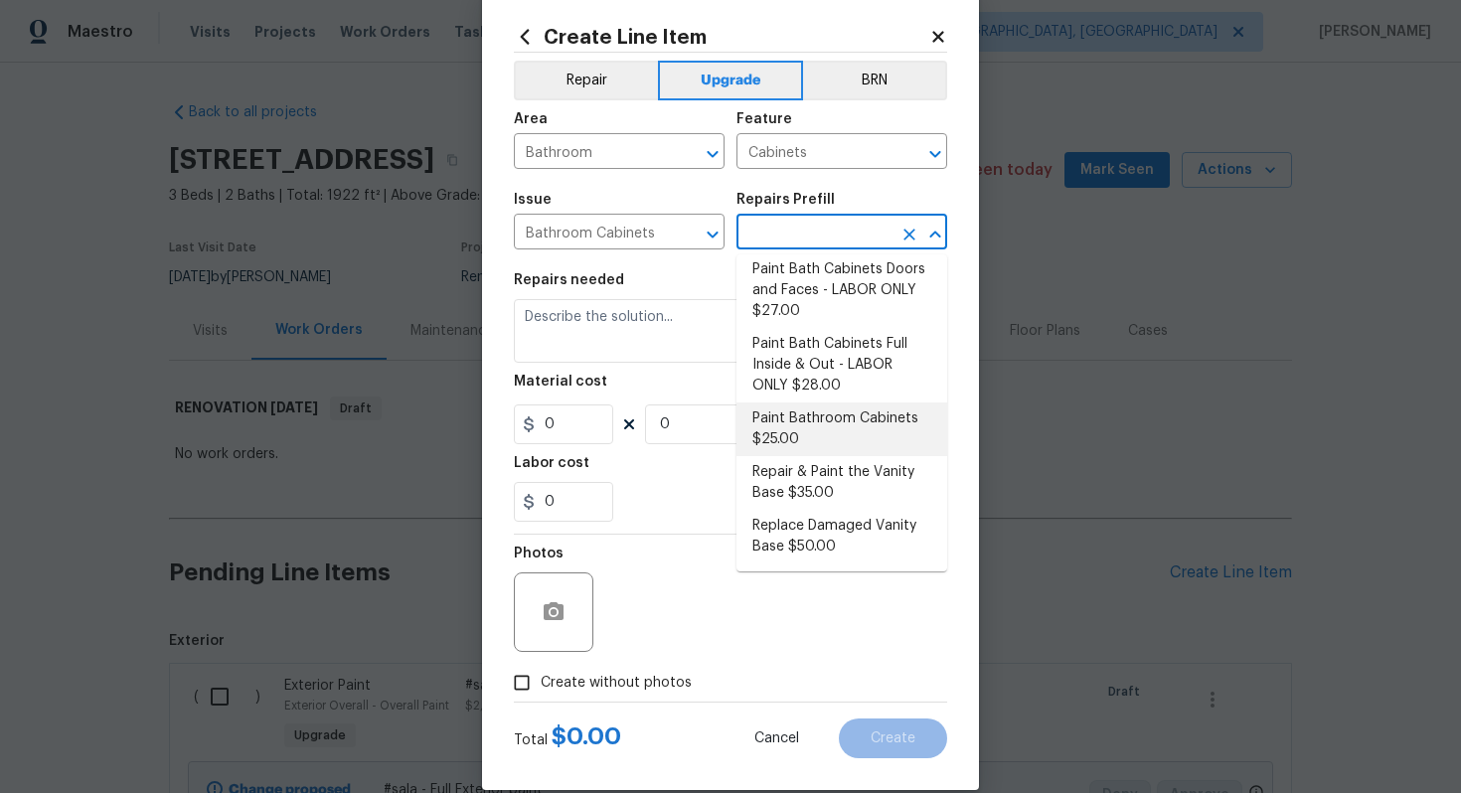
click at [816, 420] on li "Paint Bathroom Cabinets $25.00" at bounding box center [842, 430] width 211 height 54
type input "Paint Bathroom Cabinets $25.00"
type textarea "Prep, sand, mask and apply 2 coats of paint to the bathroom cabinet doors, inte…"
type input "25"
type input "1"
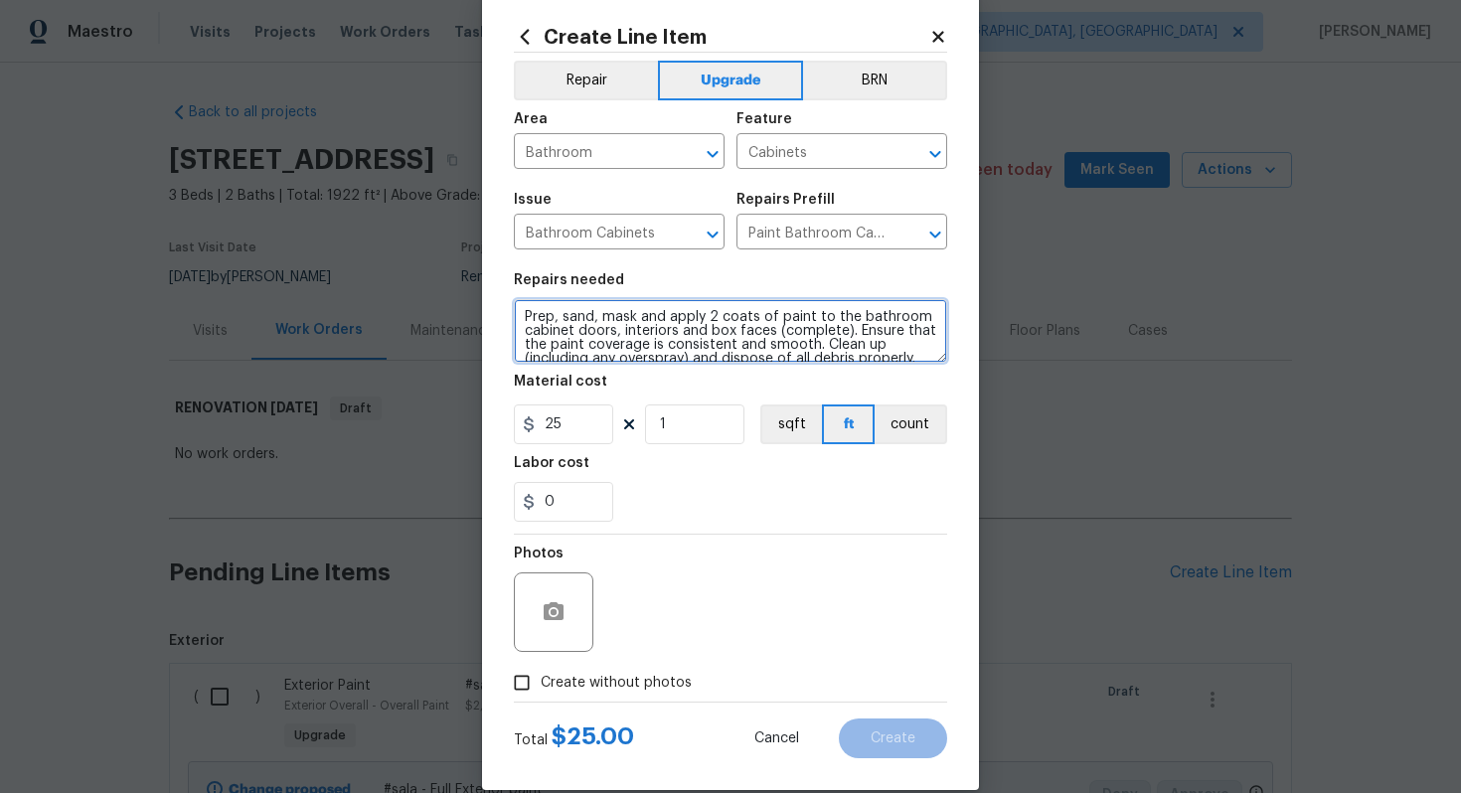
click at [519, 313] on textarea "Prep, sand, mask and apply 2 coats of paint to the bathroom cabinet doors, inte…" at bounding box center [730, 331] width 433 height 64
paste textarea "Both bathrooms"
type textarea "#sala - Both bathrooms - Prep, sand, mask and apply 2 coats of paint to the bat…"
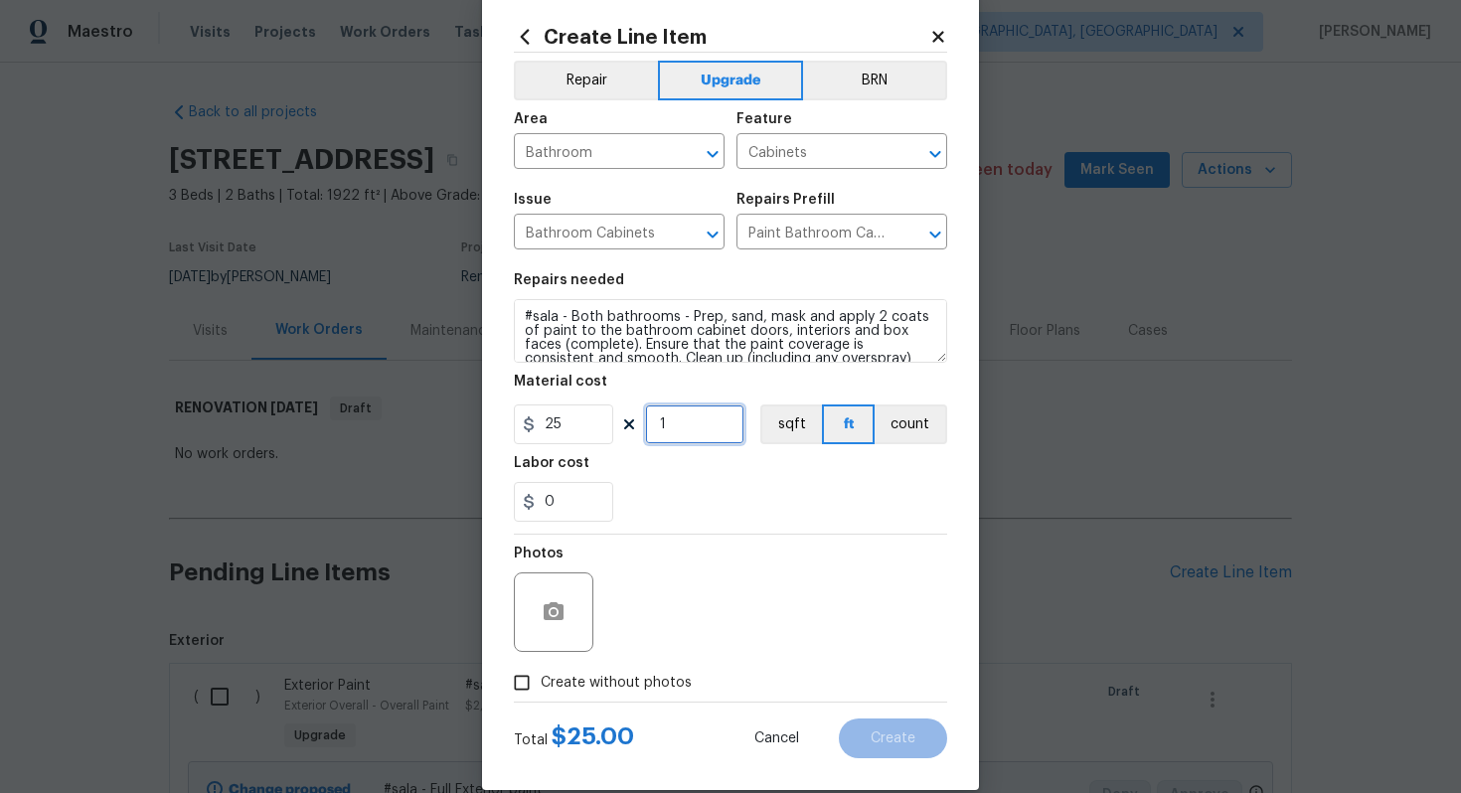
click at [695, 435] on input "1" at bounding box center [694, 425] width 99 height 40
type input "40"
click at [630, 679] on span "Create without photos" at bounding box center [616, 683] width 151 height 21
click at [541, 679] on input "Create without photos" at bounding box center [522, 683] width 38 height 38
checkbox input "true"
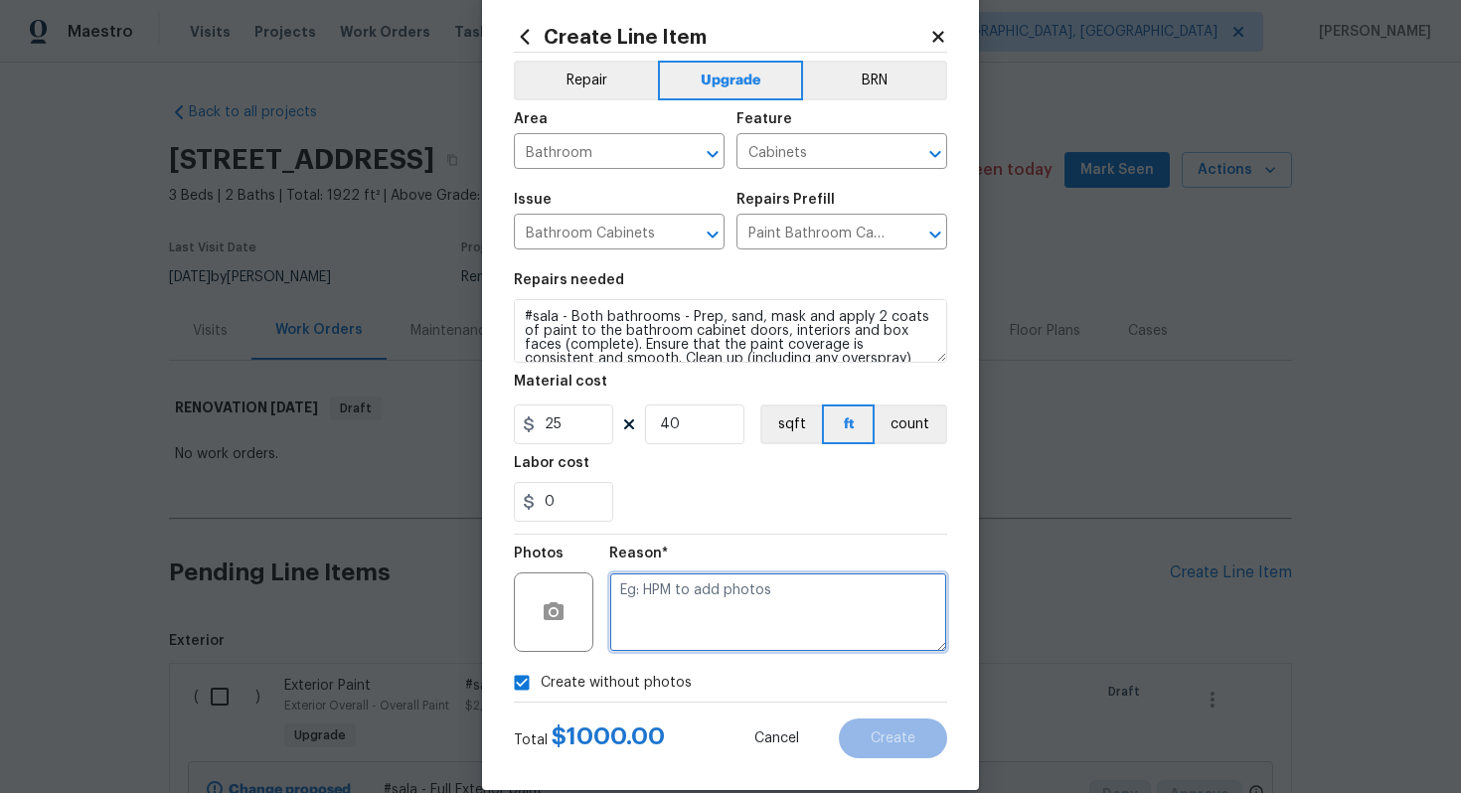
click at [706, 593] on textarea at bounding box center [778, 613] width 338 height 80
type textarea "n/a"
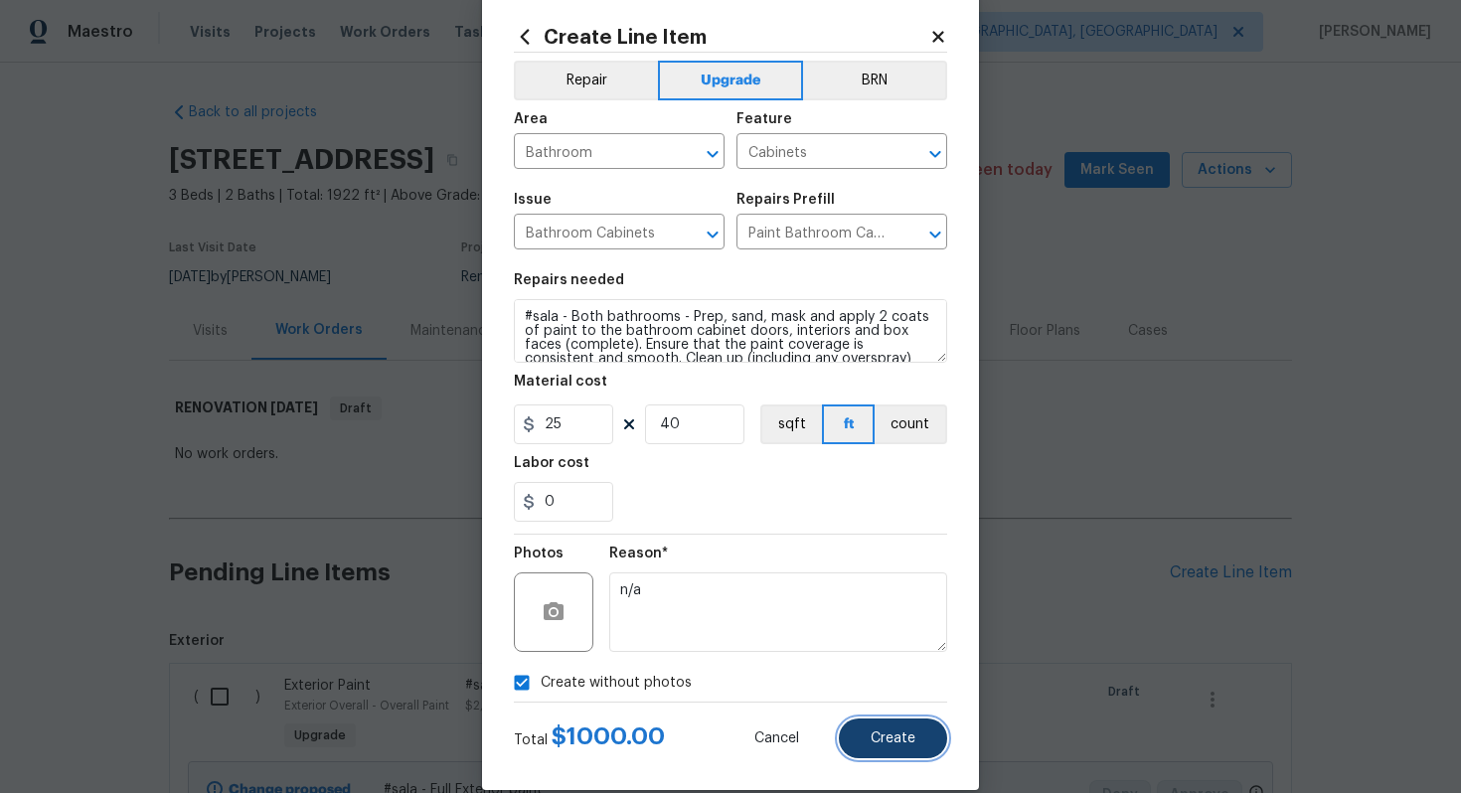
click at [892, 743] on span "Create" at bounding box center [893, 739] width 45 height 15
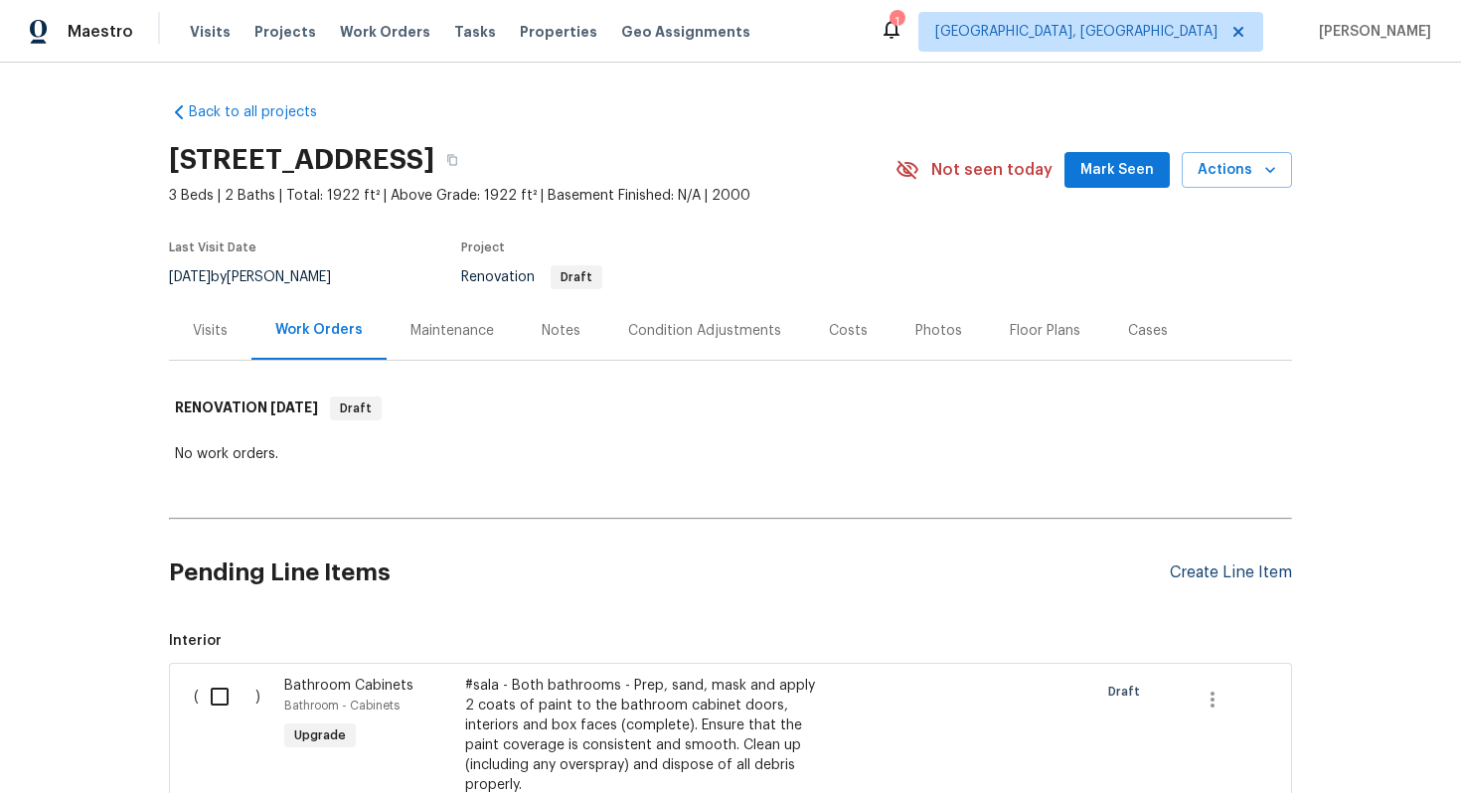
click at [1204, 573] on div "Create Line Item" at bounding box center [1231, 573] width 122 height 19
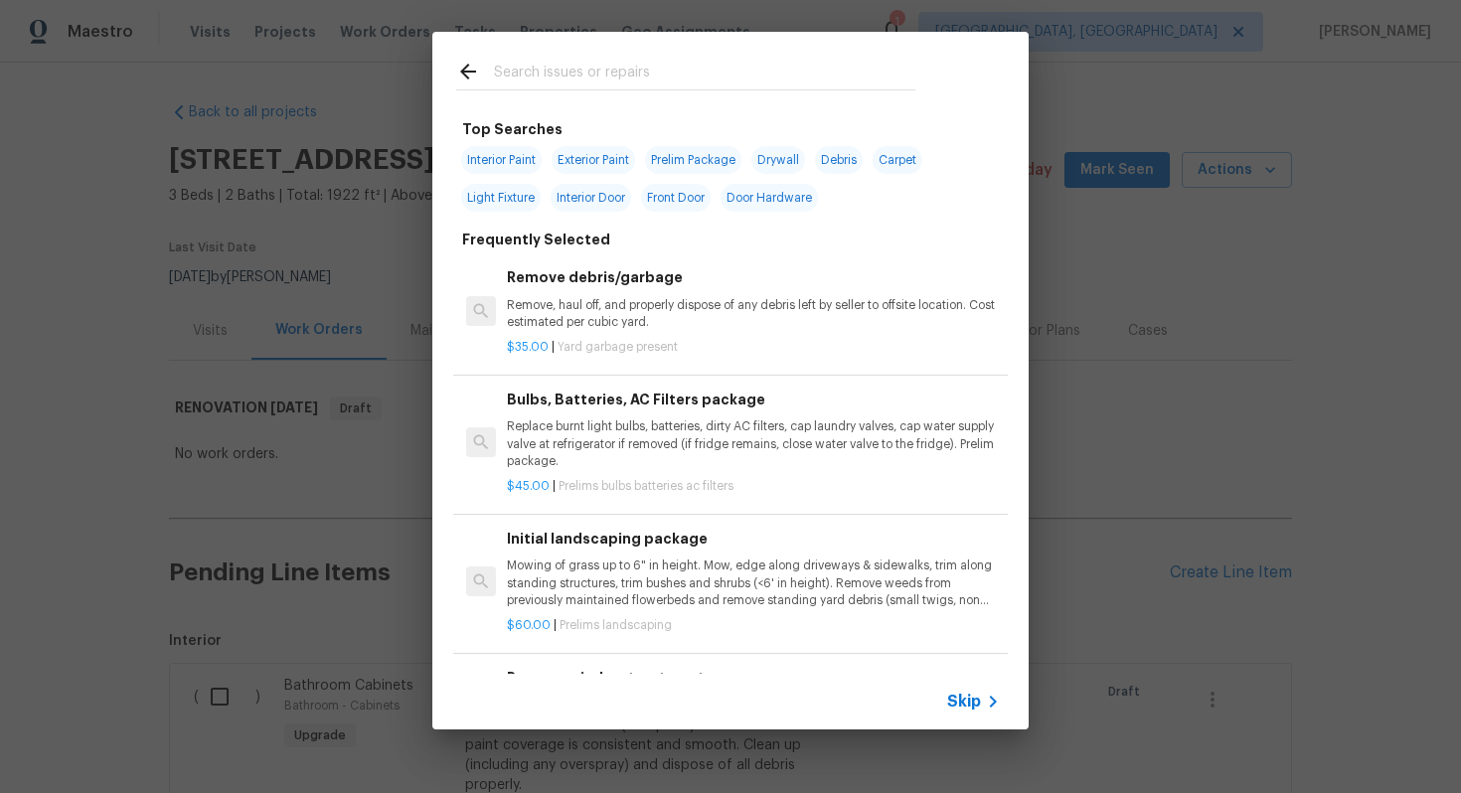
click at [936, 694] on div "Skip" at bounding box center [730, 702] width 596 height 56
click at [970, 697] on span "Skip" at bounding box center [964, 702] width 34 height 20
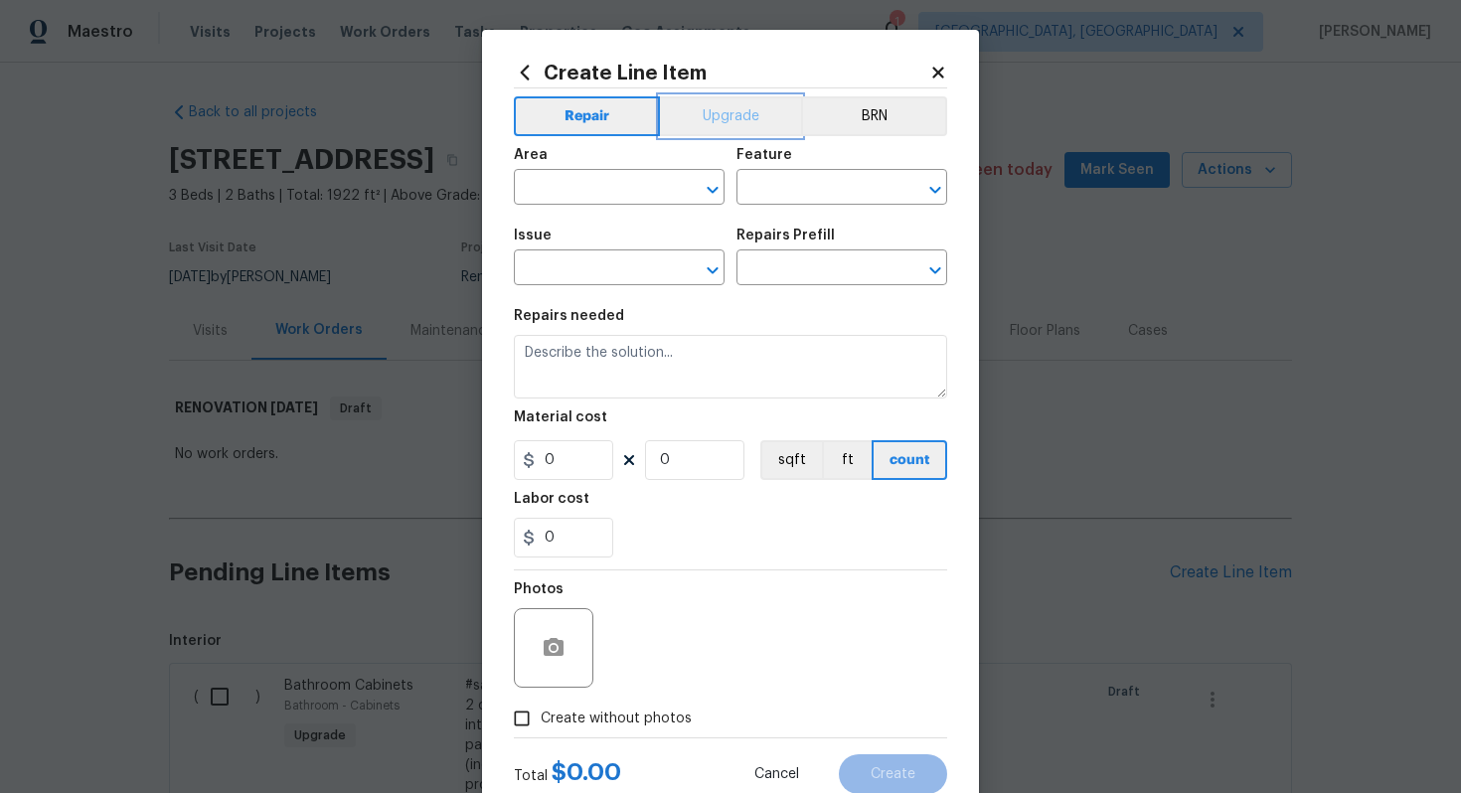
click at [694, 110] on button "Upgrade" at bounding box center [731, 116] width 142 height 40
click at [621, 194] on input "text" at bounding box center [591, 189] width 155 height 31
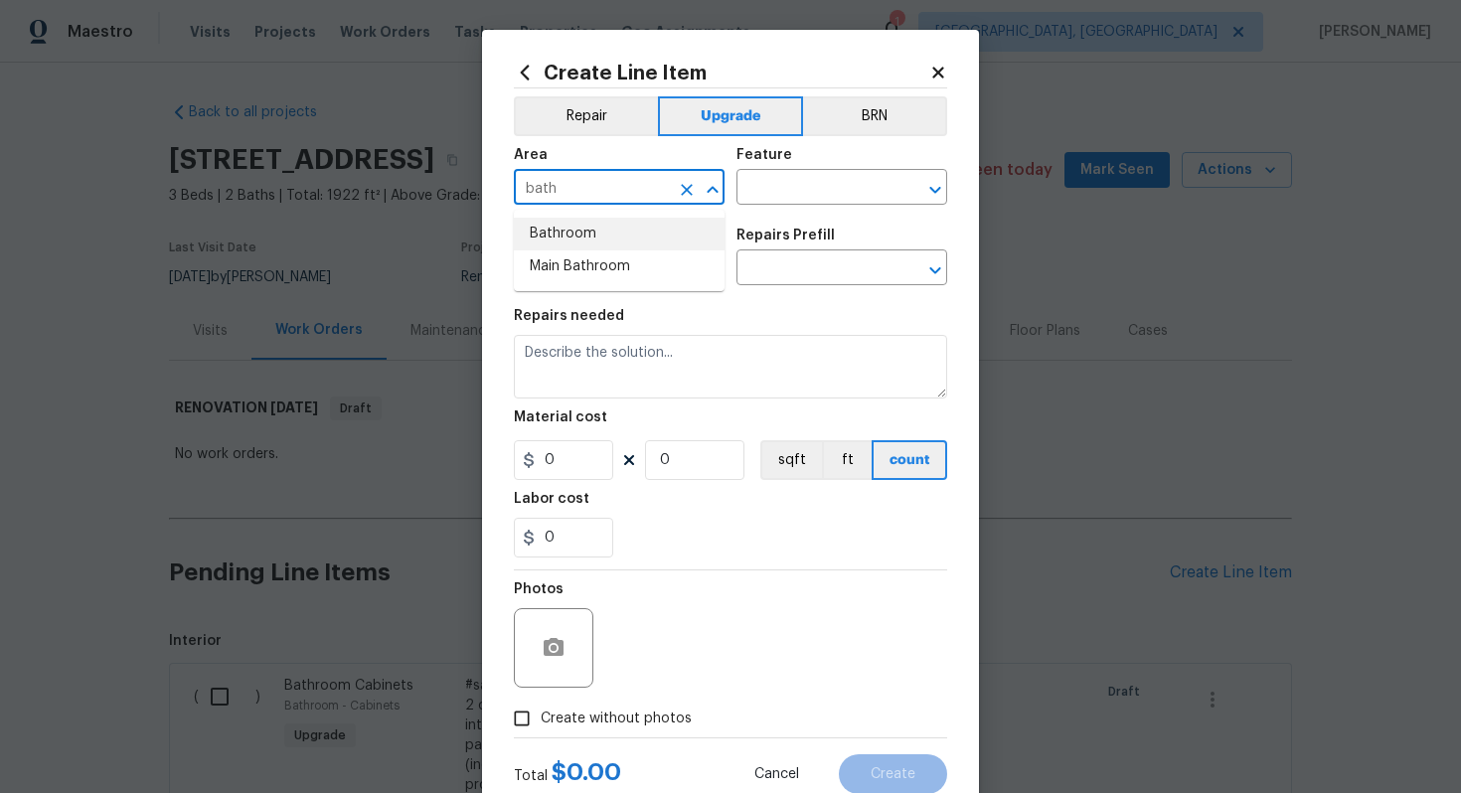
click at [583, 231] on li "Bathroom" at bounding box center [619, 234] width 211 height 33
type input "Bathroom"
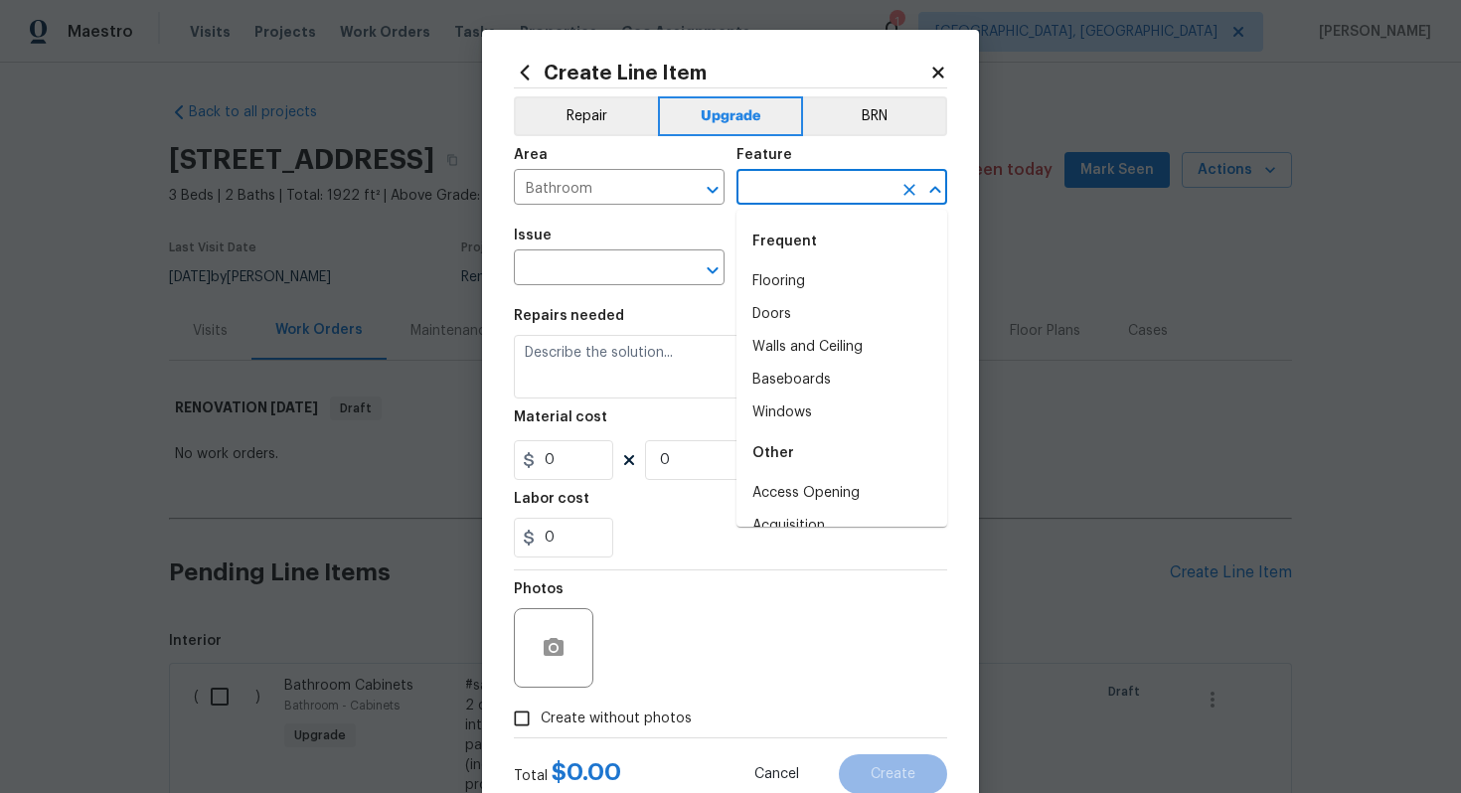
click at [791, 175] on input "text" at bounding box center [814, 189] width 155 height 31
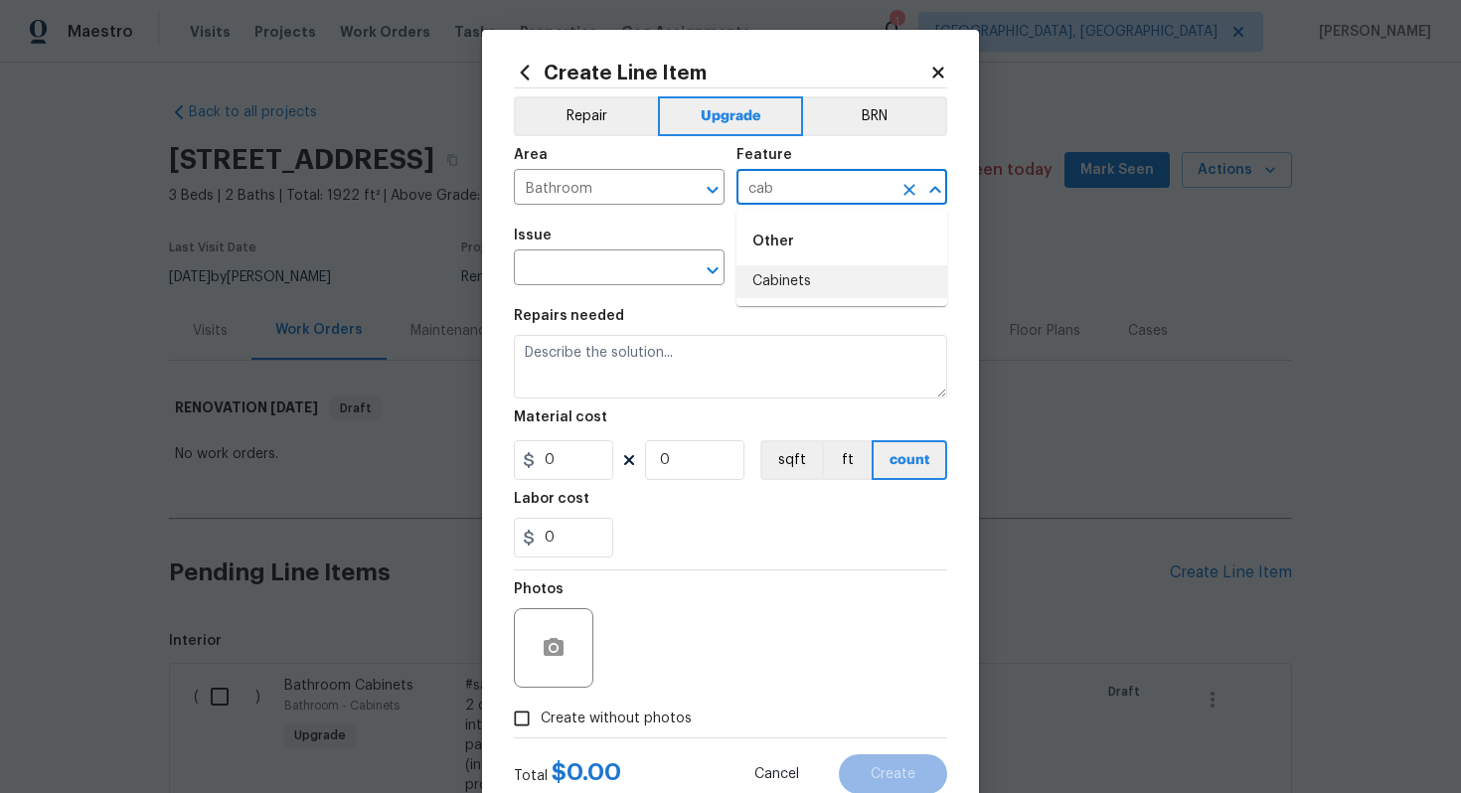
click at [783, 296] on li "Cabinets" at bounding box center [842, 281] width 211 height 33
type input "Cabinets"
click at [586, 272] on input "text" at bounding box center [591, 269] width 155 height 31
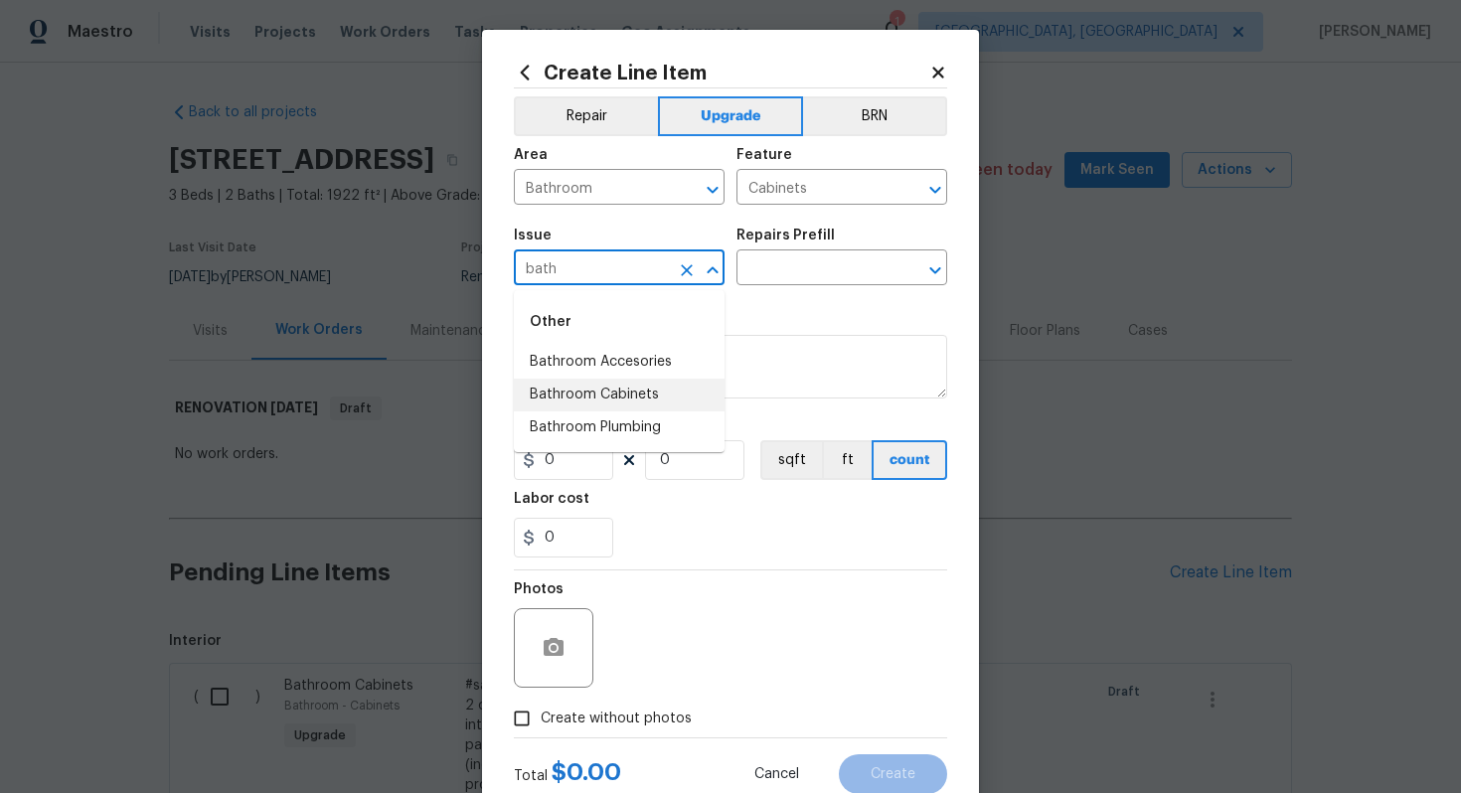
click at [601, 384] on li "Bathroom Cabinets" at bounding box center [619, 395] width 211 height 33
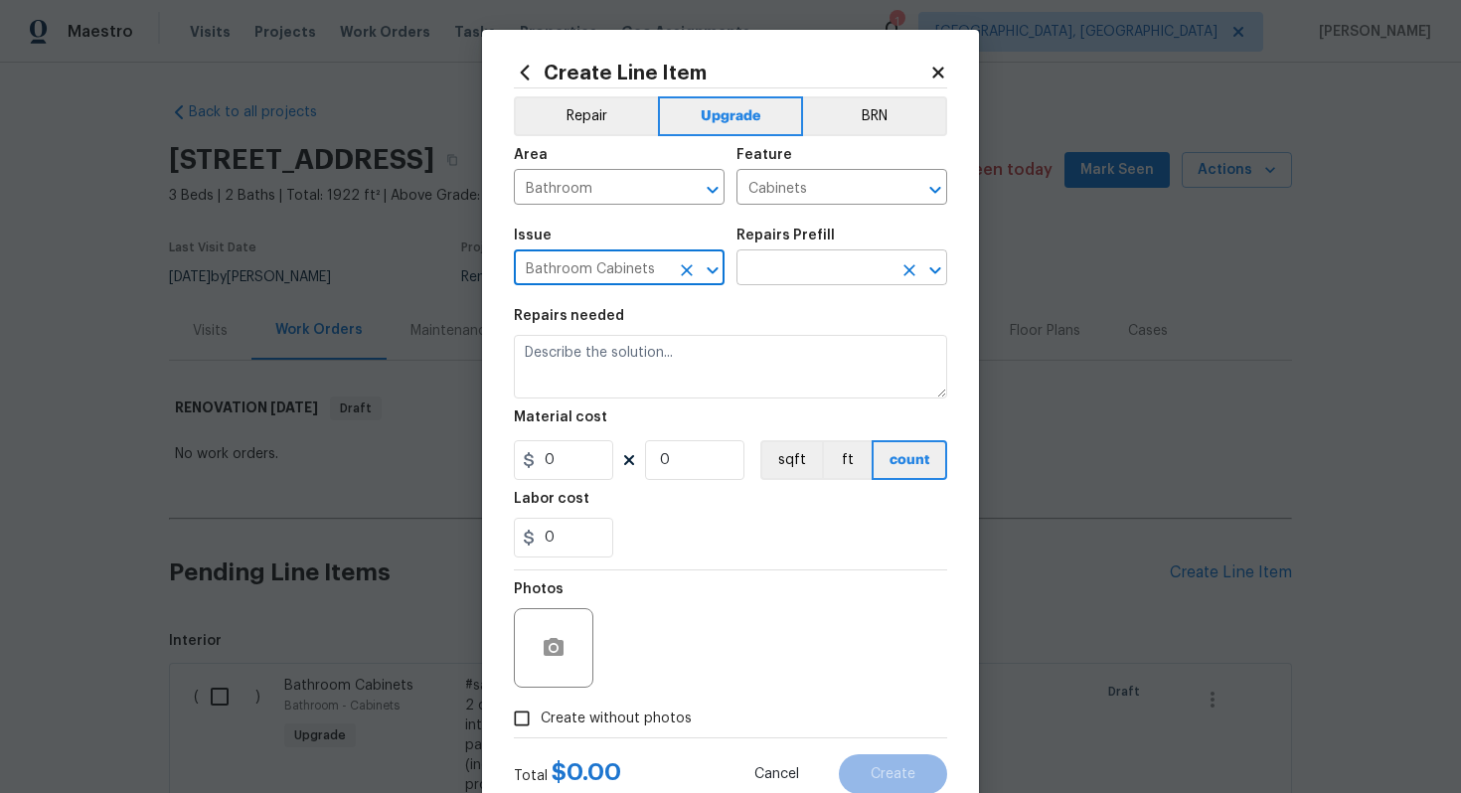
type input "Bathroom Cabinets"
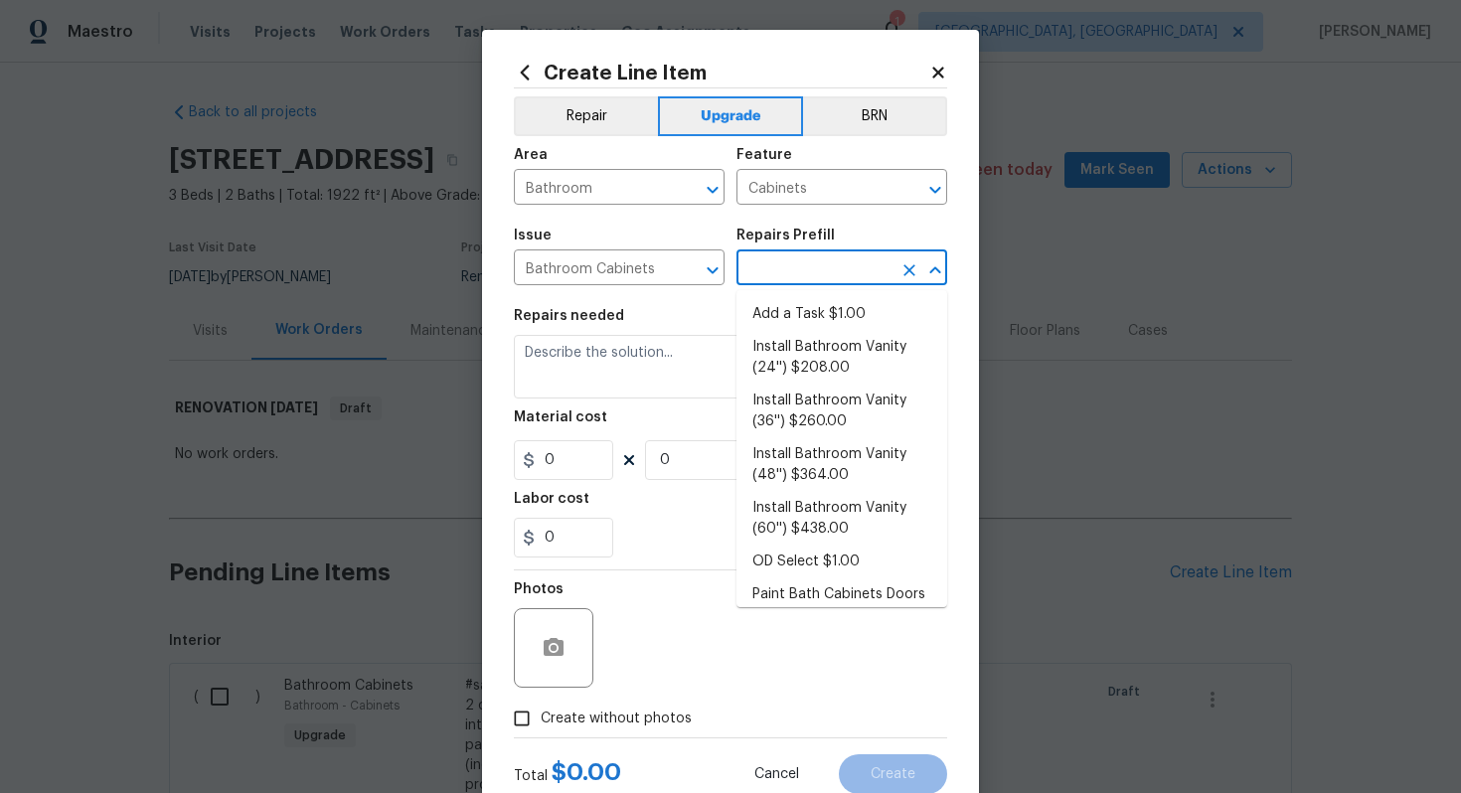
click at [805, 272] on input "text" at bounding box center [814, 269] width 155 height 31
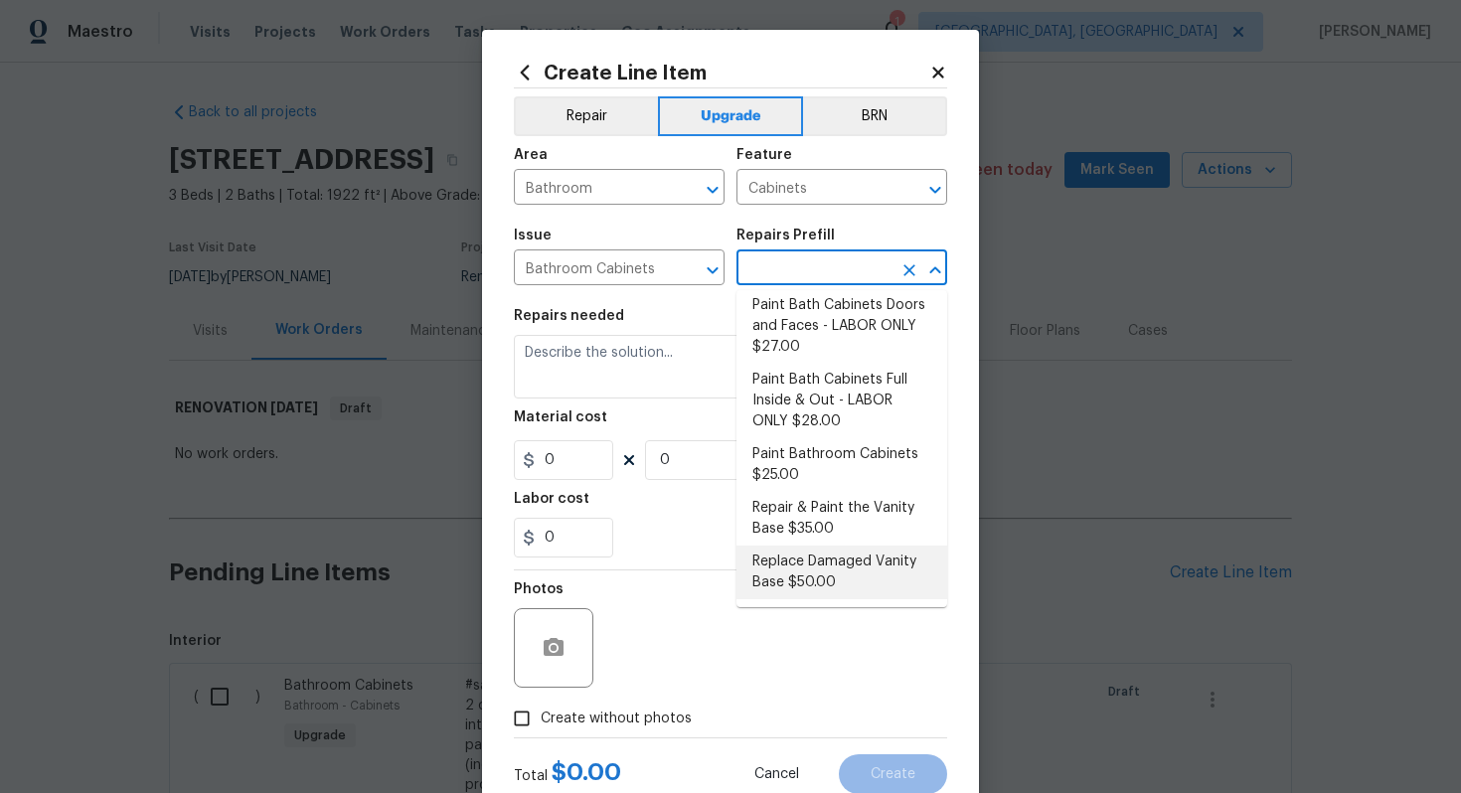
click at [798, 577] on li "Replace Damaged Vanity Base $50.00" at bounding box center [842, 573] width 211 height 54
type input "Replace Damaged Vanity Base $50.00"
type textarea "Remove the existing/damage cabinet base and replace with new. Ensure that the n…"
type input "50"
type input "1"
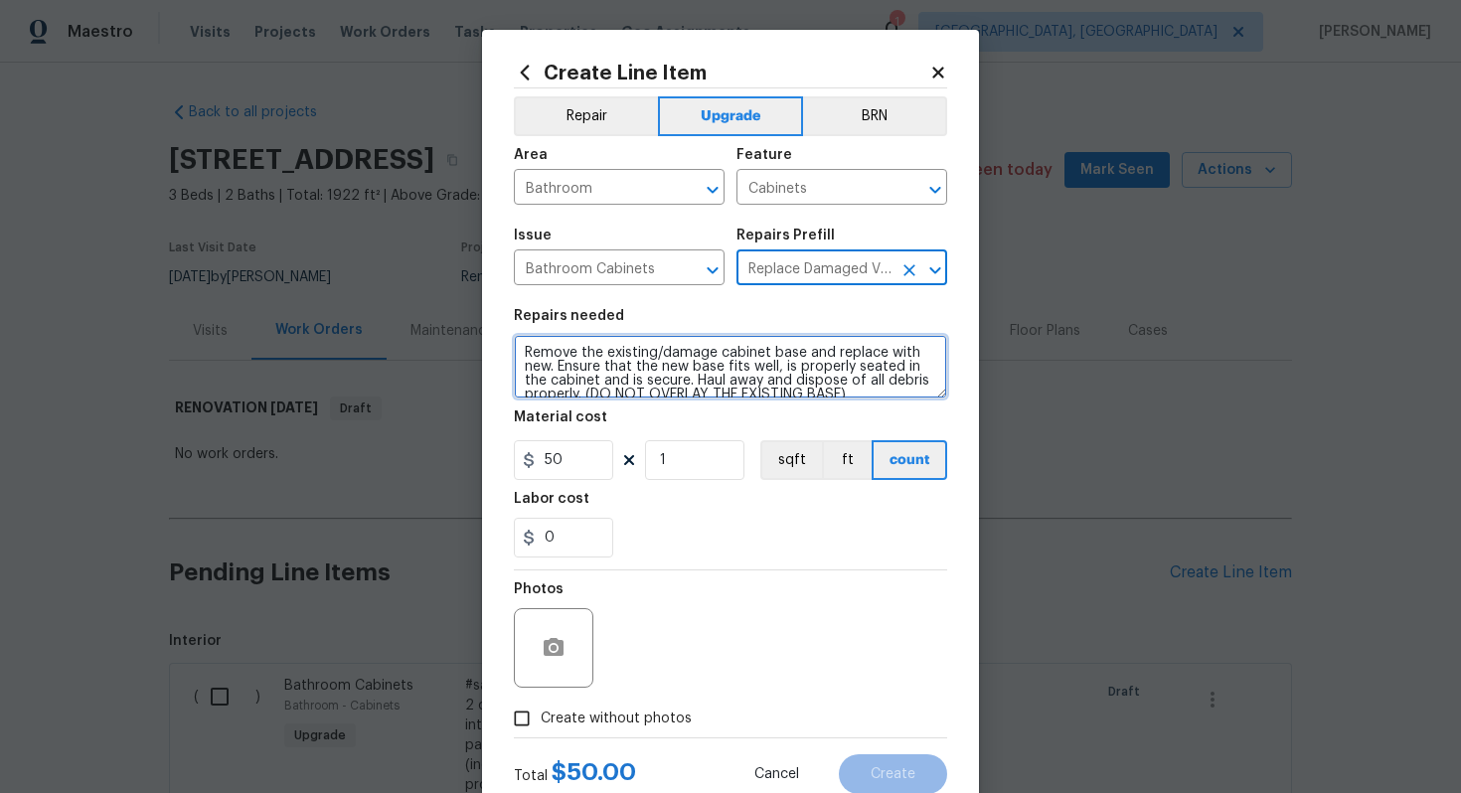
click at [518, 353] on textarea "Remove the existing/damage cabinet base and replace with new. Ensure that the n…" at bounding box center [730, 367] width 433 height 64
paste textarea "Both bathrooms"
type textarea "#sala - Both bathrooms - Remove the existing/damage cabinet base and replace wi…"
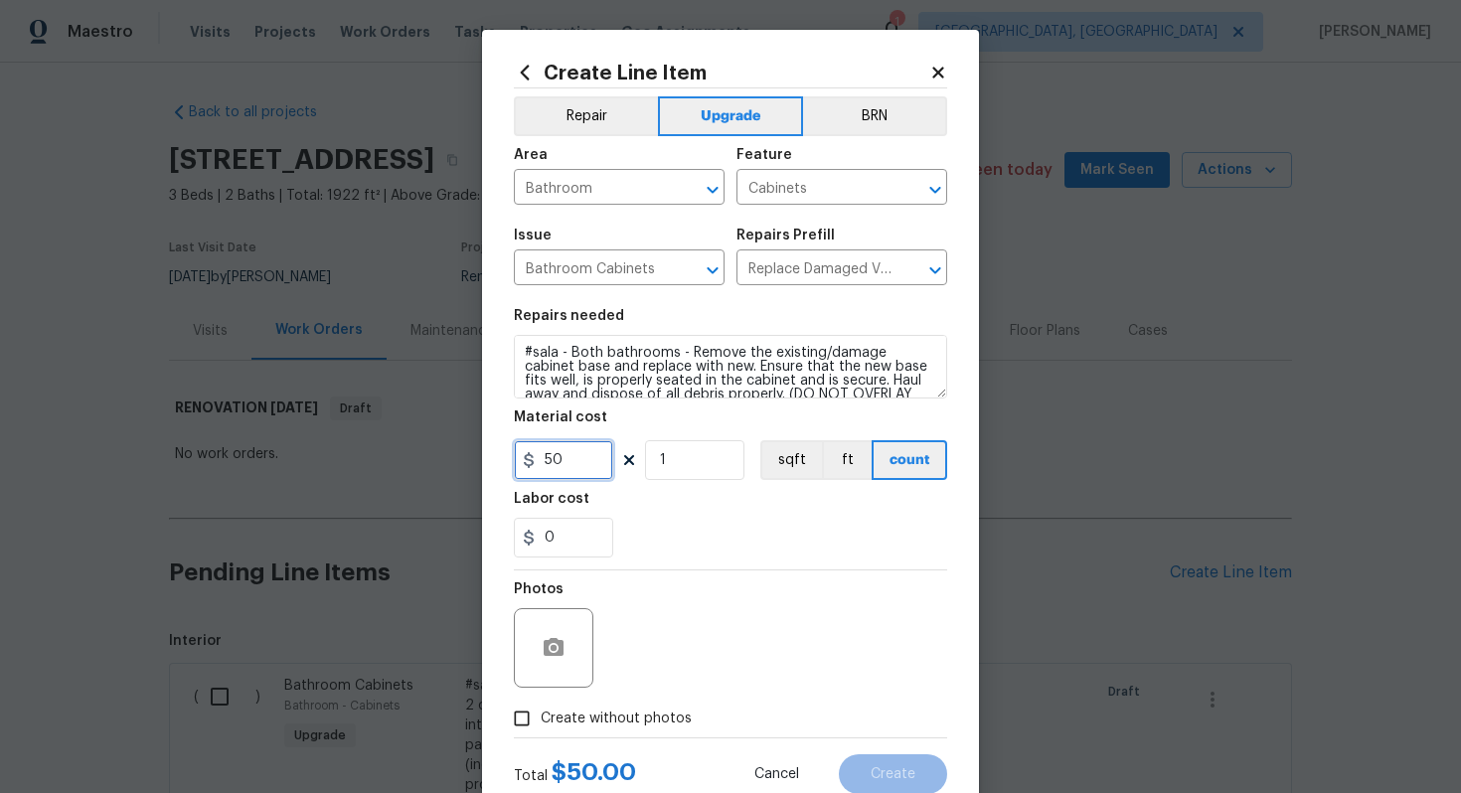
click at [575, 452] on input "50" at bounding box center [563, 460] width 99 height 40
type input "75"
type input "2"
click at [623, 718] on span "Create without photos" at bounding box center [616, 719] width 151 height 21
click at [541, 718] on input "Create without photos" at bounding box center [522, 719] width 38 height 38
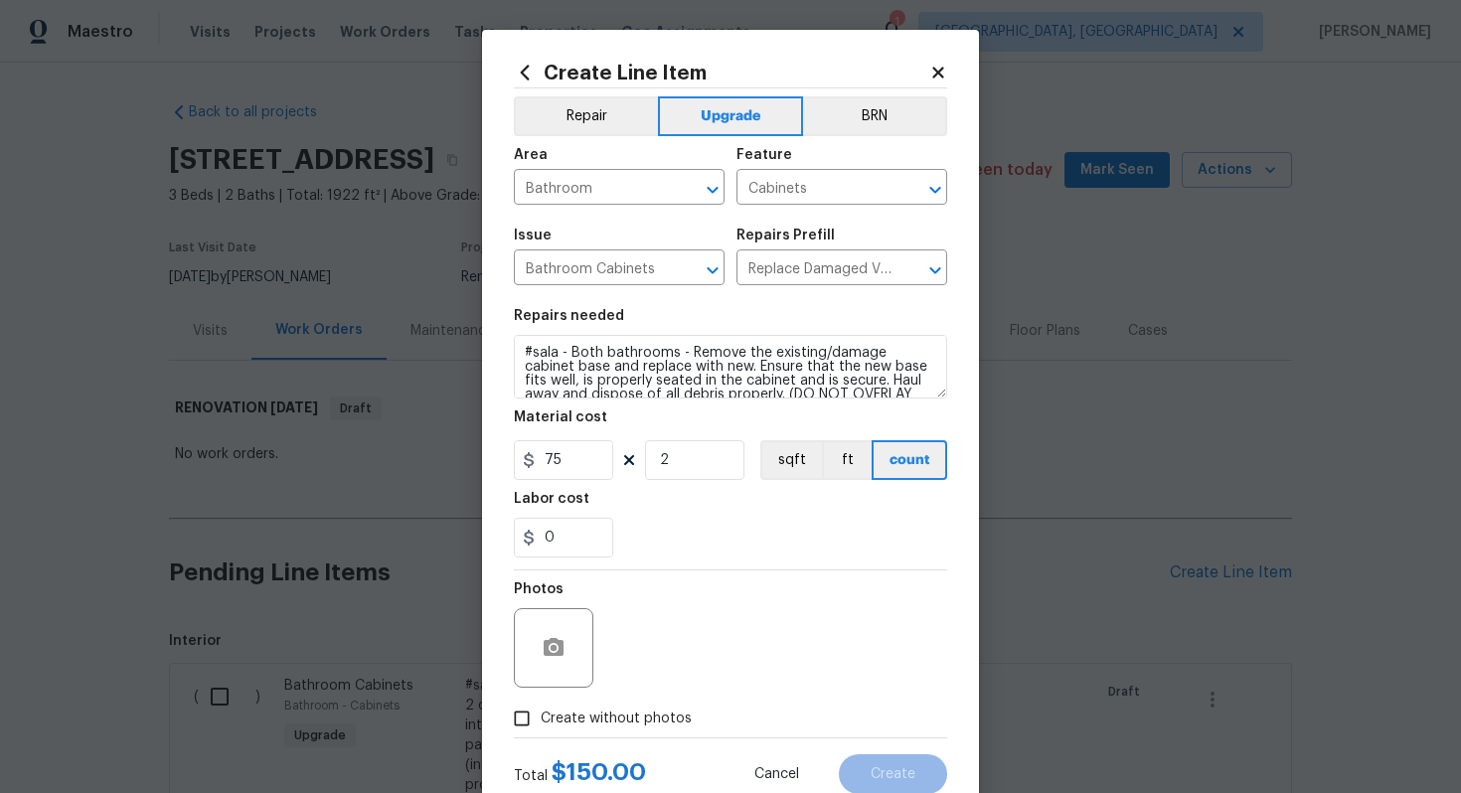
checkbox input "true"
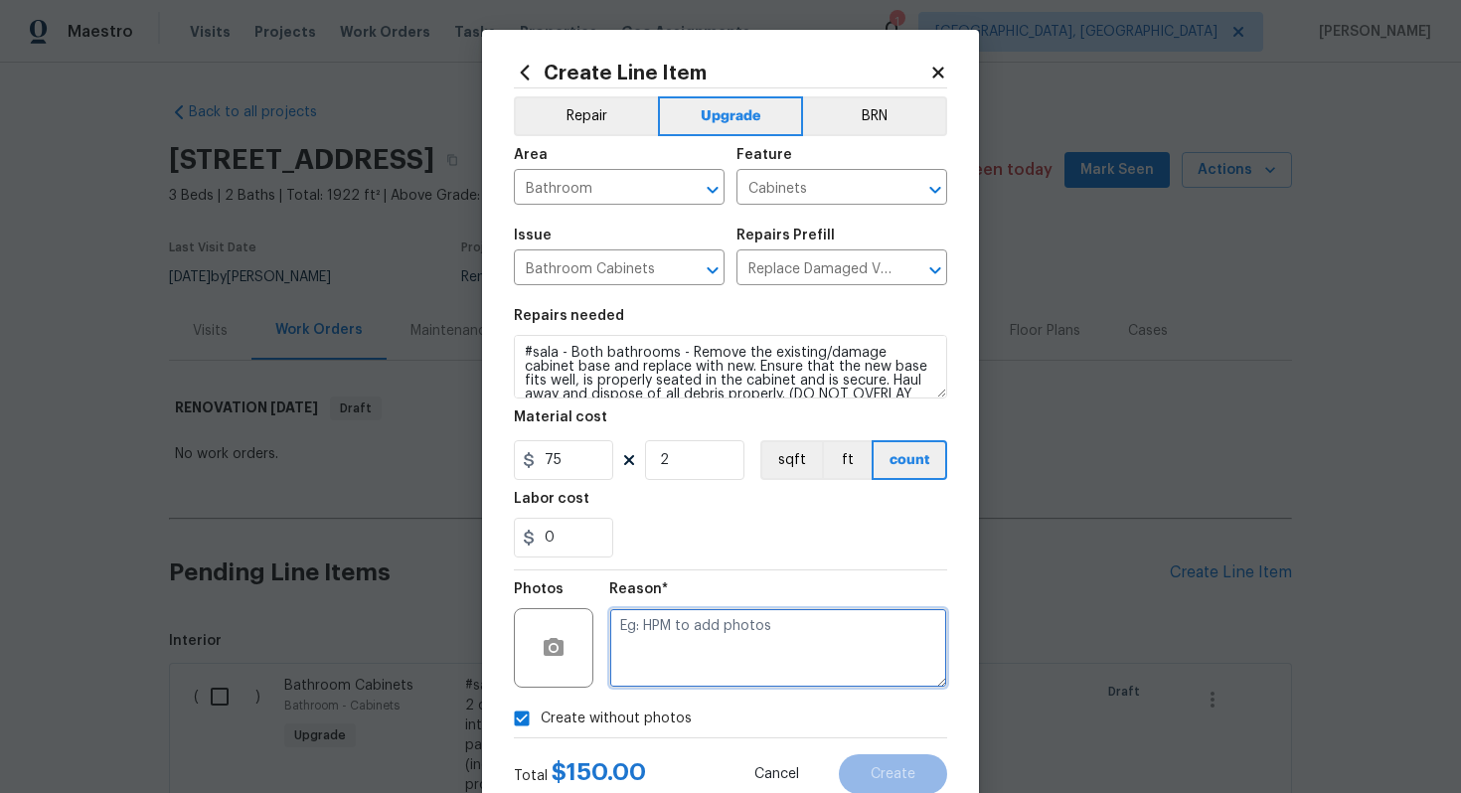
click at [656, 649] on textarea at bounding box center [778, 648] width 338 height 80
type textarea "n/a"
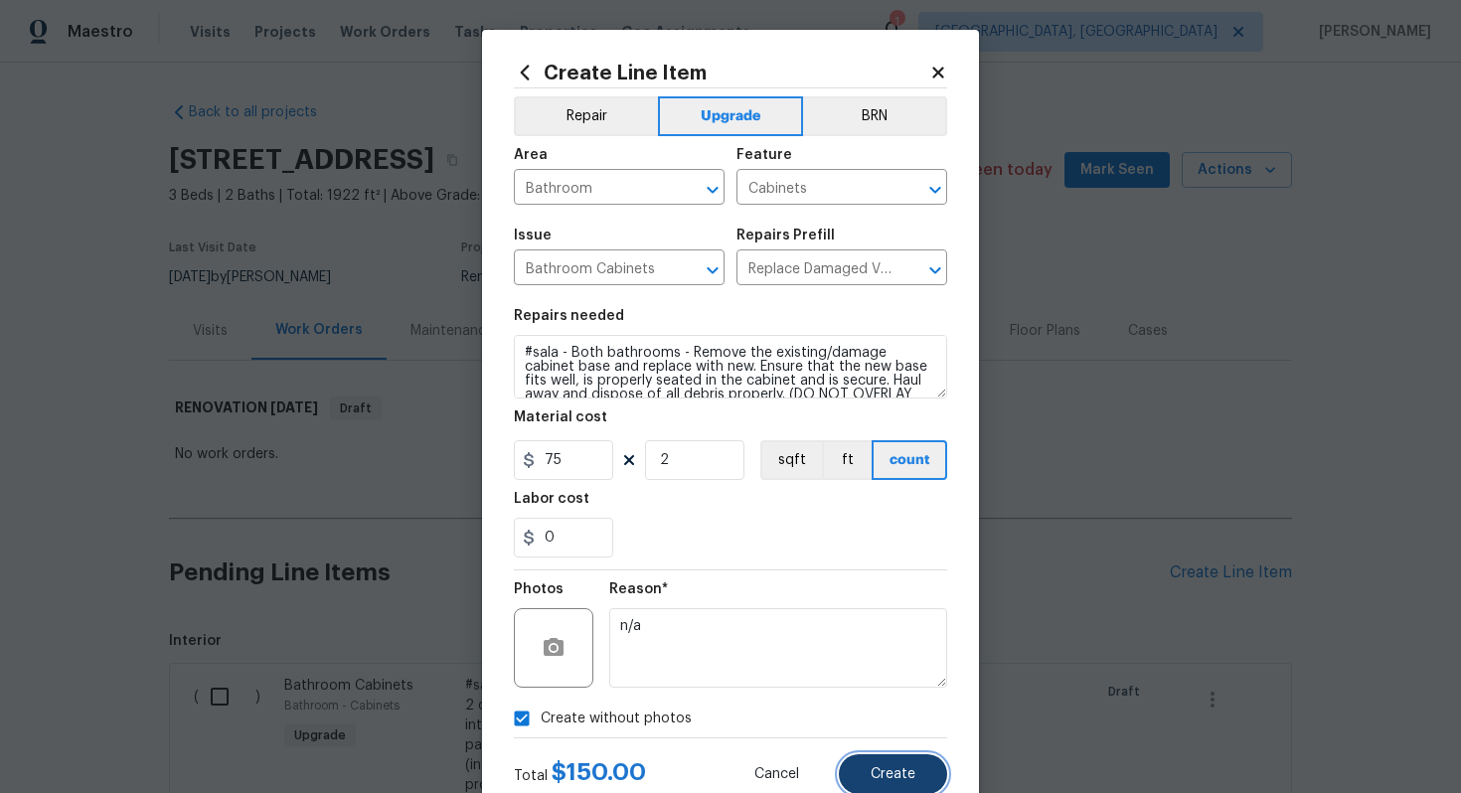
click at [894, 774] on span "Create" at bounding box center [893, 774] width 45 height 15
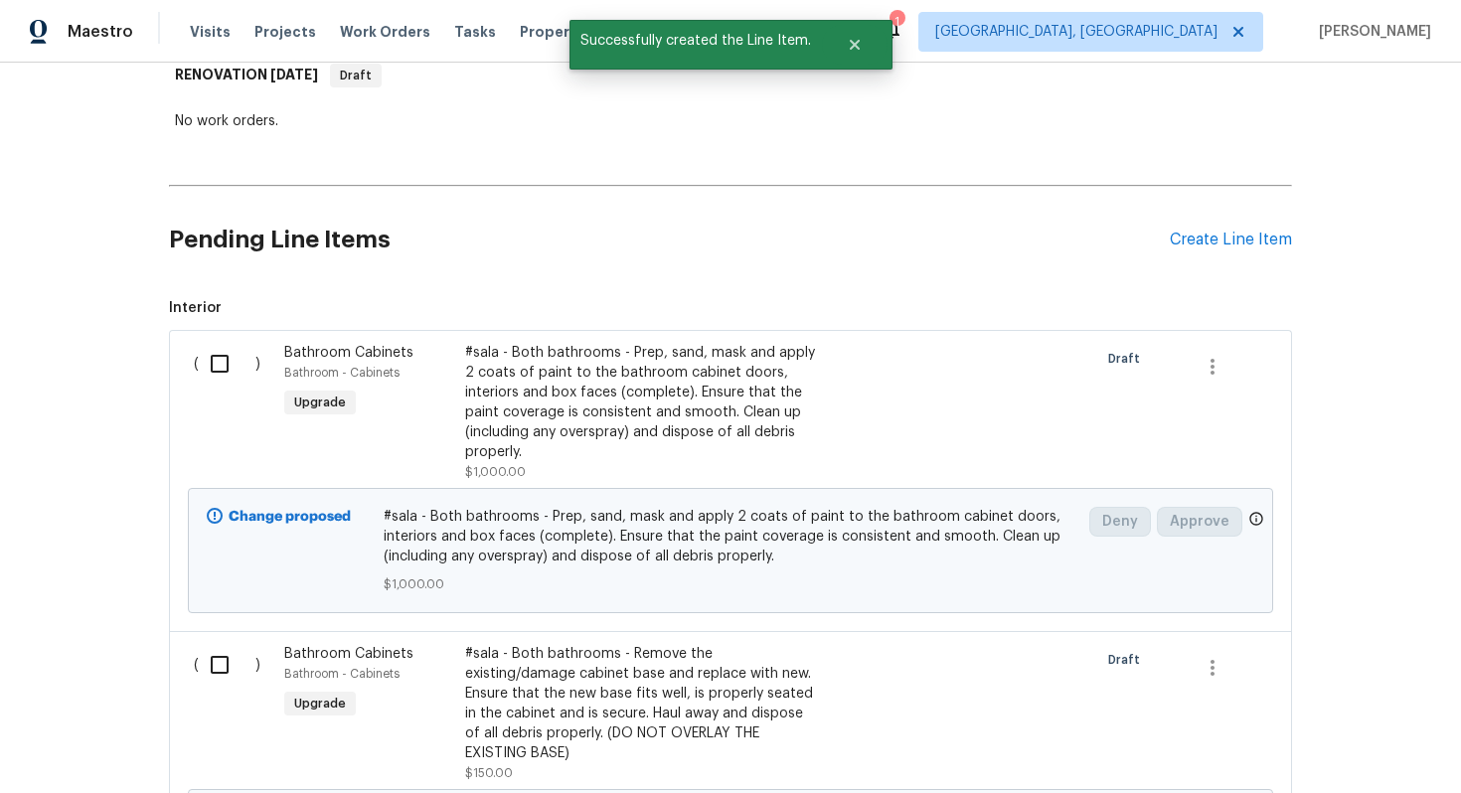
scroll to position [228, 0]
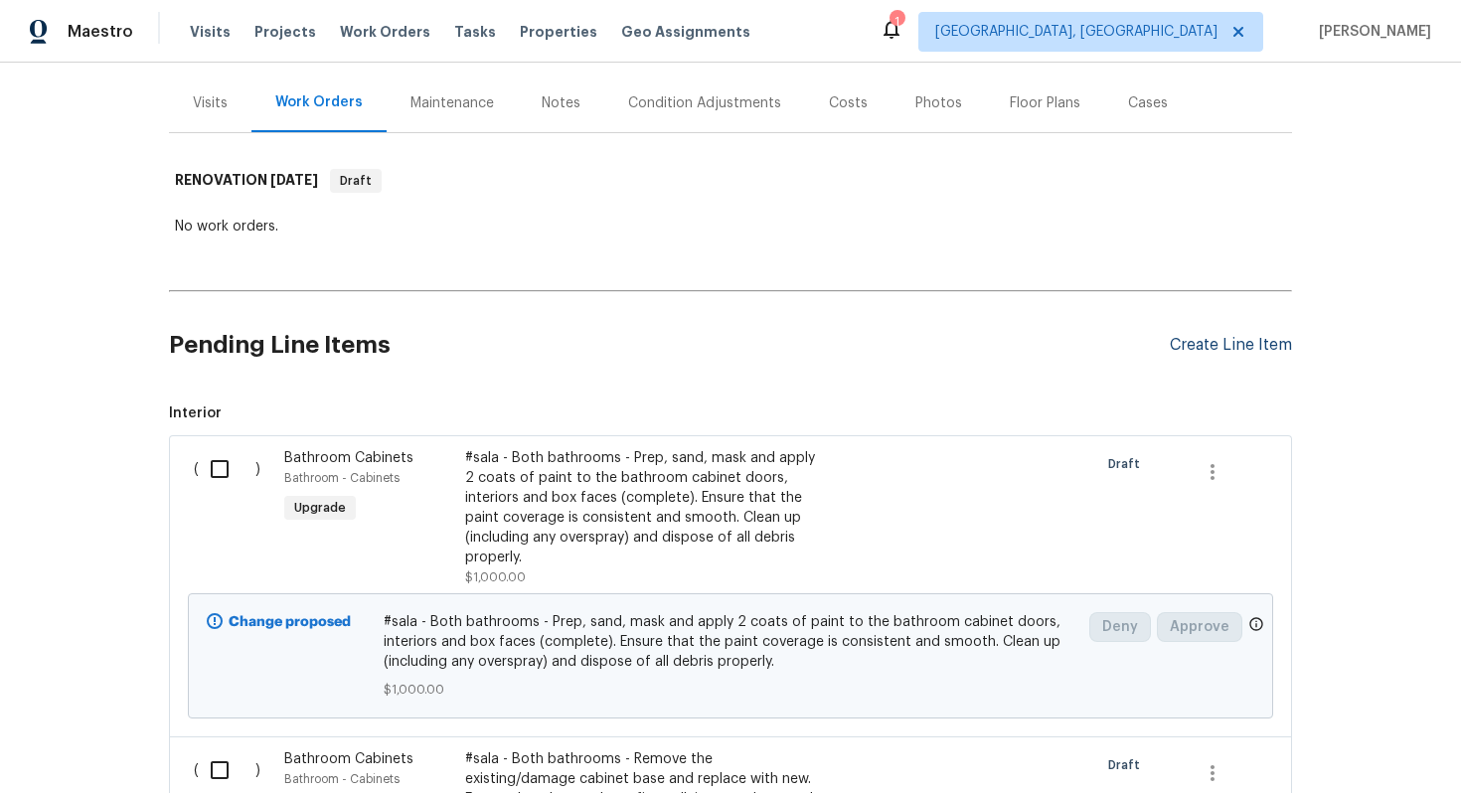
click at [1226, 339] on div "Create Line Item" at bounding box center [1231, 345] width 122 height 19
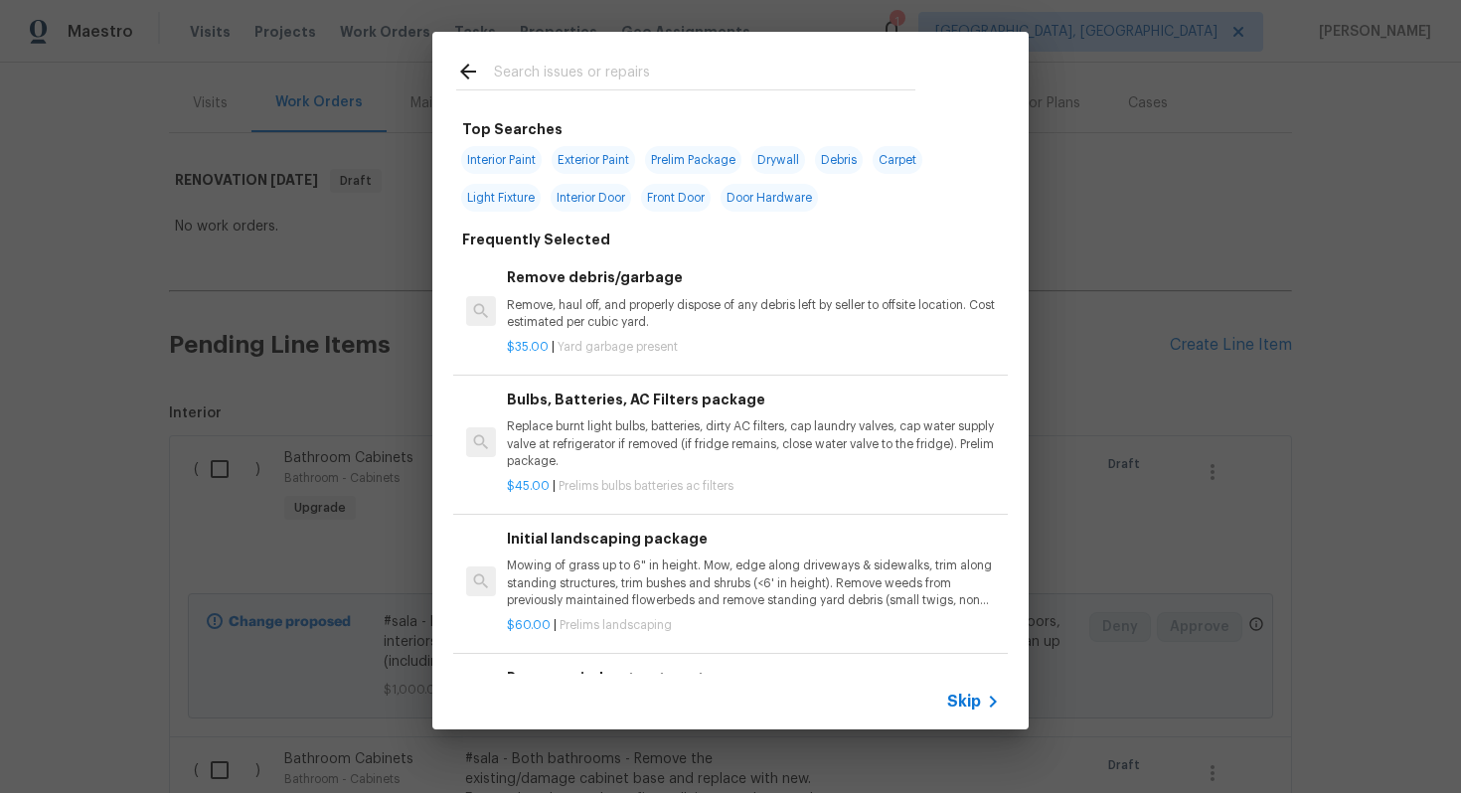
click at [974, 703] on span "Skip" at bounding box center [964, 702] width 34 height 20
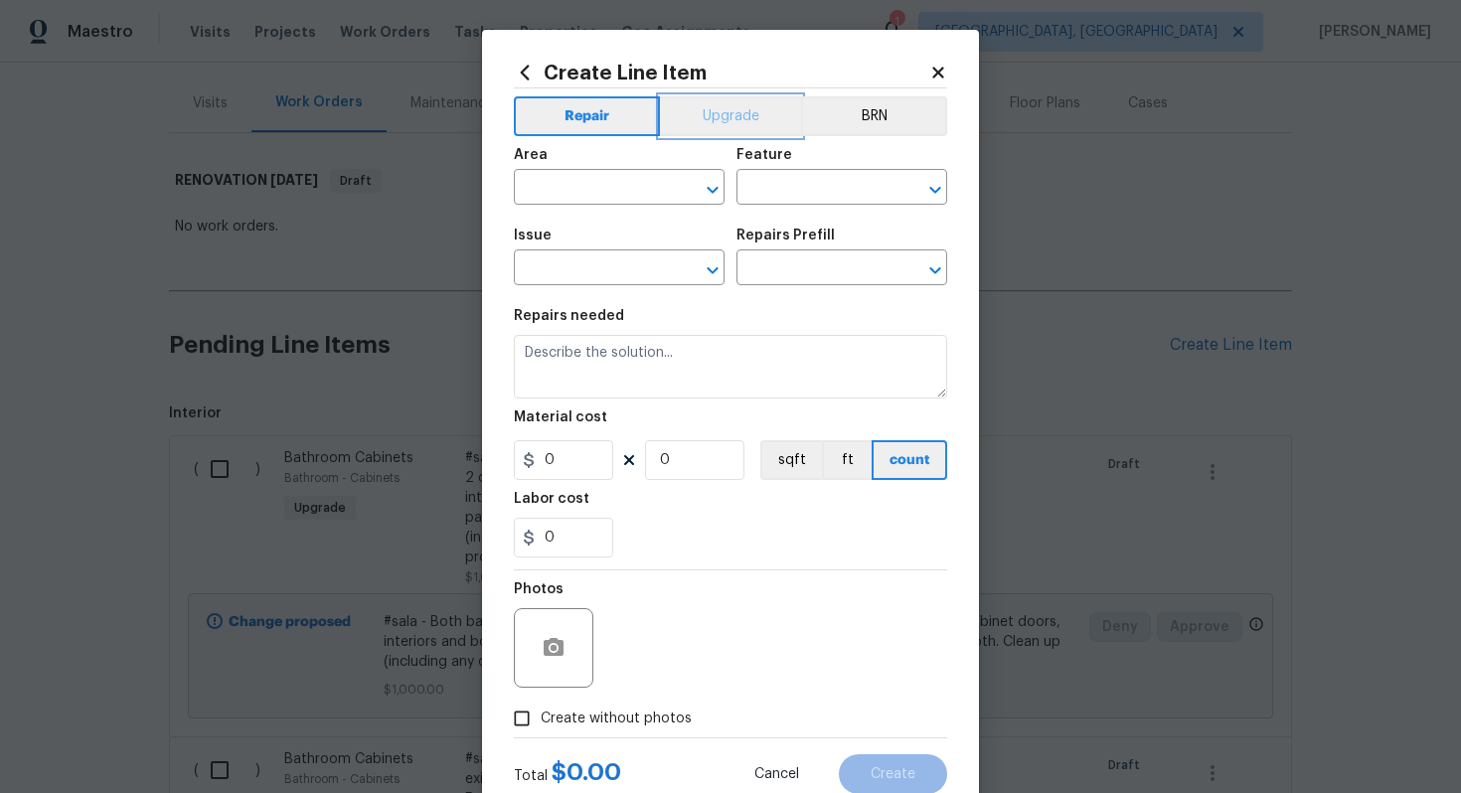
click at [677, 111] on button "Upgrade" at bounding box center [731, 116] width 142 height 40
click at [611, 187] on input "text" at bounding box center [591, 189] width 155 height 31
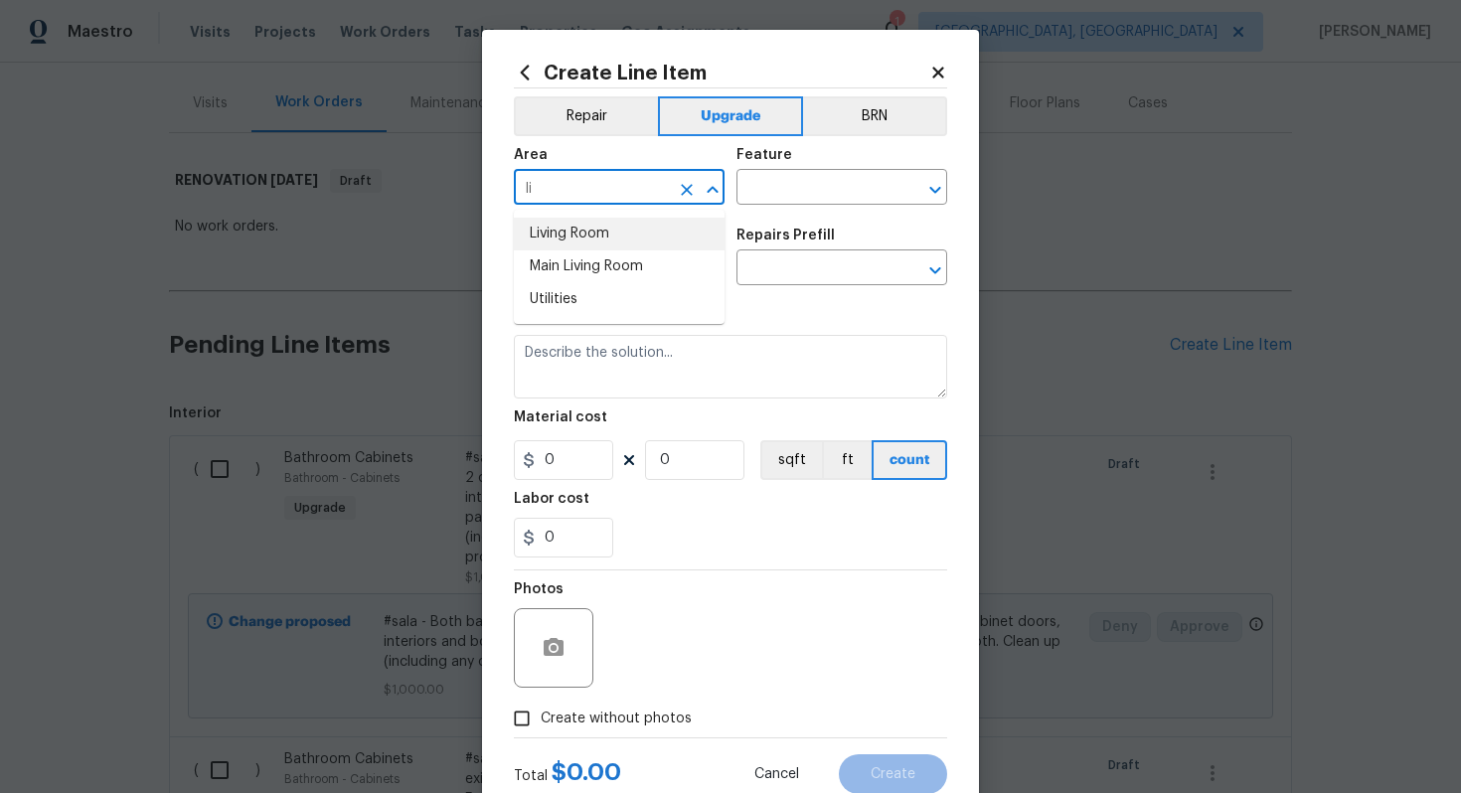
click at [604, 242] on li "Living Room" at bounding box center [619, 234] width 211 height 33
type input "Living Room"
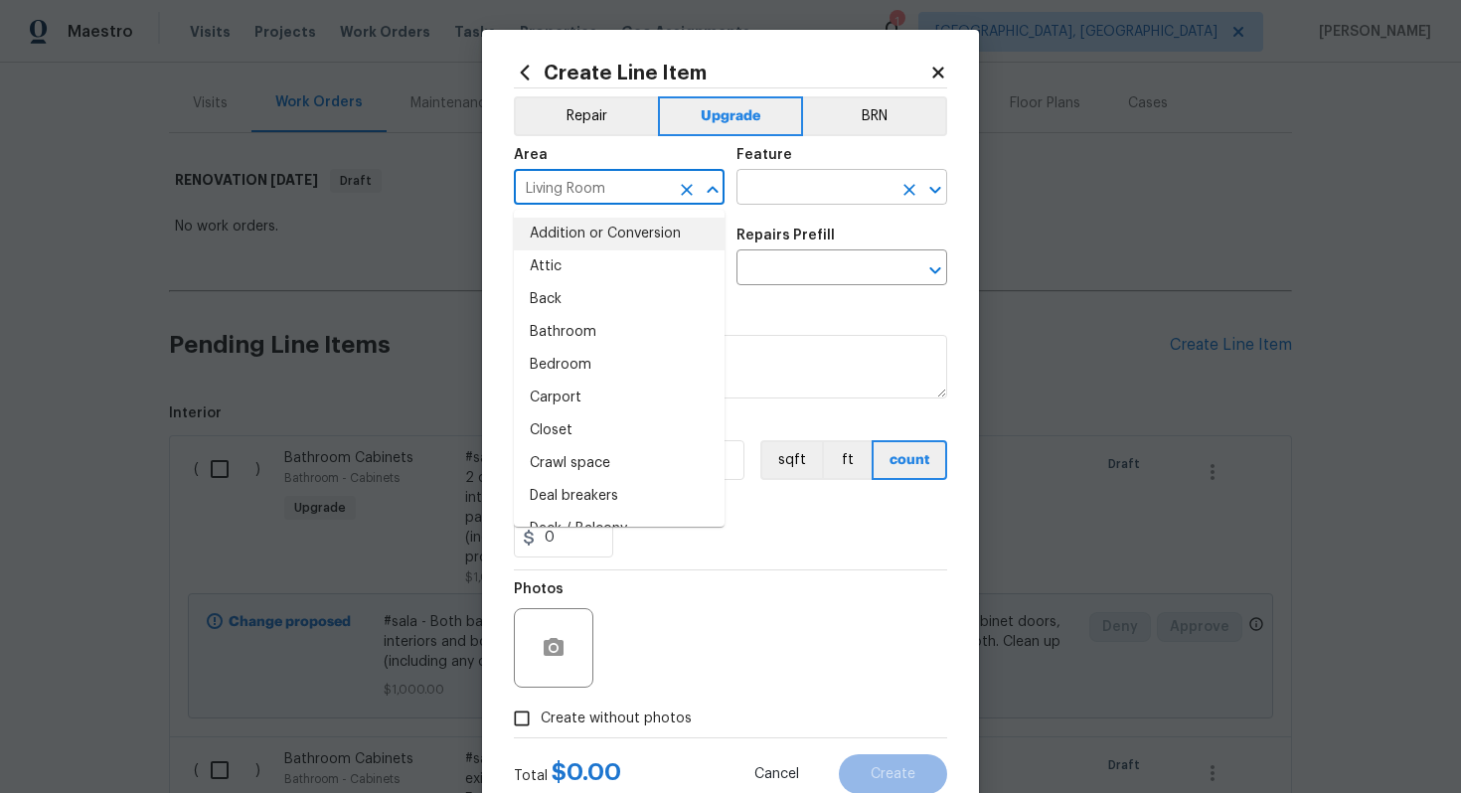
click at [792, 197] on input "text" at bounding box center [814, 189] width 155 height 31
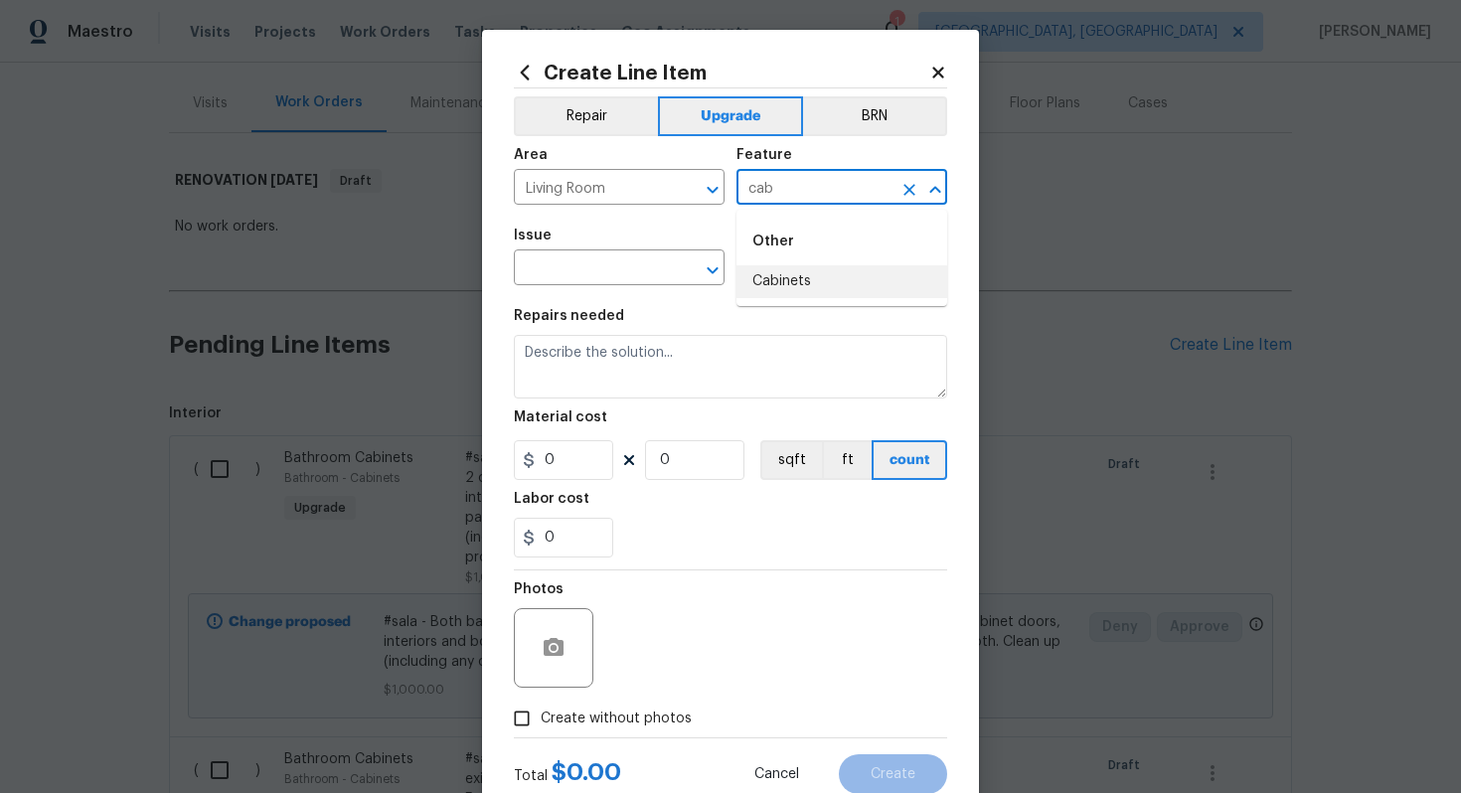
click at [794, 278] on li "Cabinets" at bounding box center [842, 281] width 211 height 33
type input "Cabinets"
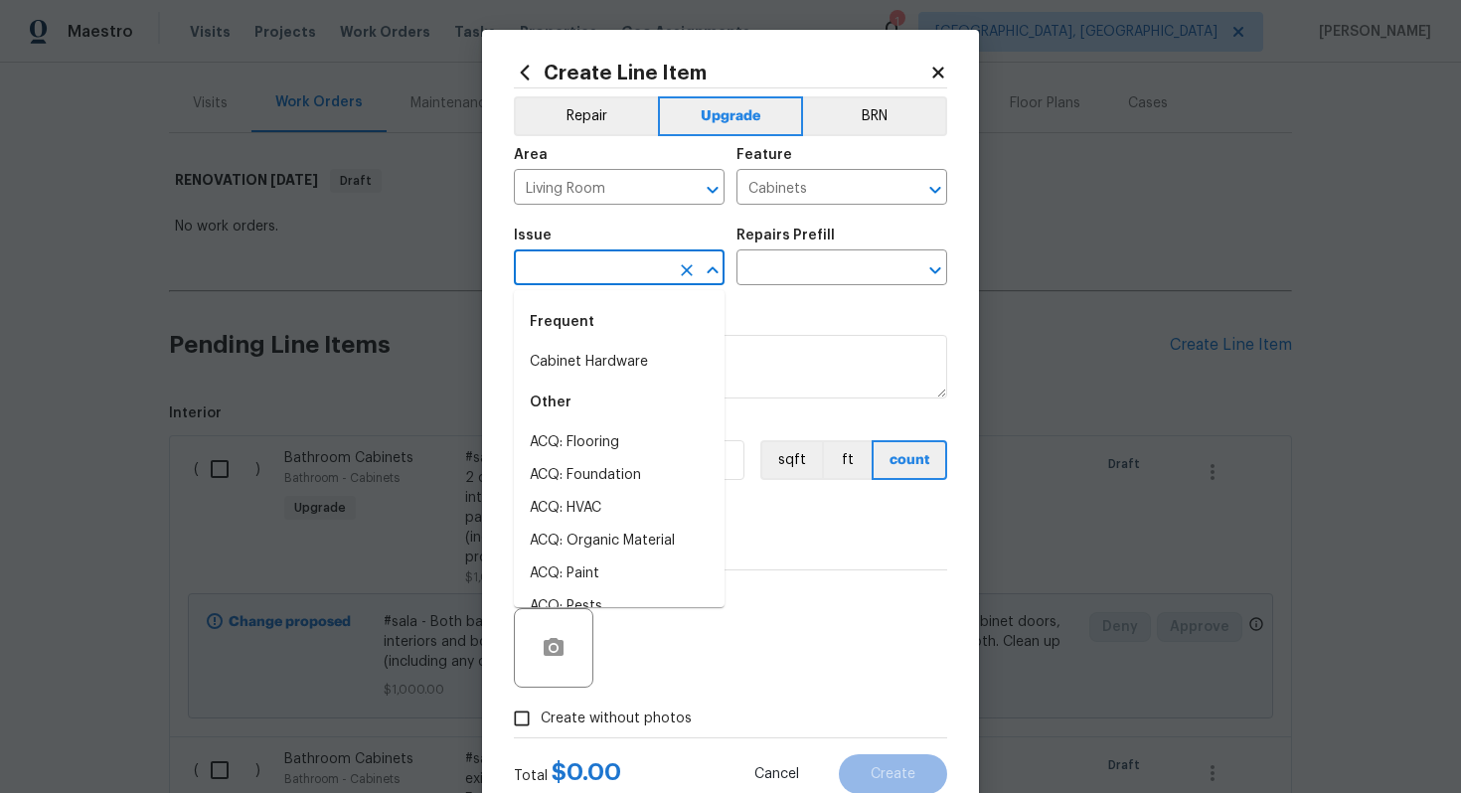
click at [623, 268] on input "text" at bounding box center [591, 269] width 155 height 31
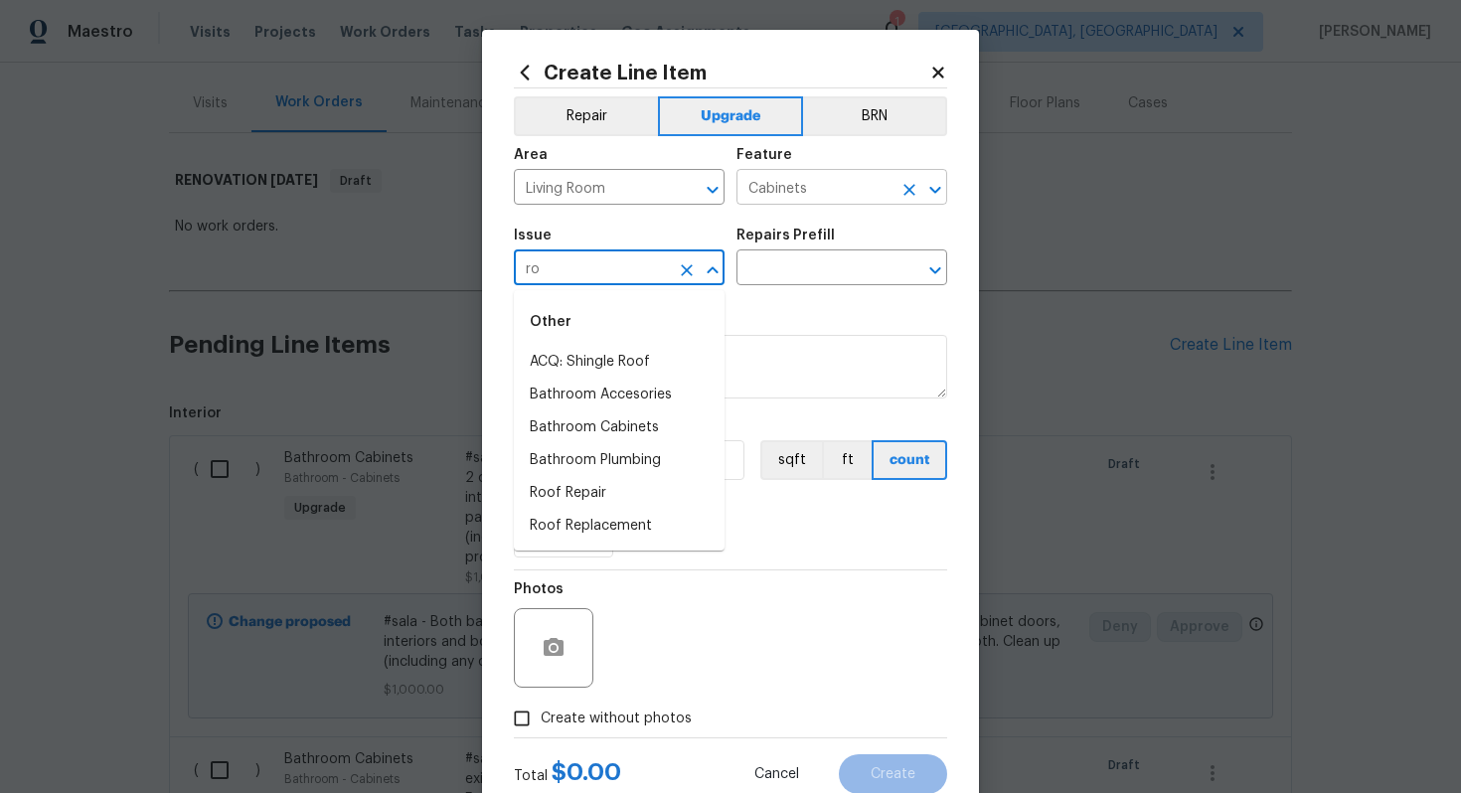
type input "r"
click at [605, 447] on li "Interior Paint" at bounding box center [619, 460] width 211 height 33
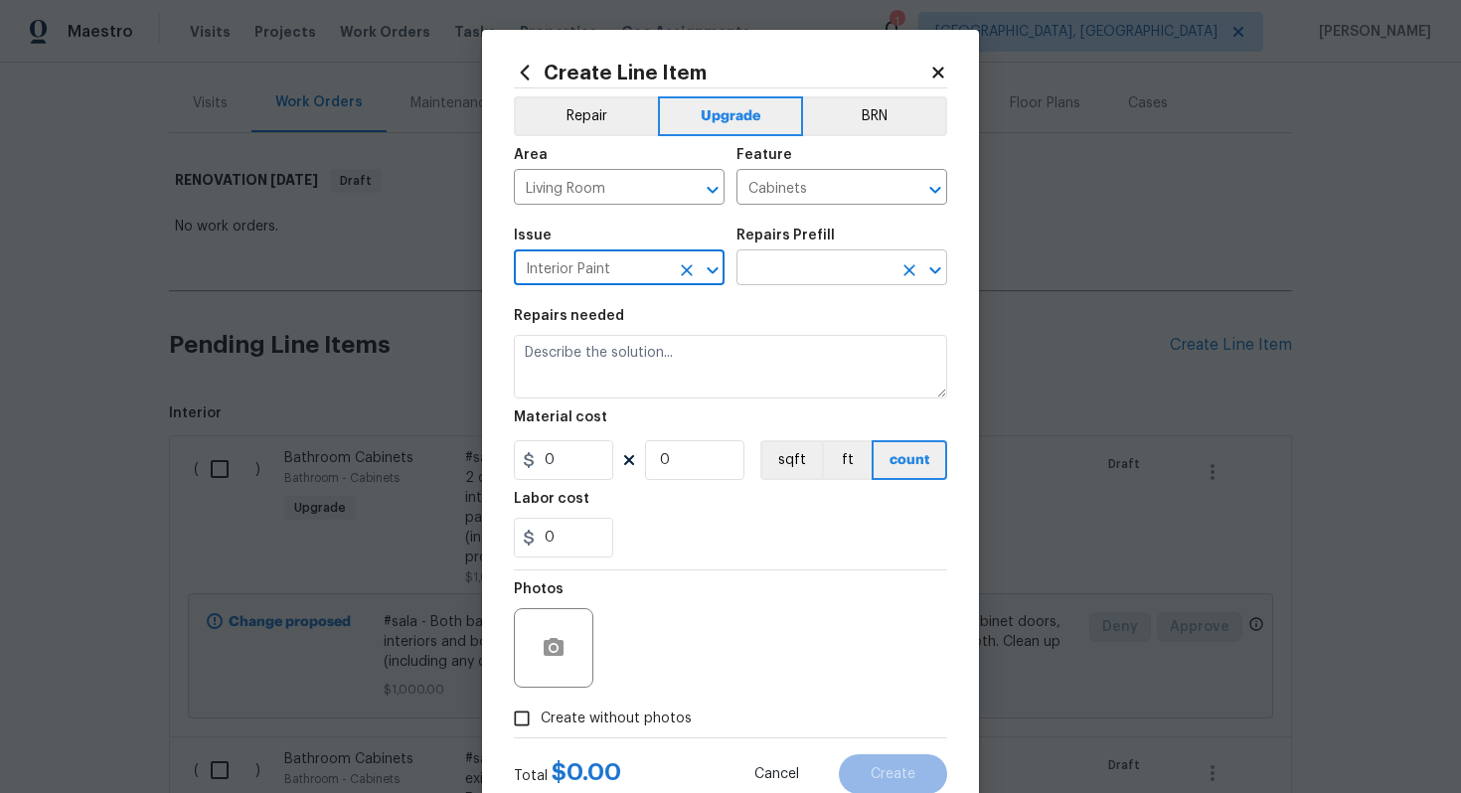
type input "Interior Paint"
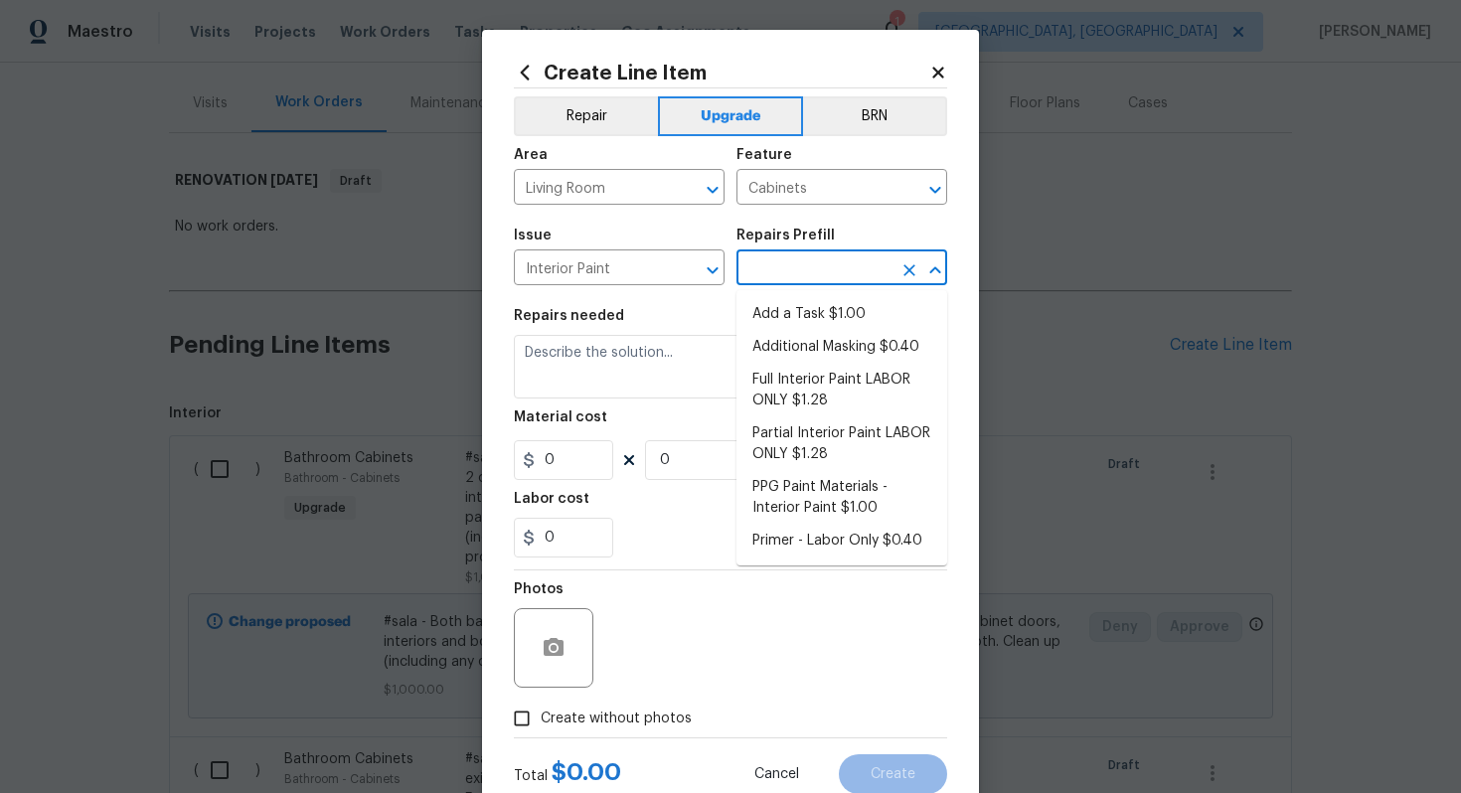
click at [814, 282] on input "text" at bounding box center [814, 269] width 155 height 31
click at [797, 304] on li "Add a Task $1.00" at bounding box center [842, 314] width 211 height 33
type input "Overall Paint"
type input "Add a Task $1.00"
type textarea "HPM to detail"
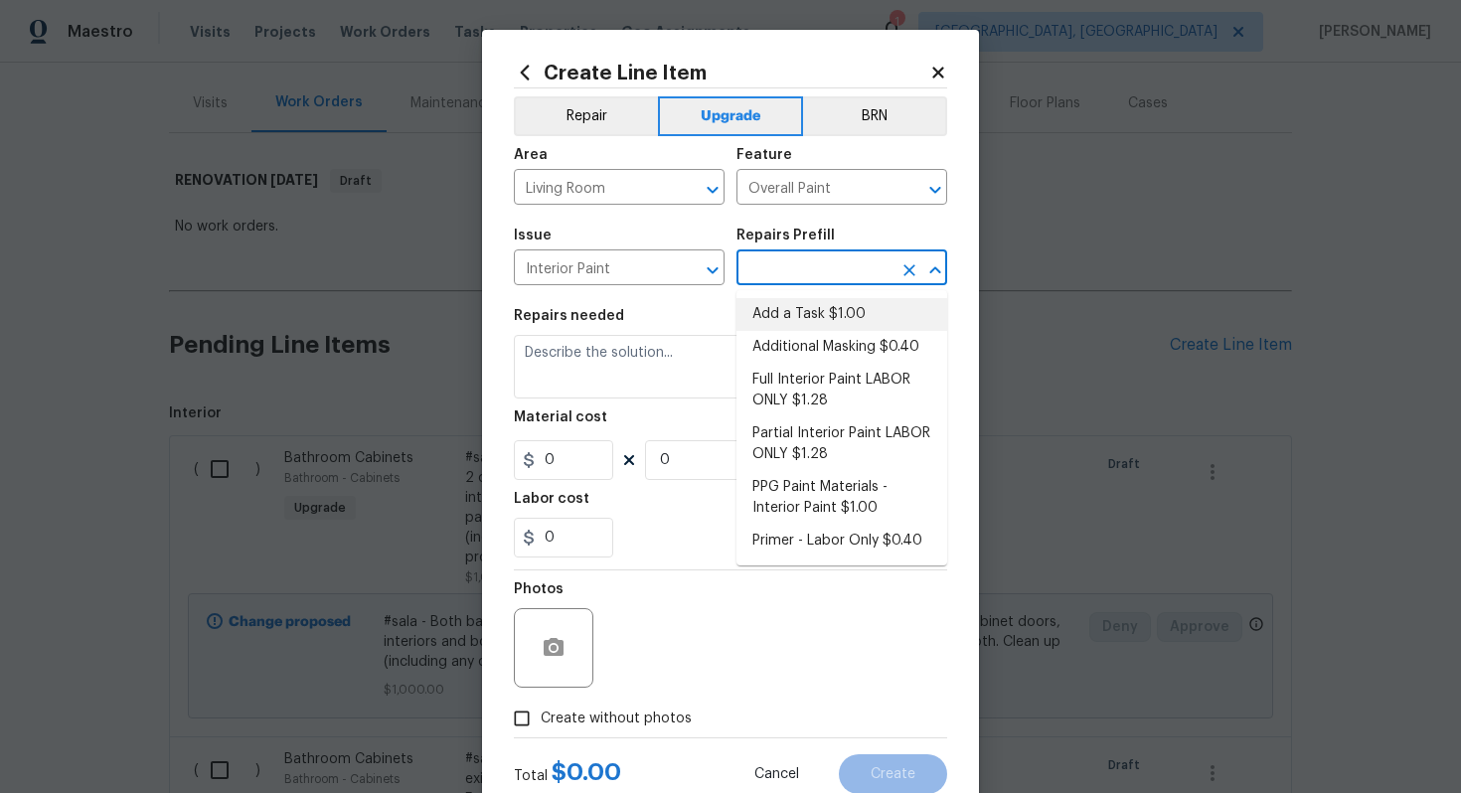
type input "1"
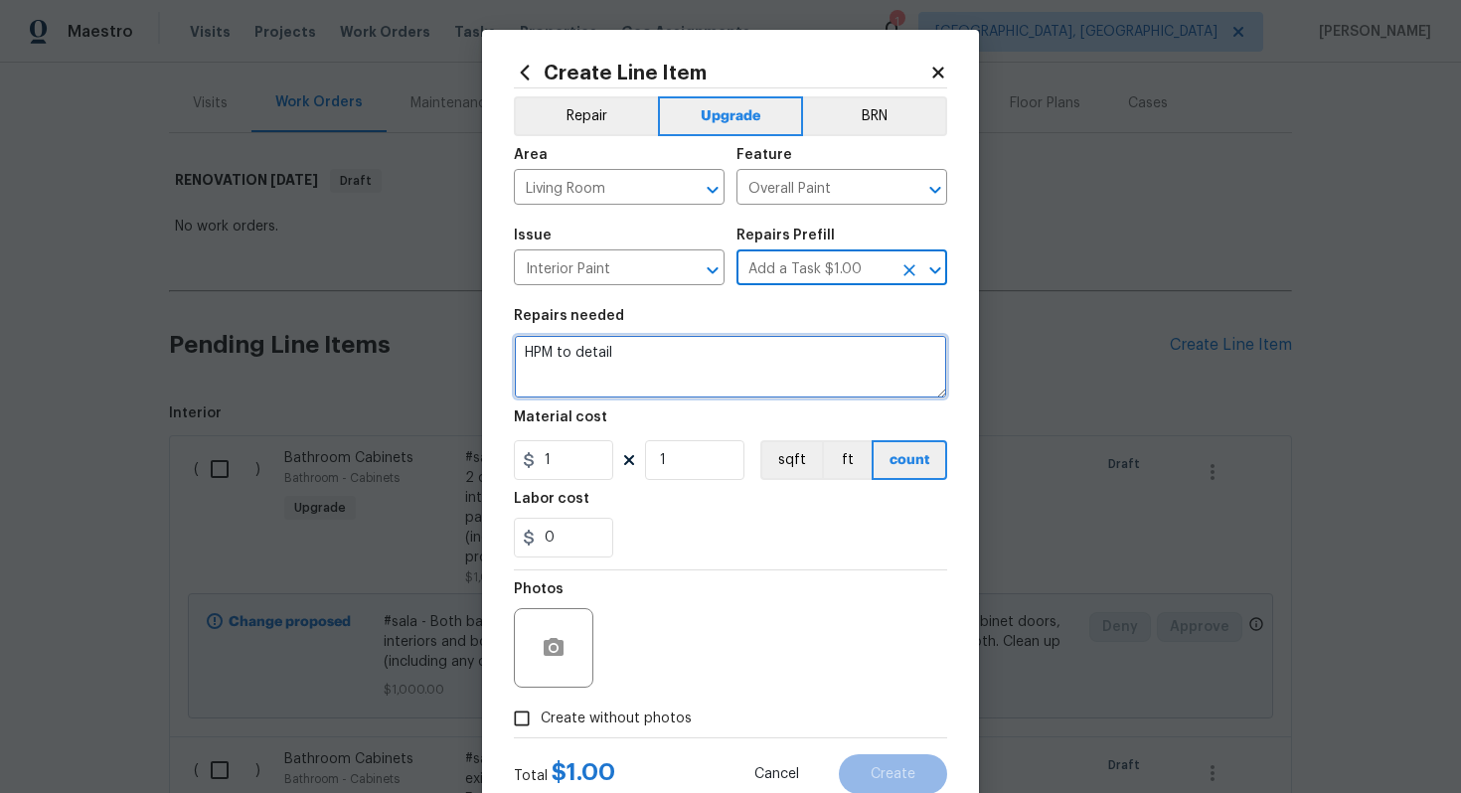
click at [672, 363] on textarea "HPM to detail" at bounding box center [730, 367] width 433 height 64
paste textarea "Paint cabinets"
type textarea "#sala - Paint cabinets"
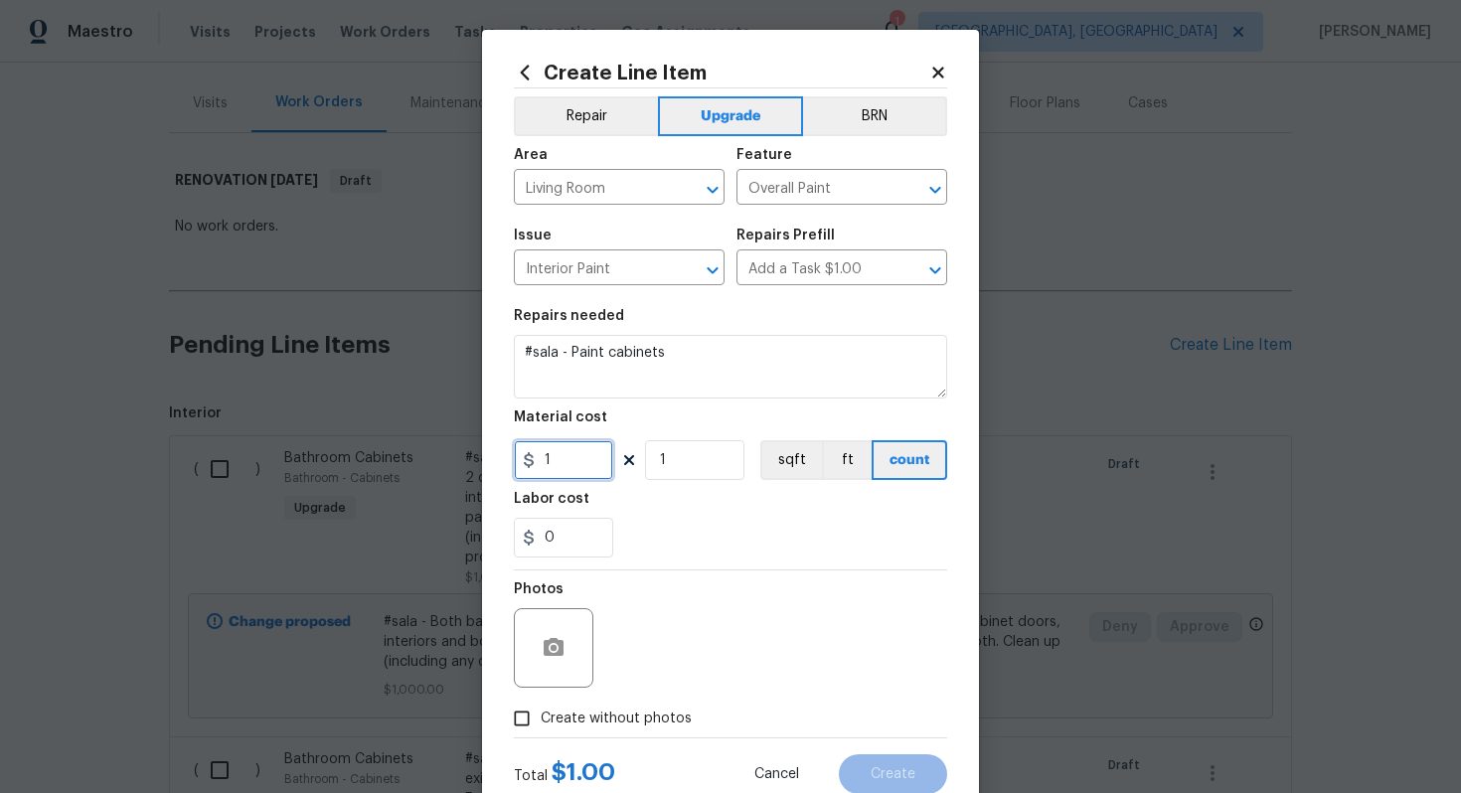
click at [588, 463] on input "1" at bounding box center [563, 460] width 99 height 40
type input "500"
click at [617, 723] on span "Create without photos" at bounding box center [616, 719] width 151 height 21
click at [541, 723] on input "Create without photos" at bounding box center [522, 719] width 38 height 38
checkbox input "true"
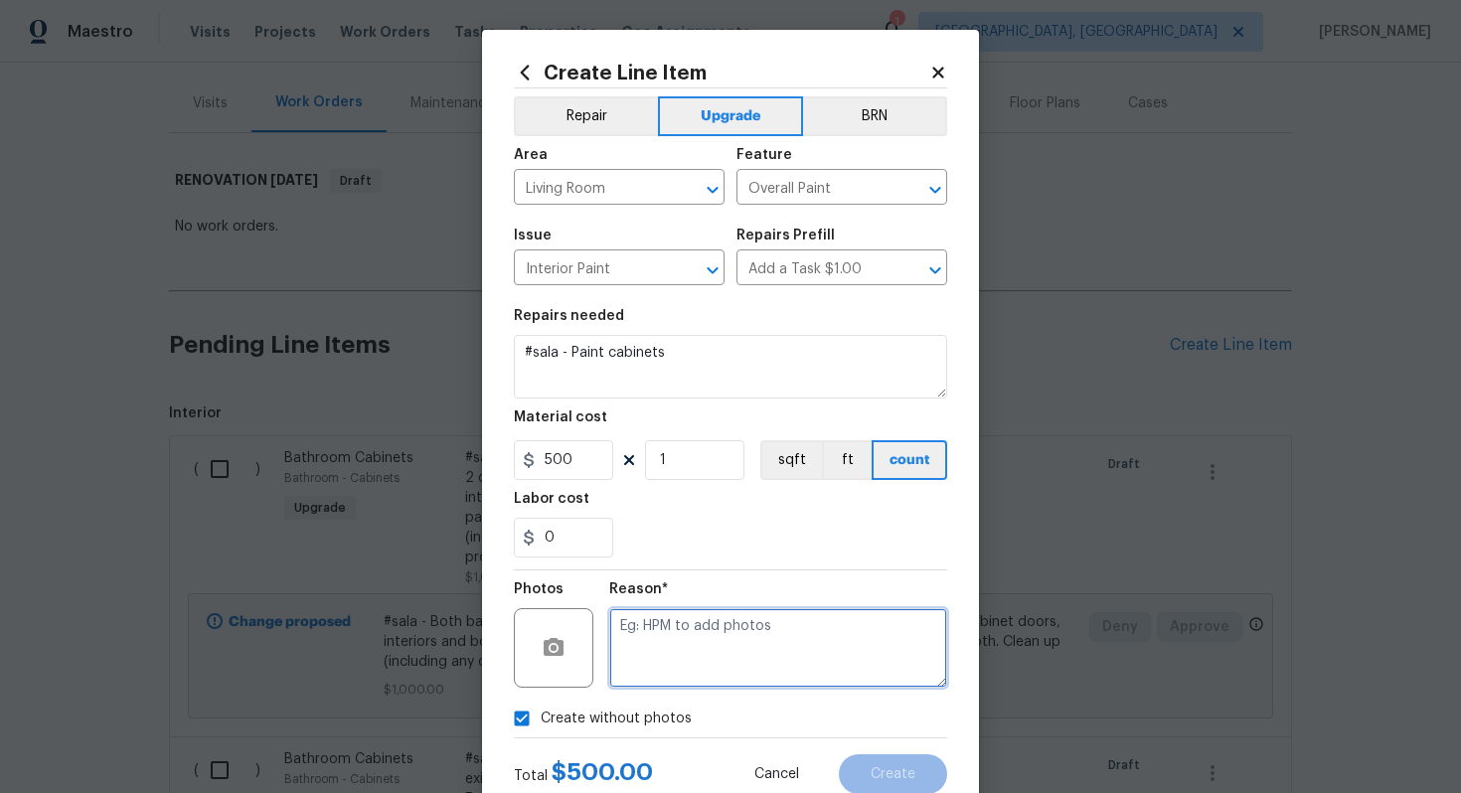
click at [679, 643] on textarea at bounding box center [778, 648] width 338 height 80
type textarea "n/a"
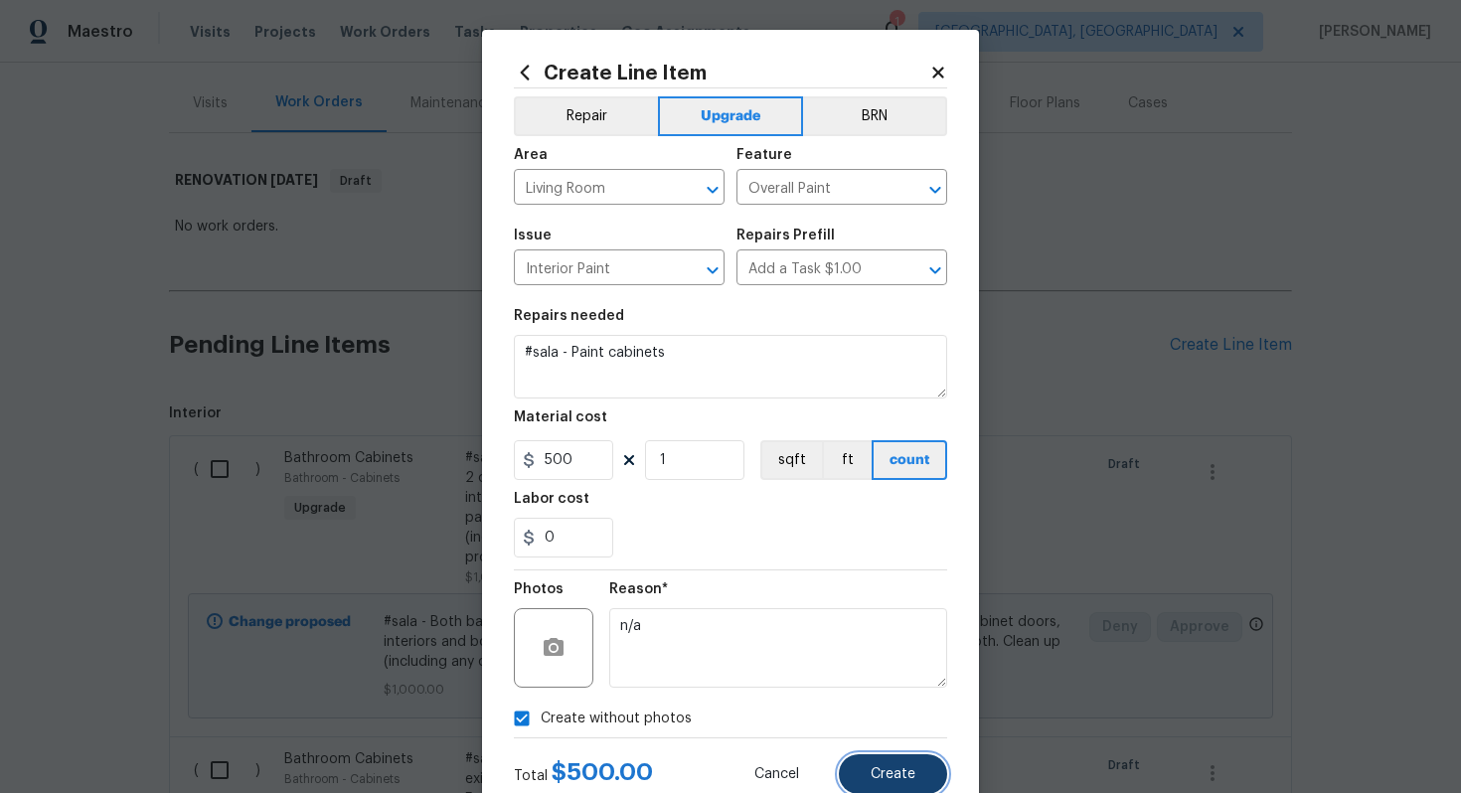
click at [887, 779] on span "Create" at bounding box center [893, 774] width 45 height 15
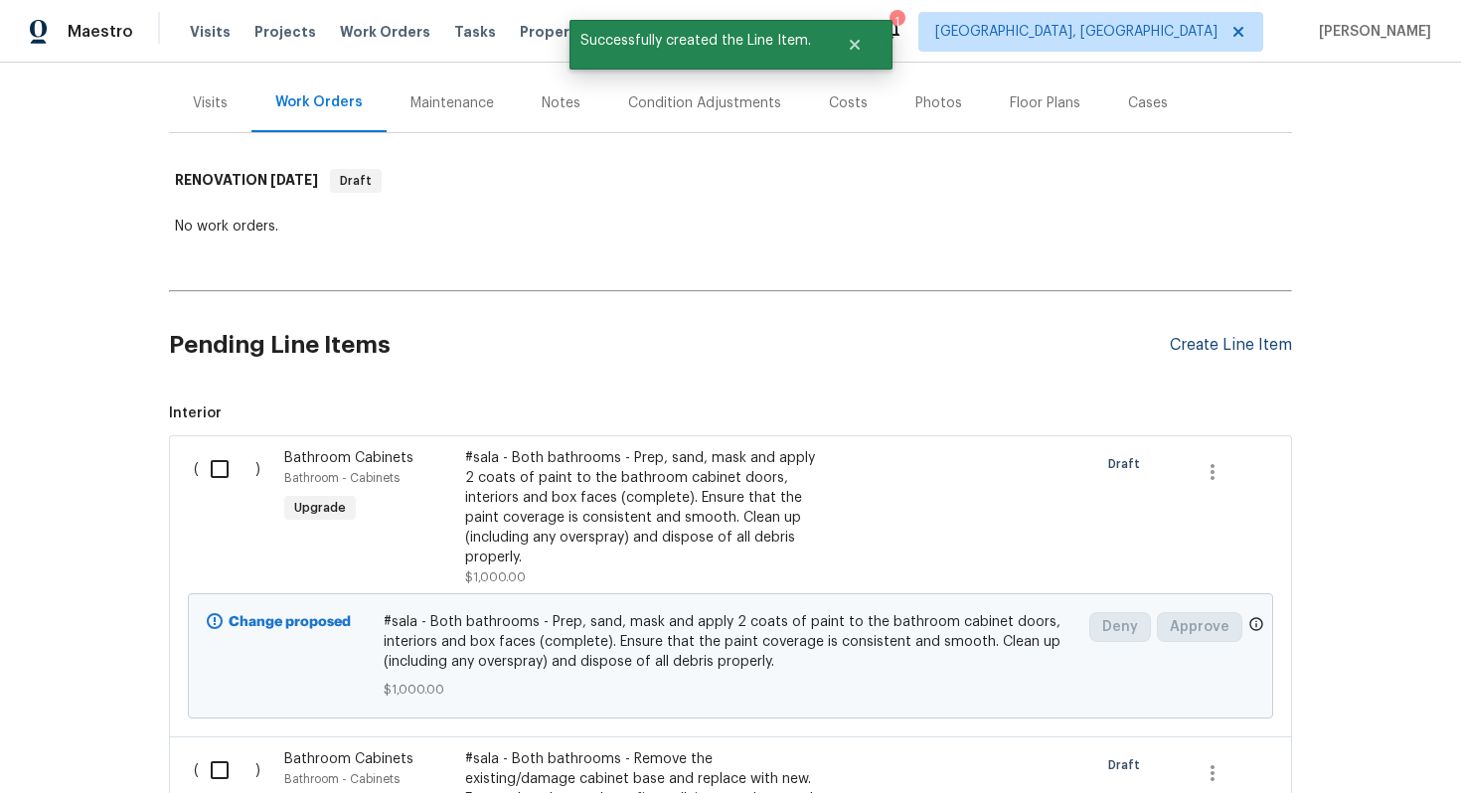
click at [1251, 340] on div "Create Line Item" at bounding box center [1231, 345] width 122 height 19
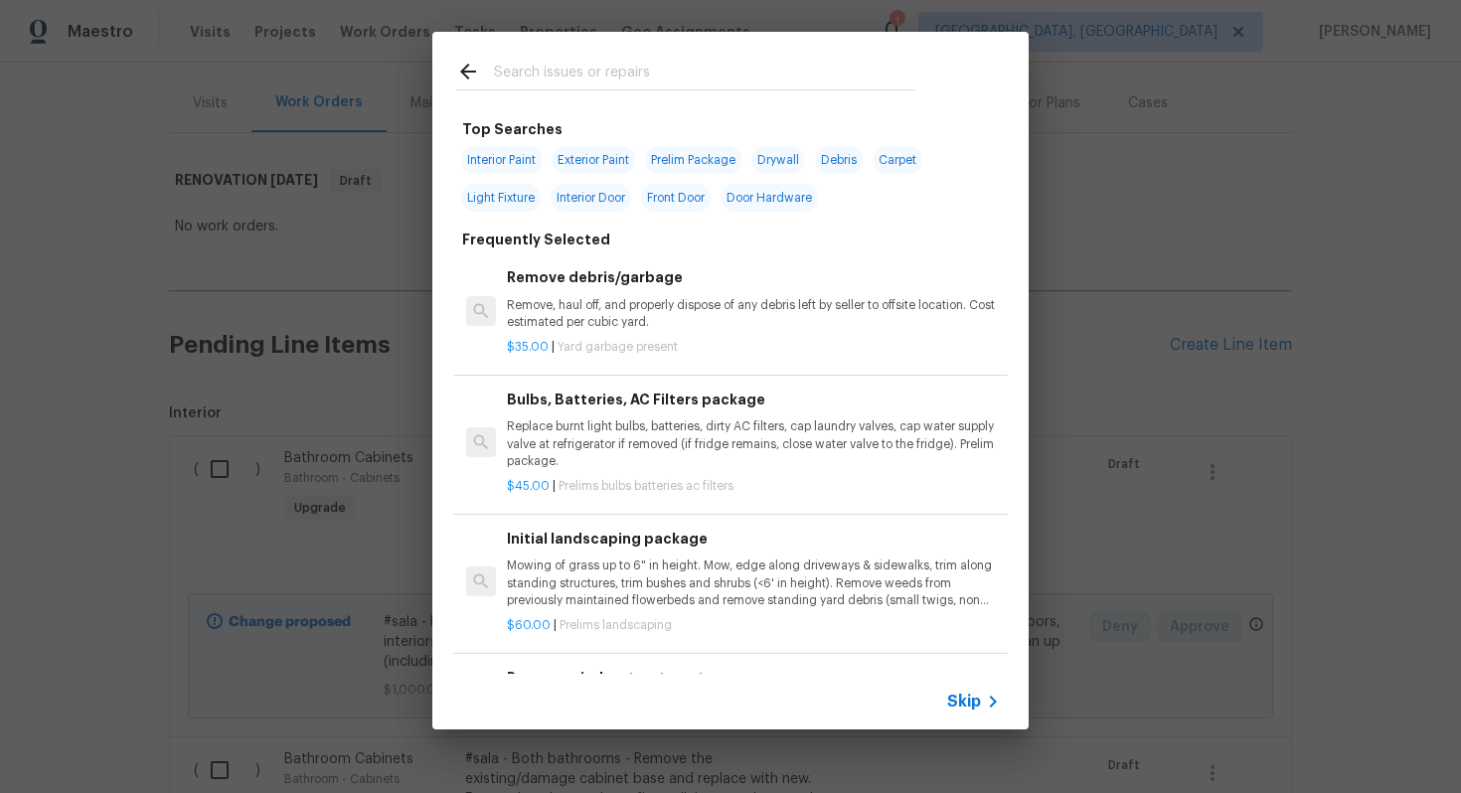
click at [976, 706] on span "Skip" at bounding box center [964, 702] width 34 height 20
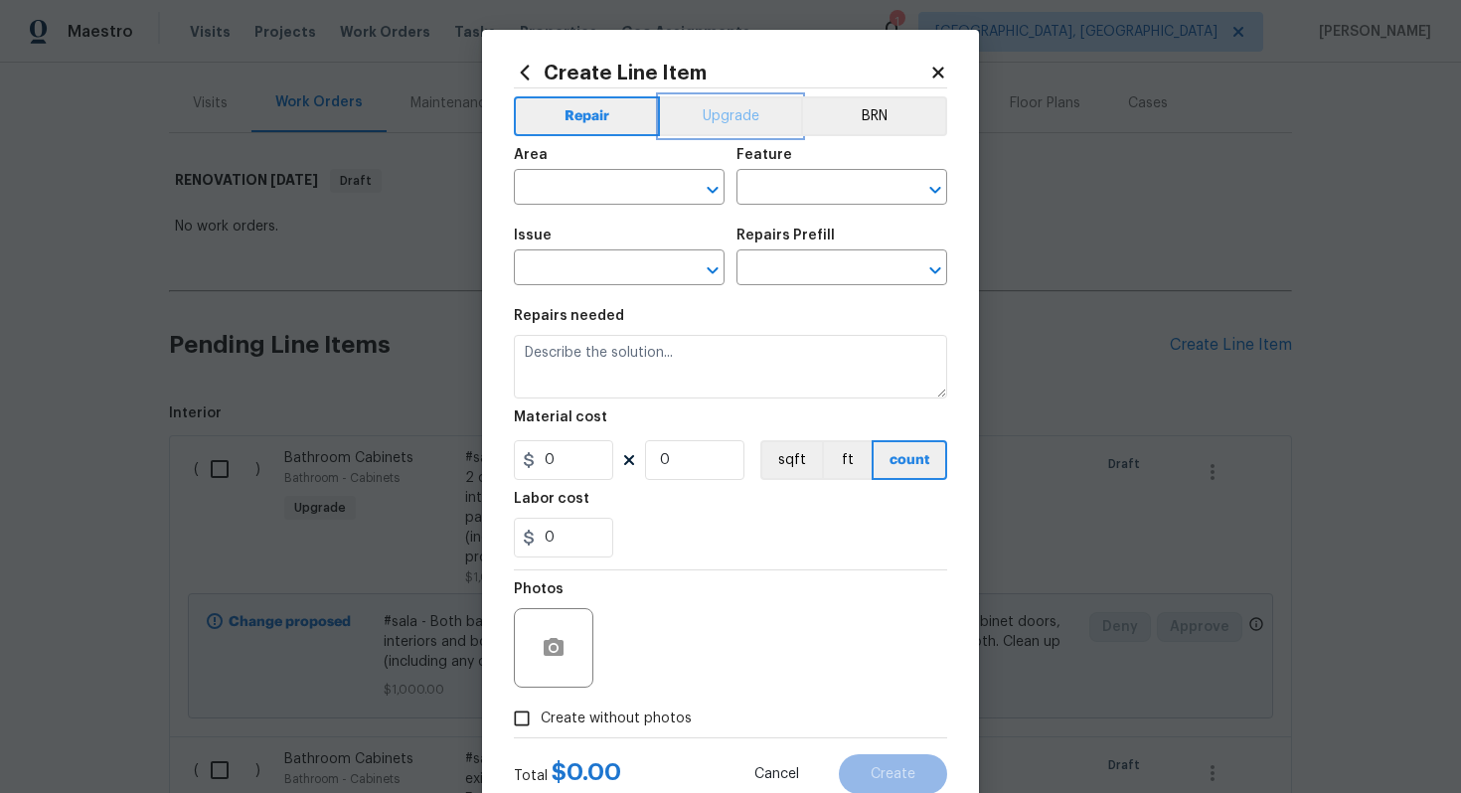
click at [689, 104] on button "Upgrade" at bounding box center [731, 116] width 142 height 40
click at [574, 183] on input "text" at bounding box center [591, 189] width 155 height 31
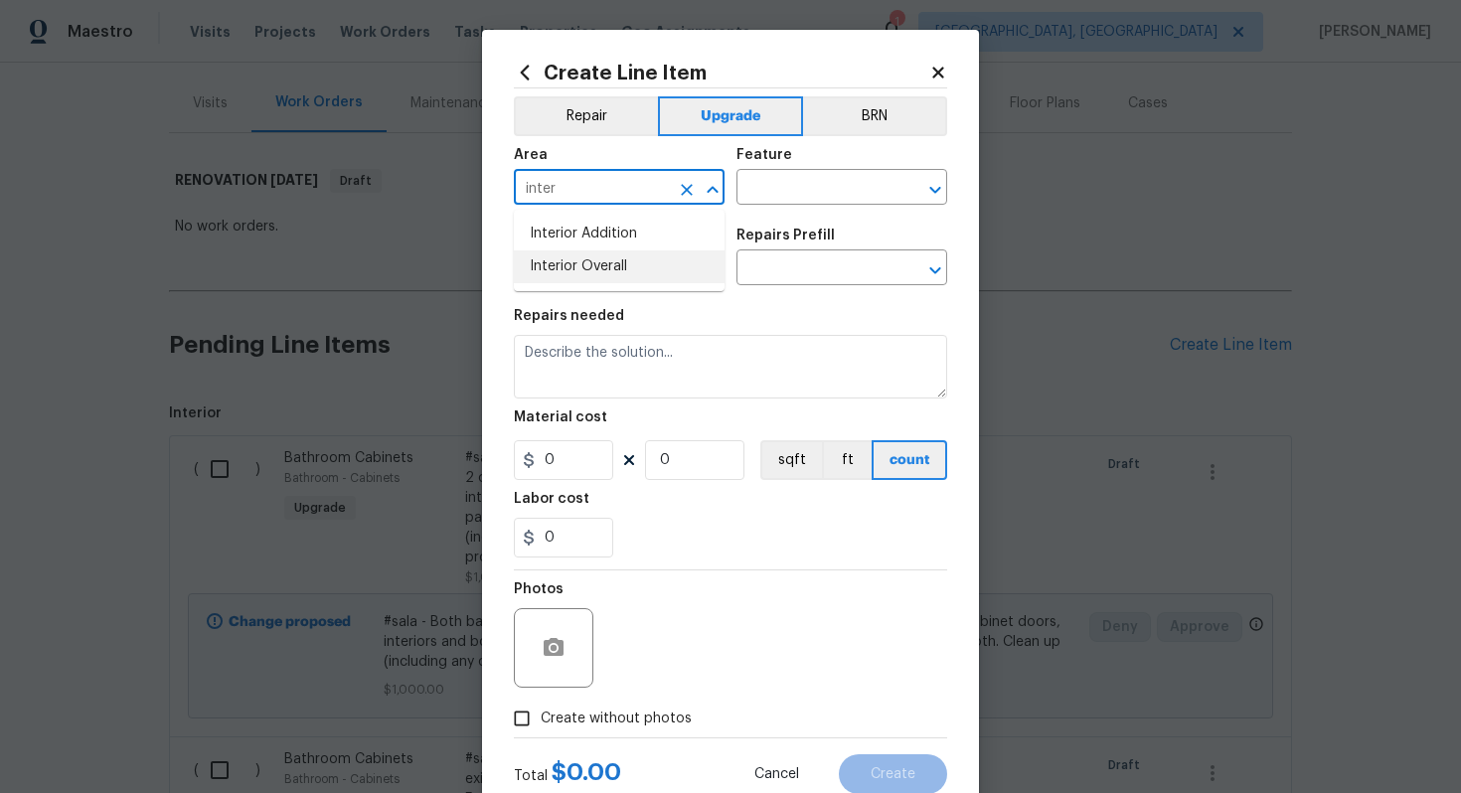
click at [615, 279] on li "Interior Overall" at bounding box center [619, 266] width 211 height 33
type input "Interior Overall"
click at [784, 172] on div "Feature" at bounding box center [842, 161] width 211 height 26
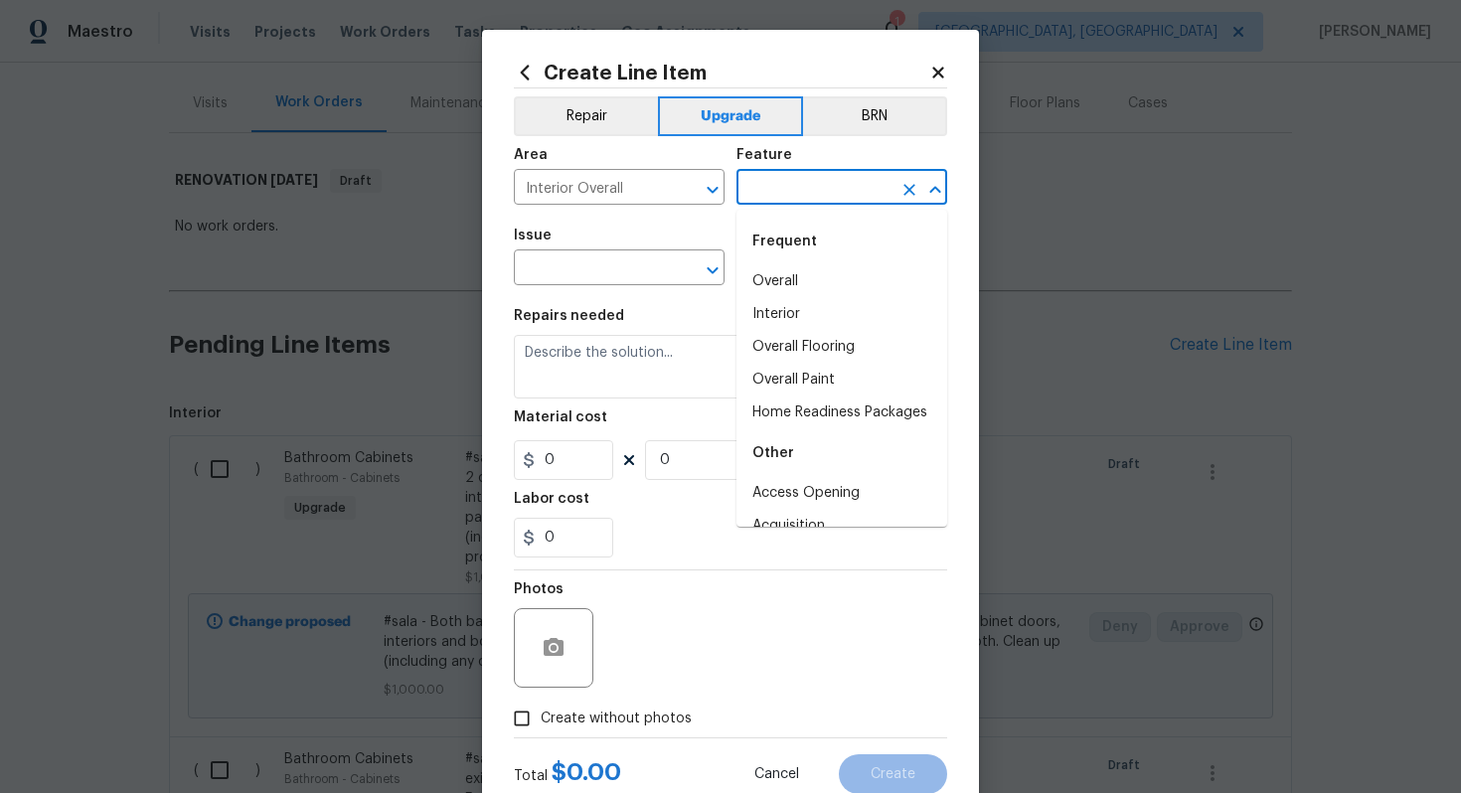
click at [782, 190] on input "text" at bounding box center [814, 189] width 155 height 31
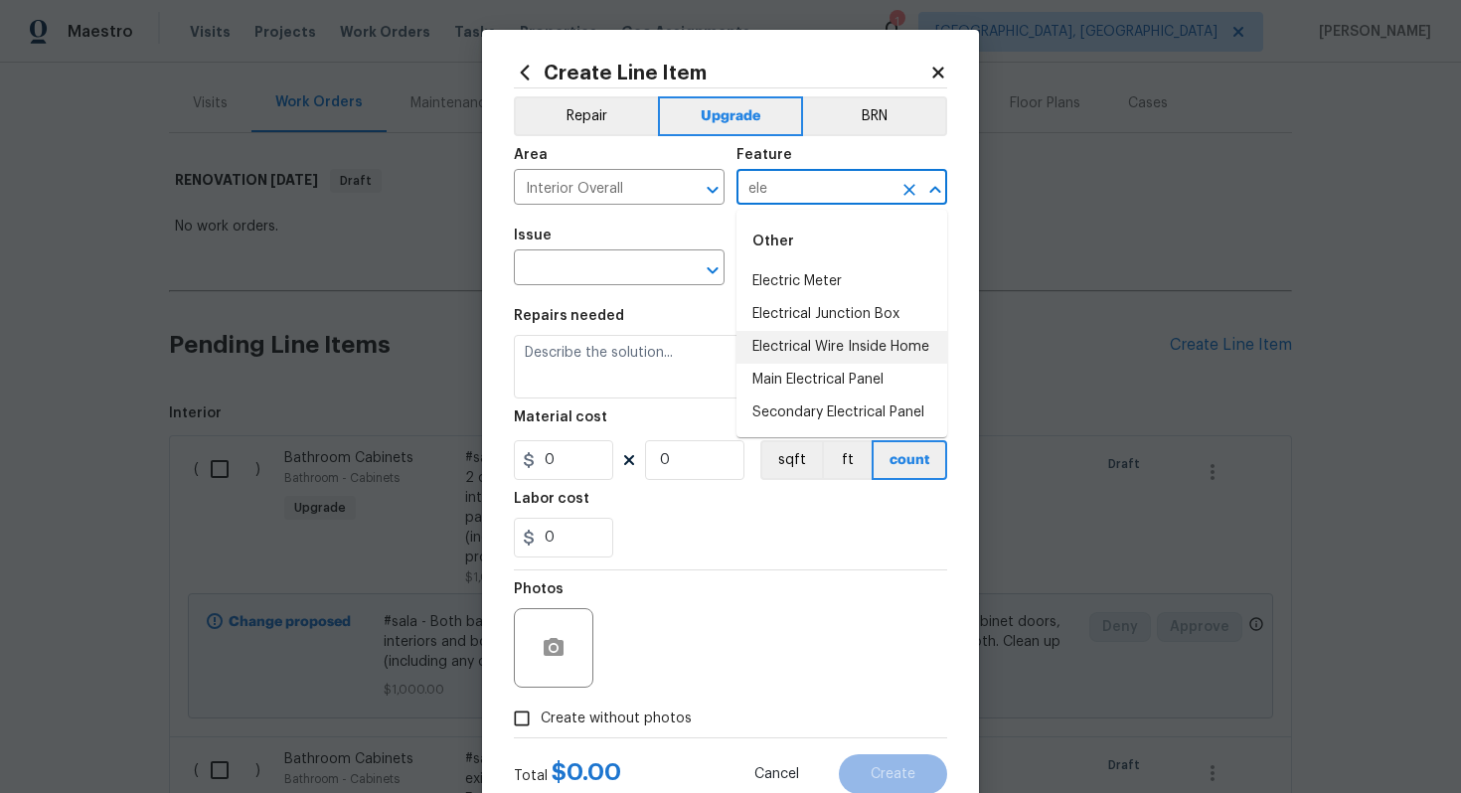
click at [809, 332] on li "Electrical Wire Inside Home" at bounding box center [842, 347] width 211 height 33
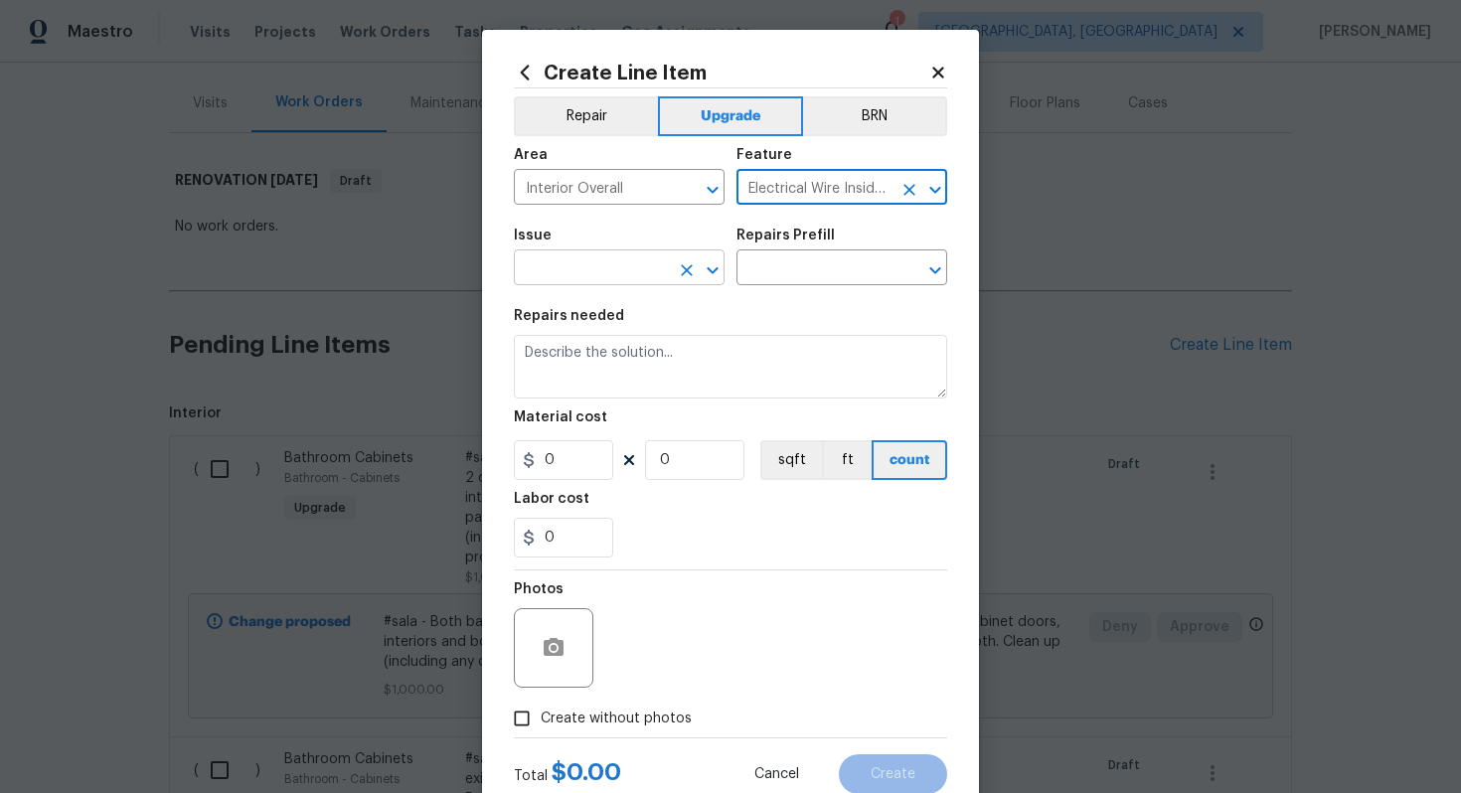
type input "Electrical Wire Inside Home"
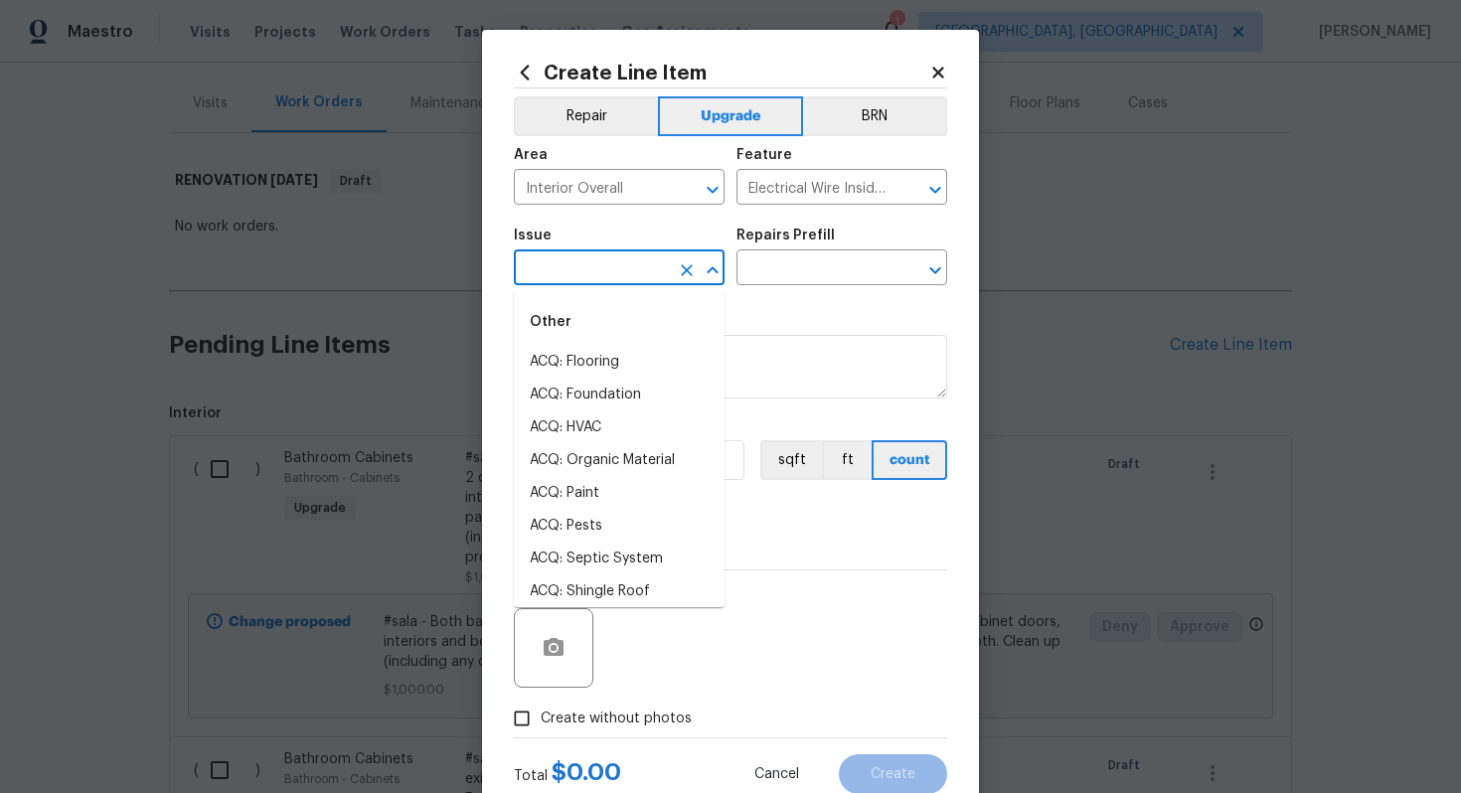
click at [563, 273] on input "text" at bounding box center [591, 269] width 155 height 31
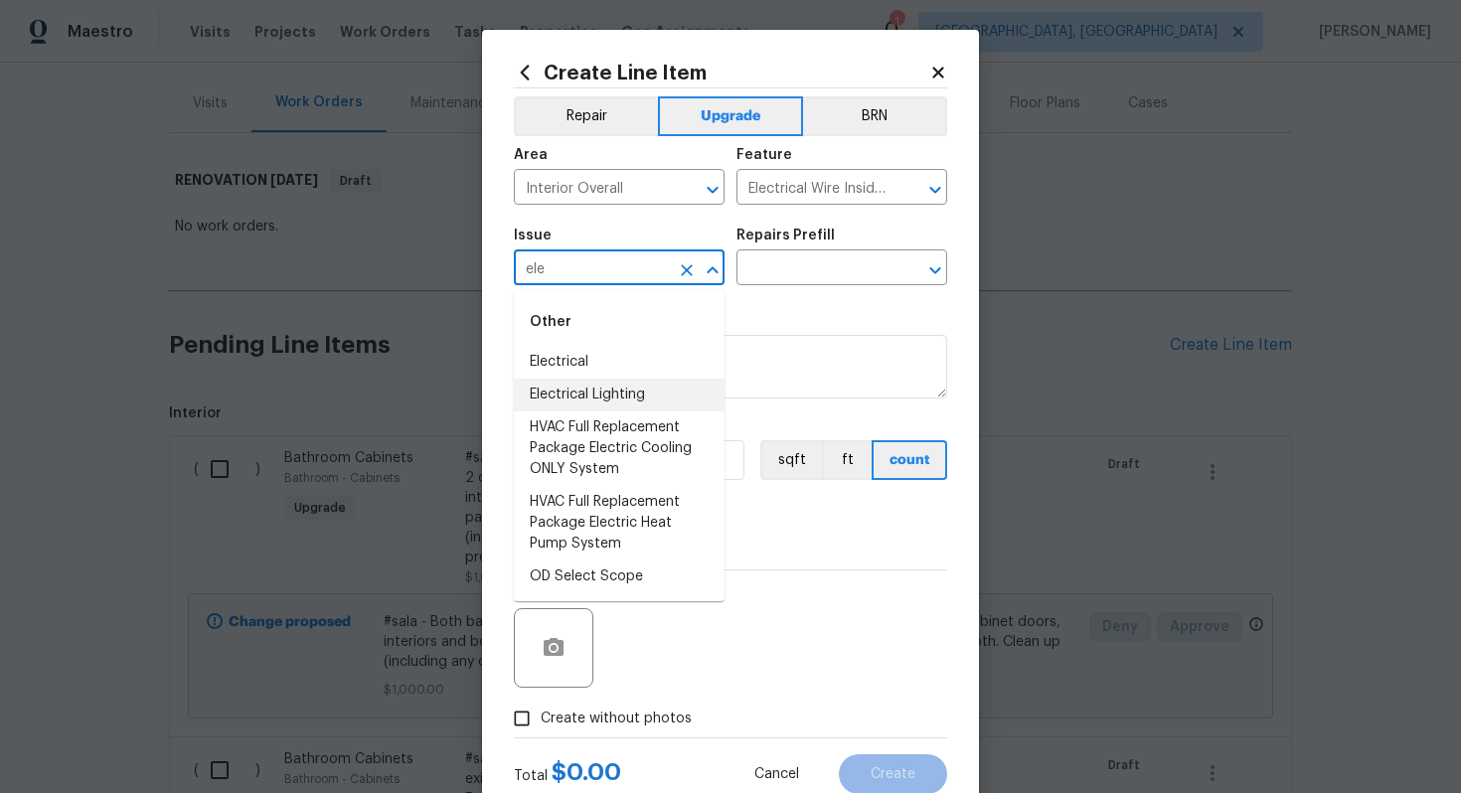
click at [647, 398] on li "Electrical Lighting" at bounding box center [619, 395] width 211 height 33
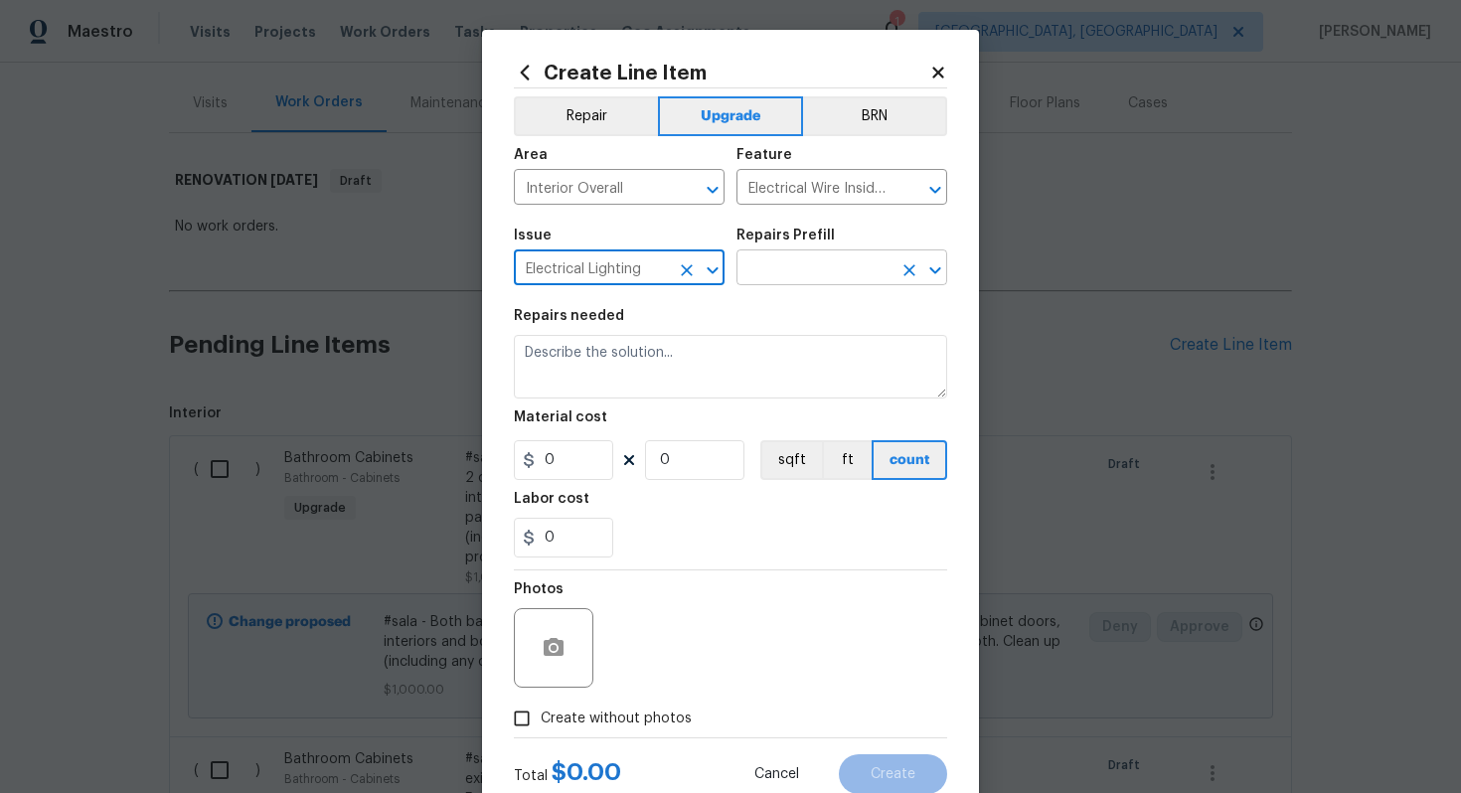
type input "Electrical Lighting"
click at [771, 262] on input "text" at bounding box center [814, 269] width 155 height 31
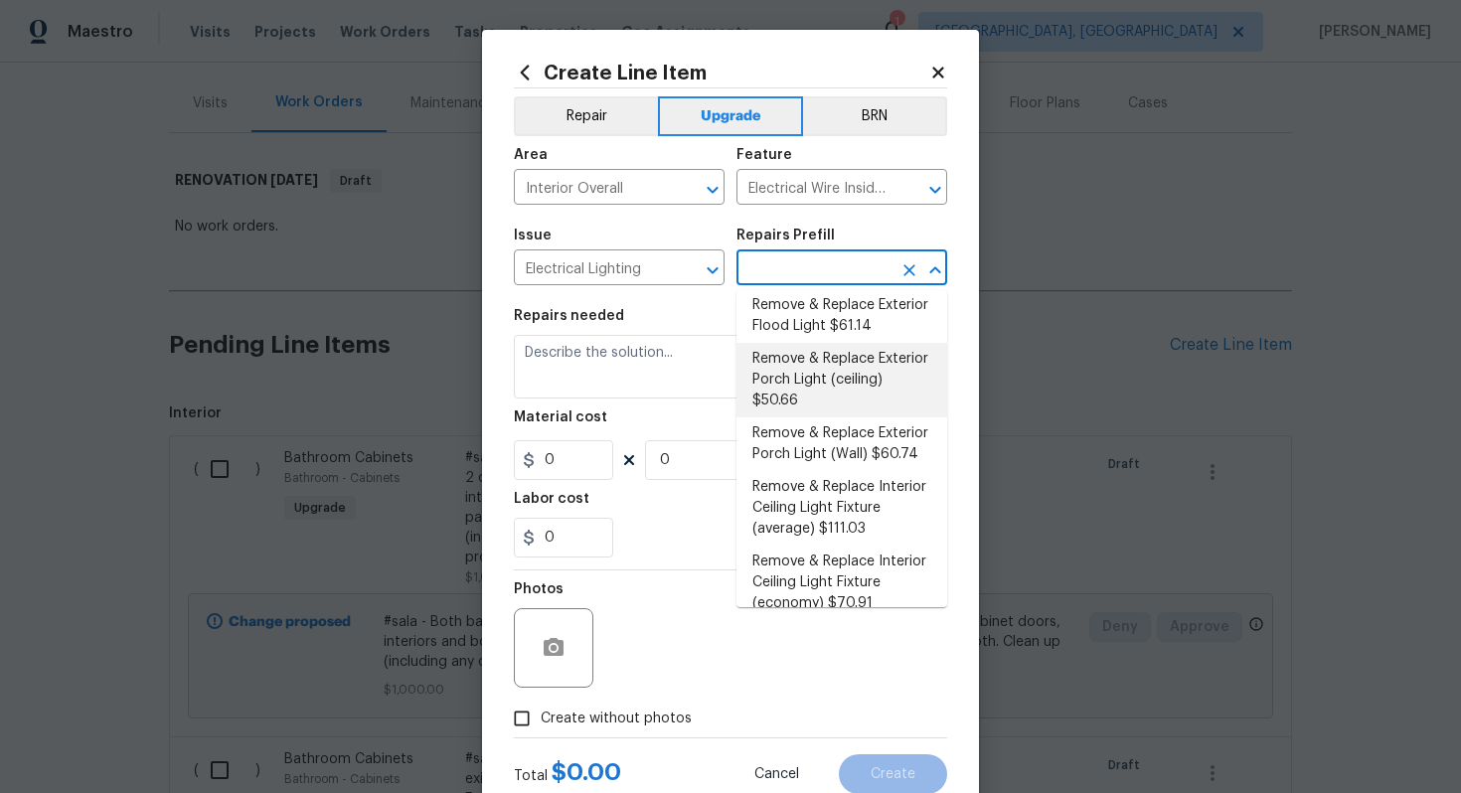
scroll to position [393, 0]
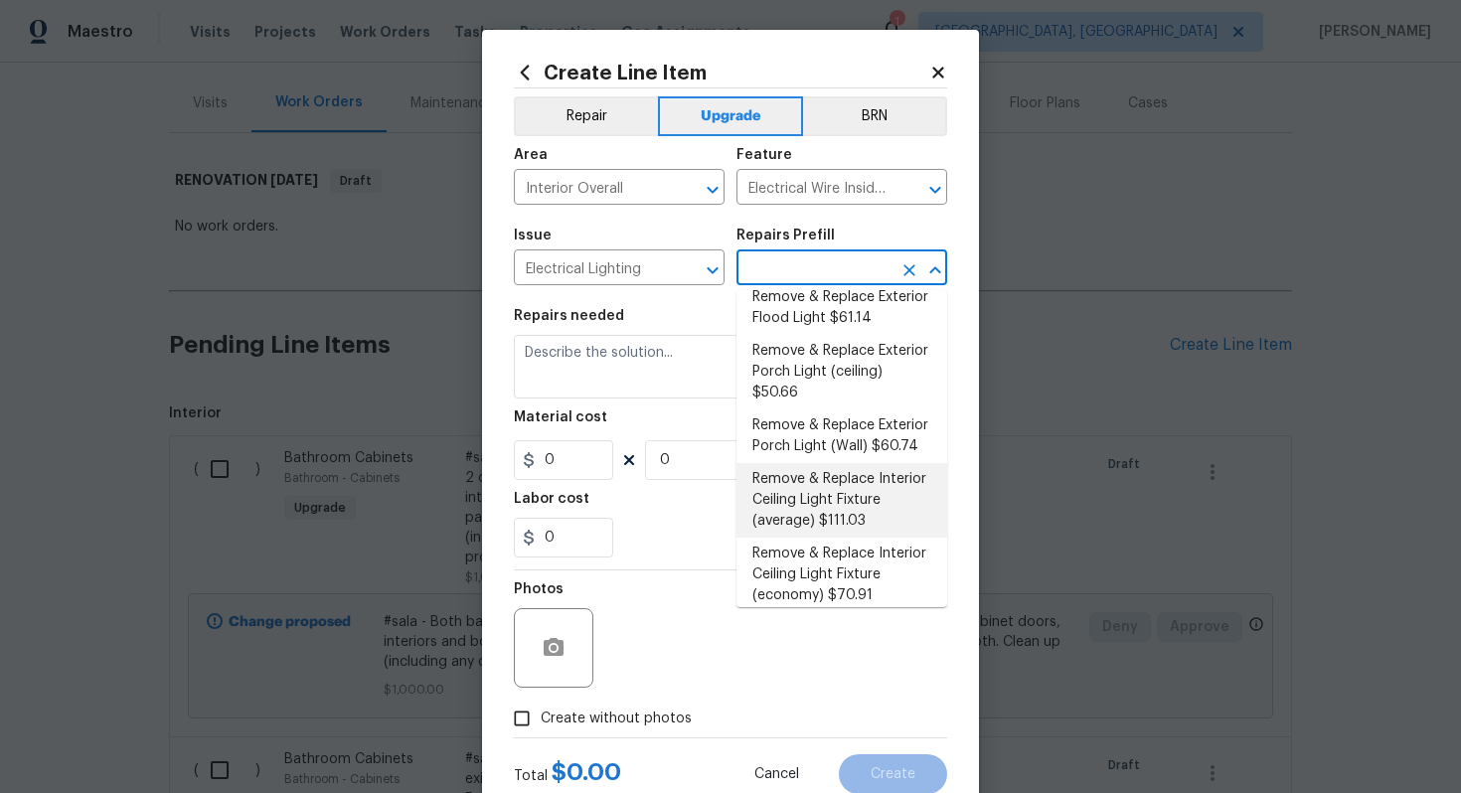
click at [796, 478] on li "Remove & Replace Interior Ceiling Light Fixture (average) $111.03" at bounding box center [842, 500] width 211 height 75
type input "Remove & Replace Interior Ceiling Light Fixture (average) $111.03"
type textarea "Remove the existing interior ceiling light fixture and replace it with new AVER…"
type input "111.03"
type input "1"
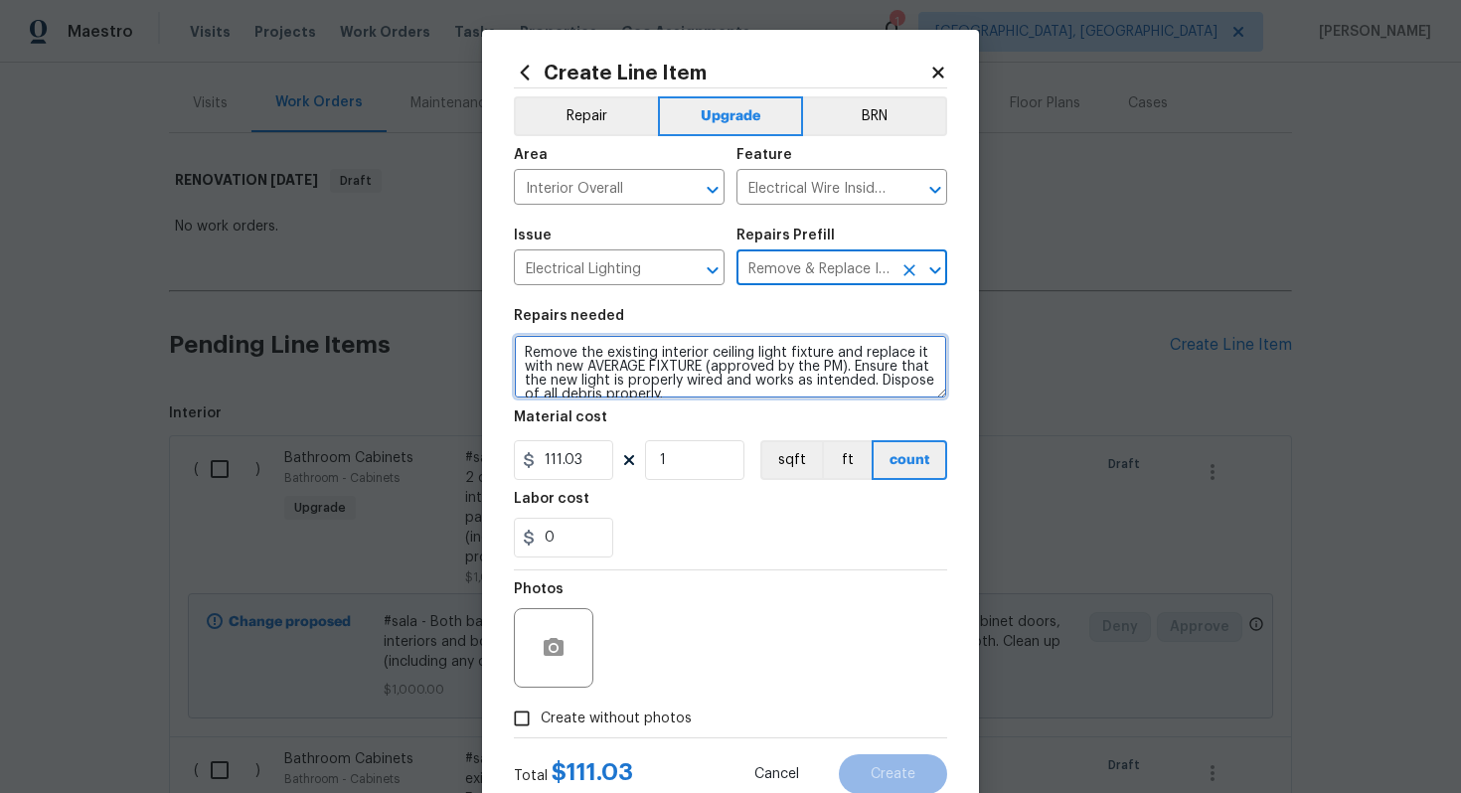
click at [519, 354] on textarea "Remove the existing interior ceiling light fixture and replace it with new AVER…" at bounding box center [730, 367] width 433 height 64
paste textarea "All 3 bedrooms"
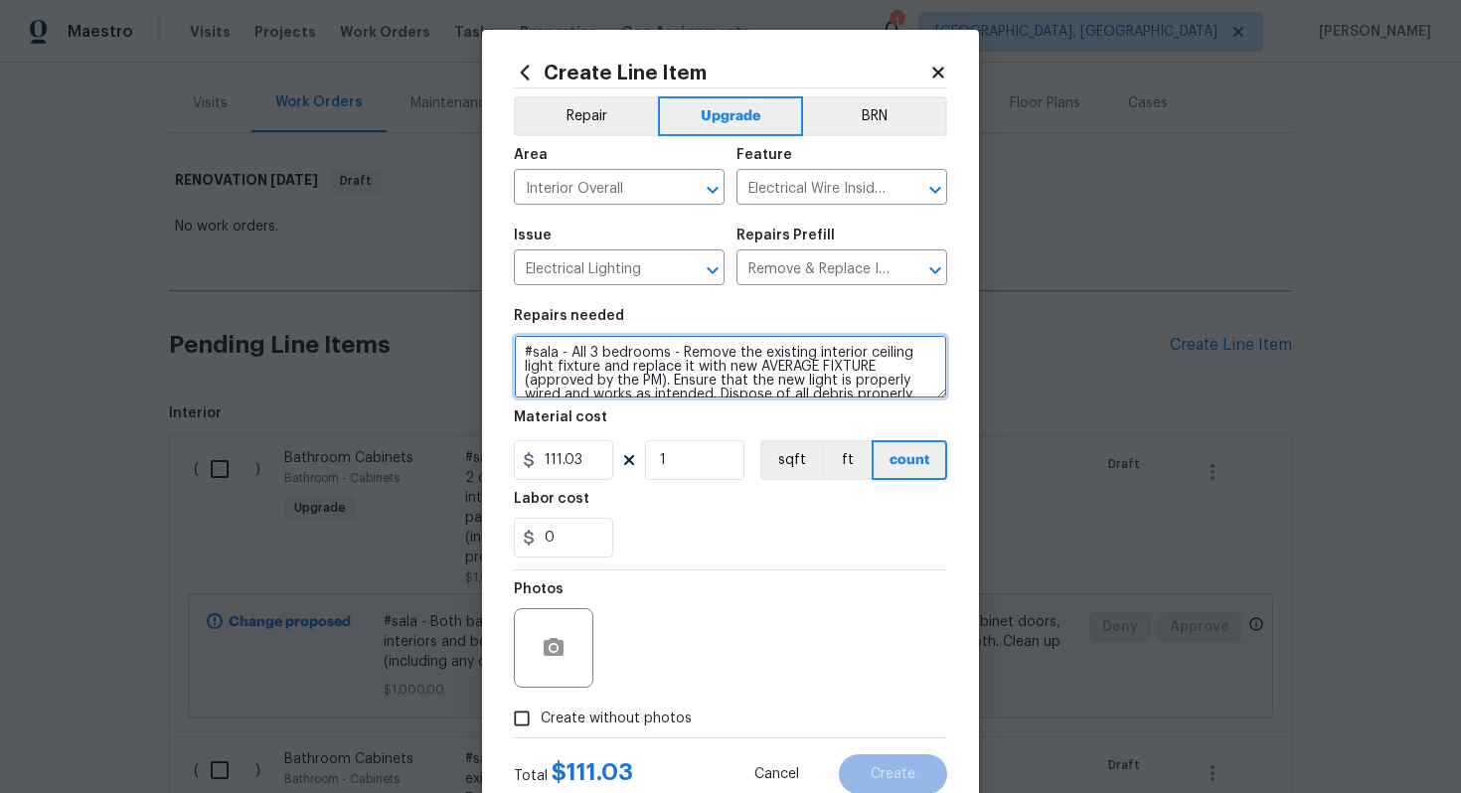
type textarea "#sala - All 3 bedrooms - Remove the existing interior ceiling light fixture and…"
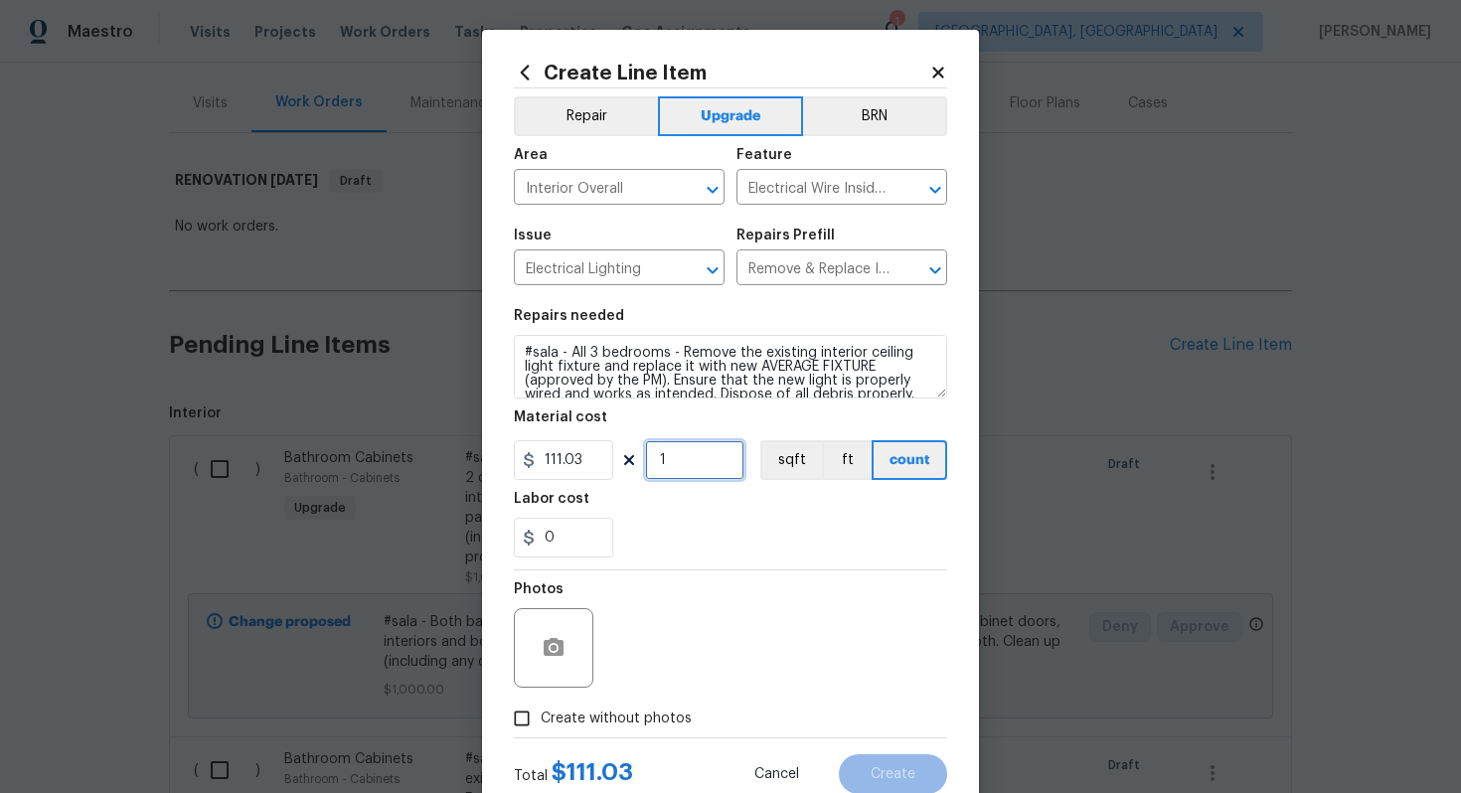
click at [685, 456] on input "1" at bounding box center [694, 460] width 99 height 40
type input "0"
click at [585, 470] on input "111.03" at bounding box center [563, 460] width 99 height 40
type input "200"
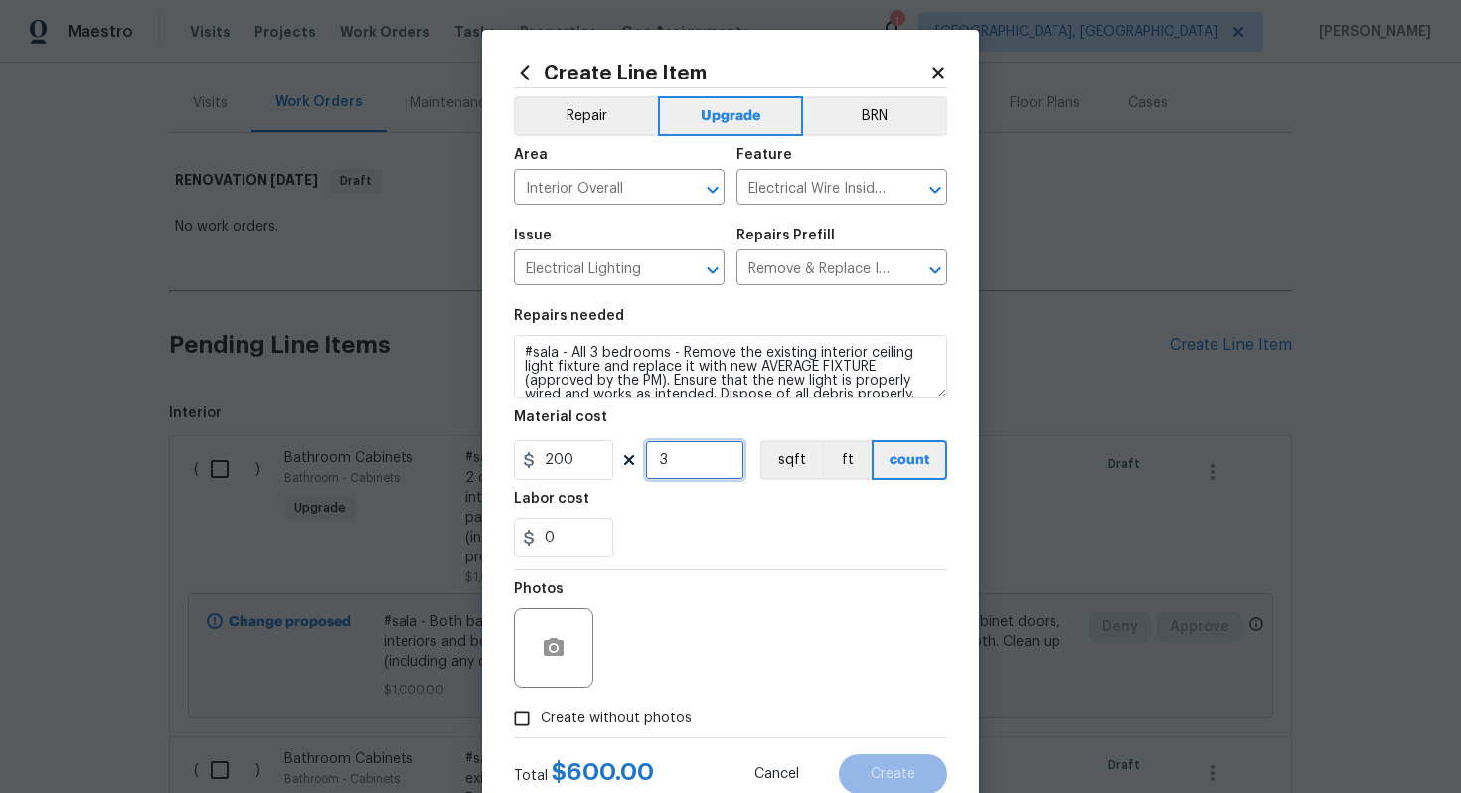
type input "3"
click at [645, 716] on span "Create without photos" at bounding box center [616, 719] width 151 height 21
click at [541, 716] on input "Create without photos" at bounding box center [522, 719] width 38 height 38
checkbox input "true"
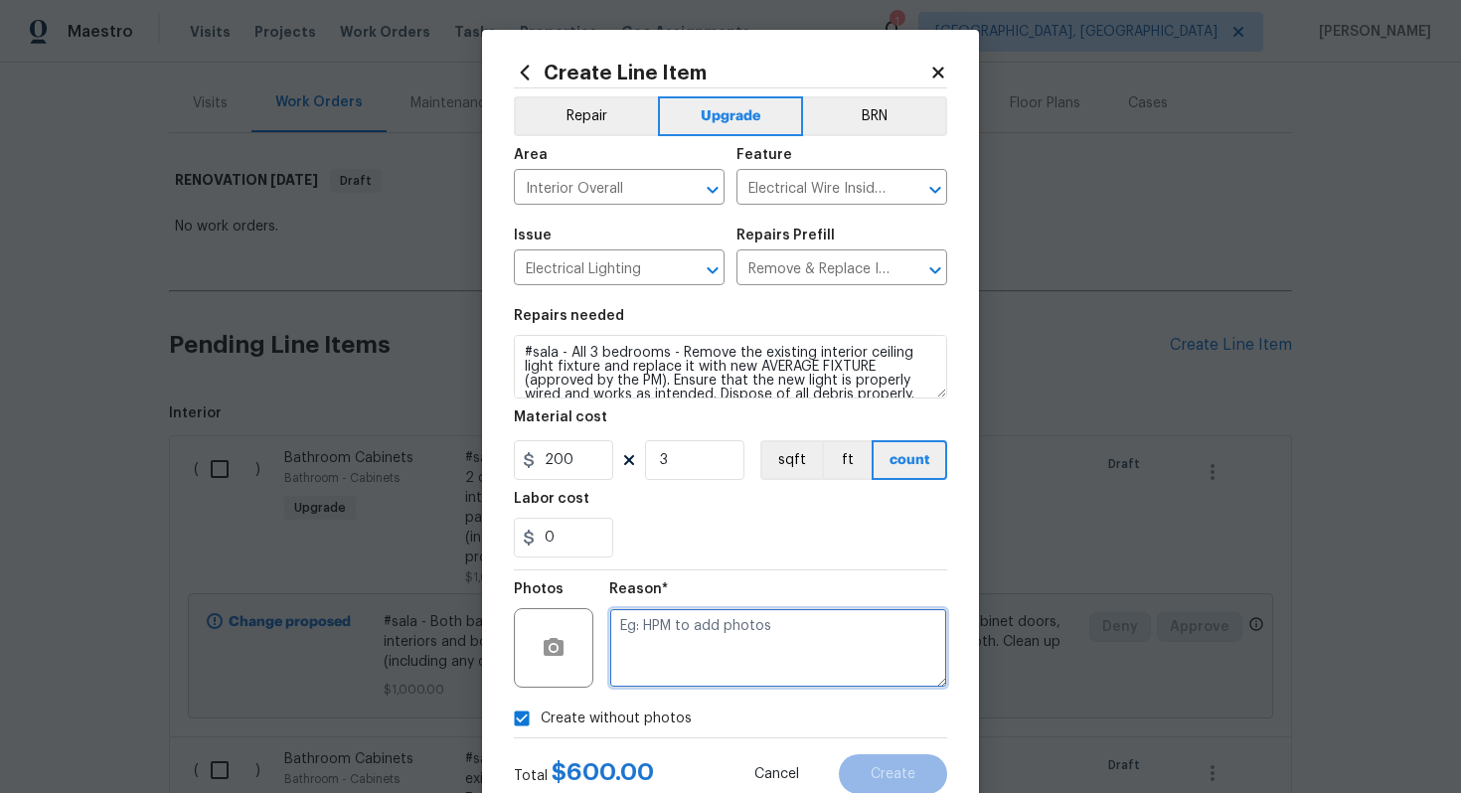
click at [688, 664] on textarea at bounding box center [778, 648] width 338 height 80
type textarea "n/a"
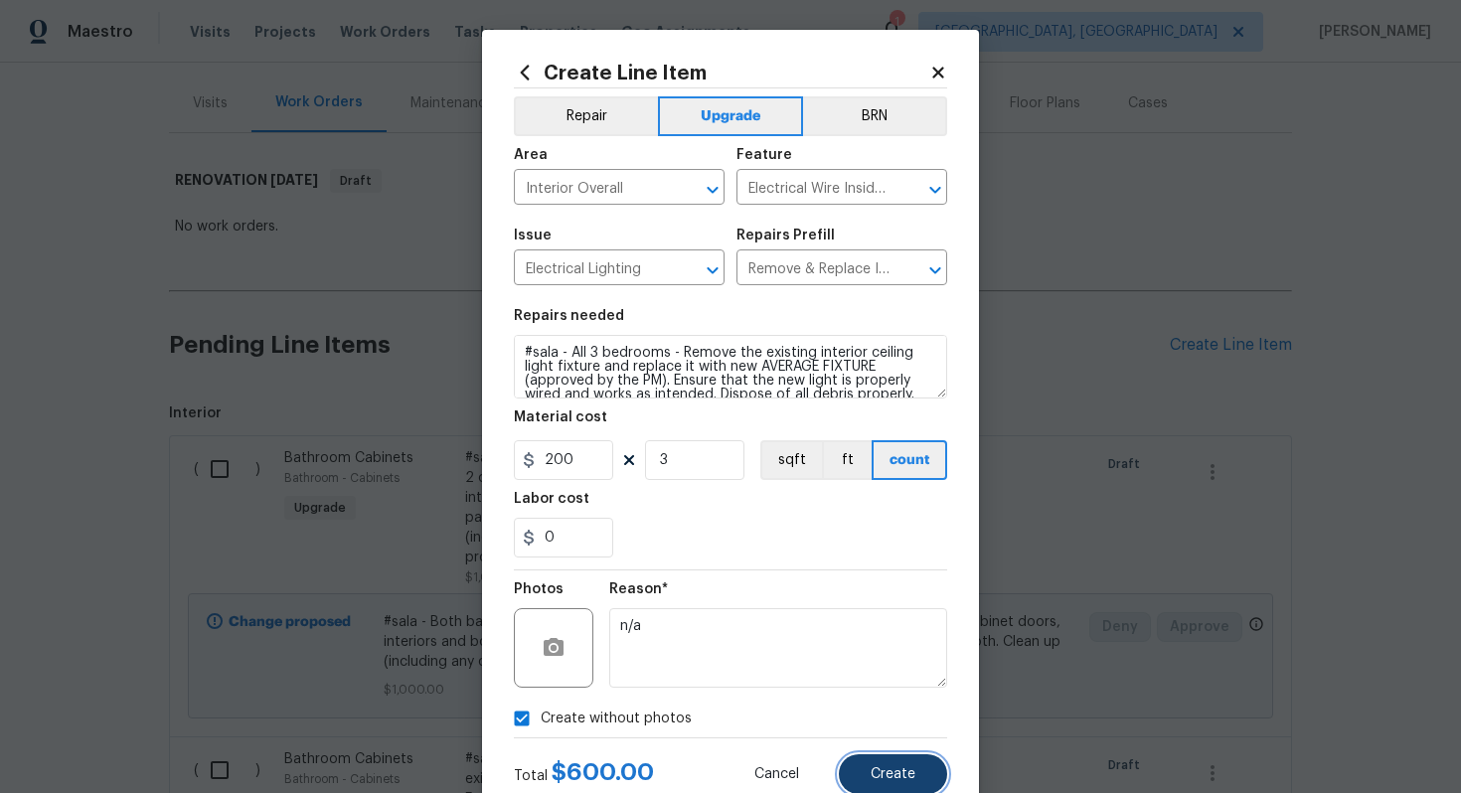
click at [894, 784] on button "Create" at bounding box center [893, 774] width 108 height 40
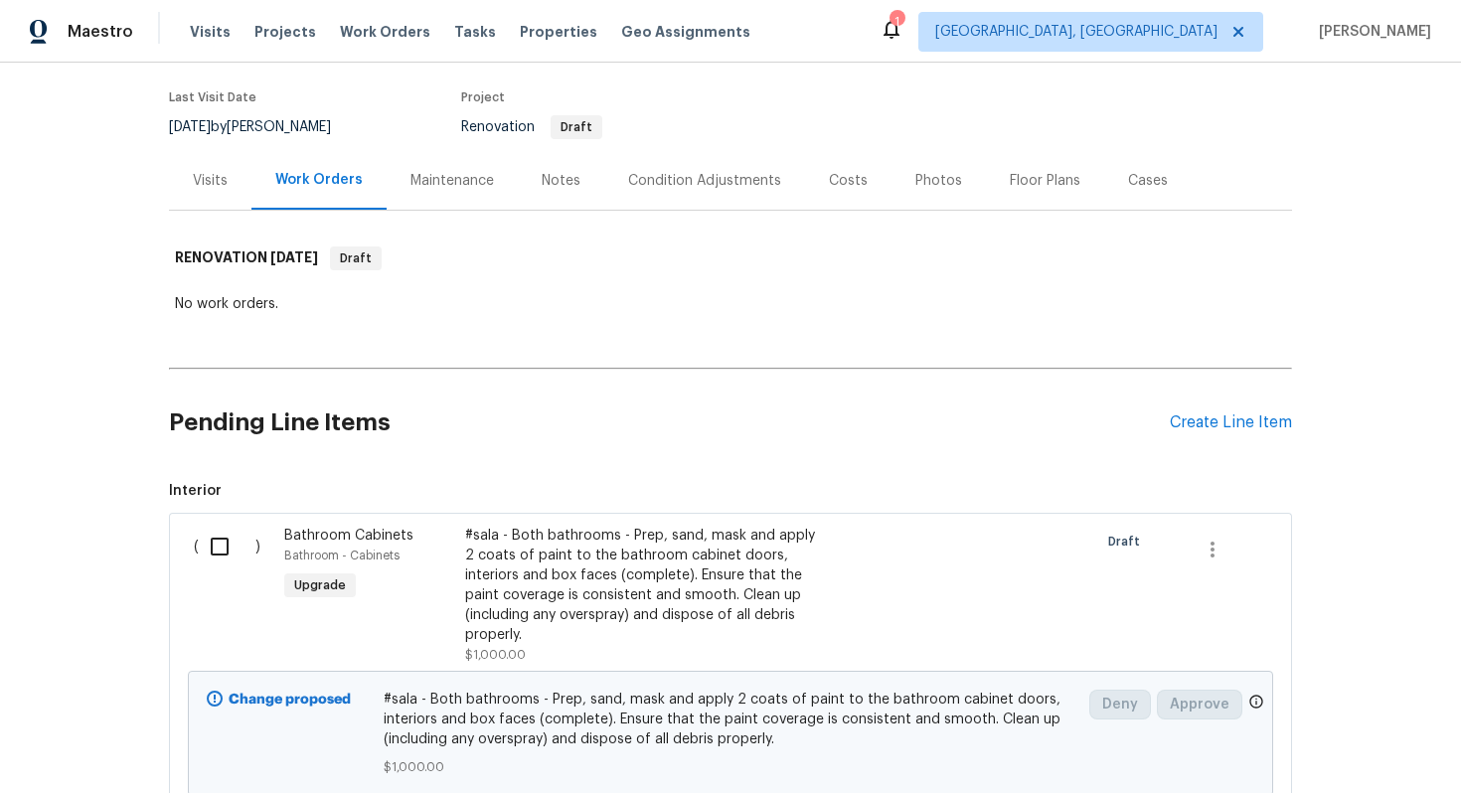
scroll to position [0, 0]
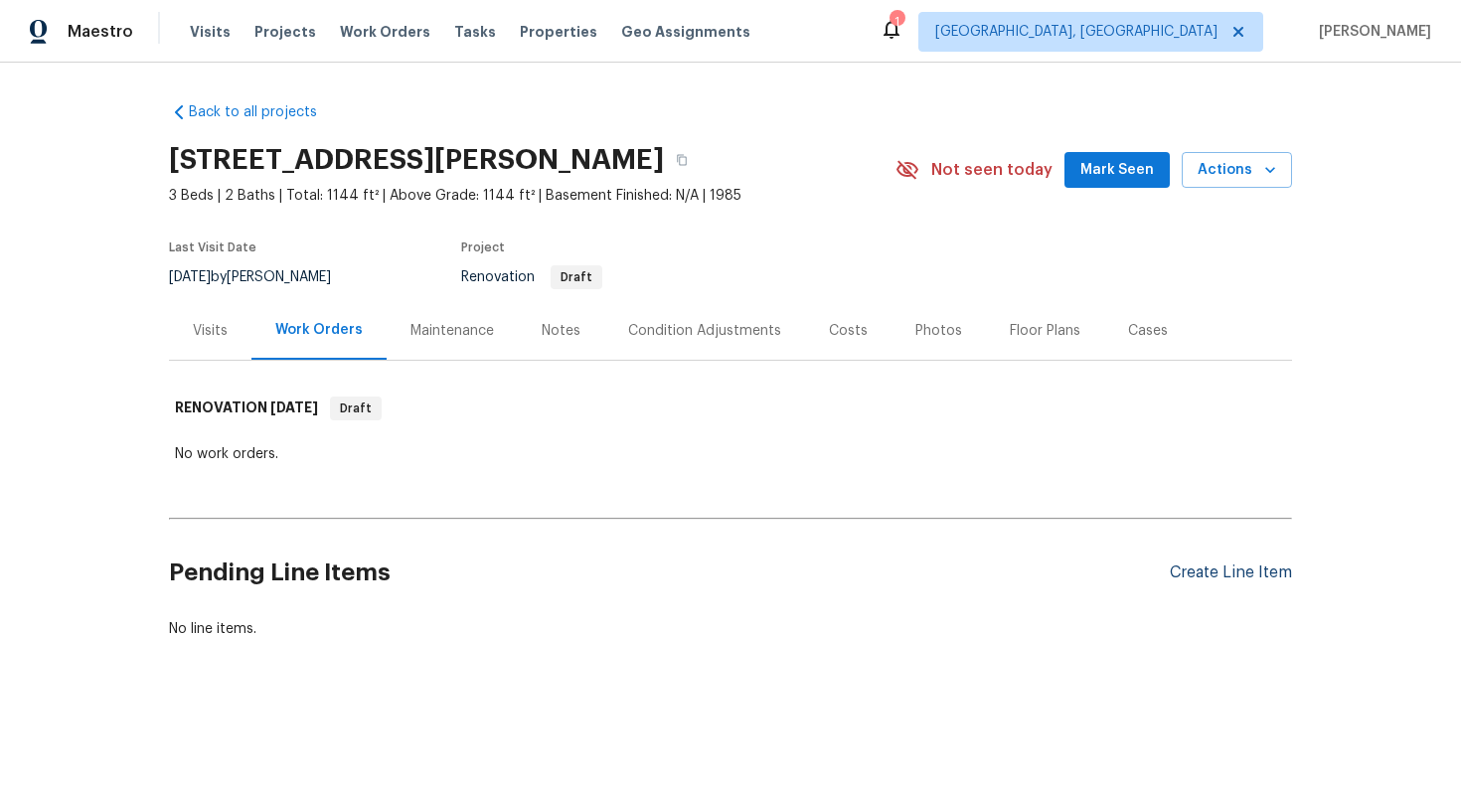
click at [1210, 570] on div "Create Line Item" at bounding box center [1231, 573] width 122 height 19
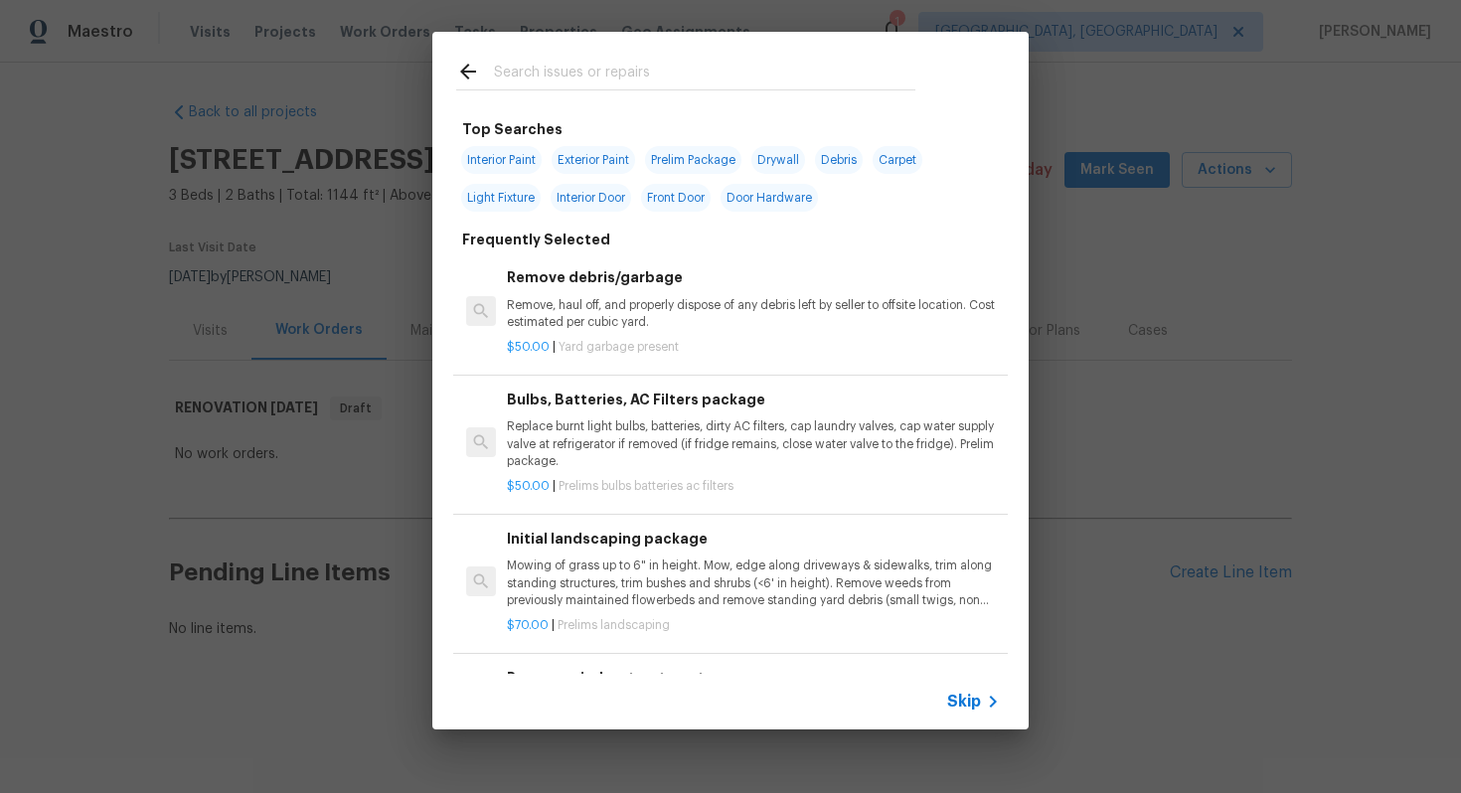
click at [992, 698] on icon at bounding box center [993, 702] width 7 height 12
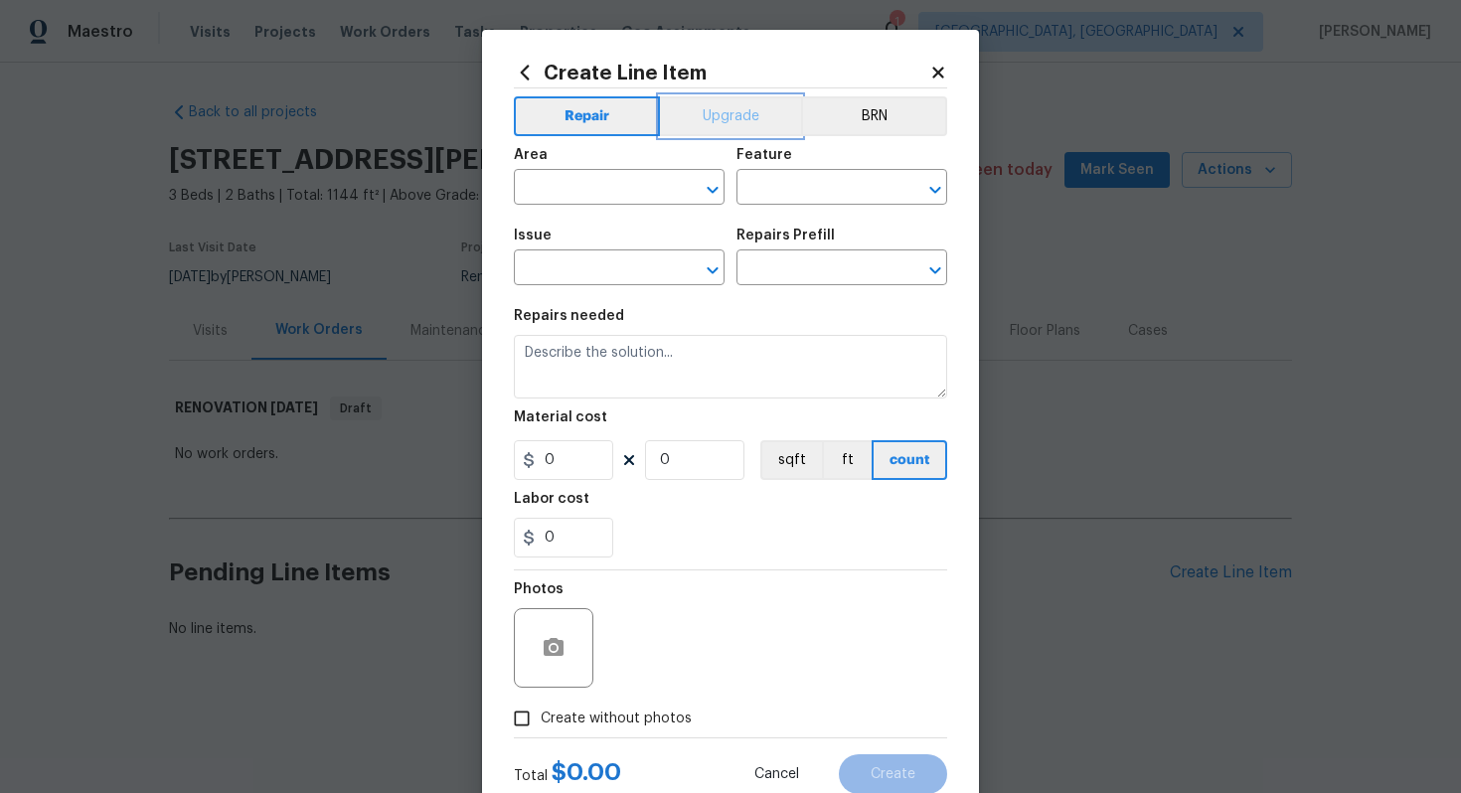
click at [741, 109] on button "Upgrade" at bounding box center [731, 116] width 142 height 40
click at [605, 175] on input "text" at bounding box center [591, 189] width 155 height 31
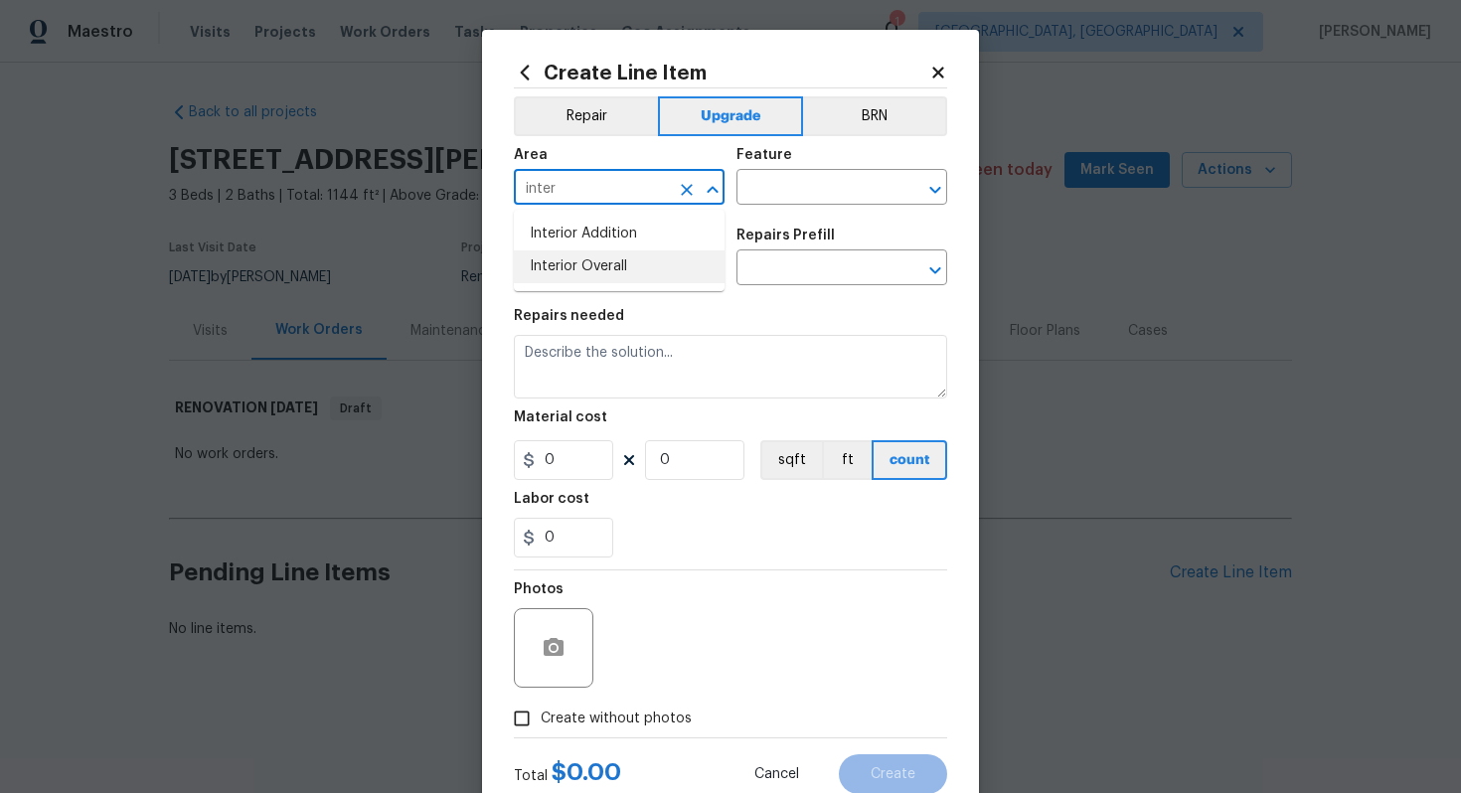
click at [569, 260] on li "Interior Overall" at bounding box center [619, 266] width 211 height 33
type input "Interior Overall"
click at [780, 183] on input "text" at bounding box center [814, 189] width 155 height 31
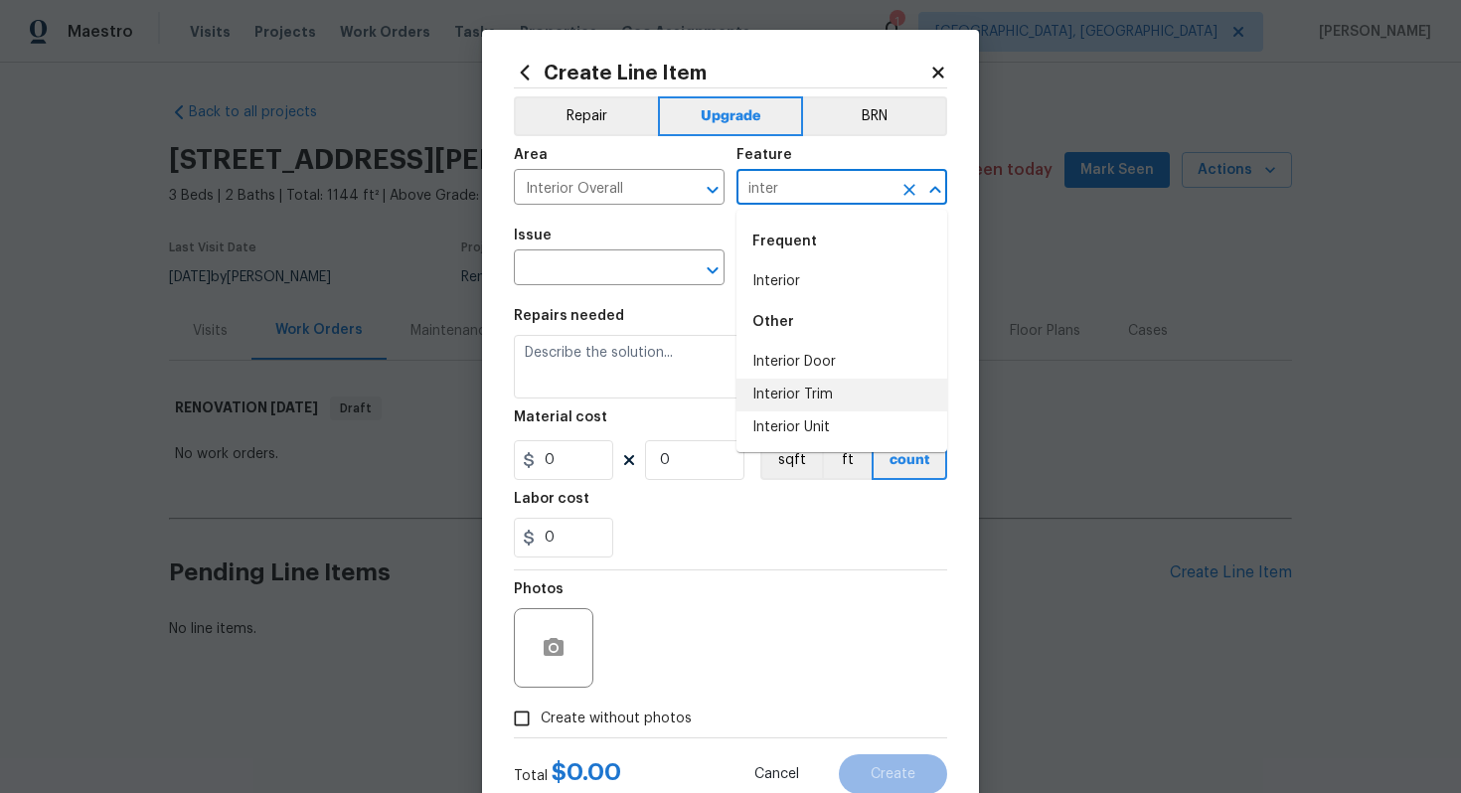
click at [793, 390] on li "Interior Trim" at bounding box center [842, 395] width 211 height 33
type input "Interior Trim"
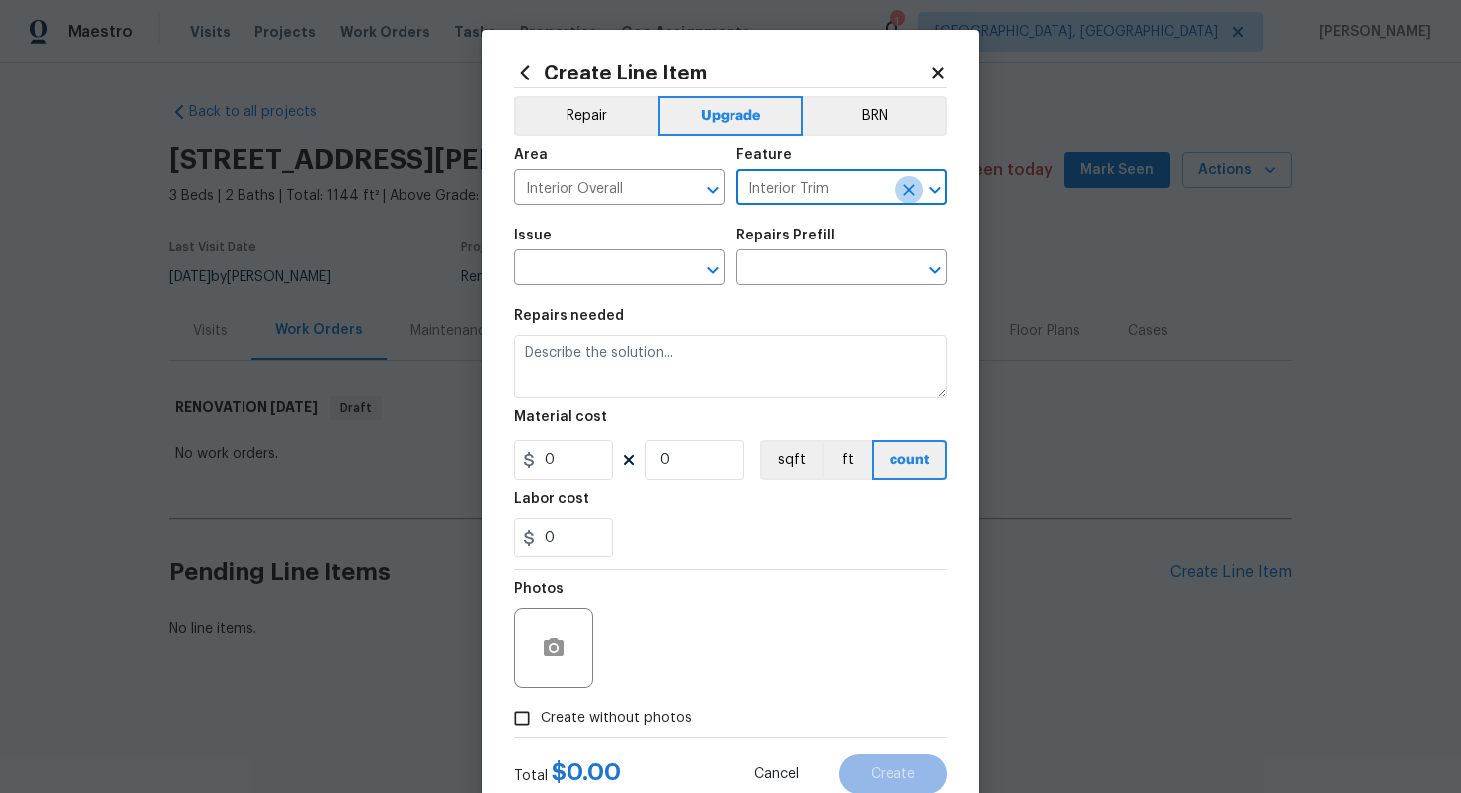
click at [910, 192] on icon "Clear" at bounding box center [910, 190] width 12 height 12
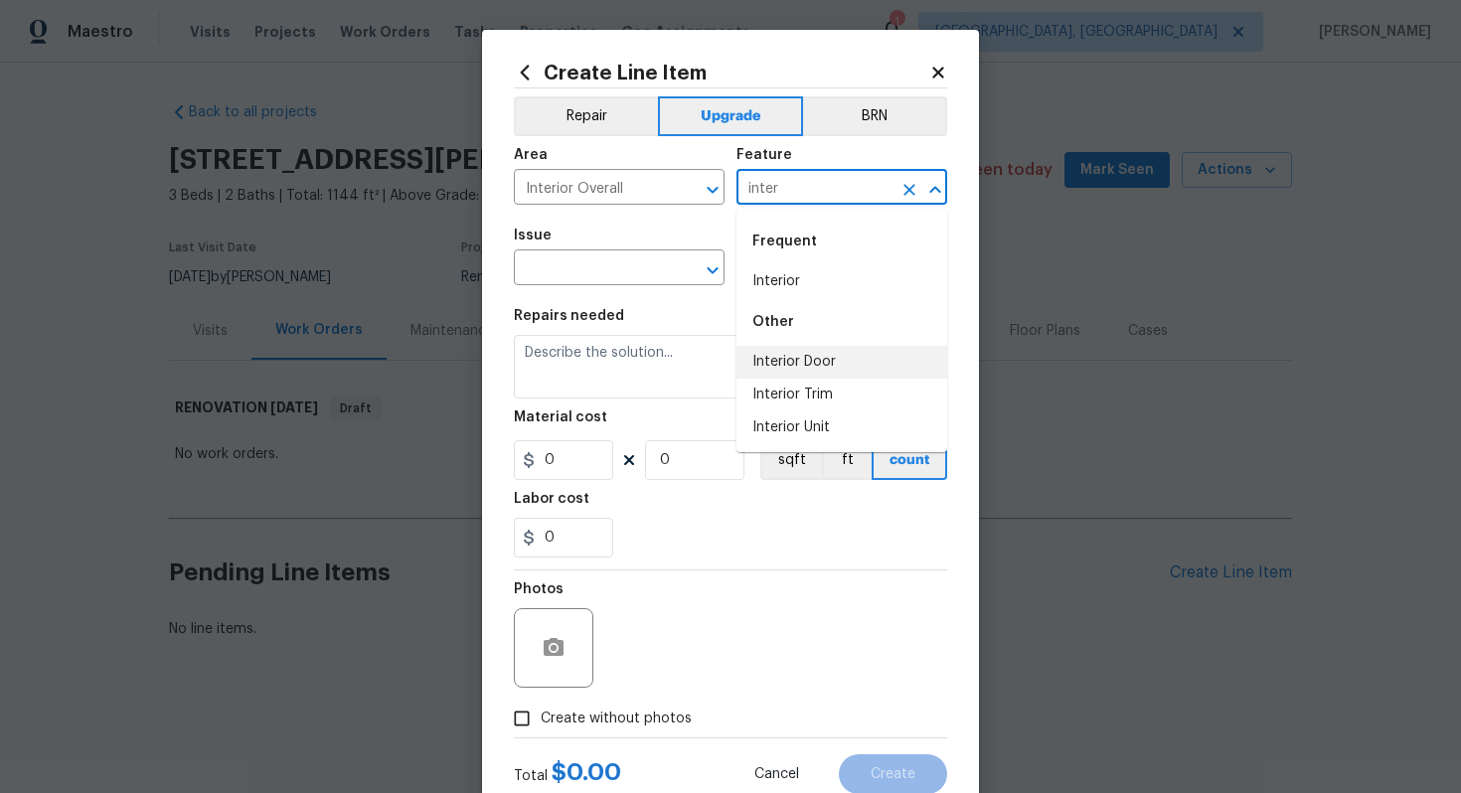
click at [815, 364] on li "Interior Door" at bounding box center [842, 362] width 211 height 33
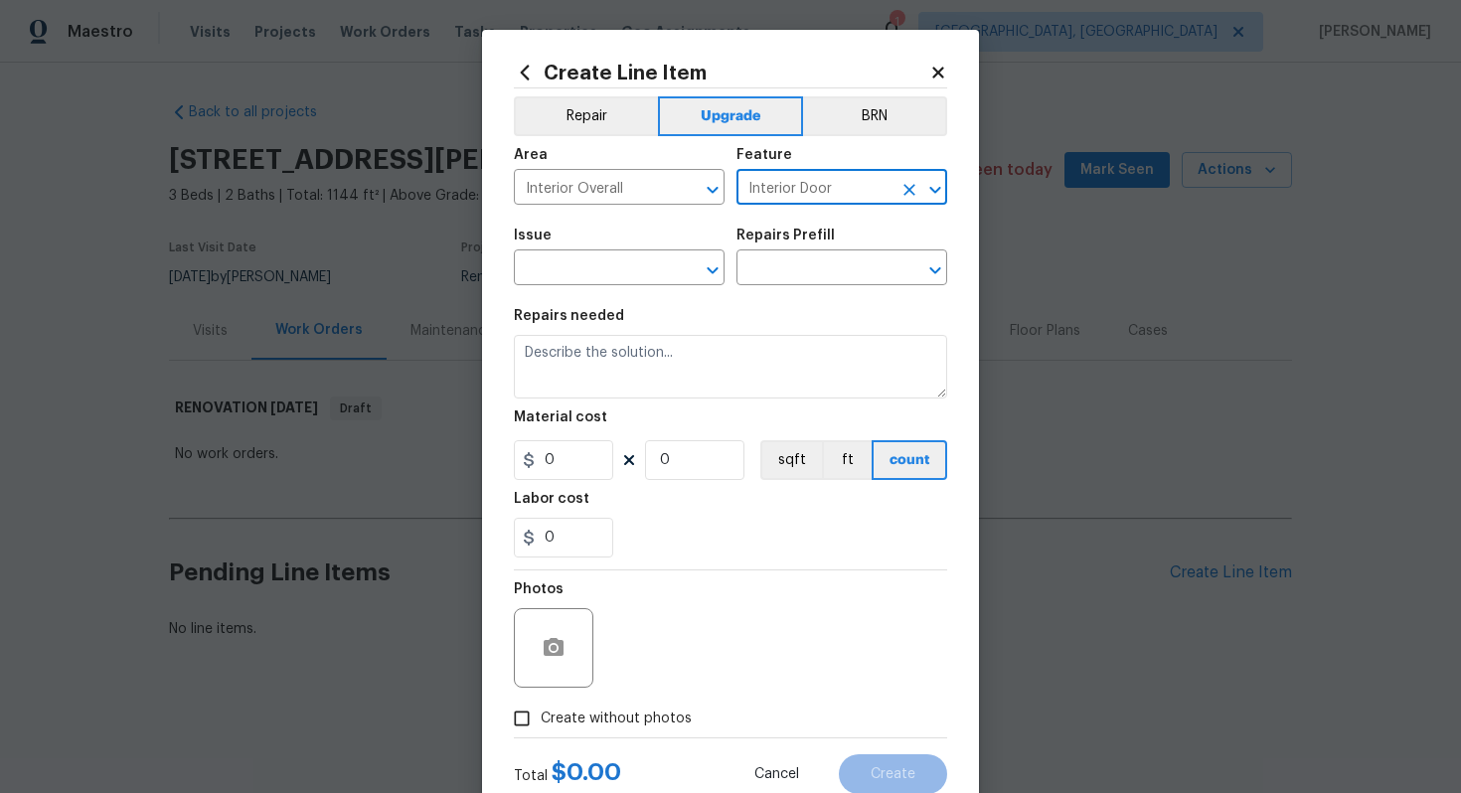
type input "Interior Door"
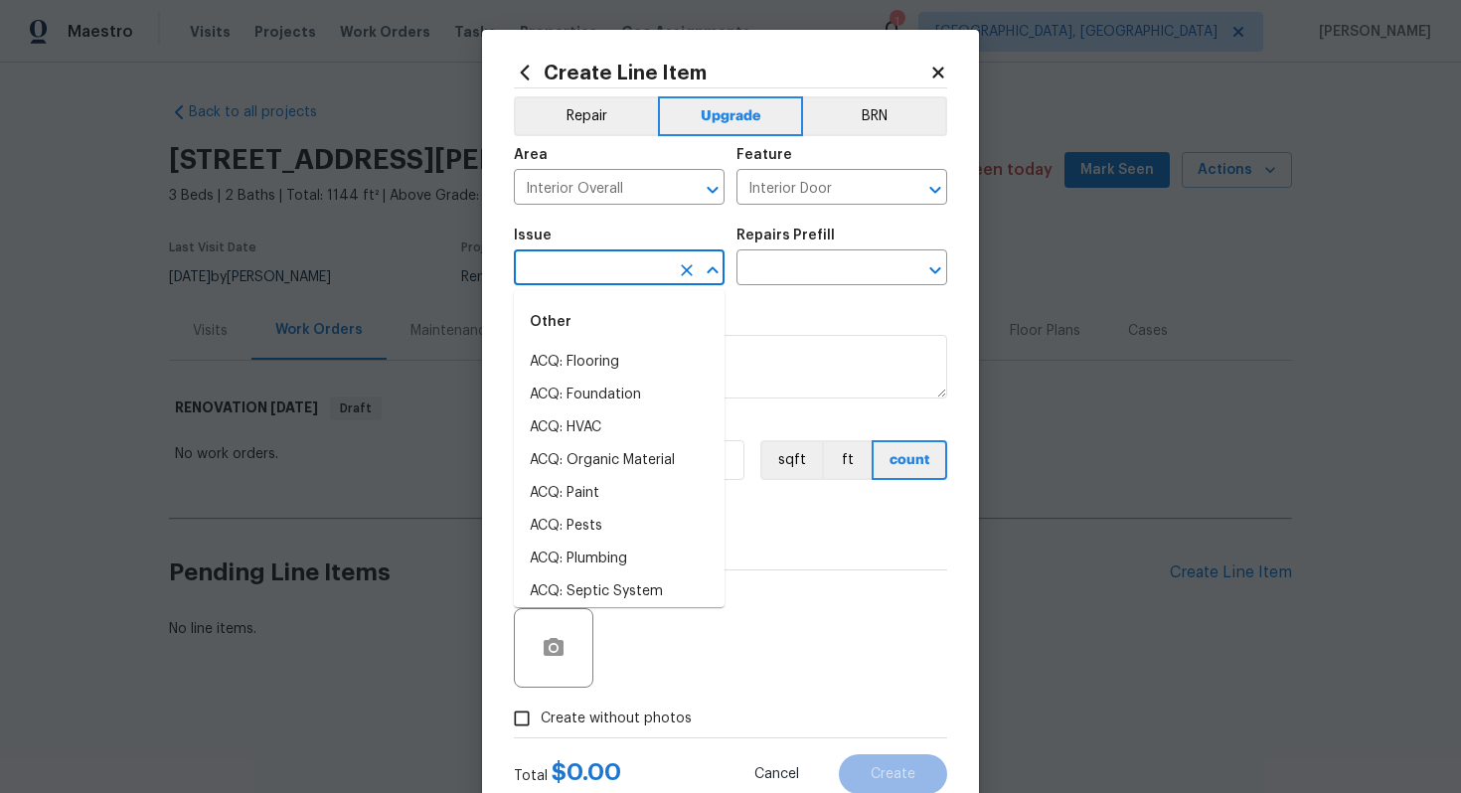
click at [548, 274] on input "text" at bounding box center [591, 269] width 155 height 31
click at [639, 502] on li "Interior Door Hardware" at bounding box center [619, 493] width 211 height 33
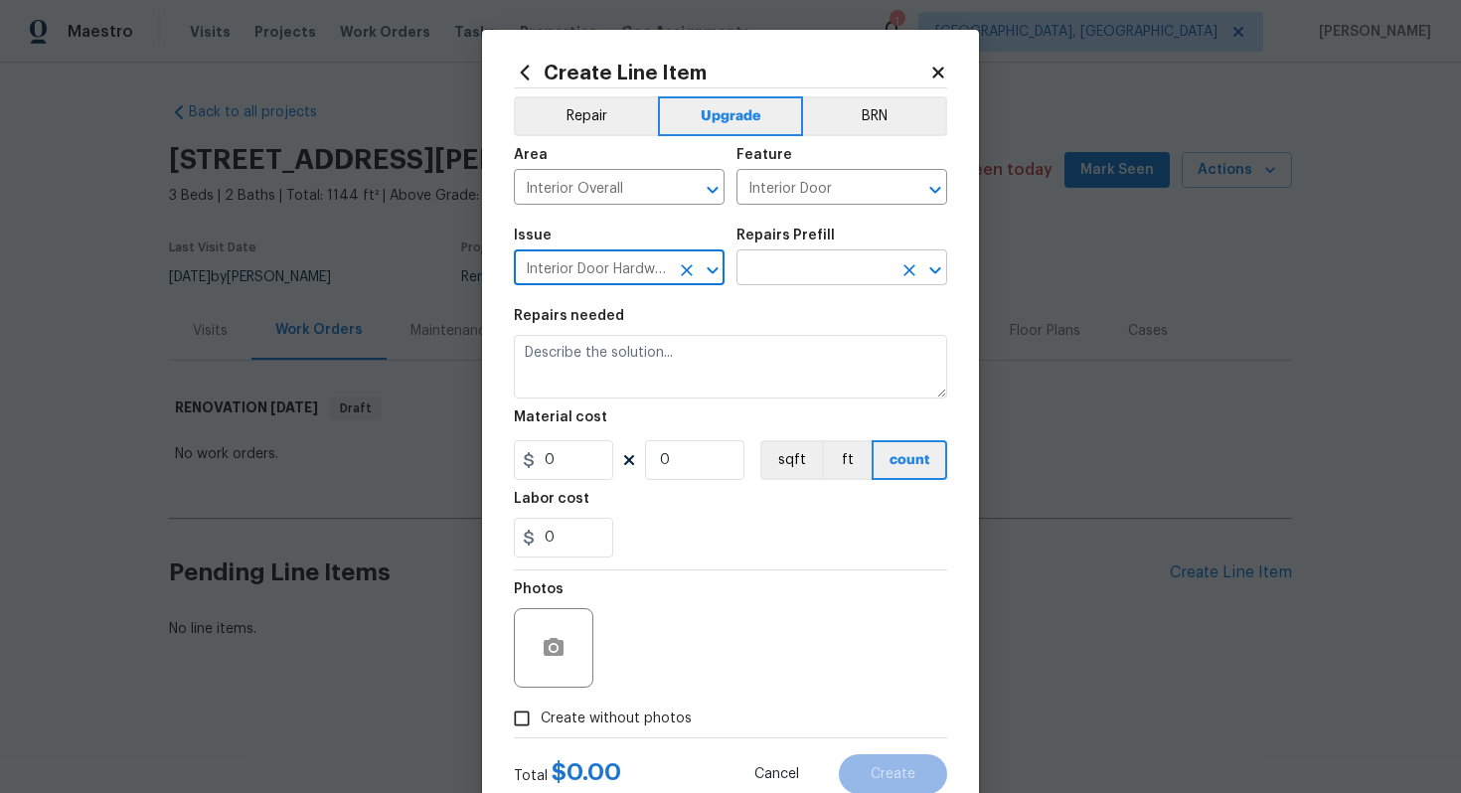
type input "Interior Door Hardware"
click at [823, 268] on input "text" at bounding box center [814, 269] width 155 height 31
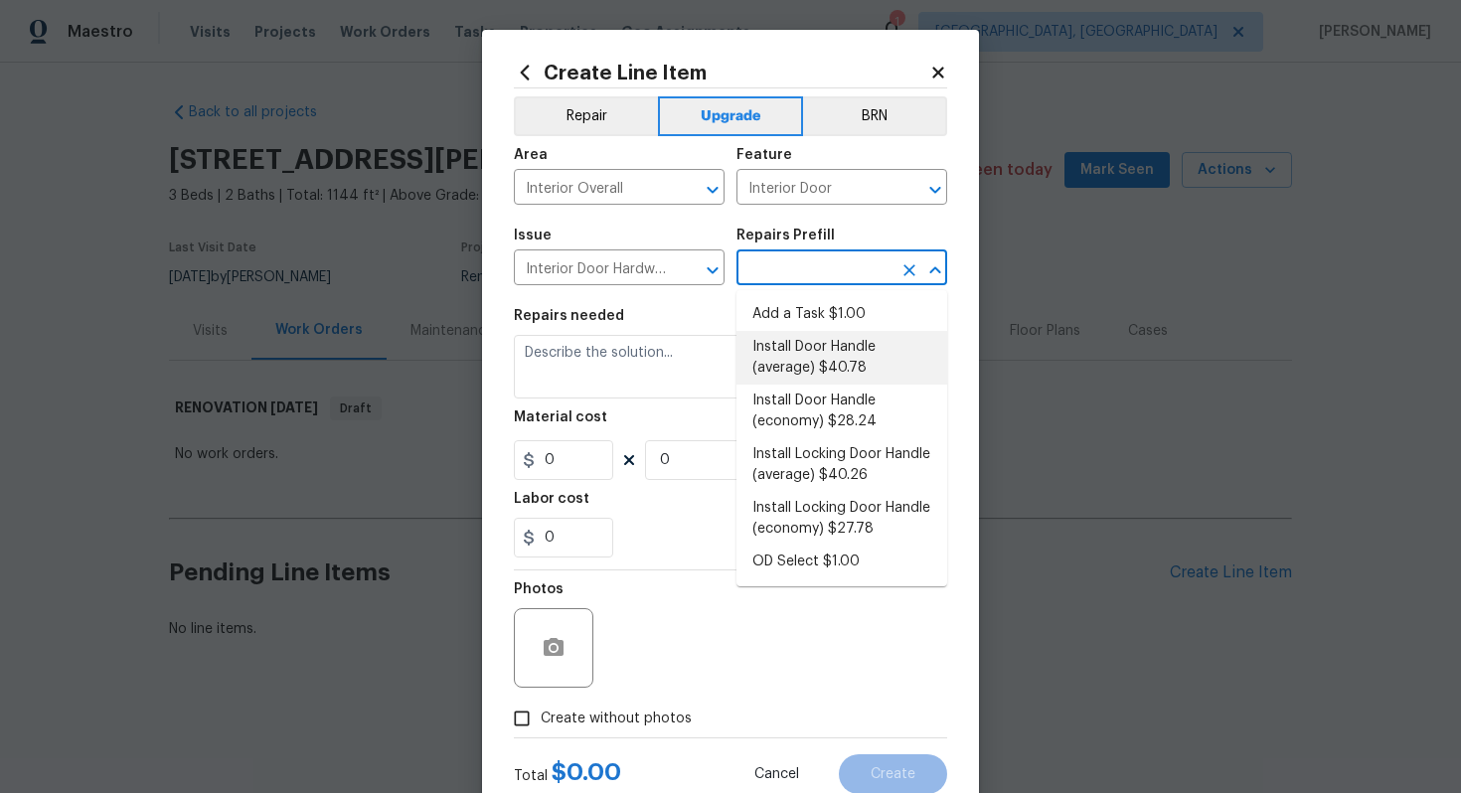
click at [804, 349] on li "Install Door Handle (average) $40.78" at bounding box center [842, 358] width 211 height 54
type input "Install Door Handle (average) $40.78"
type textarea "Remove the existing interior door handle (if present). Install a new (average) …"
type input "40.78"
type input "1"
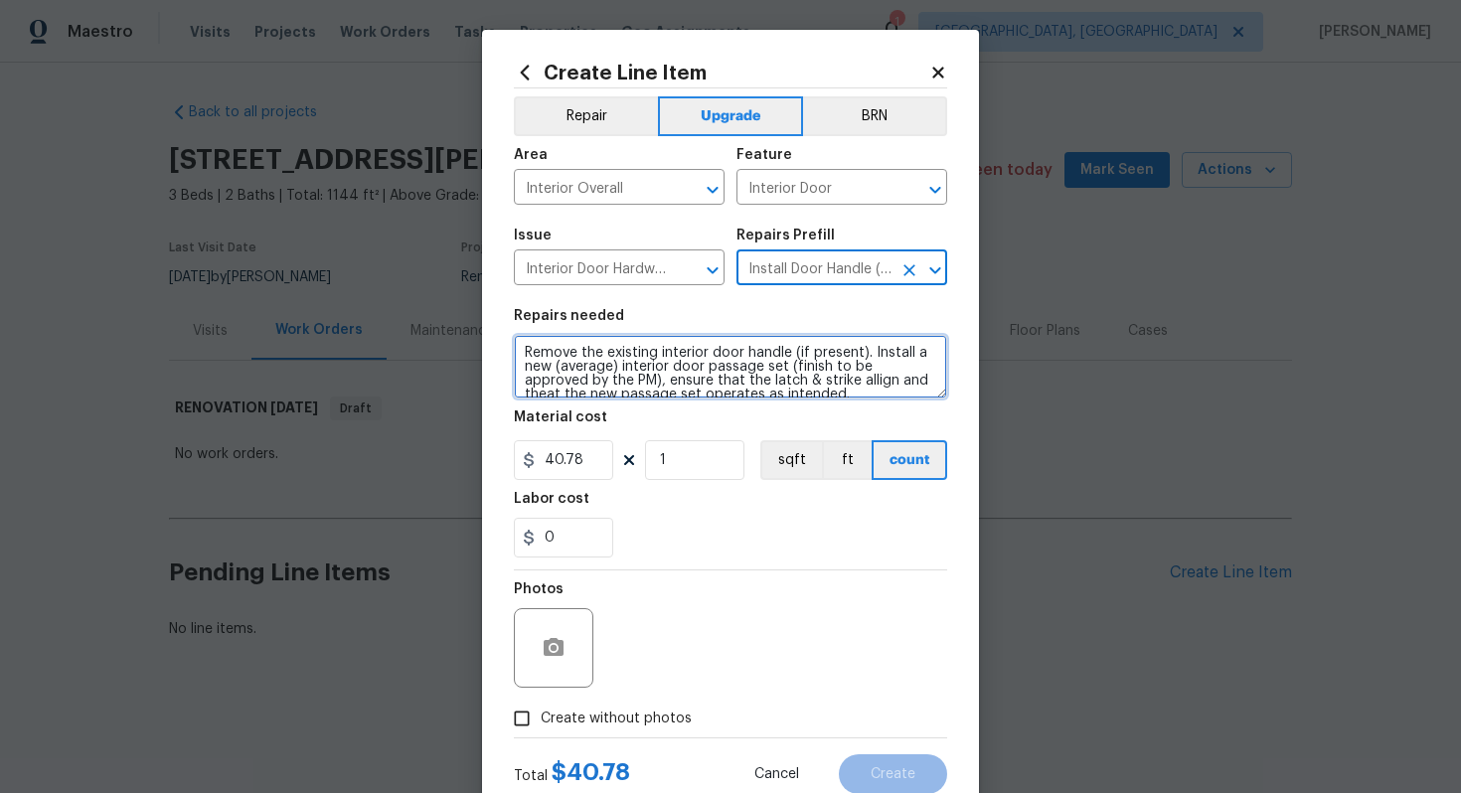
click at [520, 352] on textarea "Remove the existing interior door handle (if present). Install a new (average) …" at bounding box center [730, 367] width 433 height 64
type textarea "#sala - Remove the existing interior door handle (if present). Install a new (a…"
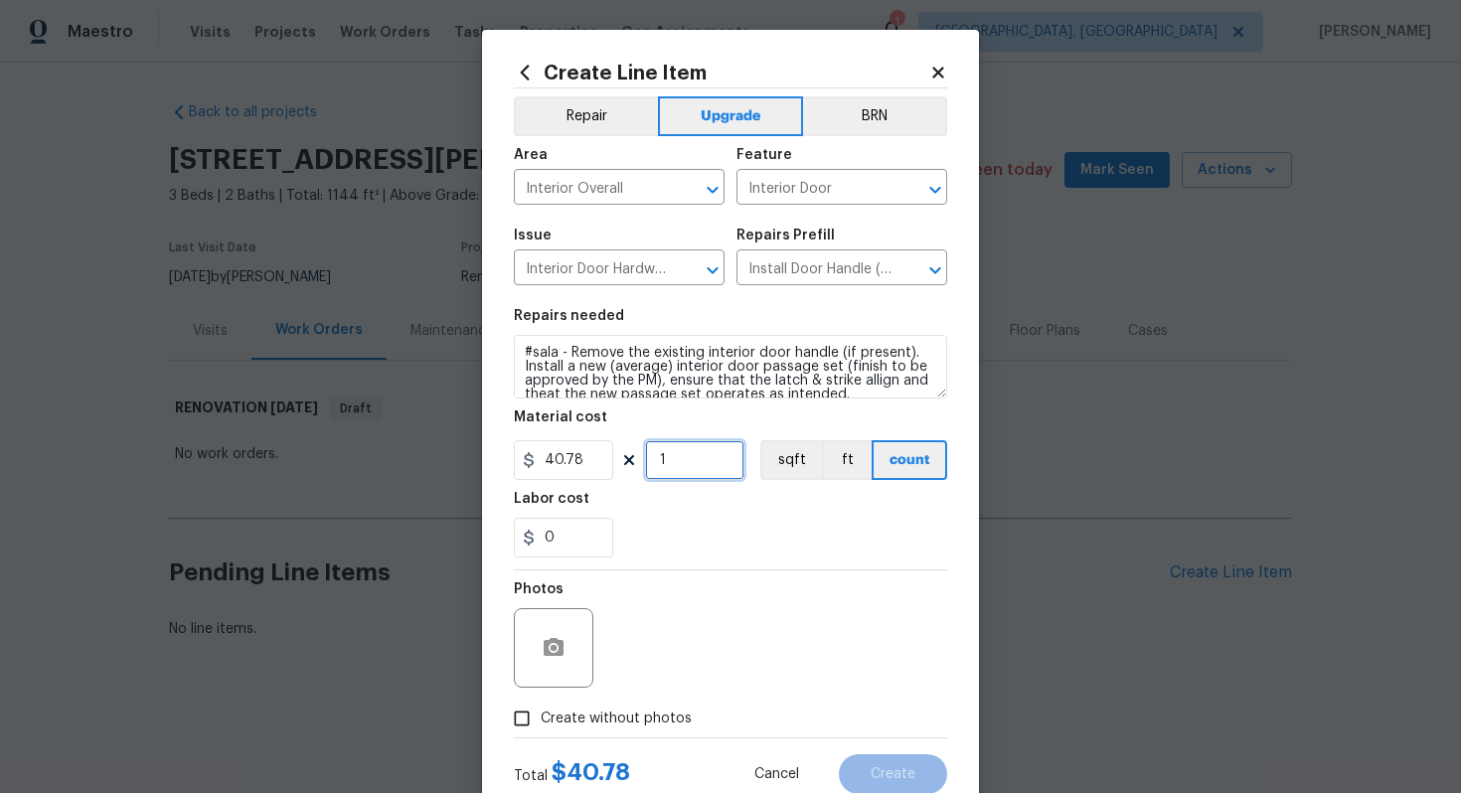
click at [684, 470] on input "1" at bounding box center [694, 460] width 99 height 40
type input "15"
click at [646, 706] on label "Create without photos" at bounding box center [597, 719] width 189 height 38
click at [541, 706] on input "Create without photos" at bounding box center [522, 719] width 38 height 38
checkbox input "true"
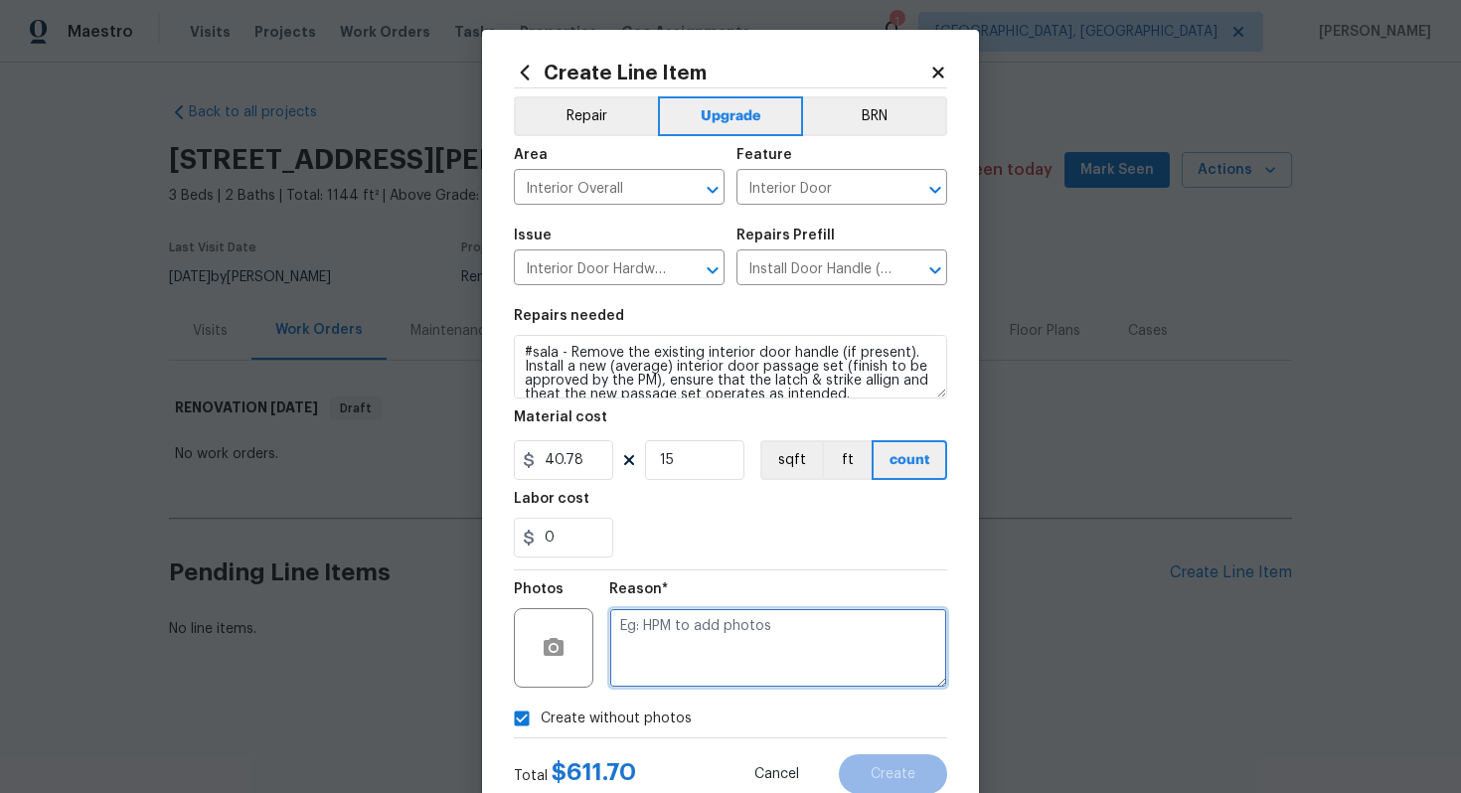
click at [675, 642] on textarea at bounding box center [778, 648] width 338 height 80
type textarea "n/a"
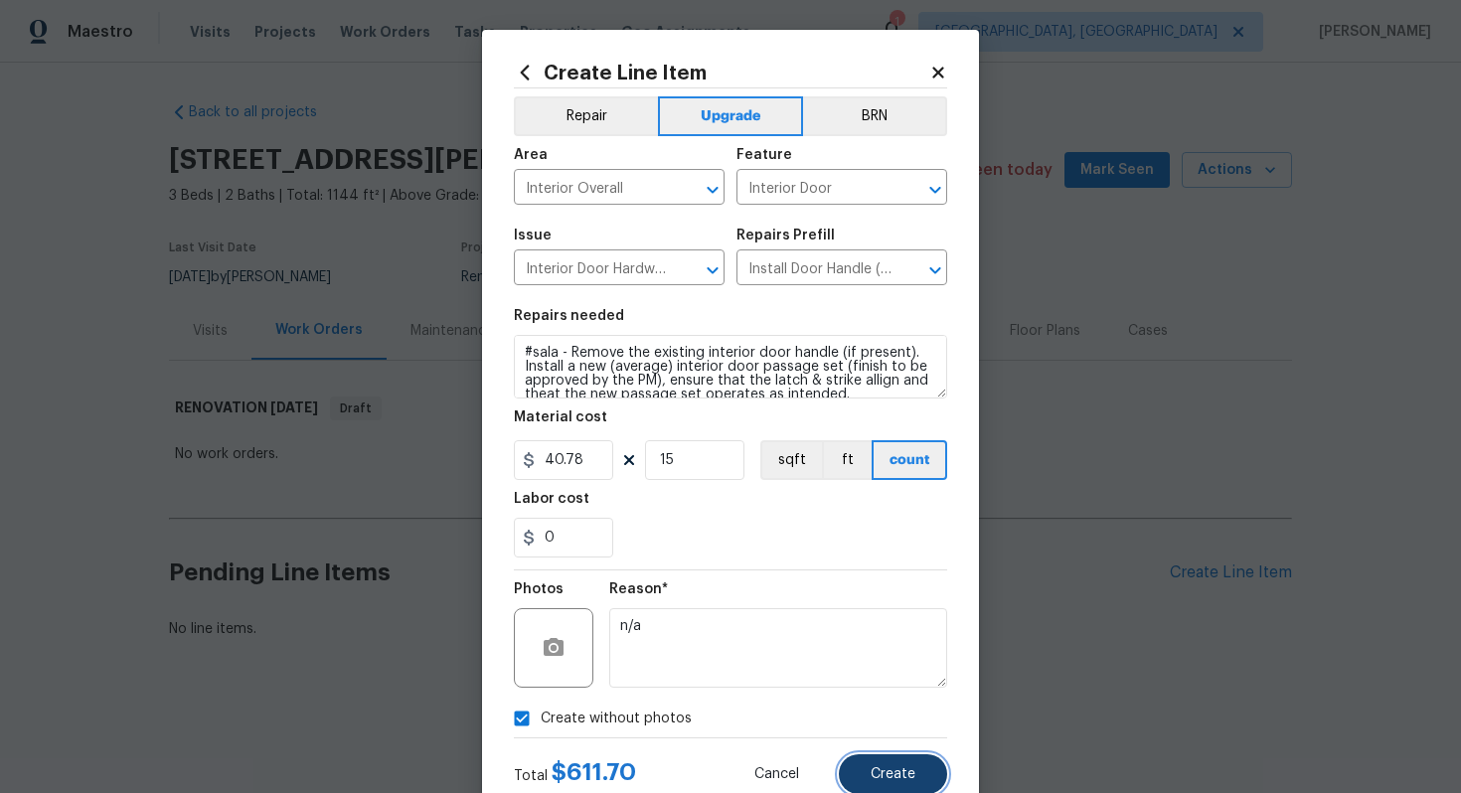
click at [910, 775] on span "Create" at bounding box center [893, 774] width 45 height 15
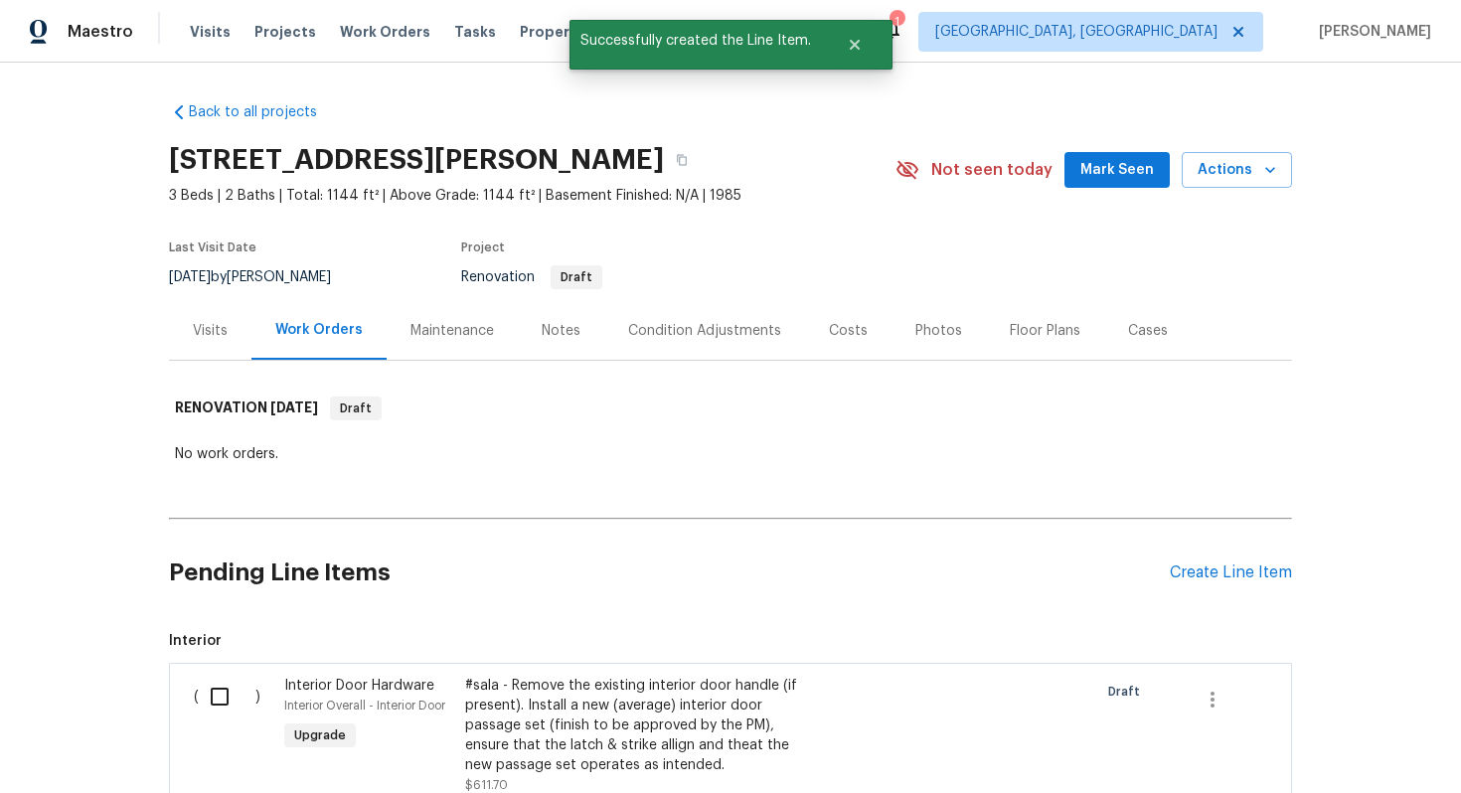
scroll to position [287, 0]
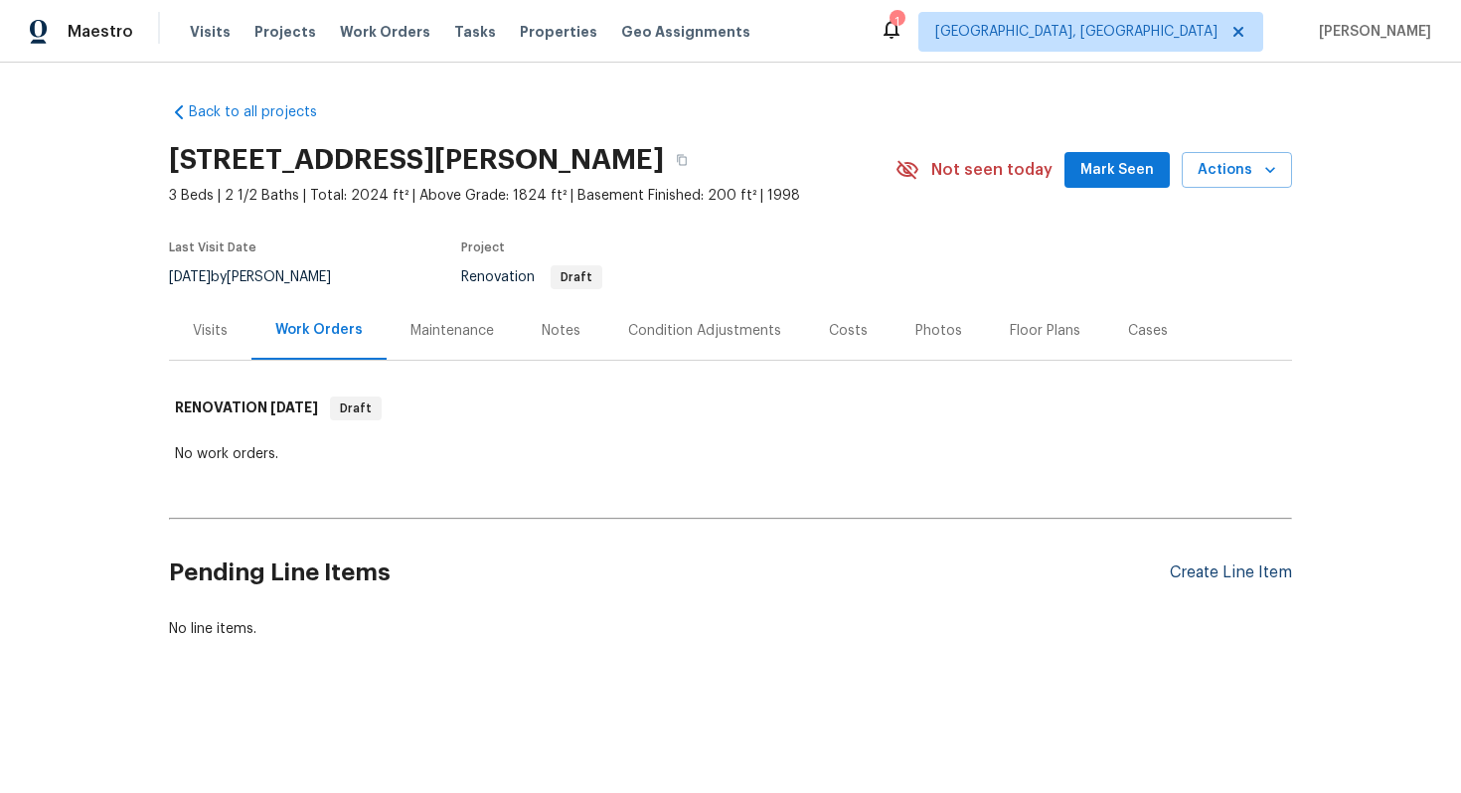
click at [1248, 568] on div "Create Line Item" at bounding box center [1231, 573] width 122 height 19
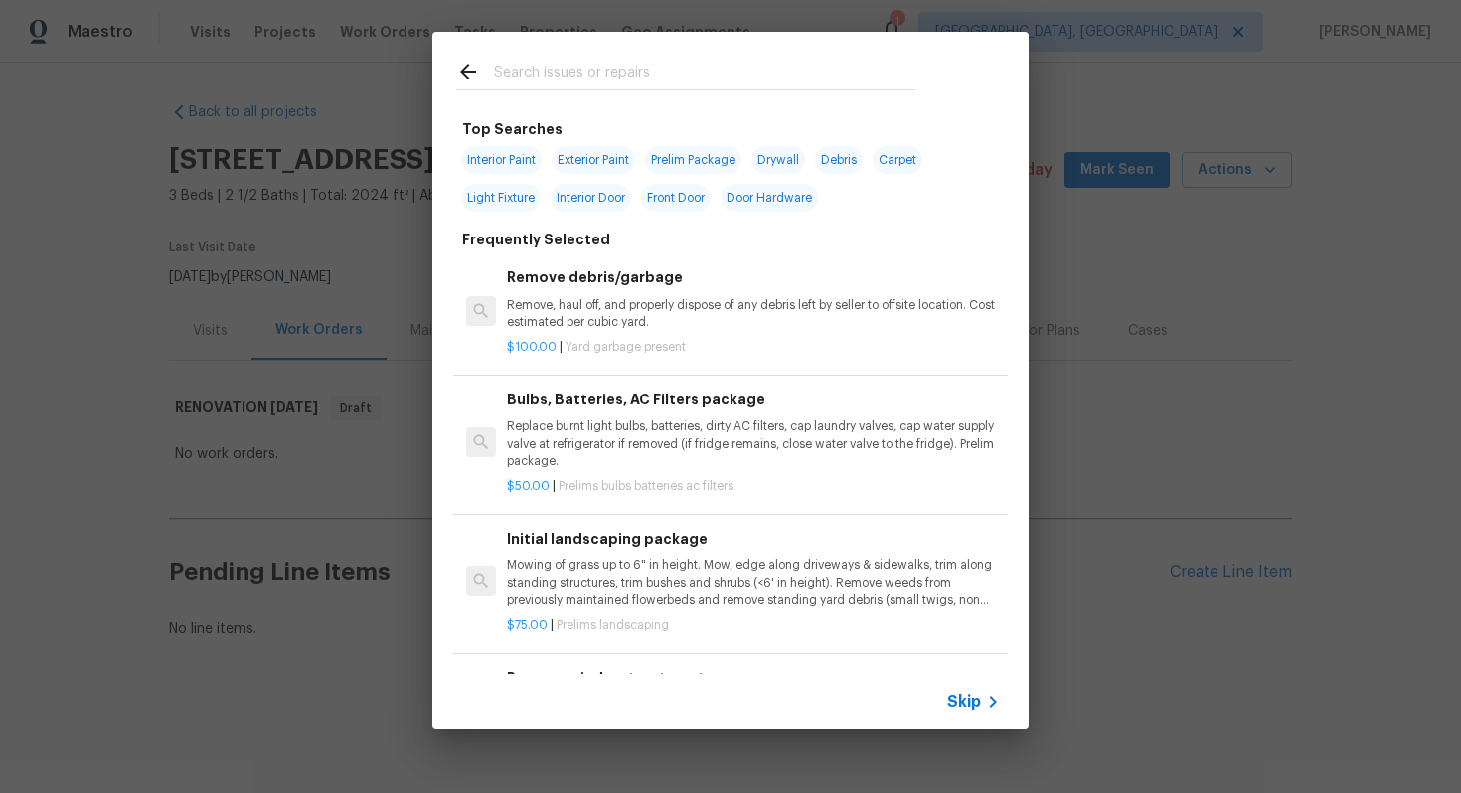
click at [963, 711] on span "Skip" at bounding box center [964, 702] width 34 height 20
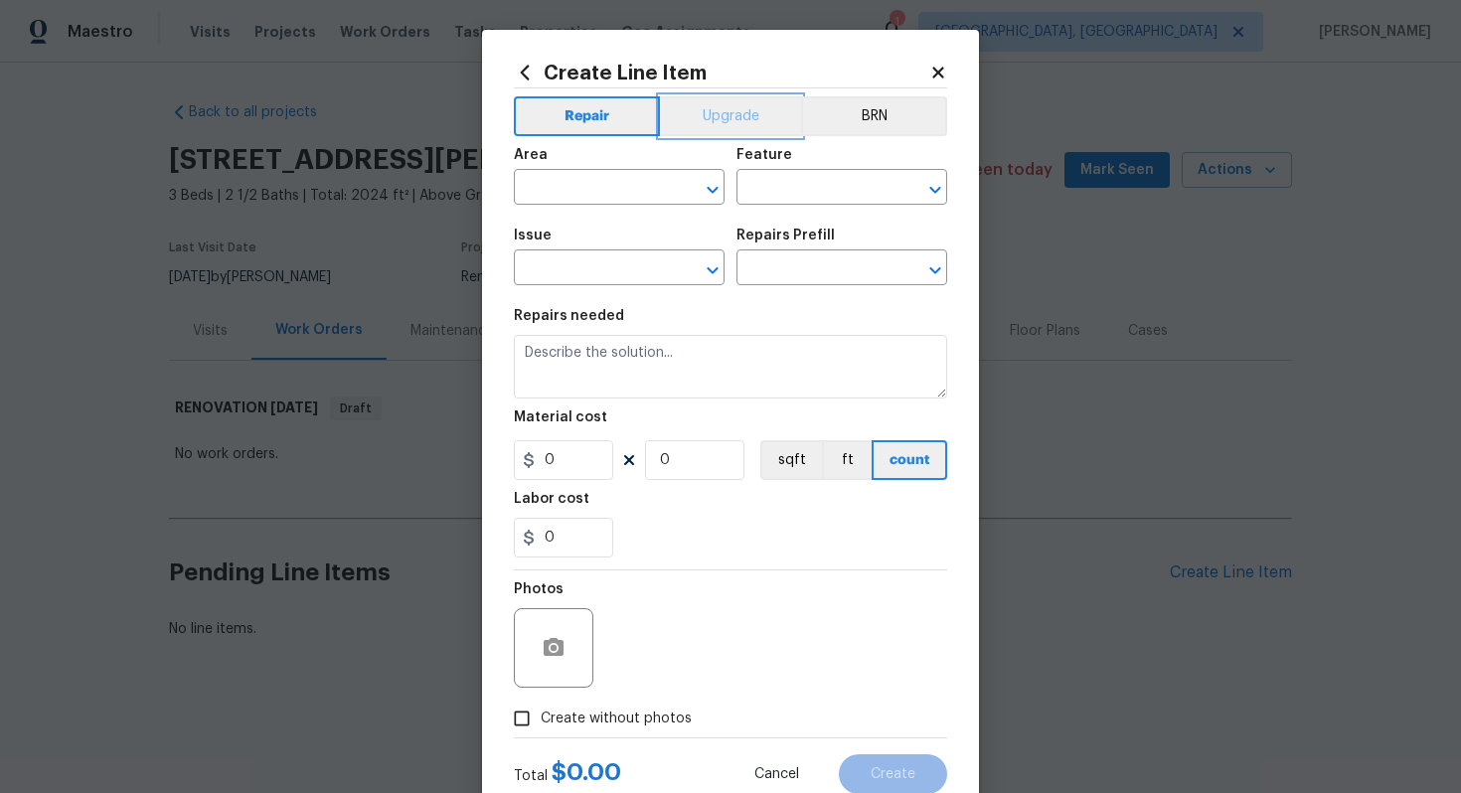
click at [700, 115] on button "Upgrade" at bounding box center [731, 116] width 142 height 40
click at [589, 111] on button "Repair" at bounding box center [586, 116] width 144 height 40
click at [580, 189] on input "text" at bounding box center [591, 189] width 155 height 31
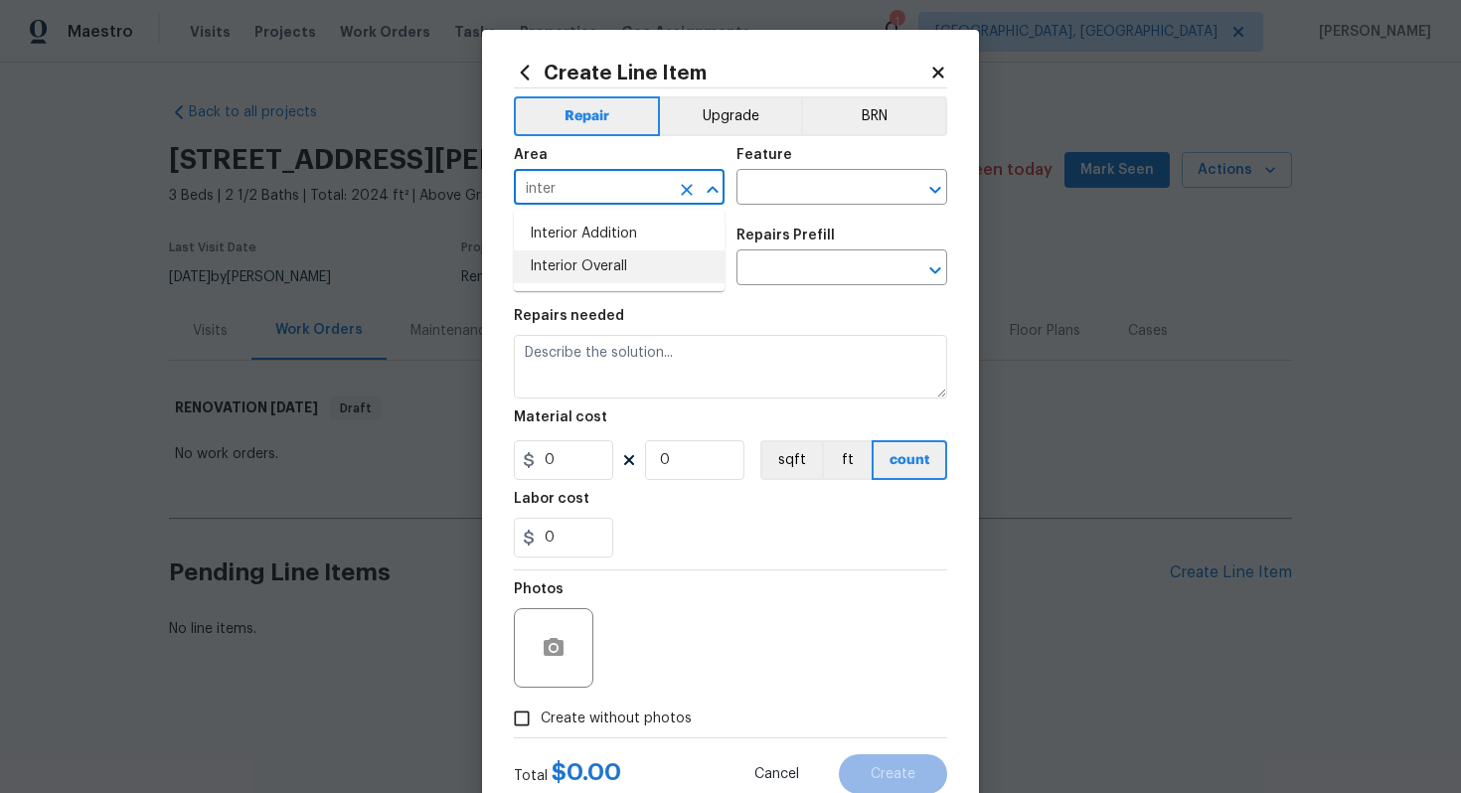
type input "inter"
click at [584, 210] on span "Area ​" at bounding box center [619, 176] width 211 height 81
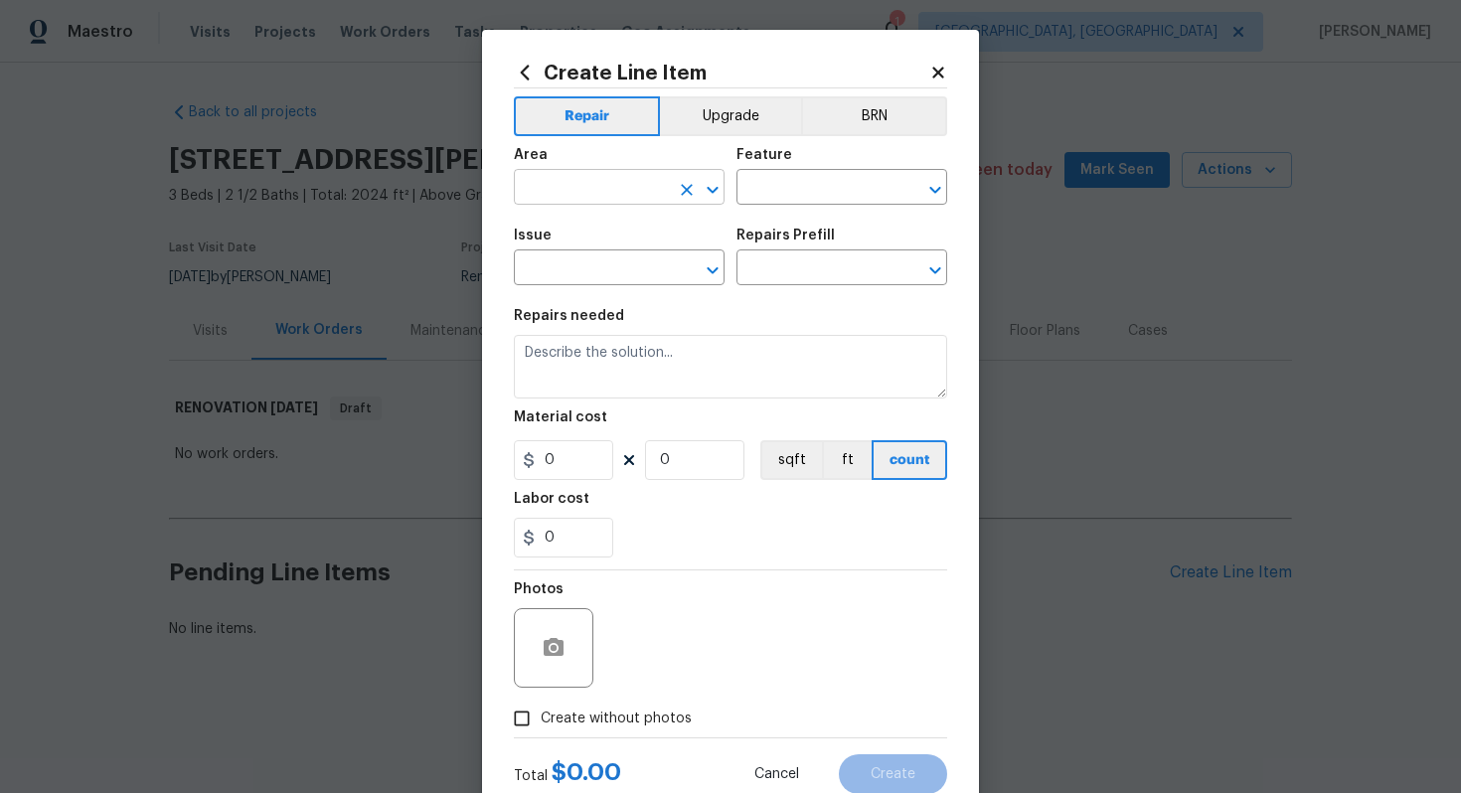
click at [578, 197] on input "text" at bounding box center [591, 189] width 155 height 31
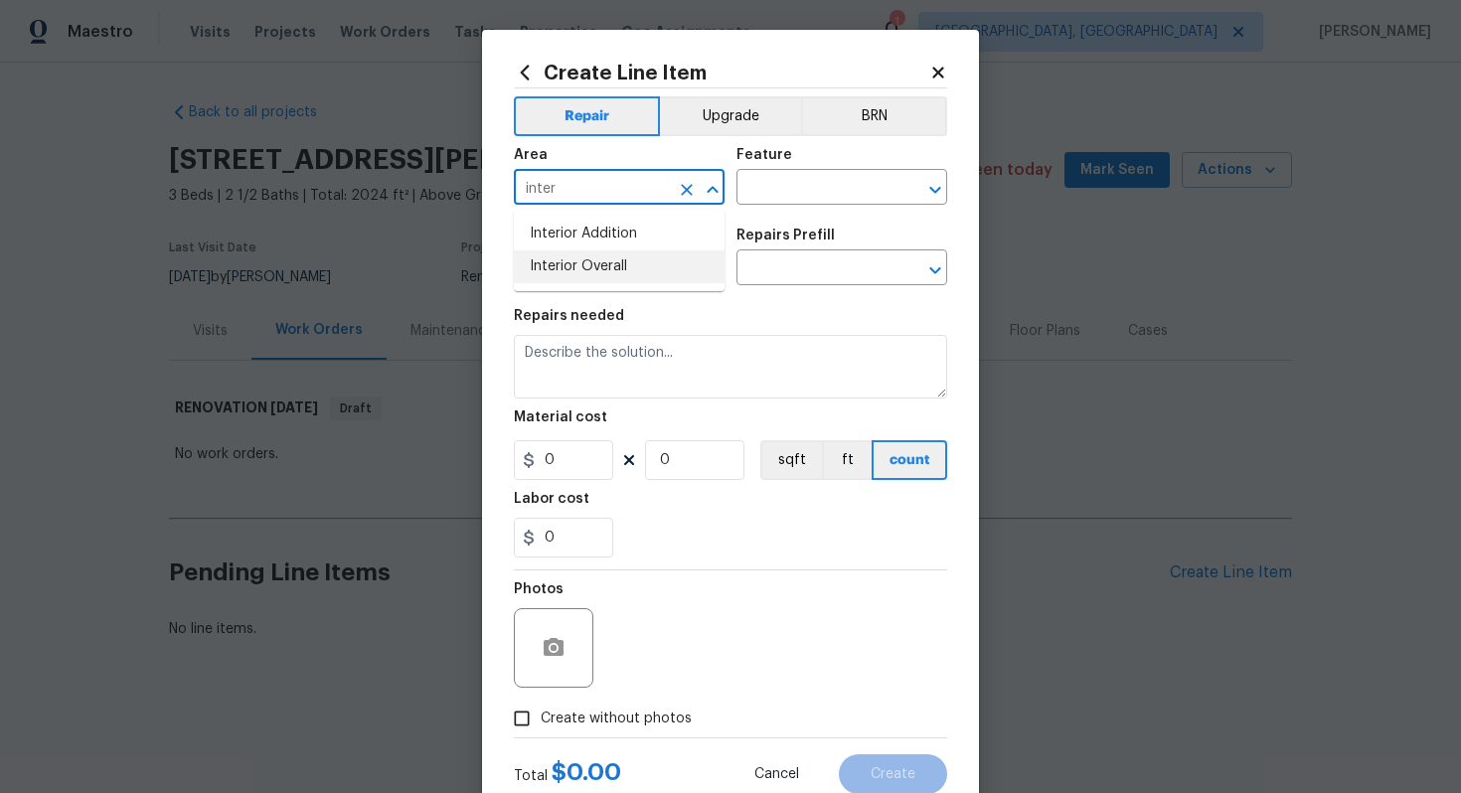
click at [603, 276] on li "Interior Overall" at bounding box center [619, 266] width 211 height 33
type input "Interior Overall"
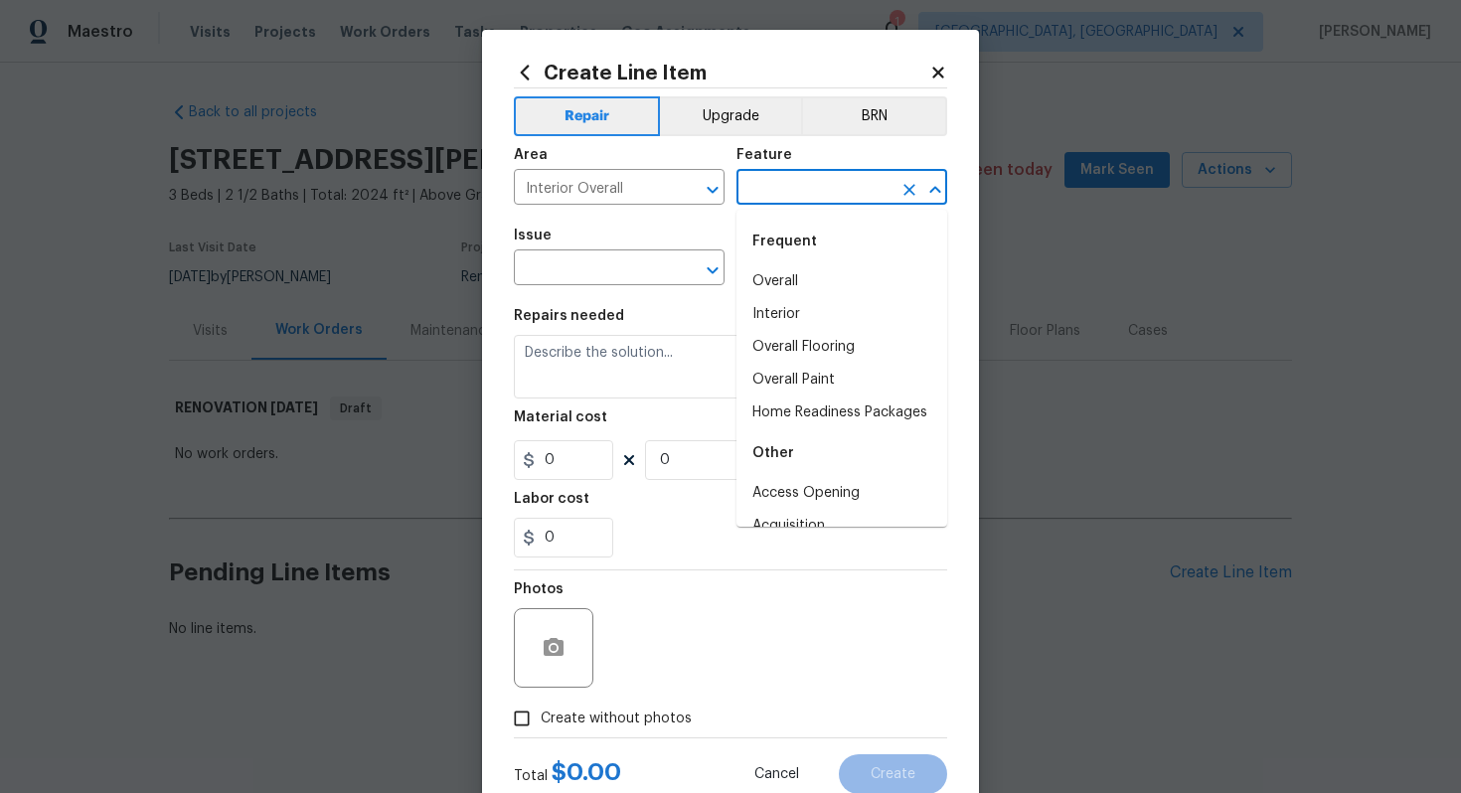
click at [811, 197] on input "text" at bounding box center [814, 189] width 155 height 31
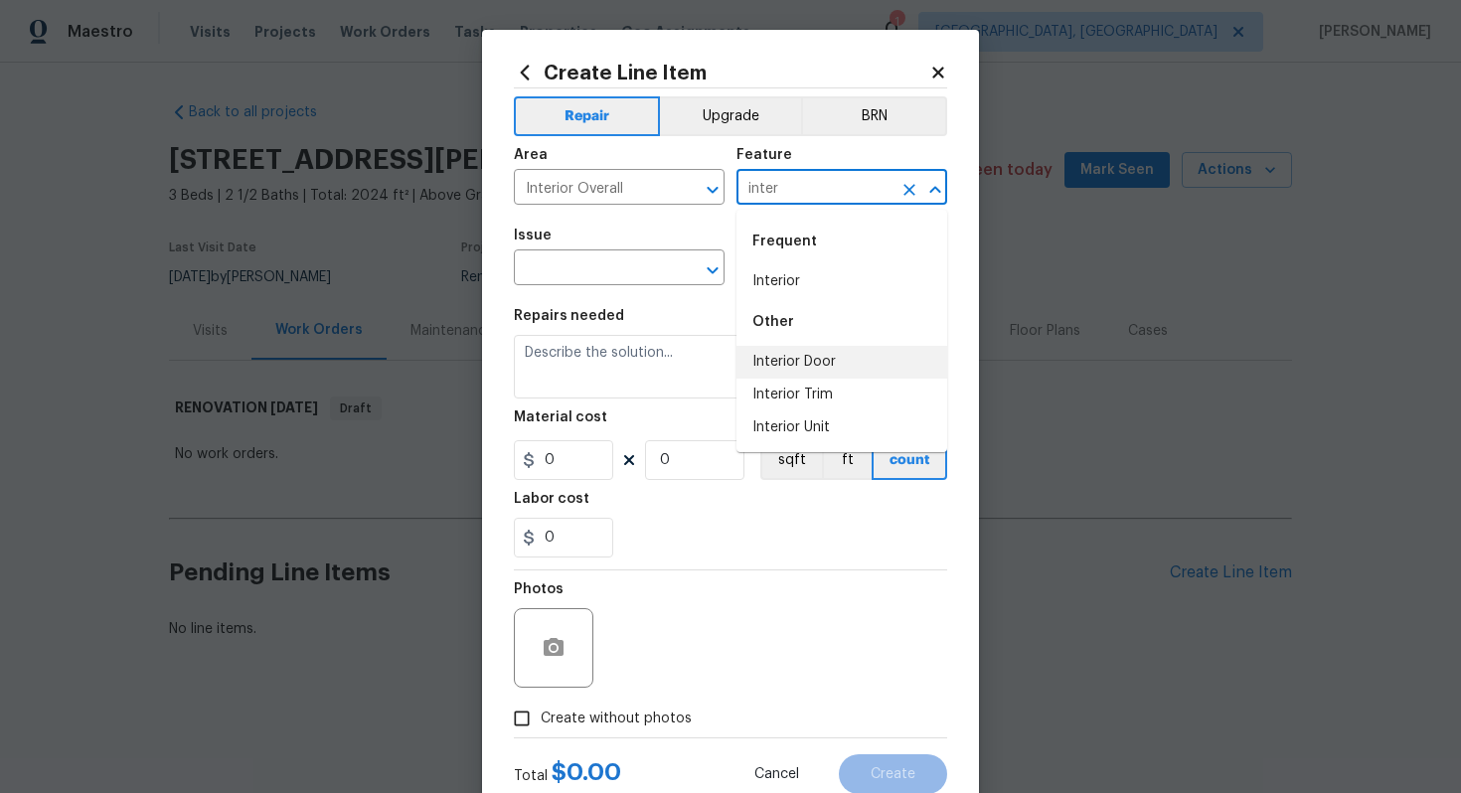
click at [806, 363] on li "Interior Door" at bounding box center [842, 362] width 211 height 33
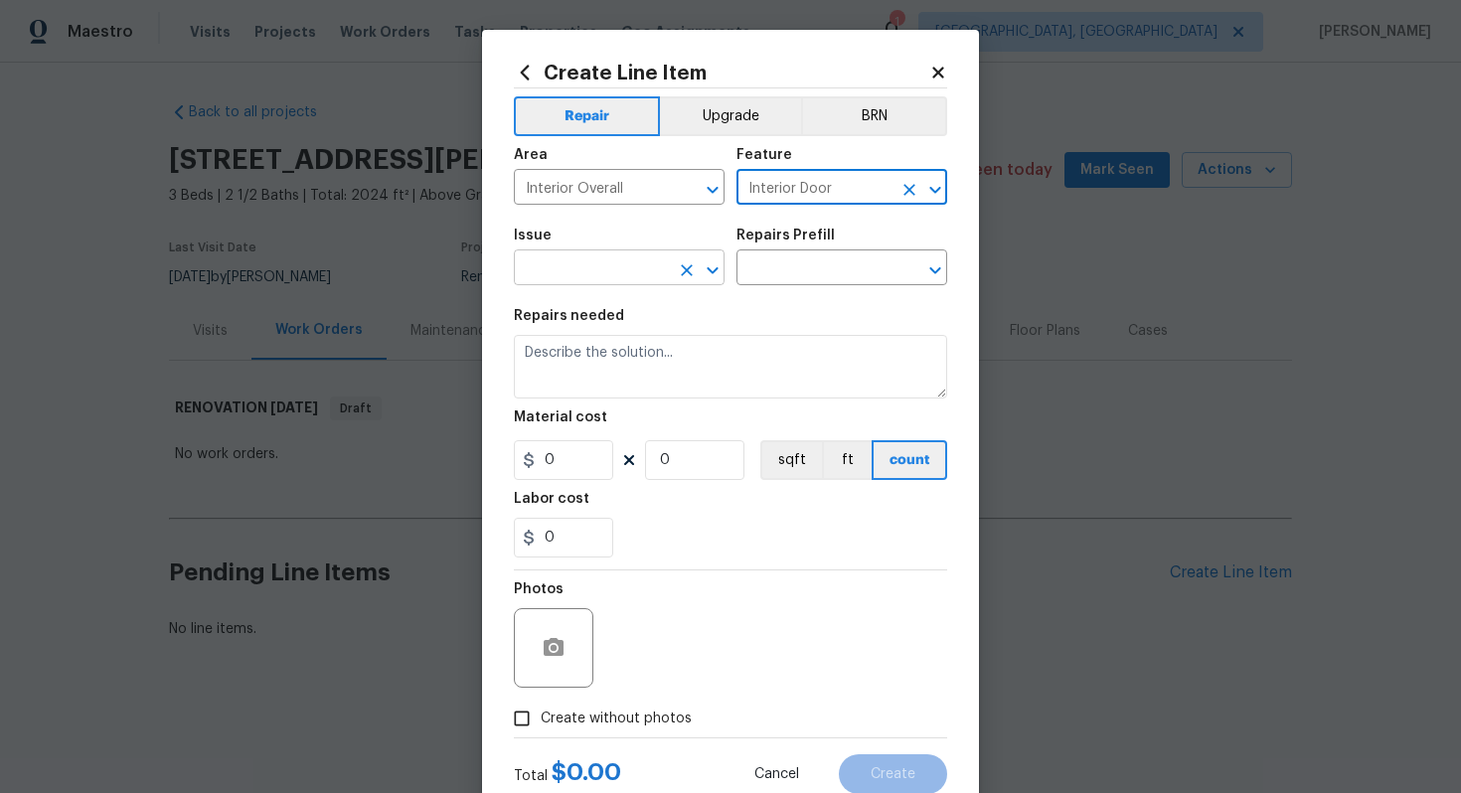
type input "Interior Door"
click at [625, 277] on input "text" at bounding box center [591, 269] width 155 height 31
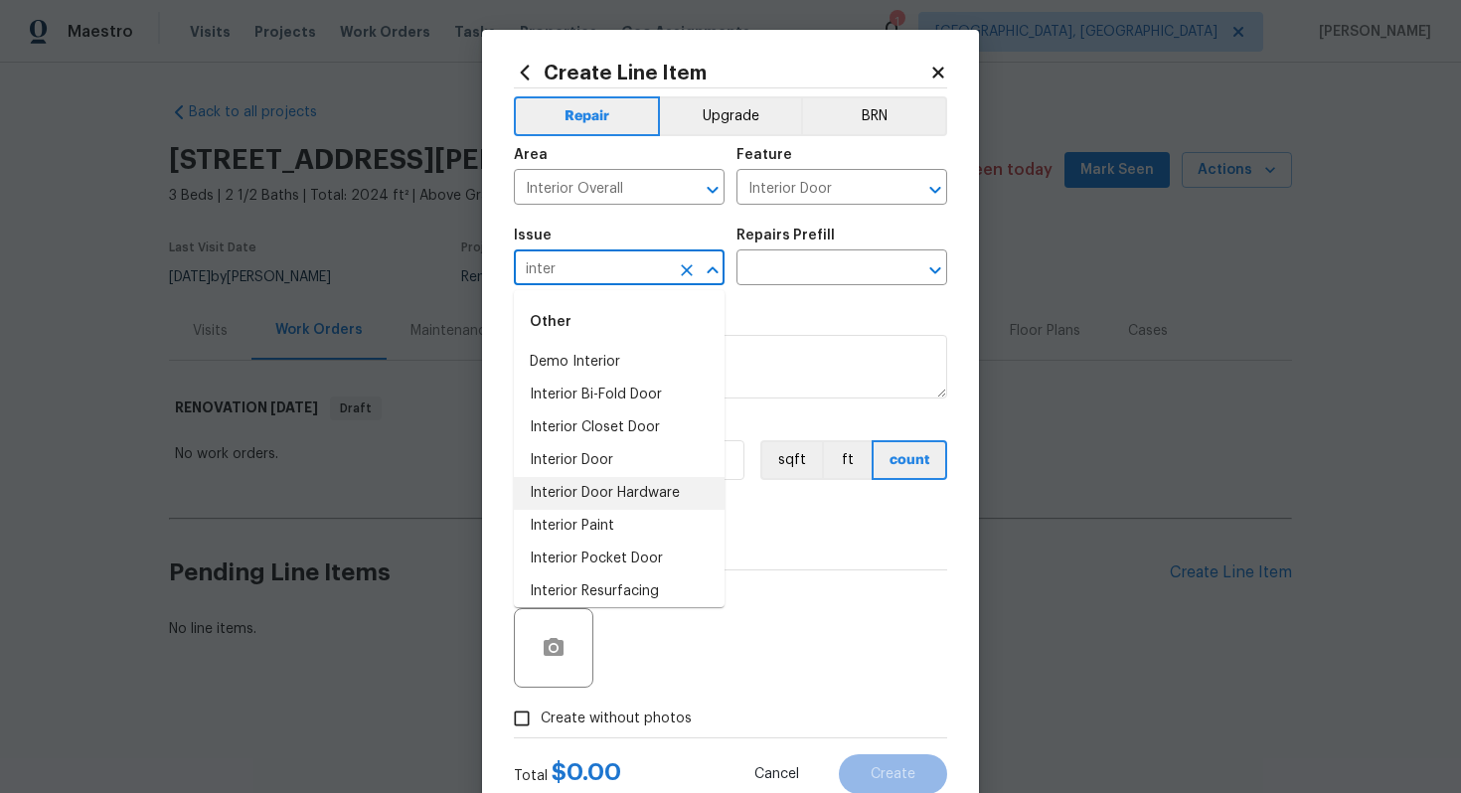
click at [646, 483] on li "Interior Door Hardware" at bounding box center [619, 493] width 211 height 33
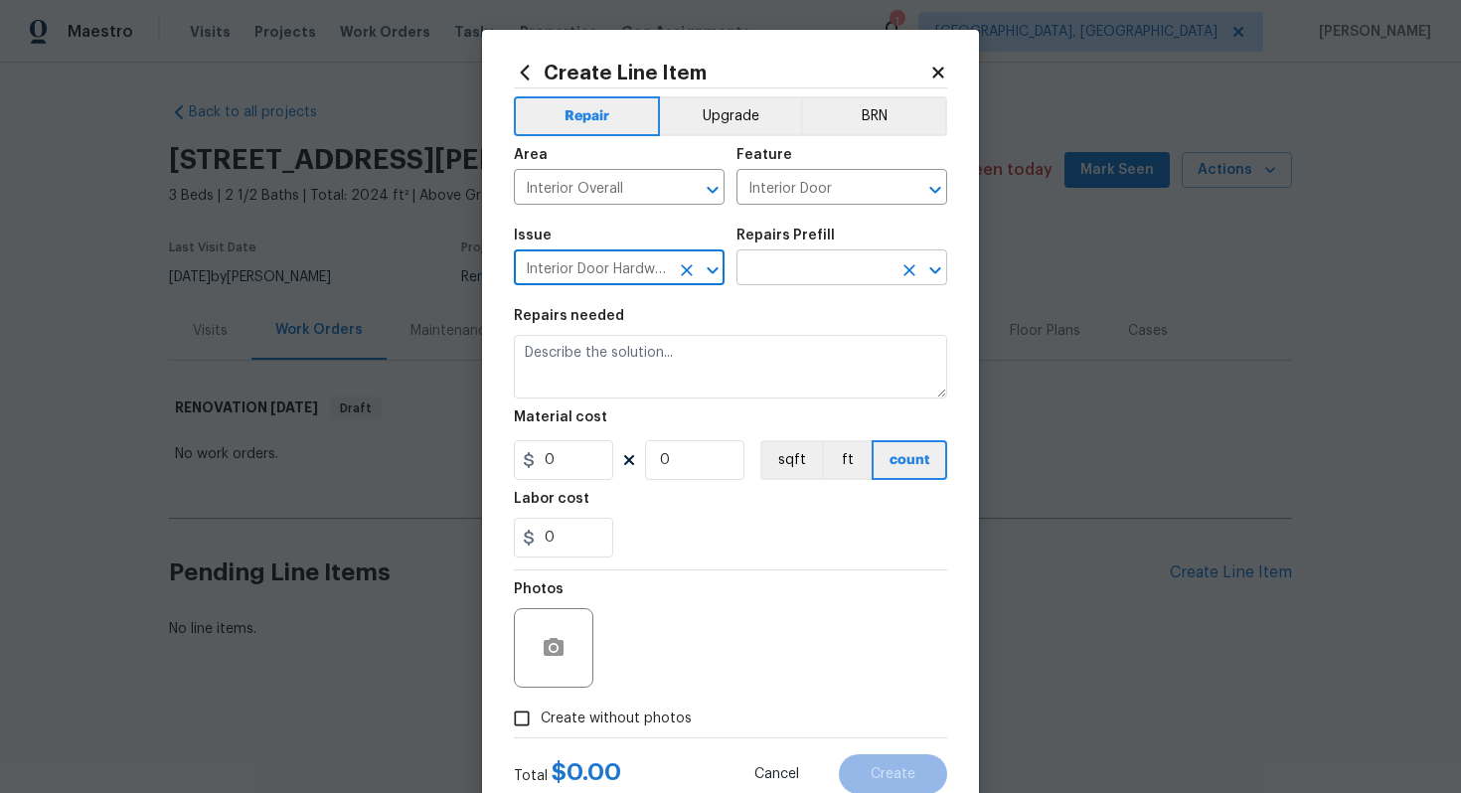
type input "Interior Door Hardware"
click at [777, 258] on input "text" at bounding box center [814, 269] width 155 height 31
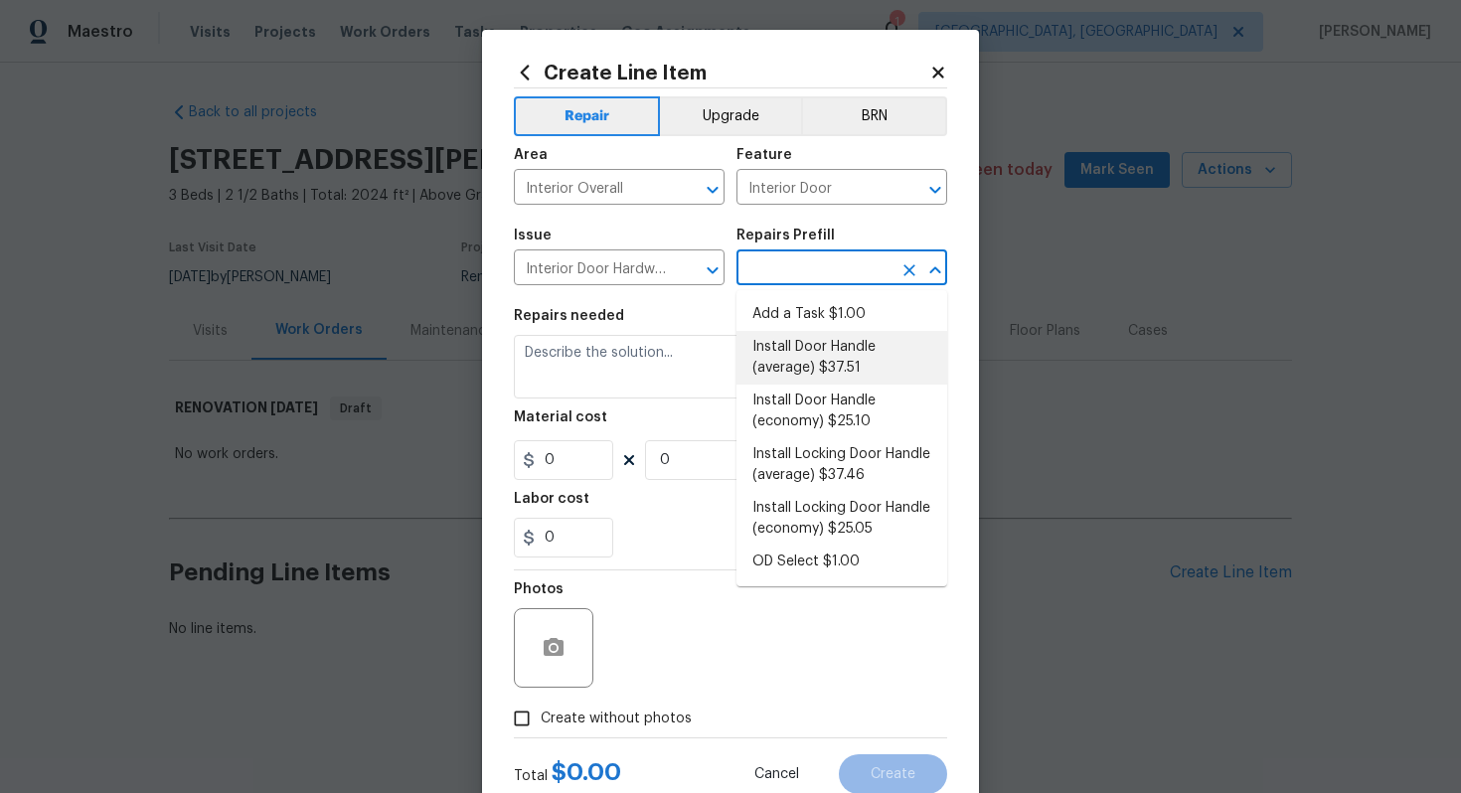
click at [829, 368] on li "Install Door Handle (average) $37.51" at bounding box center [842, 358] width 211 height 54
type input "Install Door Handle (average) $37.51"
type textarea "Remove the existing interior door handle (if present). Install a new (average) …"
type input "37.51"
type input "1"
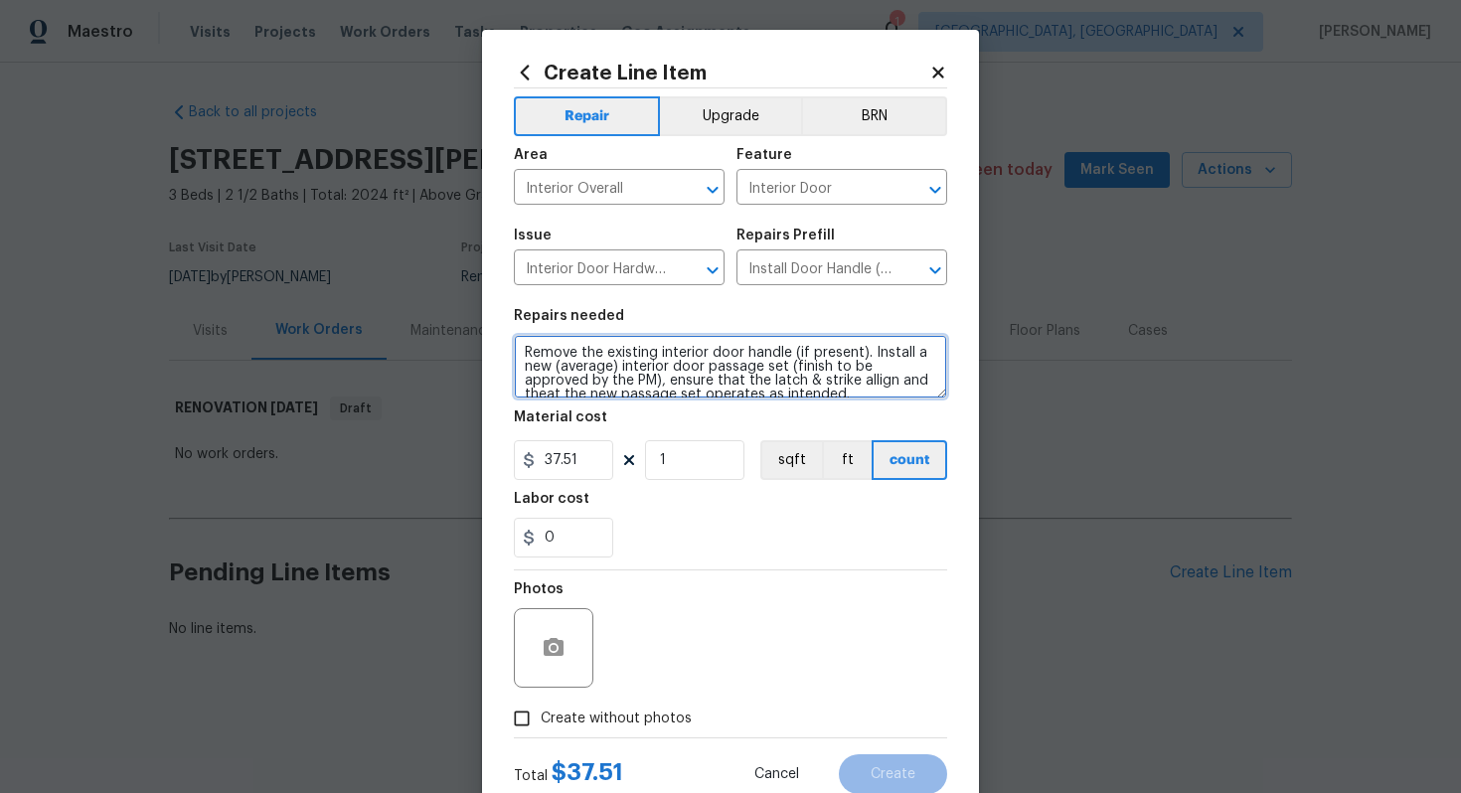
click at [521, 356] on textarea "Remove the existing interior door handle (if present). Install a new (average) …" at bounding box center [730, 367] width 433 height 64
type textarea "#sala - Remove the existing interior door handle (if present). Install a new (a…"
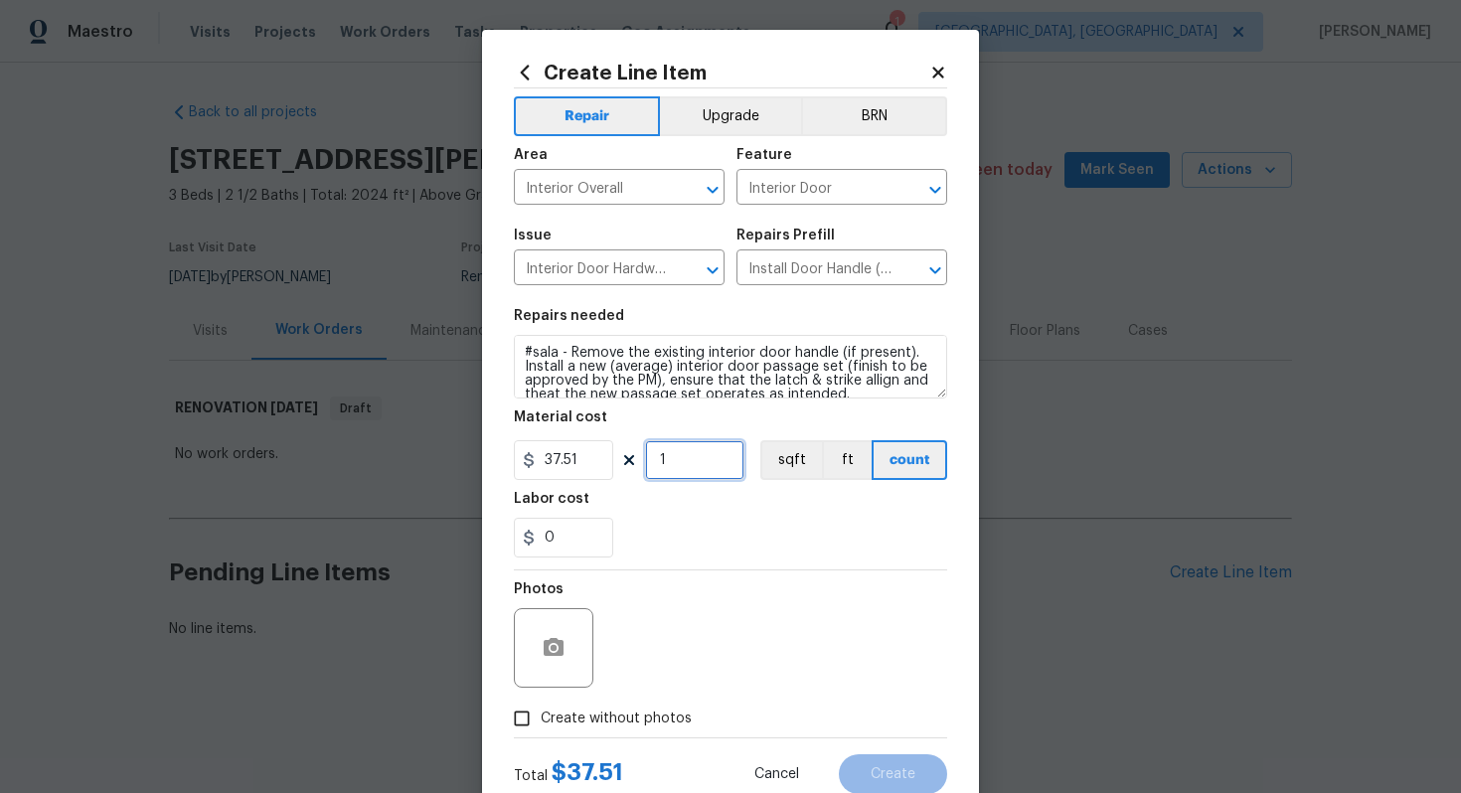
click at [682, 472] on input "1" at bounding box center [694, 460] width 99 height 40
type input "15"
click at [636, 722] on span "Create without photos" at bounding box center [616, 719] width 151 height 21
click at [541, 722] on input "Create without photos" at bounding box center [522, 719] width 38 height 38
checkbox input "true"
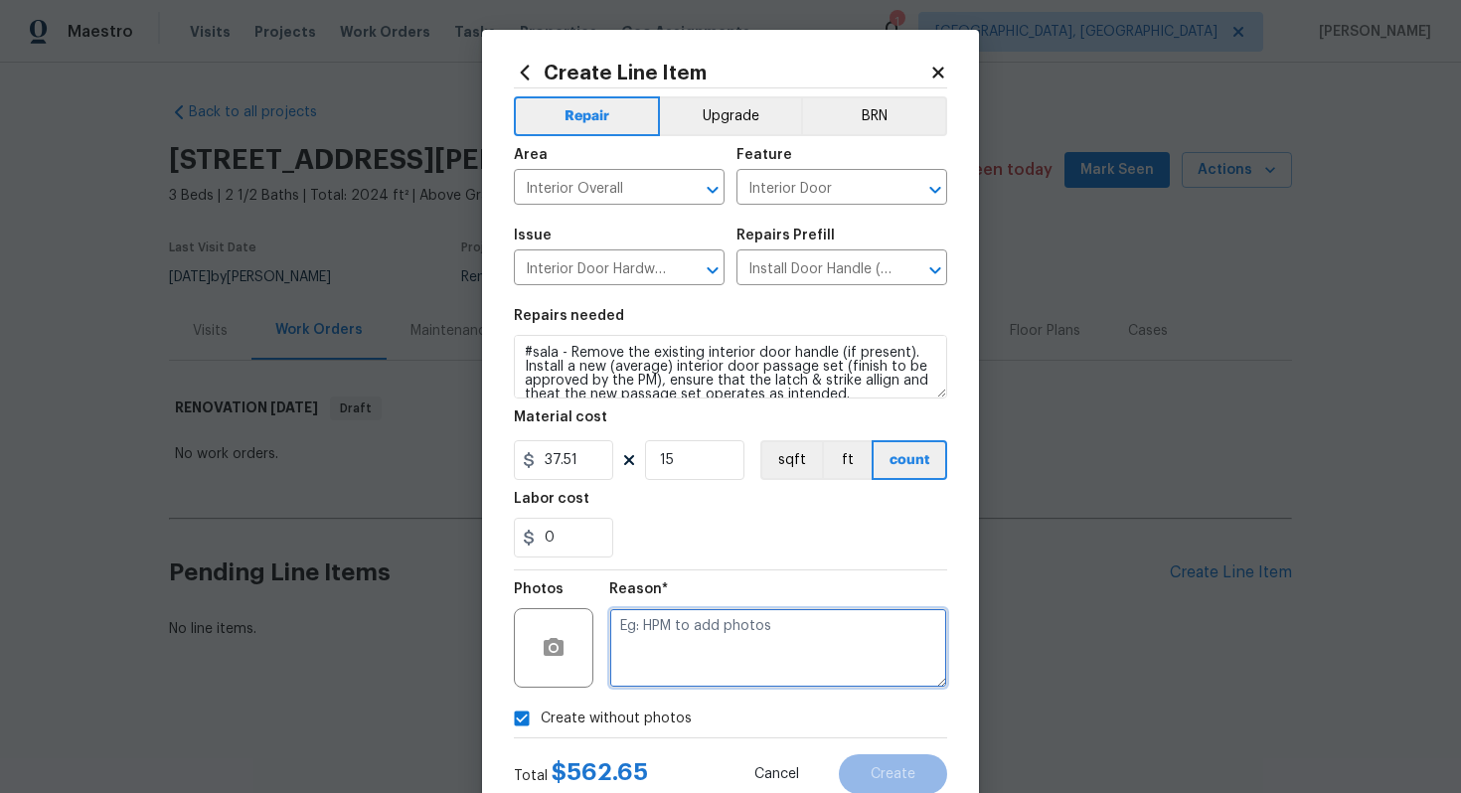
click at [664, 652] on textarea at bounding box center [778, 648] width 338 height 80
type textarea "n/a"
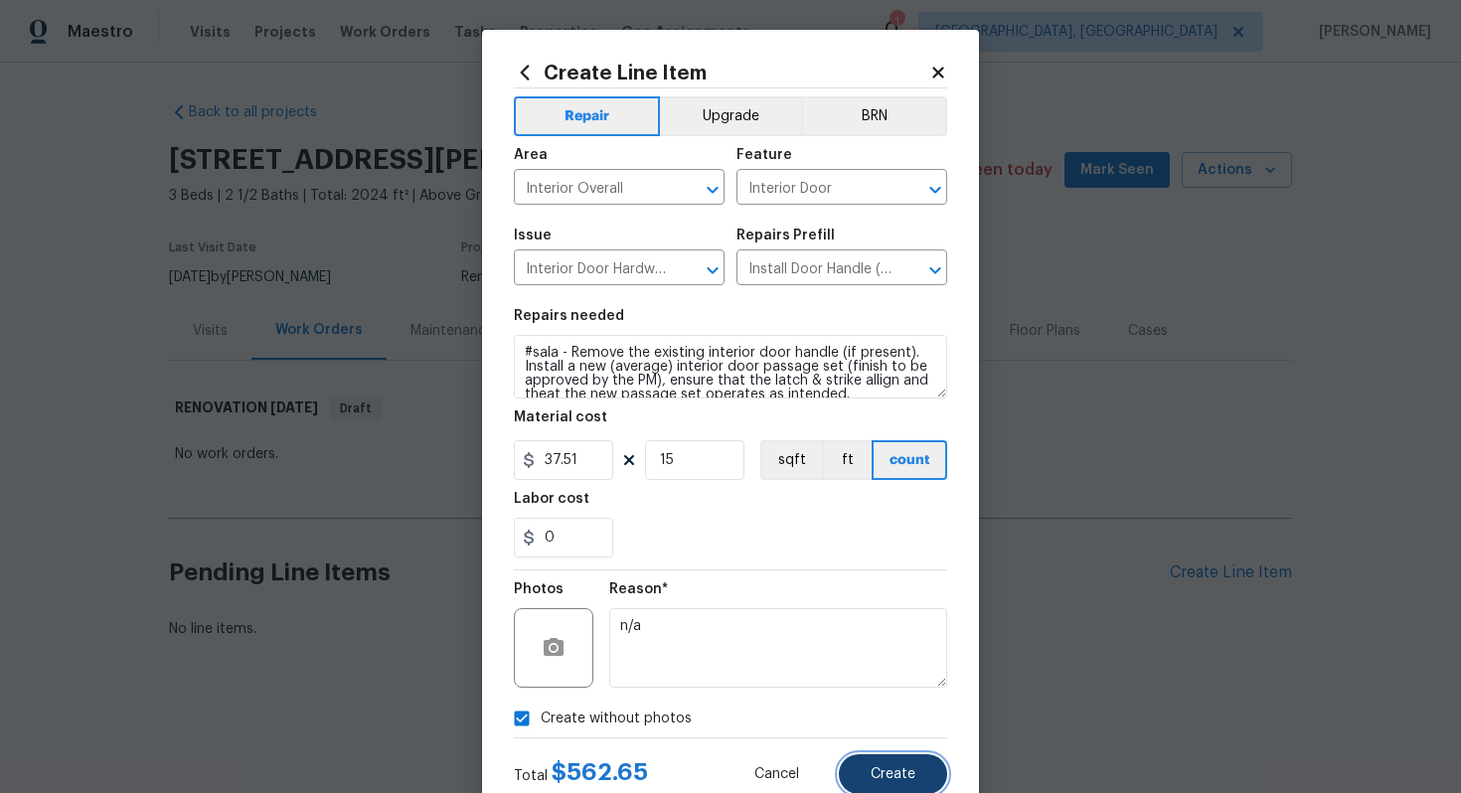
click at [882, 779] on span "Create" at bounding box center [893, 774] width 45 height 15
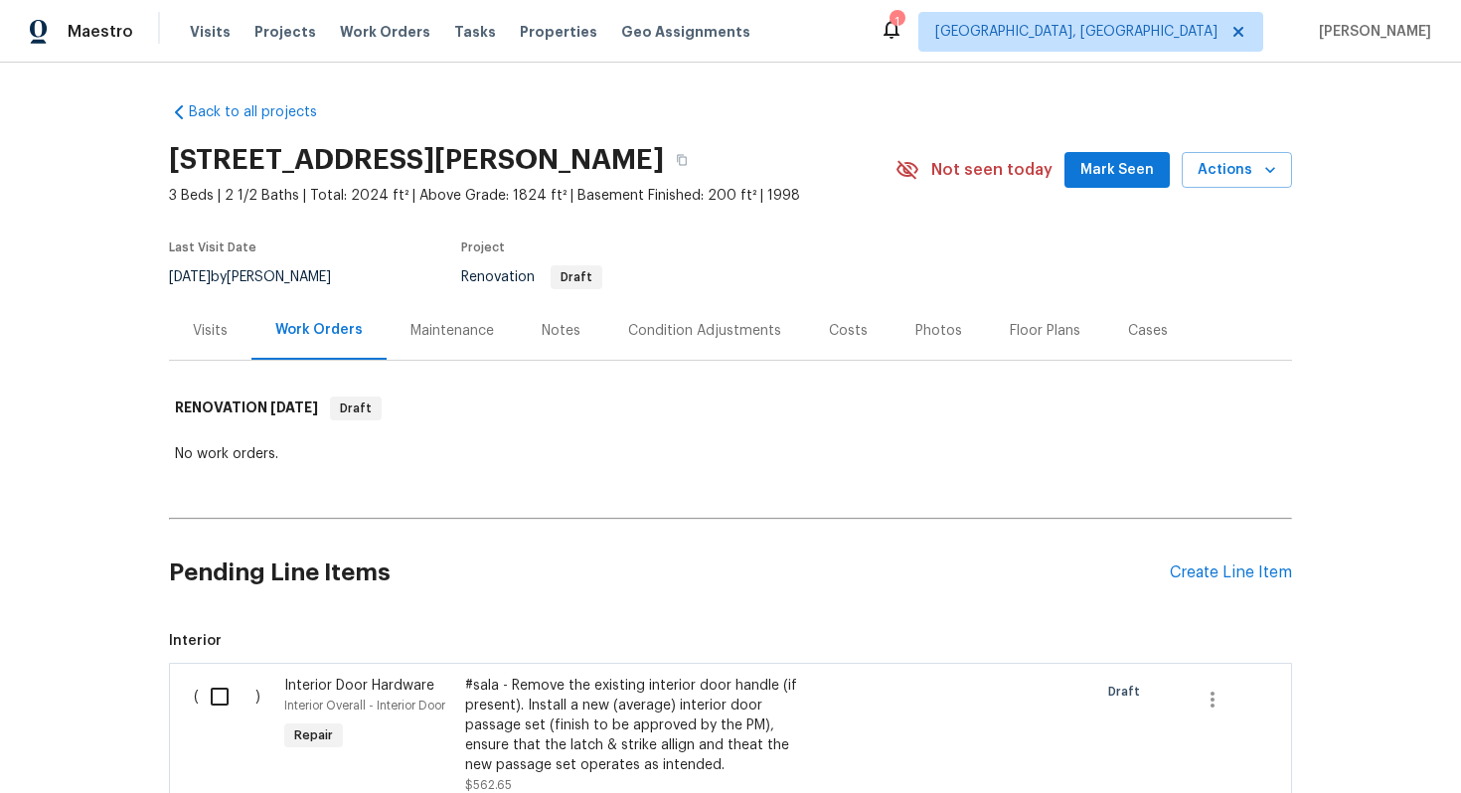
click at [1198, 563] on div "Pending Line Items Create Line Item" at bounding box center [730, 573] width 1123 height 92
click at [1198, 573] on div "Create Line Item" at bounding box center [1231, 573] width 122 height 19
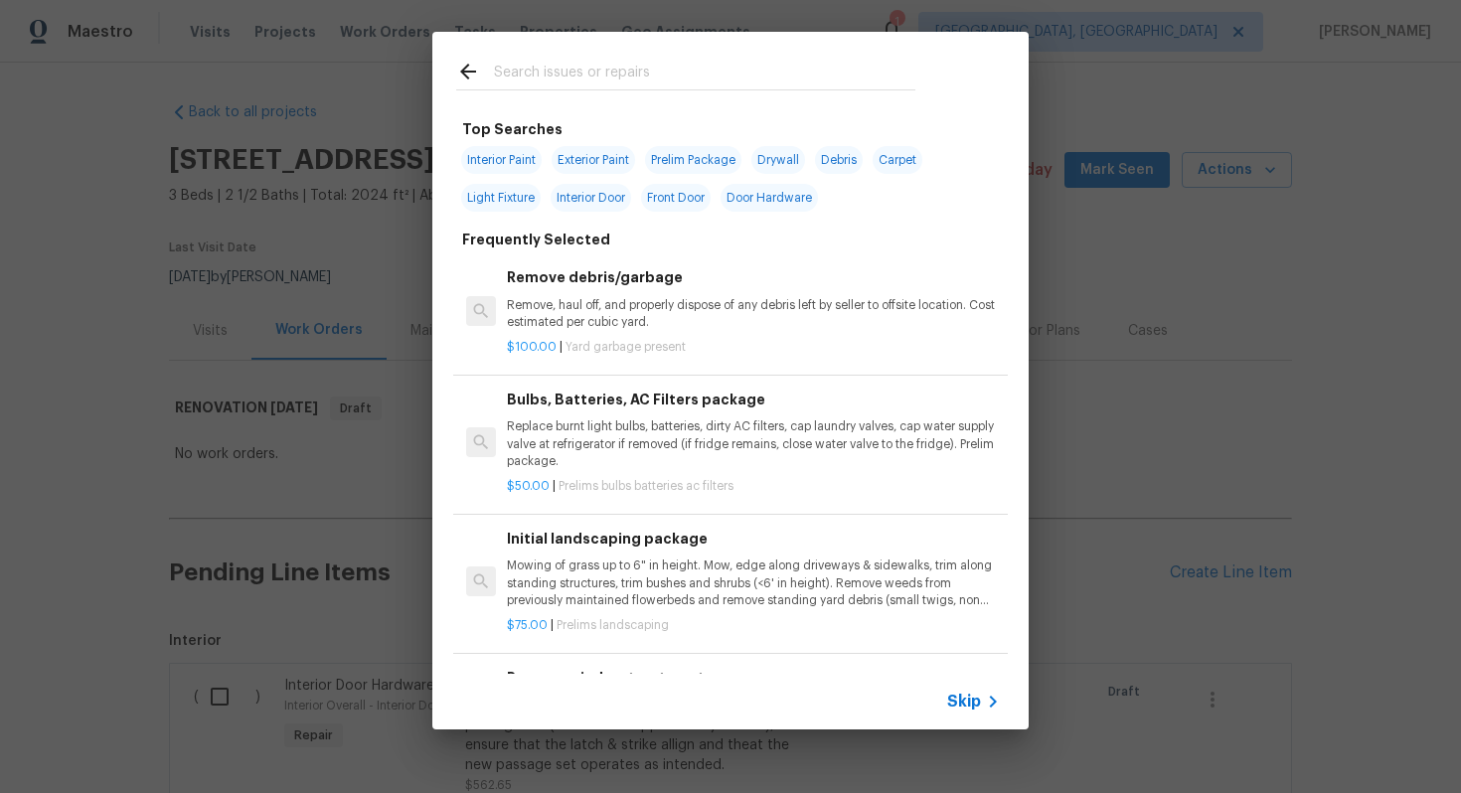
click at [974, 698] on span "Skip" at bounding box center [964, 702] width 34 height 20
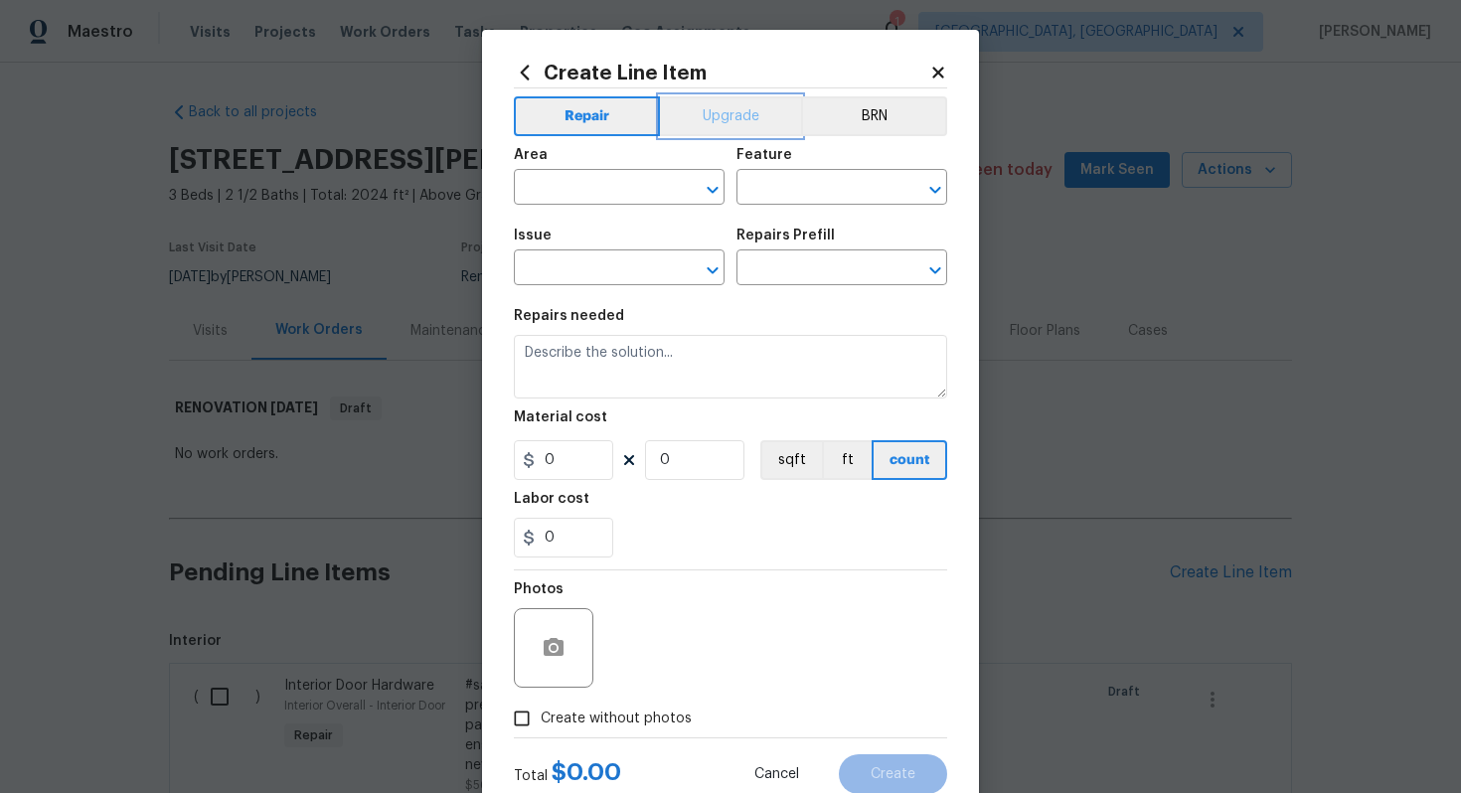
click at [701, 106] on button "Upgrade" at bounding box center [731, 116] width 142 height 40
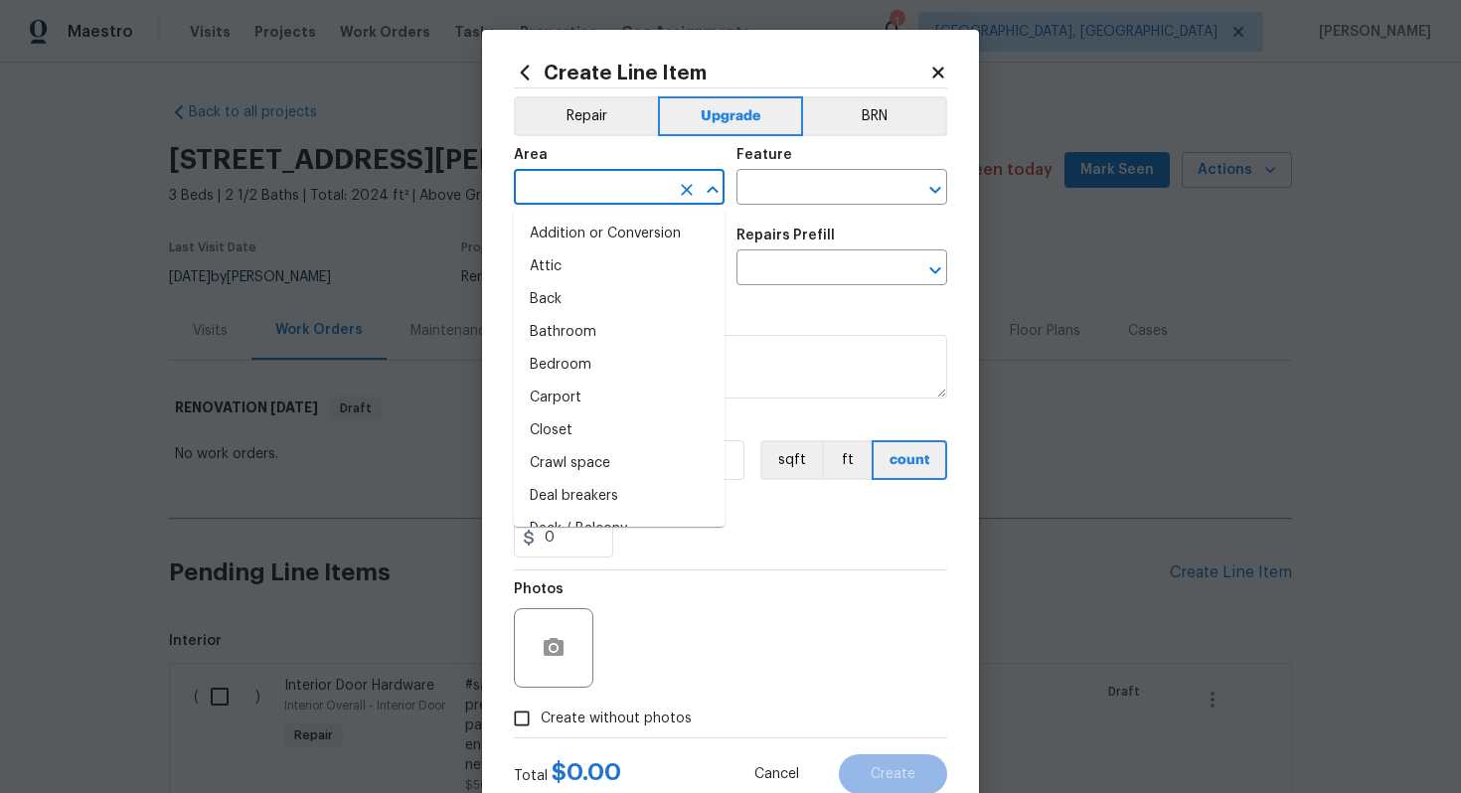
click at [612, 185] on input "text" at bounding box center [591, 189] width 155 height 31
click at [589, 115] on button "Repair" at bounding box center [586, 116] width 144 height 40
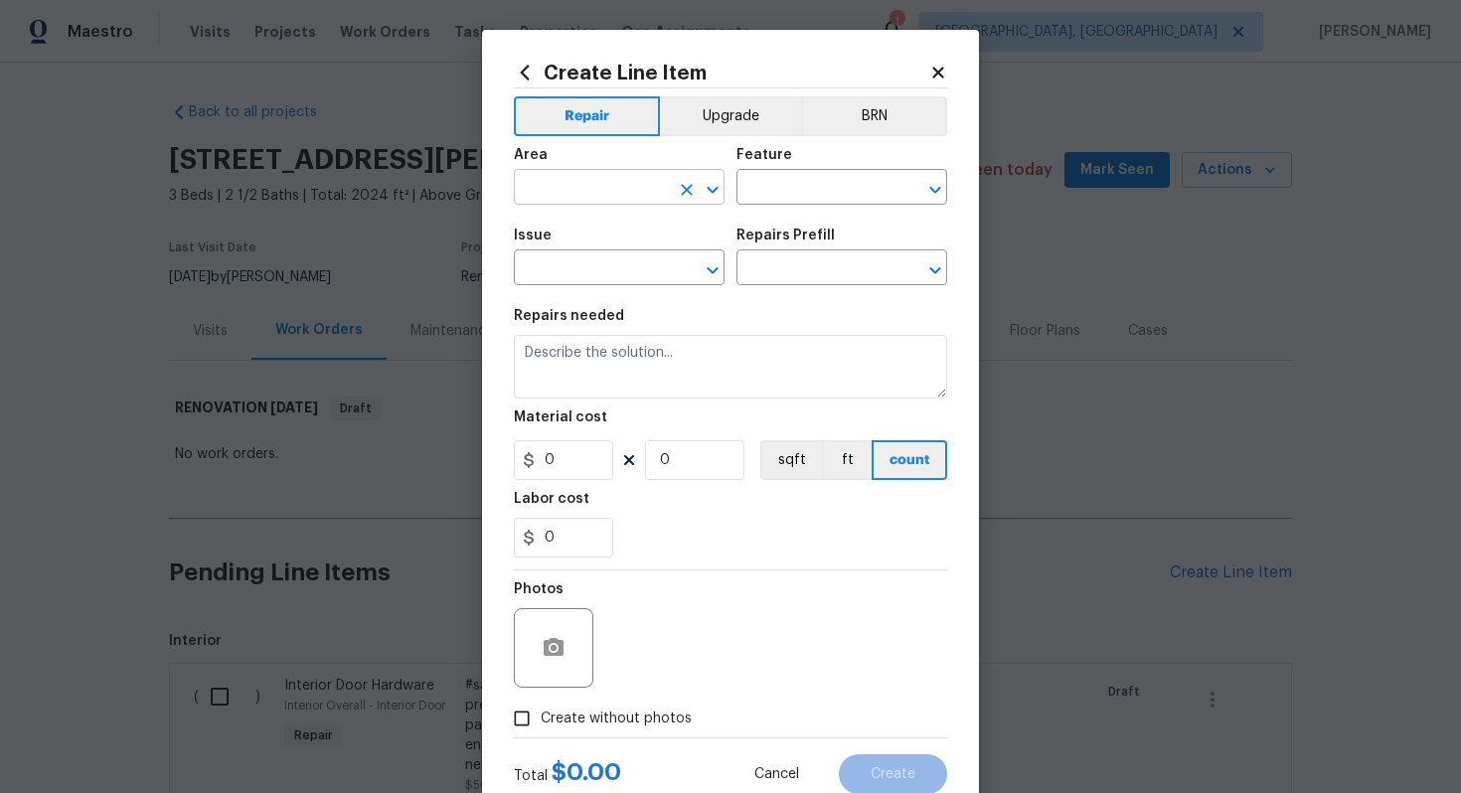
click at [604, 191] on input "text" at bounding box center [591, 189] width 155 height 31
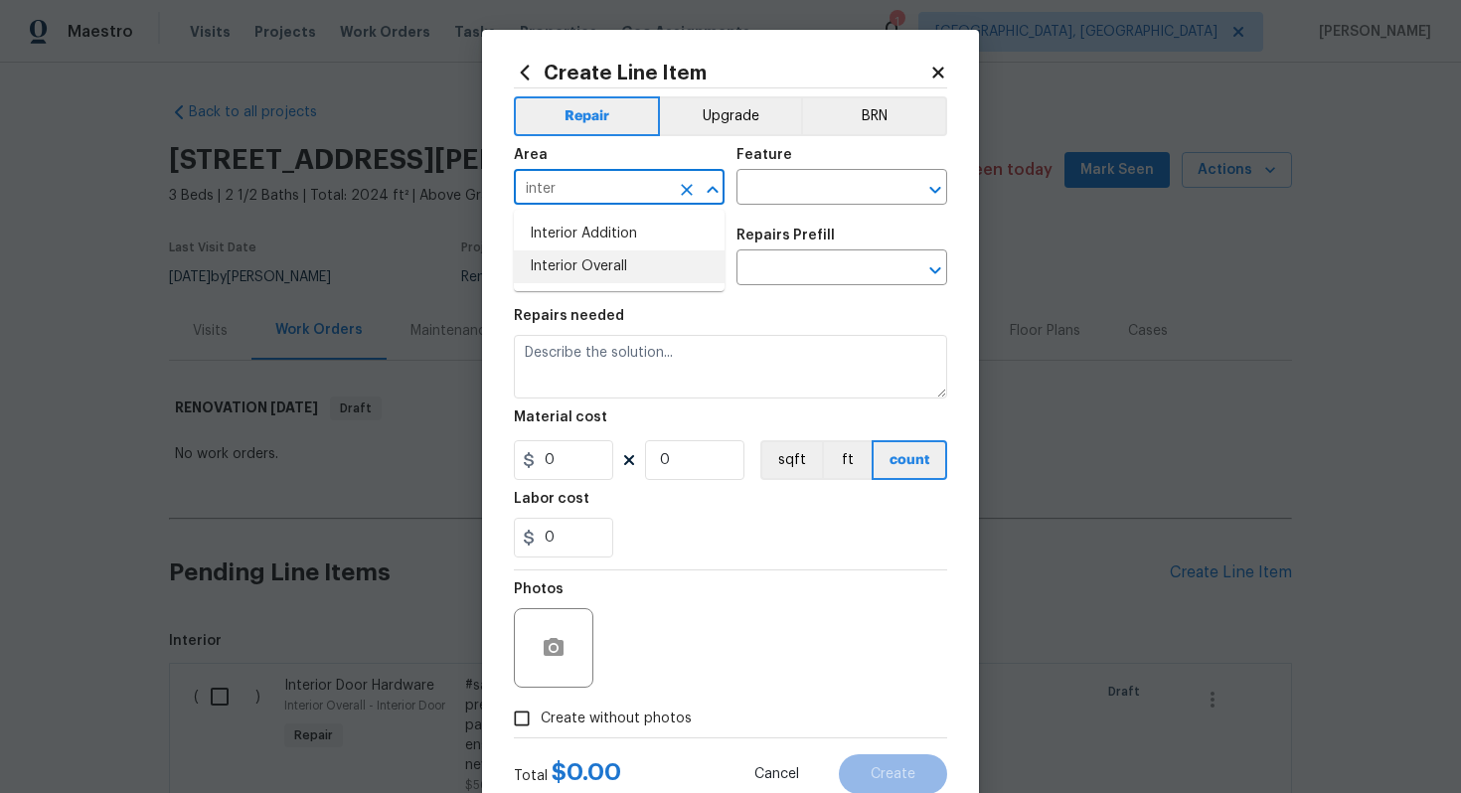
click at [600, 268] on li "Interior Overall" at bounding box center [619, 266] width 211 height 33
type input "Interior Overall"
click at [782, 180] on input "text" at bounding box center [814, 189] width 155 height 31
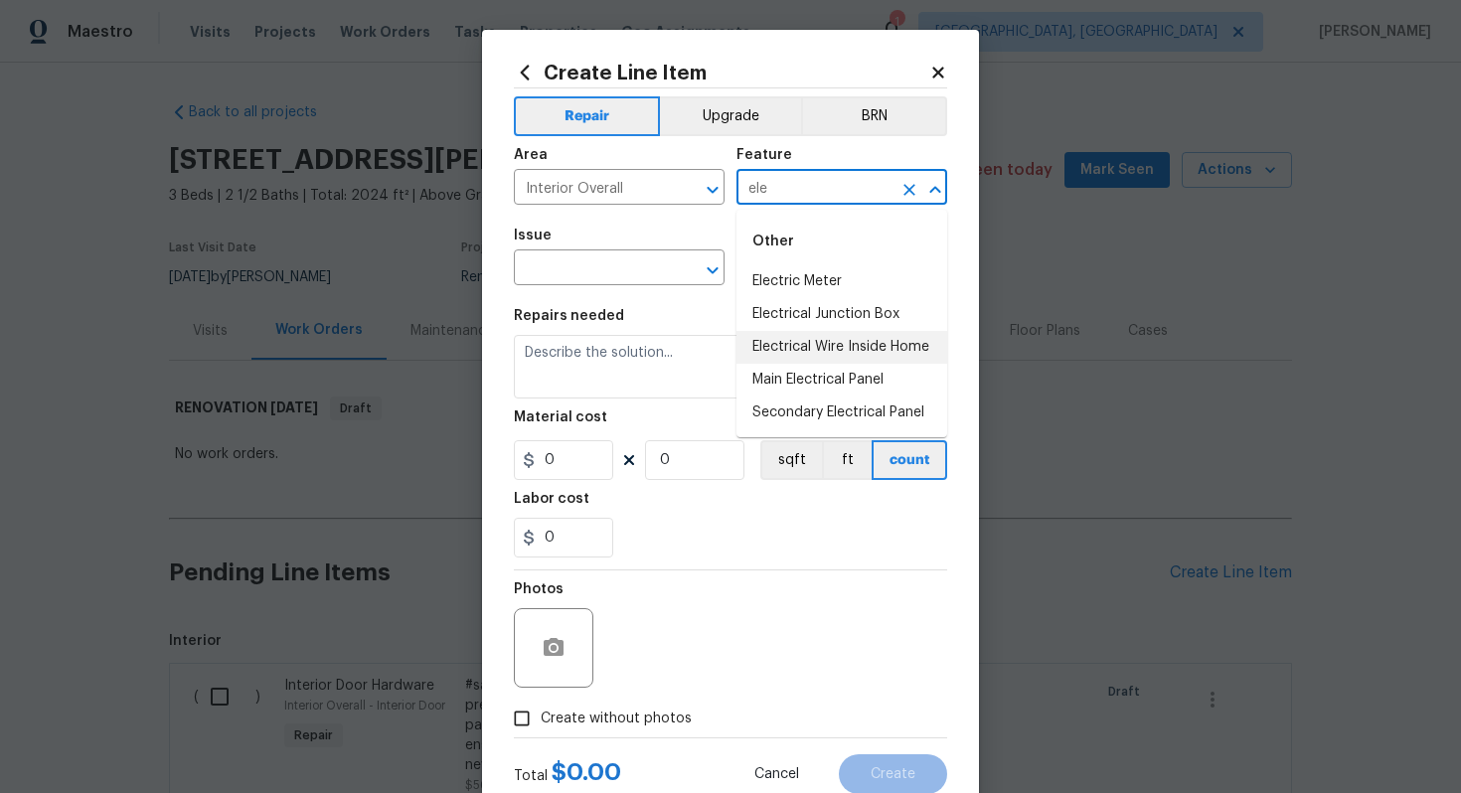
click at [820, 352] on li "Electrical Wire Inside Home" at bounding box center [842, 347] width 211 height 33
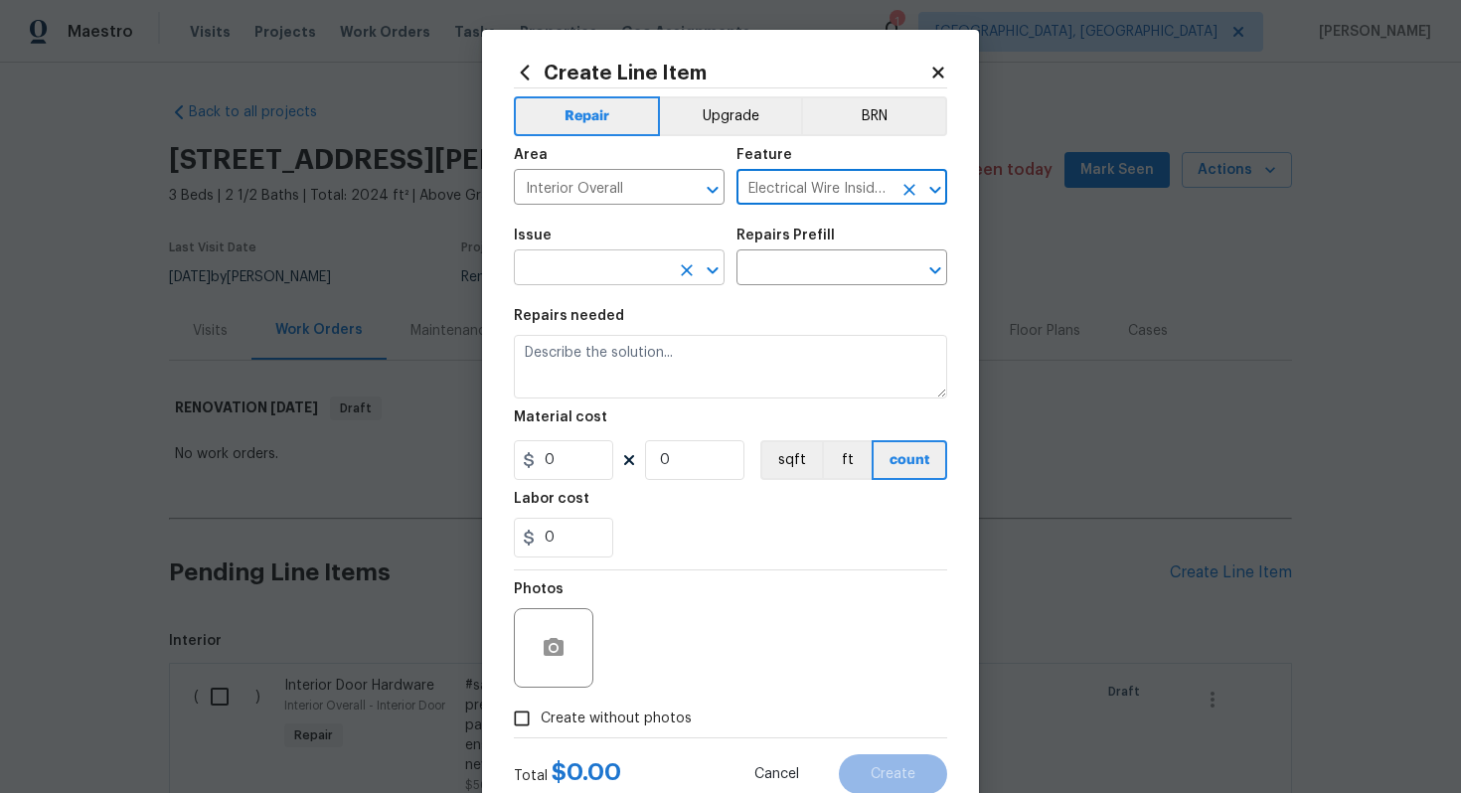
type input "Electrical Wire Inside Home"
click at [566, 279] on input "text" at bounding box center [591, 269] width 155 height 31
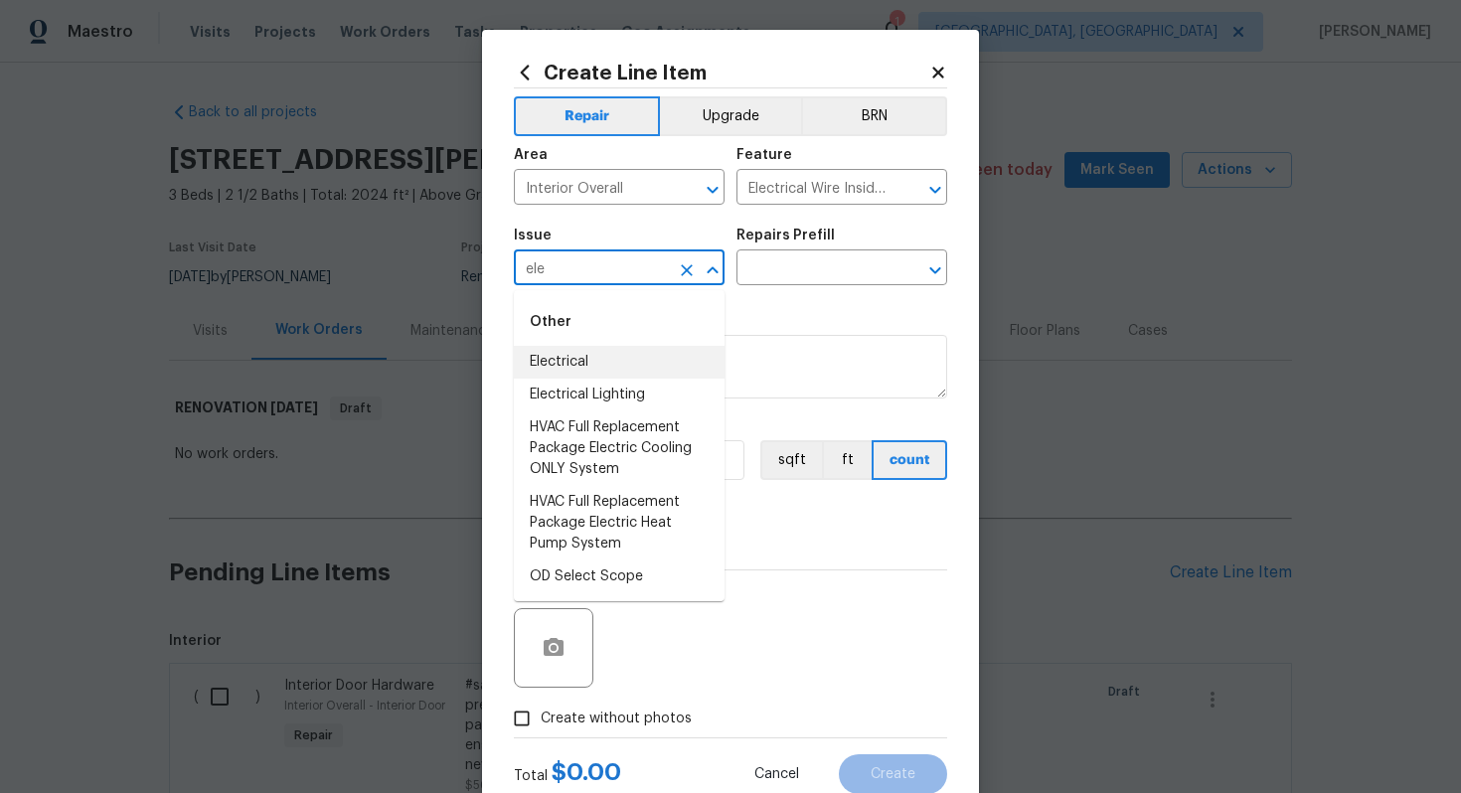
click at [559, 364] on li "Electrical" at bounding box center [619, 362] width 211 height 33
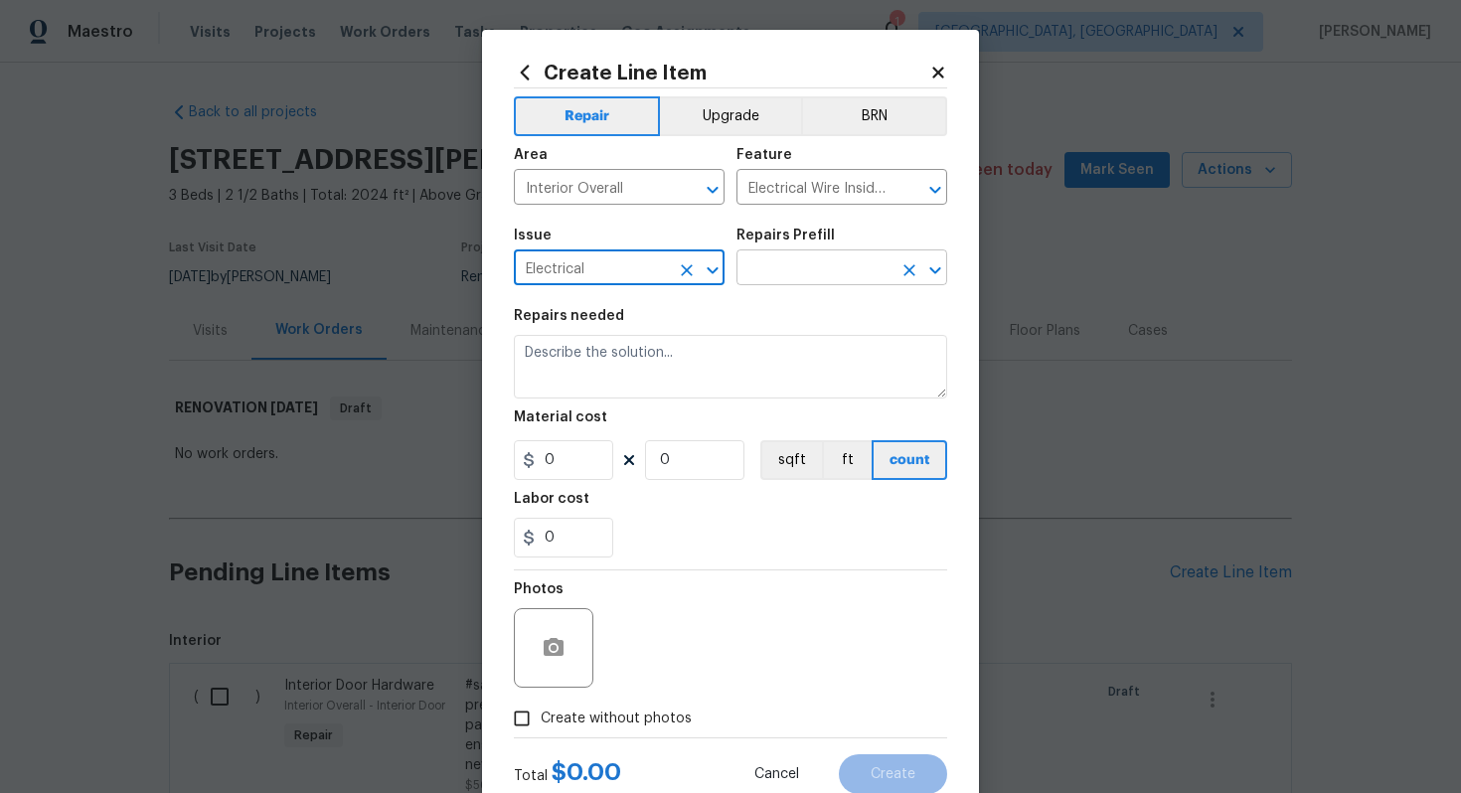
type input "Electrical"
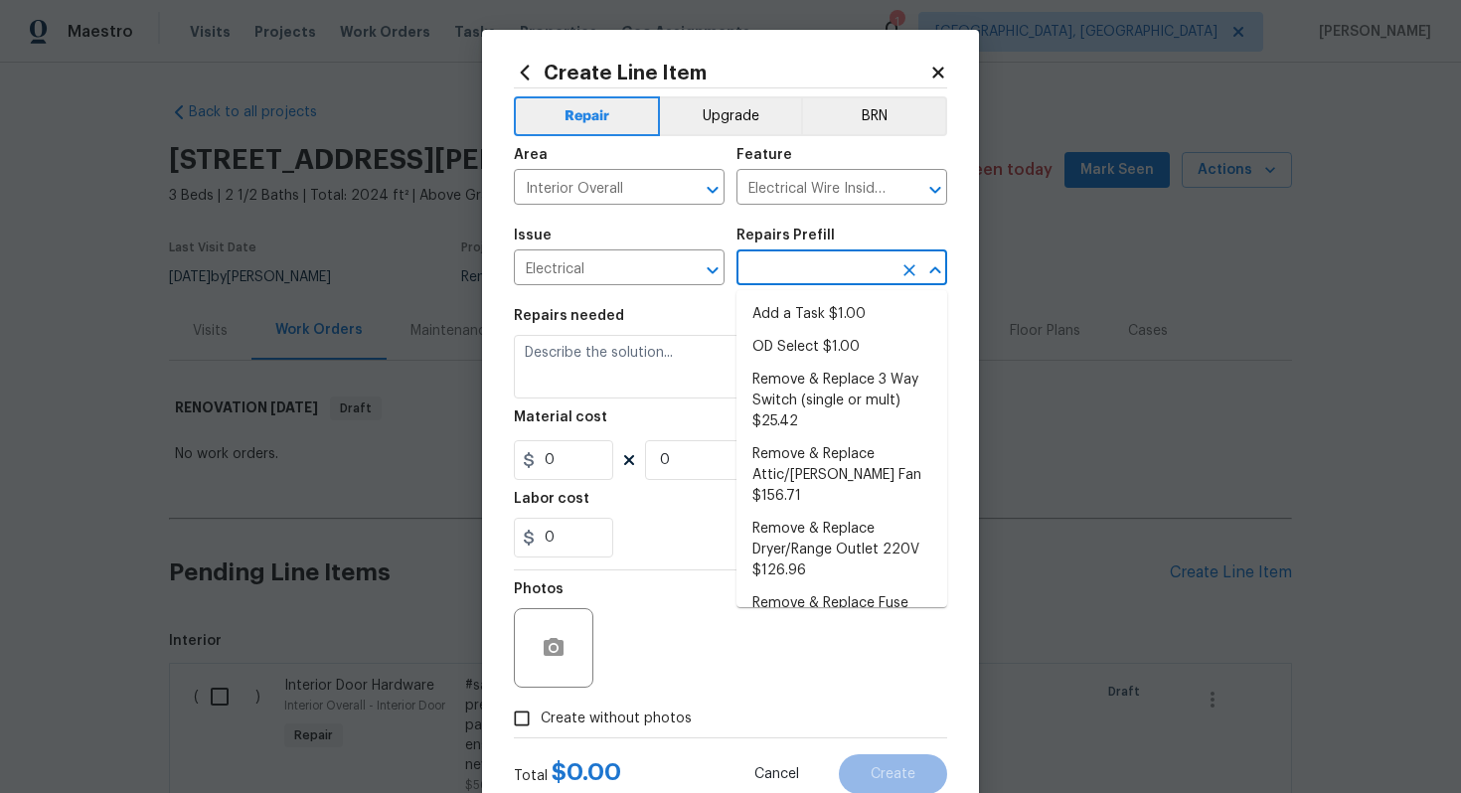
click at [760, 282] on input "text" at bounding box center [814, 269] width 155 height 31
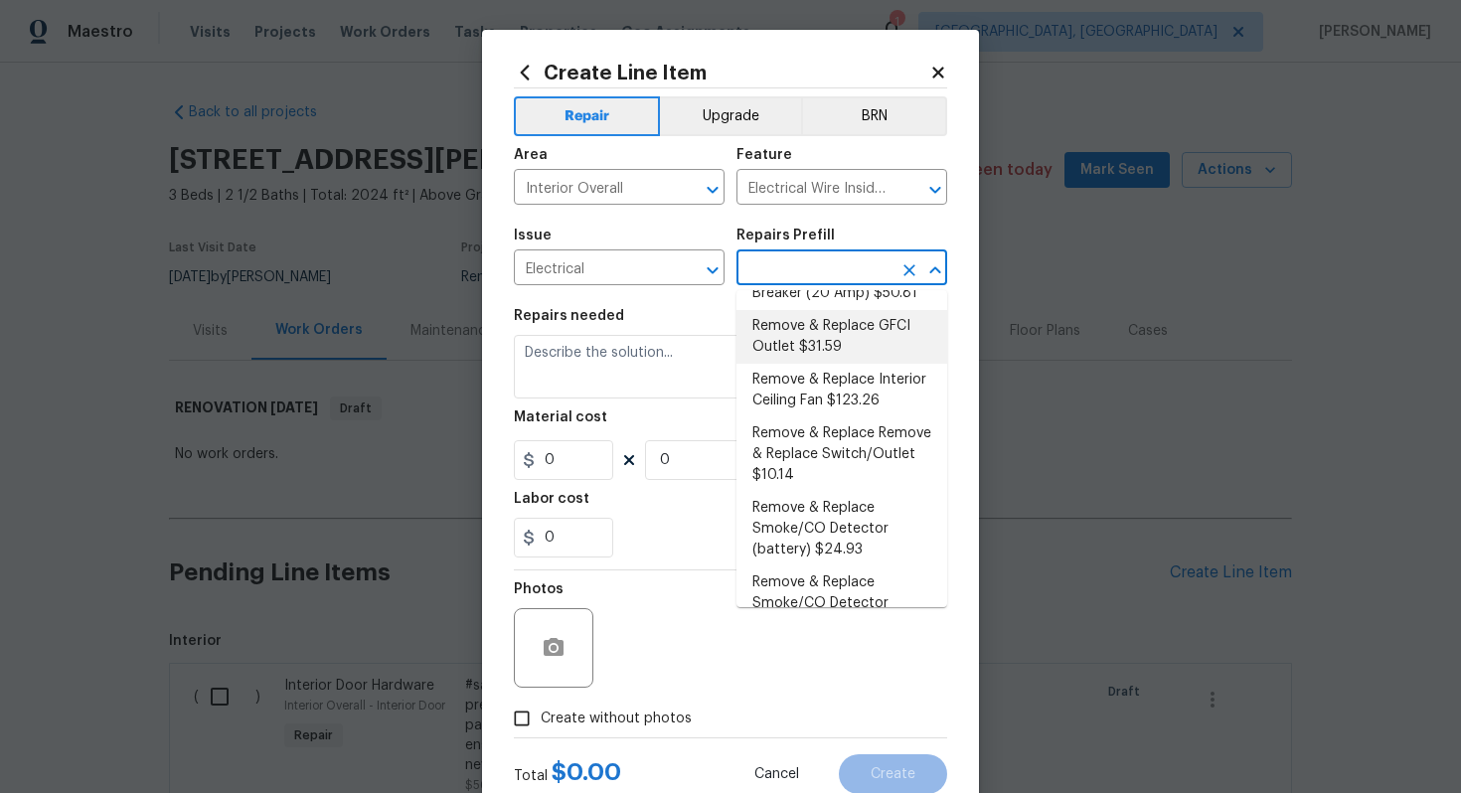
scroll to position [339, 0]
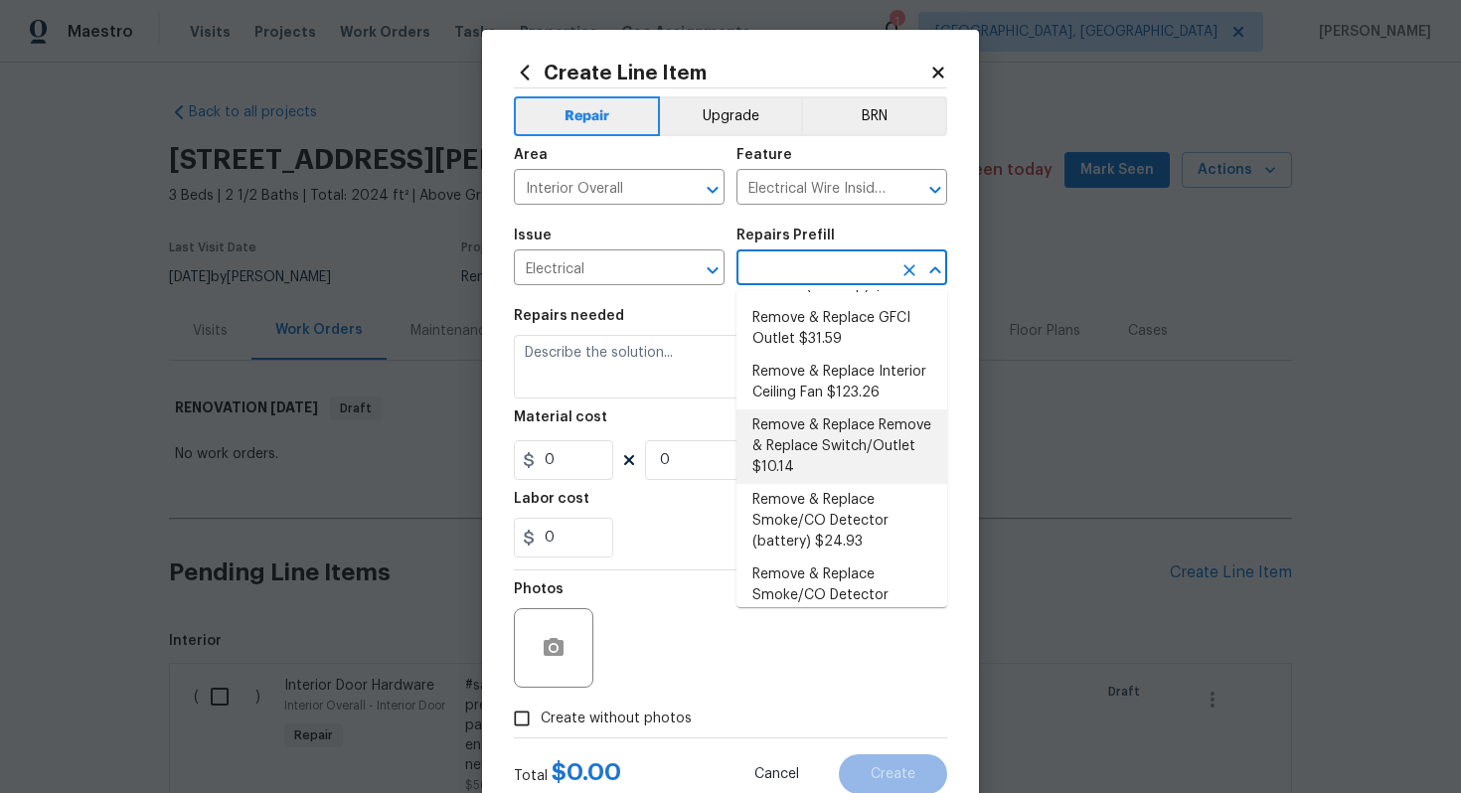
click at [811, 428] on li "Remove & Replace Remove & Replace Switch/Outlet $10.14" at bounding box center [842, 447] width 211 height 75
type input "Remove & Replace Remove & Replace Switch/Outlet $10.14"
type textarea "Remove and replace switch(es) and/or outlet(s) with new (covers to match the re…"
type input "10.14"
type input "1"
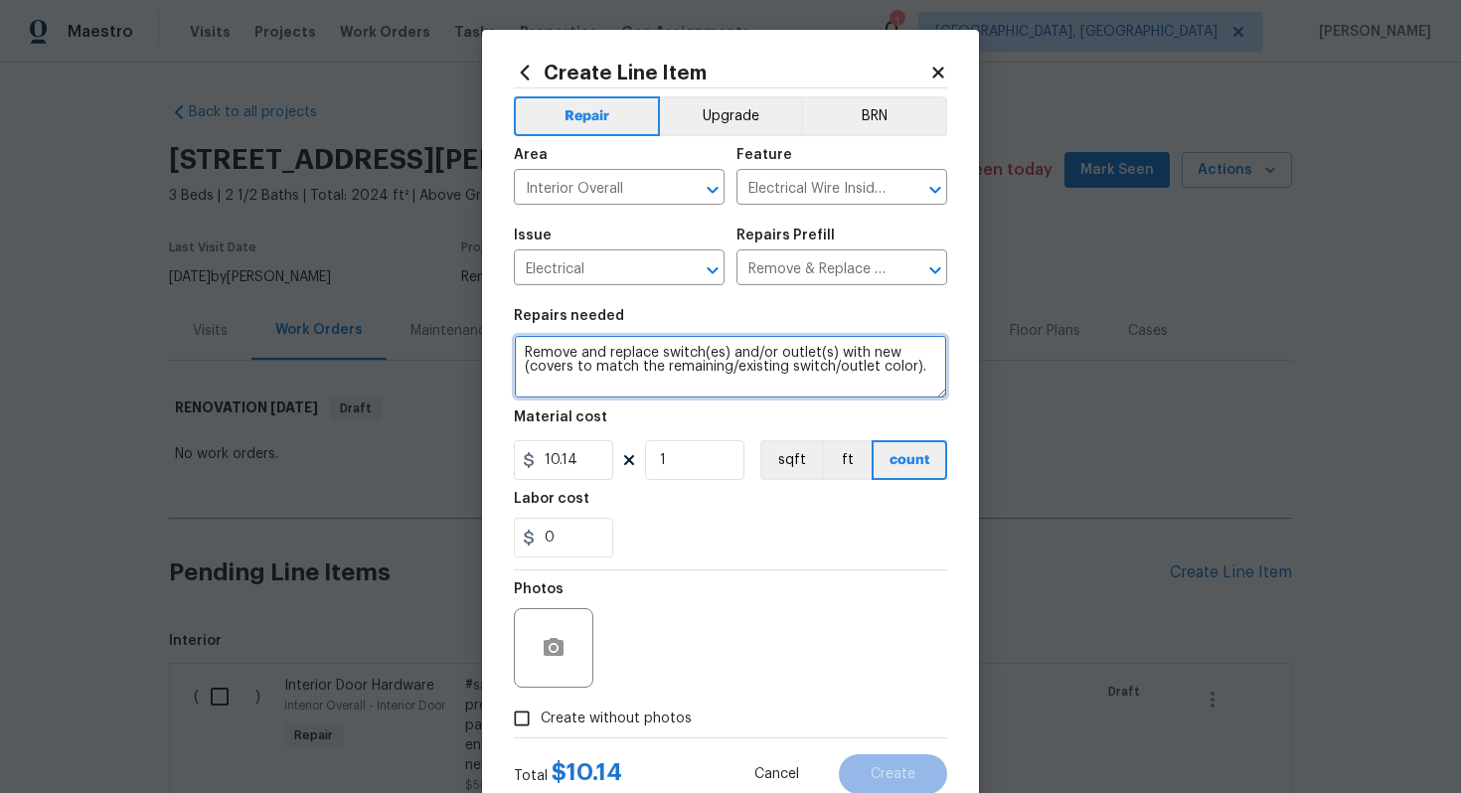
click at [519, 355] on textarea "Remove and replace switch(es) and/or outlet(s) with new (covers to match the re…" at bounding box center [730, 367] width 433 height 64
type textarea "#sala - Remove and replace switch(es) and/or outlet(s) with new (covers to matc…"
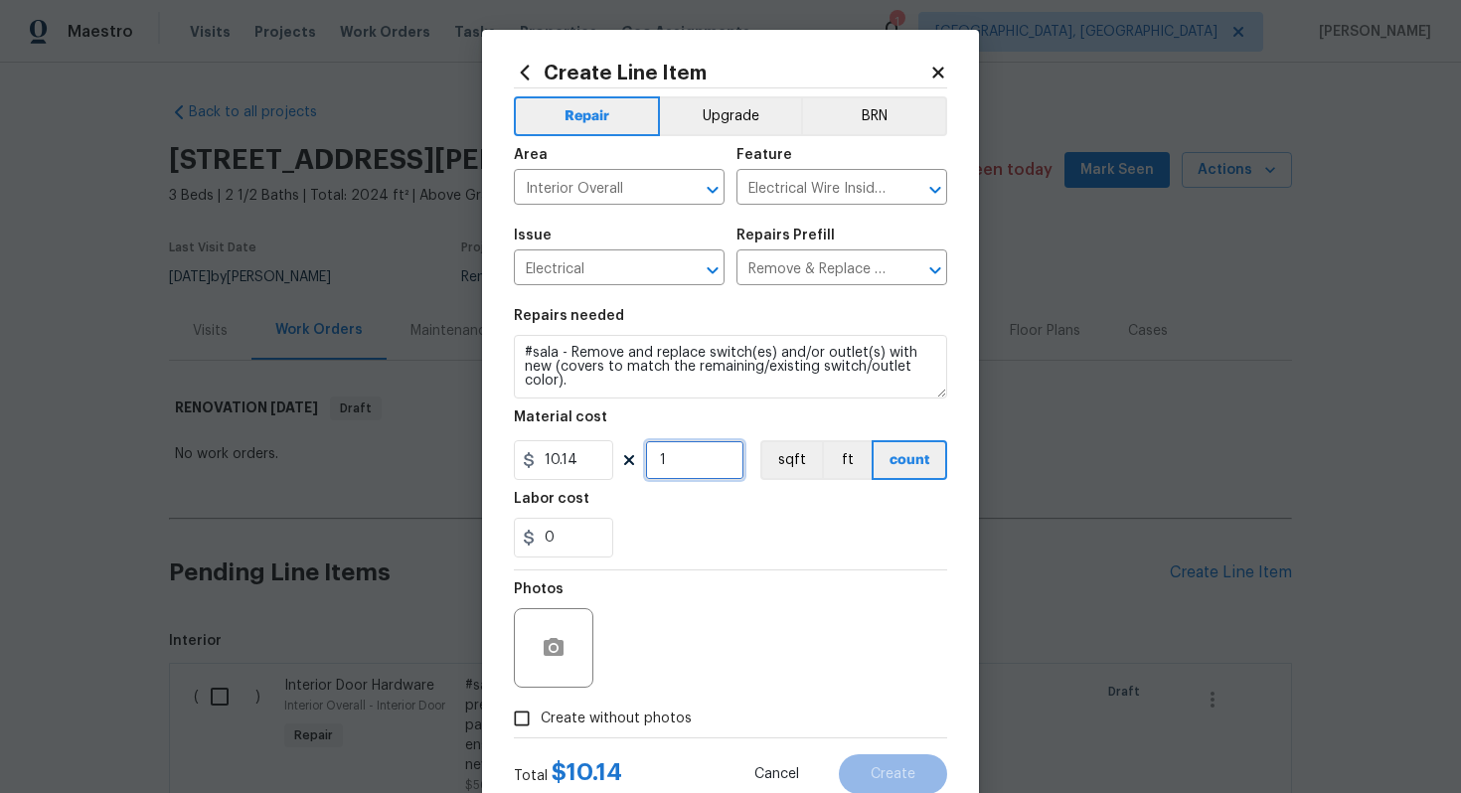
click at [714, 469] on input "1" at bounding box center [694, 460] width 99 height 40
type input "100"
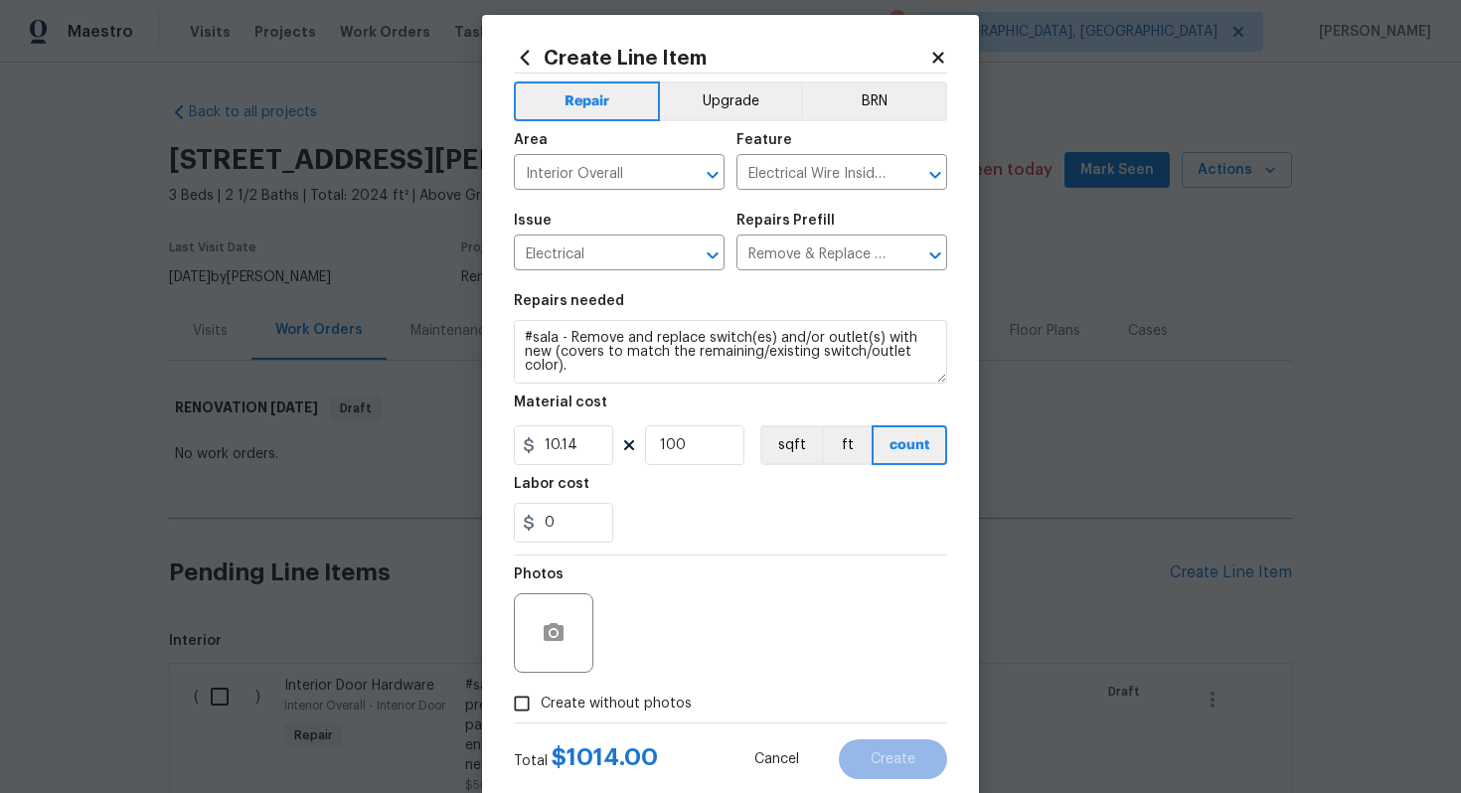
click at [602, 700] on span "Create without photos" at bounding box center [616, 704] width 151 height 21
click at [541, 700] on input "Create without photos" at bounding box center [522, 704] width 38 height 38
checkbox input "true"
click at [725, 581] on div "Reason*" at bounding box center [778, 581] width 338 height 26
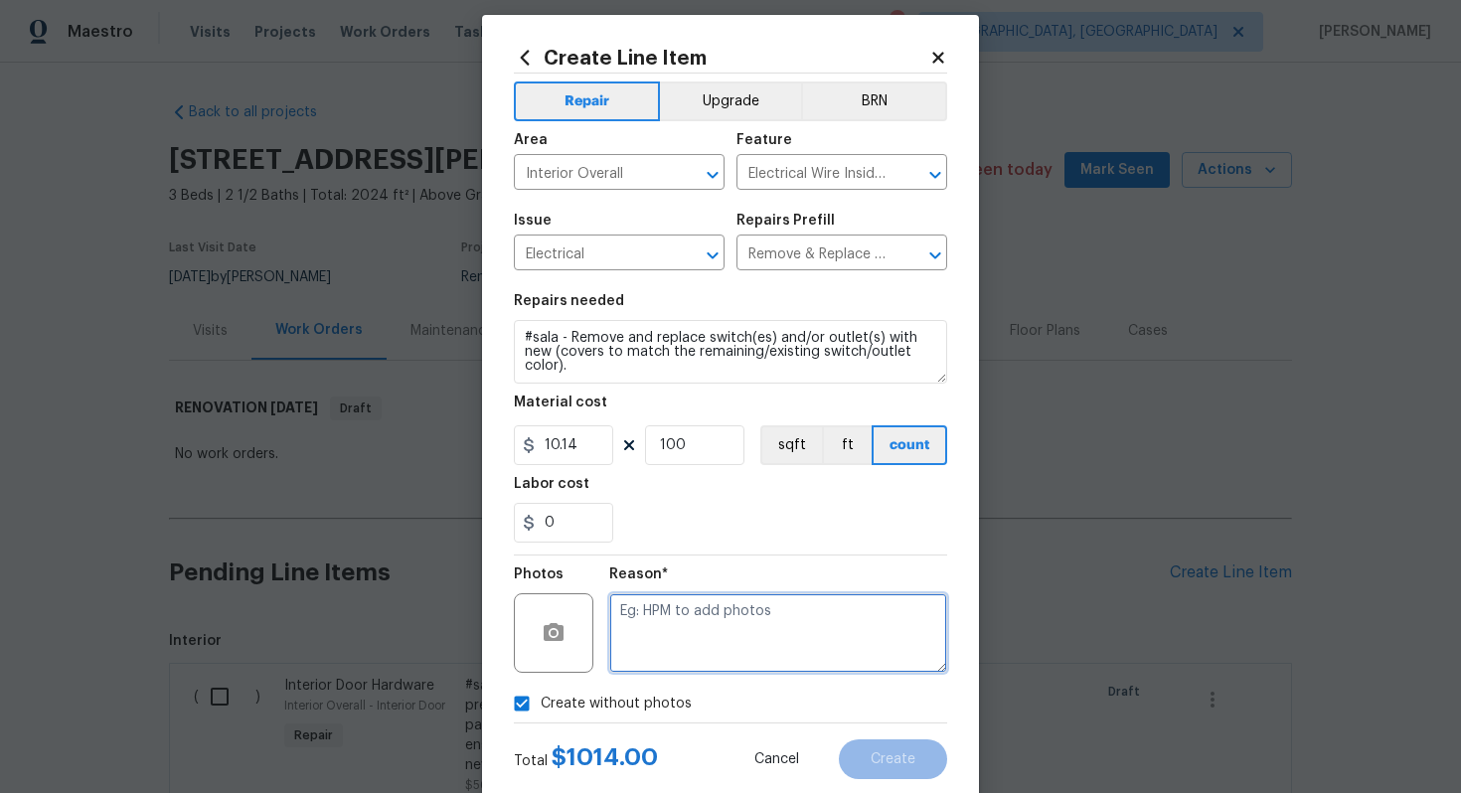
click at [710, 658] on textarea at bounding box center [778, 633] width 338 height 80
type textarea "n/a"
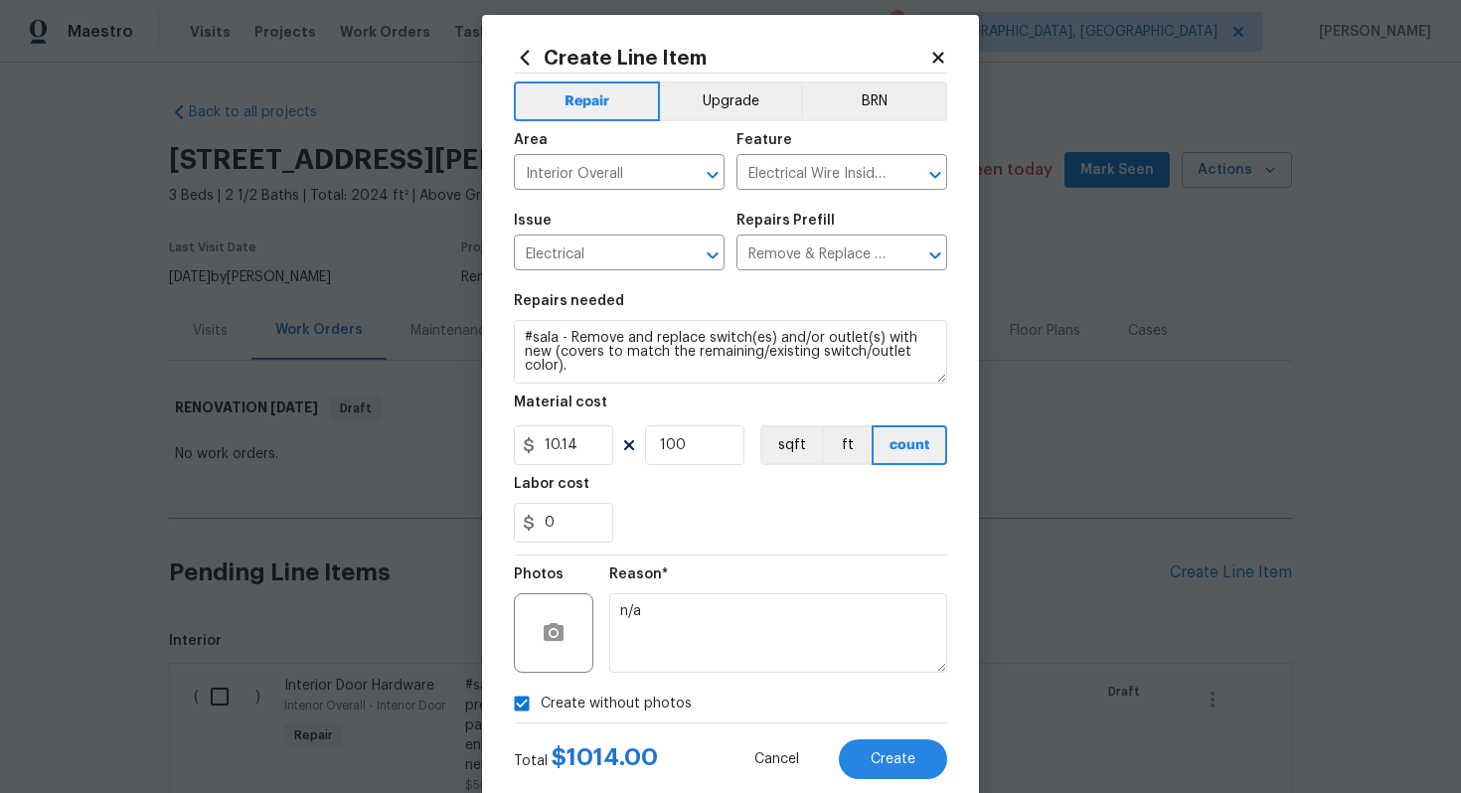
click at [883, 782] on div "Create Line Item Repair Upgrade BRN Area Interior Overall ​ Feature Electrical …" at bounding box center [730, 413] width 497 height 796
click at [883, 748] on button "Create" at bounding box center [893, 760] width 108 height 40
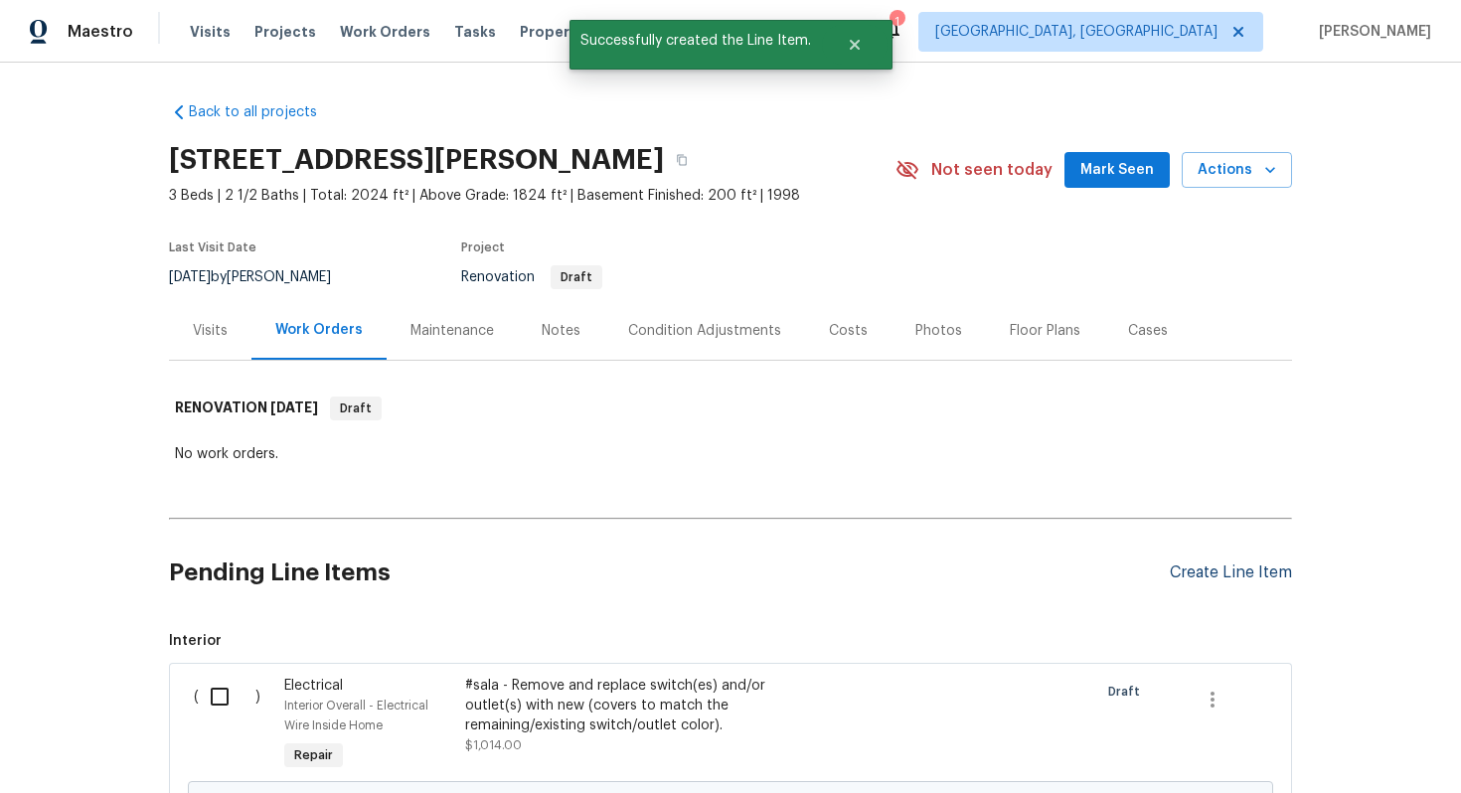
click at [1222, 566] on div "Create Line Item" at bounding box center [1231, 573] width 122 height 19
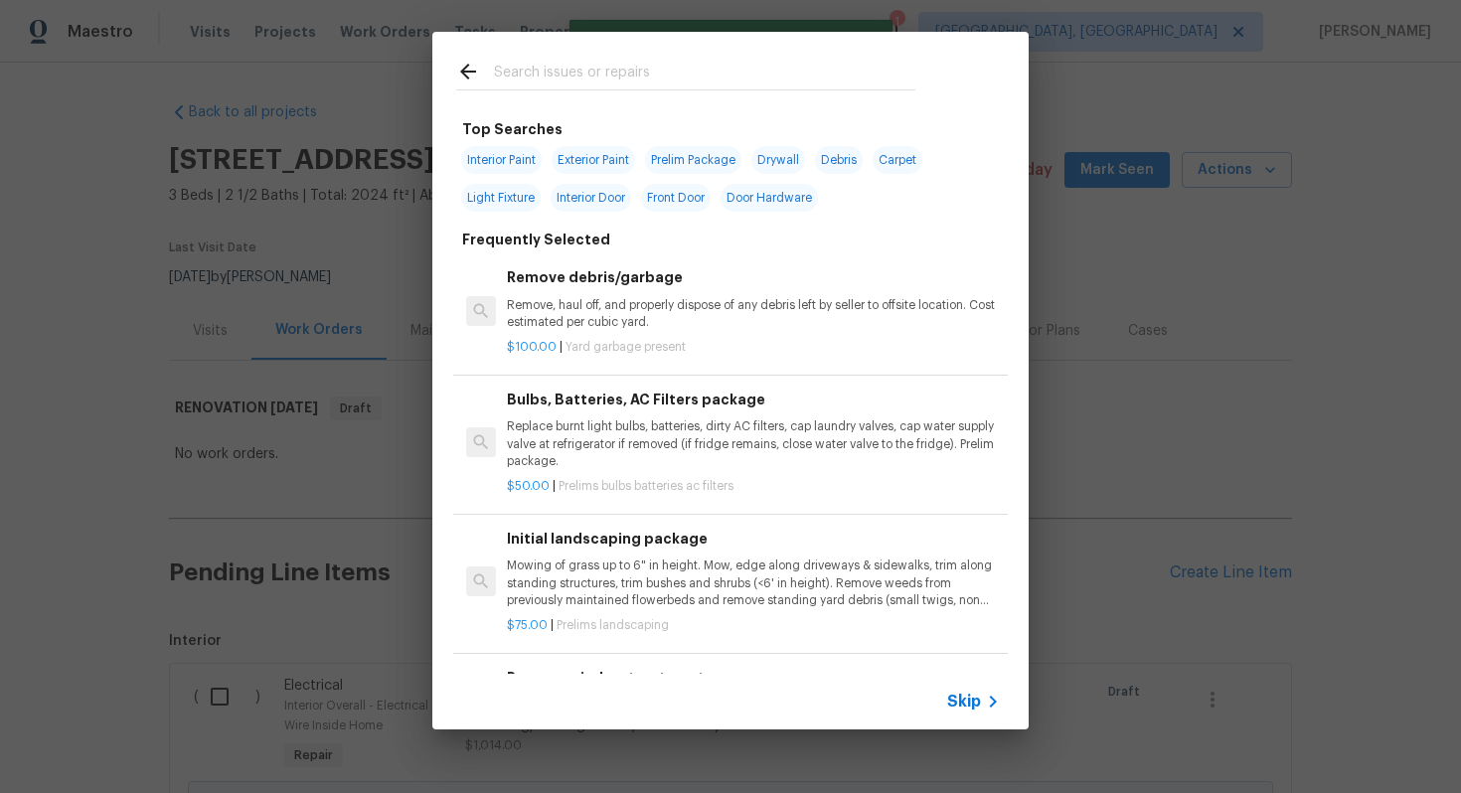
click at [969, 704] on span "Skip" at bounding box center [964, 702] width 34 height 20
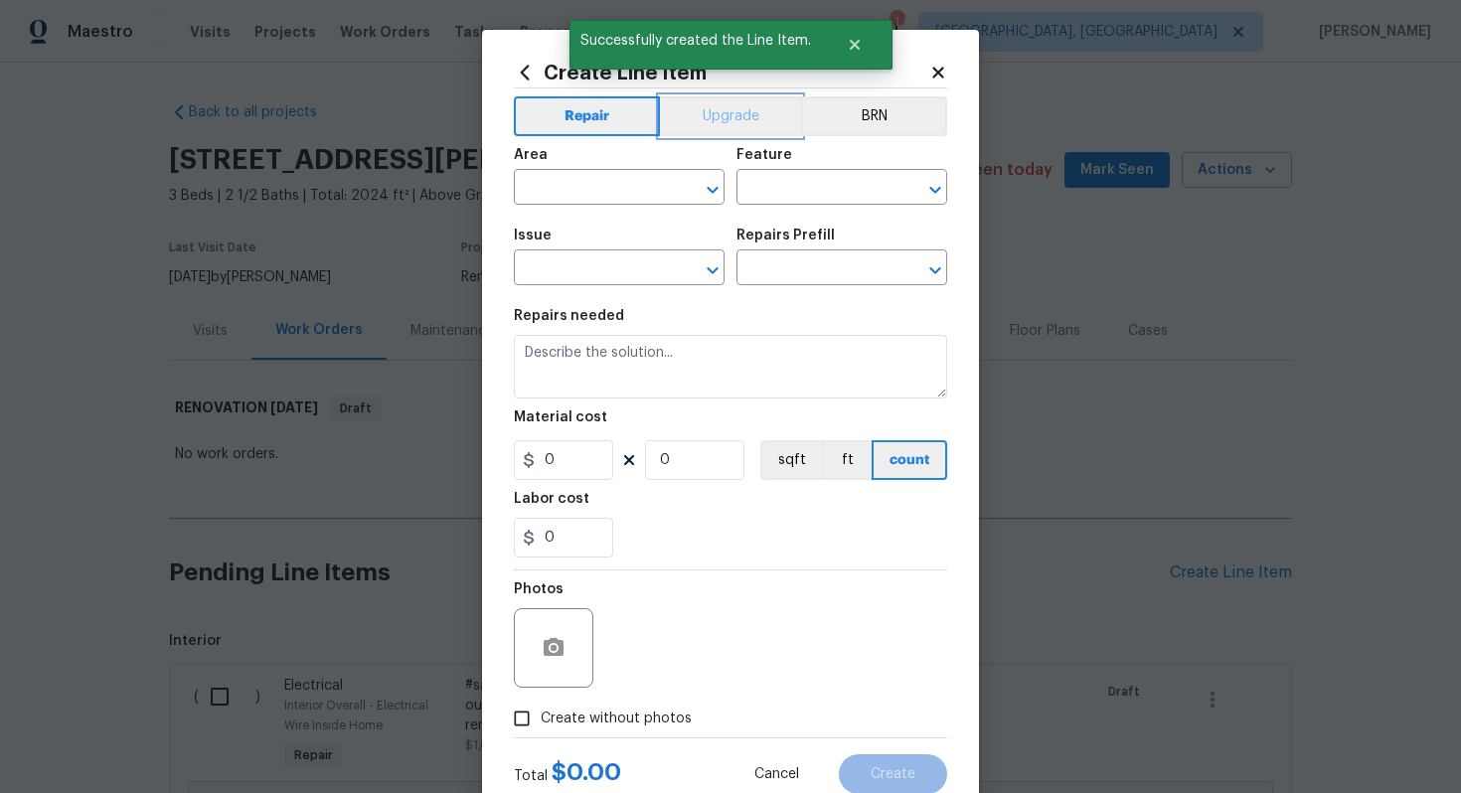
click at [715, 113] on button "Upgrade" at bounding box center [731, 116] width 142 height 40
click at [607, 104] on button "Repair" at bounding box center [586, 116] width 144 height 40
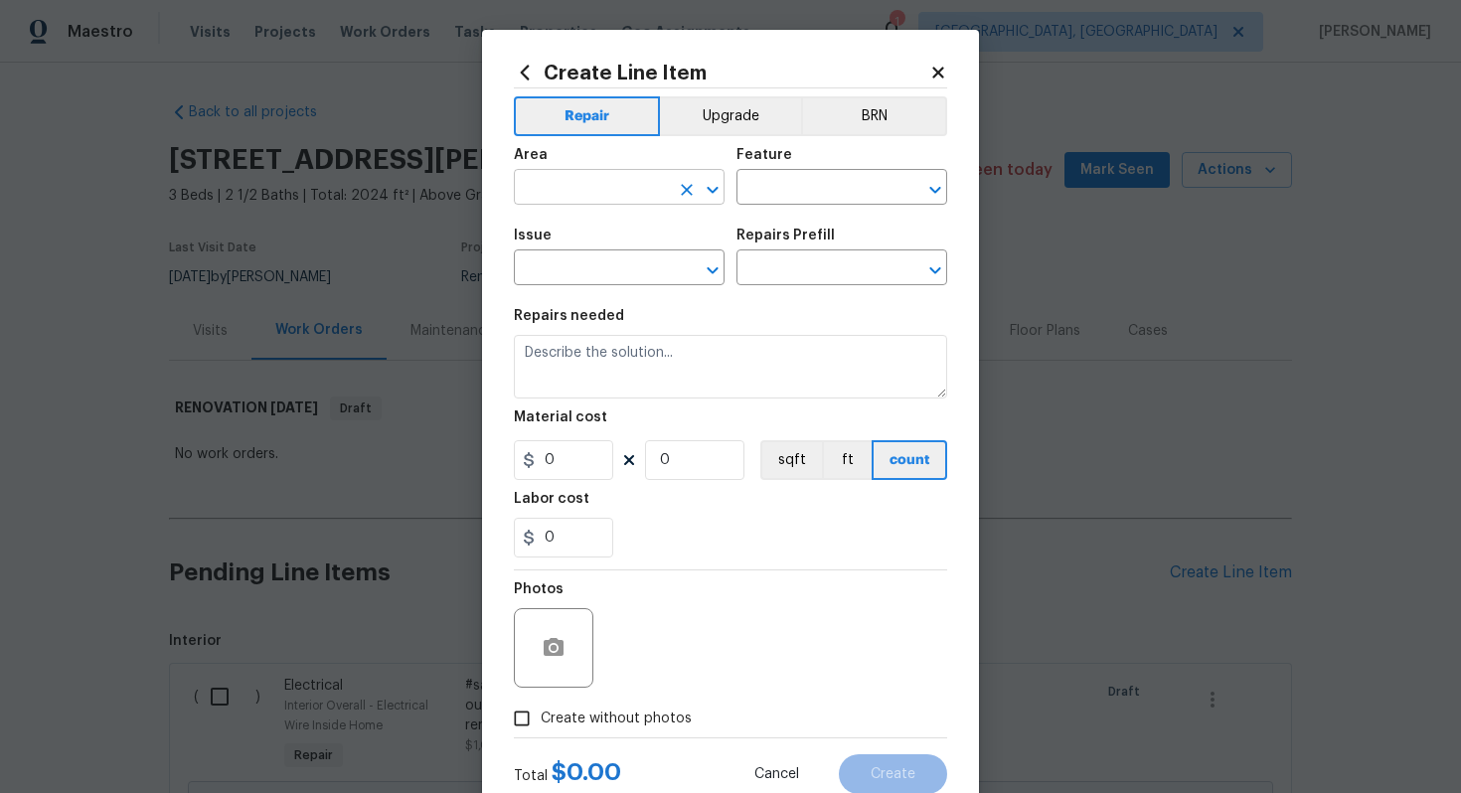
click at [615, 182] on input "text" at bounding box center [591, 189] width 155 height 31
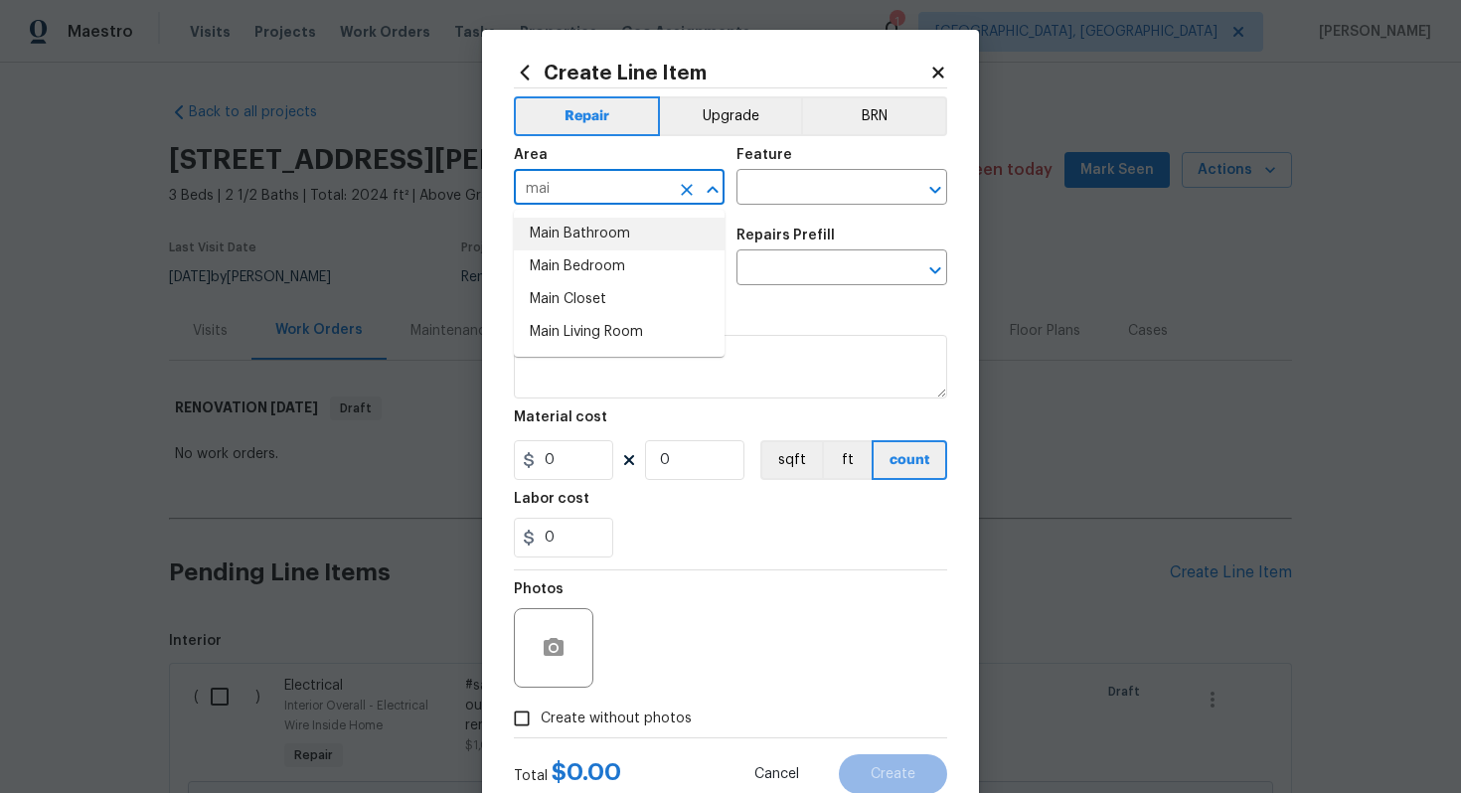
click at [613, 246] on li "Main Bathroom" at bounding box center [619, 234] width 211 height 33
type input "Main Bathroom"
click at [808, 187] on input "text" at bounding box center [814, 189] width 155 height 31
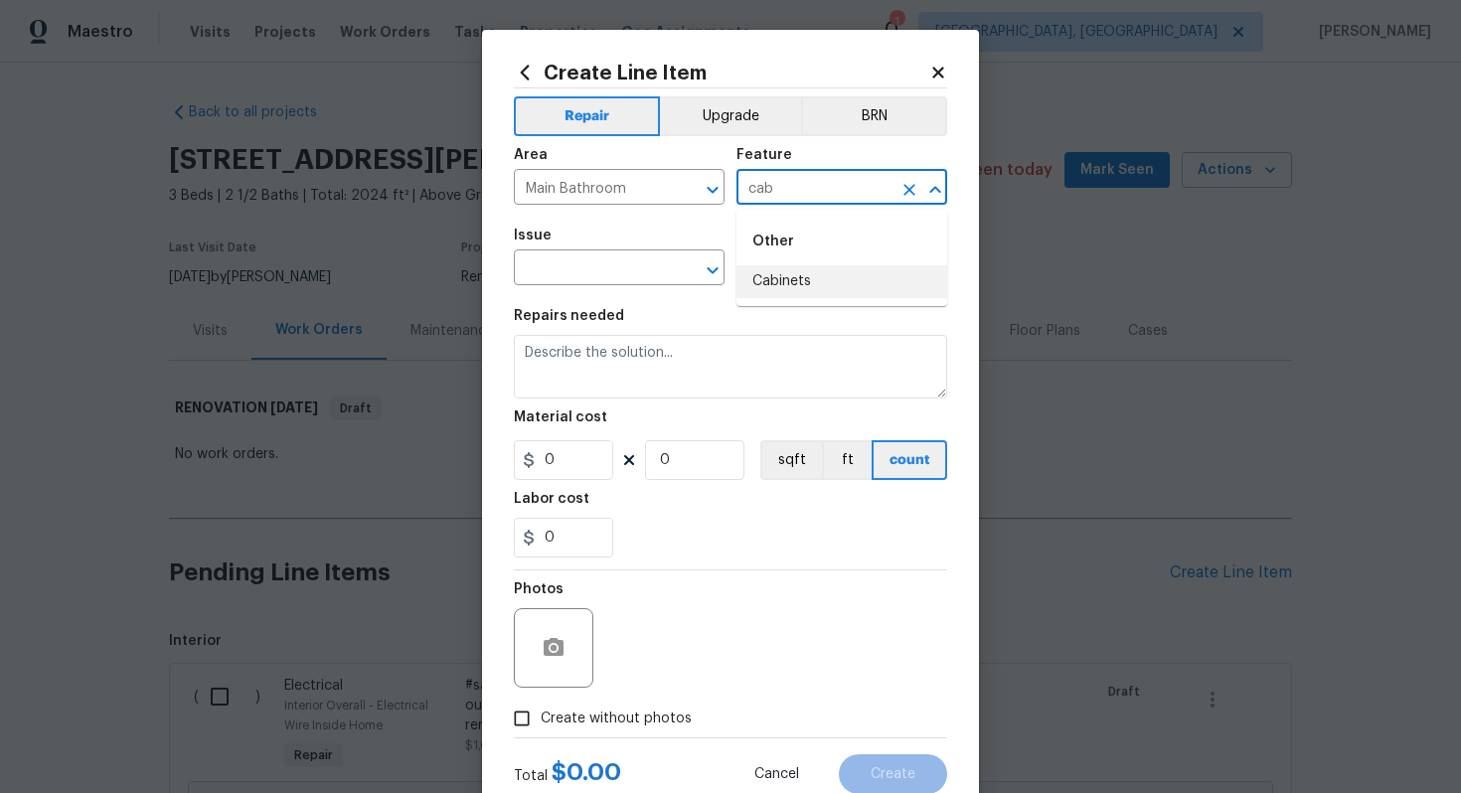
click at [815, 279] on li "Cabinets" at bounding box center [842, 281] width 211 height 33
type input "Cabinets"
click at [558, 238] on div "Issue" at bounding box center [619, 242] width 211 height 26
click at [558, 255] on input "text" at bounding box center [591, 269] width 155 height 31
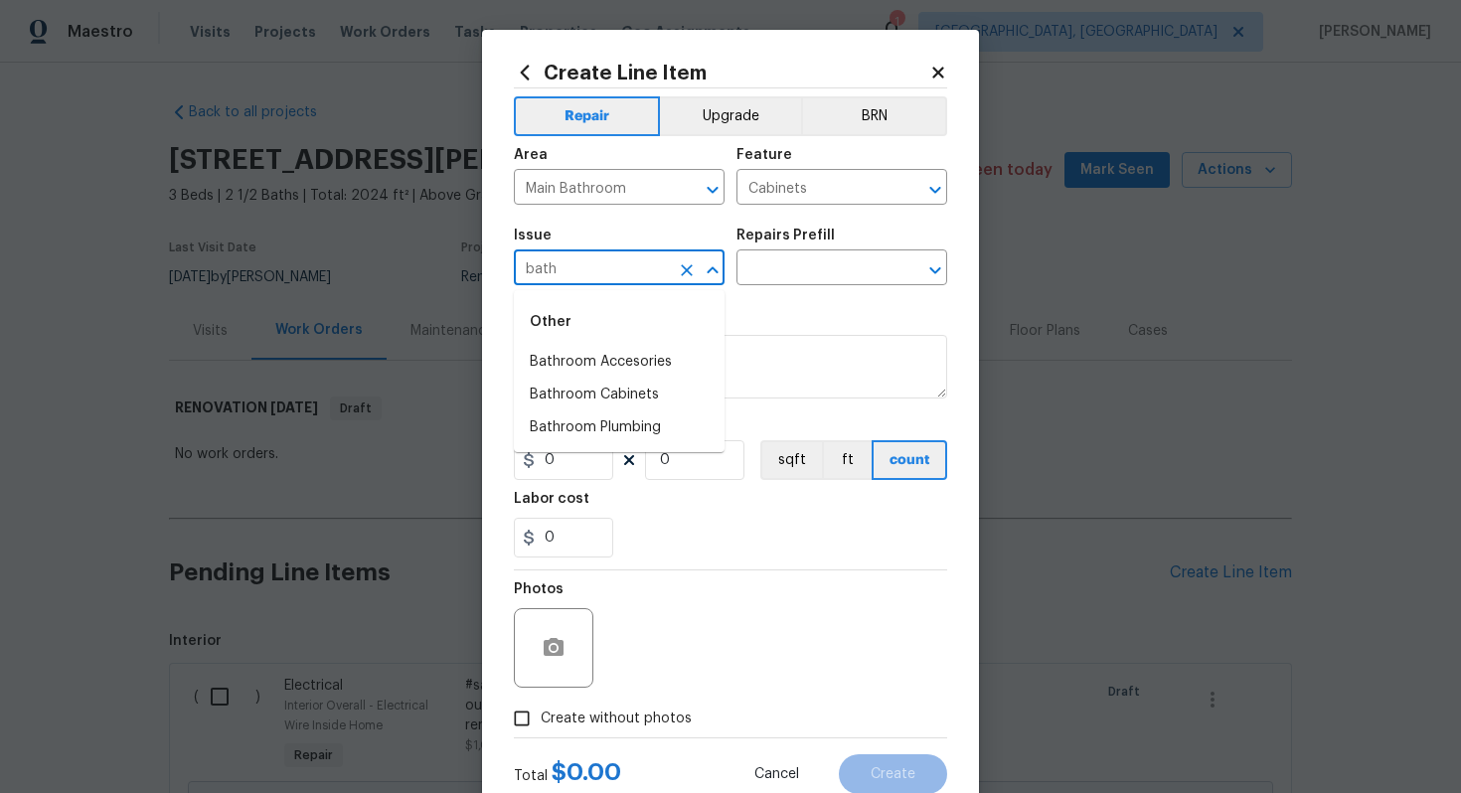
type input "bath"
click at [657, 406] on li "Bathroom Cabinets" at bounding box center [619, 395] width 211 height 33
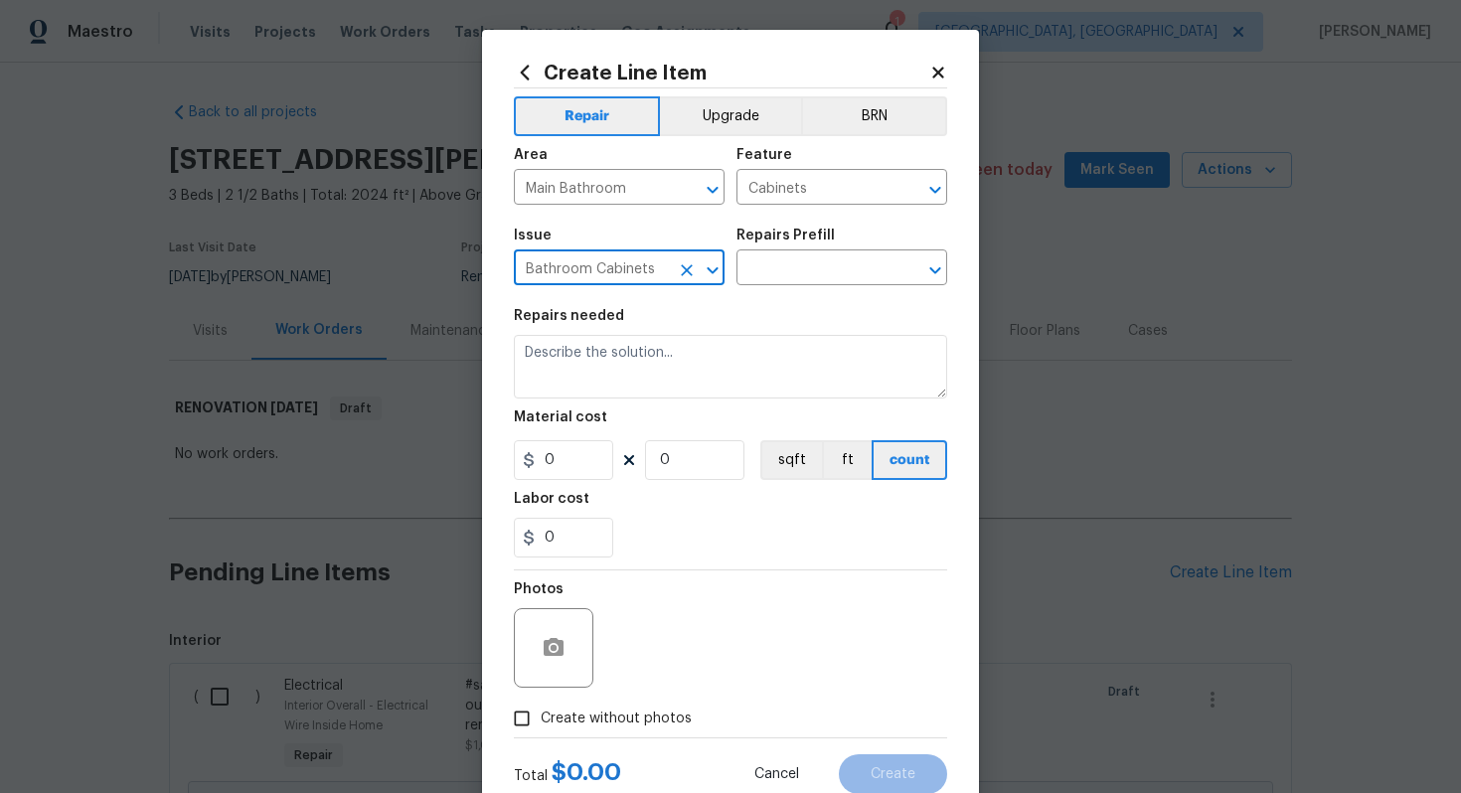
type input "Bathroom Cabinets"
click at [775, 309] on section "Repairs needed Material cost 0 0 sqft ft count Labor cost 0" at bounding box center [730, 433] width 433 height 272
click at [775, 290] on div "Issue Bathroom Cabinets ​ Repairs Prefill ​" at bounding box center [730, 257] width 433 height 81
click at [777, 267] on input "text" at bounding box center [814, 269] width 155 height 31
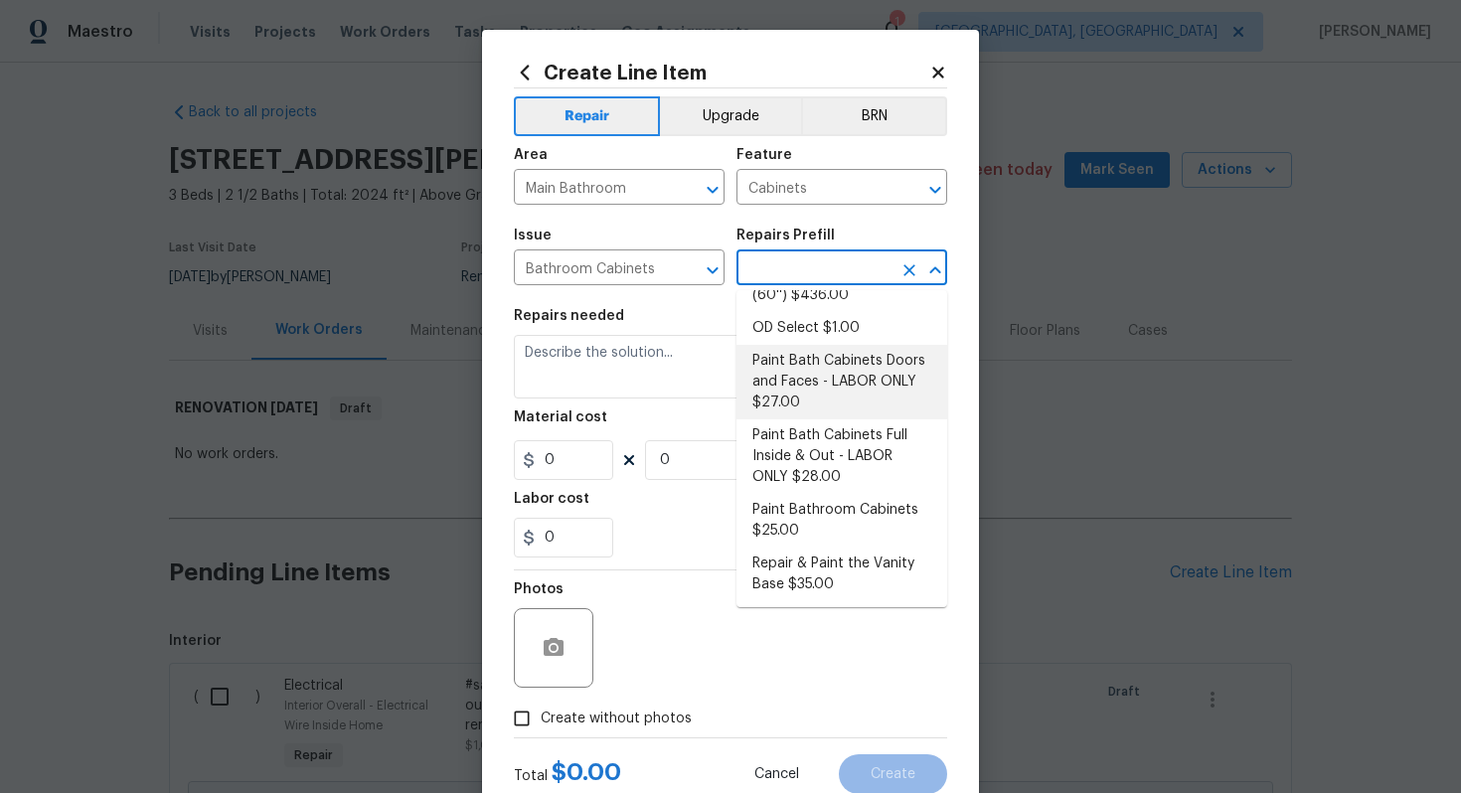
scroll to position [289, 0]
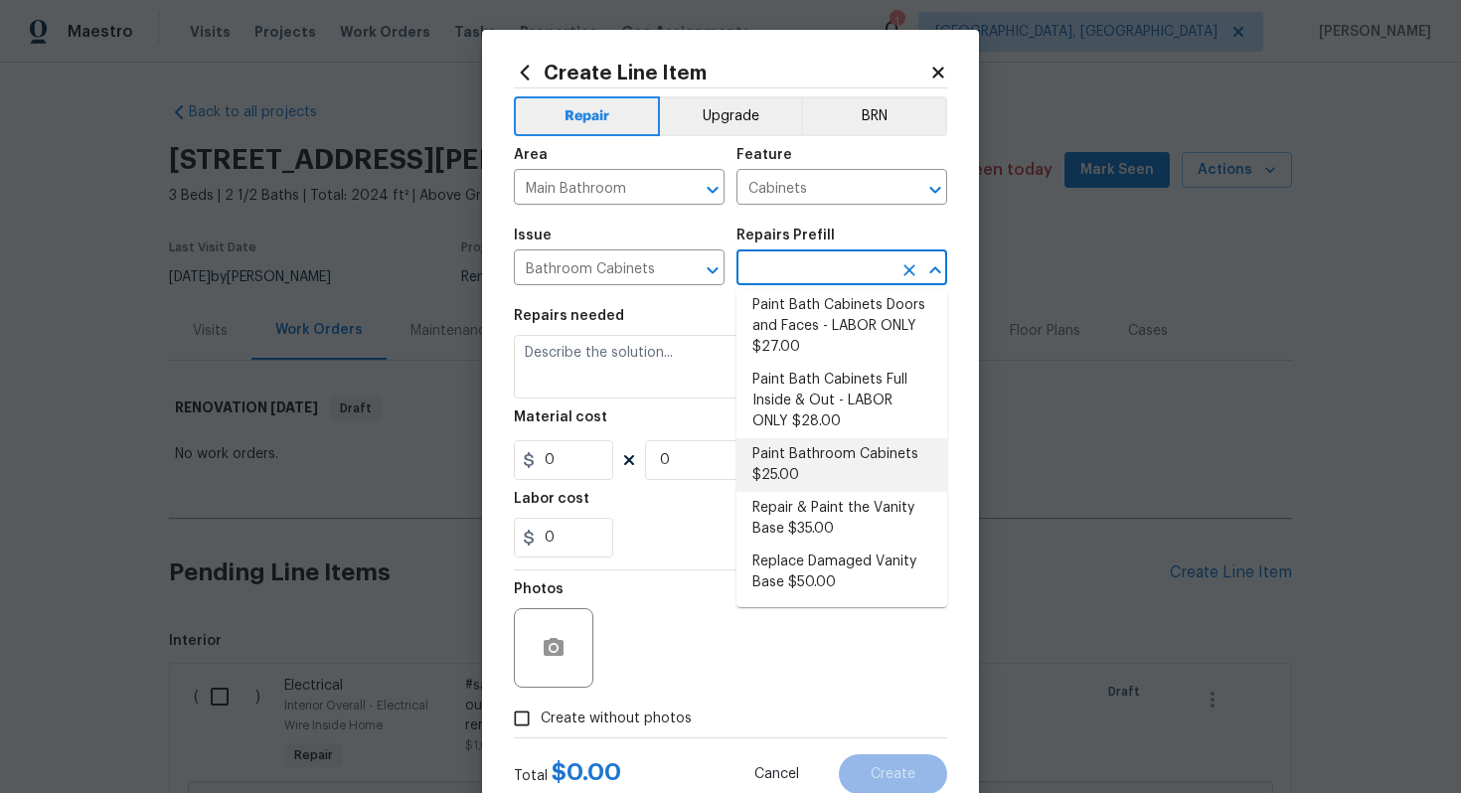
click at [857, 473] on li "Paint Bathroom Cabinets $25.00" at bounding box center [842, 465] width 211 height 54
type input "Paint Bathroom Cabinets $25.00"
type textarea "Prep, sand, mask and apply 2 coats of paint to the bathroom cabinet doors, inte…"
type input "25"
type input "1"
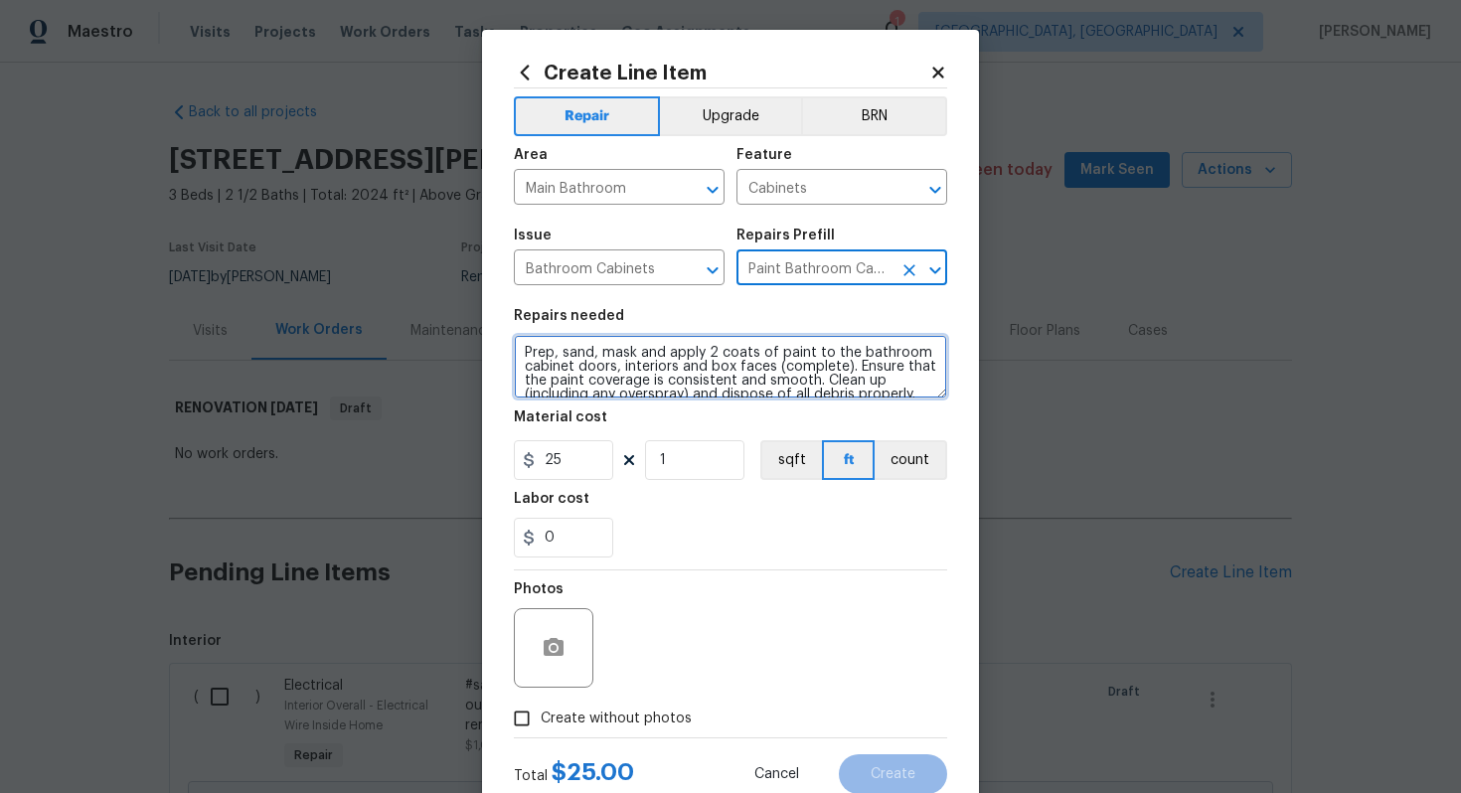
click at [514, 345] on textarea "Prep, sand, mask and apply 2 coats of paint to the bathroom cabinet doors, inte…" at bounding box center [730, 367] width 433 height 64
type textarea "#sala - Prep, sand, mask and apply 2 coats of paint to the bathroom cabinet doo…"
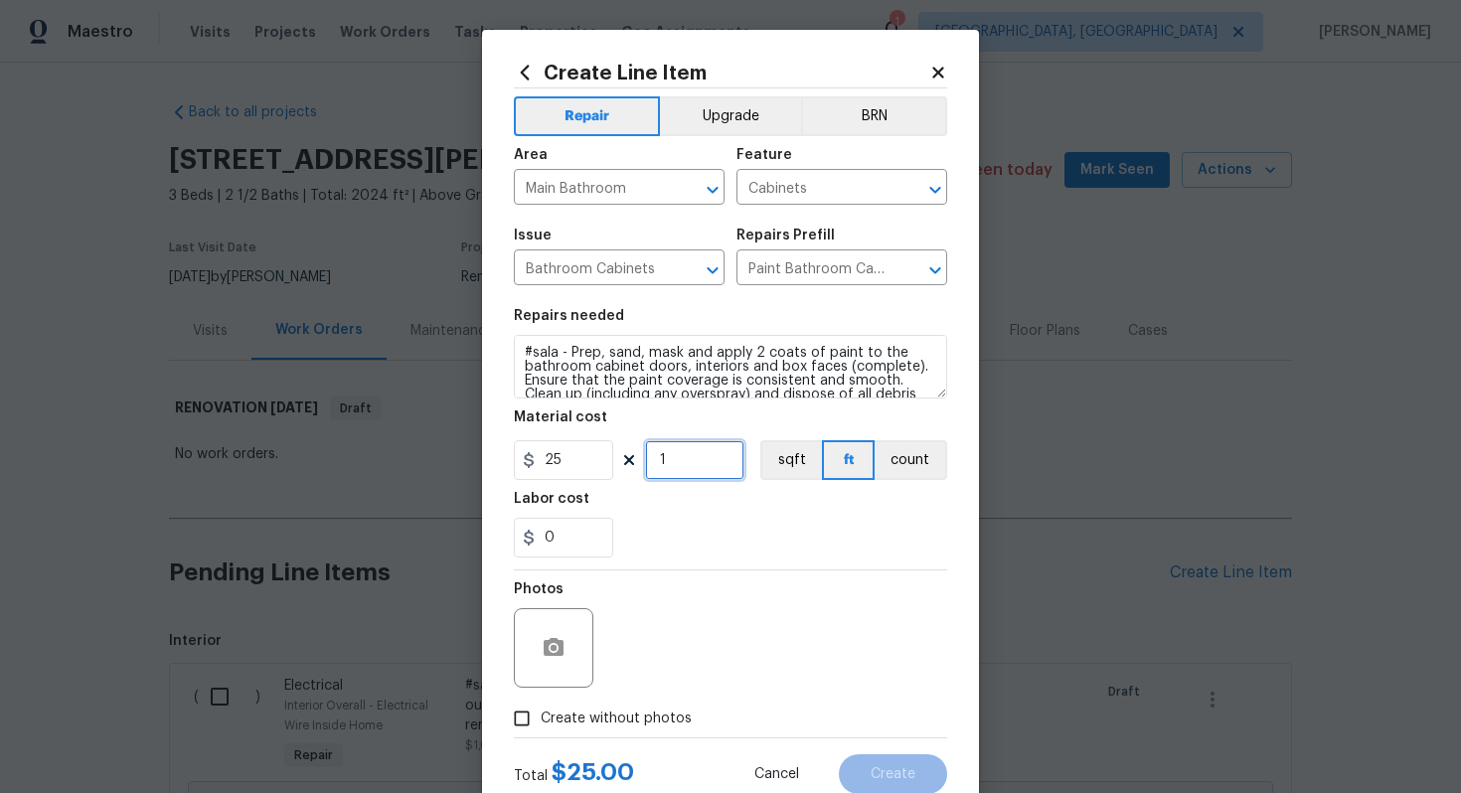
click at [700, 460] on input "1" at bounding box center [694, 460] width 99 height 40
type input "12"
click at [639, 725] on span "Create without photos" at bounding box center [616, 719] width 151 height 21
click at [541, 725] on input "Create without photos" at bounding box center [522, 719] width 38 height 38
checkbox input "true"
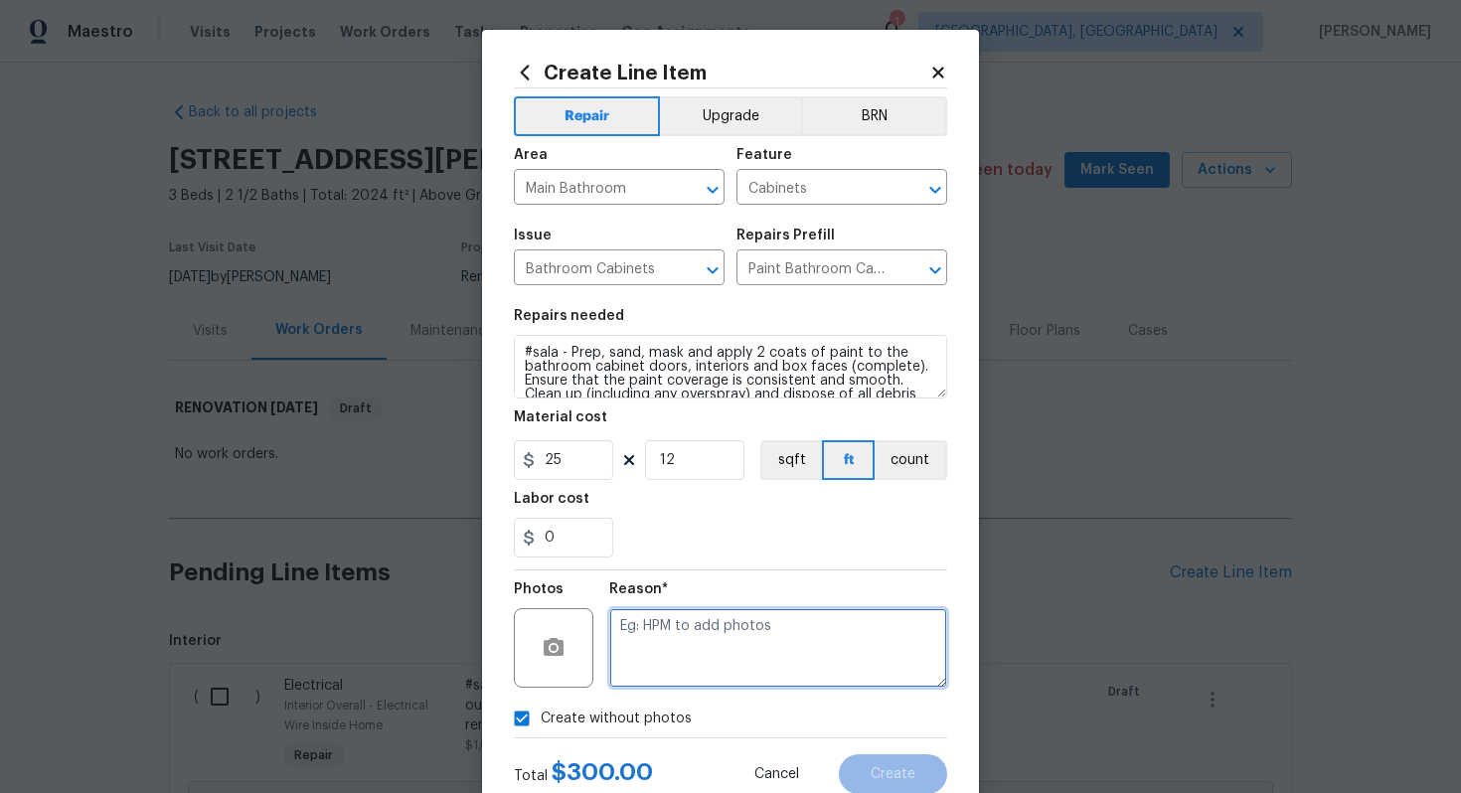
click at [684, 638] on textarea at bounding box center [778, 648] width 338 height 80
type textarea "n/a"
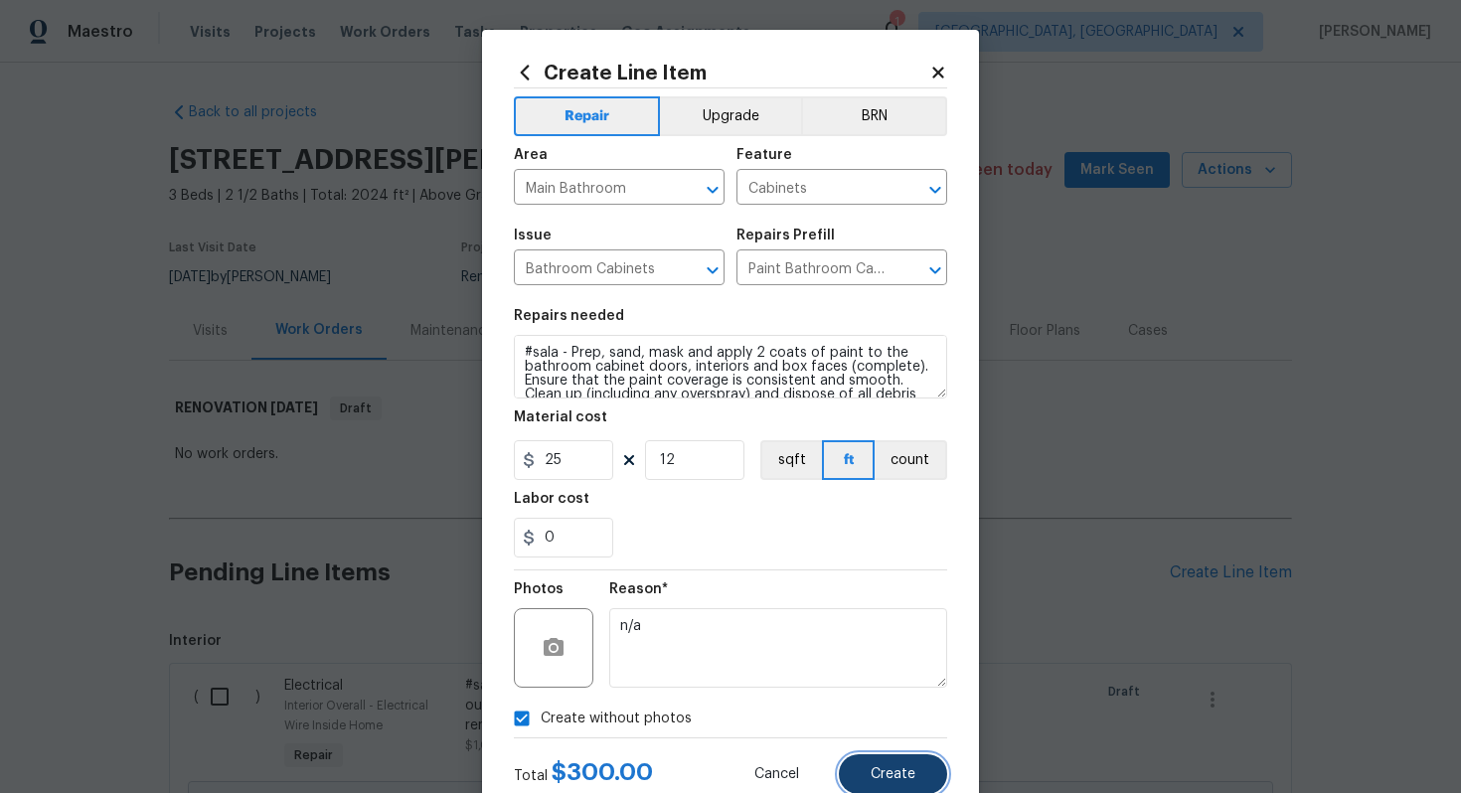
click at [873, 767] on span "Create" at bounding box center [893, 774] width 45 height 15
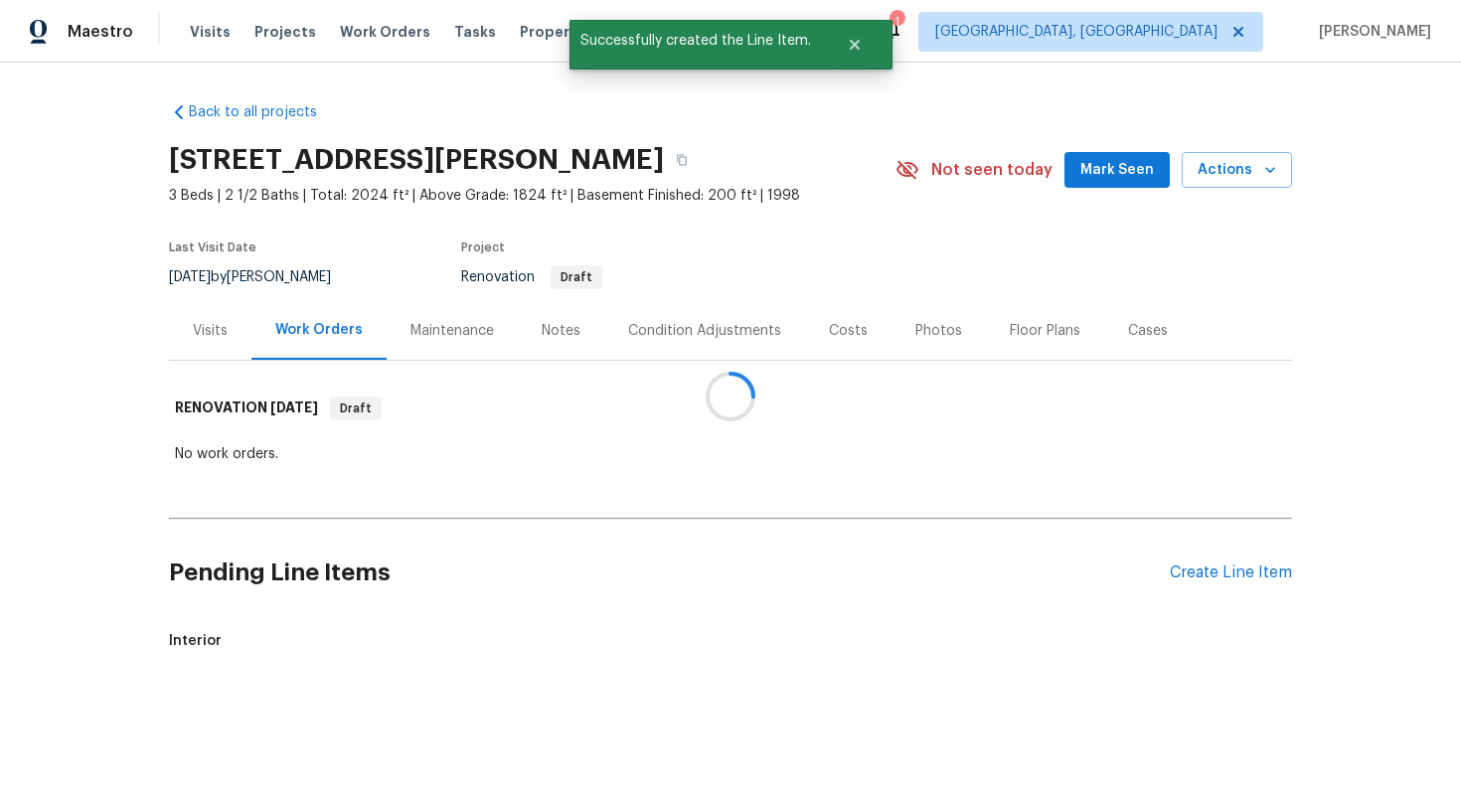
click at [1207, 569] on div at bounding box center [730, 396] width 1461 height 793
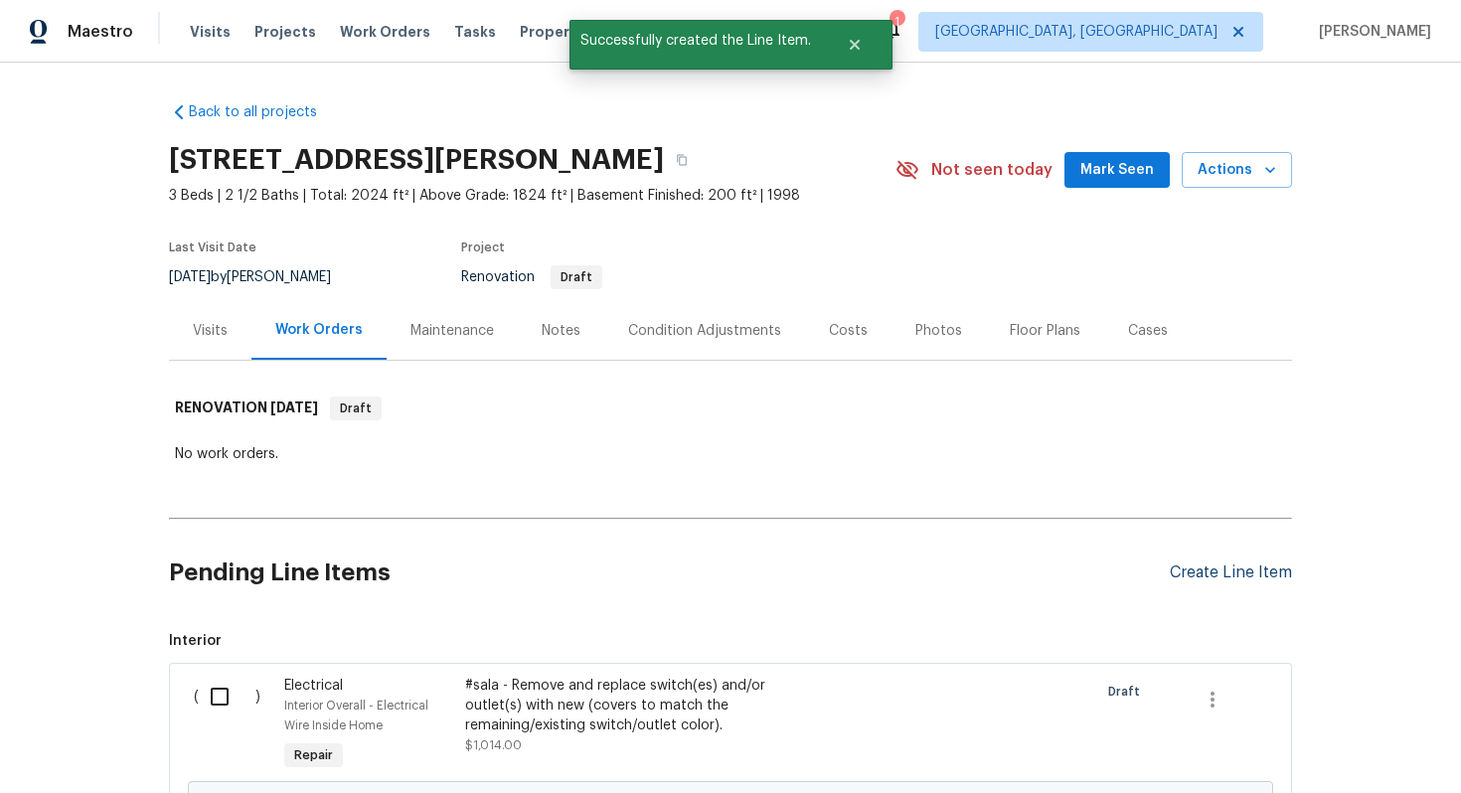
click at [1196, 570] on div "Create Line Item" at bounding box center [1231, 573] width 122 height 19
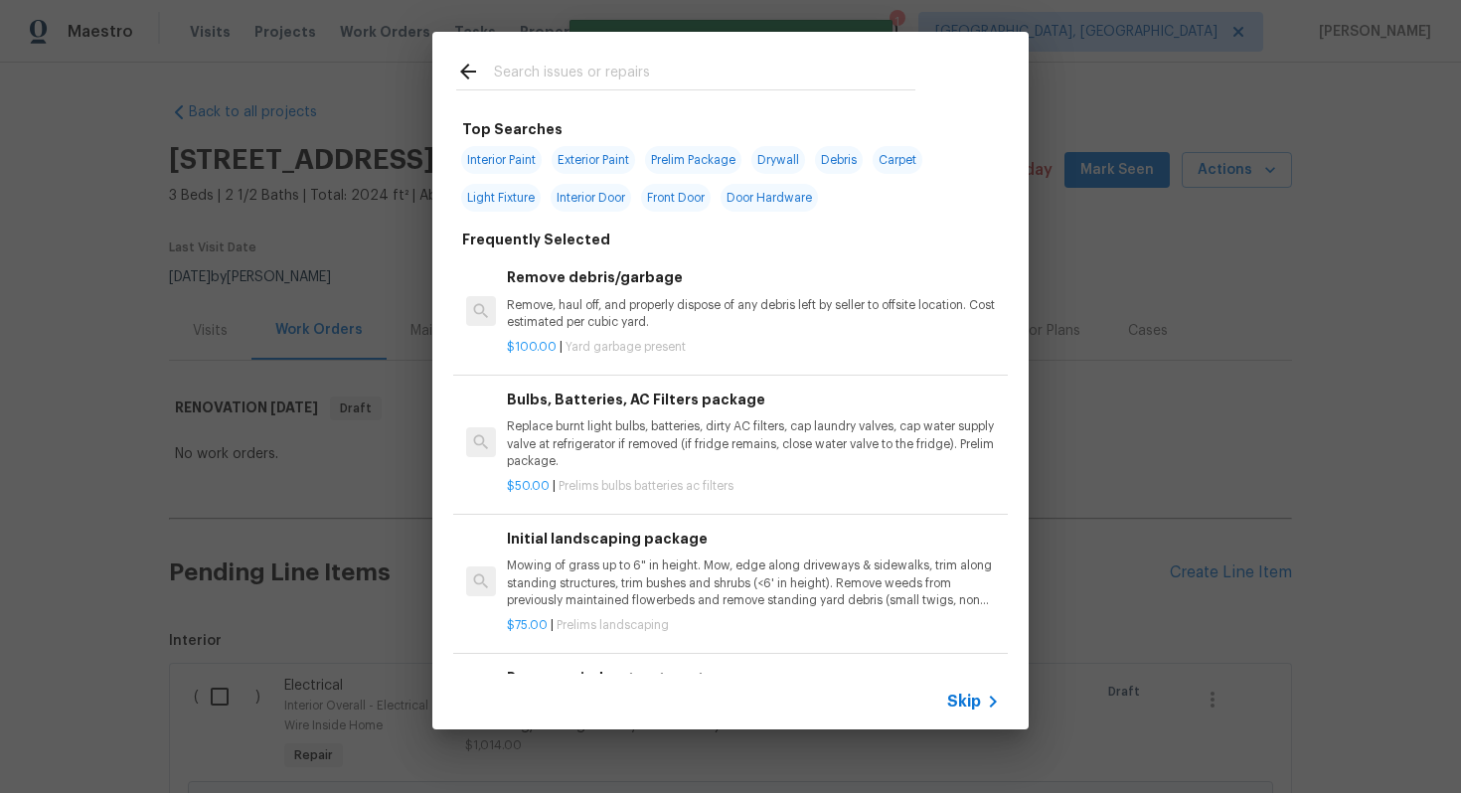
click at [985, 708] on icon at bounding box center [993, 702] width 24 height 24
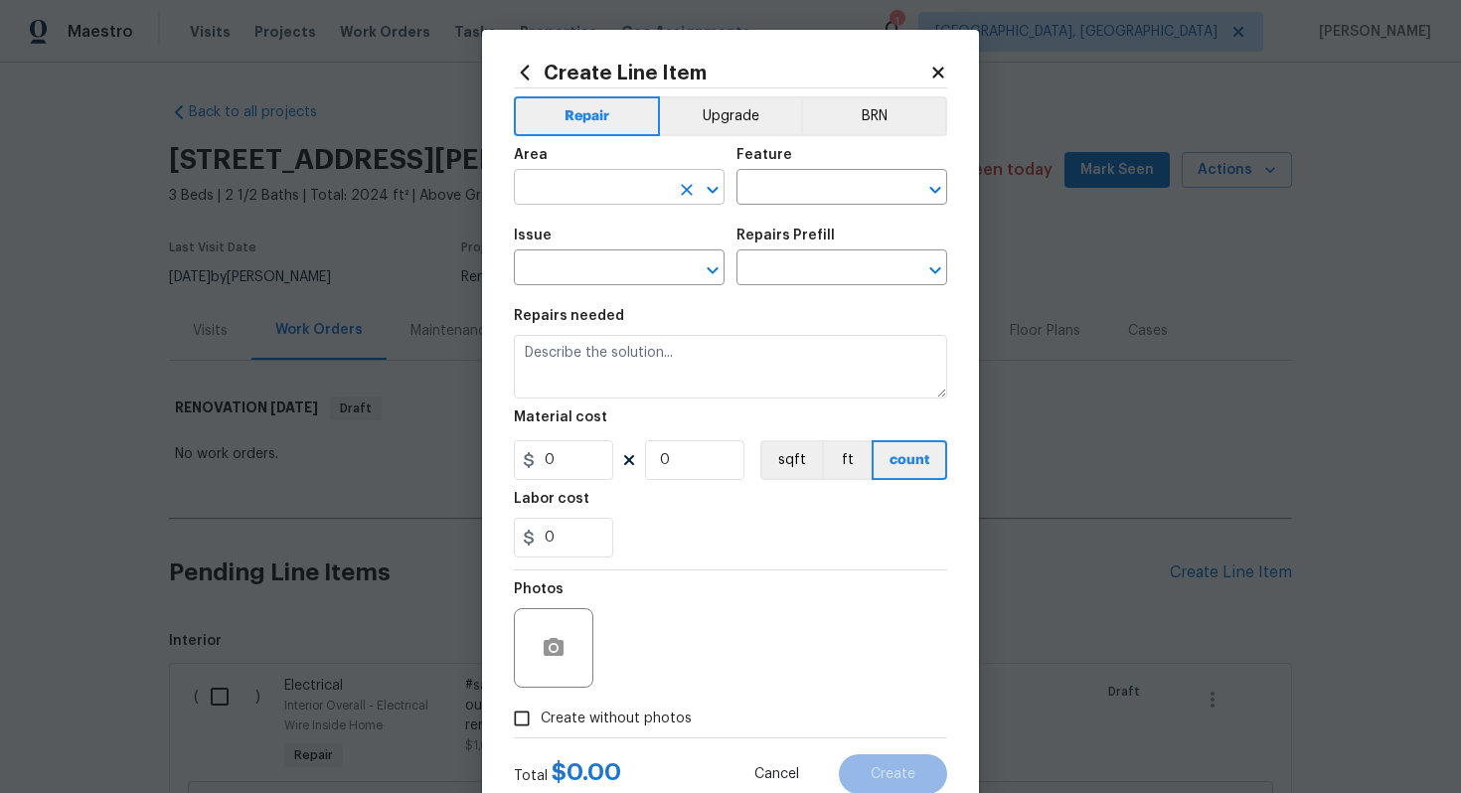
click at [638, 186] on input "text" at bounding box center [591, 189] width 155 height 31
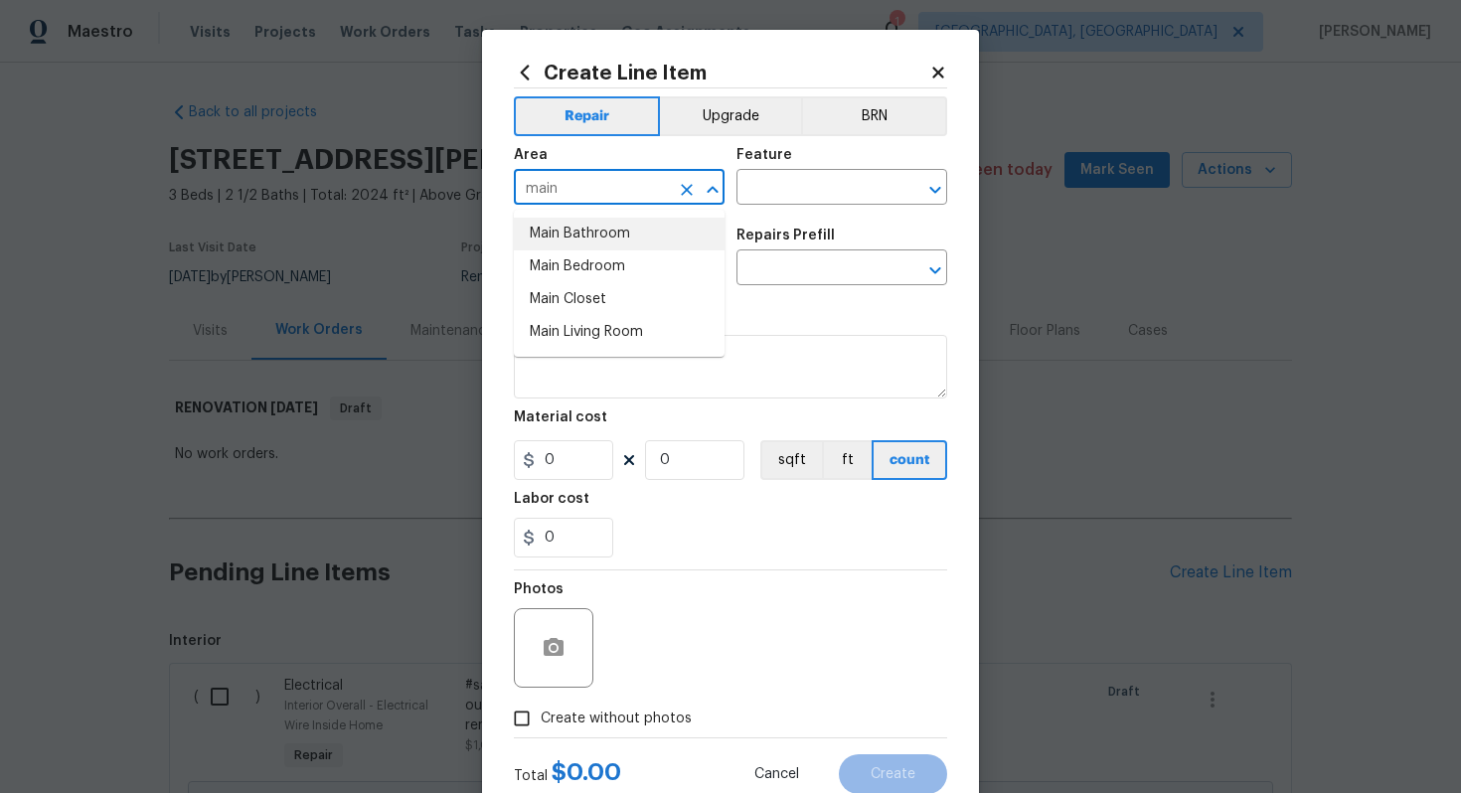
click at [581, 235] on li "Main Bathroom" at bounding box center [619, 234] width 211 height 33
type input "Main Bathroom"
click at [772, 199] on input "text" at bounding box center [814, 189] width 155 height 31
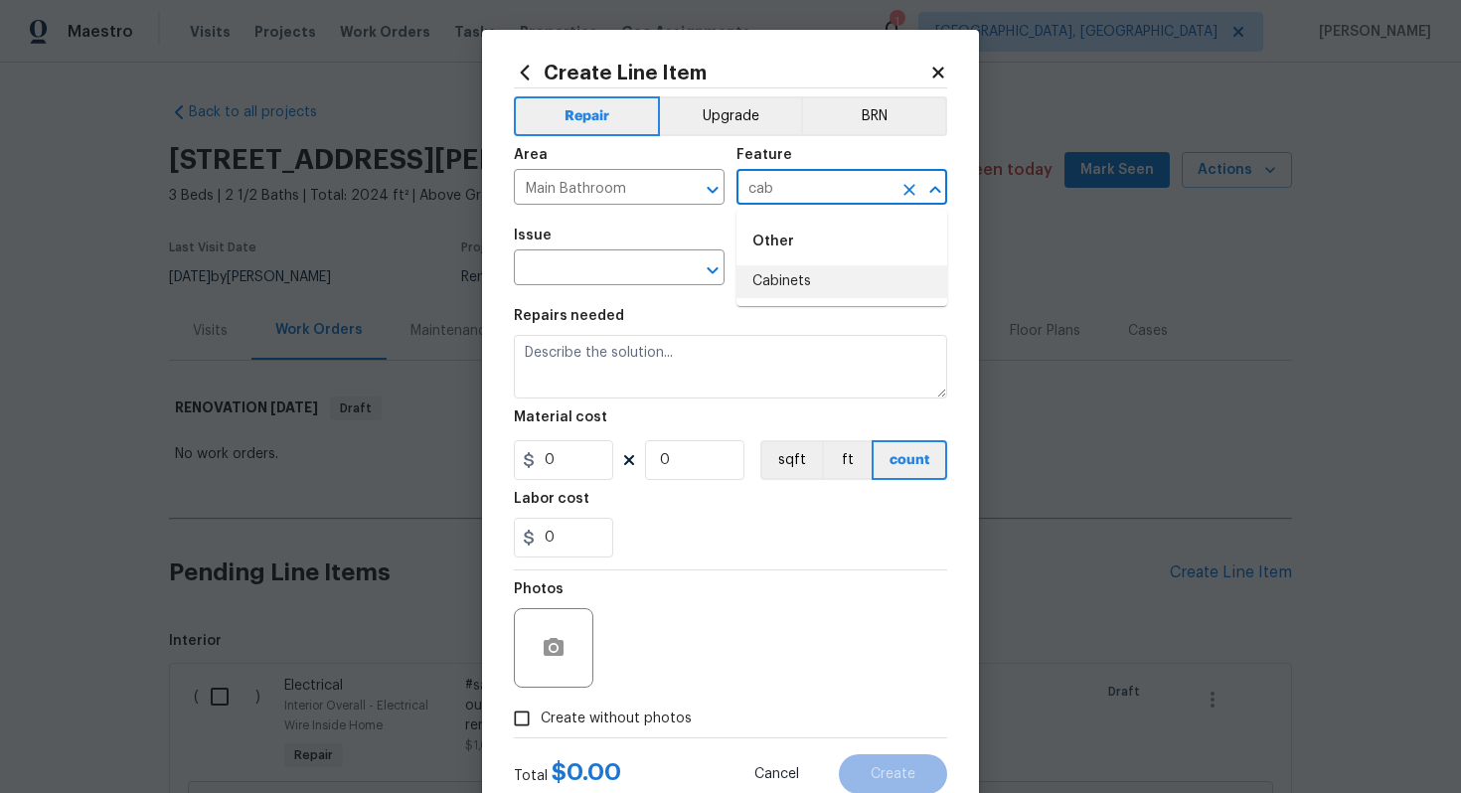
click at [766, 267] on li "Cabinets" at bounding box center [842, 281] width 211 height 33
type input "Cabinets"
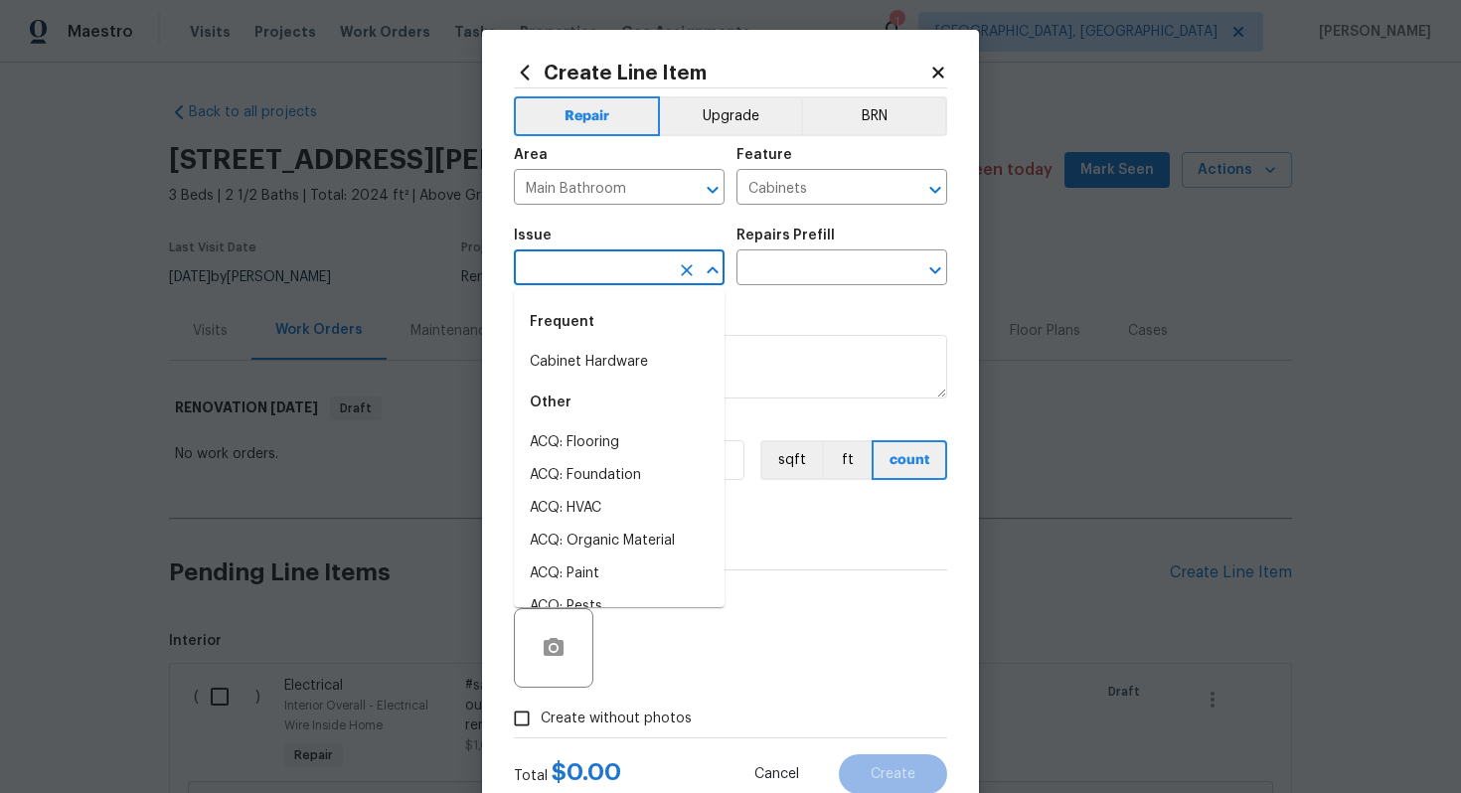
click at [581, 270] on input "text" at bounding box center [591, 269] width 155 height 31
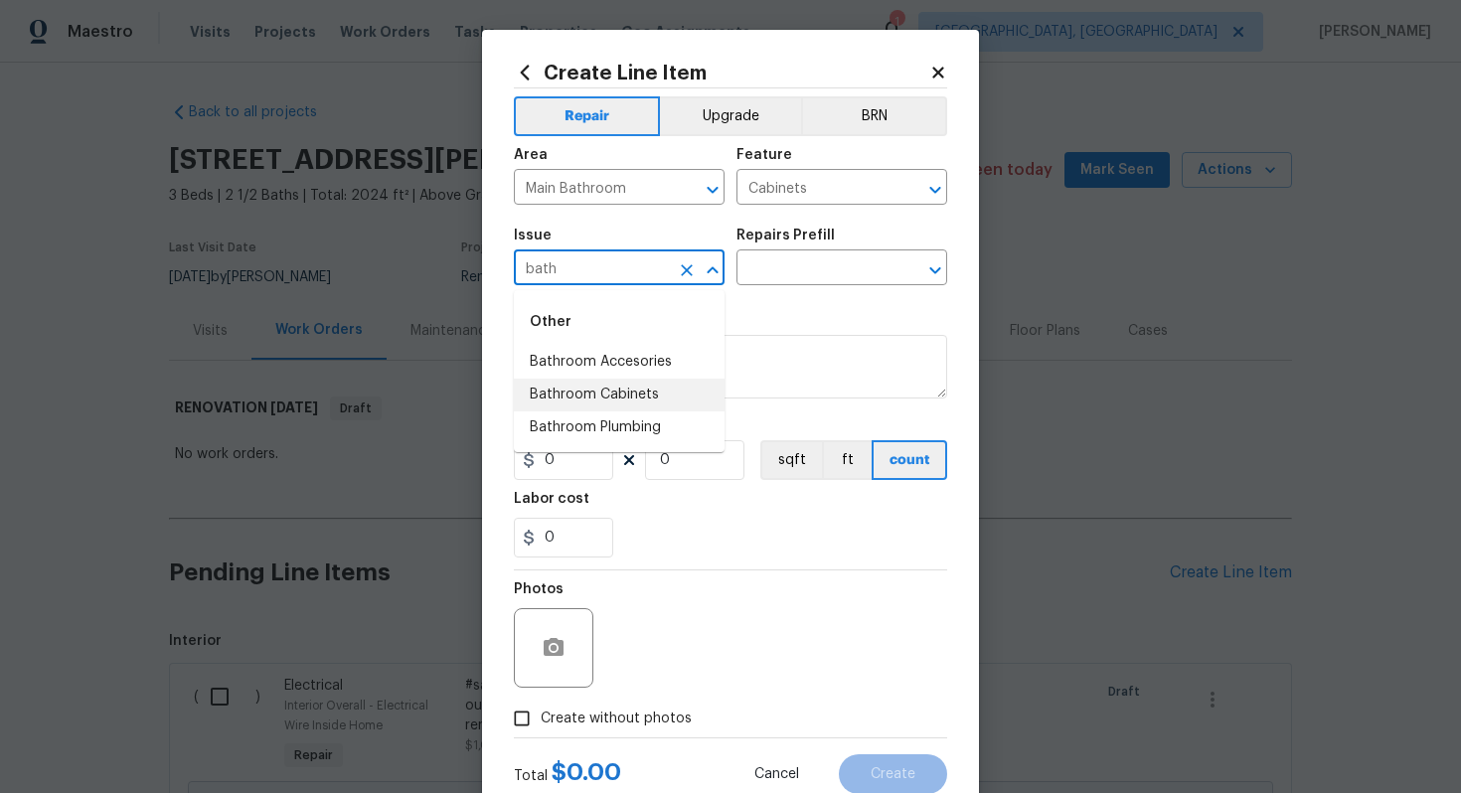
click at [613, 395] on li "Bathroom Cabinets" at bounding box center [619, 395] width 211 height 33
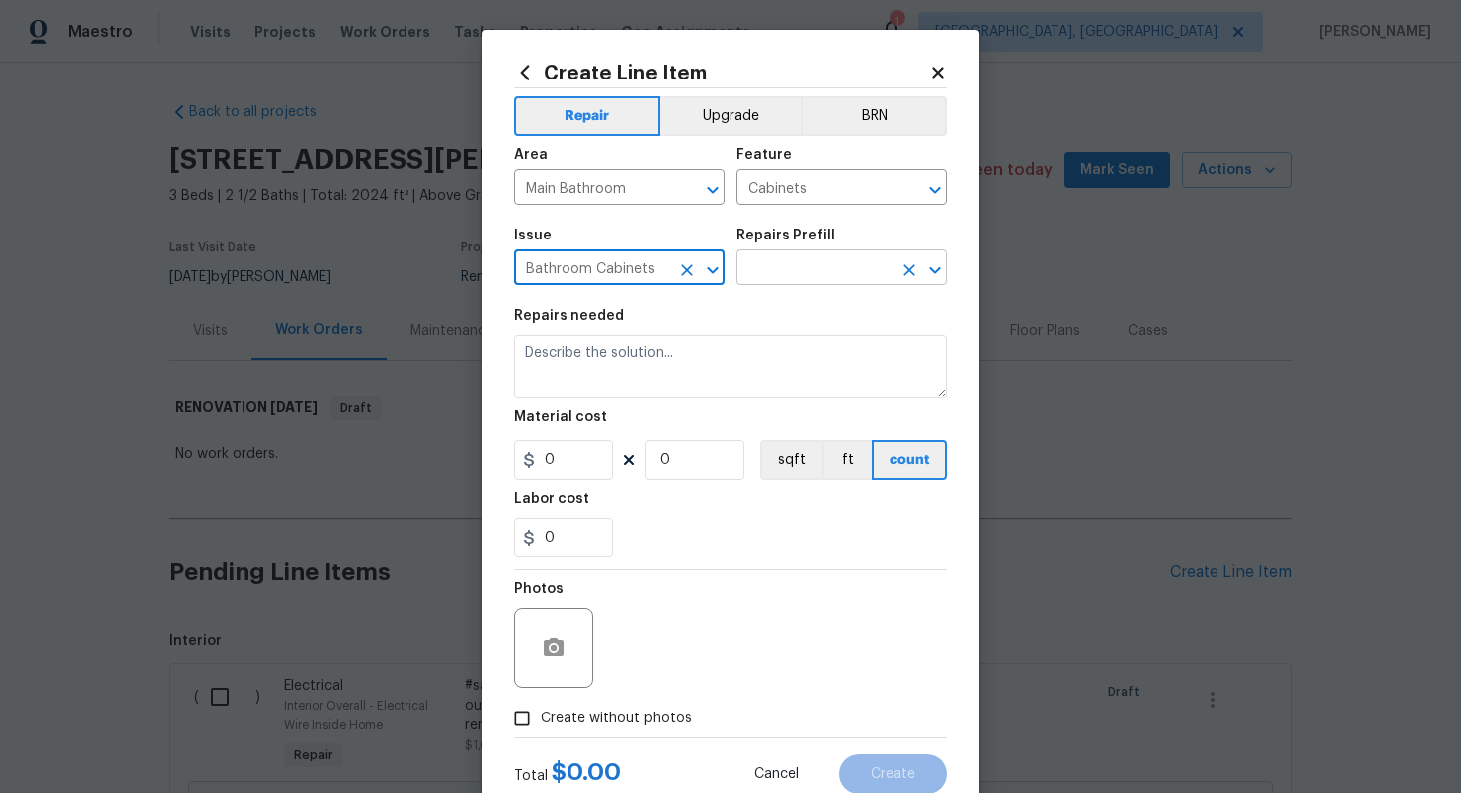
type input "Bathroom Cabinets"
click at [788, 262] on input "text" at bounding box center [814, 269] width 155 height 31
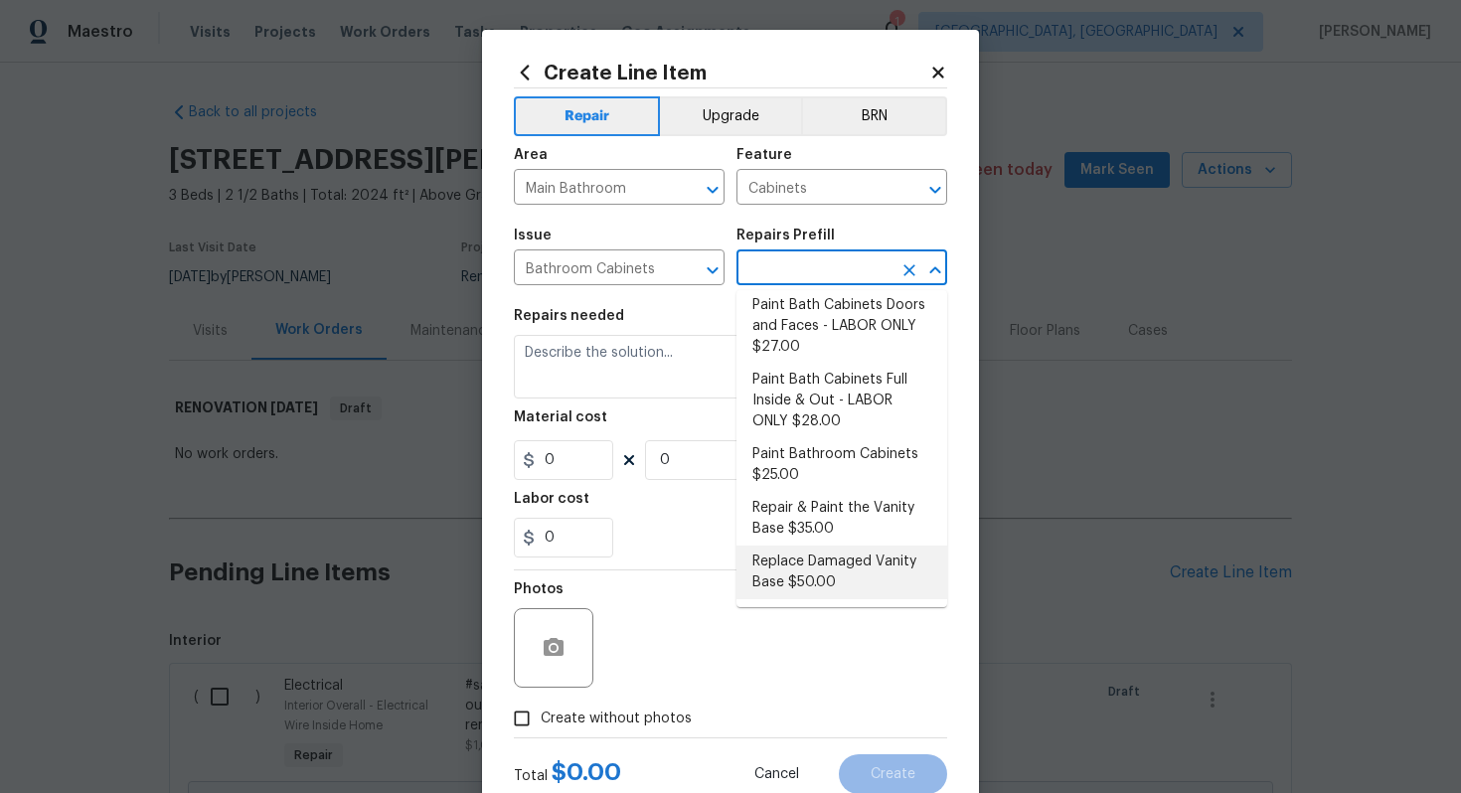
click at [833, 559] on li "Replace Damaged Vanity Base $50.00" at bounding box center [842, 573] width 211 height 54
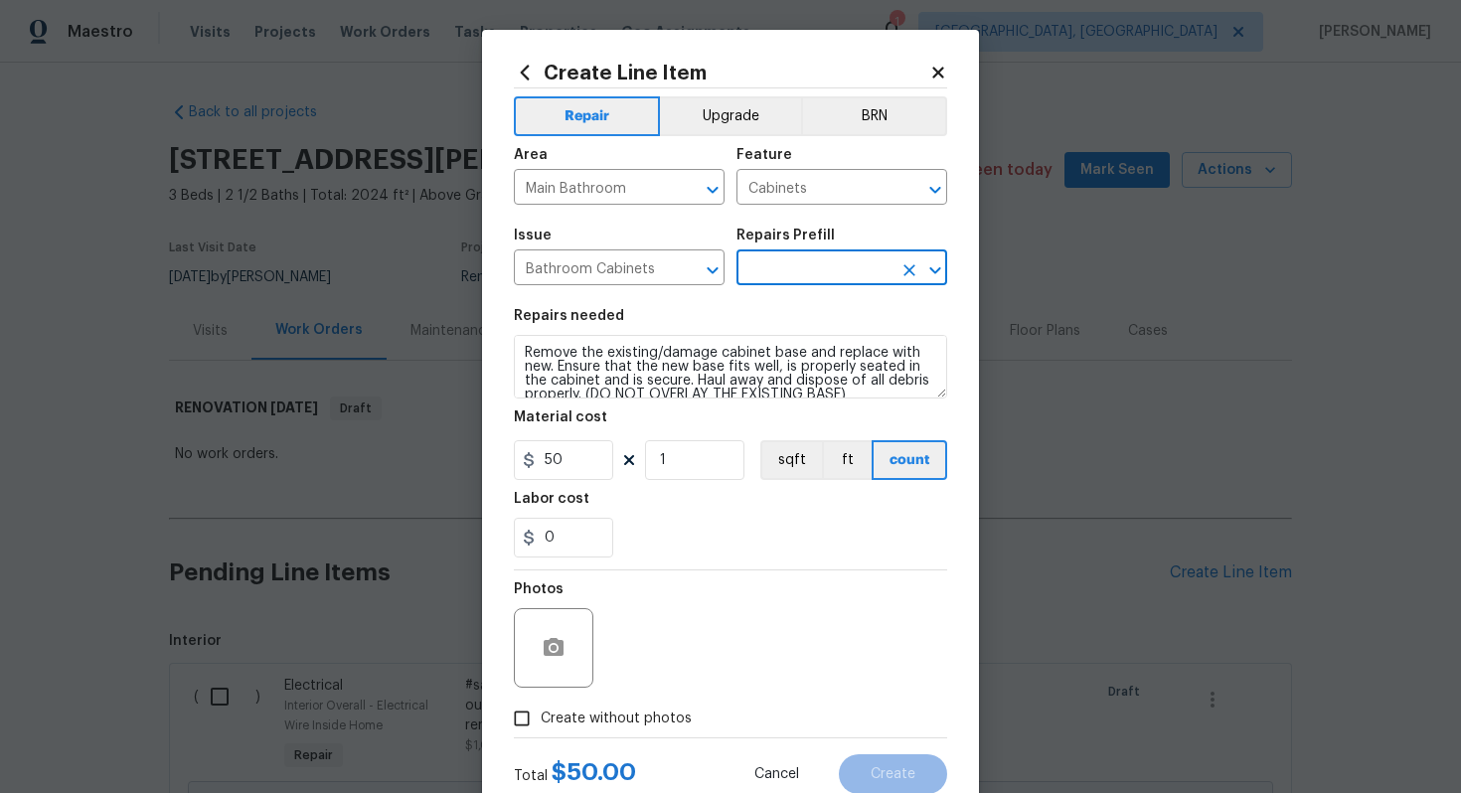
type input "Replace Damaged Vanity Base $50.00"
type textarea "Remove the existing/damage cabinet base and replace with new. Ensure that the n…"
type input "50"
type input "1"
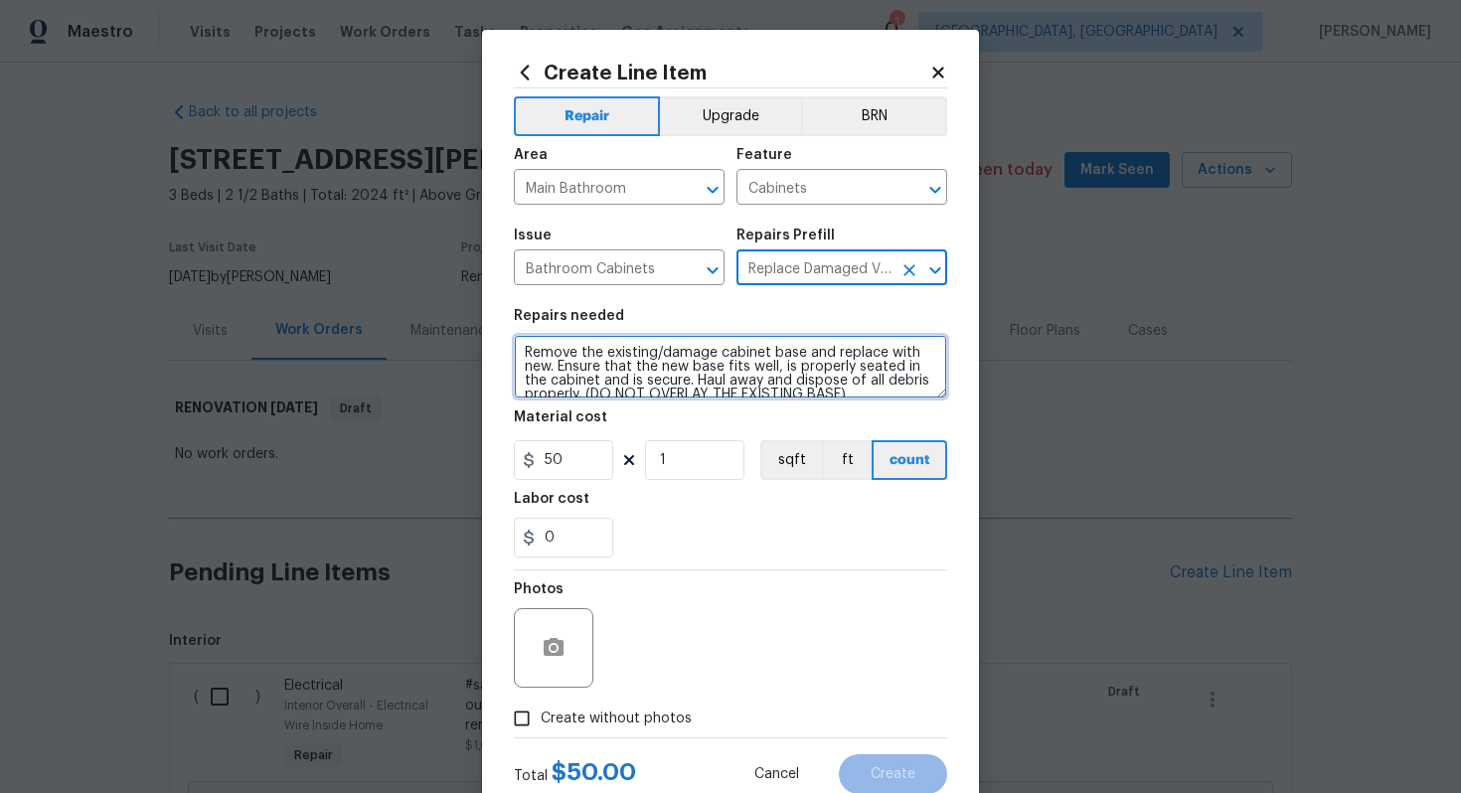
click at [520, 347] on textarea "Remove the existing/damage cabinet base and replace with new. Ensure that the n…" at bounding box center [730, 367] width 433 height 64
type textarea "#sala - Remove the existing/damage cabinet base and replace with new. Ensure th…"
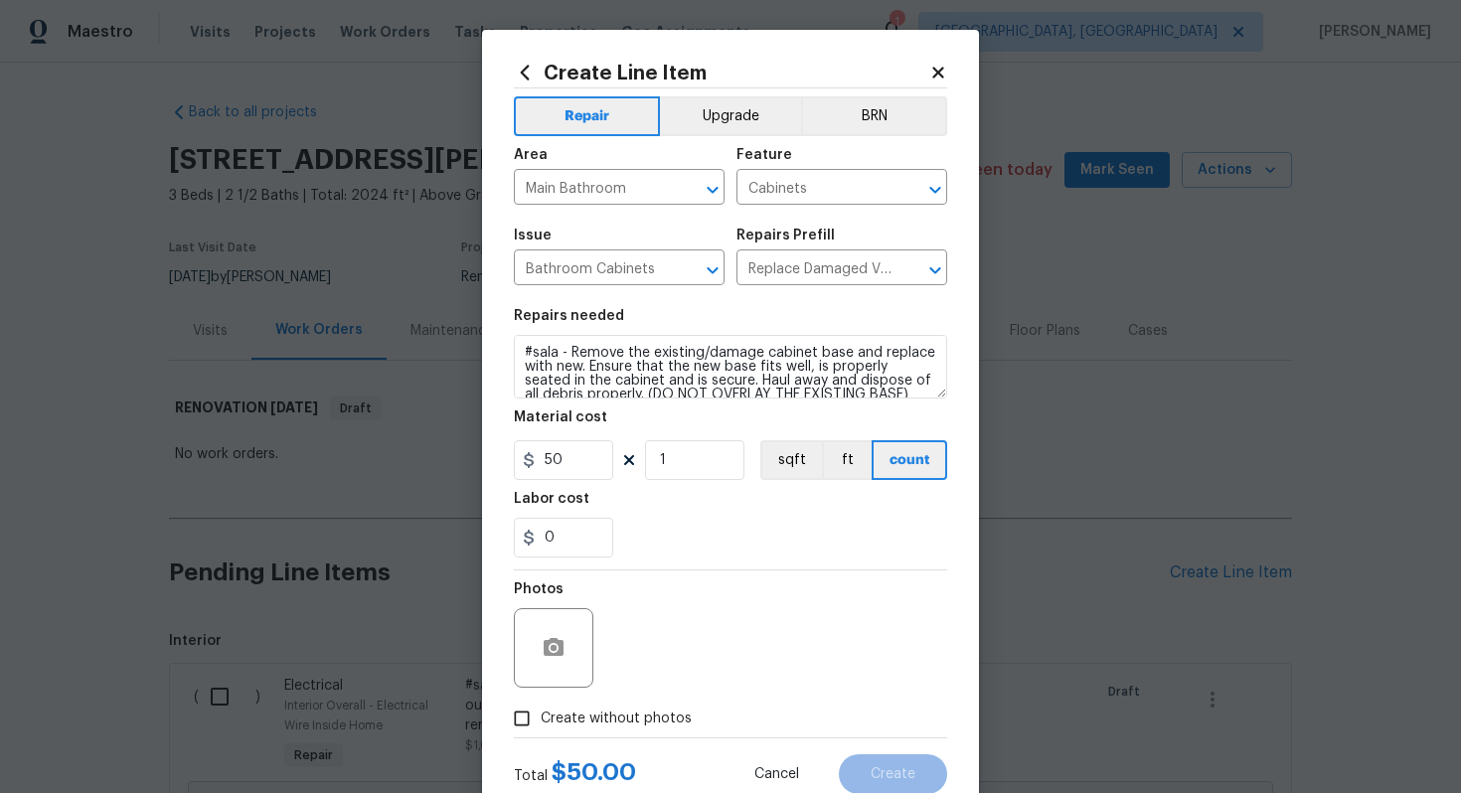
click at [646, 715] on span "Create without photos" at bounding box center [616, 719] width 151 height 21
click at [541, 715] on input "Create without photos" at bounding box center [522, 719] width 38 height 38
checkbox input "true"
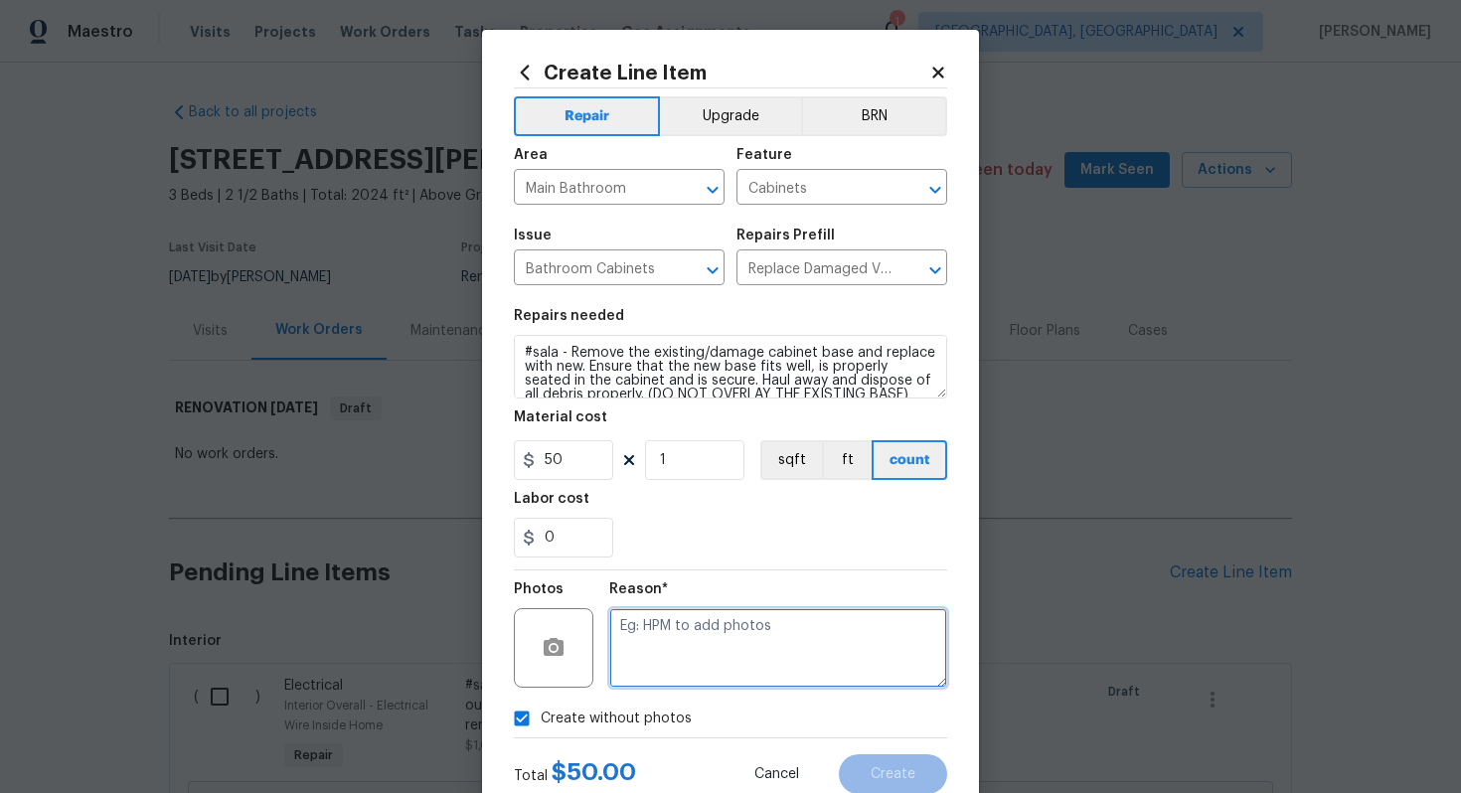
click at [662, 683] on textarea at bounding box center [778, 648] width 338 height 80
type textarea "n/a"
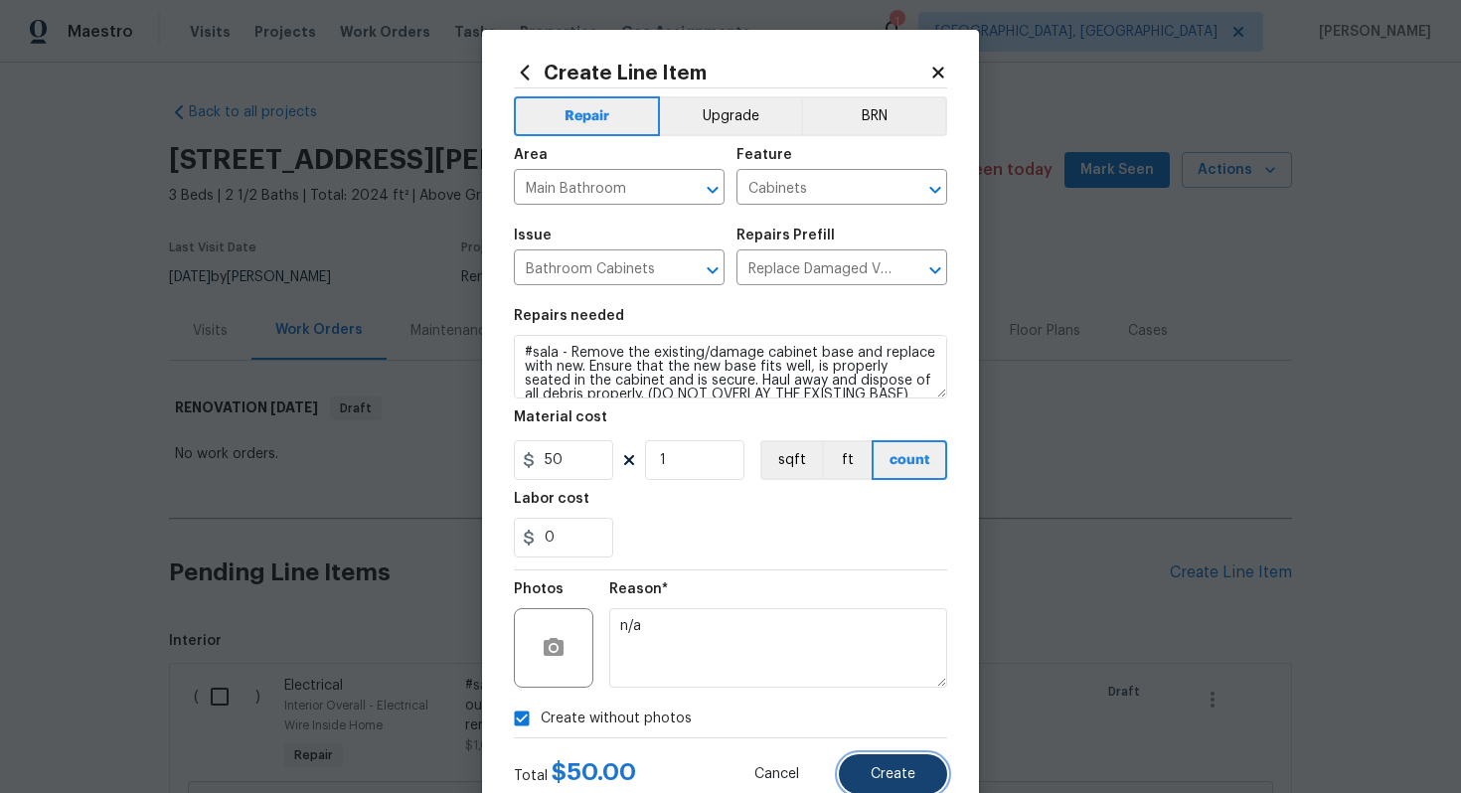
click at [905, 774] on span "Create" at bounding box center [893, 774] width 45 height 15
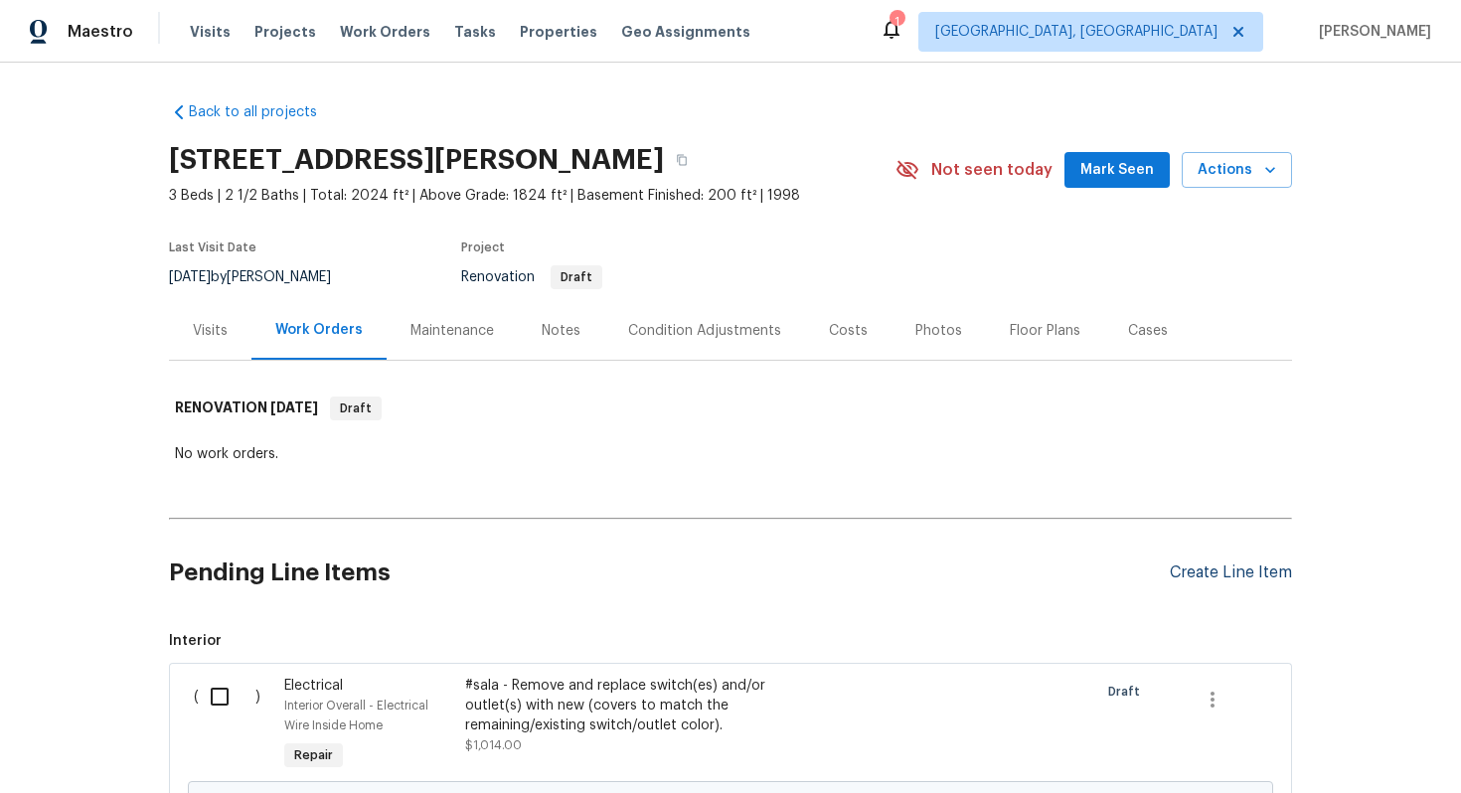
click at [1206, 567] on div "Create Line Item" at bounding box center [1231, 573] width 122 height 19
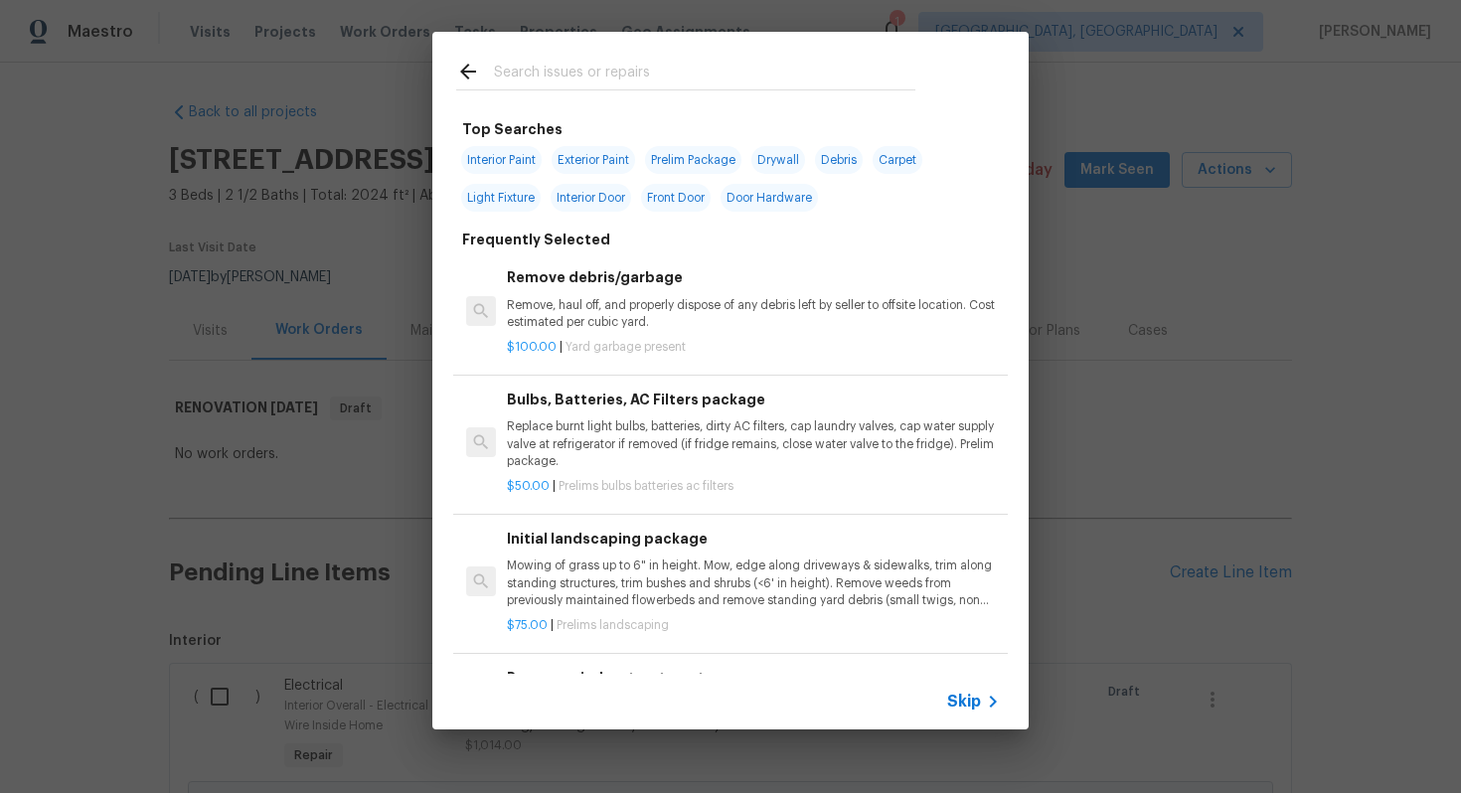
click at [975, 711] on span "Skip" at bounding box center [964, 702] width 34 height 20
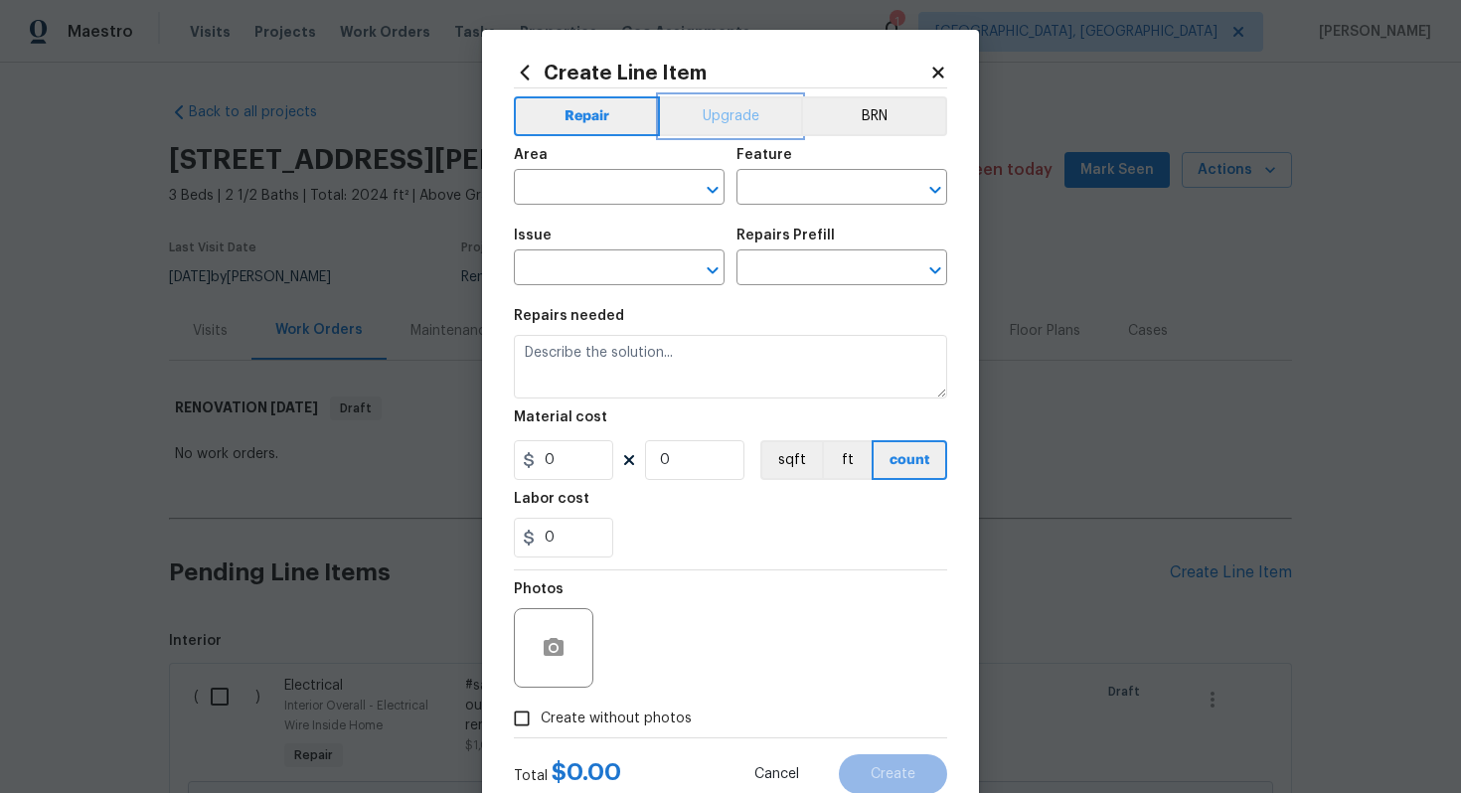
click at [732, 107] on button "Upgrade" at bounding box center [731, 116] width 142 height 40
click at [579, 199] on input "text" at bounding box center [591, 189] width 155 height 31
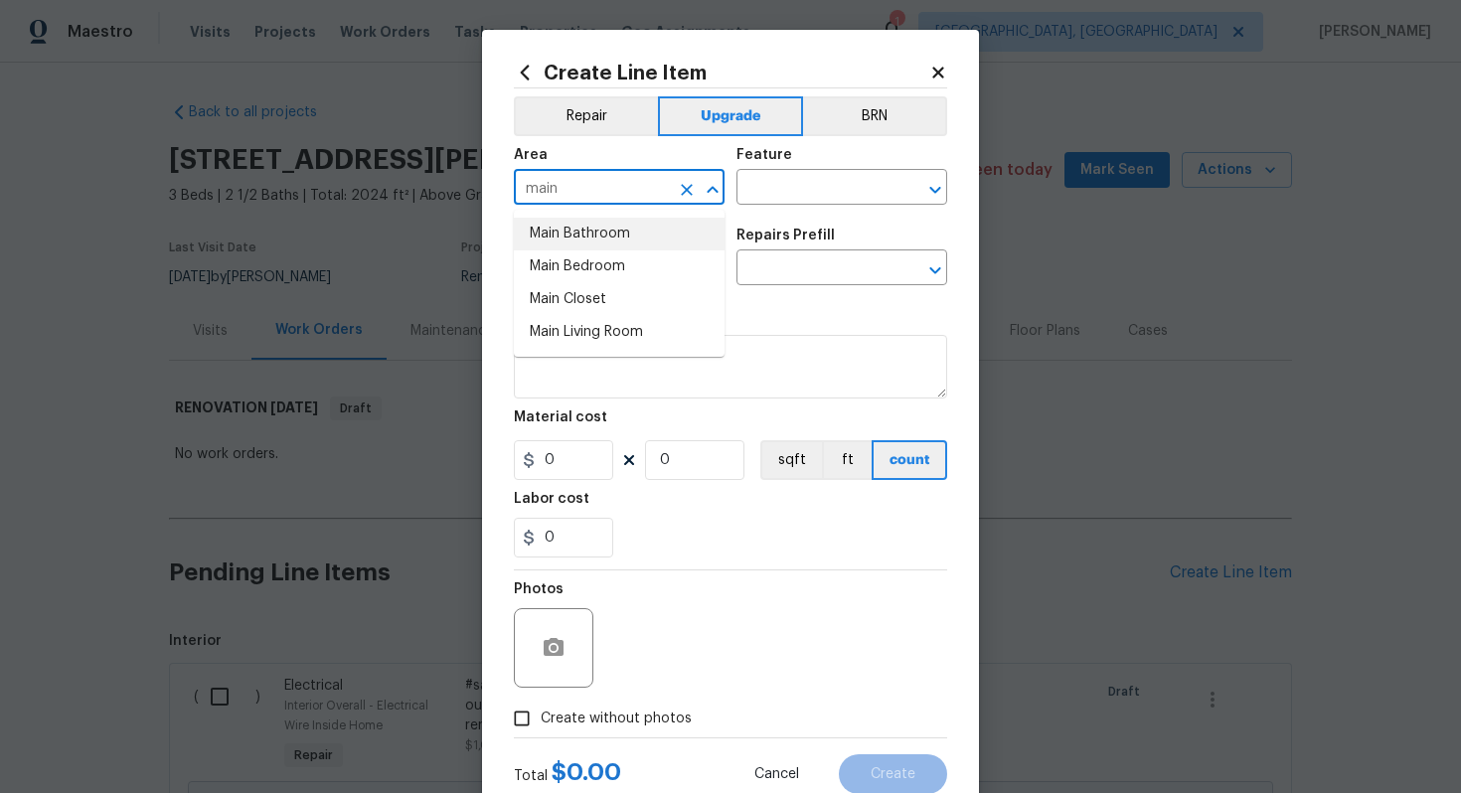
click at [615, 239] on li "Main Bathroom" at bounding box center [619, 234] width 211 height 33
type input "Main Bathroom"
click at [777, 174] on input "text" at bounding box center [814, 189] width 155 height 31
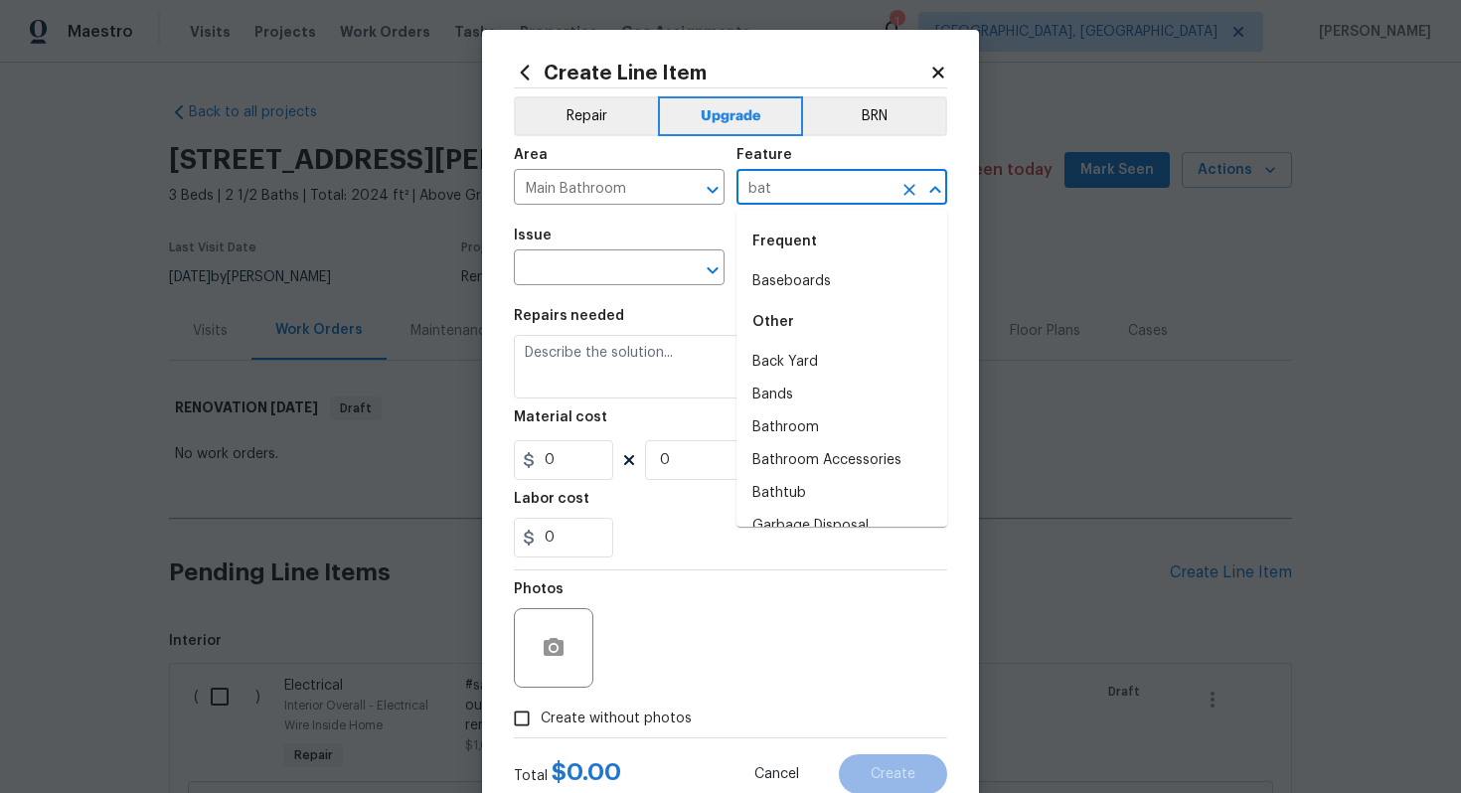
type input "bath"
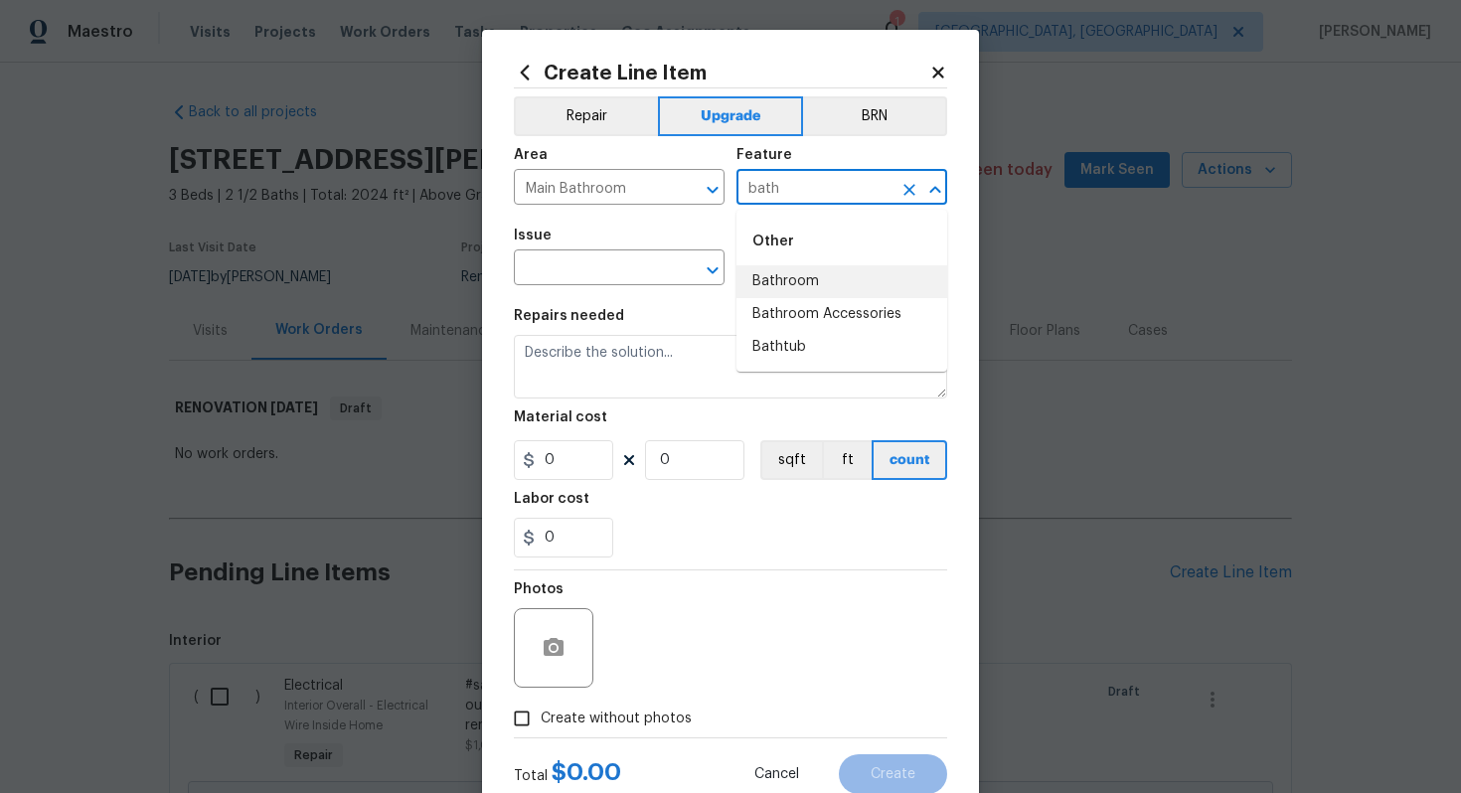
click at [915, 194] on icon "Clear" at bounding box center [910, 190] width 20 height 20
click at [767, 324] on li "Plumbing" at bounding box center [842, 314] width 211 height 33
type input "Plumbing"
click at [609, 265] on input "text" at bounding box center [591, 269] width 155 height 31
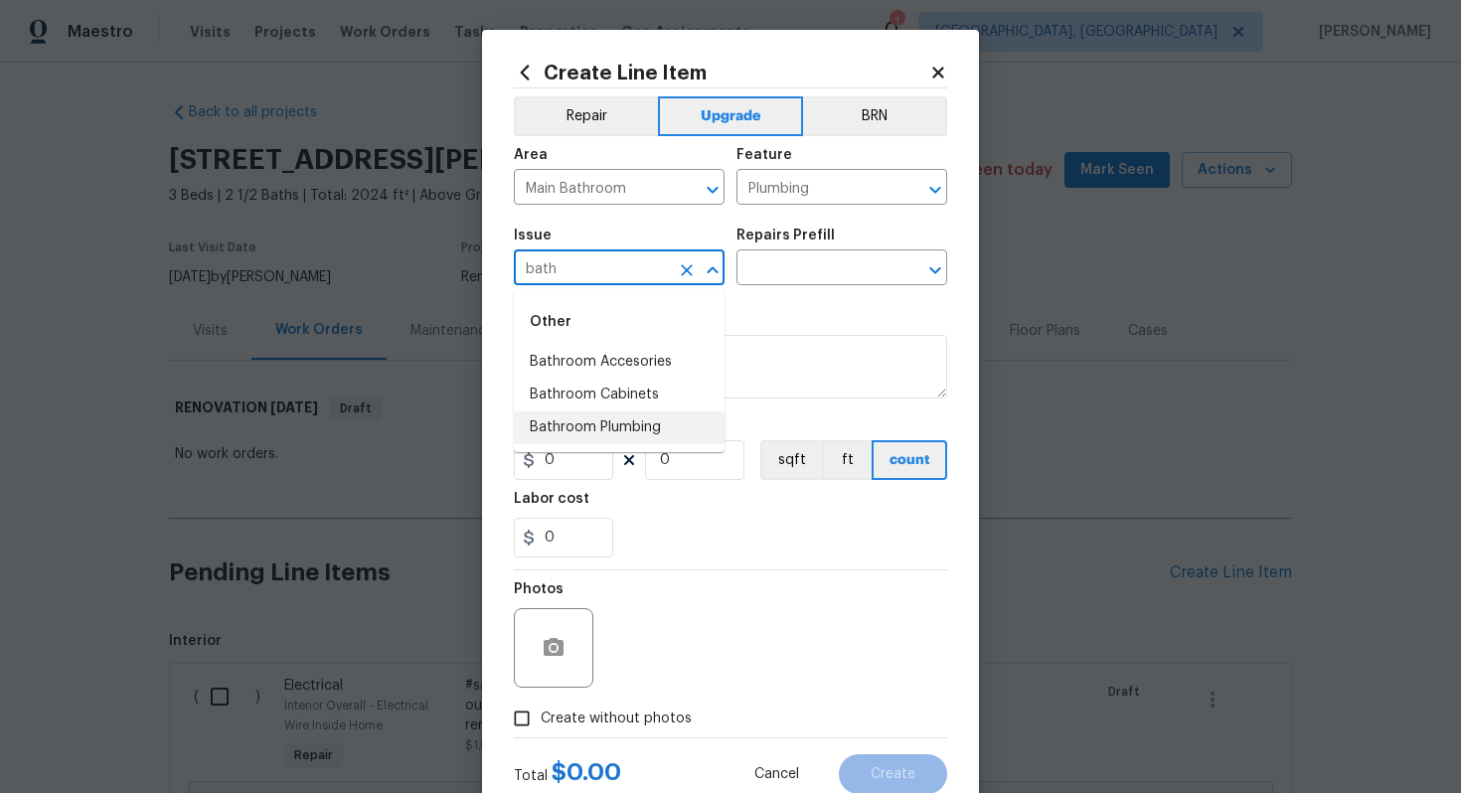
click at [640, 434] on li "Bathroom Plumbing" at bounding box center [619, 428] width 211 height 33
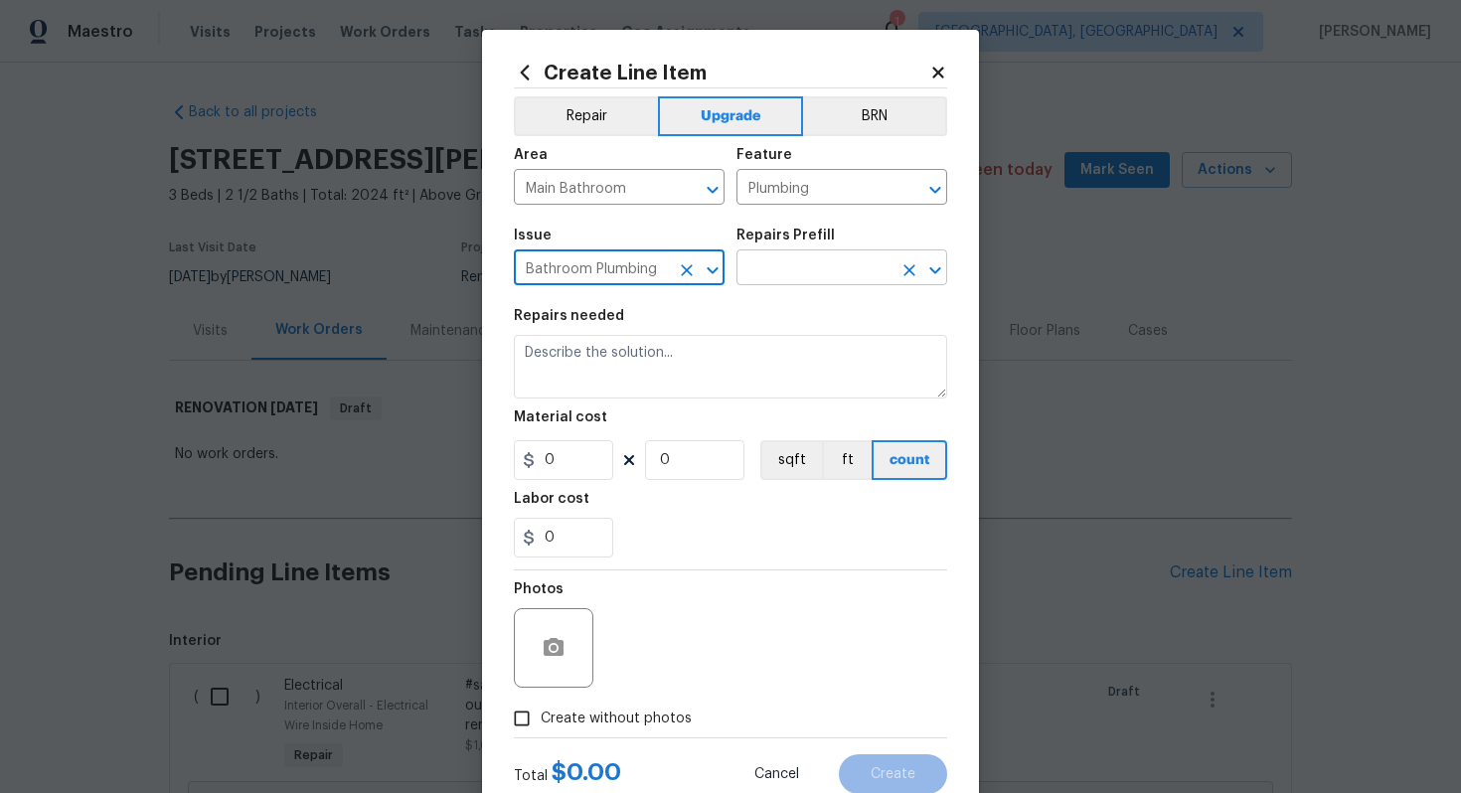
type input "Bathroom Plumbing"
click at [779, 275] on input "text" at bounding box center [814, 269] width 155 height 31
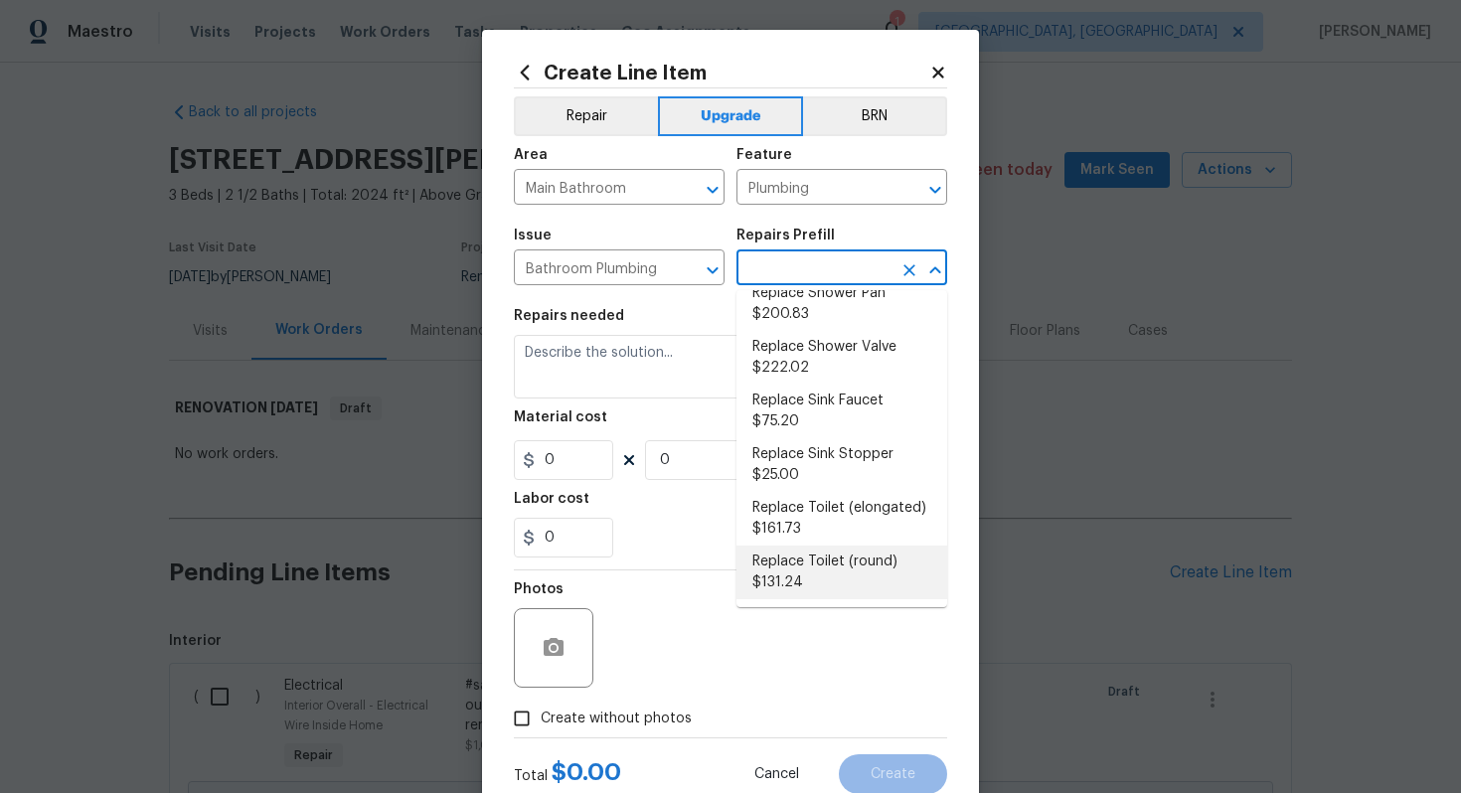
scroll to position [861, 0]
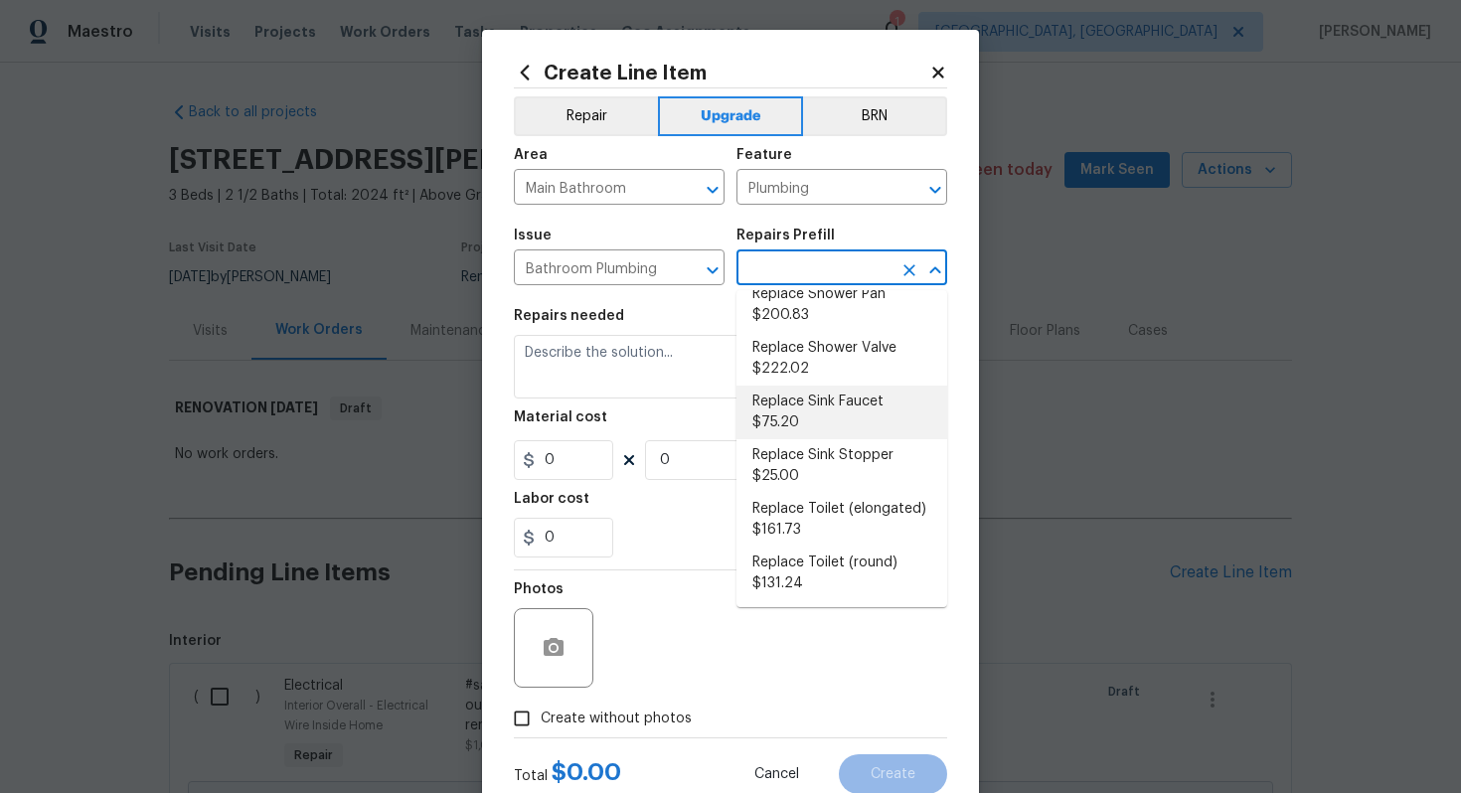
click at [808, 410] on li "Replace Sink Faucet $75.20" at bounding box center [842, 413] width 211 height 54
type input "Replace Sink Faucet $75.20"
type textarea "Remove and replace the existing sink faucet with new (PM to approve finish). En…"
type input "75.2"
type input "1"
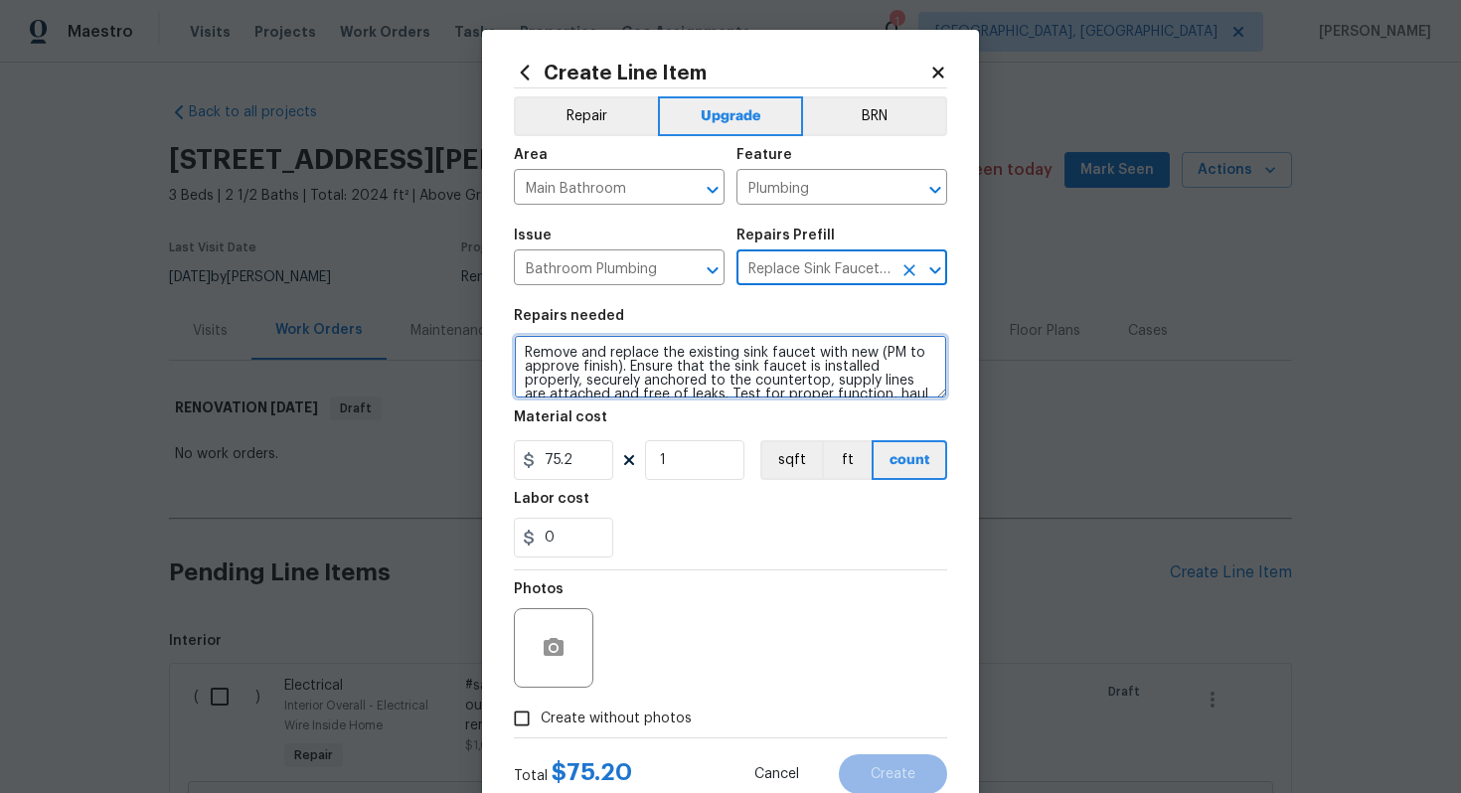
click at [517, 351] on textarea "Remove and replace the existing sink faucet with new (PM to approve finish). En…" at bounding box center [730, 367] width 433 height 64
type textarea "#sala - Remove and replace the existing sink faucet with new (PM to approve fin…"
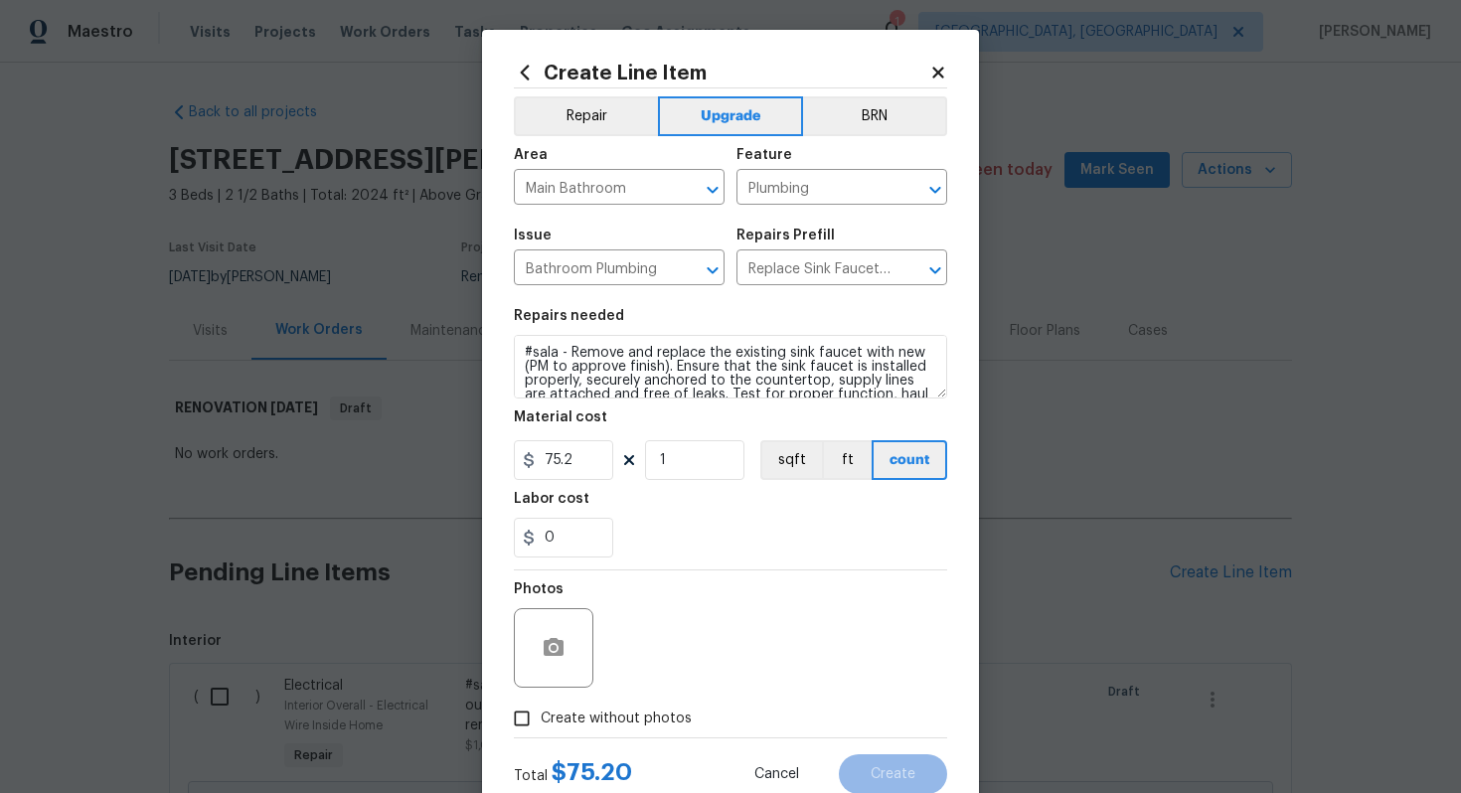
click at [702, 434] on div "Material cost" at bounding box center [730, 424] width 433 height 26
click at [670, 479] on input "1" at bounding box center [694, 460] width 99 height 40
type input "2"
click at [617, 741] on div "Total $ 150.40 Cancel Create" at bounding box center [730, 767] width 433 height 56
click at [619, 736] on label "Create without photos" at bounding box center [597, 719] width 189 height 38
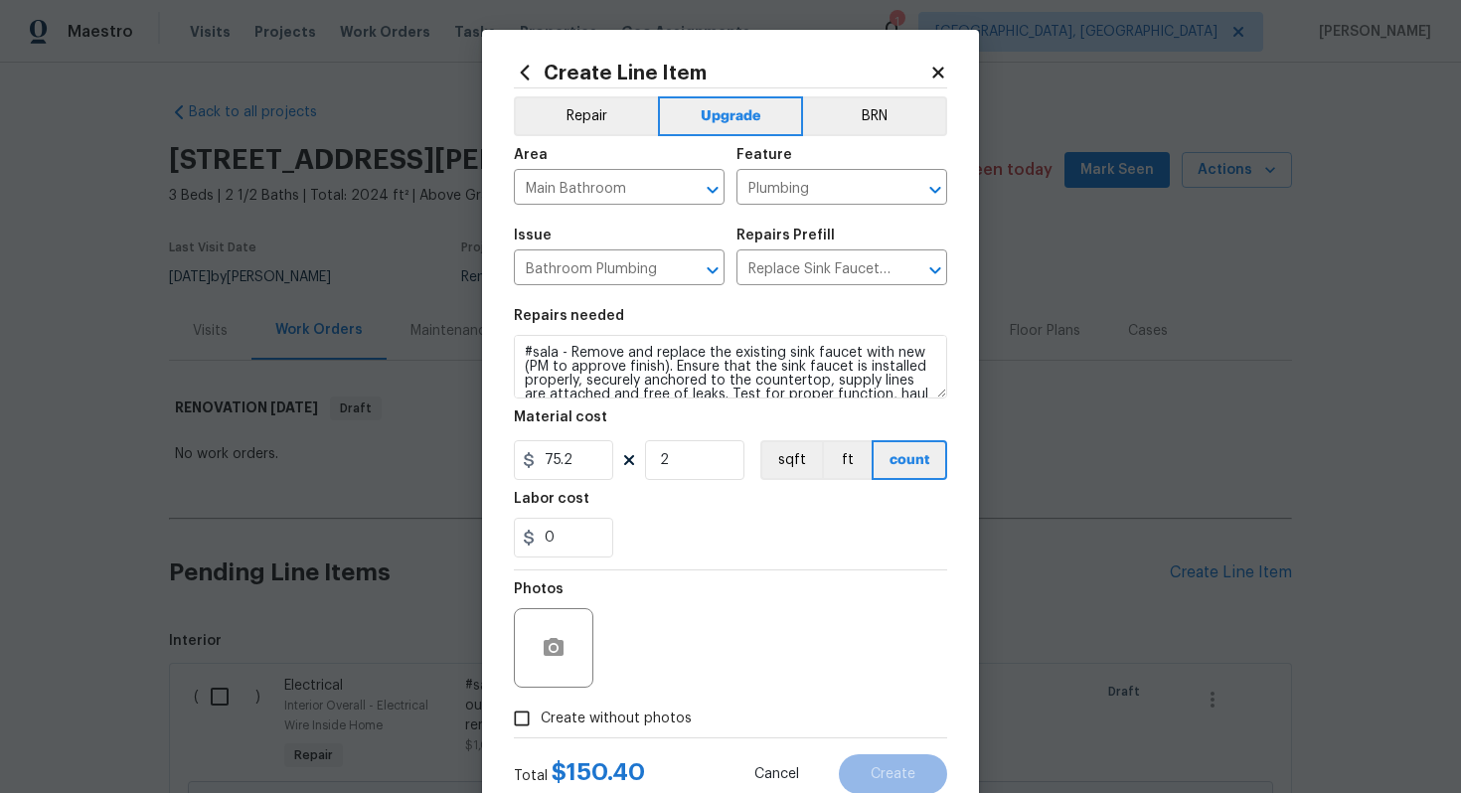
click at [541, 736] on input "Create without photos" at bounding box center [522, 719] width 38 height 38
checkbox input "true"
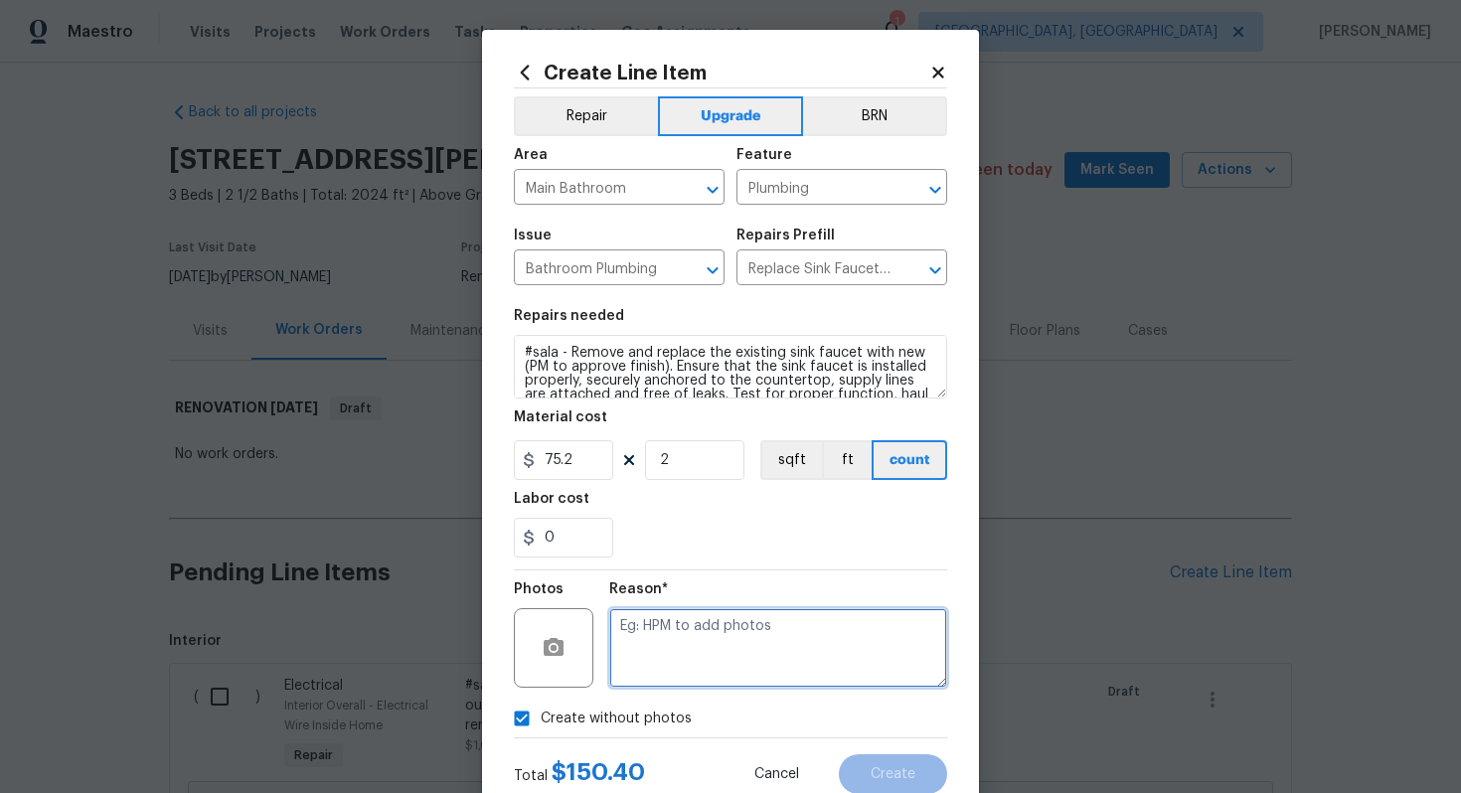
click at [705, 654] on textarea at bounding box center [778, 648] width 338 height 80
type textarea "n/a"
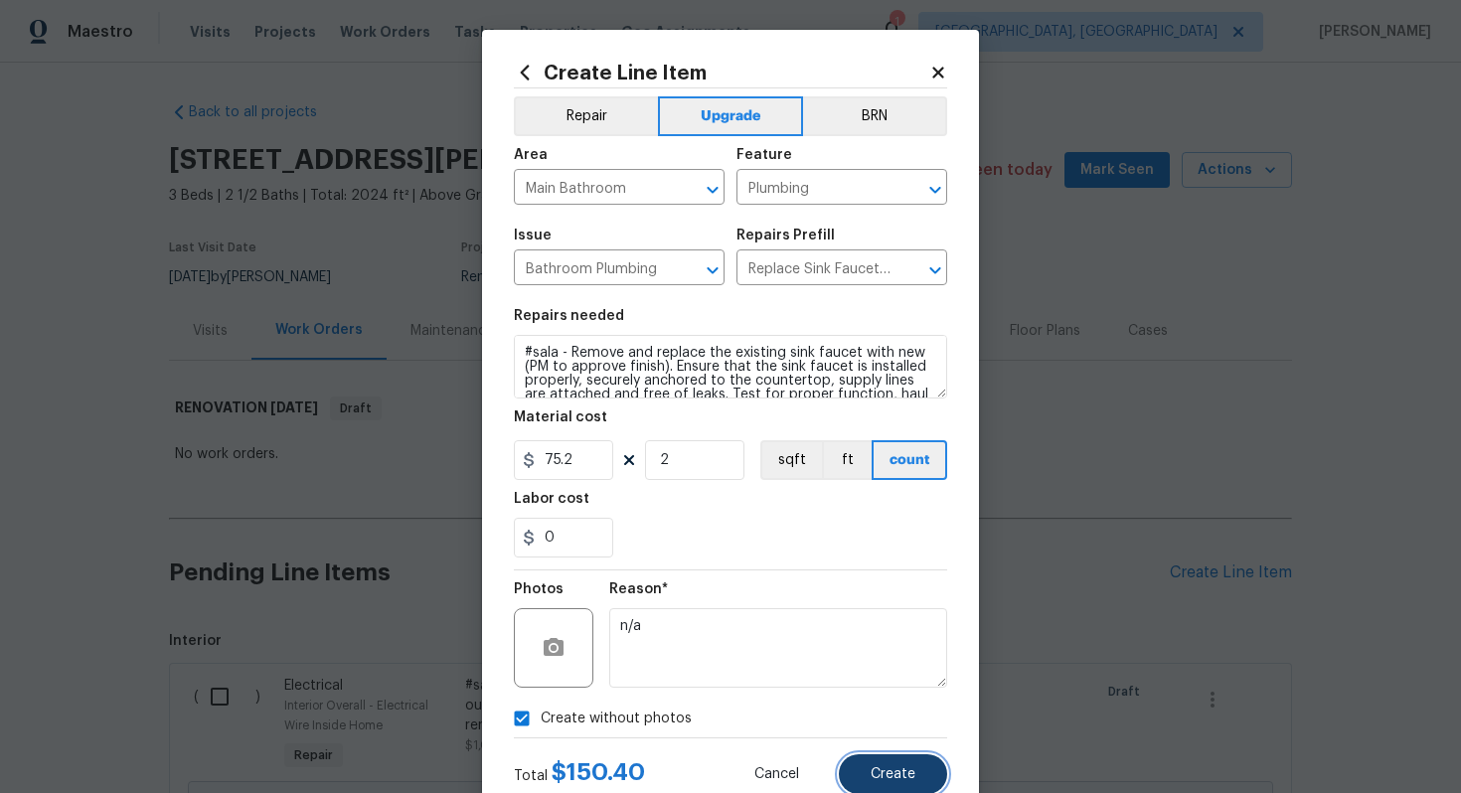
click at [878, 762] on button "Create" at bounding box center [893, 774] width 108 height 40
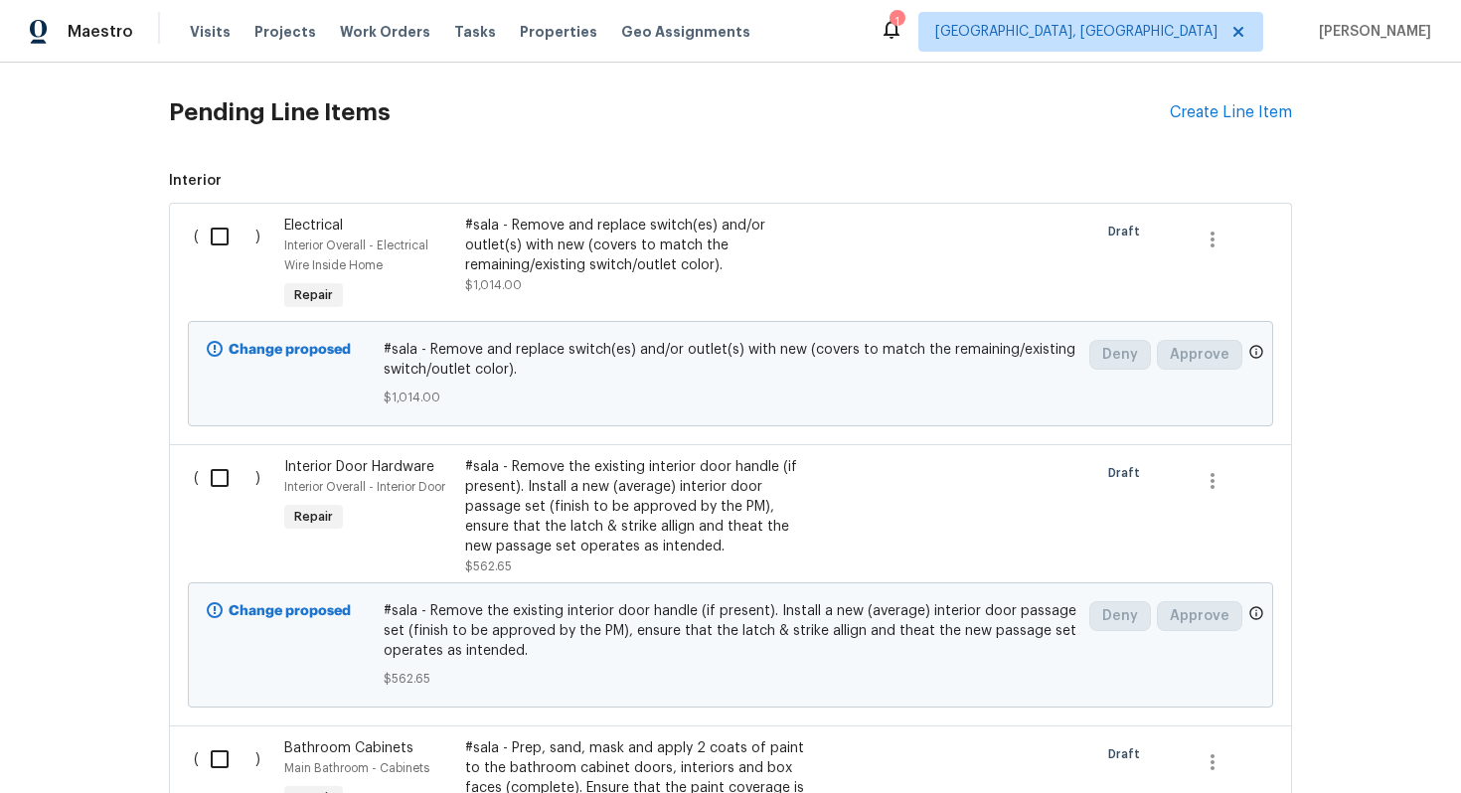
scroll to position [386, 0]
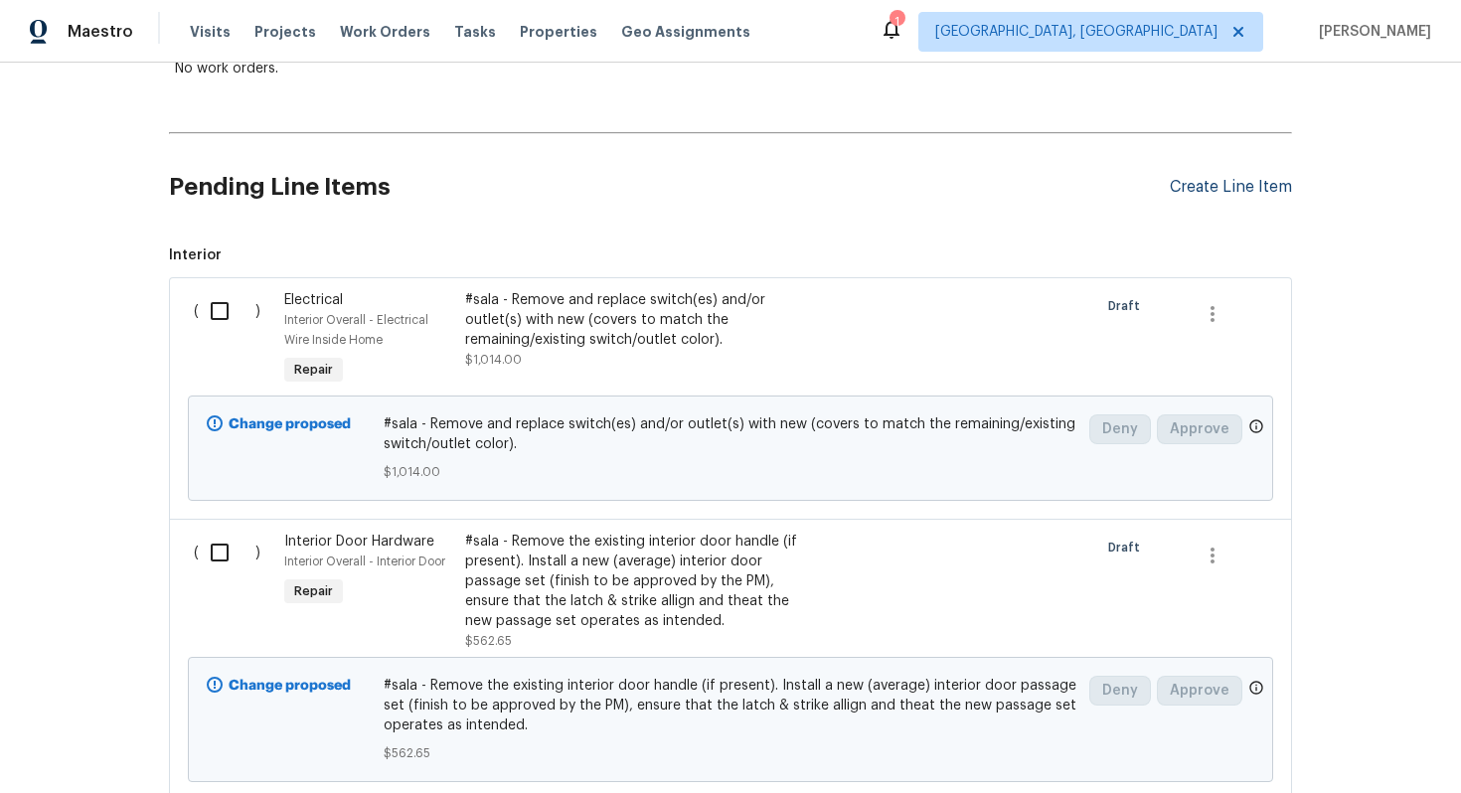
click at [1252, 181] on div "Create Line Item" at bounding box center [1231, 187] width 122 height 19
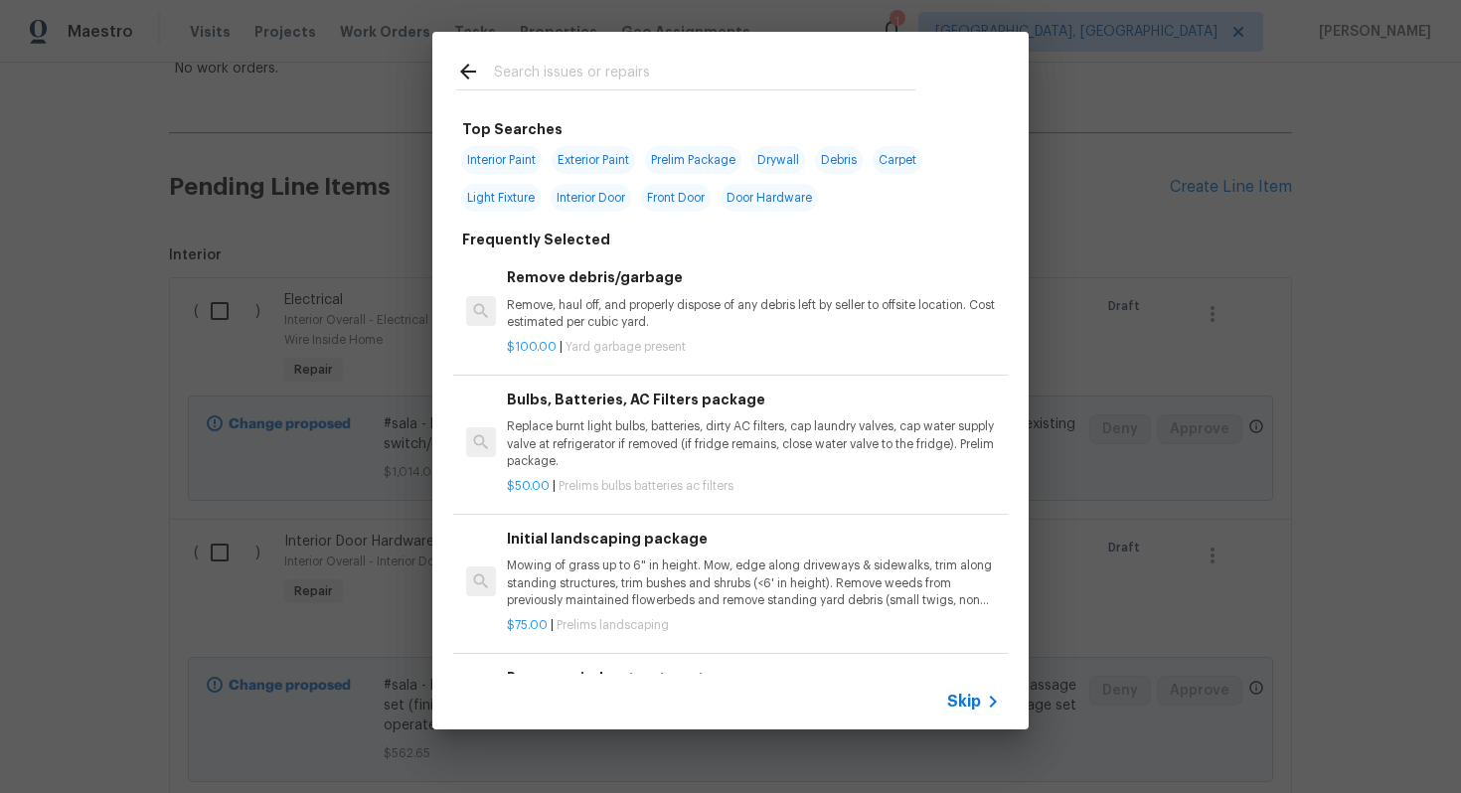
click at [959, 690] on div "Skip" at bounding box center [976, 702] width 58 height 24
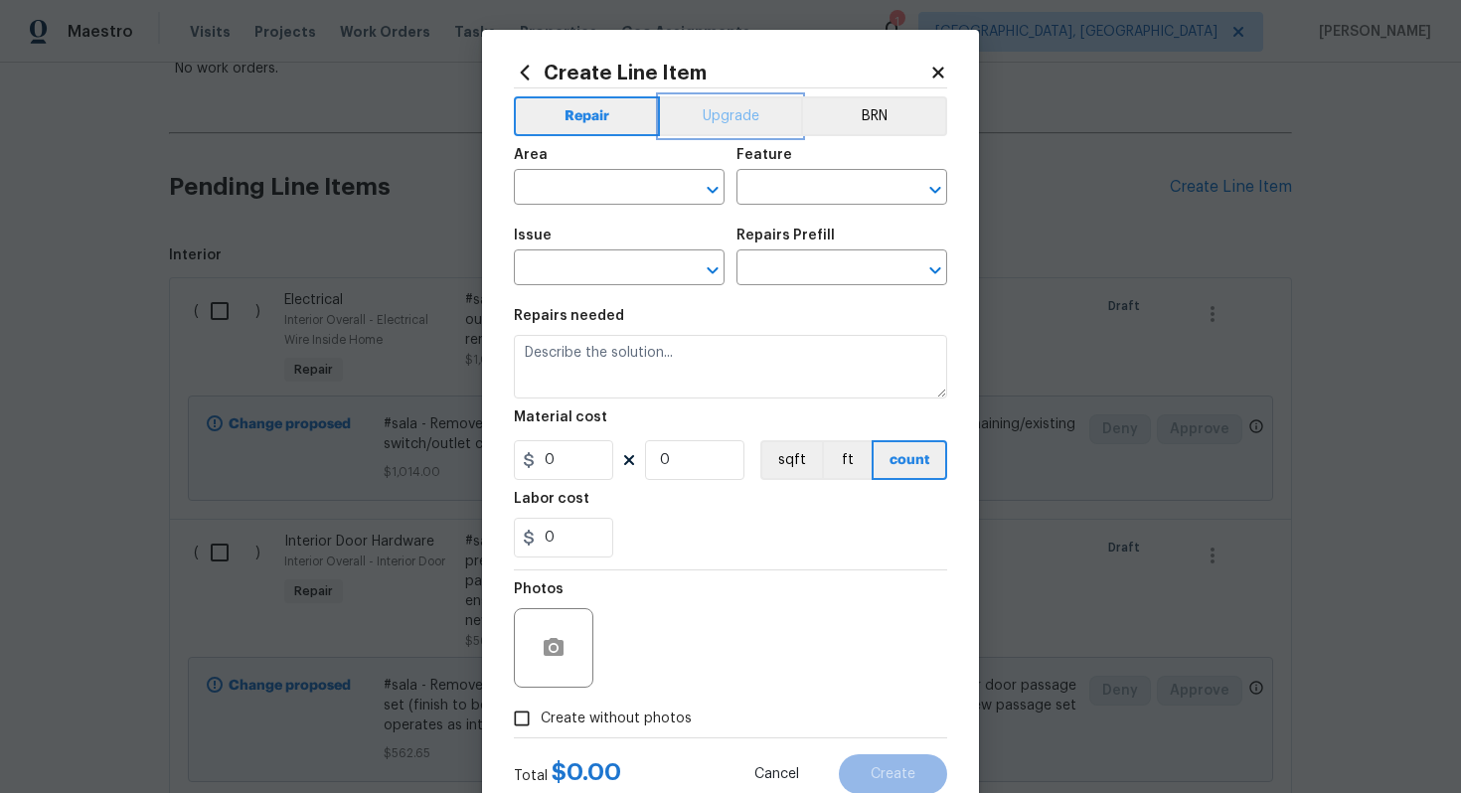
click at [693, 110] on button "Upgrade" at bounding box center [731, 116] width 142 height 40
click at [573, 205] on span "Area ​" at bounding box center [619, 176] width 211 height 81
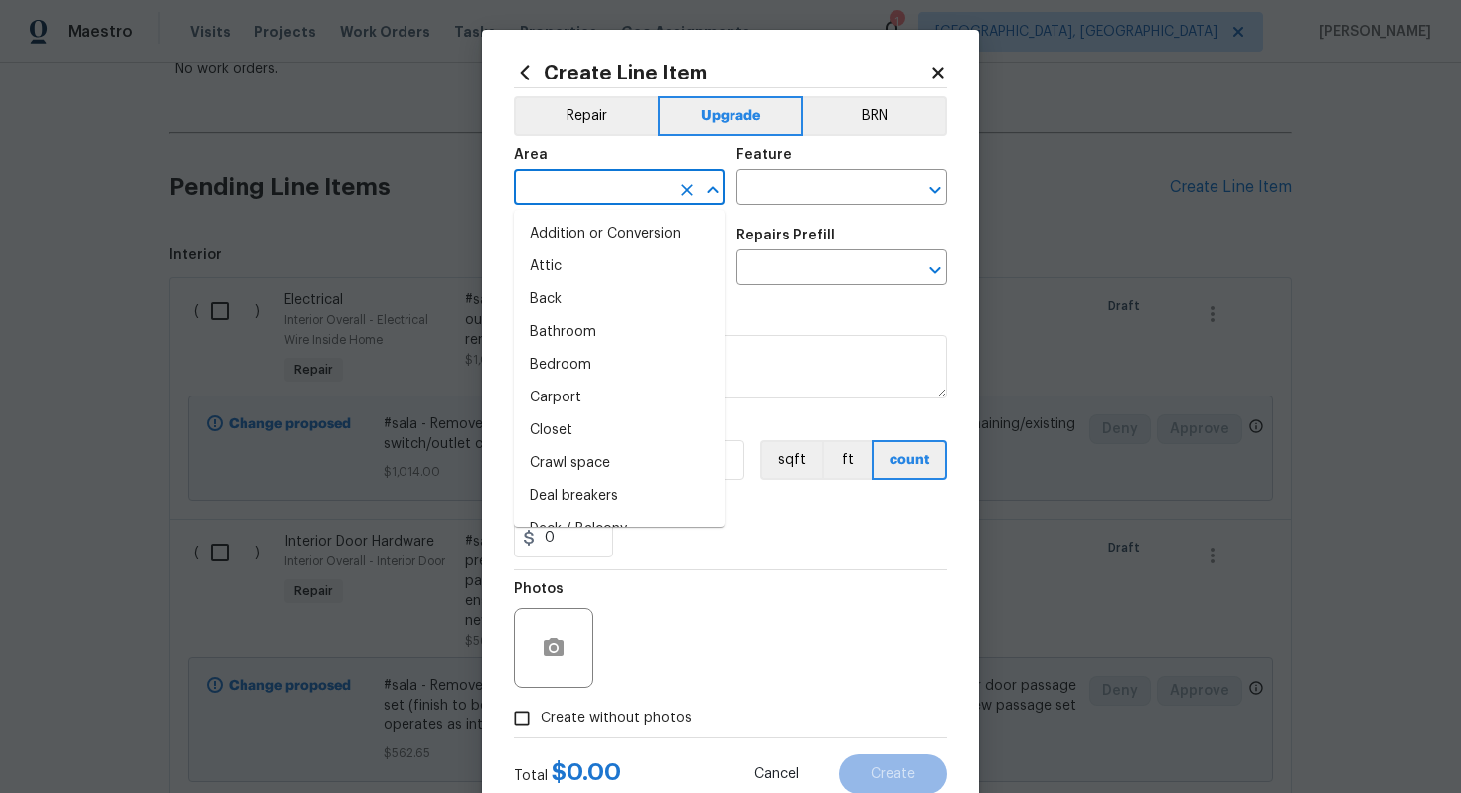
click at [562, 195] on input "text" at bounding box center [591, 189] width 155 height 31
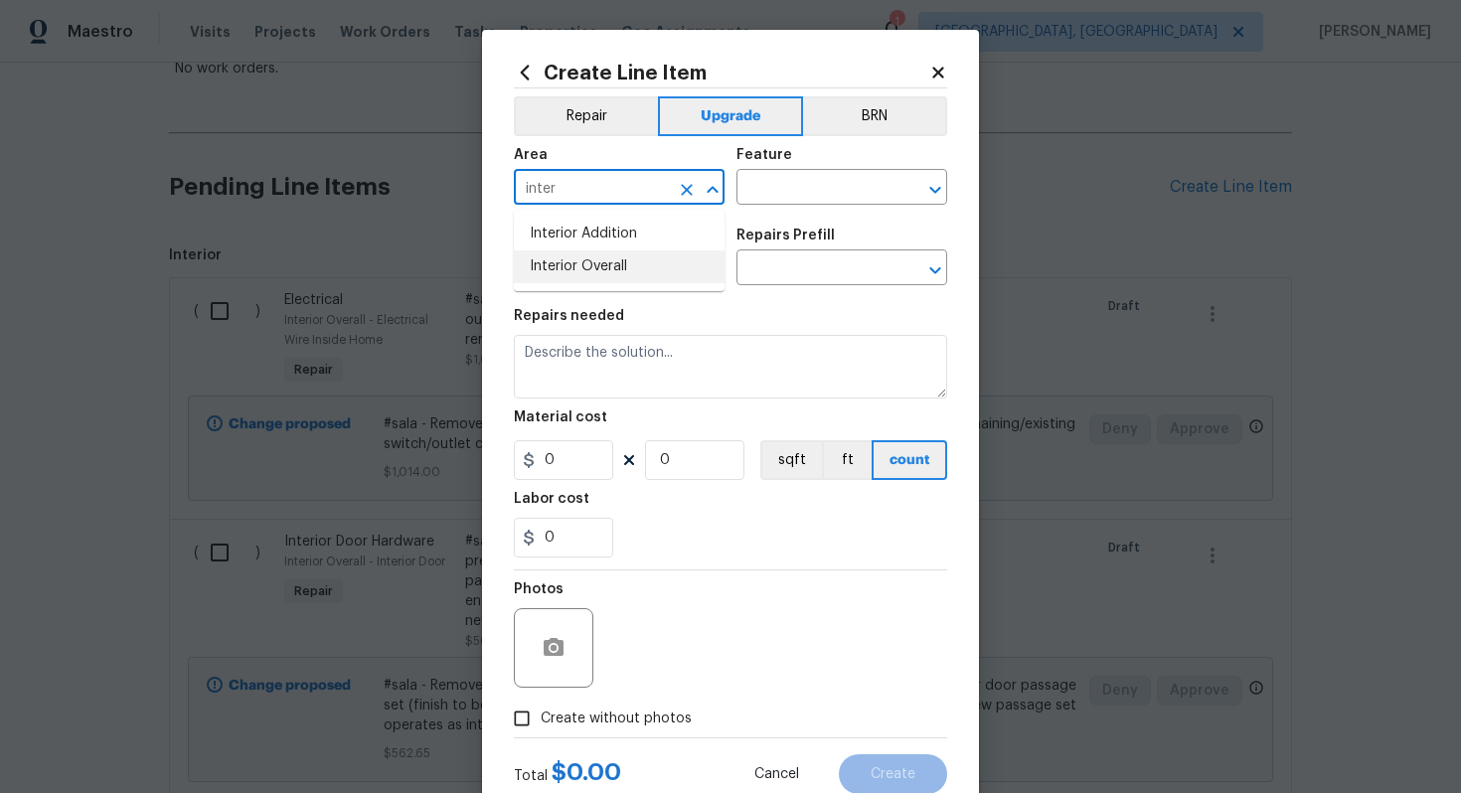
click at [592, 268] on li "Interior Overall" at bounding box center [619, 266] width 211 height 33
type input "Interior Overall"
click at [772, 170] on div "Feature" at bounding box center [842, 161] width 211 height 26
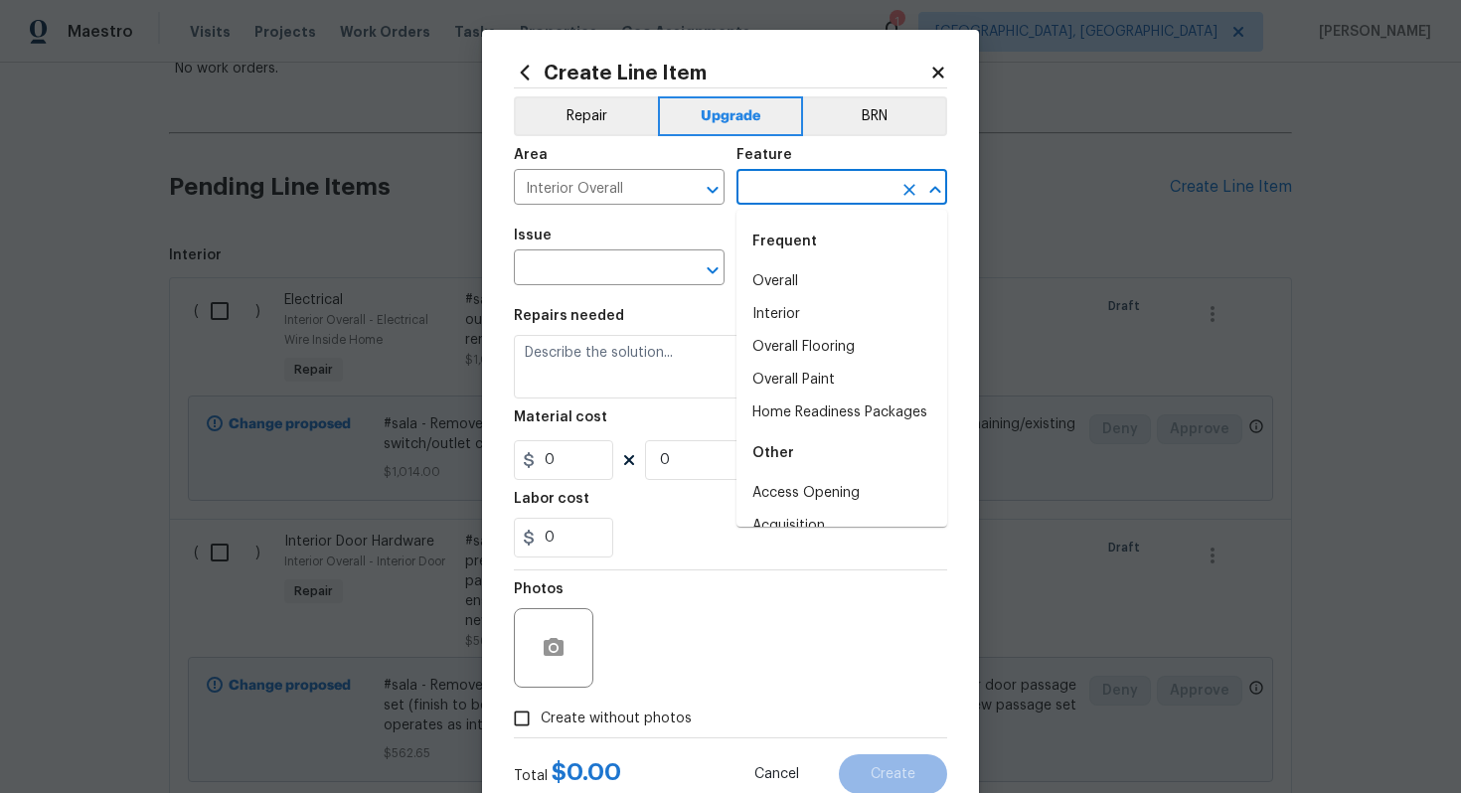
click at [772, 195] on input "text" at bounding box center [814, 189] width 155 height 31
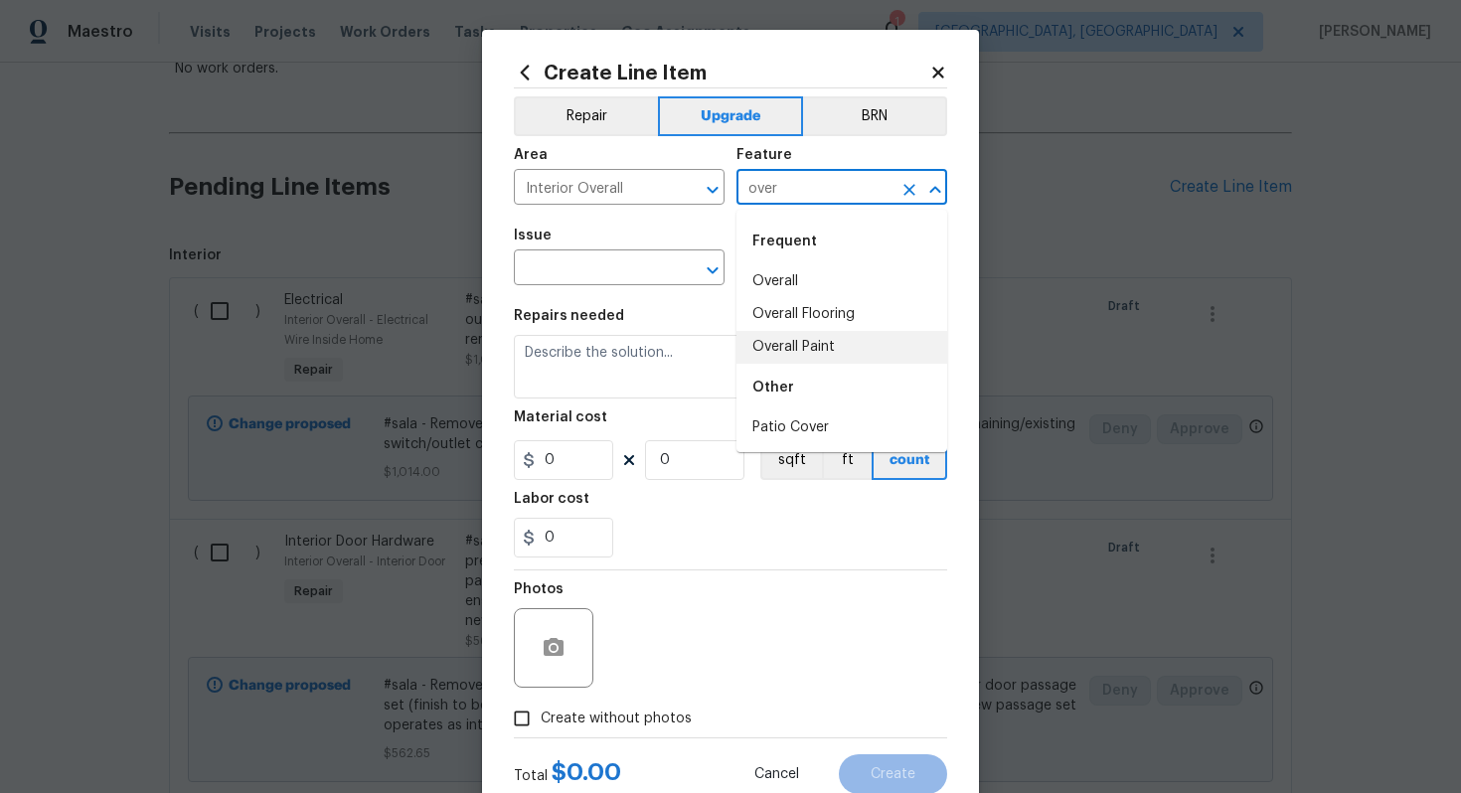
click at [788, 339] on li "Overall Paint" at bounding box center [842, 347] width 211 height 33
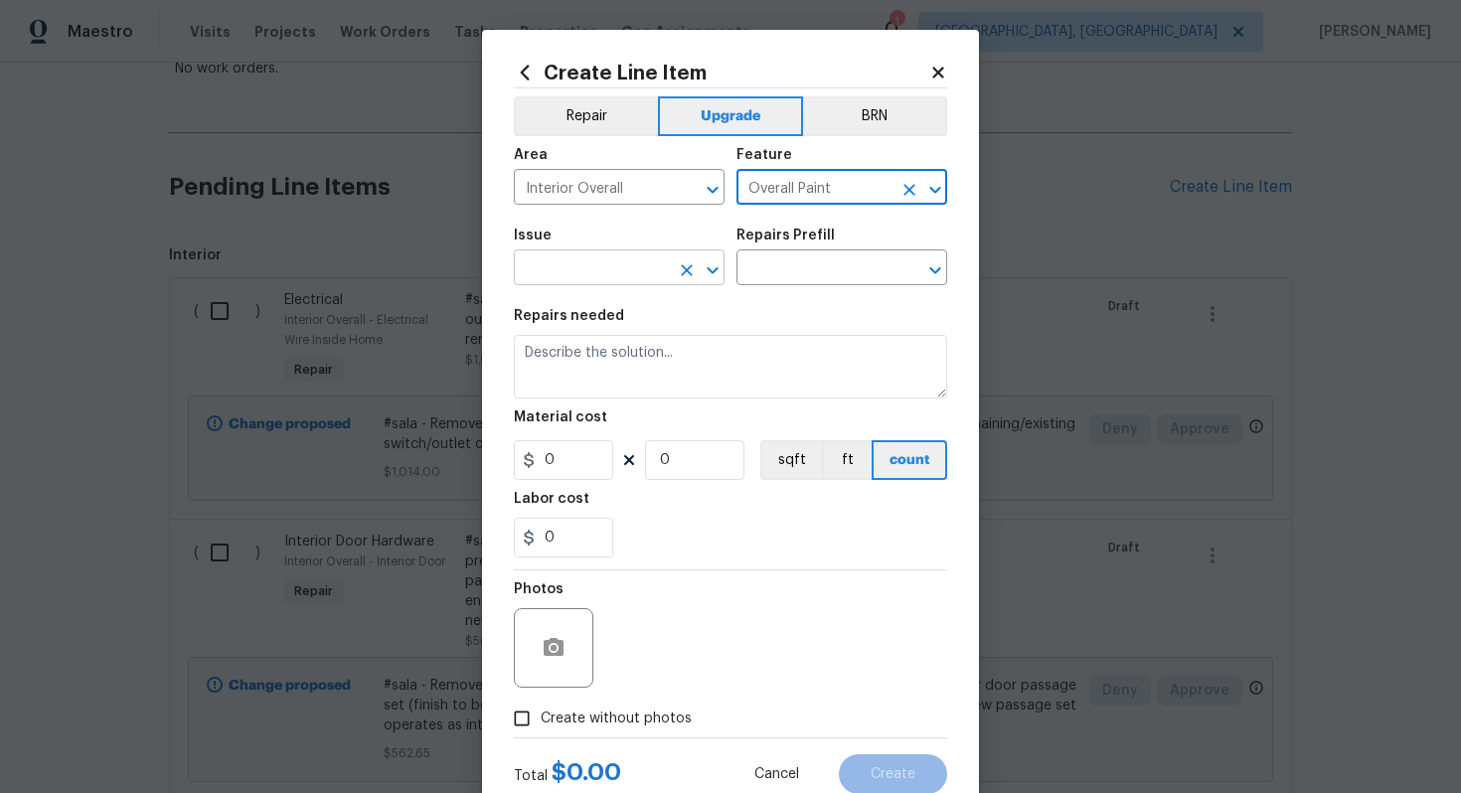
type input "Overall Paint"
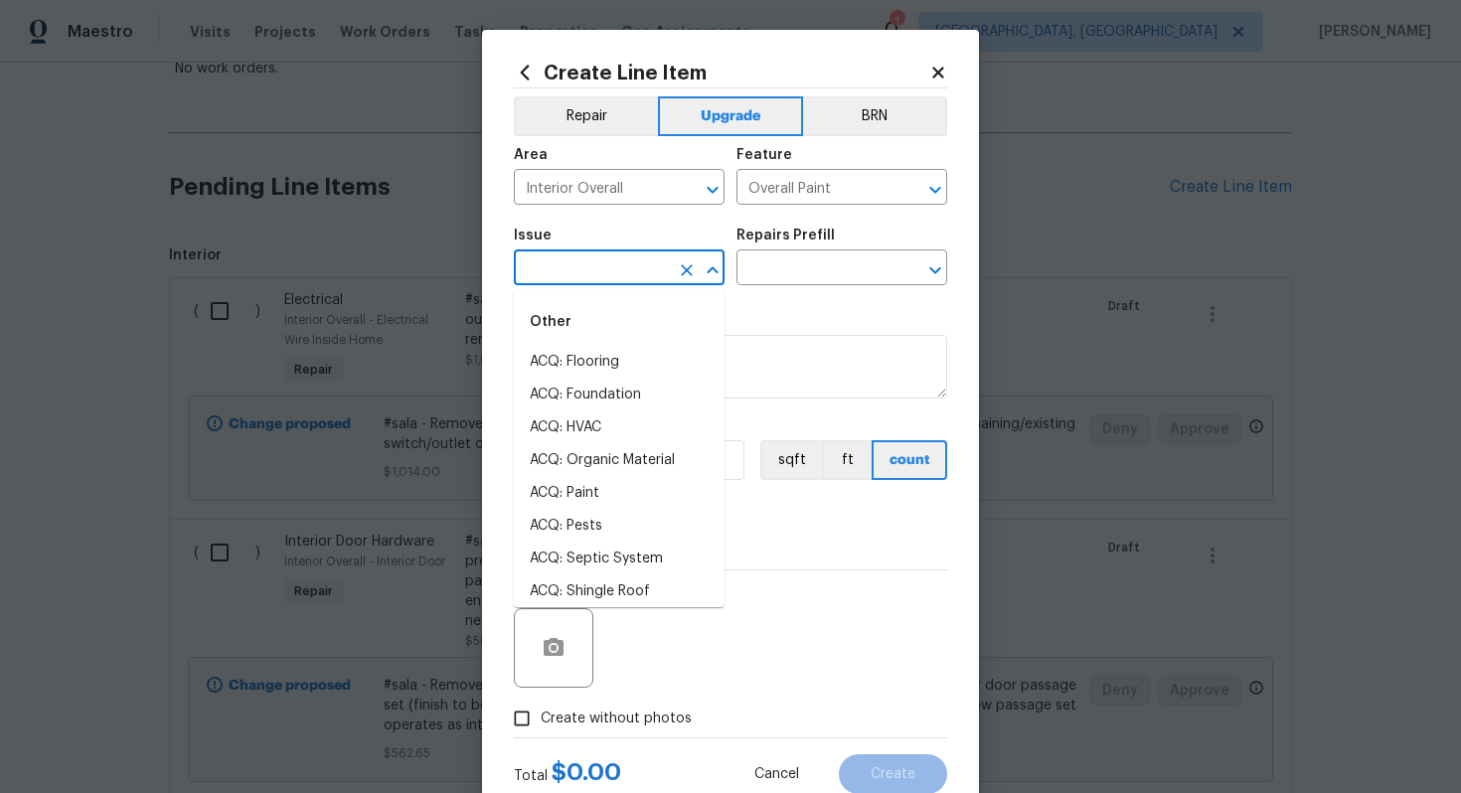
click at [539, 269] on input "text" at bounding box center [591, 269] width 155 height 31
click at [564, 528] on li "Interior Paint" at bounding box center [619, 526] width 211 height 33
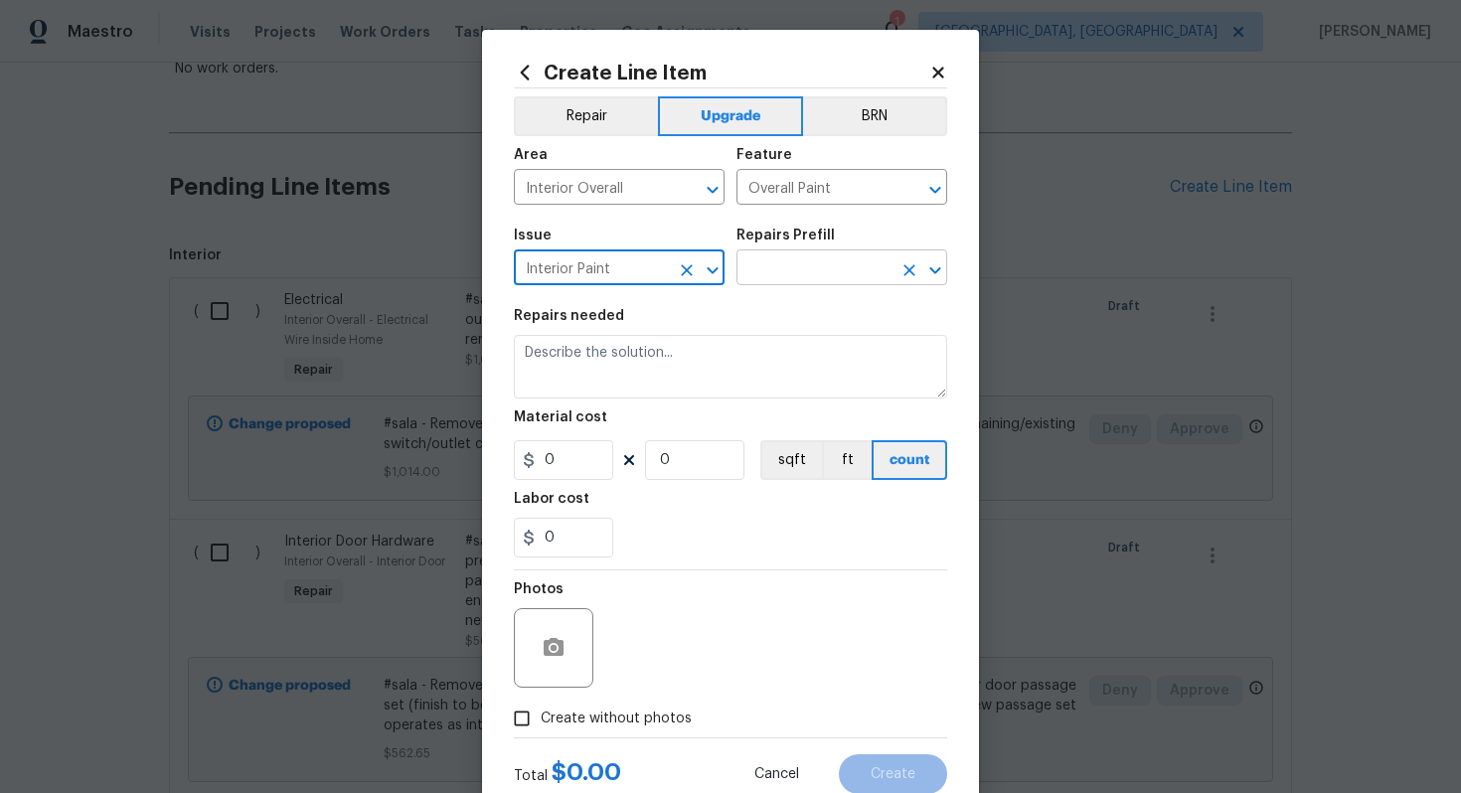
type input "Interior Paint"
click at [812, 263] on input "text" at bounding box center [814, 269] width 155 height 31
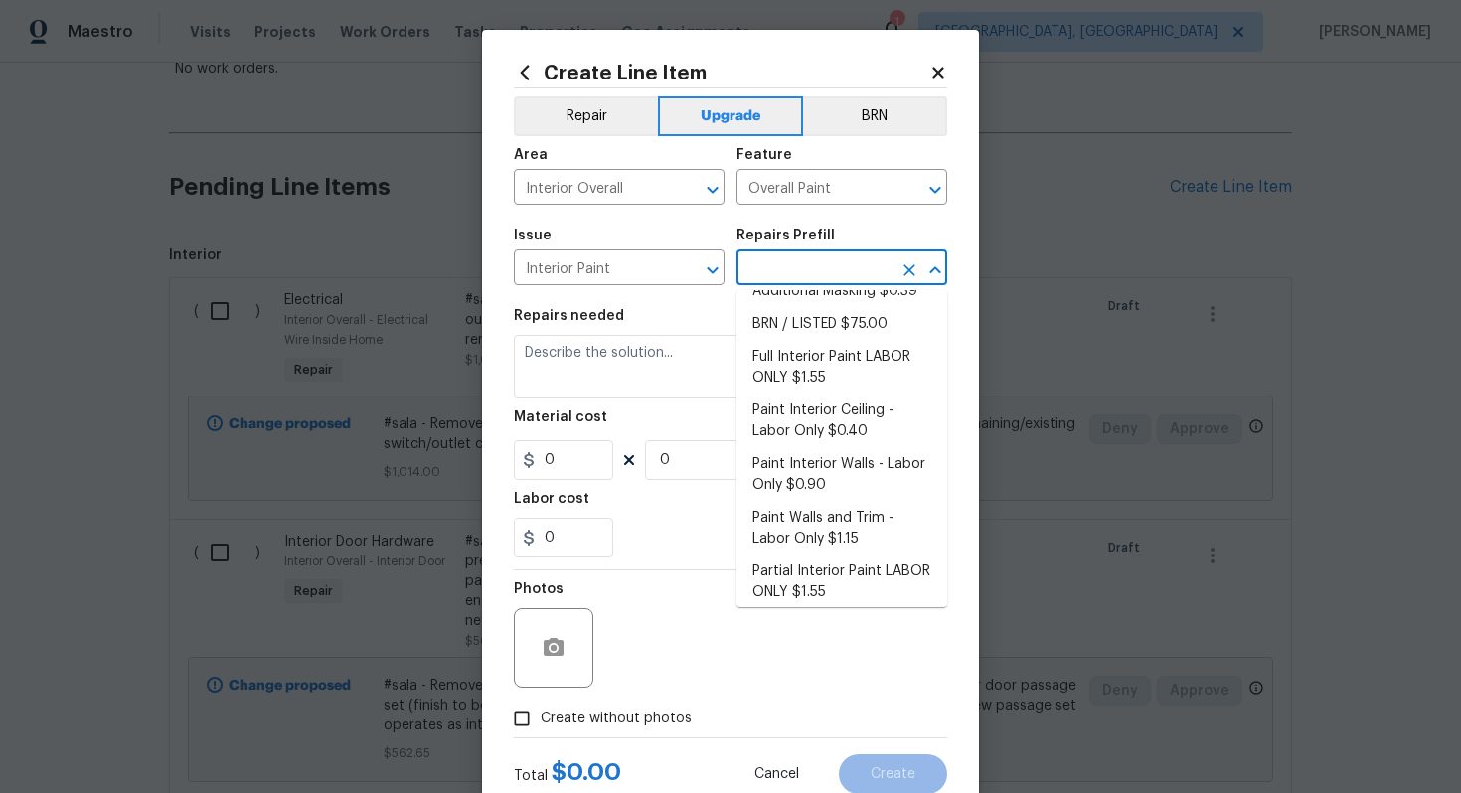
scroll to position [0, 0]
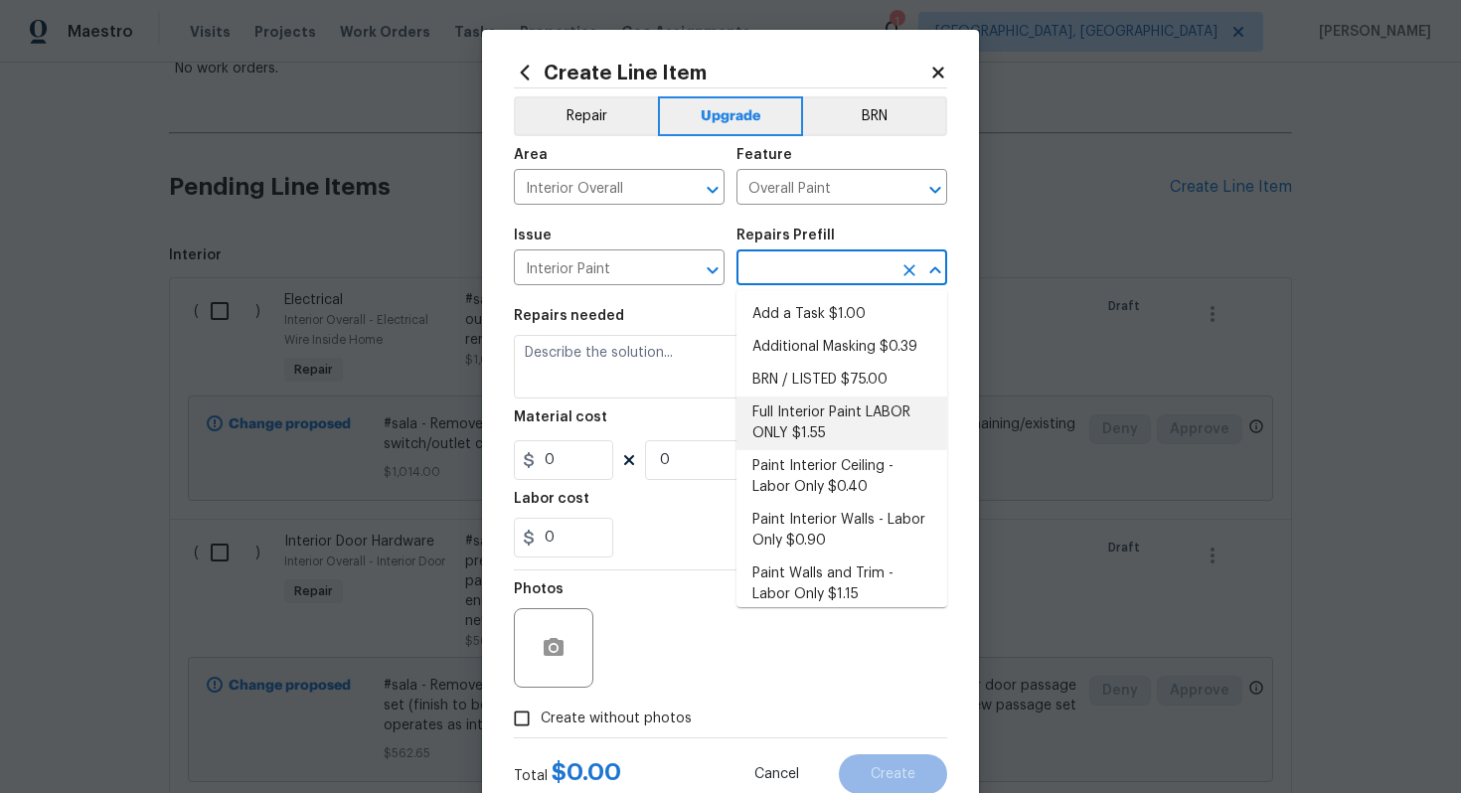
click at [838, 431] on li "Full Interior Paint LABOR ONLY $1.55" at bounding box center [842, 424] width 211 height 54
type input "Full Interior Paint LABOR ONLY $1.55"
type textarea "Full Interior paint - (walls, ceilings, trim, and doors) - PAINT PROVIDED BY OP…"
type input "1.55"
type input "1"
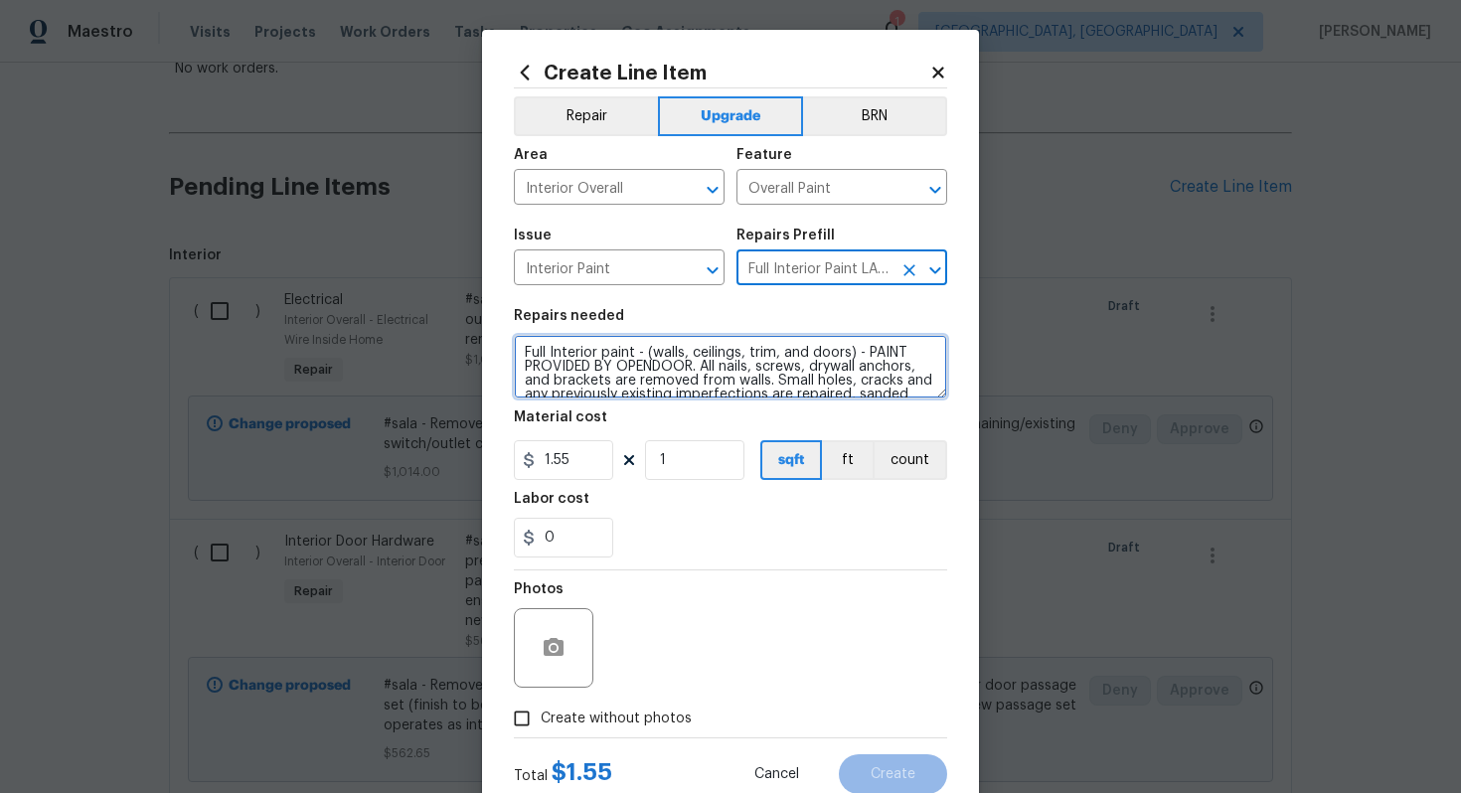
click at [523, 354] on textarea "Full Interior paint - (walls, ceilings, trim, and doors) - PAINT PROVIDED BY OP…" at bounding box center [730, 367] width 433 height 64
type textarea "#sala - Full Interior paint - (walls, ceilings, trim, and doors) - PAINT PROVID…"
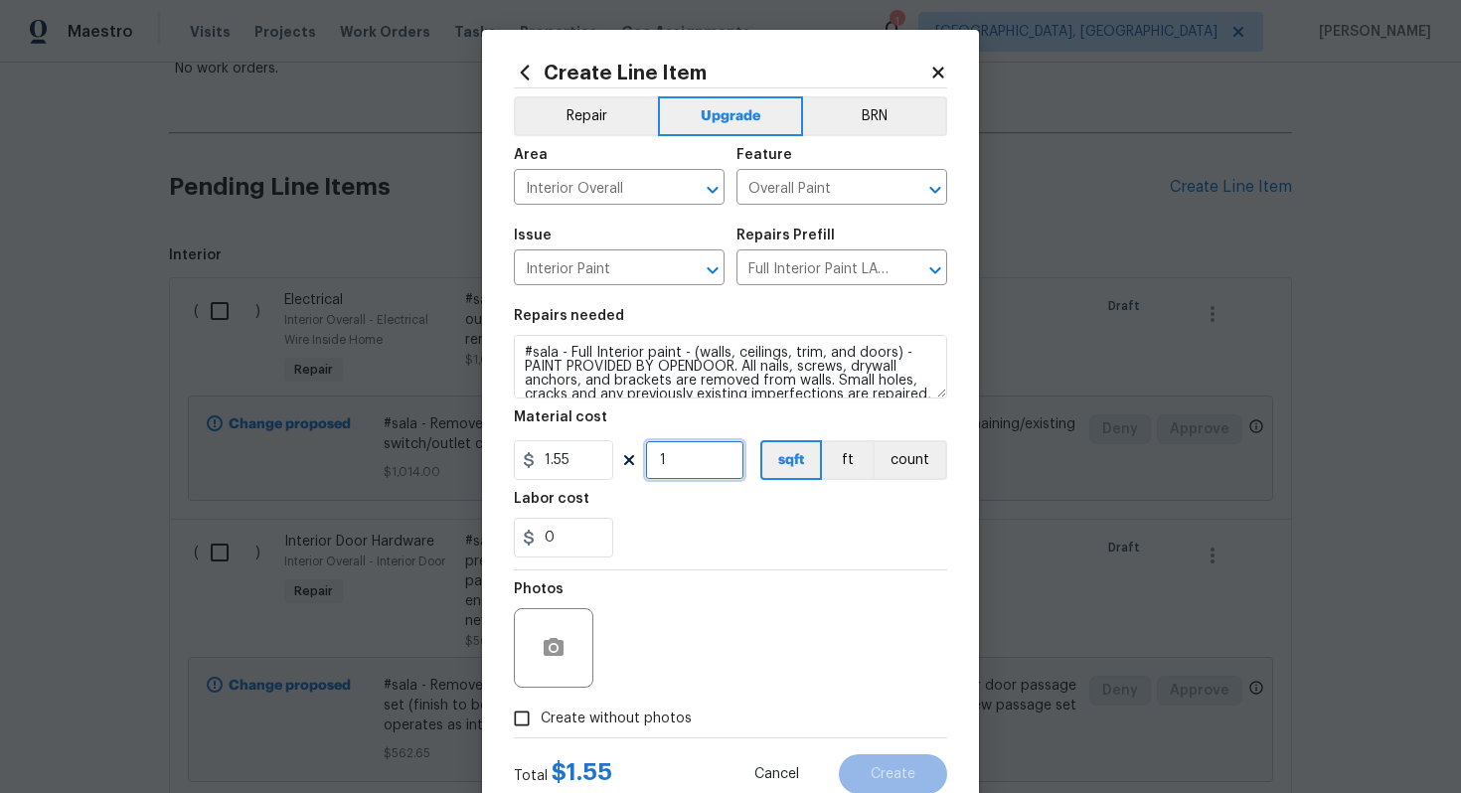
click at [685, 457] on input "1" at bounding box center [694, 460] width 99 height 40
click at [942, 72] on icon at bounding box center [938, 73] width 18 height 18
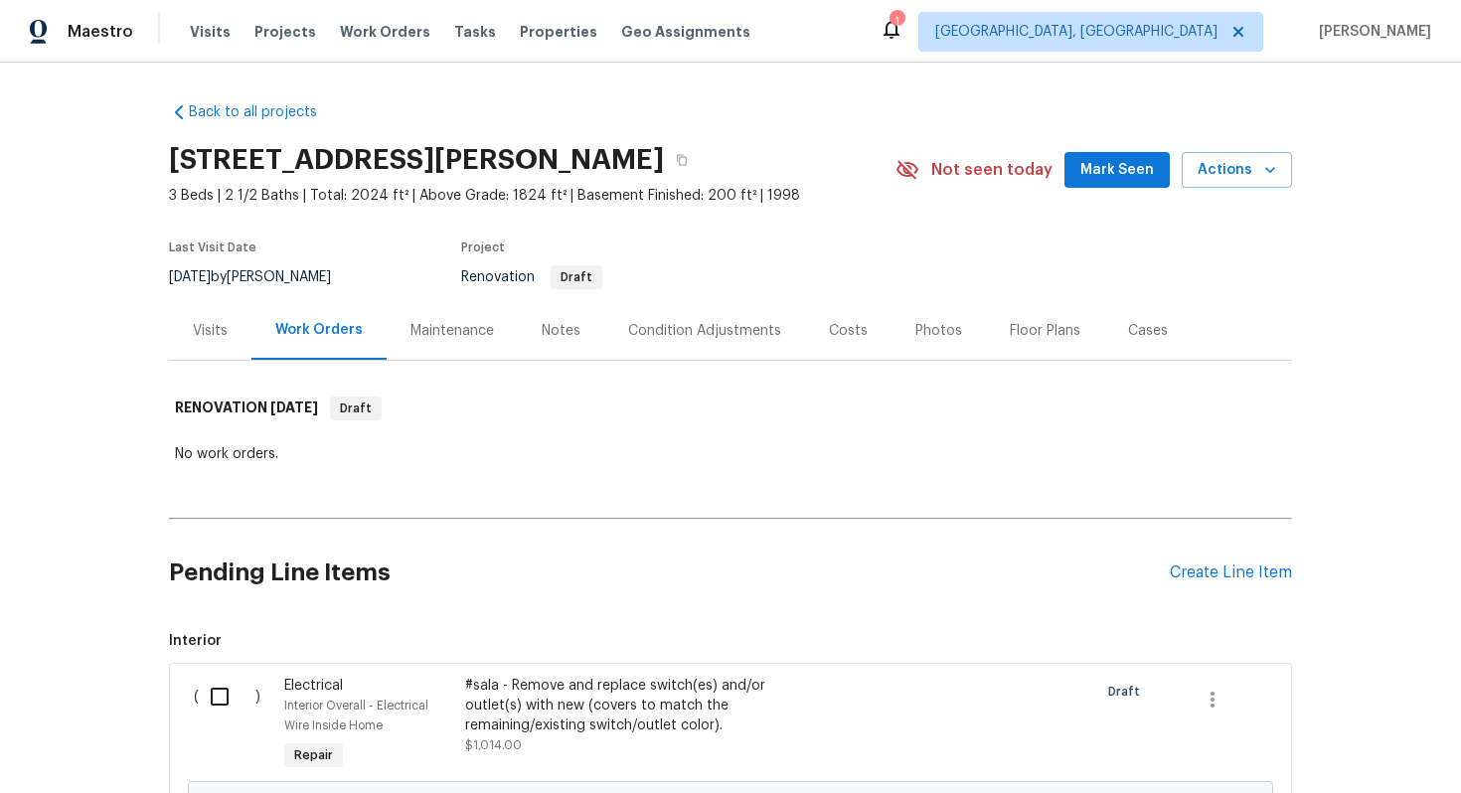
click at [1261, 562] on div "Pending Line Items Create Line Item" at bounding box center [730, 573] width 1123 height 92
click at [1230, 573] on div "Create Line Item" at bounding box center [1231, 573] width 122 height 19
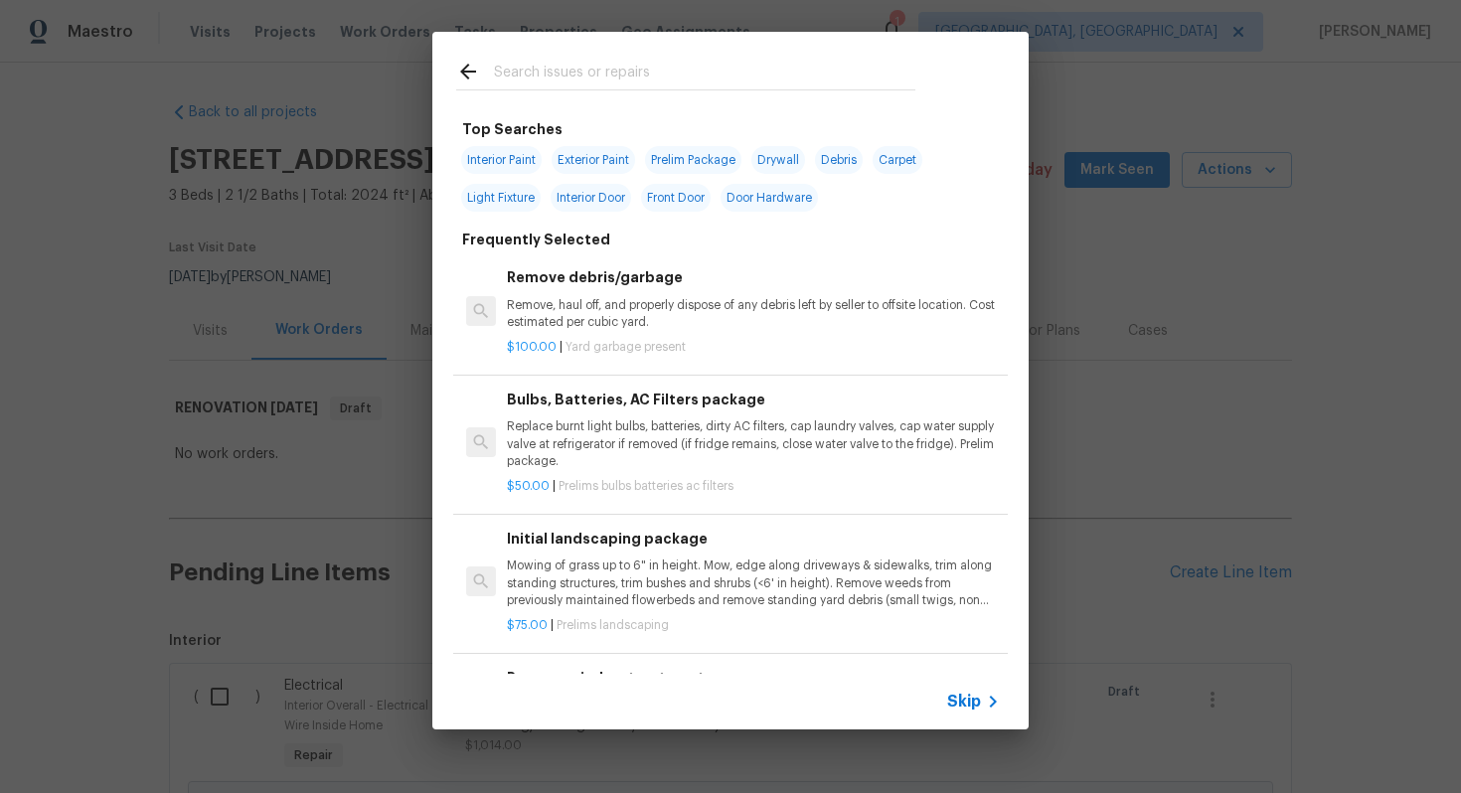
click at [960, 709] on span "Skip" at bounding box center [964, 702] width 34 height 20
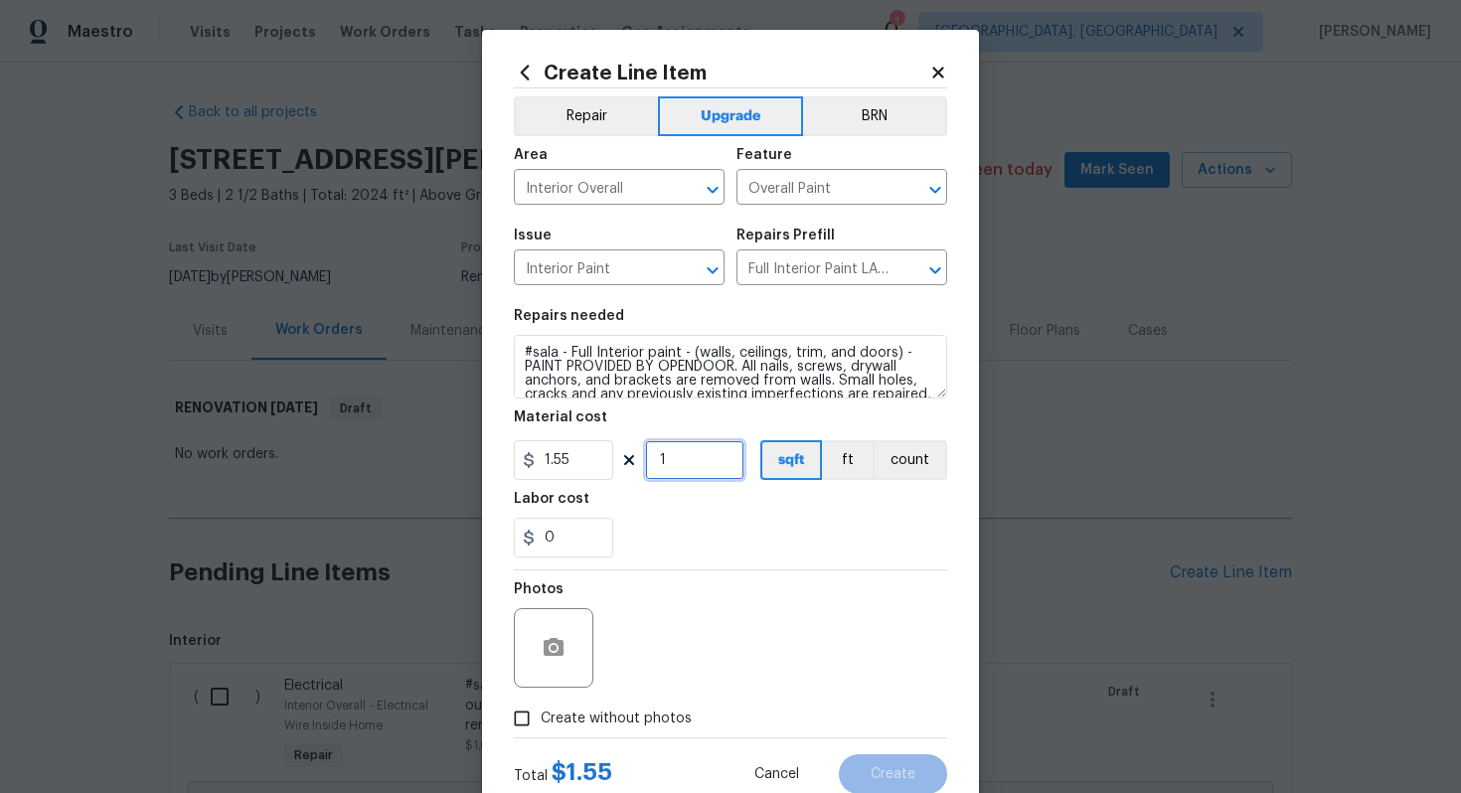
click at [693, 464] on input "1" at bounding box center [694, 460] width 99 height 40
type input "2024"
click at [609, 719] on span "Create without photos" at bounding box center [616, 719] width 151 height 21
click at [541, 719] on input "Create without photos" at bounding box center [522, 719] width 38 height 38
checkbox input "true"
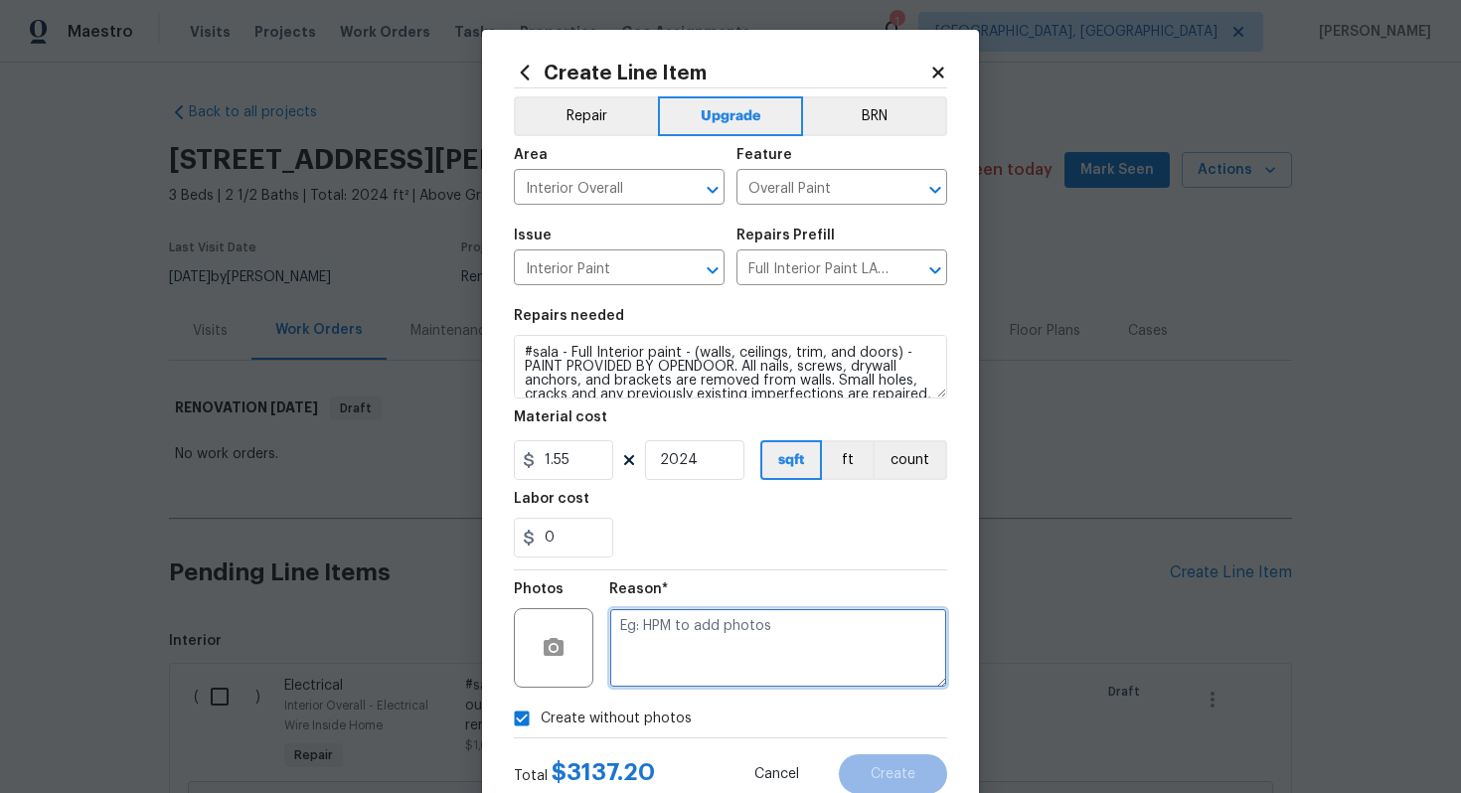
click at [652, 663] on textarea at bounding box center [778, 648] width 338 height 80
type textarea "n/a"
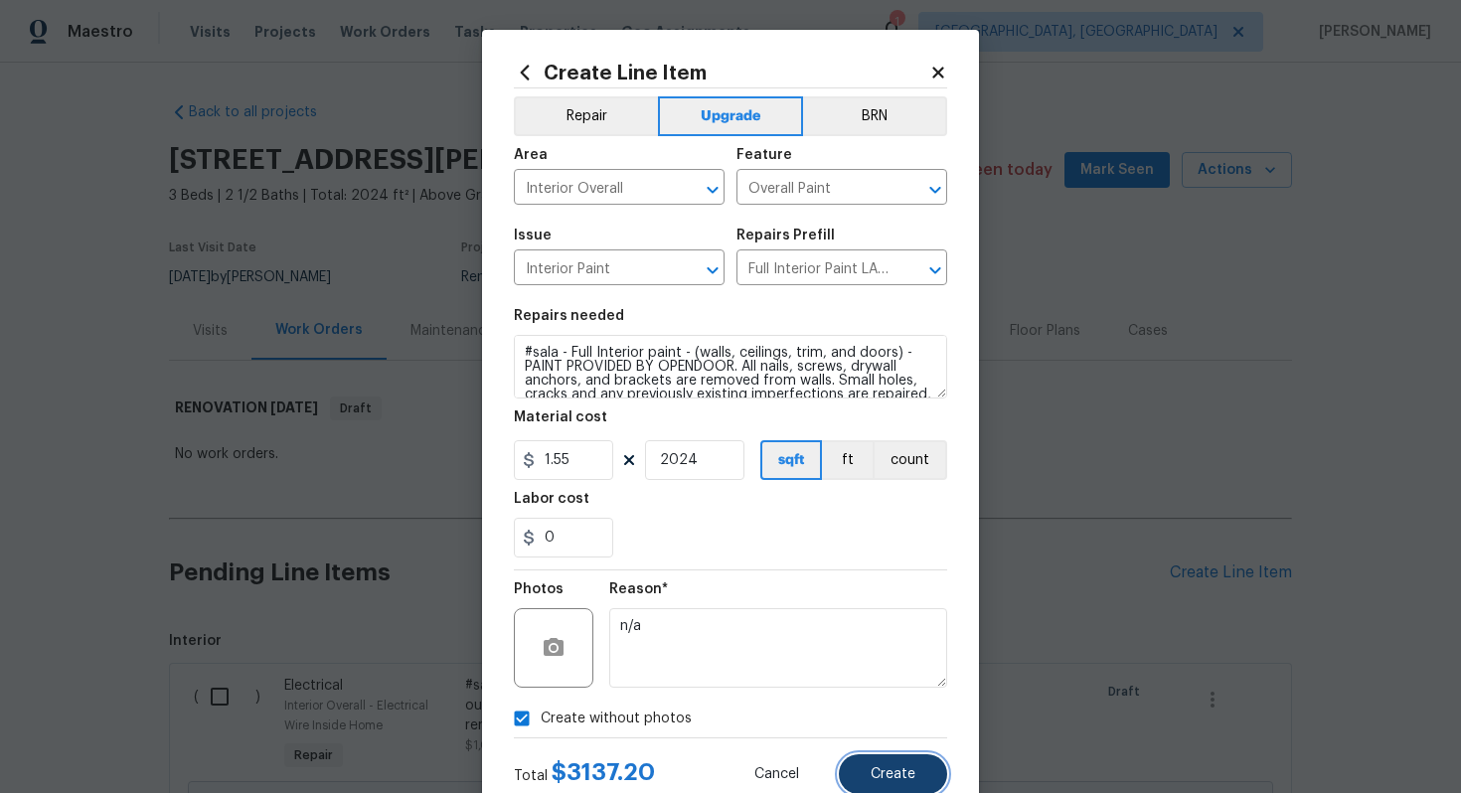
click at [896, 777] on span "Create" at bounding box center [893, 774] width 45 height 15
